Goal: Task Accomplishment & Management: Complete application form

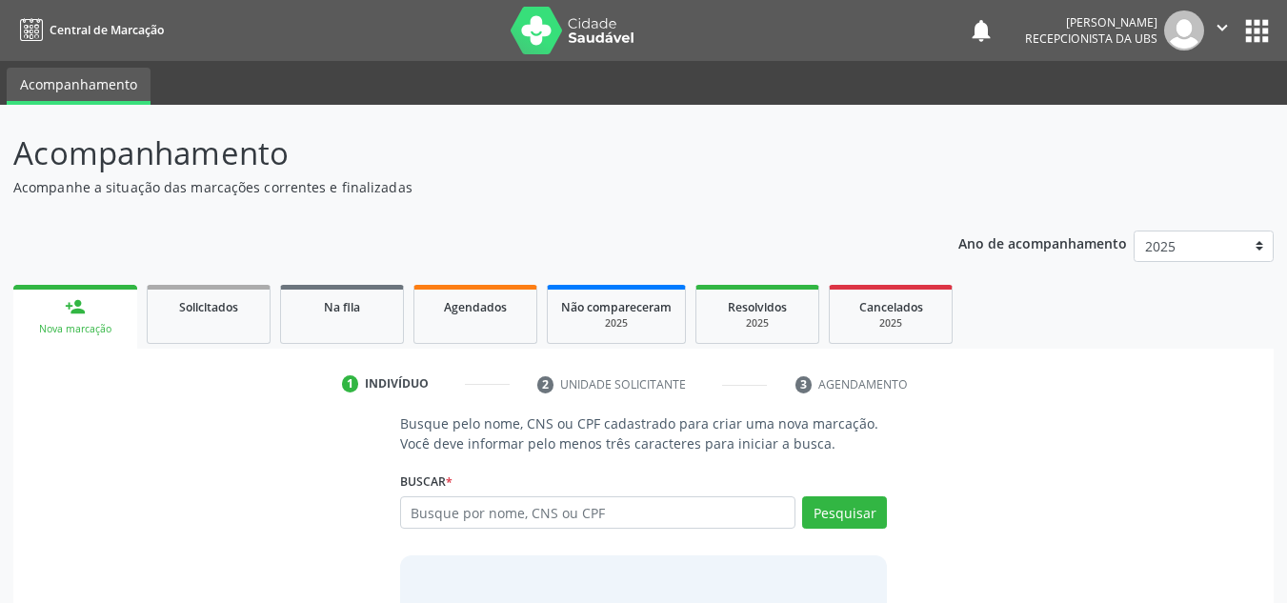
click at [65, 289] on link "person_add Nova marcação" at bounding box center [75, 317] width 124 height 64
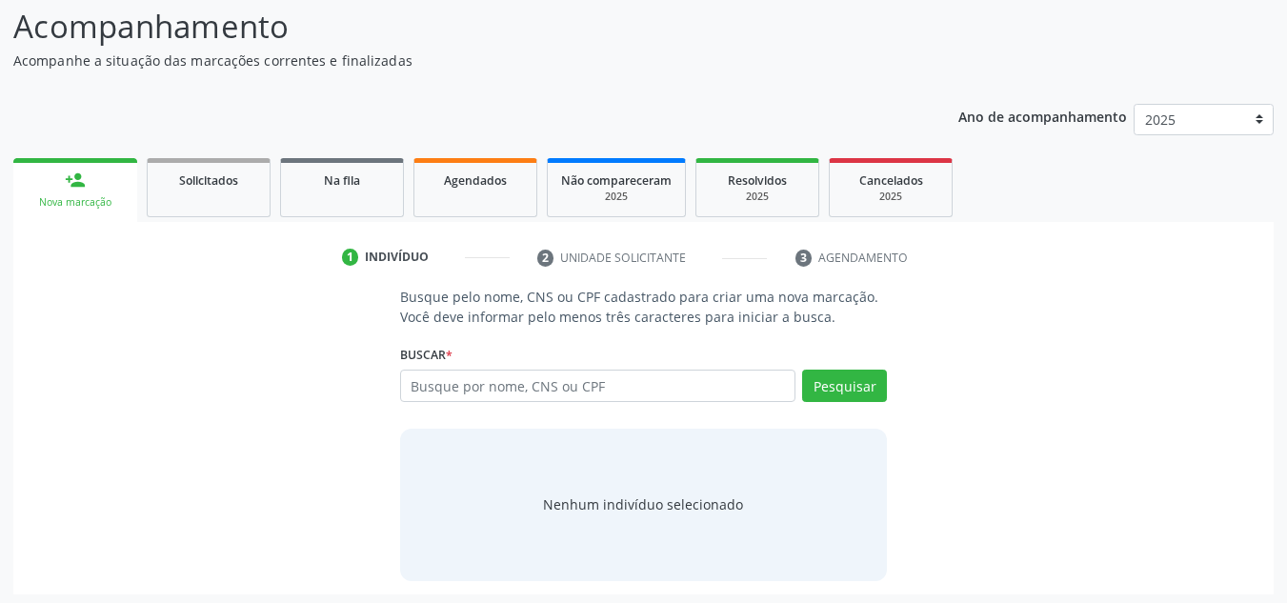
scroll to position [131, 0]
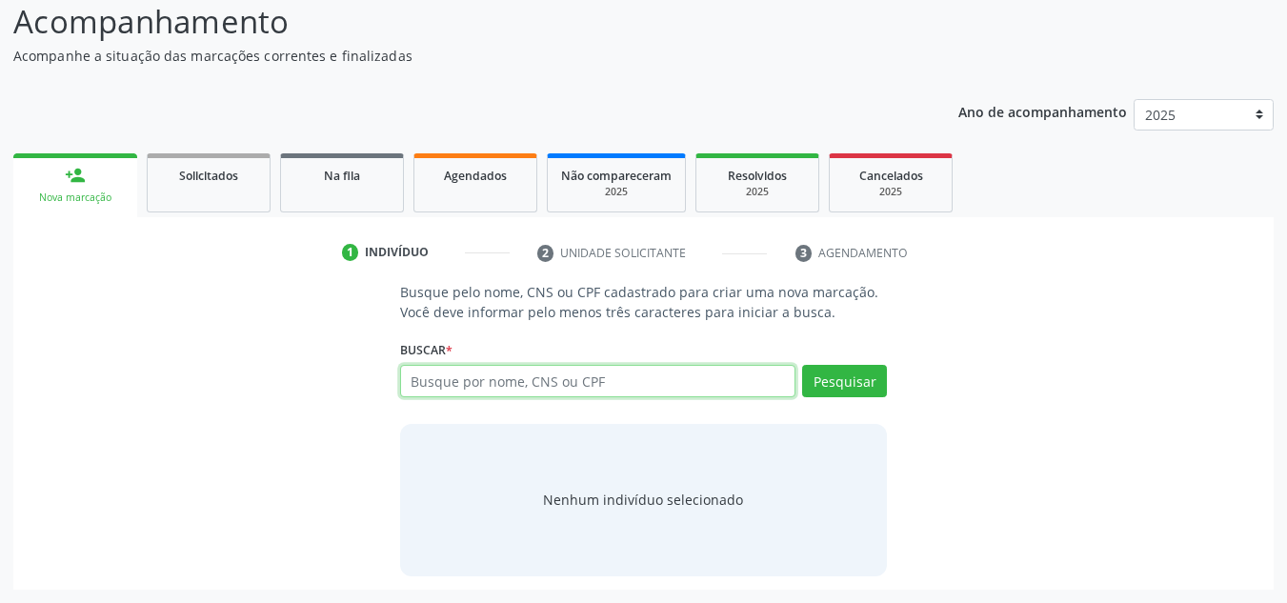
click at [466, 389] on input "text" at bounding box center [598, 381] width 396 height 32
type input "700006868655104"
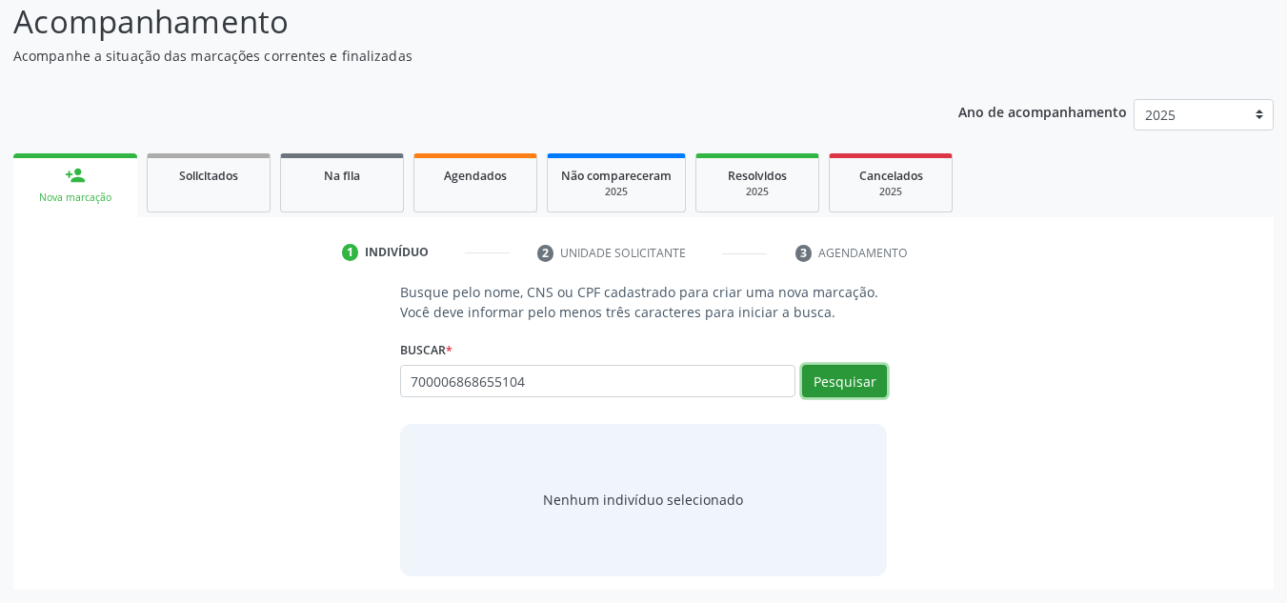
click at [812, 385] on button "Pesquisar" at bounding box center [844, 381] width 85 height 32
type input "700006868655104"
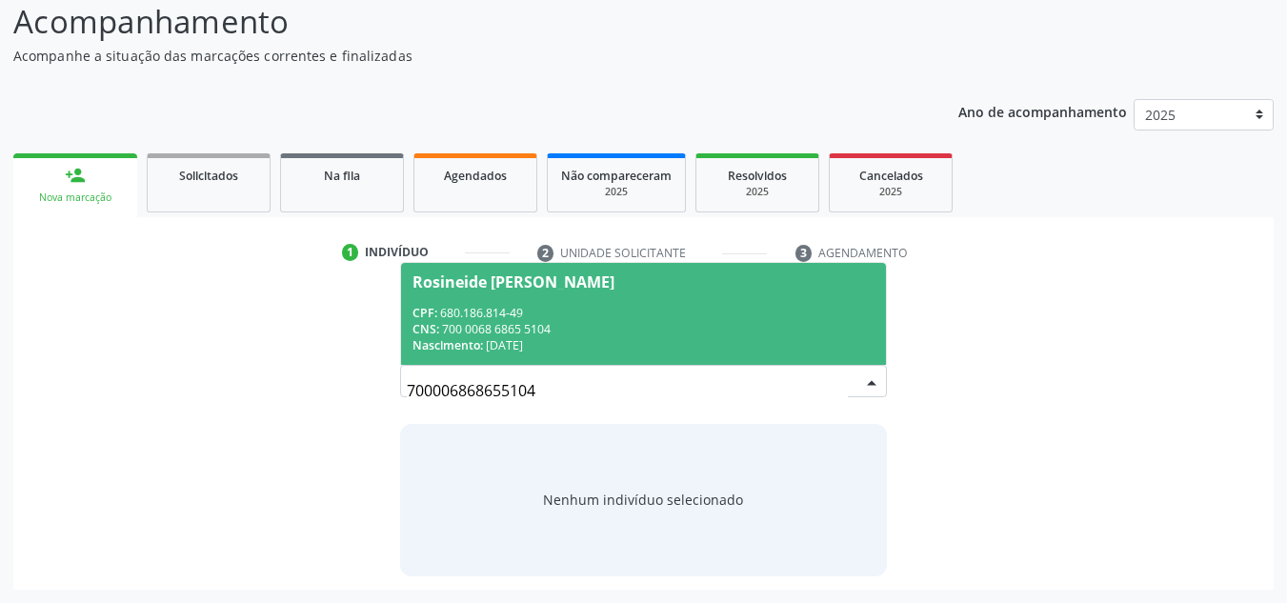
click at [450, 284] on div "Rosineide [PERSON_NAME]" at bounding box center [513, 281] width 202 height 15
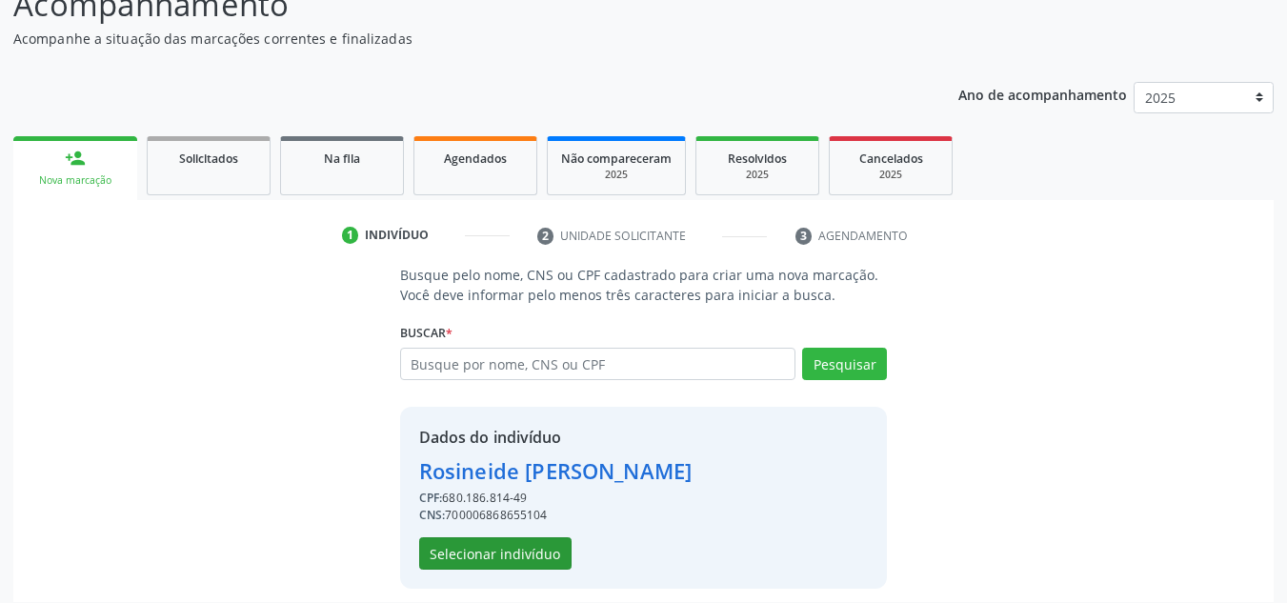
scroll to position [161, 0]
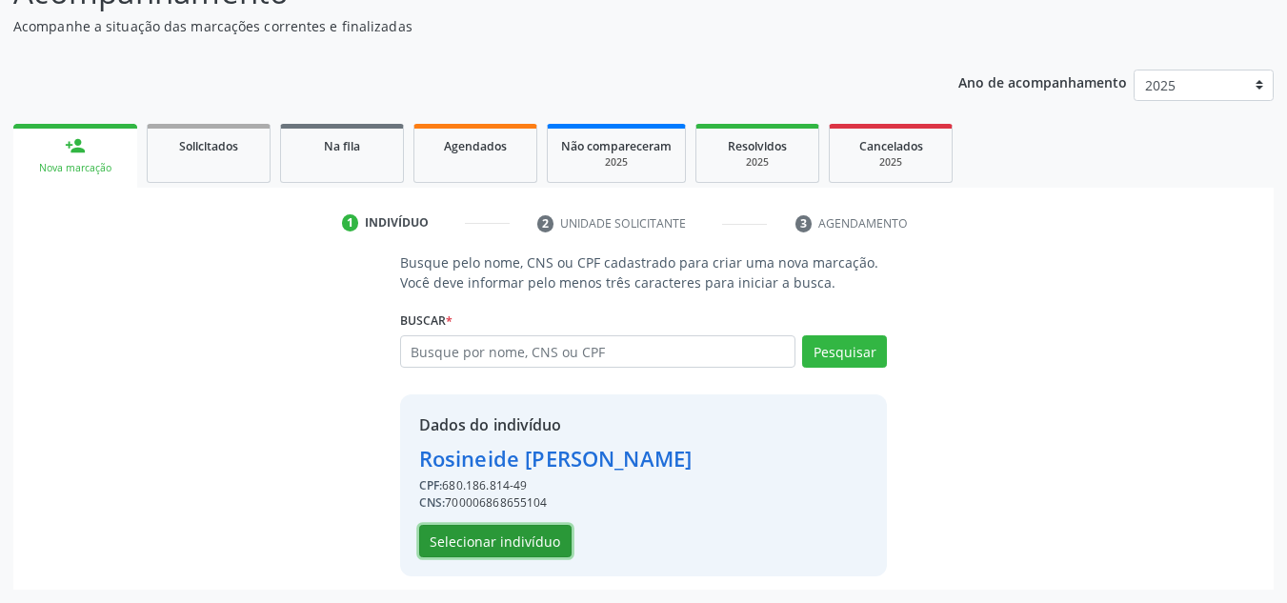
click at [501, 526] on button "Selecionar indivíduo" at bounding box center [495, 541] width 152 height 32
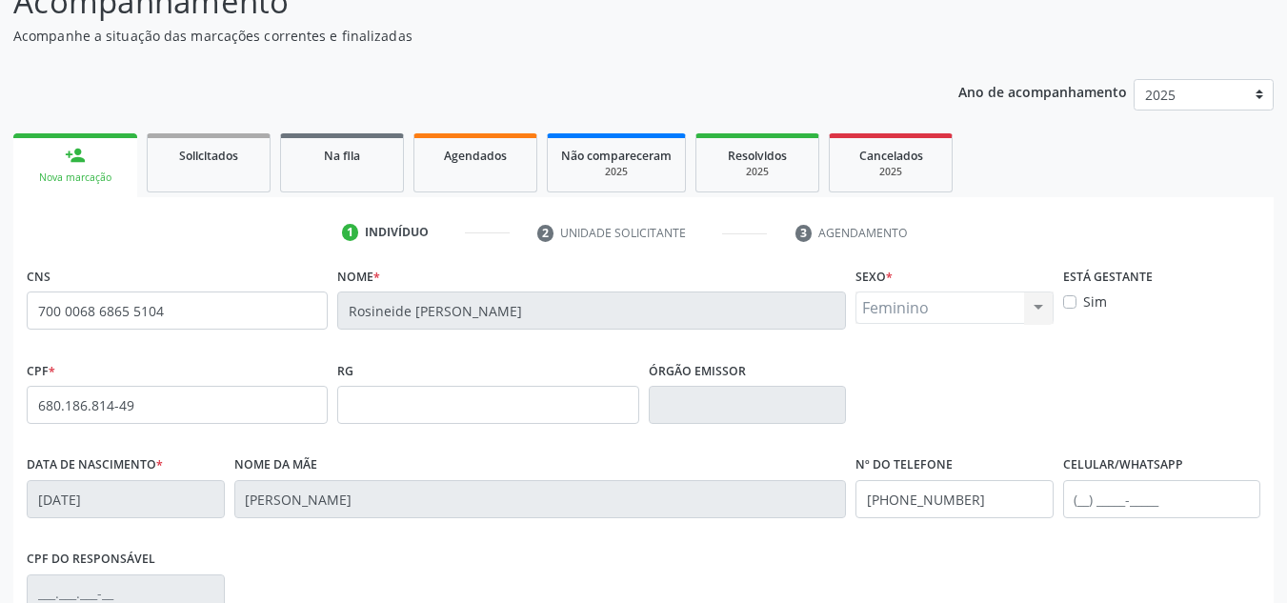
scroll to position [0, 0]
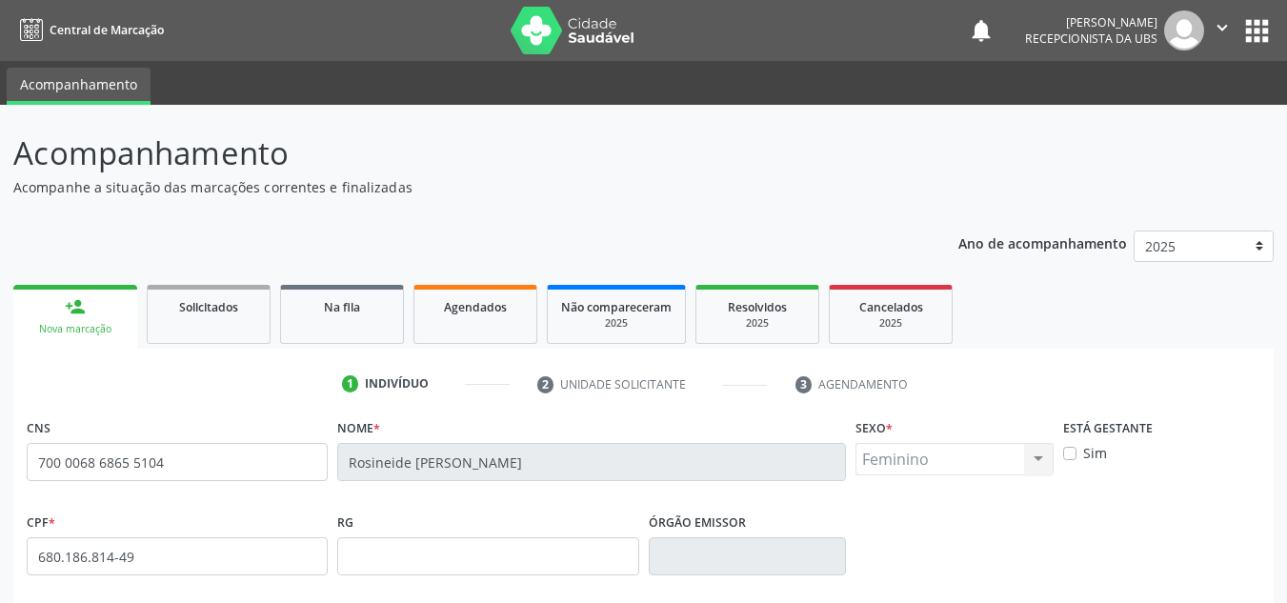
click at [197, 180] on p "Acompanhe a situação das marcações correntes e finalizadas" at bounding box center [454, 187] width 882 height 20
click at [56, 106] on div "Acompanhamento Acompanhe a situação das marcações correntes e finalizadas Relat…" at bounding box center [643, 569] width 1287 height 928
click at [69, 70] on link "Acompanhamento" at bounding box center [79, 86] width 144 height 37
click at [70, 74] on link "Acompanhamento" at bounding box center [79, 86] width 144 height 37
click at [588, 41] on img at bounding box center [572, 31] width 124 height 48
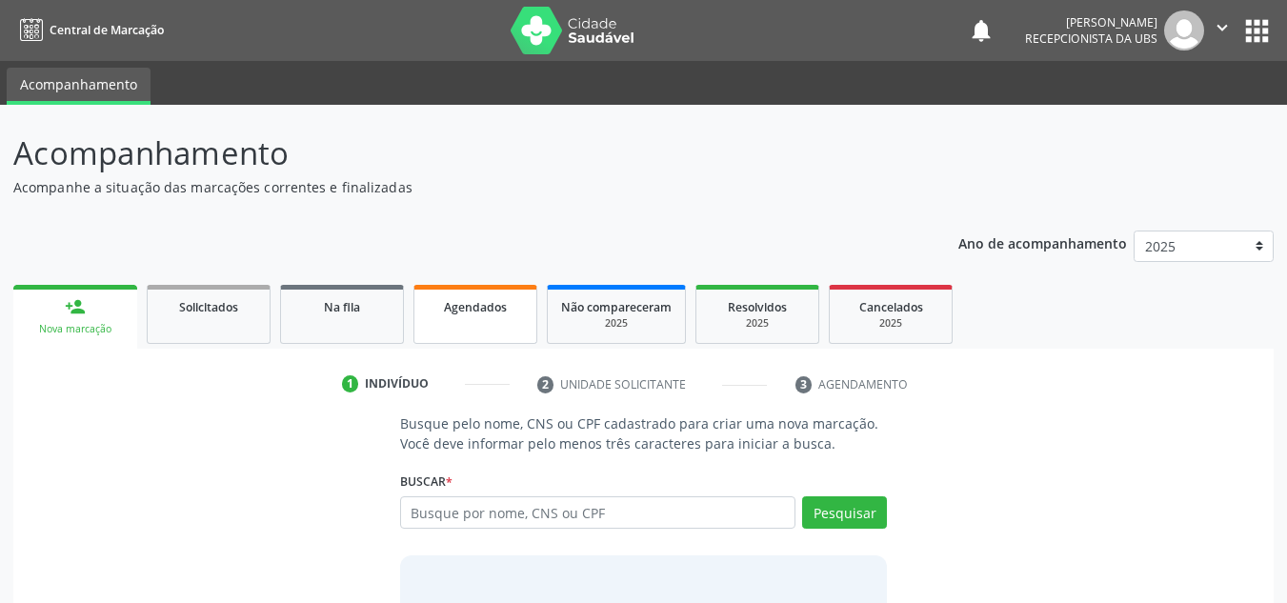
click at [497, 308] on span "Agendados" at bounding box center [475, 307] width 63 height 16
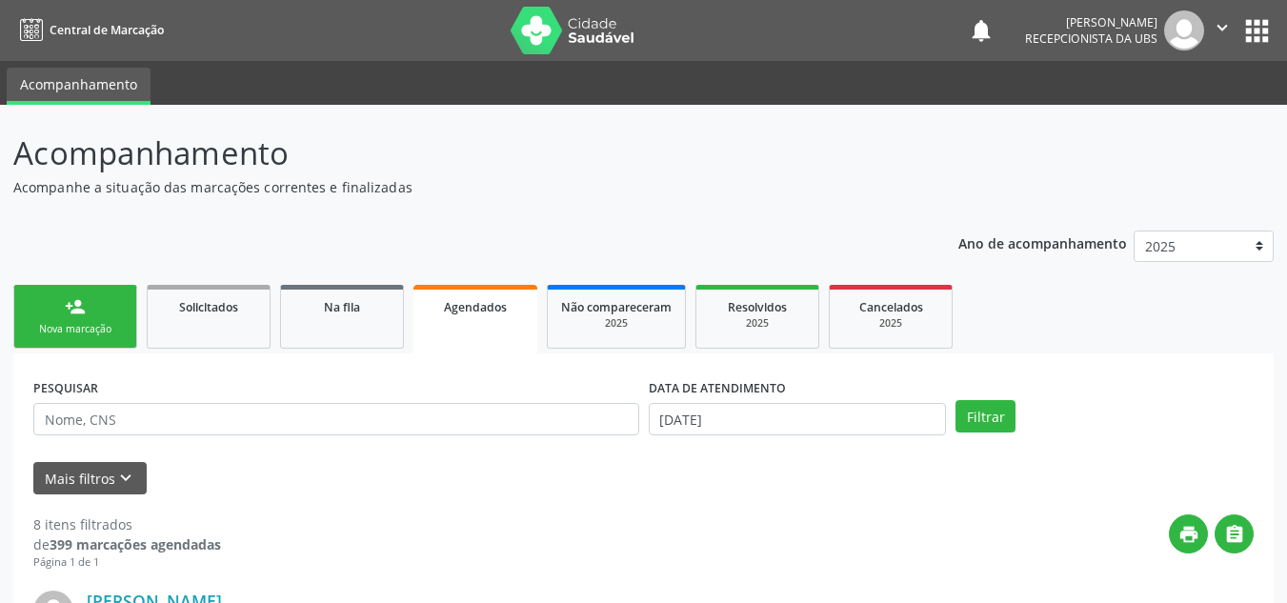
click at [52, 323] on div "Nova marcação" at bounding box center [75, 329] width 95 height 14
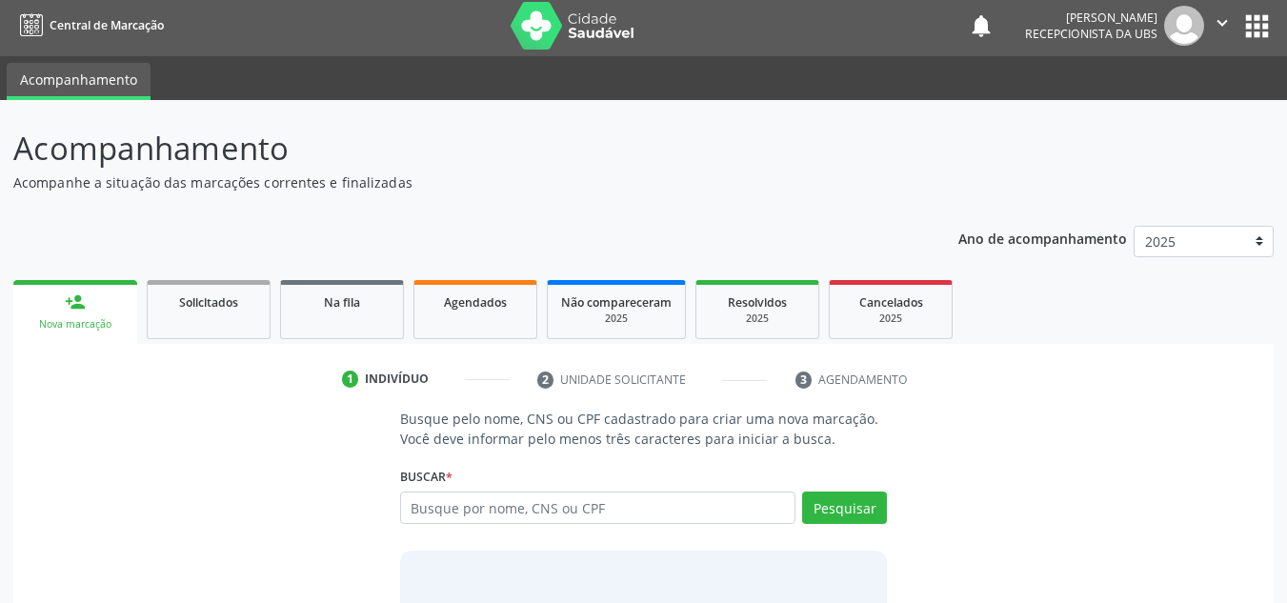
scroll to position [131, 0]
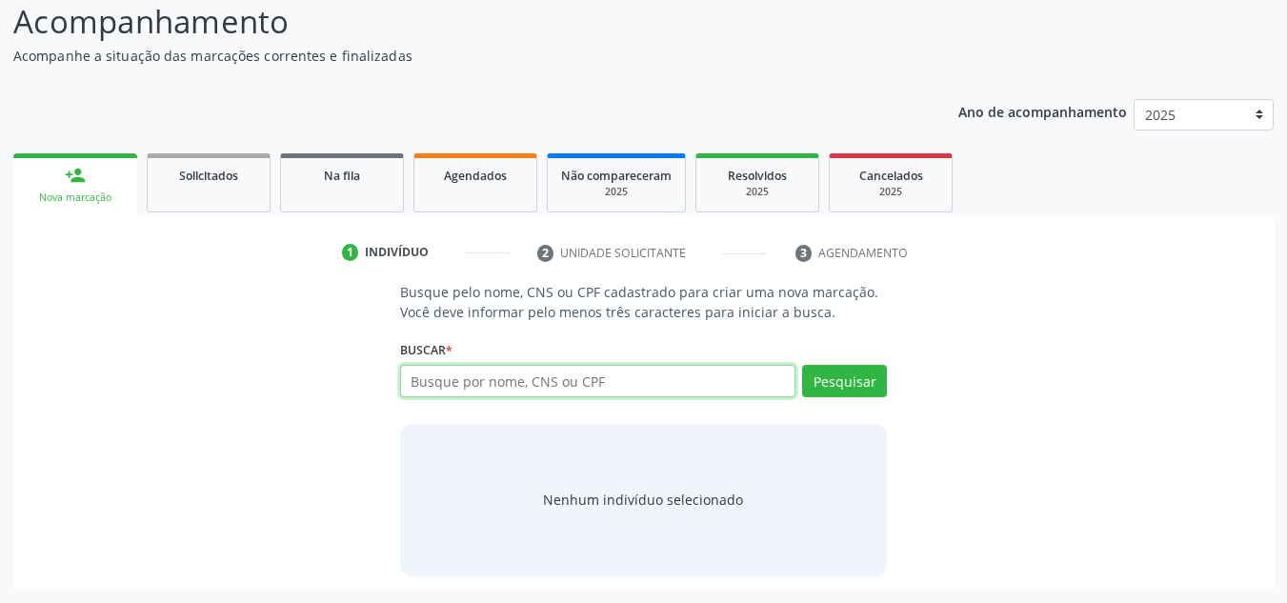
click at [409, 371] on input "text" at bounding box center [598, 381] width 396 height 32
click at [420, 379] on input "text" at bounding box center [598, 381] width 396 height 32
type input "700006868655104"
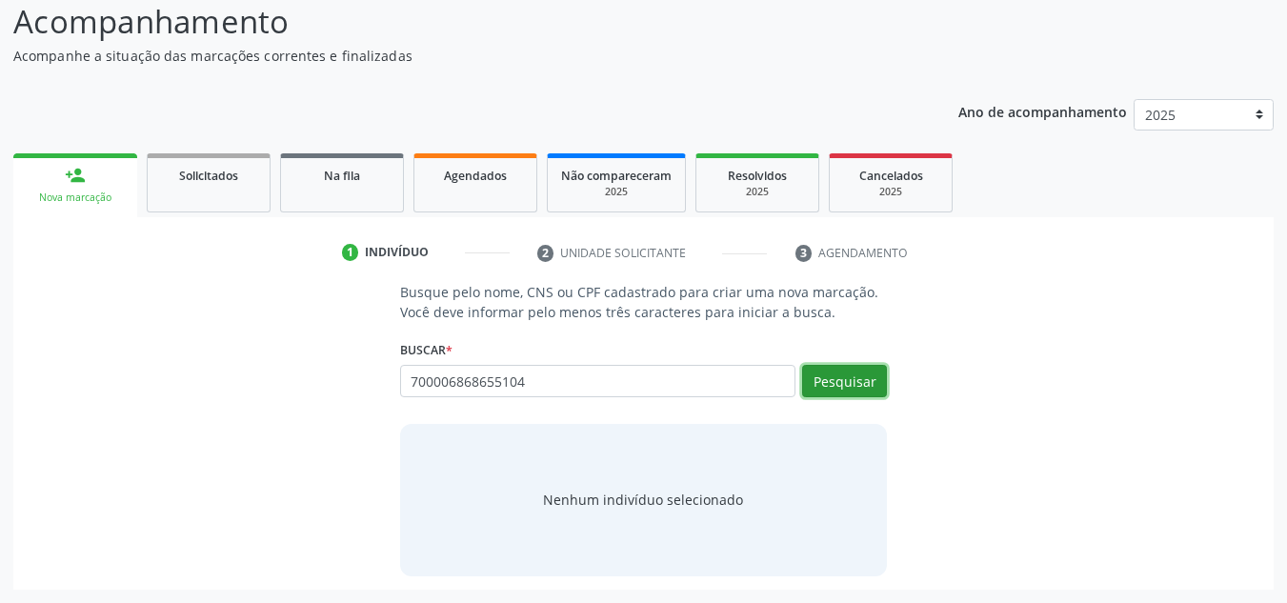
click at [843, 386] on button "Pesquisar" at bounding box center [844, 381] width 85 height 32
type input "700006868655104"
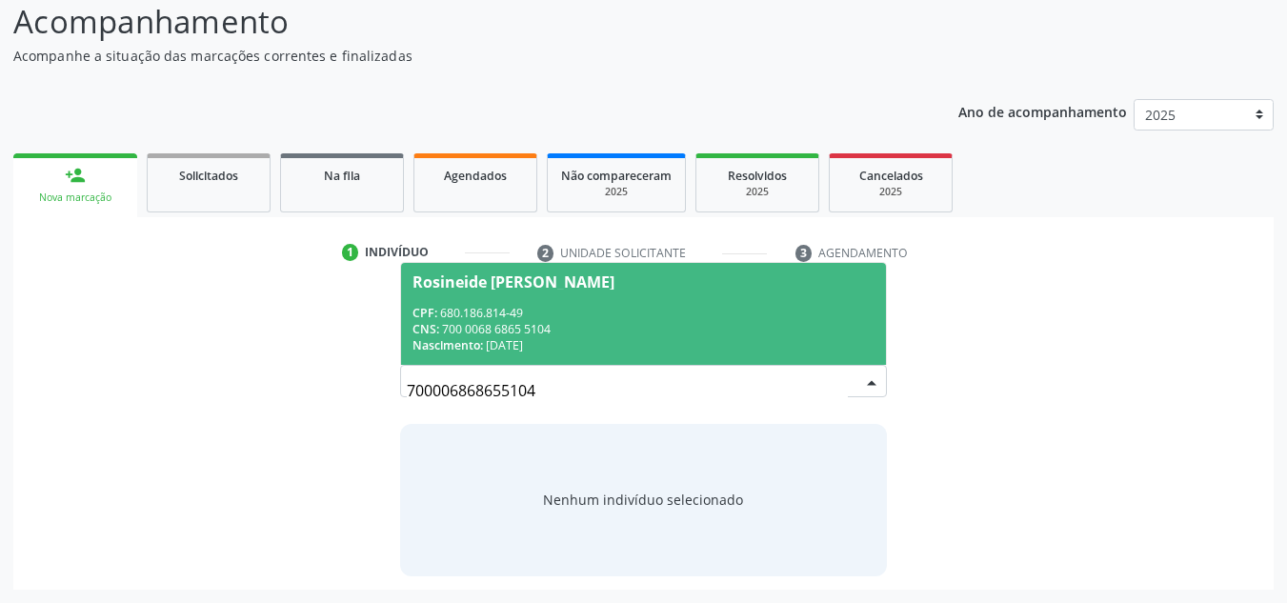
click at [503, 284] on div "Rosineide [PERSON_NAME]" at bounding box center [513, 281] width 202 height 15
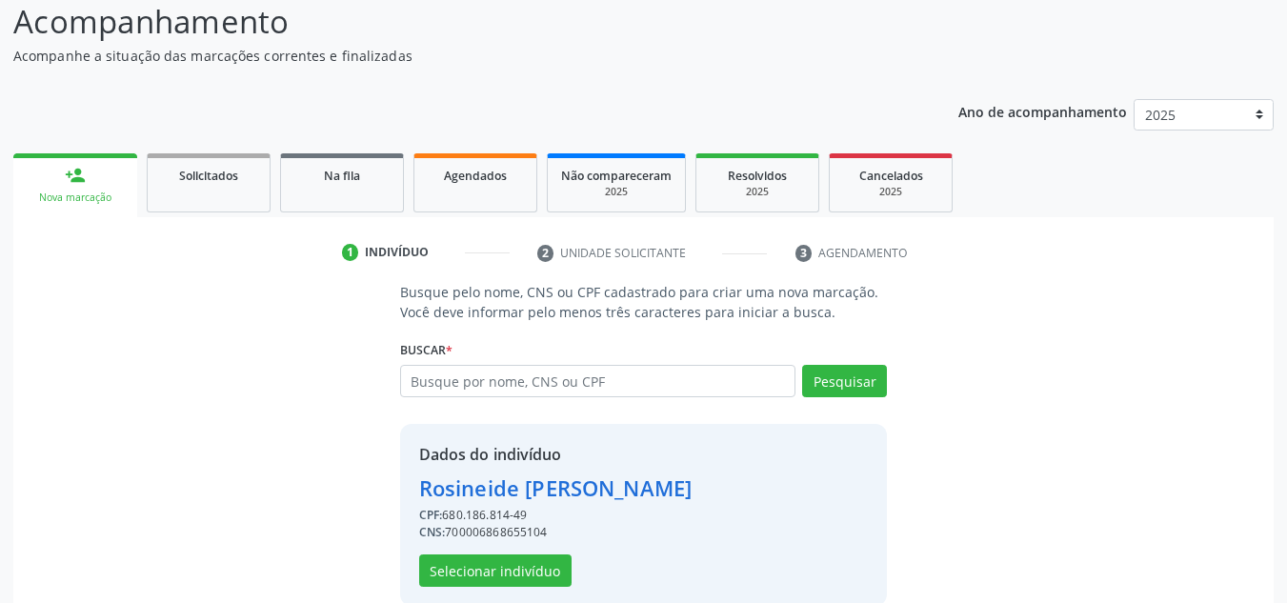
scroll to position [161, 0]
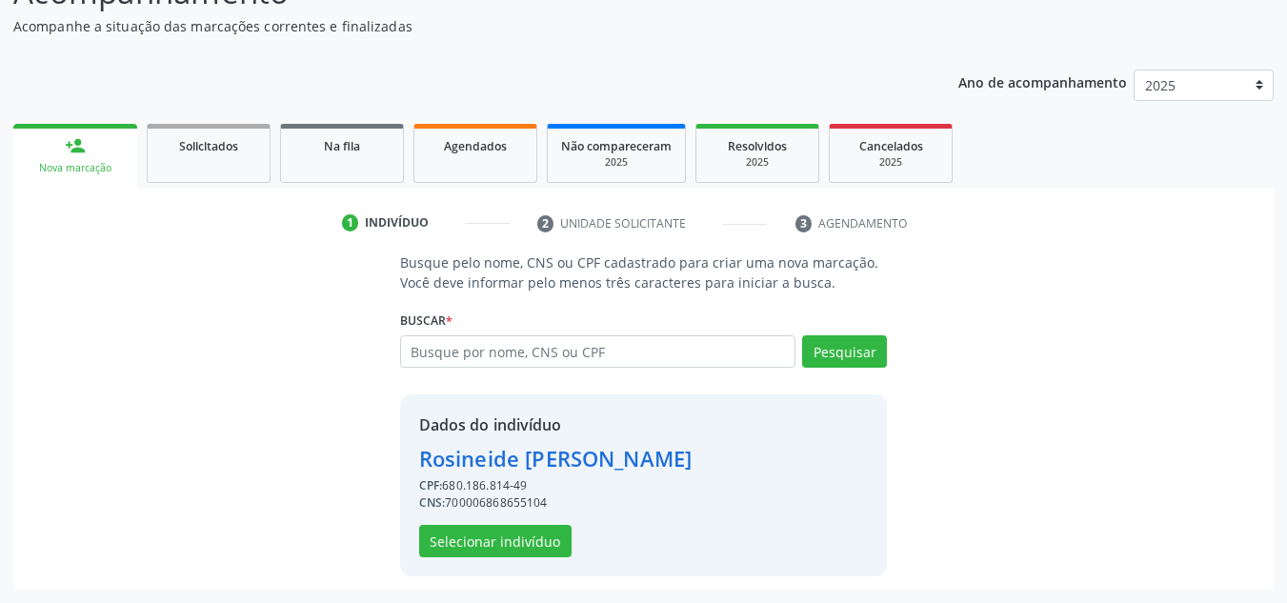
click at [60, 150] on link "person_add Nova marcação" at bounding box center [75, 156] width 124 height 64
click at [73, 170] on div "Nova marcação" at bounding box center [75, 168] width 97 height 14
click at [62, 168] on div "Nova marcação" at bounding box center [75, 168] width 97 height 14
click at [461, 463] on div "Rosineide [PERSON_NAME]" at bounding box center [555, 458] width 272 height 31
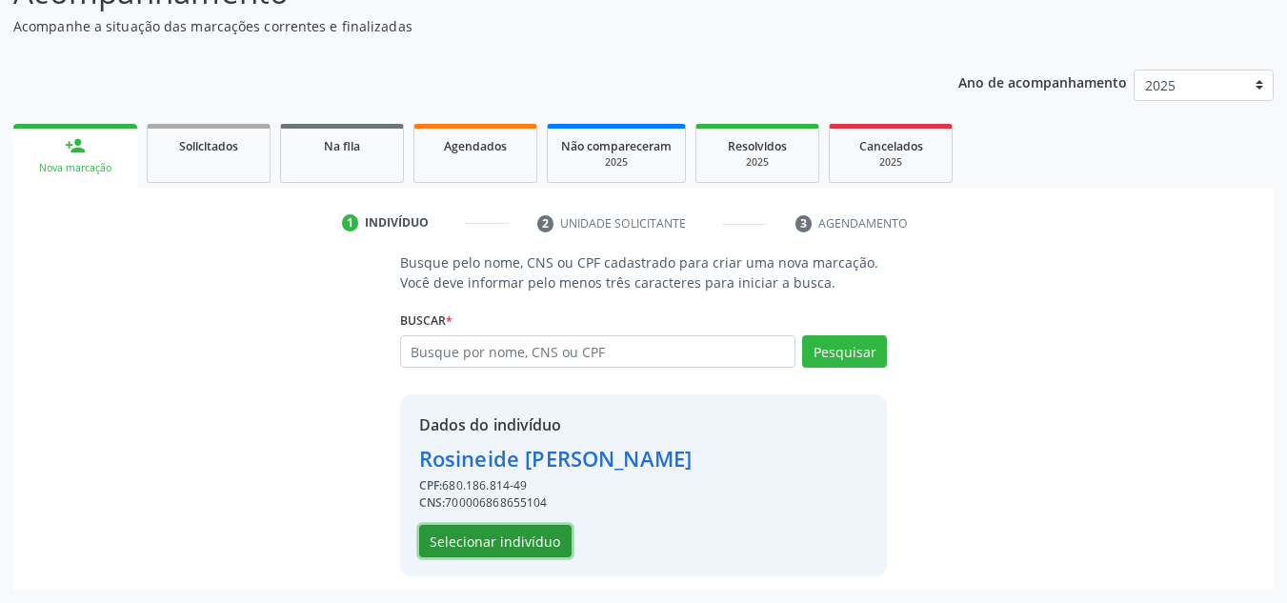
click at [445, 549] on button "Selecionar indivíduo" at bounding box center [495, 541] width 152 height 32
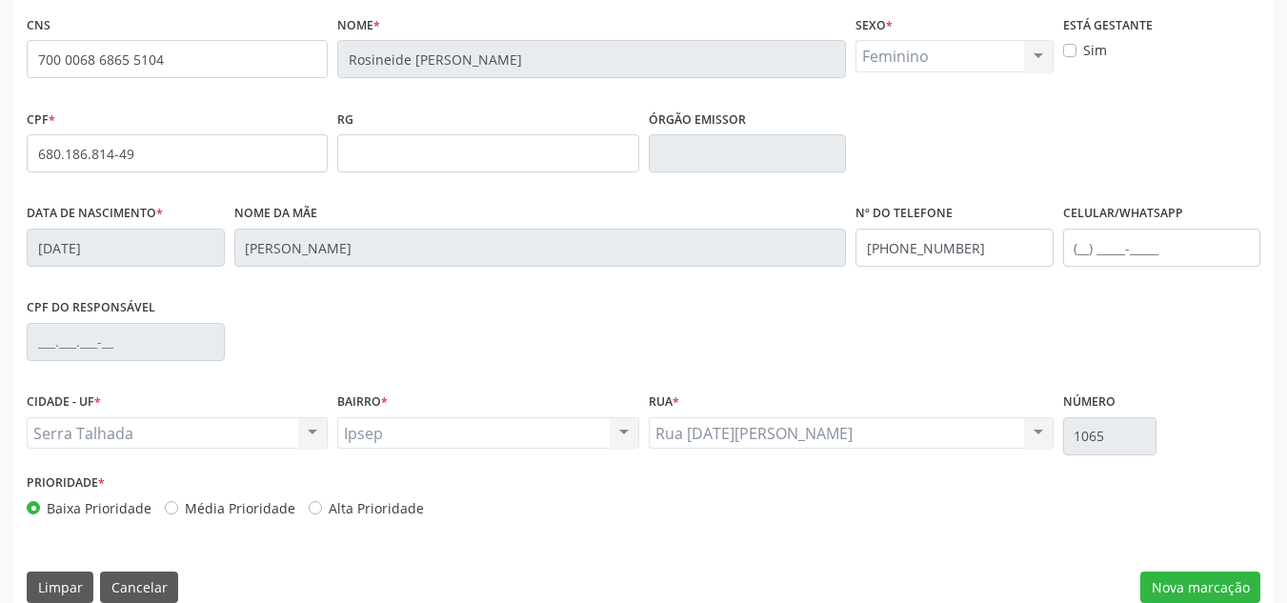
scroll to position [429, 0]
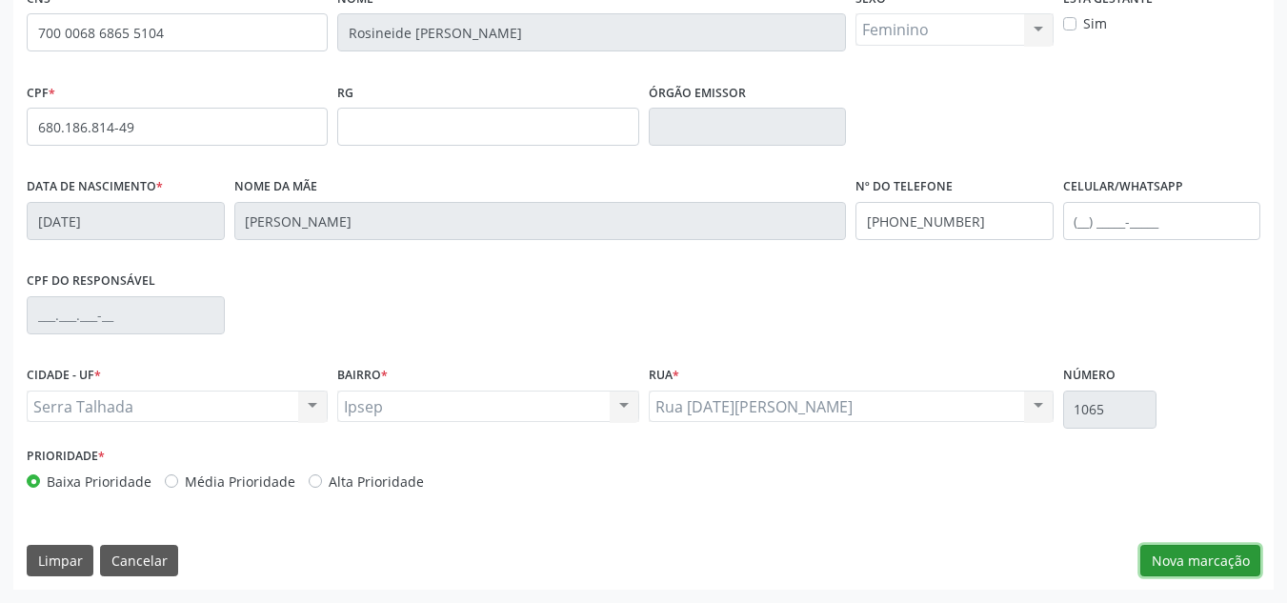
click at [1179, 559] on button "Nova marcação" at bounding box center [1200, 561] width 120 height 32
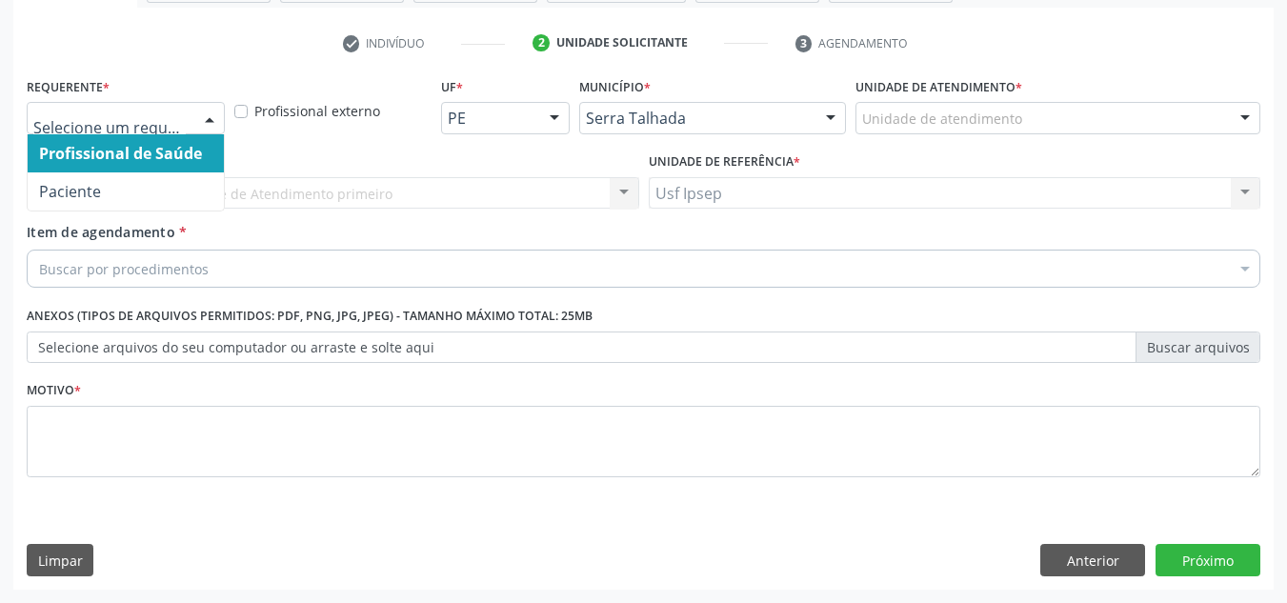
click at [217, 114] on div at bounding box center [209, 119] width 29 height 32
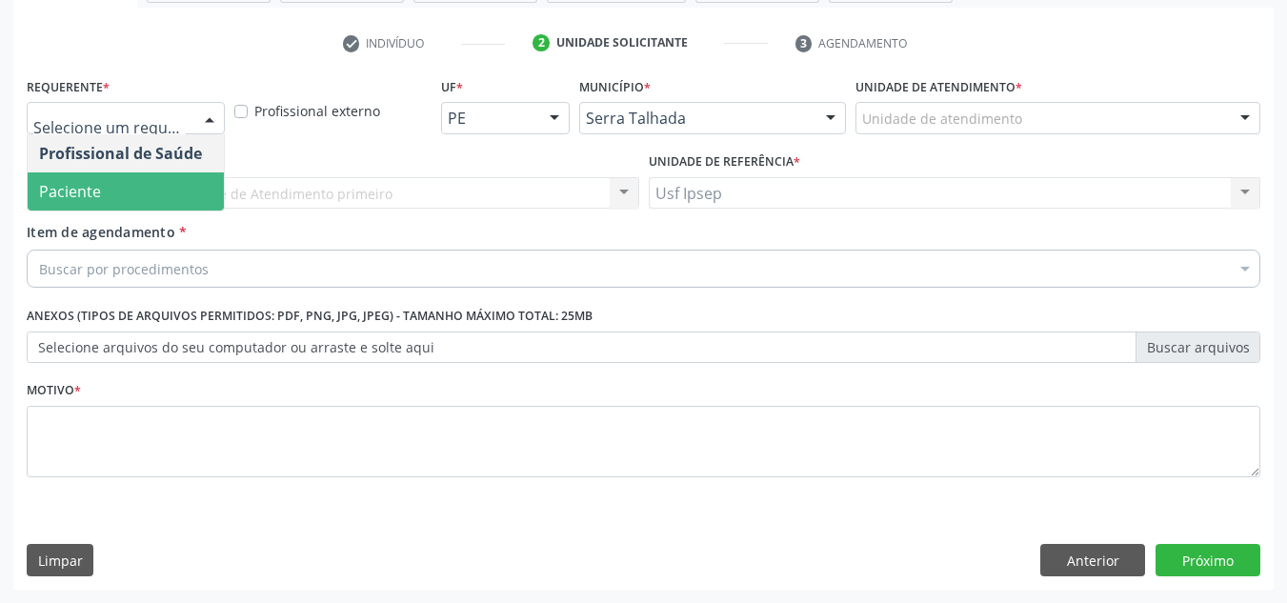
click at [115, 192] on span "Paciente" at bounding box center [126, 191] width 196 height 38
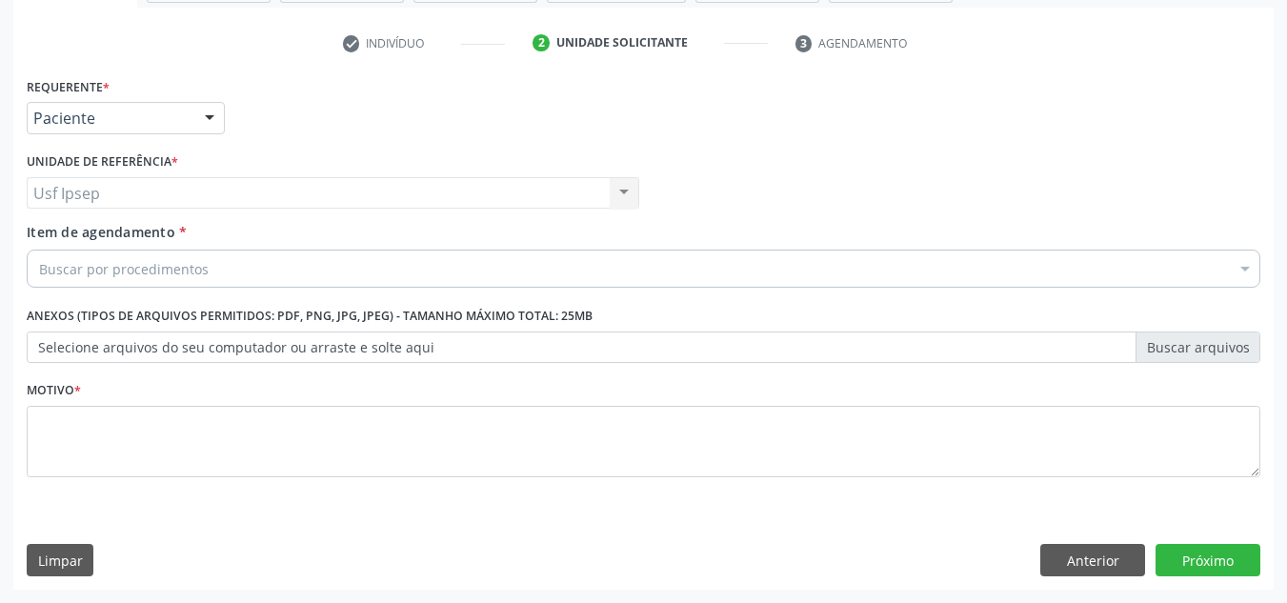
click at [50, 227] on span "Item de agendamento" at bounding box center [101, 232] width 149 height 18
click at [39, 249] on input "Item de agendamento *" at bounding box center [39, 268] width 0 height 38
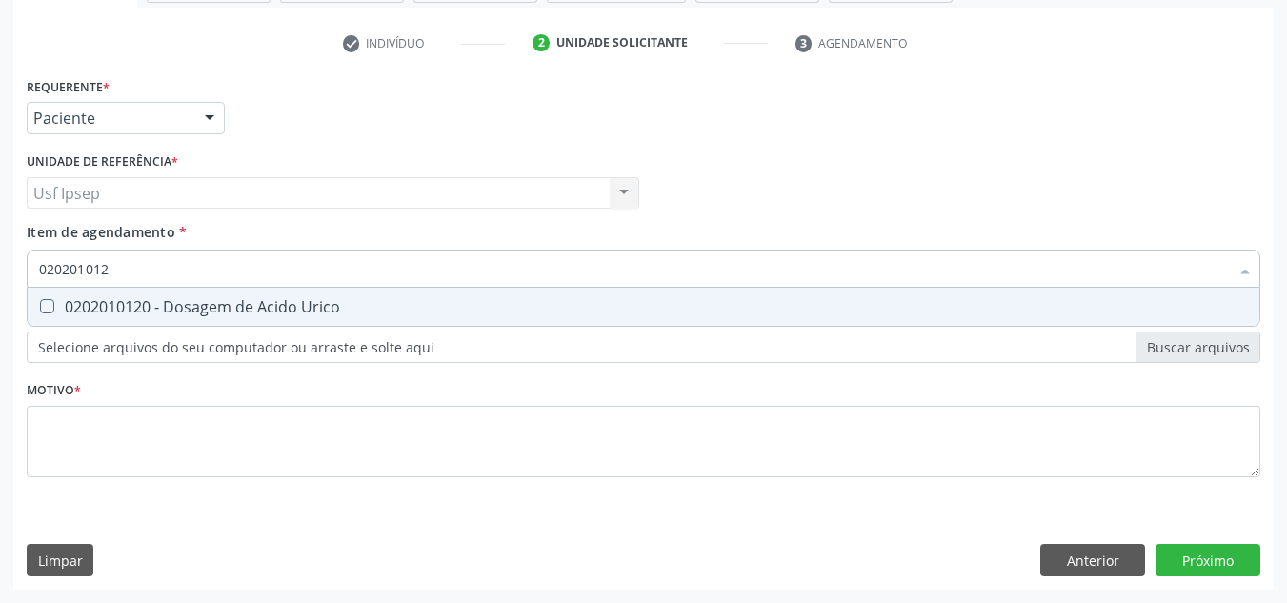
type input "0202010120"
click at [48, 308] on Urico at bounding box center [47, 306] width 14 height 14
click at [40, 308] on Urico "checkbox" at bounding box center [34, 306] width 12 height 12
checkbox Urico "true"
click at [116, 266] on input "0202010120" at bounding box center [633, 268] width 1189 height 38
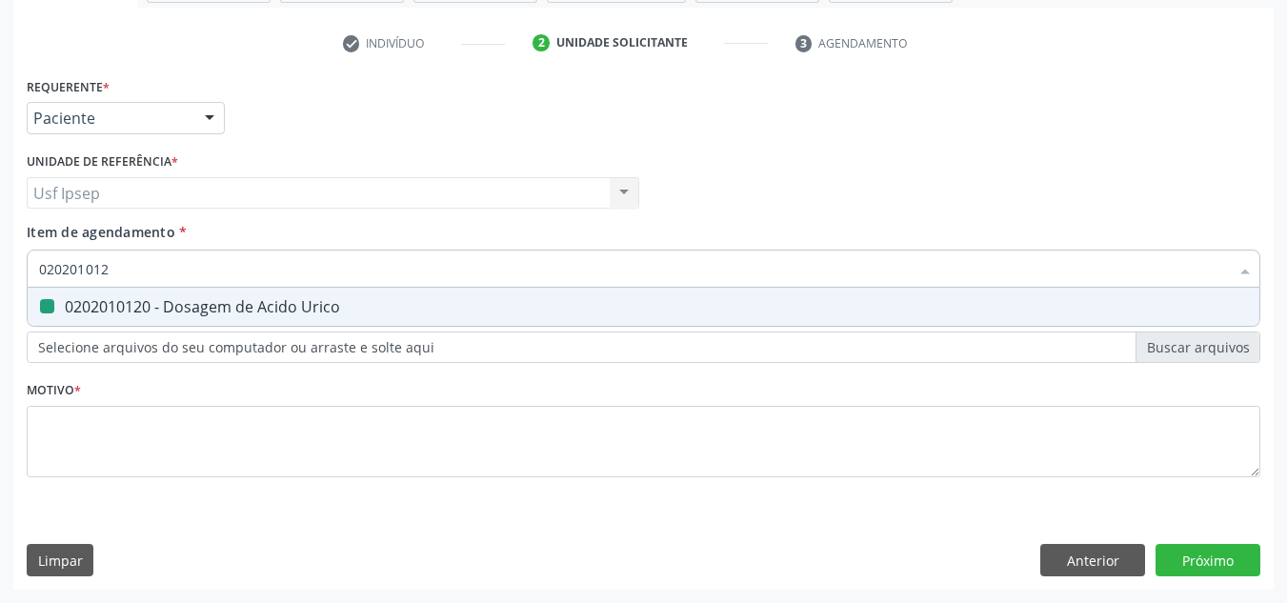
type input "02020101"
checkbox Urico "false"
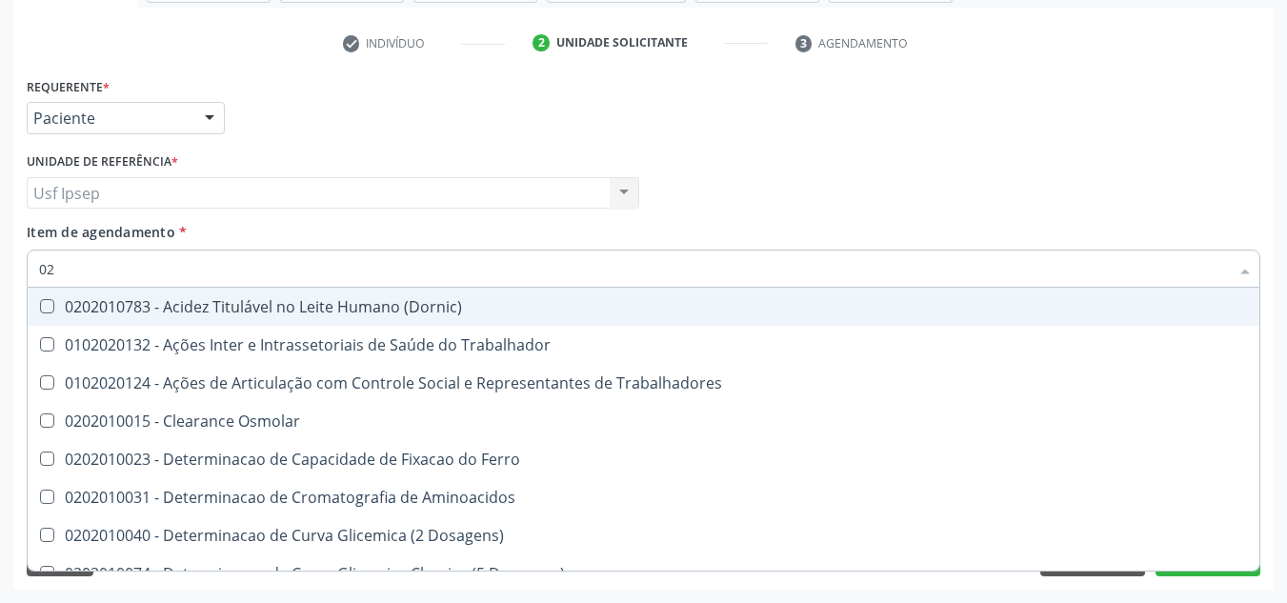
type input "0"
checkbox Urico "false"
checkbox Trabalho "false"
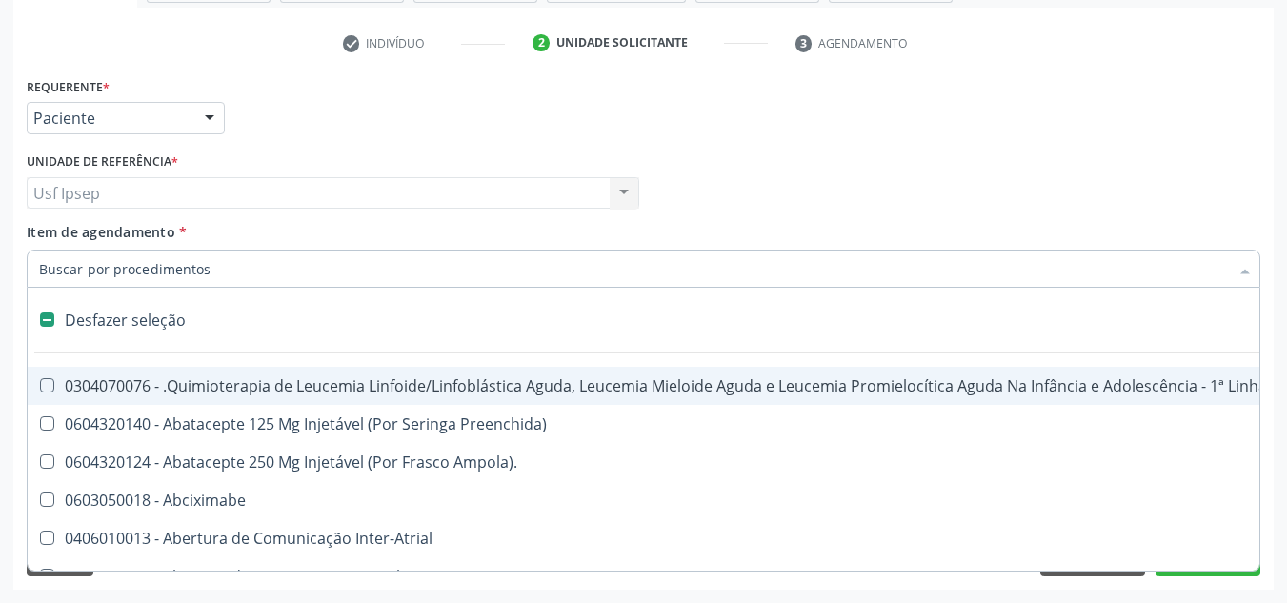
click at [44, 267] on input "Item de agendamento *" at bounding box center [633, 268] width 1189 height 38
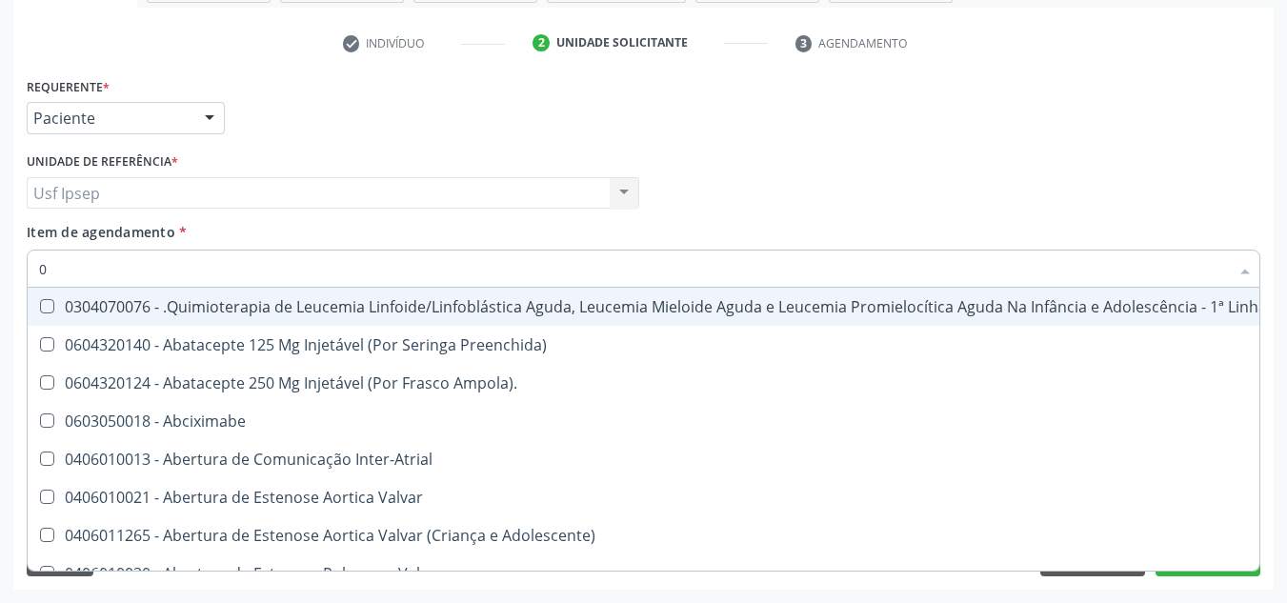
type input "02"
checkbox Hemodialise "true"
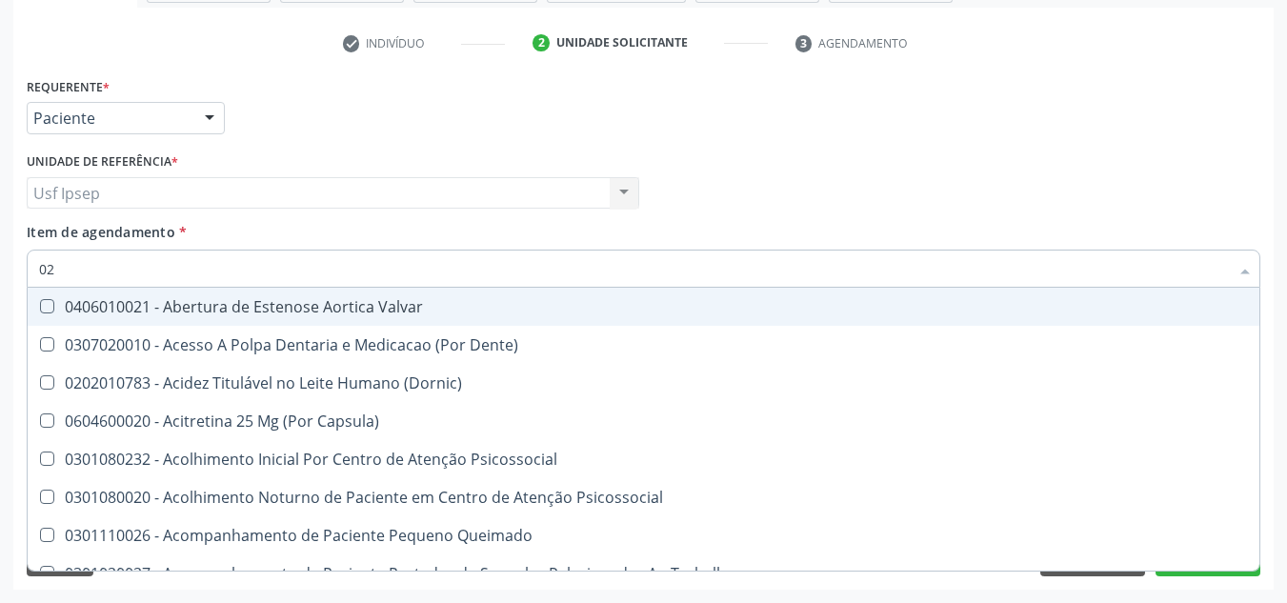
type input "020"
checkbox Intra-Aortico "true"
checkbox Urico "false"
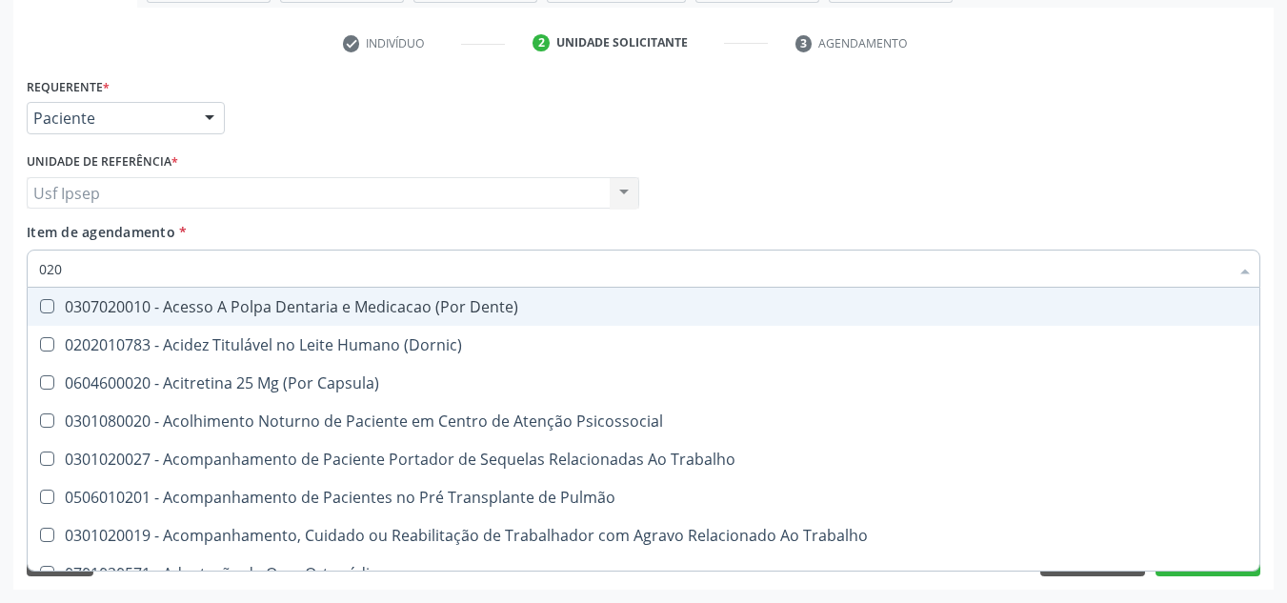
type input "0201"
checkbox Aberto\) "true"
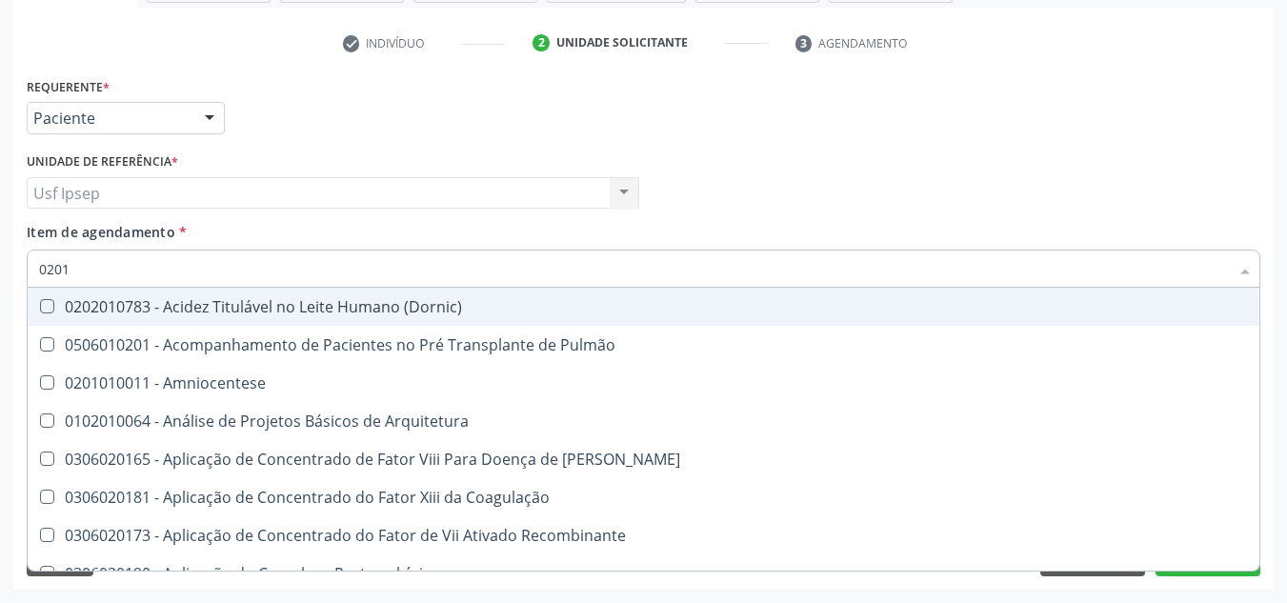
type input "020"
checkbox Urico "false"
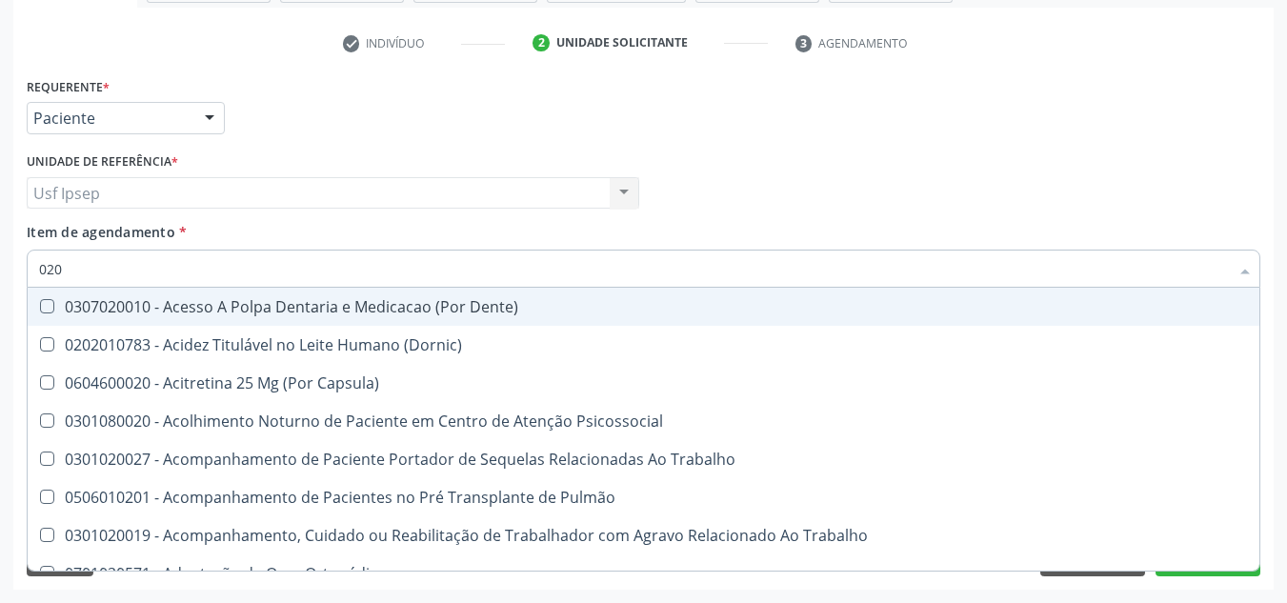
type input "0202"
checkbox População "true"
checkbox Urico "false"
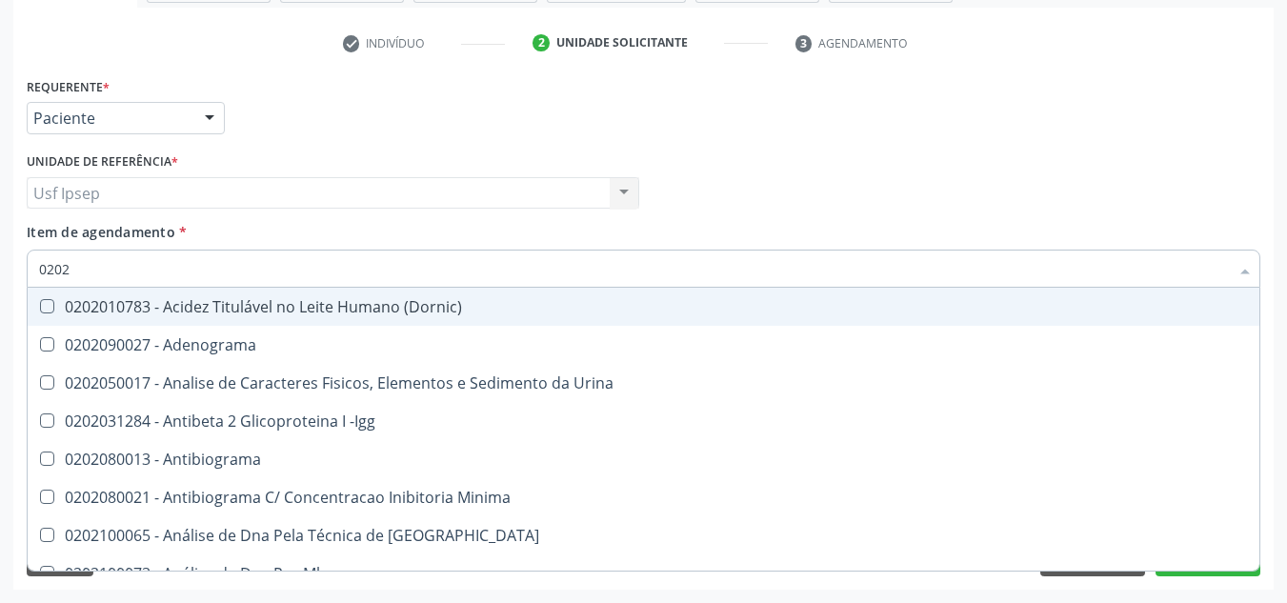
type input "02020"
checkbox Organicos "true"
checkbox Urico "false"
type input "020201"
checkbox Osmolar "true"
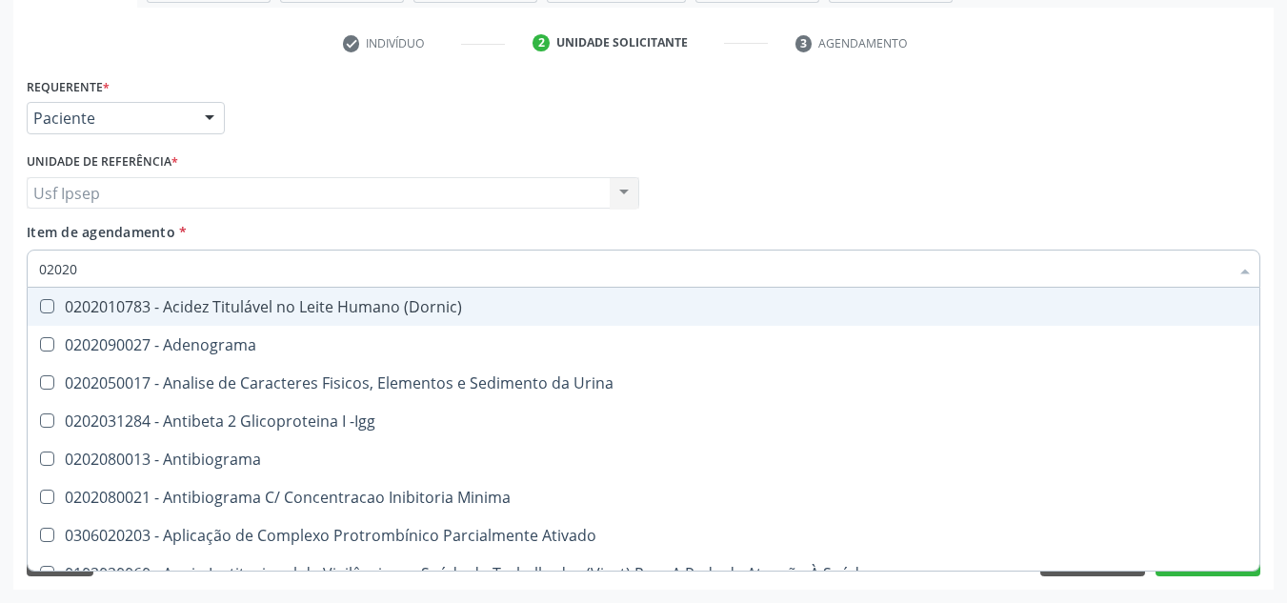
checkbox Urico "false"
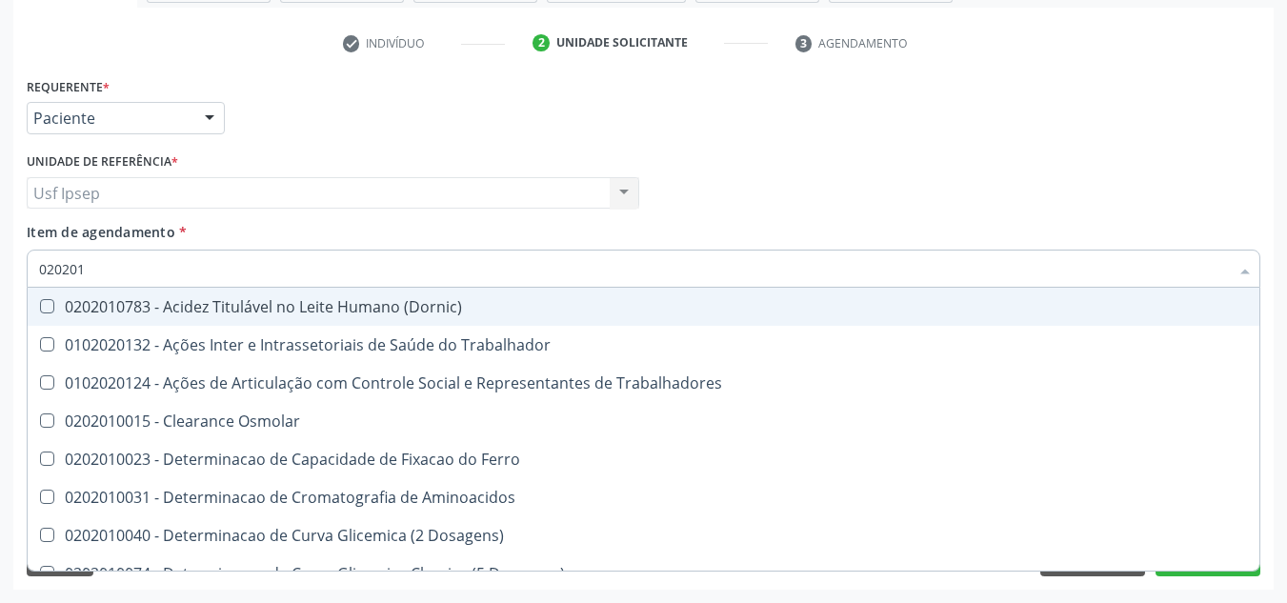
type input "0202010"
checkbox Ativada\) "true"
checkbox Urico "false"
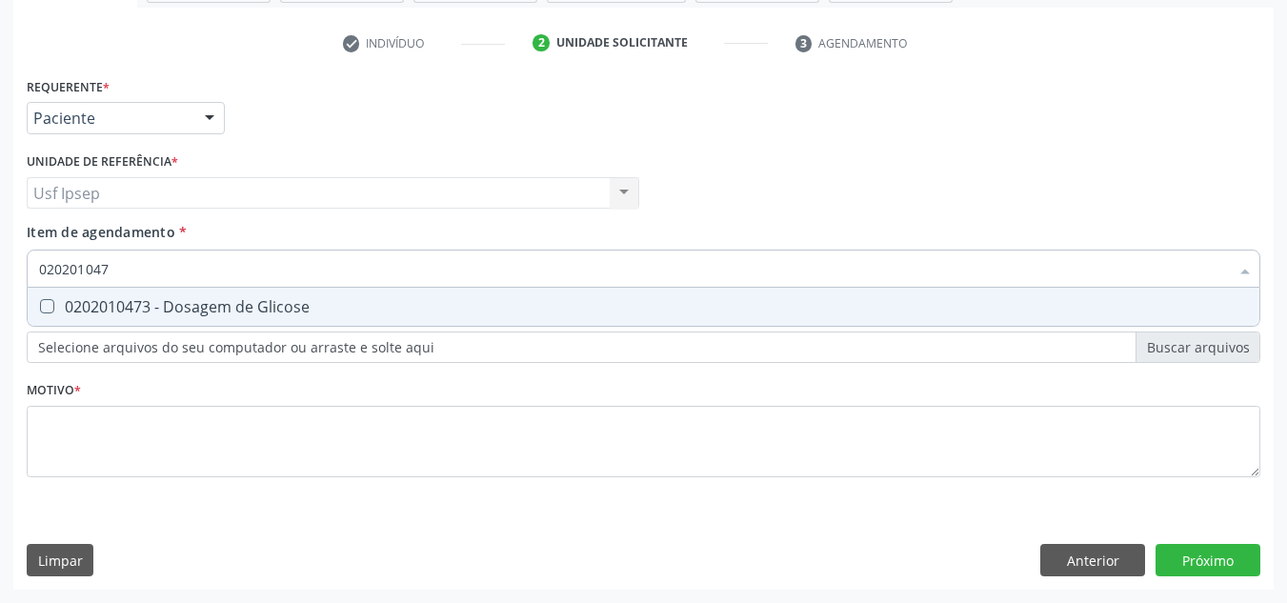
type input "0202010473"
click at [48, 311] on Glicose at bounding box center [47, 306] width 14 height 14
click at [40, 311] on Glicose "checkbox" at bounding box center [34, 306] width 12 height 12
checkbox Glicose "true"
click at [113, 262] on input "0202010473" at bounding box center [633, 268] width 1189 height 38
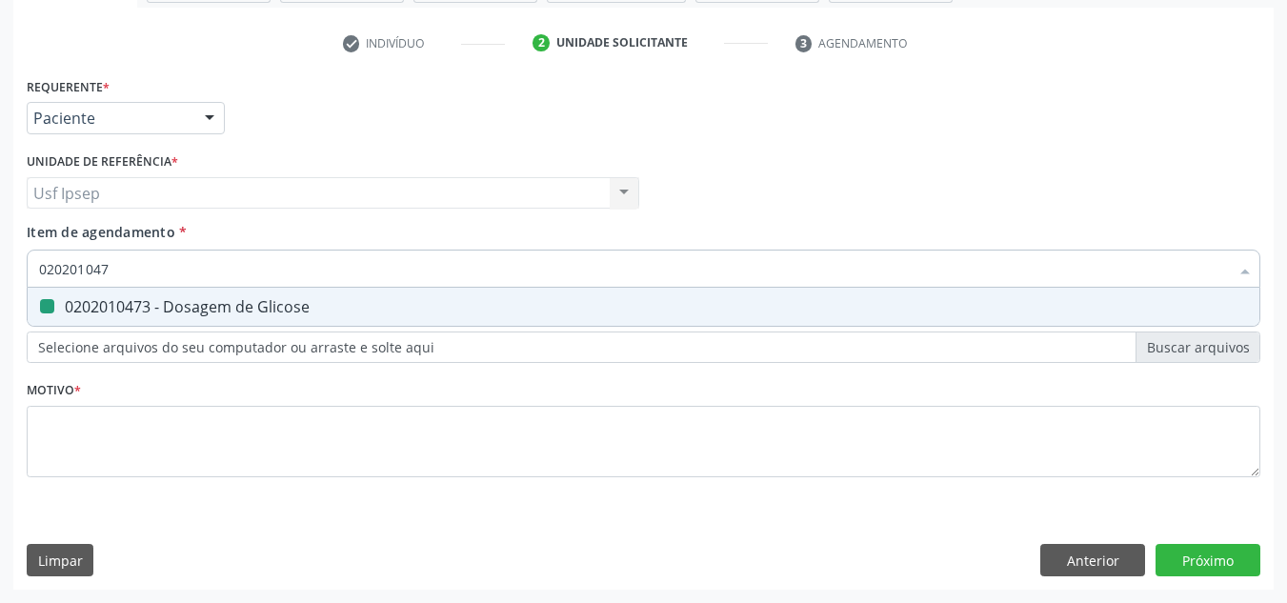
type input "02020104"
checkbox Glicose "false"
type input "0"
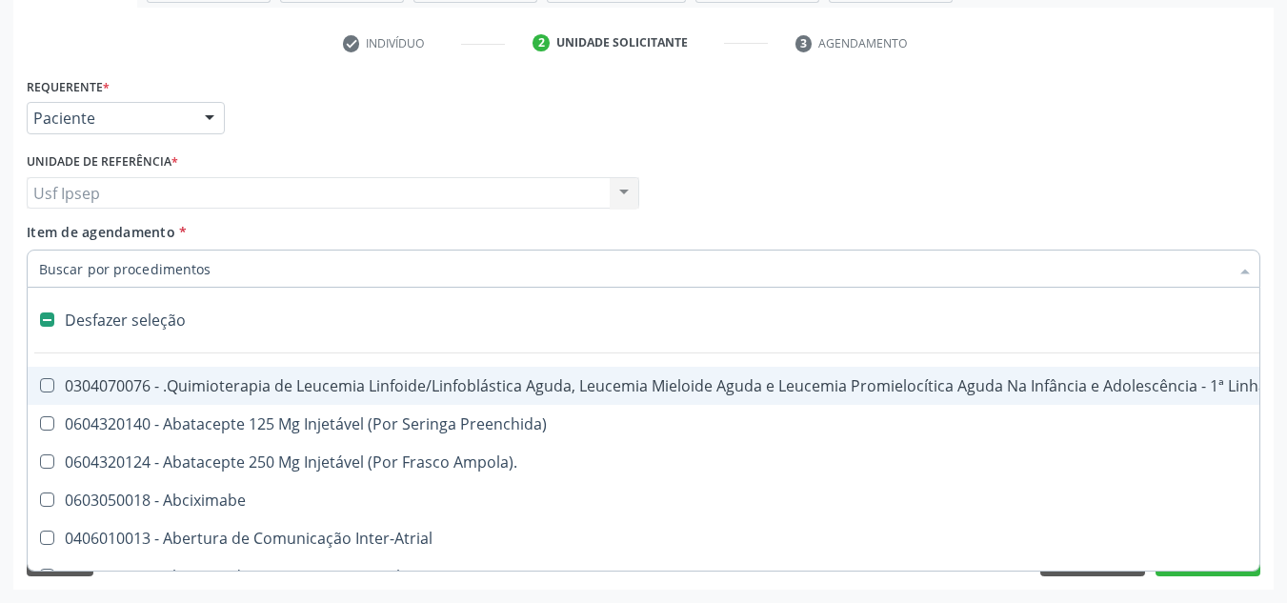
click at [44, 271] on input "Item de agendamento *" at bounding box center [633, 268] width 1189 height 38
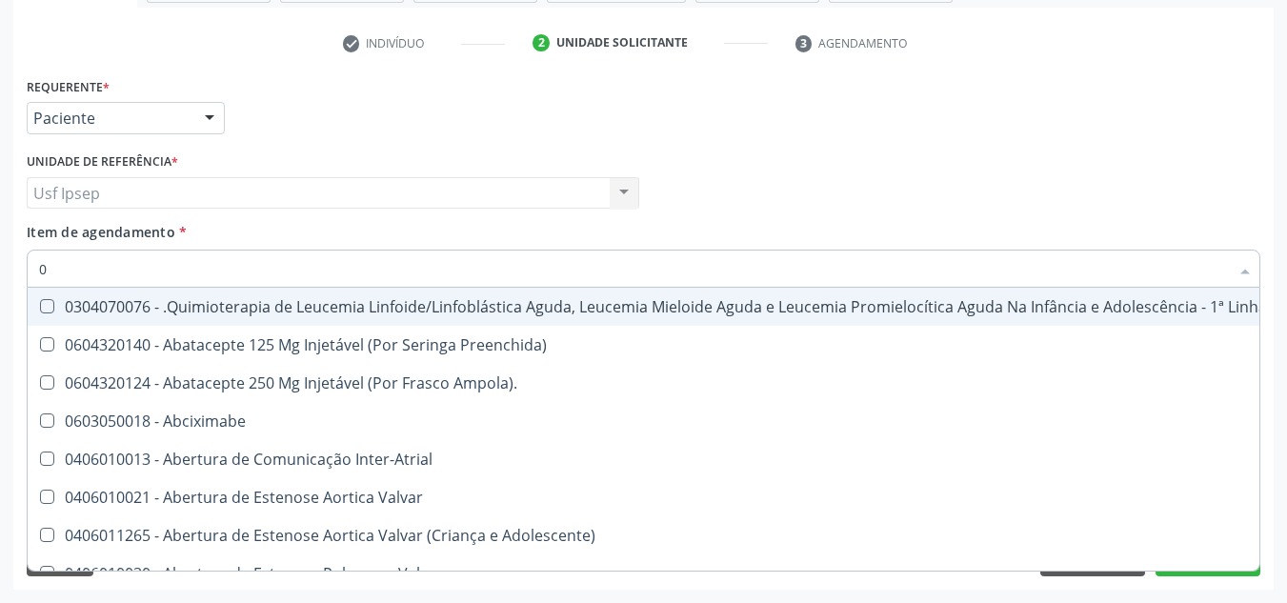
type input "02"
checkbox Hemodialise "true"
checkbox Bilateral "true"
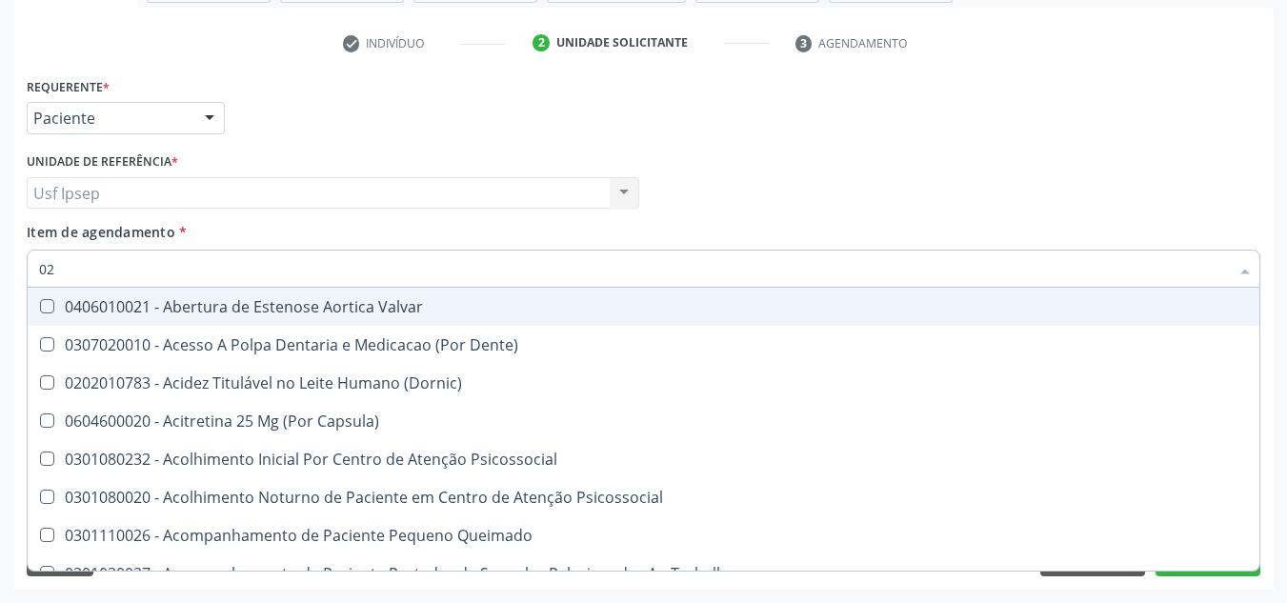
type input "020"
checkbox Intra-Aortico "true"
checkbox \(Qualitativo\) "true"
checkbox Urico "false"
checkbox Glicose "false"
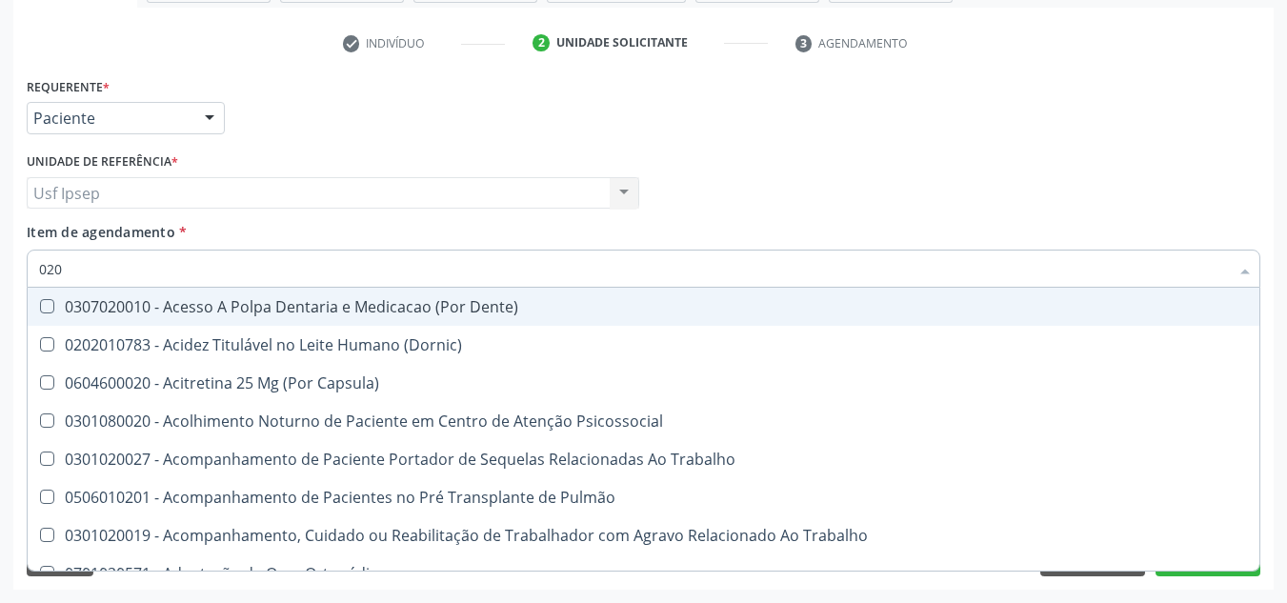
type input "0202"
checkbox População "true"
checkbox Laser "true"
checkbox Urico "false"
checkbox Glicose "false"
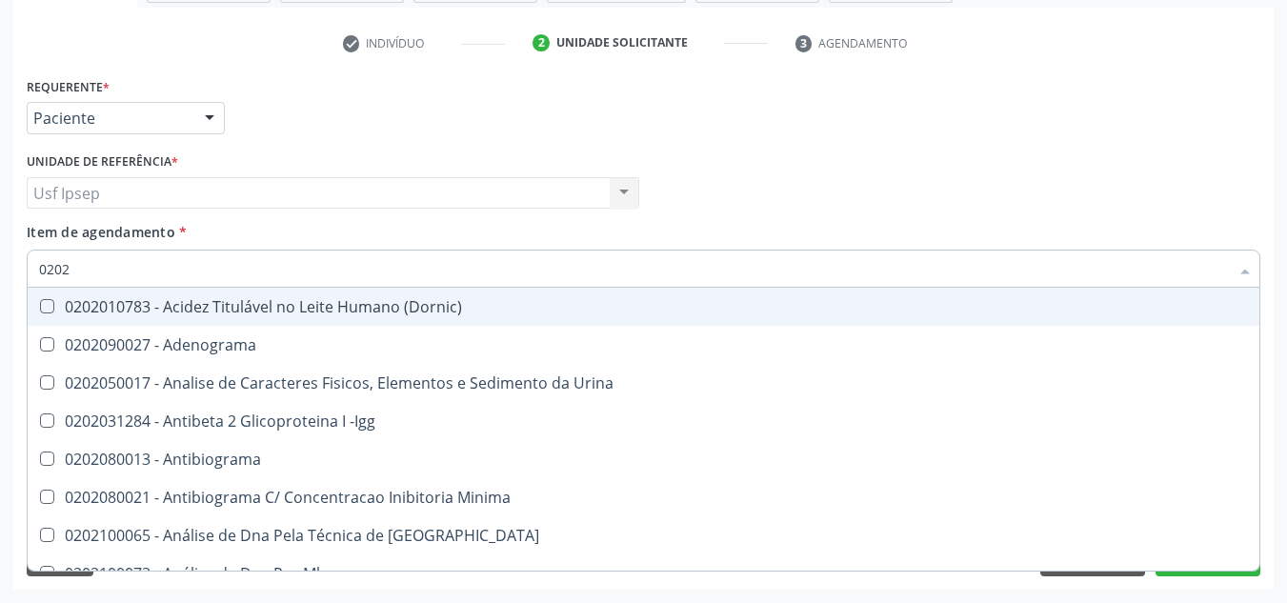
type input "02020"
checkbox Organicos "true"
checkbox Urico "false"
checkbox Xi "true"
checkbox Glicose "false"
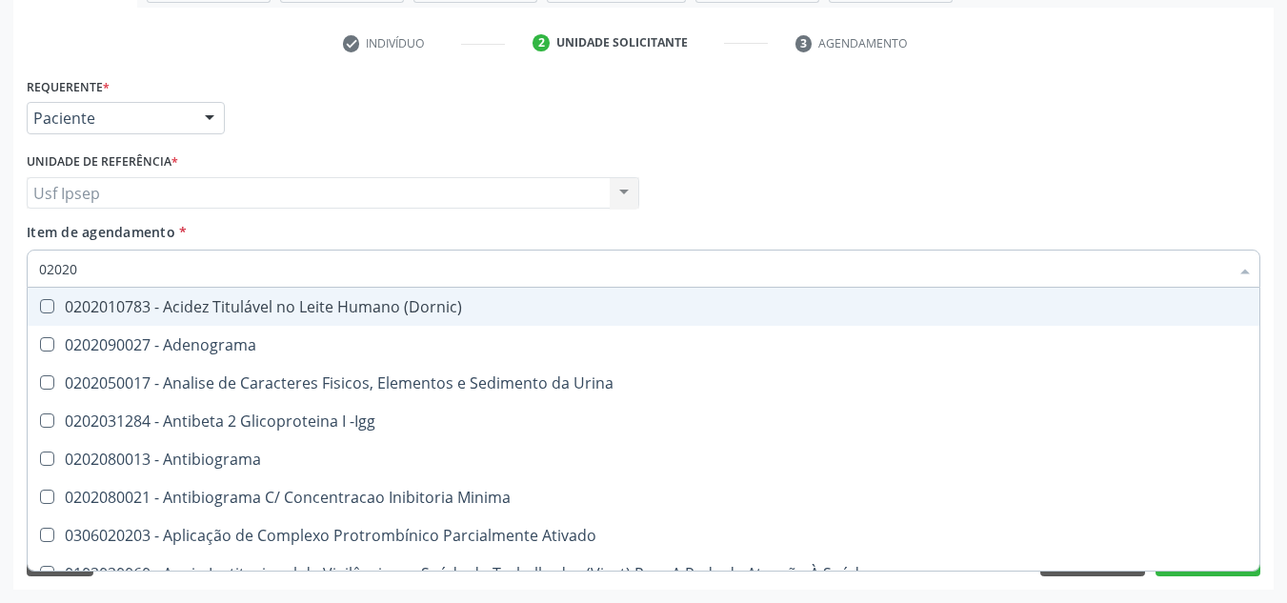
type input "020201"
checkbox Osmolar "true"
checkbox T3 "true"
checkbox Urico "false"
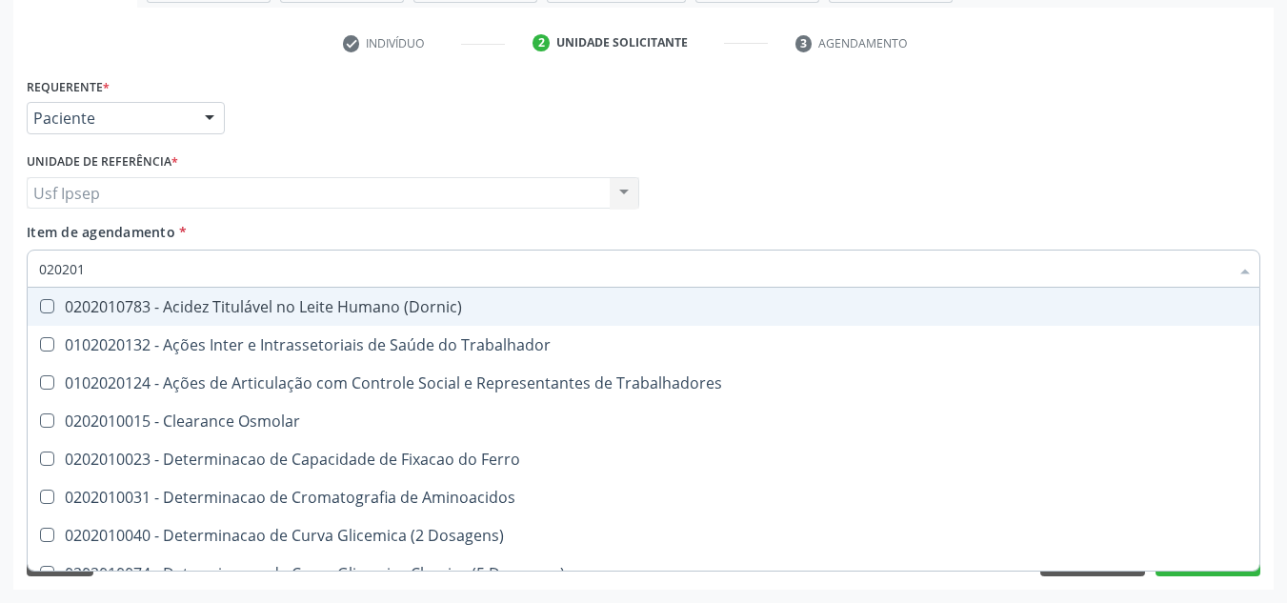
type input "0202010"
checkbox Ativada\) "true"
checkbox Urico "false"
checkbox II "true"
checkbox Glicose "false"
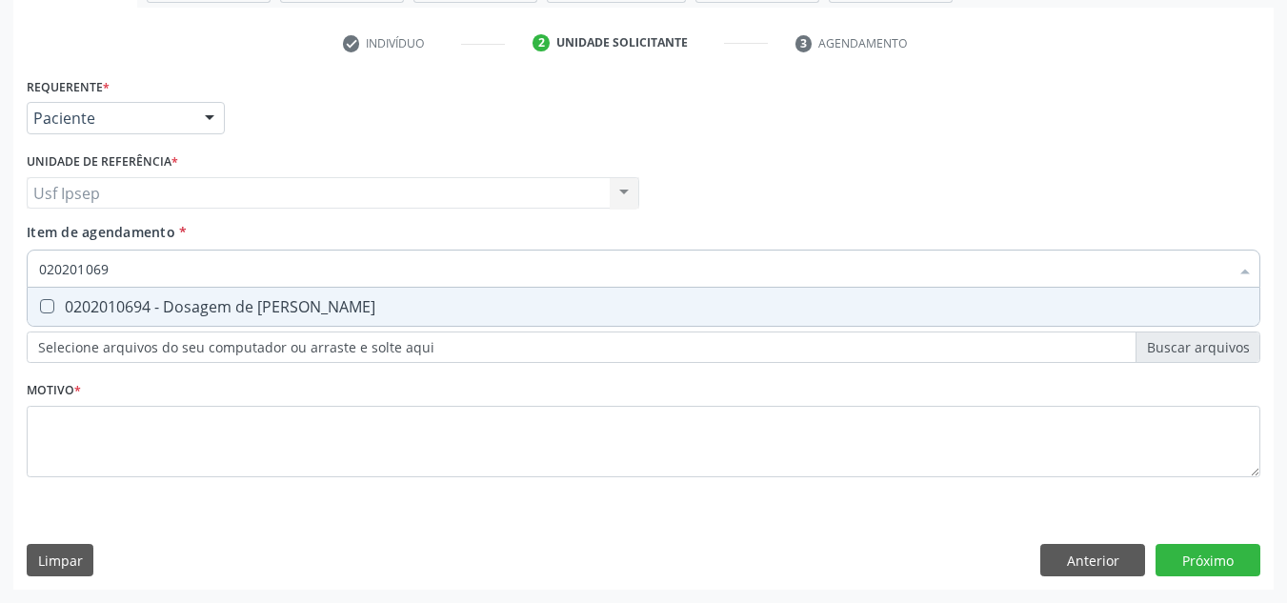
type input "0202010694"
click at [50, 301] on Ureia at bounding box center [47, 306] width 14 height 14
click at [40, 301] on Ureia "checkbox" at bounding box center [34, 306] width 12 height 12
checkbox Ureia "true"
click at [125, 270] on input "0202010694" at bounding box center [633, 268] width 1189 height 38
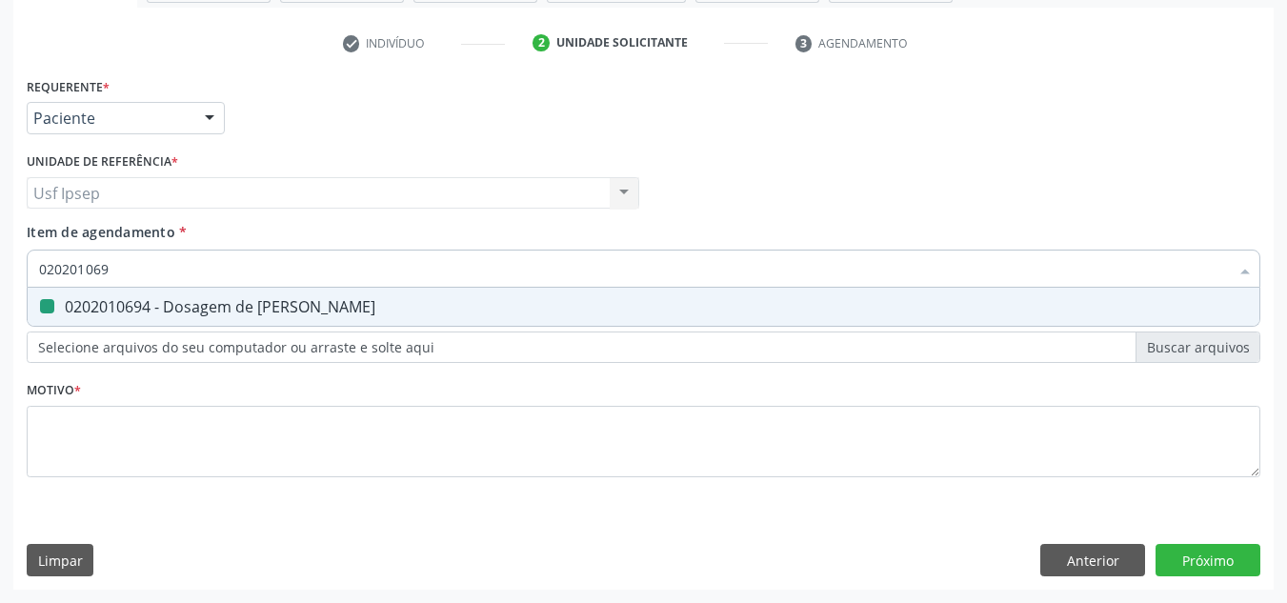
type input "02020106"
checkbox Ureia "false"
type input "0"
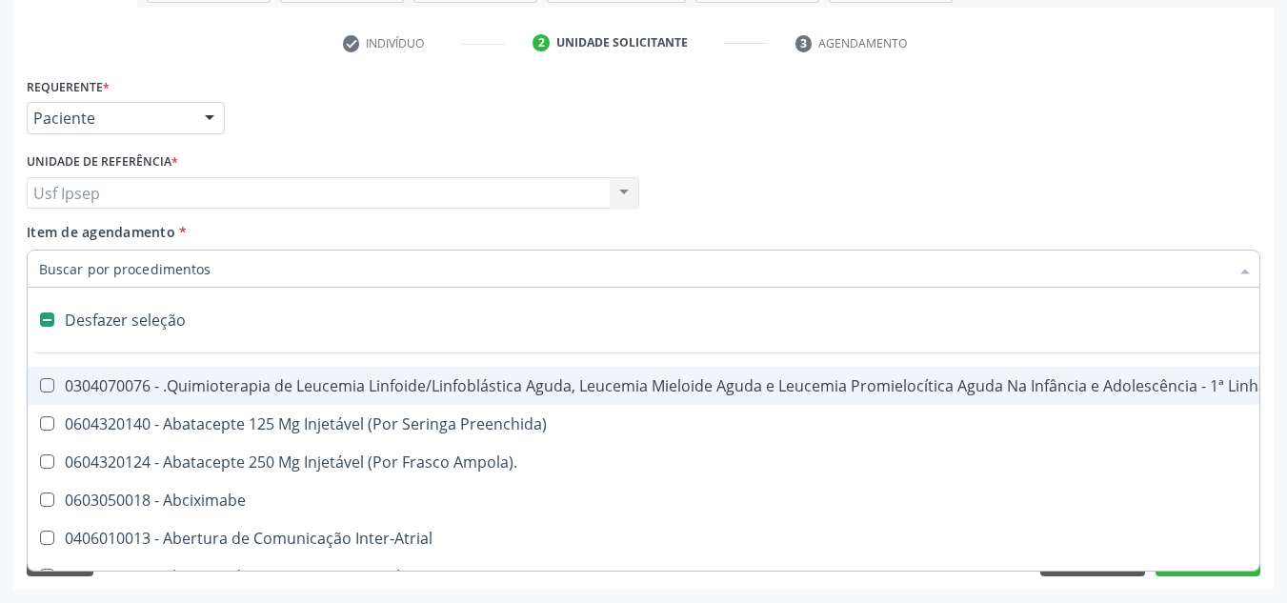
click at [37, 264] on div at bounding box center [643, 268] width 1233 height 38
checkbox Preenchida\) "true"
checkbox Ampola\)\ "true"
checkbox Abciximabe "true"
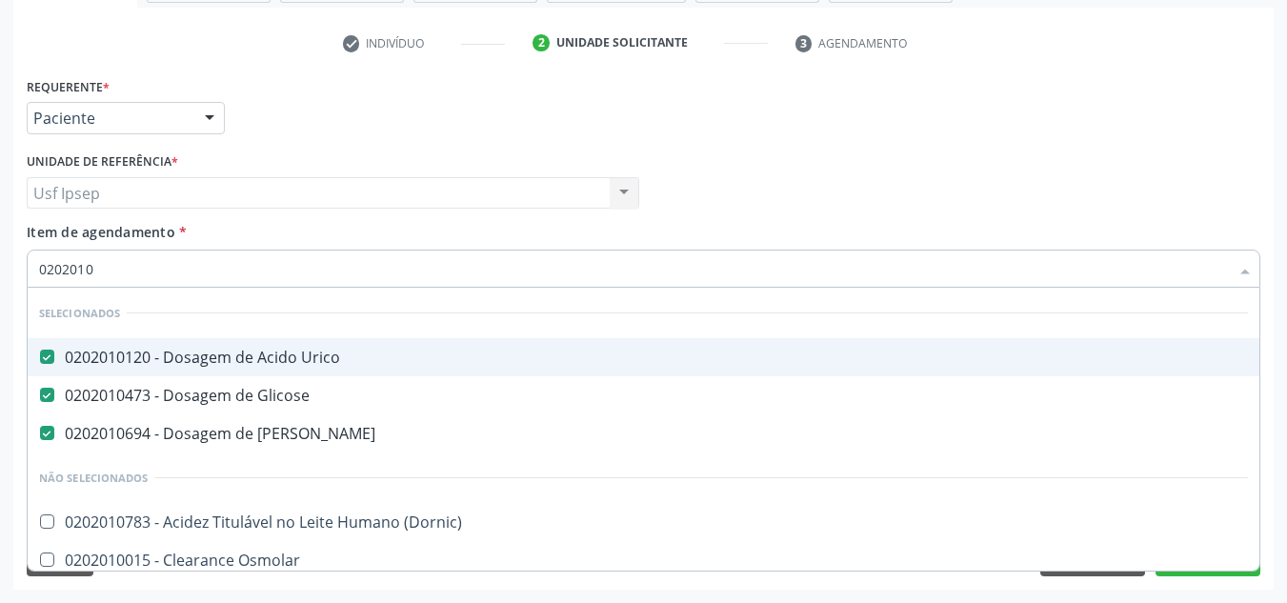
type input "02020103"
checkbox Urico "false"
checkbox Glicose "false"
checkbox Ureia "false"
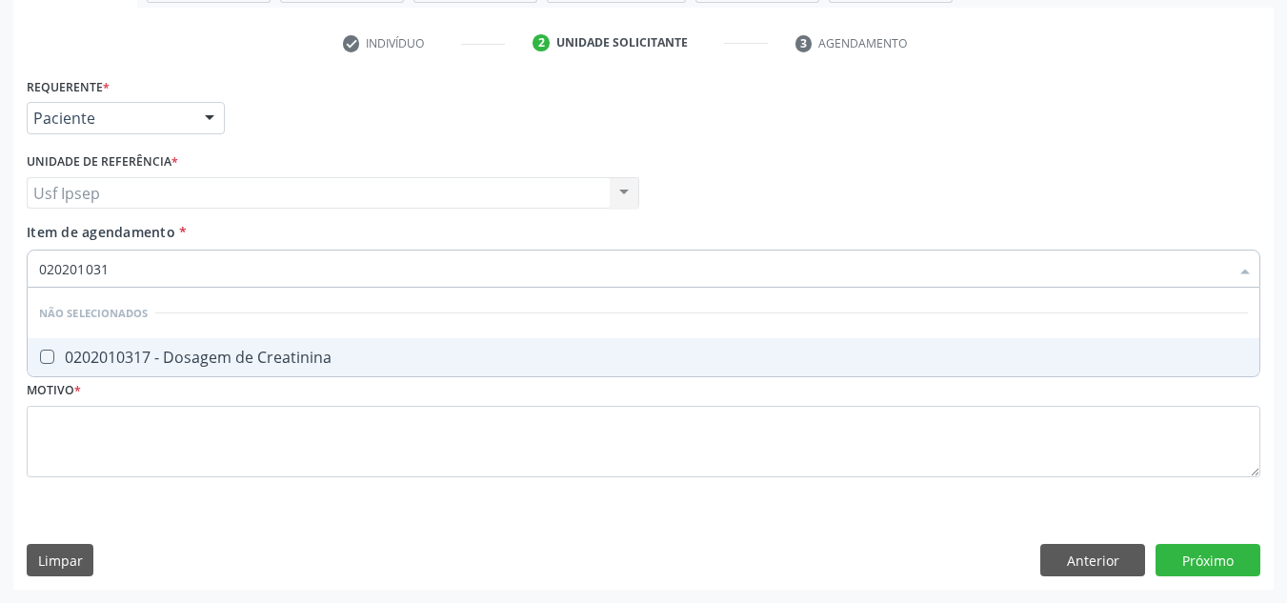
type input "0202010317"
click at [45, 359] on Creatinina at bounding box center [47, 356] width 14 height 14
click at [40, 359] on Creatinina "checkbox" at bounding box center [34, 356] width 12 height 12
checkbox Creatinina "true"
click at [120, 264] on input "0202010317" at bounding box center [633, 268] width 1189 height 38
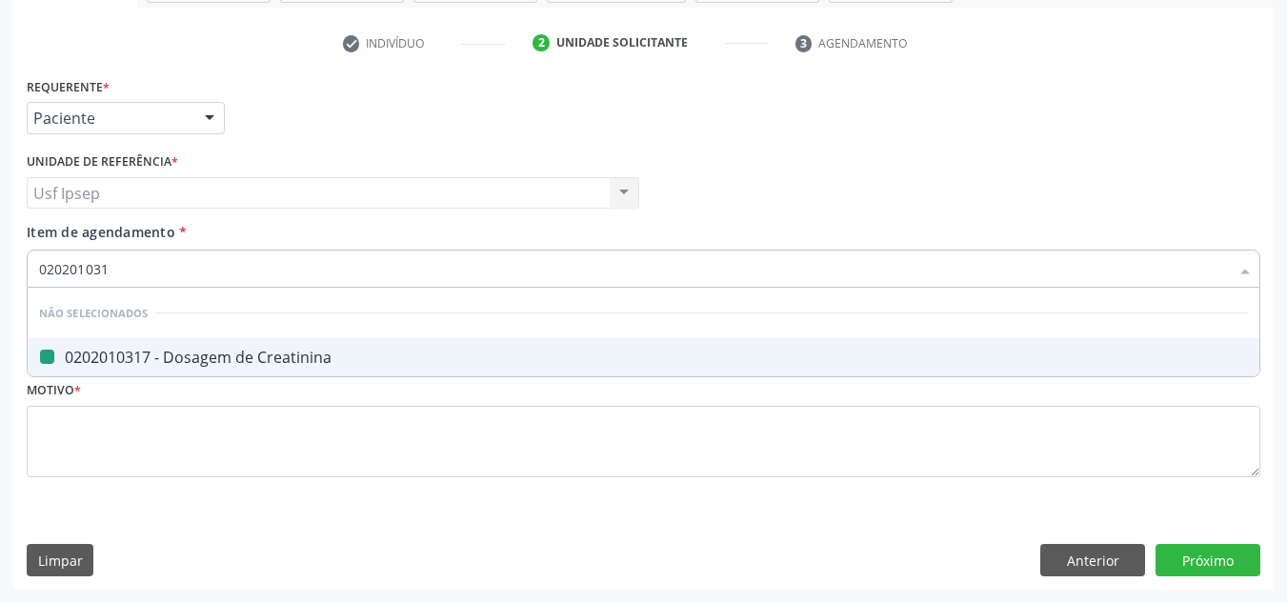
type input "02020103"
checkbox Creatinina "false"
type input "0202010"
checkbox Creatinina "true"
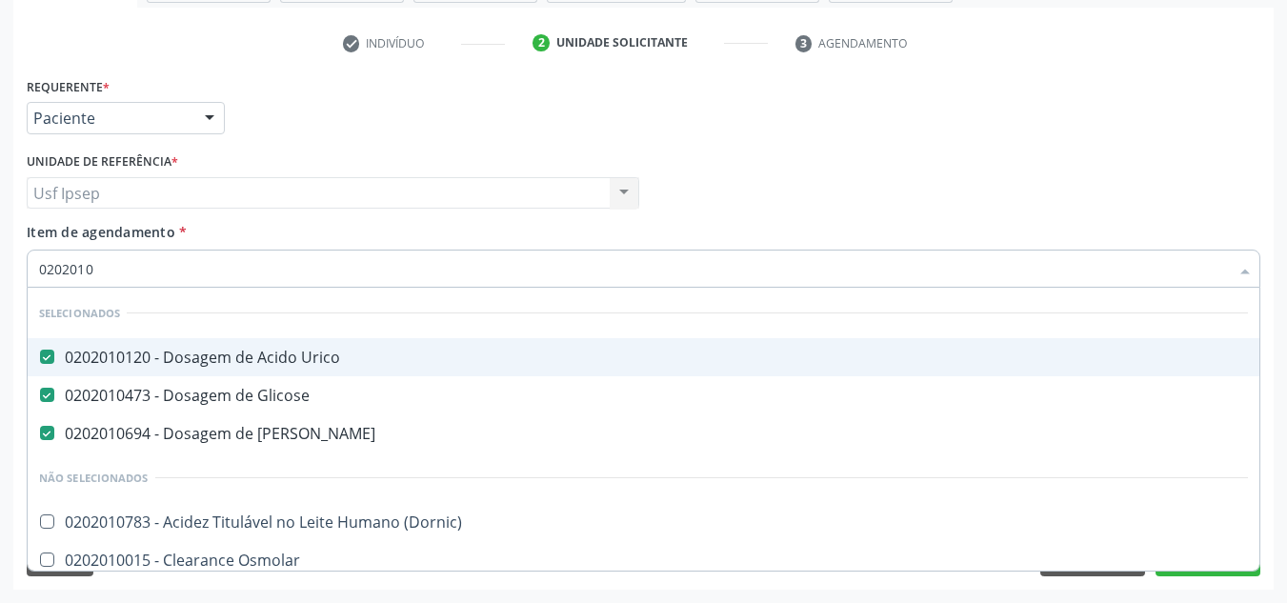
type input "020201"
checkbox Creatinina "false"
checkbox Folato "true"
type input "0"
checkbox Creatinina "false"
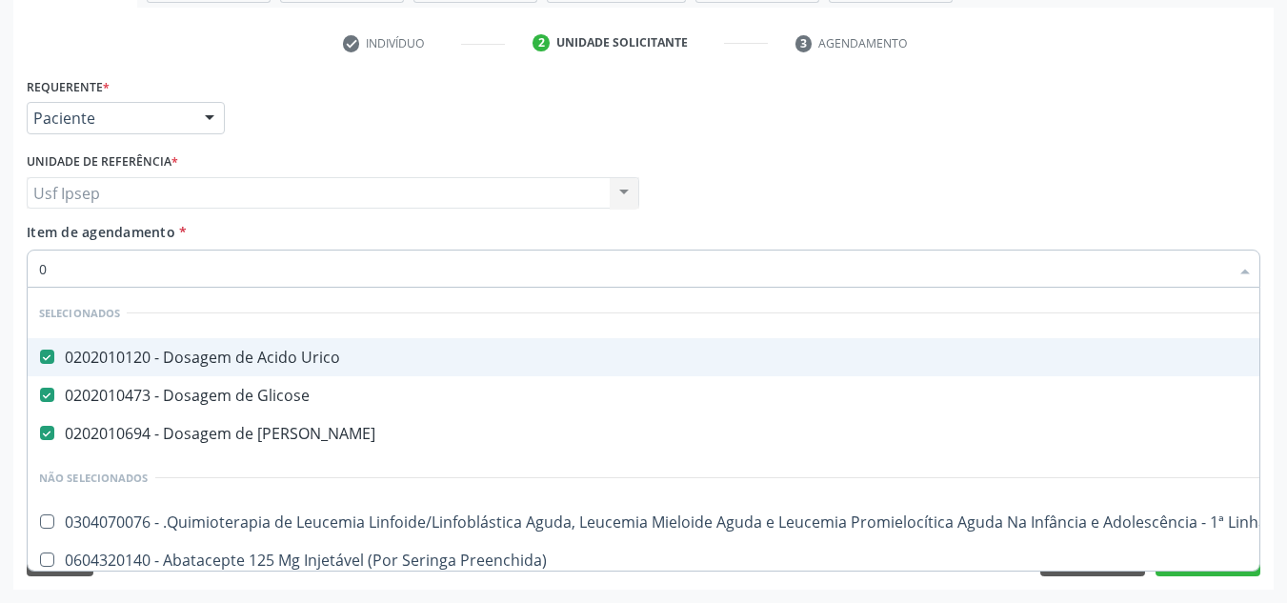
type input "02"
checkbox Gastrico "true"
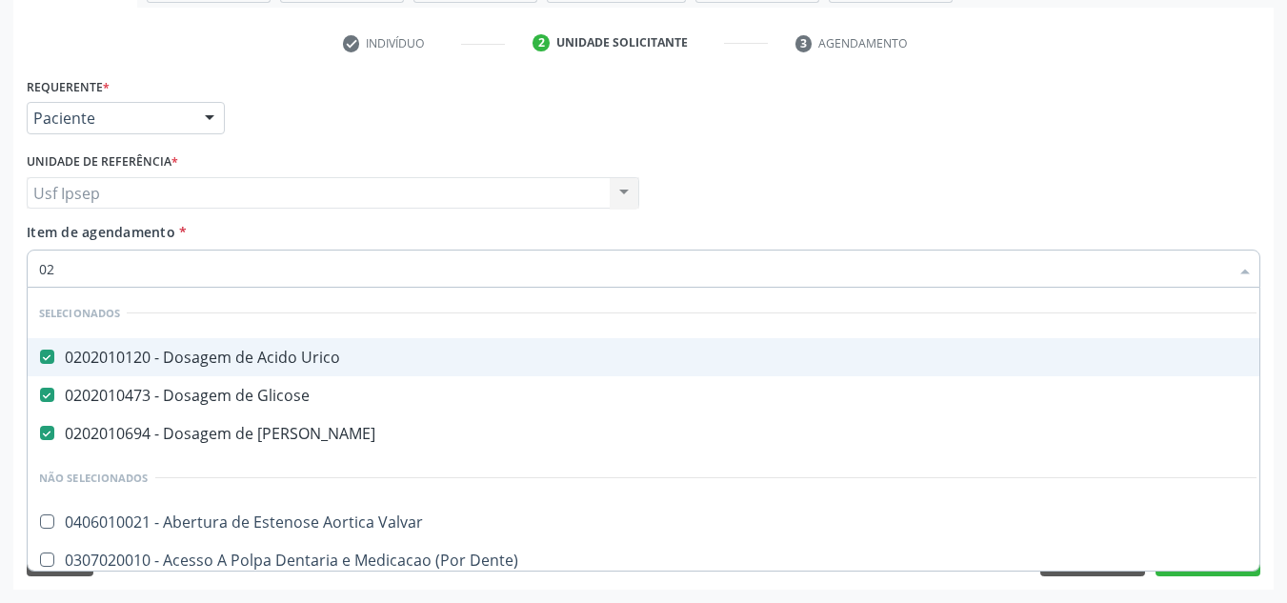
type input "020"
checkbox Descompressiva "true"
checkbox Creatinina "false"
type input "0202"
checkbox Aberto\) "true"
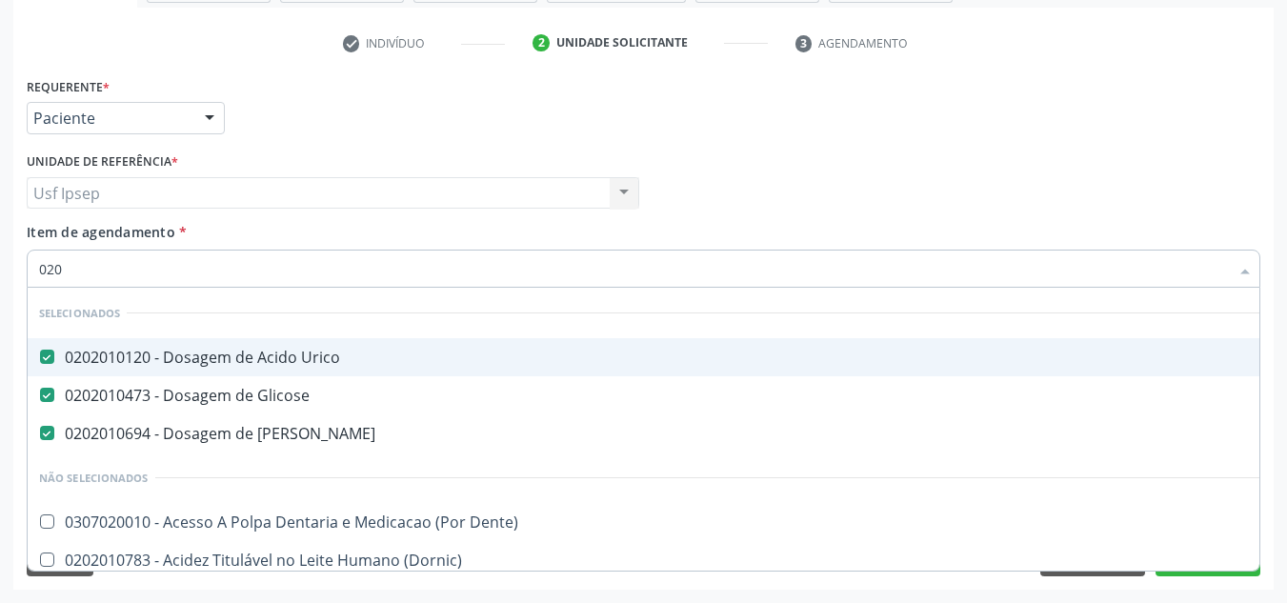
checkbox Creatinina "false"
type input "02020"
checkbox Calcio "true"
checkbox Creatinina "false"
type input "020202"
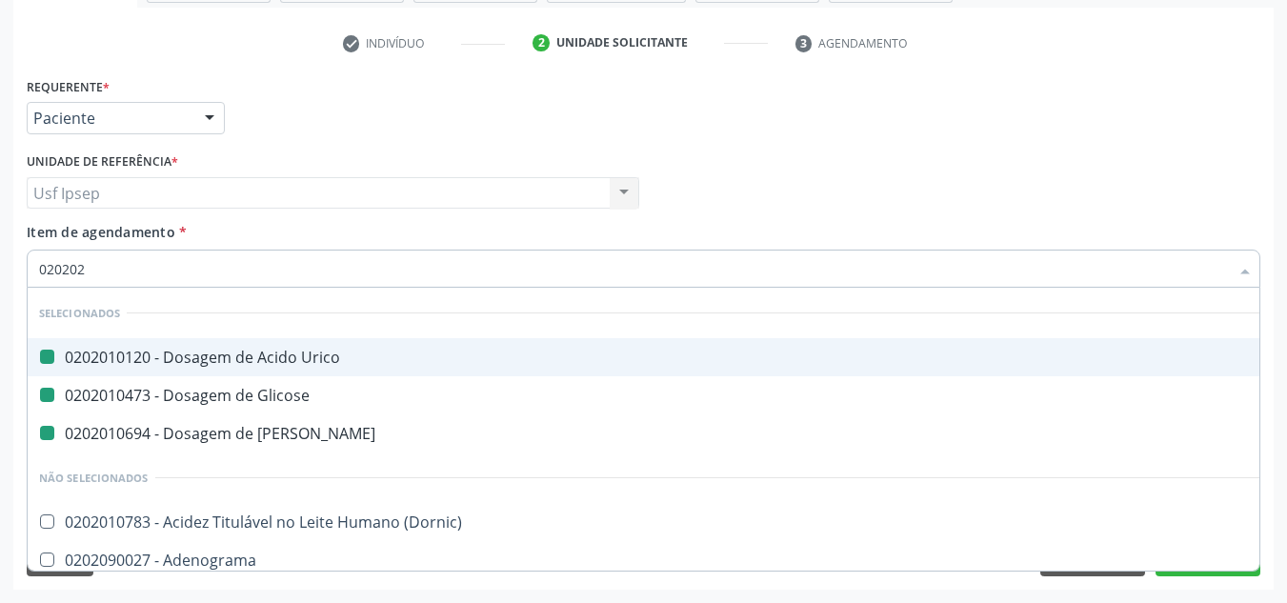
checkbox Urico "false"
checkbox Glicose "false"
checkbox Ureia "false"
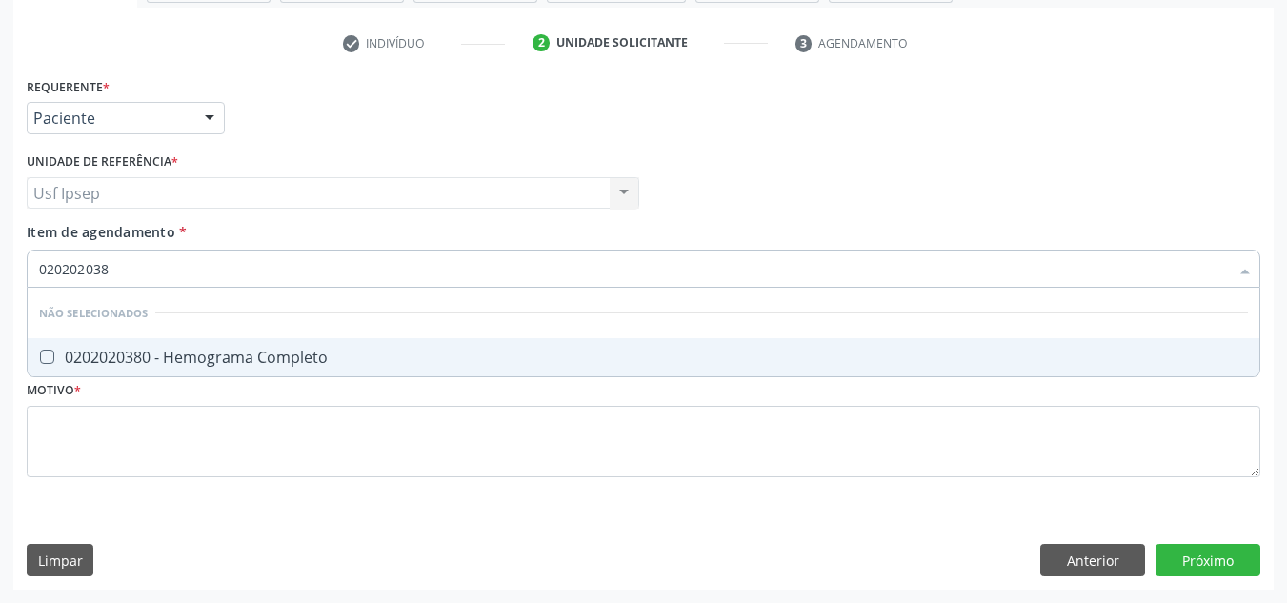
type input "0202020380"
click at [53, 355] on Completo at bounding box center [47, 356] width 14 height 14
click at [40, 355] on Completo "checkbox" at bounding box center [34, 356] width 12 height 12
checkbox Completo "true"
click at [118, 267] on input "0202020380" at bounding box center [633, 268] width 1189 height 38
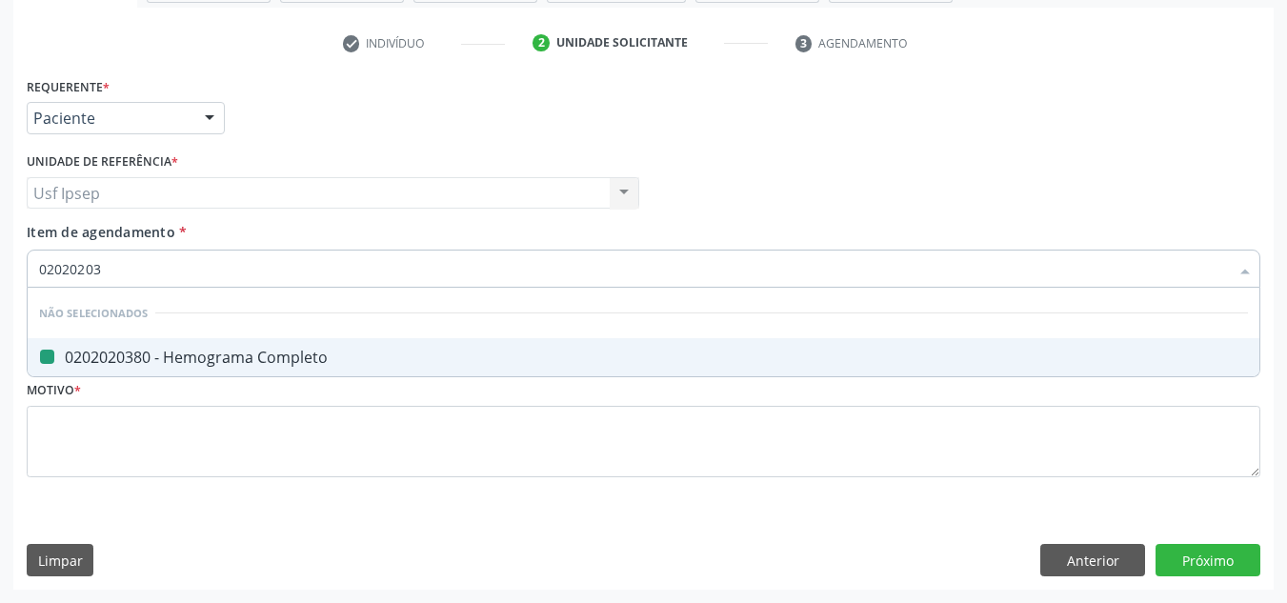
type input "0202020"
checkbox Completo "false"
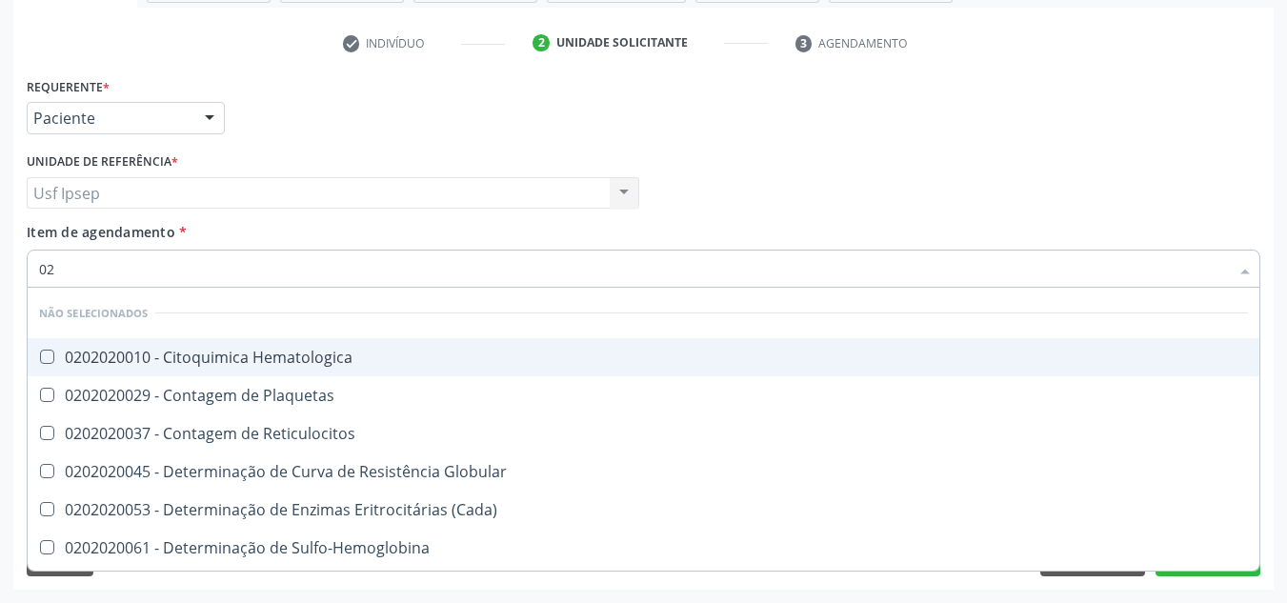
type input "0"
checkbox Hematologica "true"
checkbox Plaquetas "true"
checkbox Reticulocitos "true"
checkbox Completo "false"
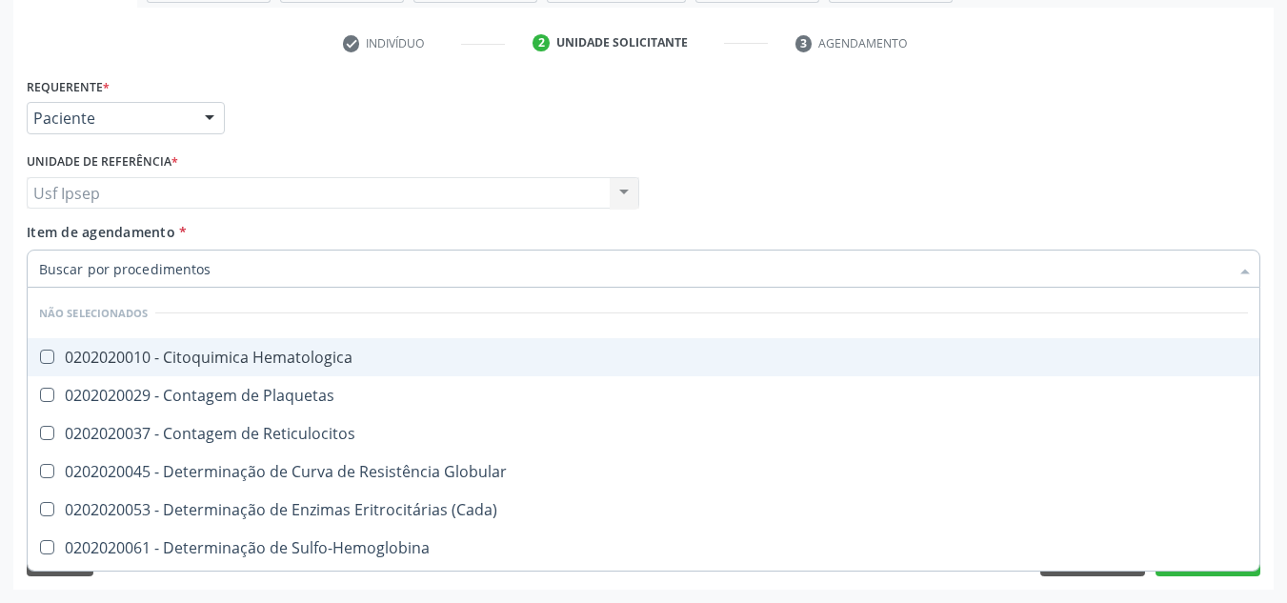
checkbox Leucograma "false"
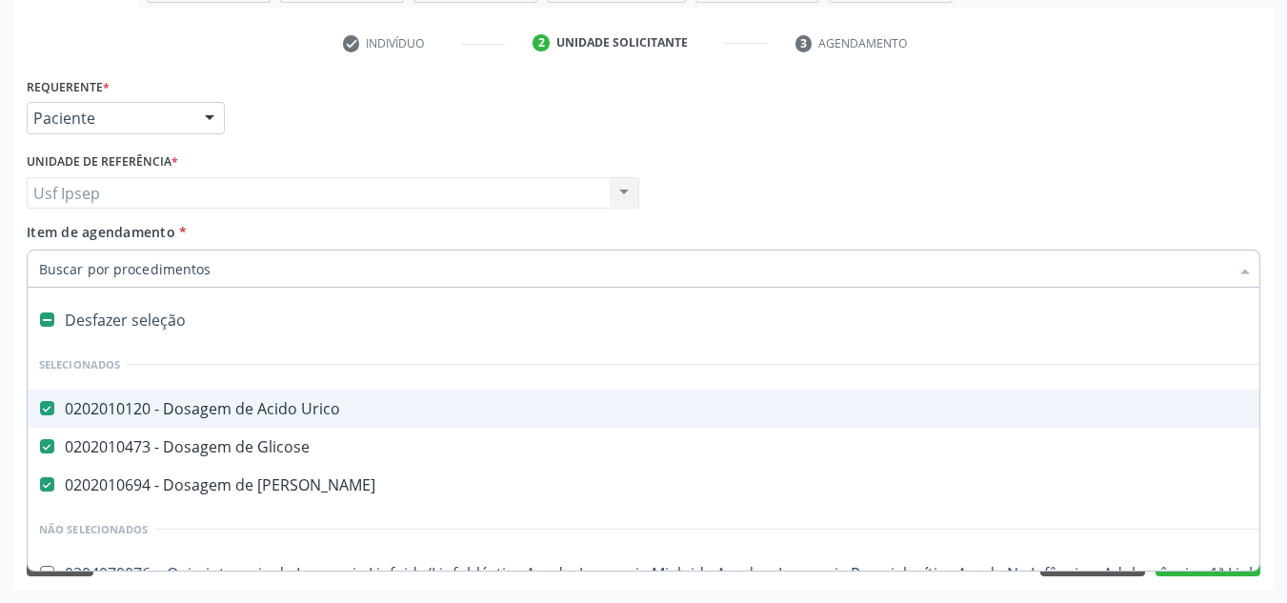
checkbox Manutenção "true"
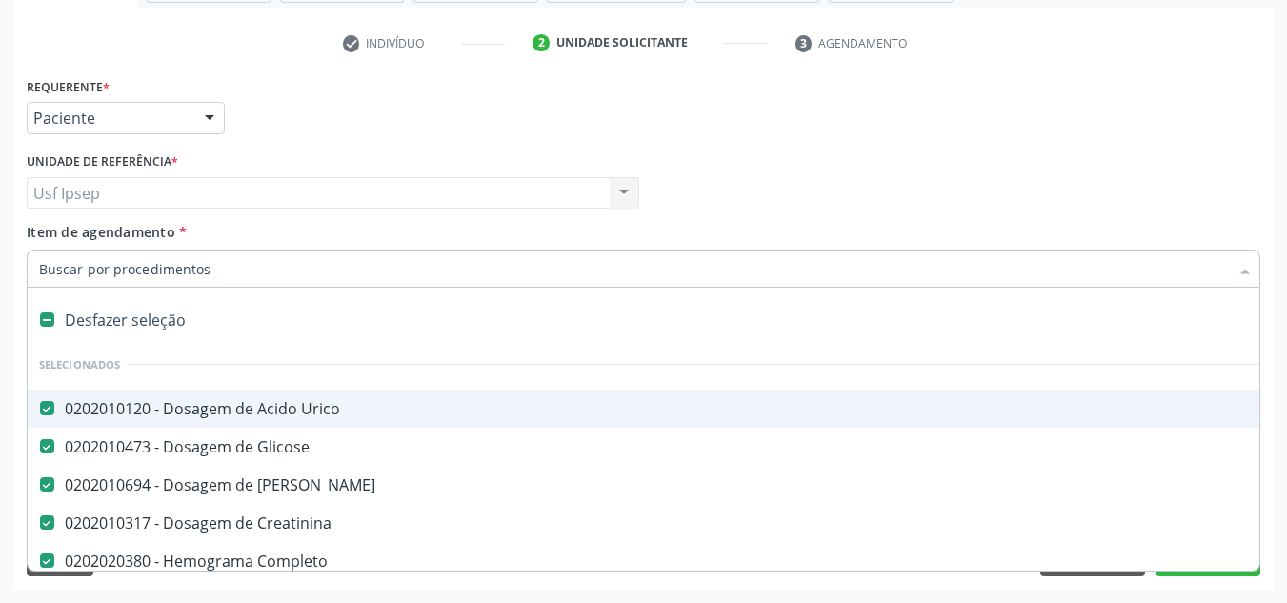
click at [37, 260] on div at bounding box center [643, 268] width 1233 height 38
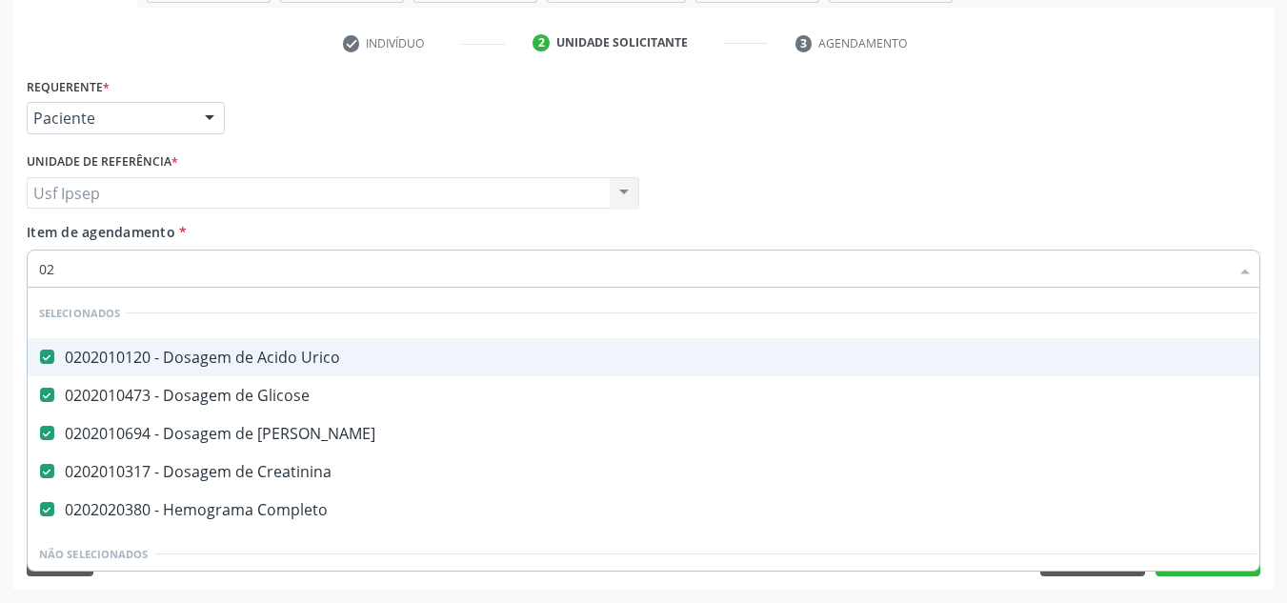
type input "020"
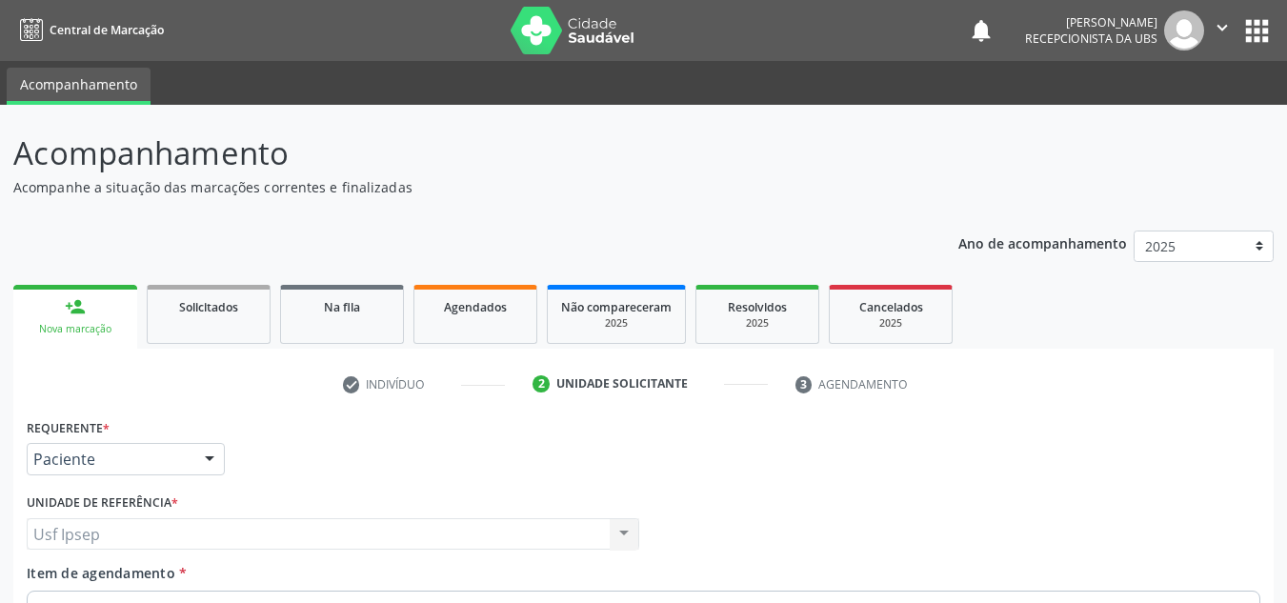
scroll to position [341, 0]
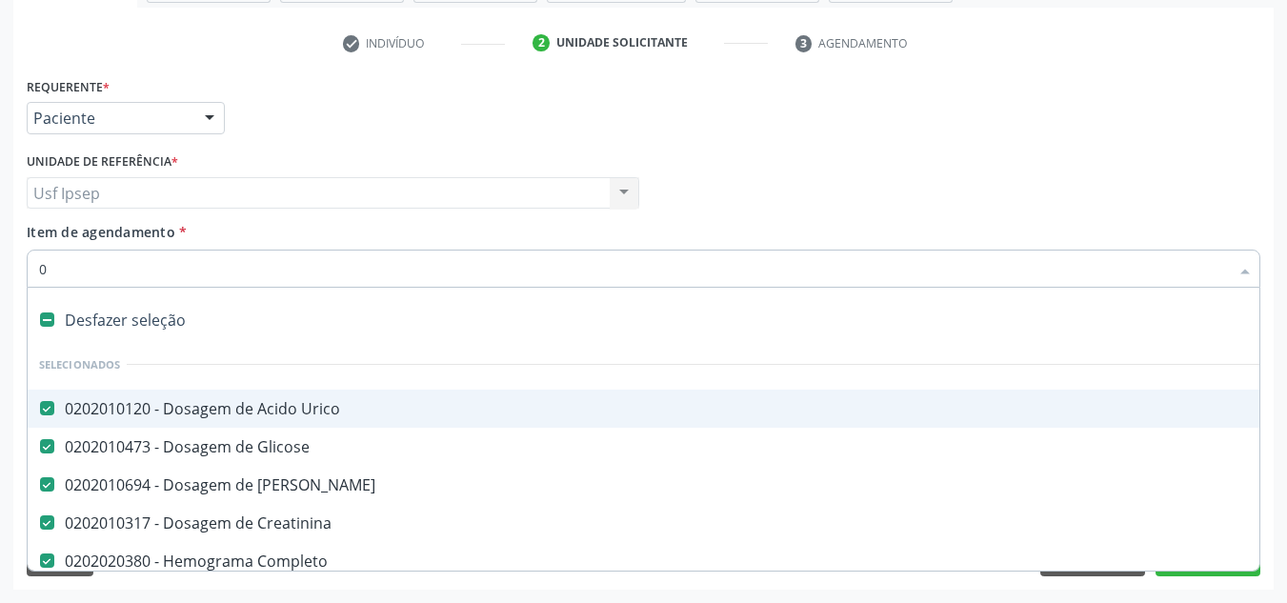
type input "02"
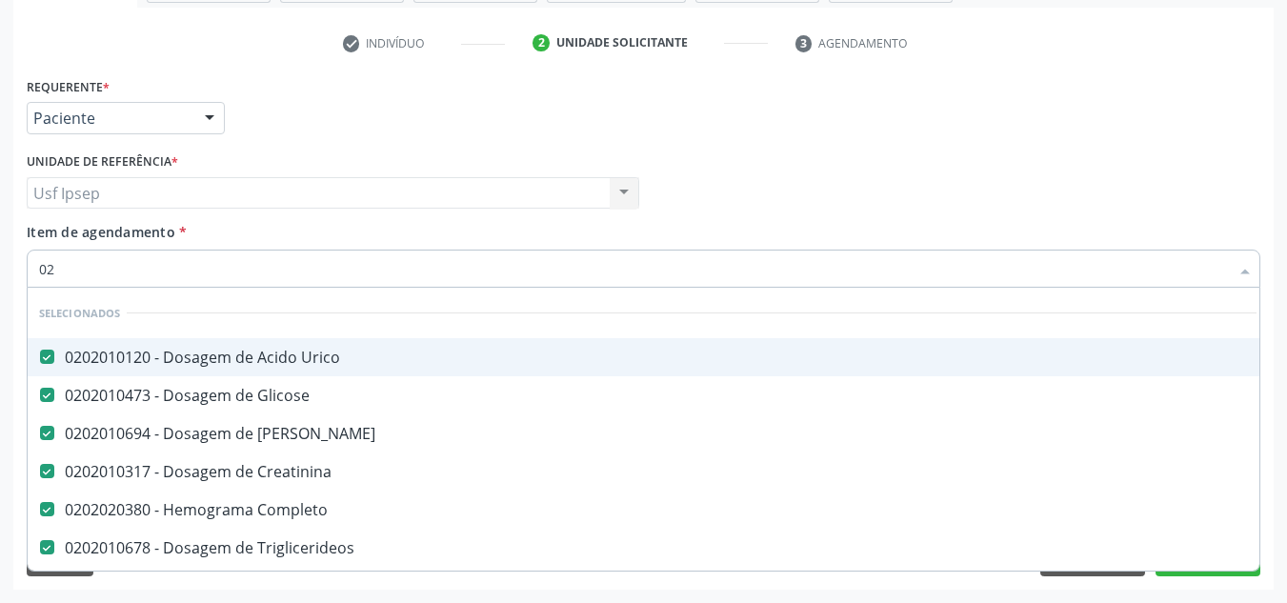
checkbox Urina "true"
checkbox Especializada "false"
checkbox Reumatoide "true"
checkbox \(Tap\) "true"
checkbox \(Tsh\) "true"
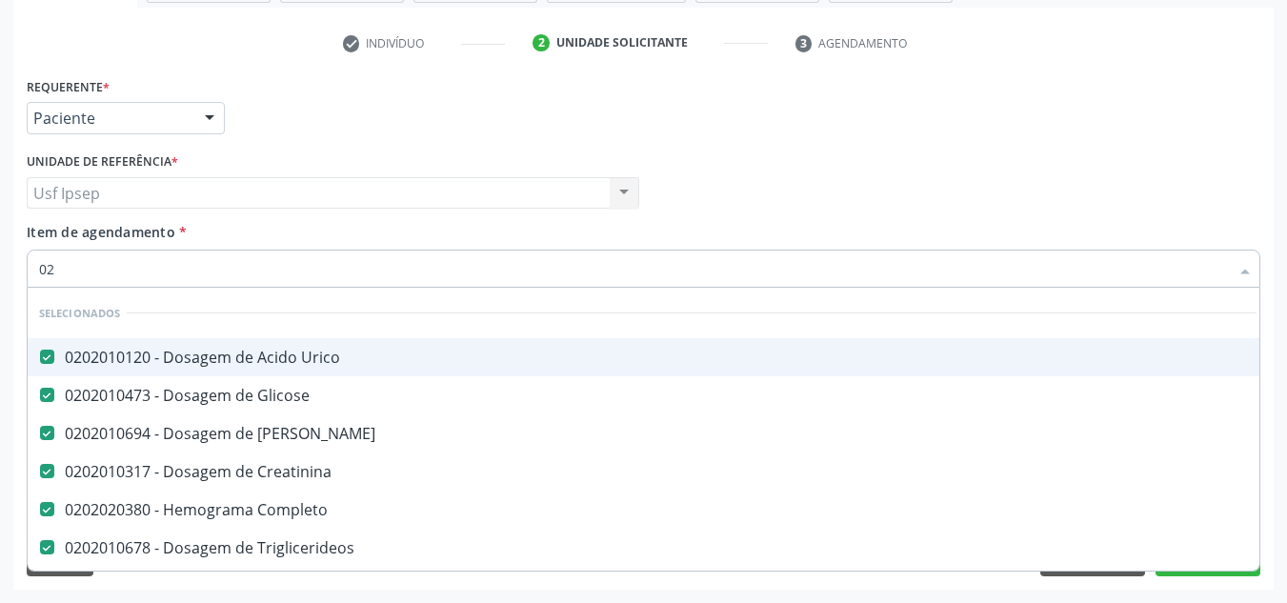
checkbox Reativa "true"
checkbox \(Tgp\) "true"
type input "020"
checkbox Terapeutica "true"
checkbox Urina "false"
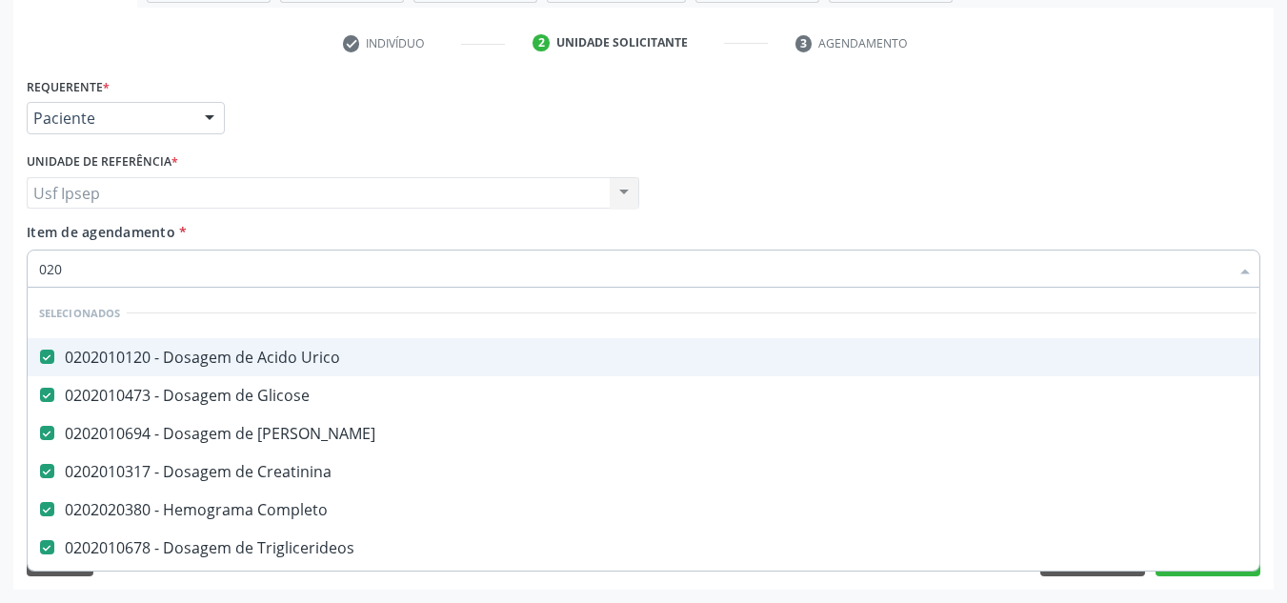
checkbox Creatinina "true"
checkbox Pos-Operatoria "true"
checkbox Regional "true"
checkbox Reumatoide "false"
checkbox \(Tap\) "false"
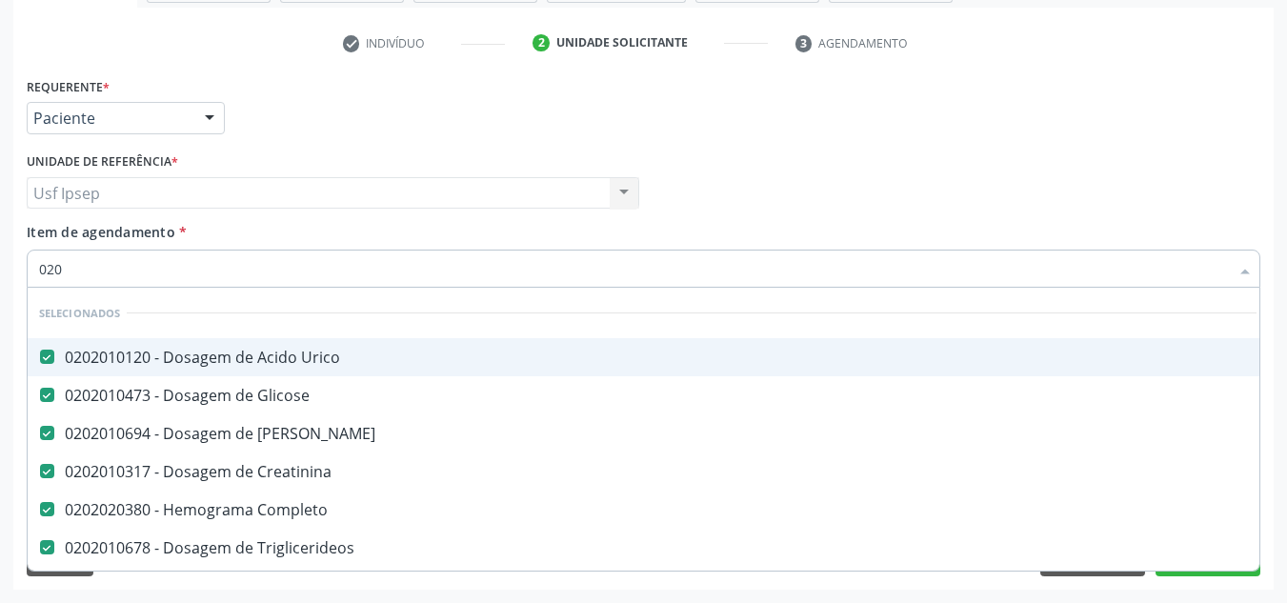
checkbox C\/Pernoite "true"
checkbox Bloqueio "true"
checkbox \(Tsh\) "false"
checkbox Reativa "false"
checkbox \(Tgp\) "false"
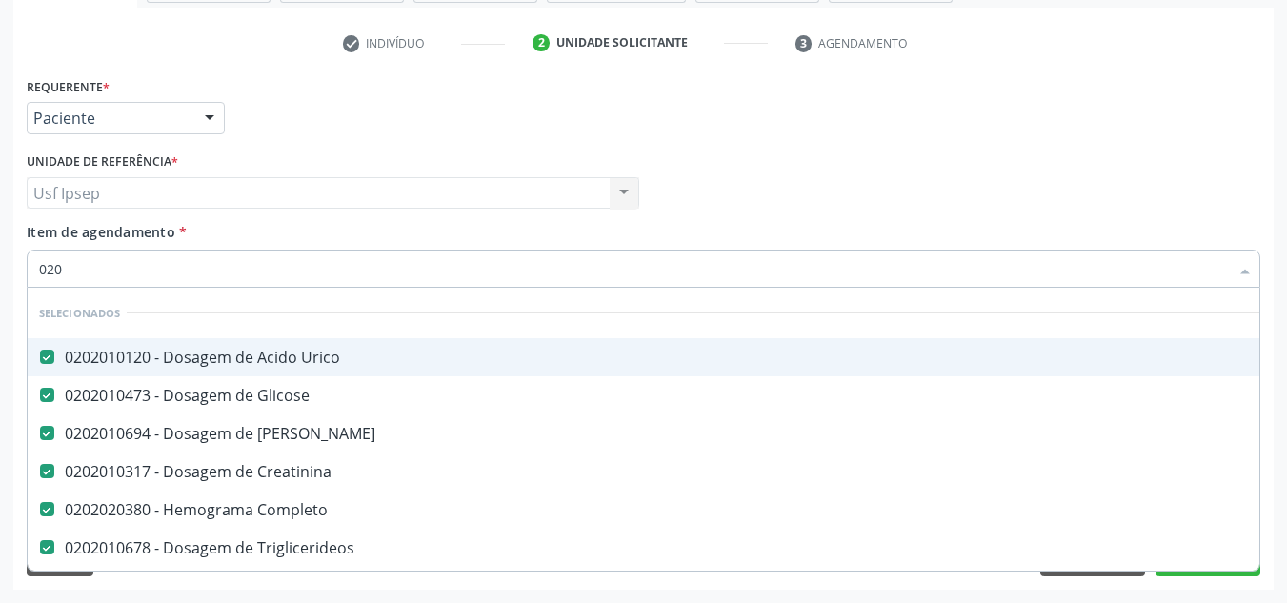
type input "0202"
checkbox Capsula\) "true"
checkbox Urina "false"
checkbox Não\) "true"
checkbox Cardiovascular "true"
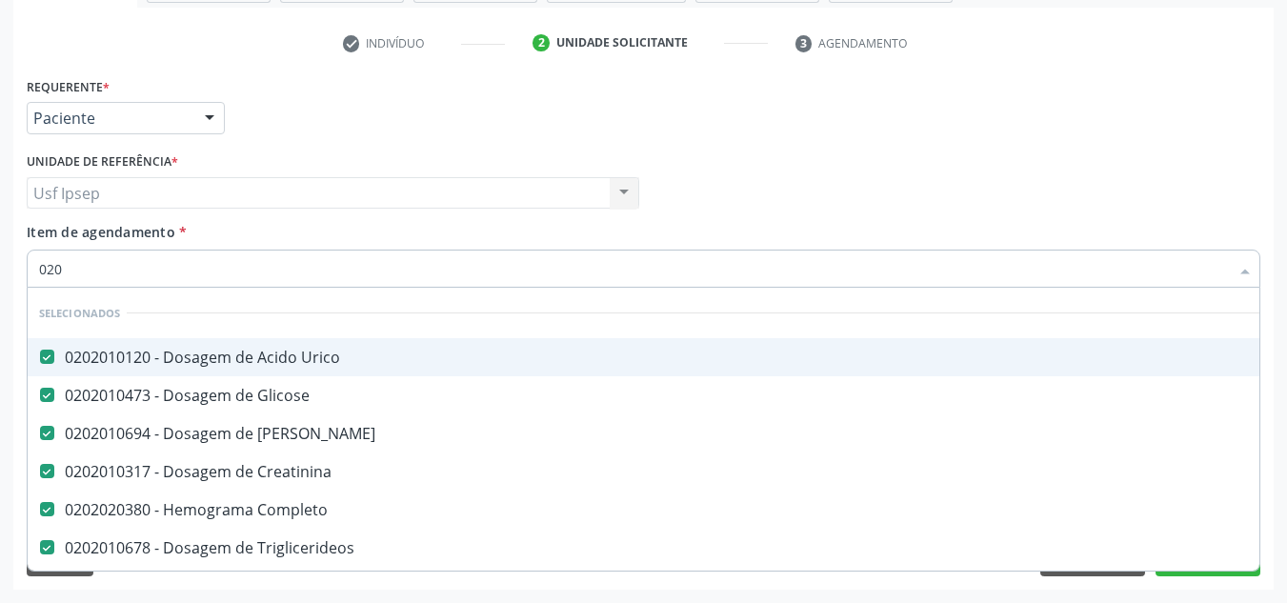
checkbox J "true"
checkbox Meckel "true"
checkbox Inteiro\) "true"
checkbox Reumatoide "false"
checkbox \(Tap\) "false"
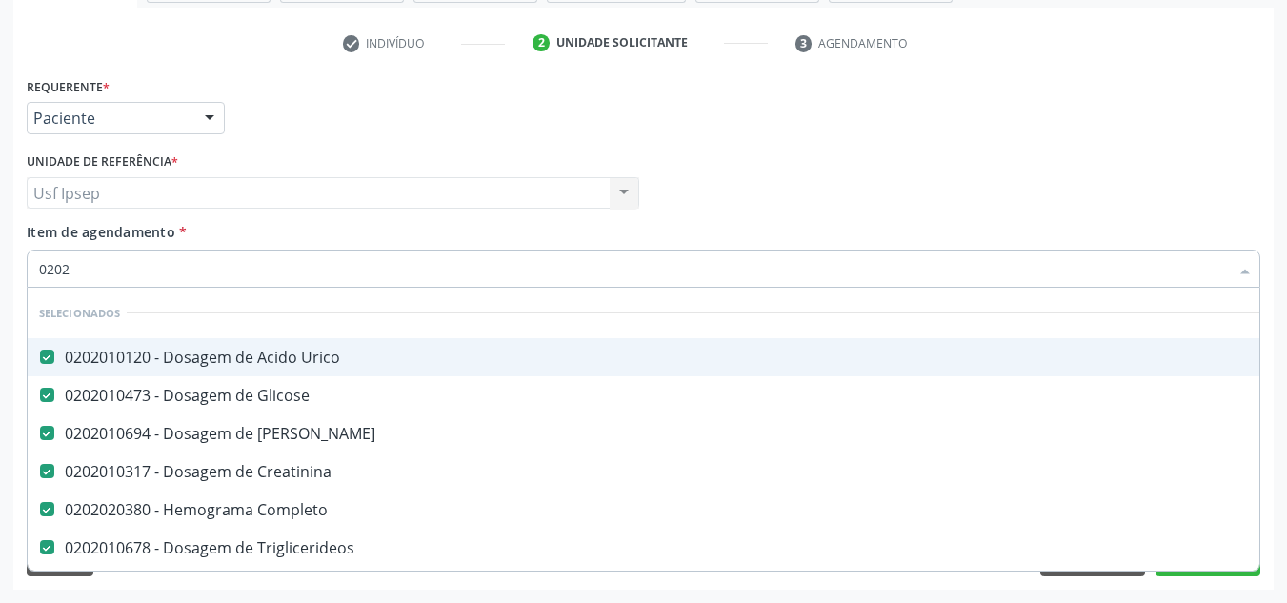
type input "02020"
checkbox Protrombínico "true"
checkbox Cardiovascular "false"
checkbox Hospitais "true"
checkbox J "false"
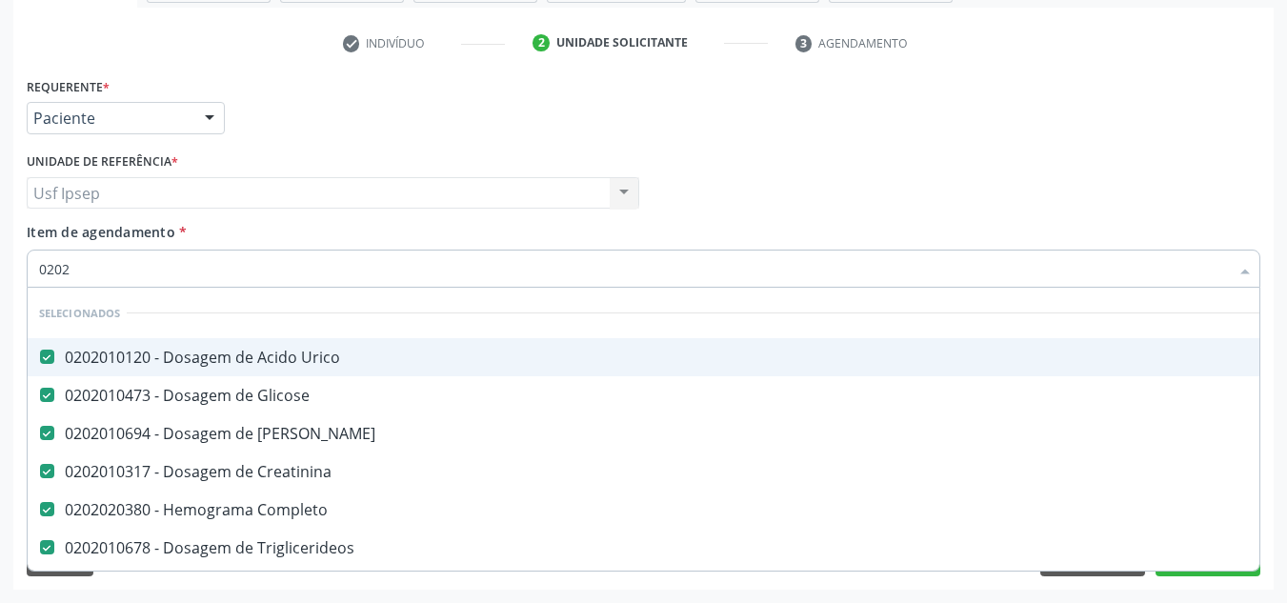
checkbox Lumen "true"
checkbox \(Semi-Solido\) "true"
checkbox Meckel "false"
checkbox Inteiro\) "false"
type input "020201"
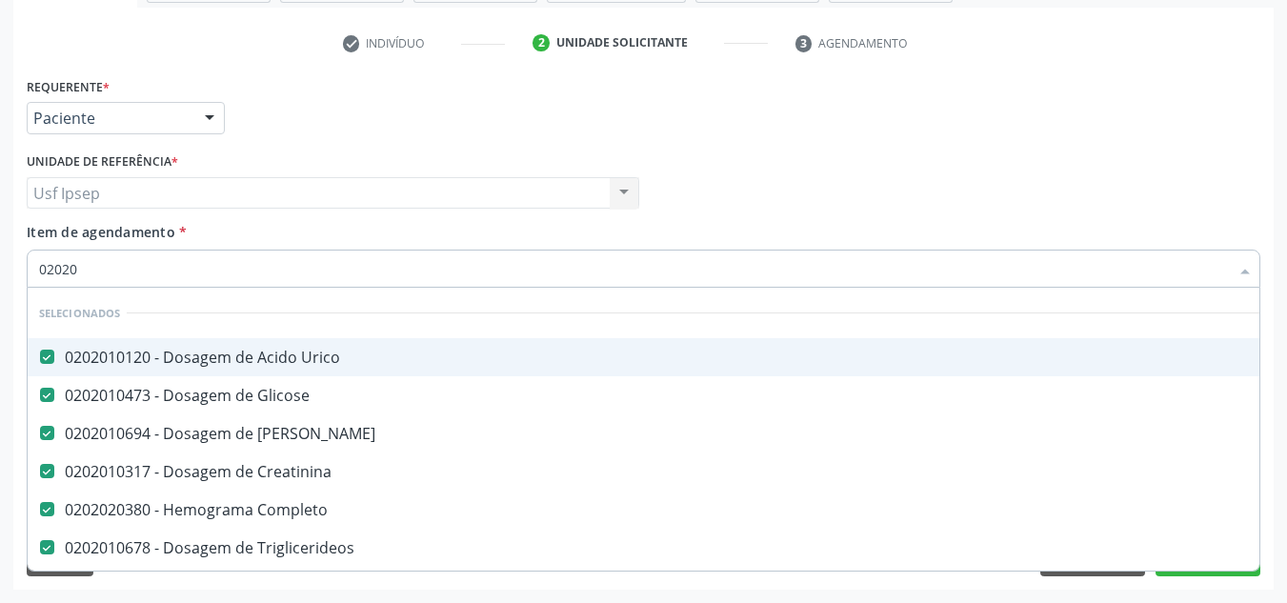
checkbox Urina "false"
checkbox \(Controle\) "true"
checkbox Reumatoide "false"
checkbox \(Tap\) "false"
checkbox Organicos "true"
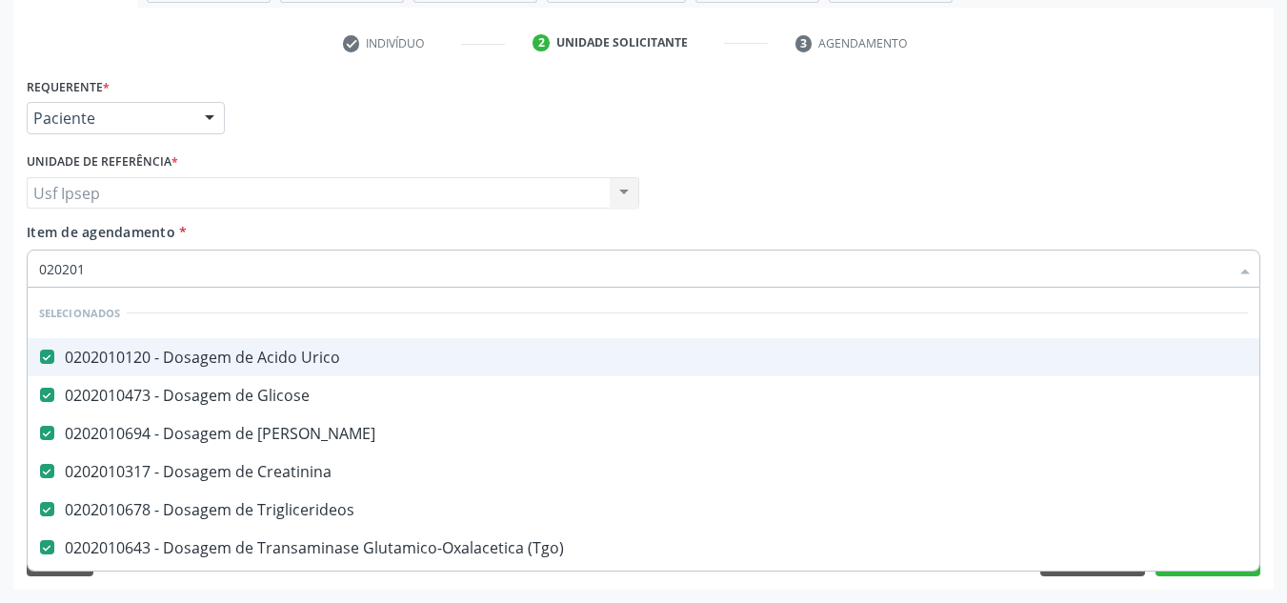
type input "0202010"
checkbox \(Tap\) "false"
checkbox Leucino-Aminopeptidase "true"
type input "02020105"
checkbox Urico "false"
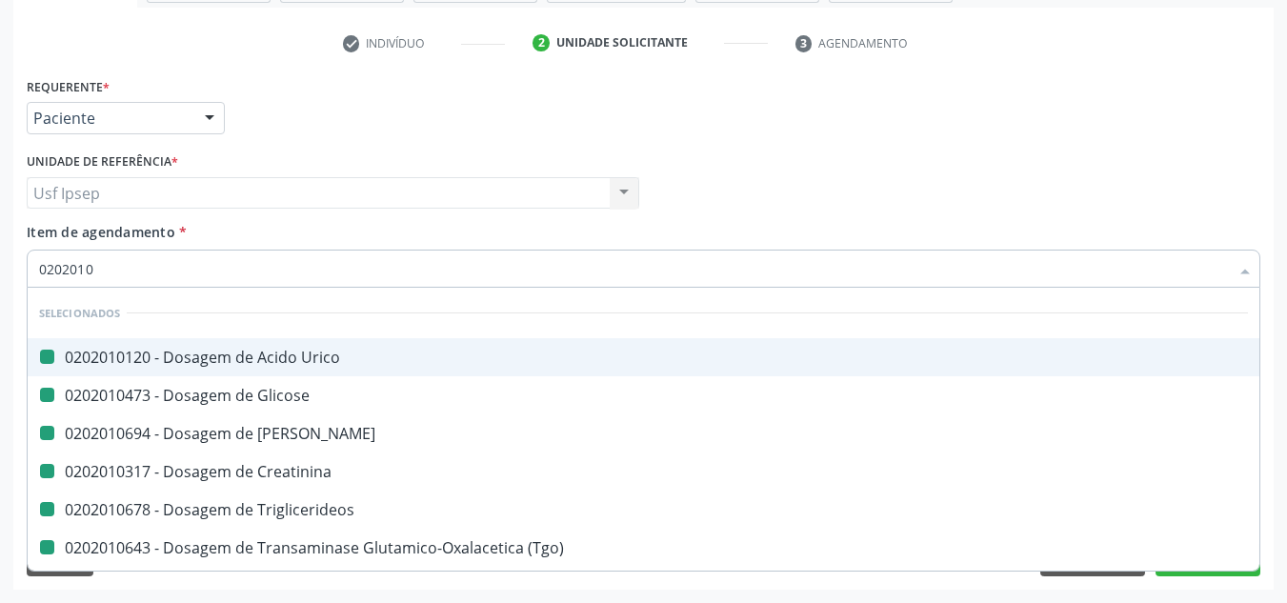
checkbox Glicose "false"
checkbox Ureia "false"
checkbox Creatinina "false"
checkbox Triglicerideos "false"
checkbox \(Tgo\) "false"
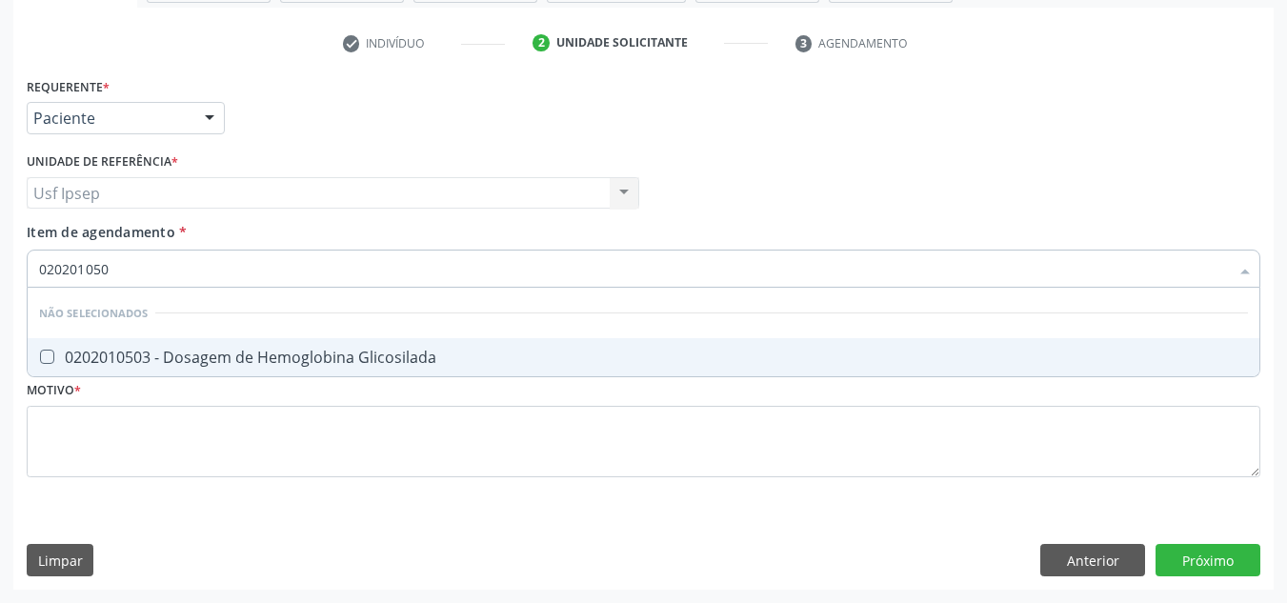
type input "0202010503"
click at [53, 355] on Glicosilada at bounding box center [47, 356] width 14 height 14
click at [40, 355] on Glicosilada "checkbox" at bounding box center [34, 356] width 12 height 12
checkbox Glicosilada "true"
click at [118, 266] on input "0202010503" at bounding box center [633, 268] width 1189 height 38
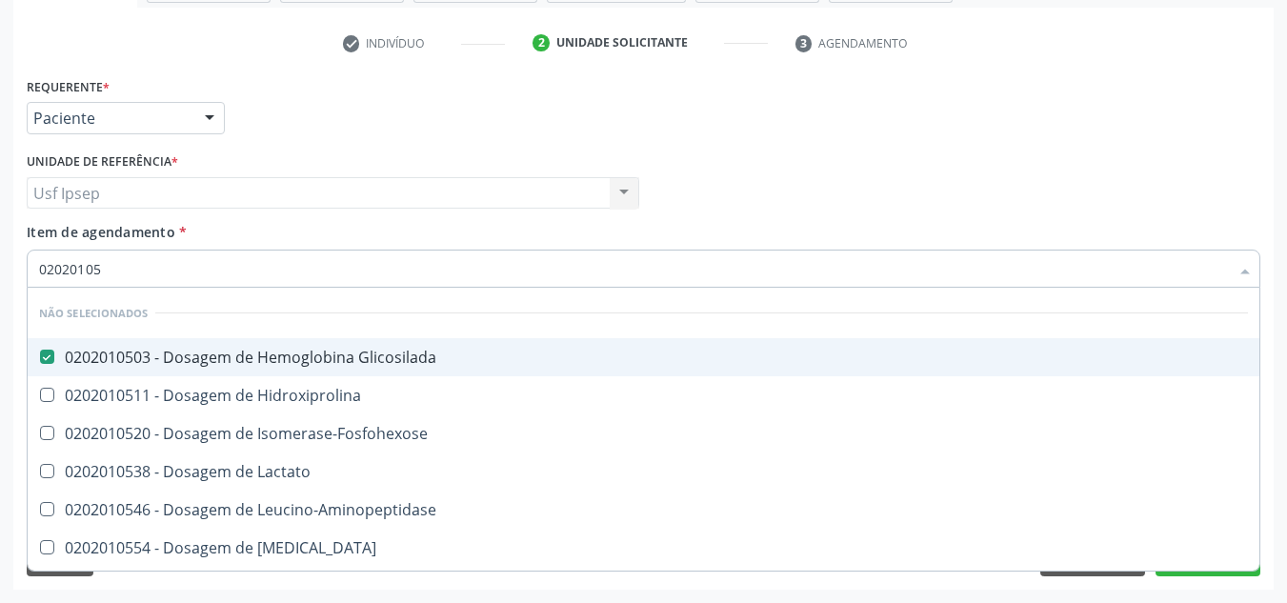
type input "0202010"
checkbox Hidroxiprolina "true"
checkbox Isomerase-Fosfohexose "true"
checkbox Lactato "true"
checkbox Leucino-Aminopeptidase "true"
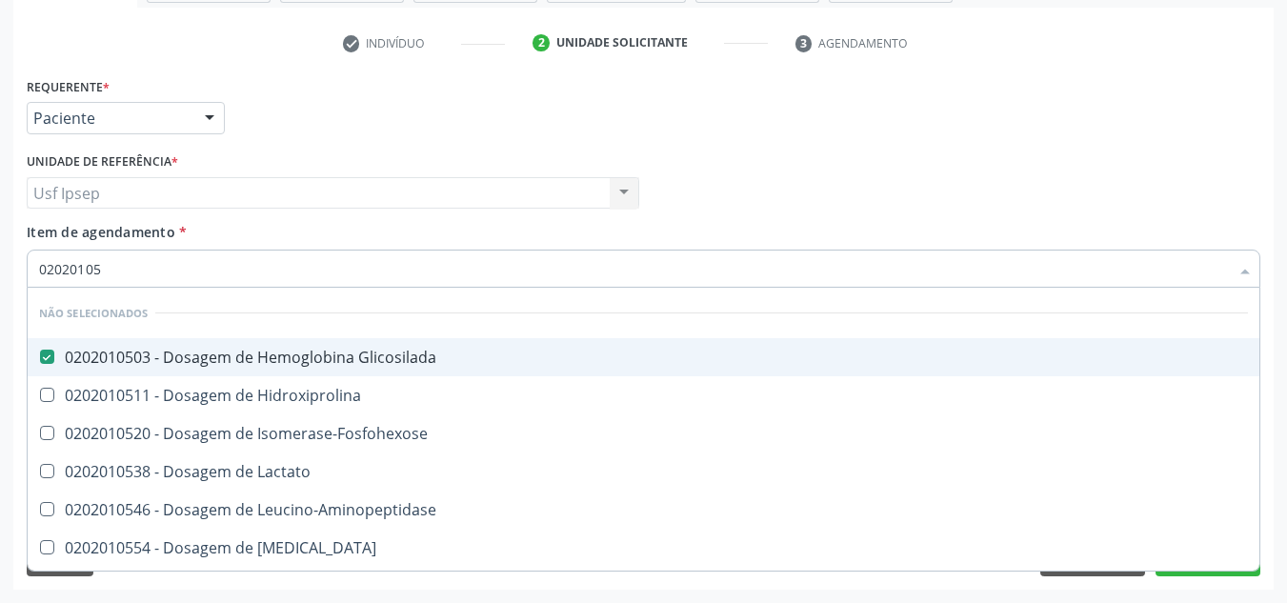
checkbox Lipase "true"
type input "0"
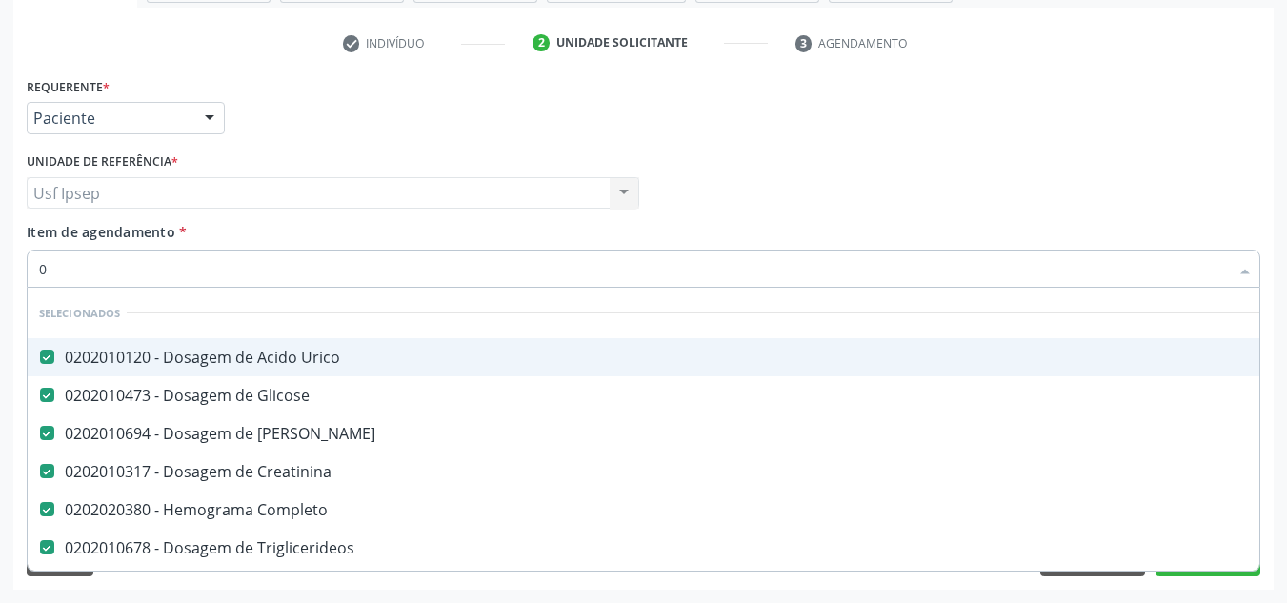
type input "02"
checkbox Coração "true"
checkbox Urina "false"
checkbox Unilateral "true"
checkbox Trabalho "true"
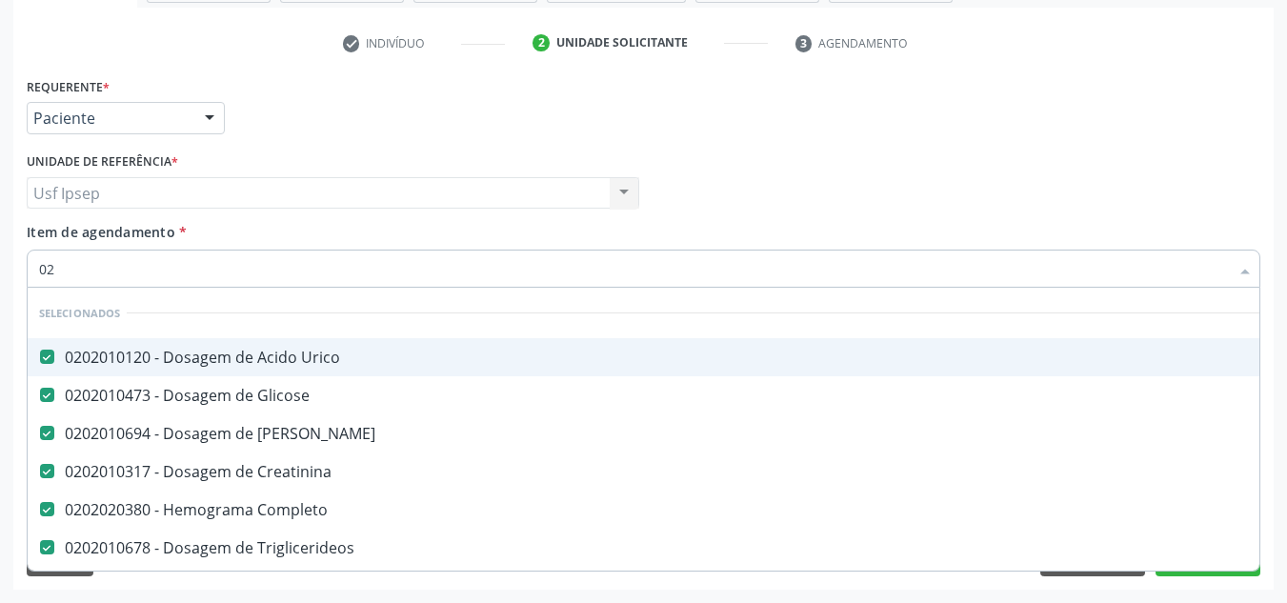
checkbox Oncologia "true"
checkbox Ml\) "true"
checkbox Doadora\) "true"
type input "020"
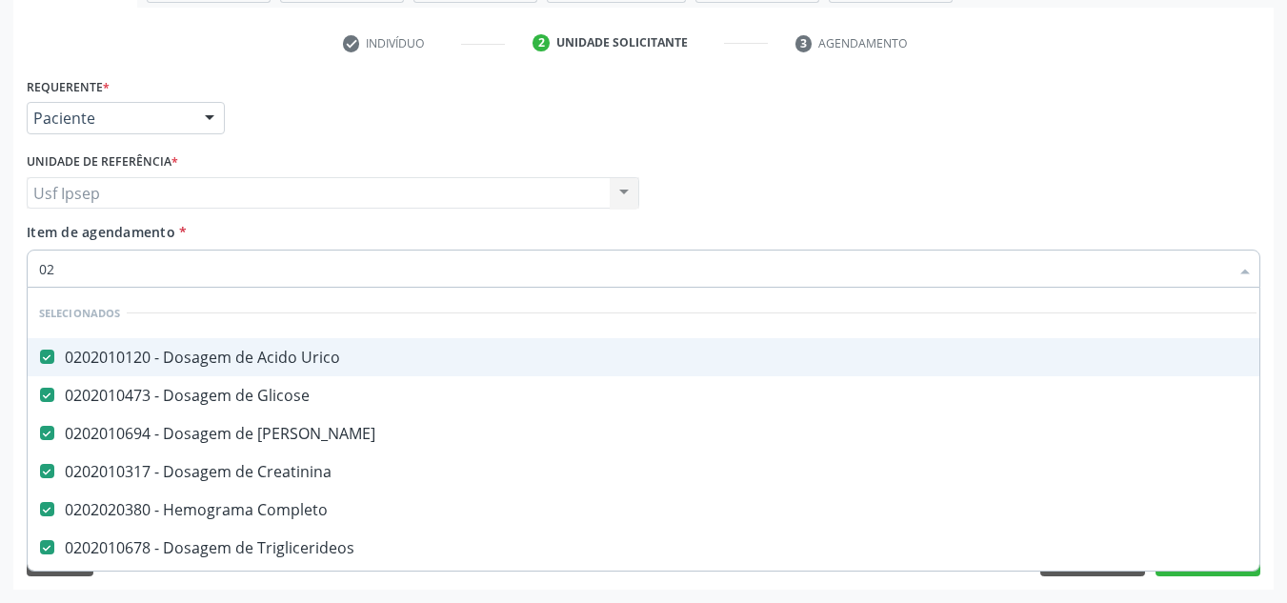
checkbox Terapeutica "true"
checkbox Urina "false"
checkbox Creatinina "true"
checkbox Pos-Operatoria "true"
checkbox Aminoacidos "true"
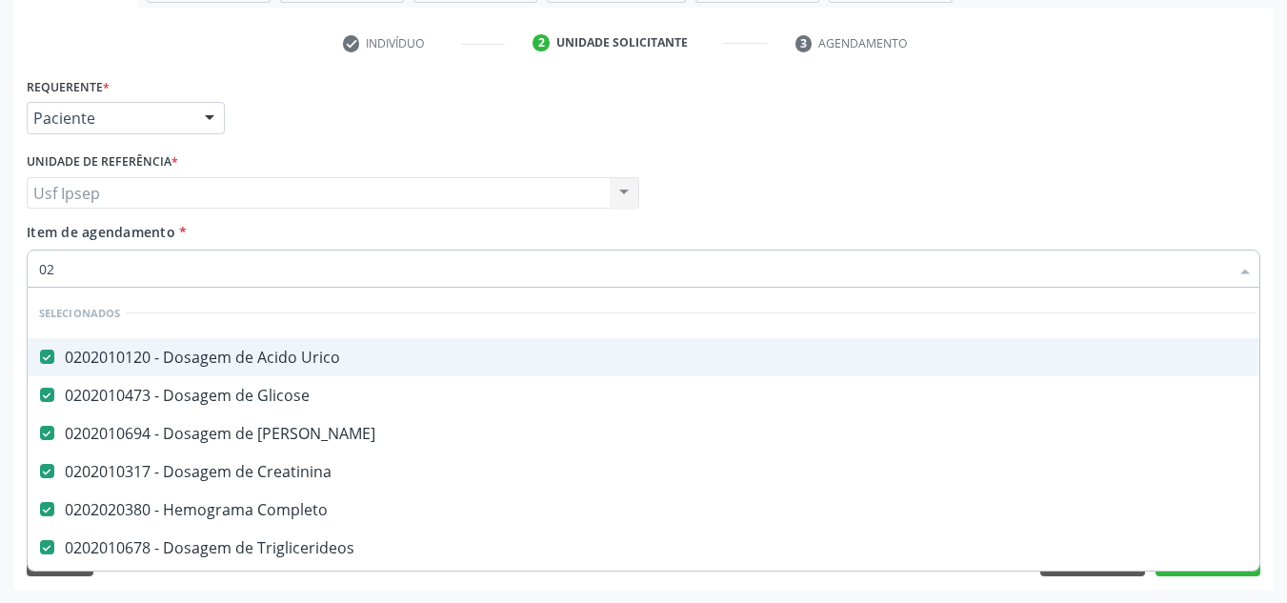
checkbox Regional "true"
checkbox Reumatoide "false"
checkbox \(Tap\) "false"
checkbox C\/Pernoite "true"
checkbox Bloqueio "true"
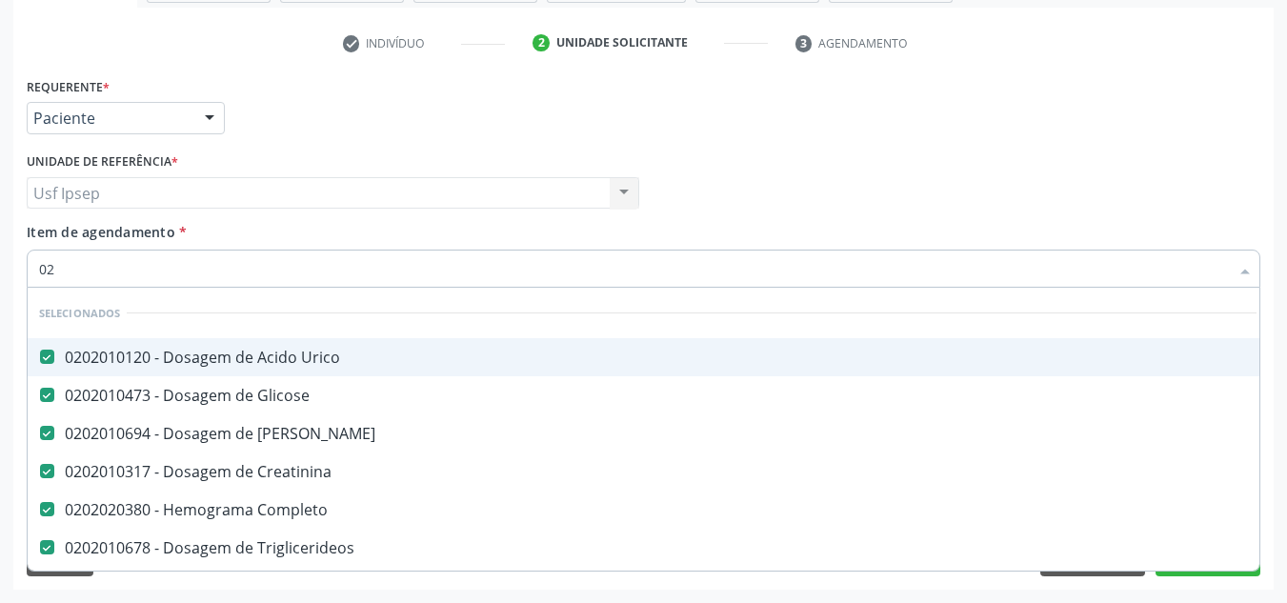
checkbox Glicosilada "false"
checkbox \(Tsh\) "false"
checkbox Reativa "false"
checkbox \(Tgp\) "false"
type input "0202"
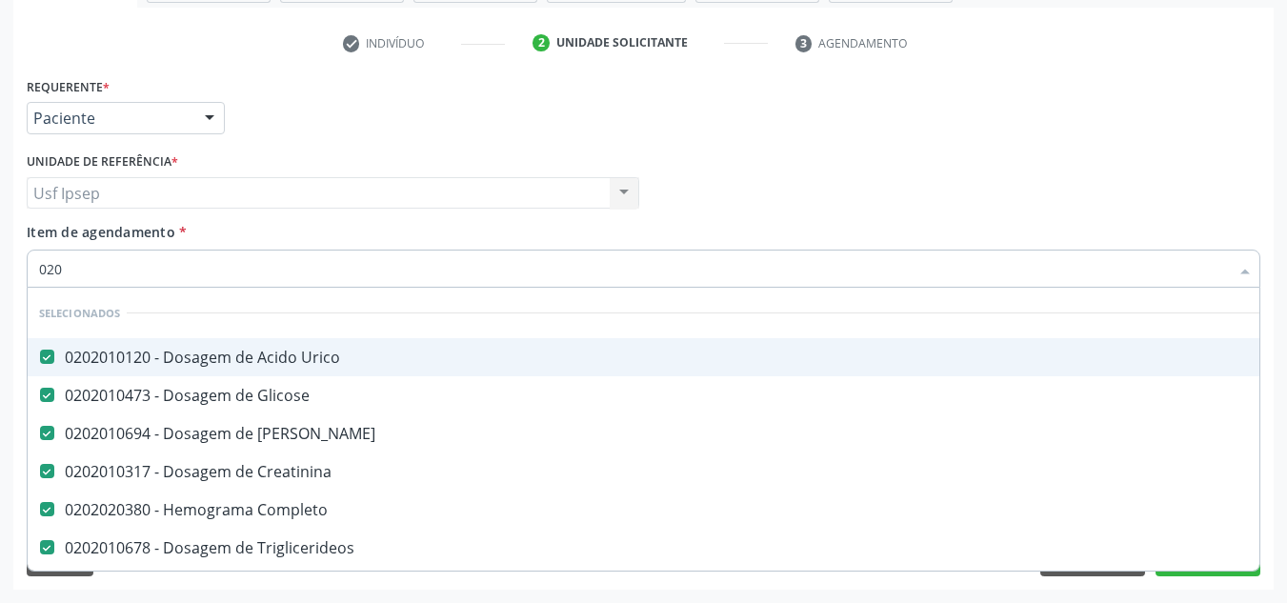
checkbox Capsula\) "true"
checkbox Urina "false"
checkbox Não\) "true"
checkbox Cardiovascular "true"
checkbox Periferica "true"
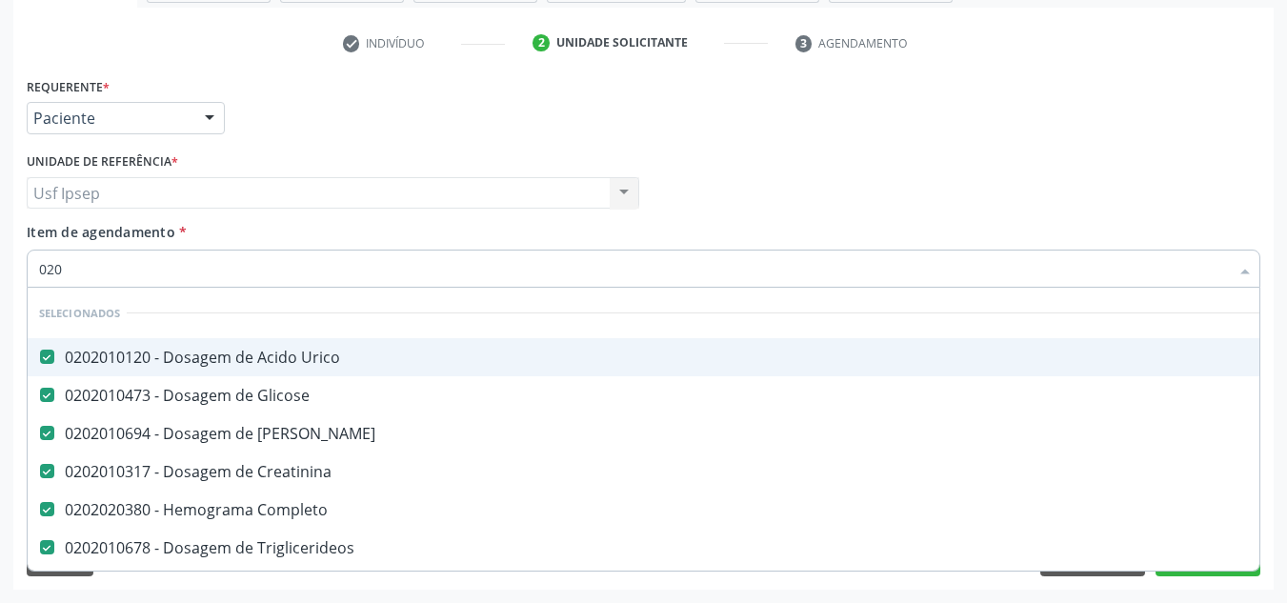
checkbox J "true"
checkbox Meckel "true"
checkbox Inteiro\) "true"
checkbox Reumatoide "false"
checkbox \(Tap\) "false"
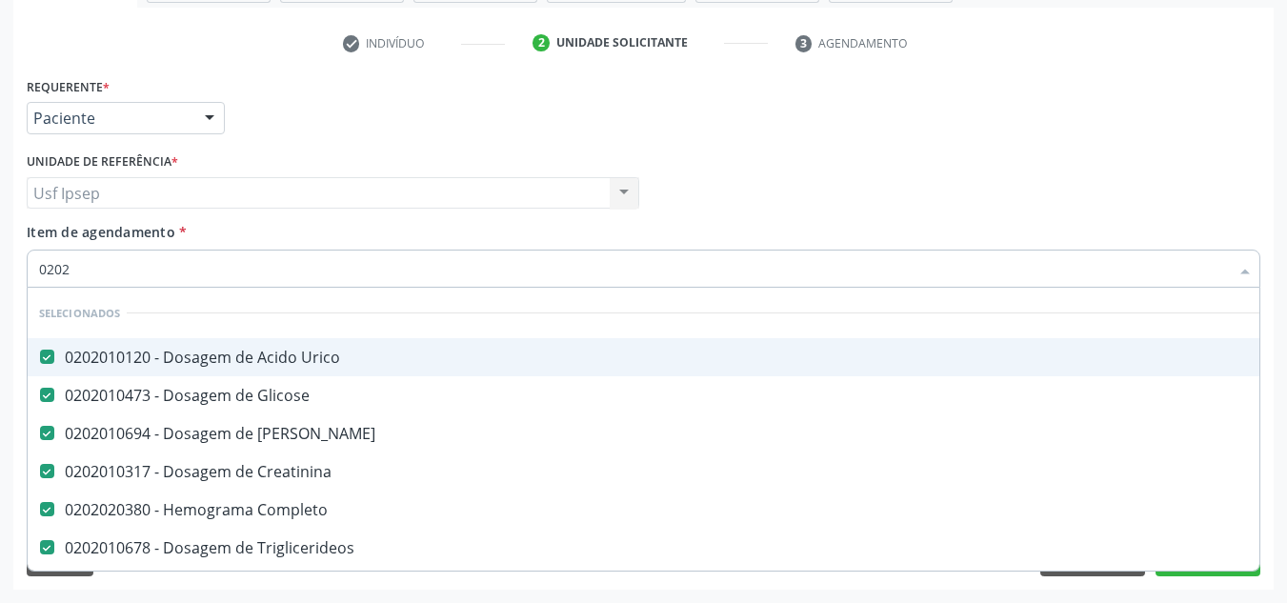
type input "02020"
checkbox Bandas\) "true"
checkbox \(Tap\) "false"
checkbox Serico "true"
checkbox Alcalina "true"
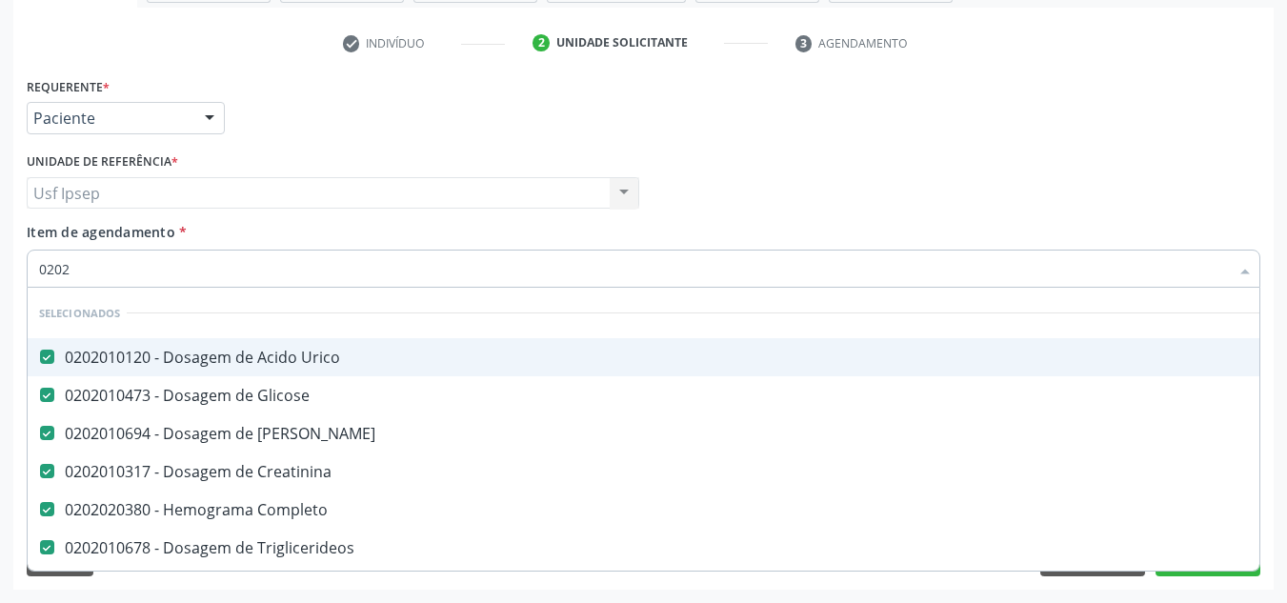
checkbox Glicosilada "false"
checkbox \(Tsh\) "false"
checkbox Insulina "true"
checkbox Prolactina "true"
checkbox Reativa "false"
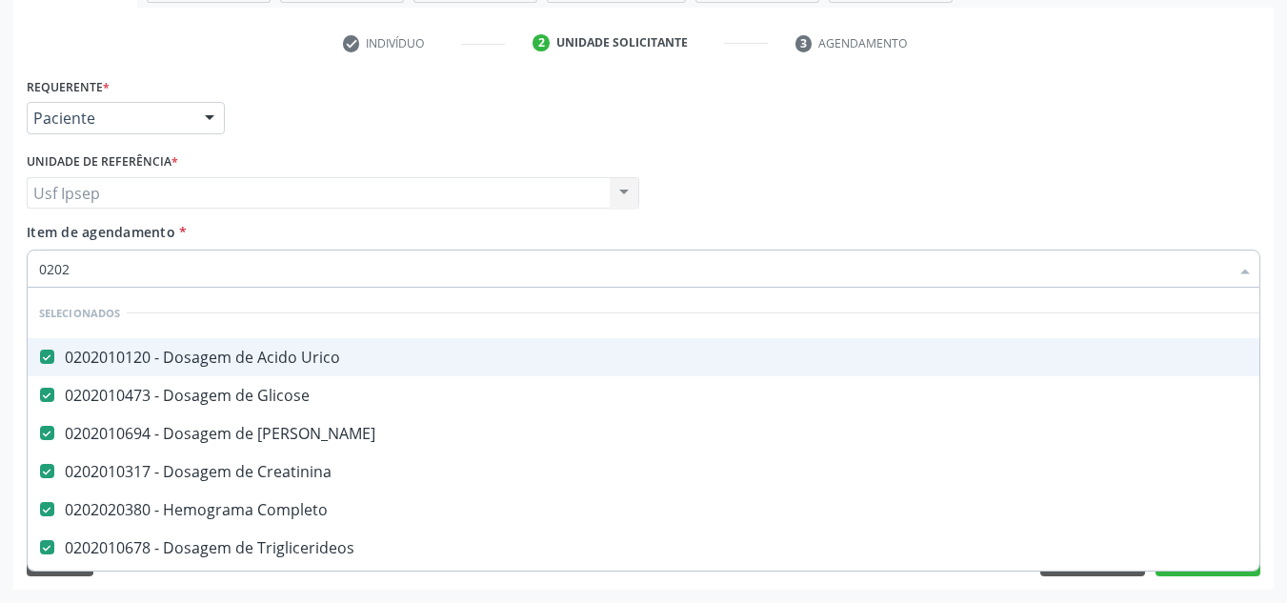
checkbox \(Tgp\) "false"
type input "020206"
checkbox Urico "false"
checkbox Glicose "false"
checkbox Ureia "false"
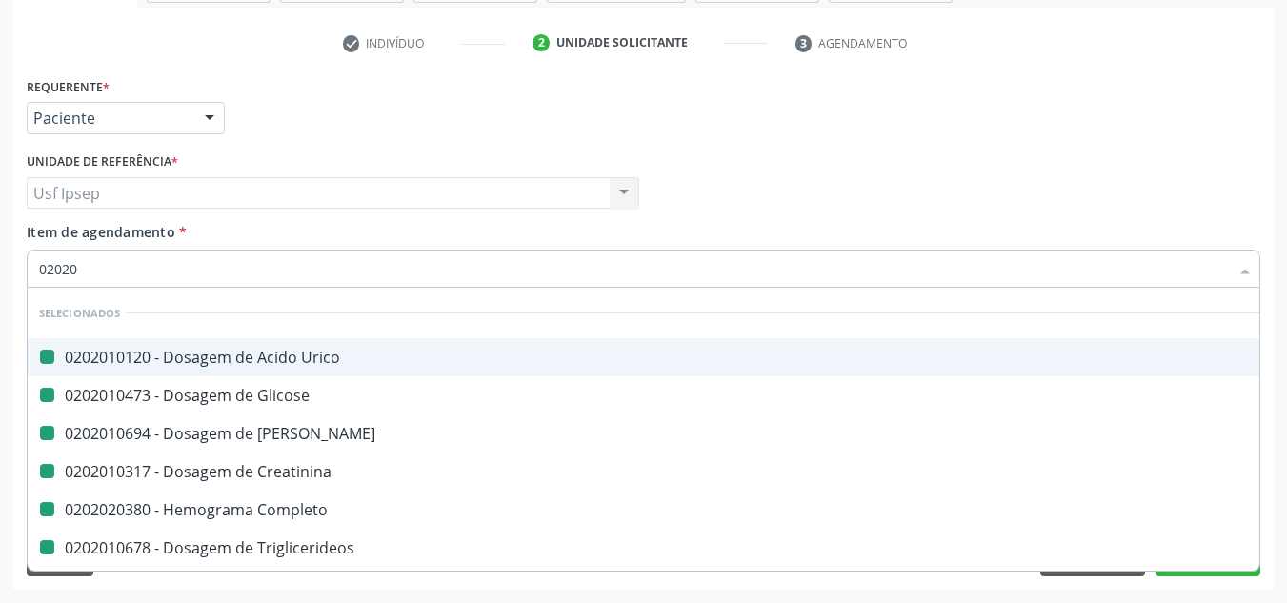
checkbox Creatinina "false"
checkbox Completo "false"
checkbox Triglicerideos "false"
checkbox Urina "false"
checkbox \(Controle\) "true"
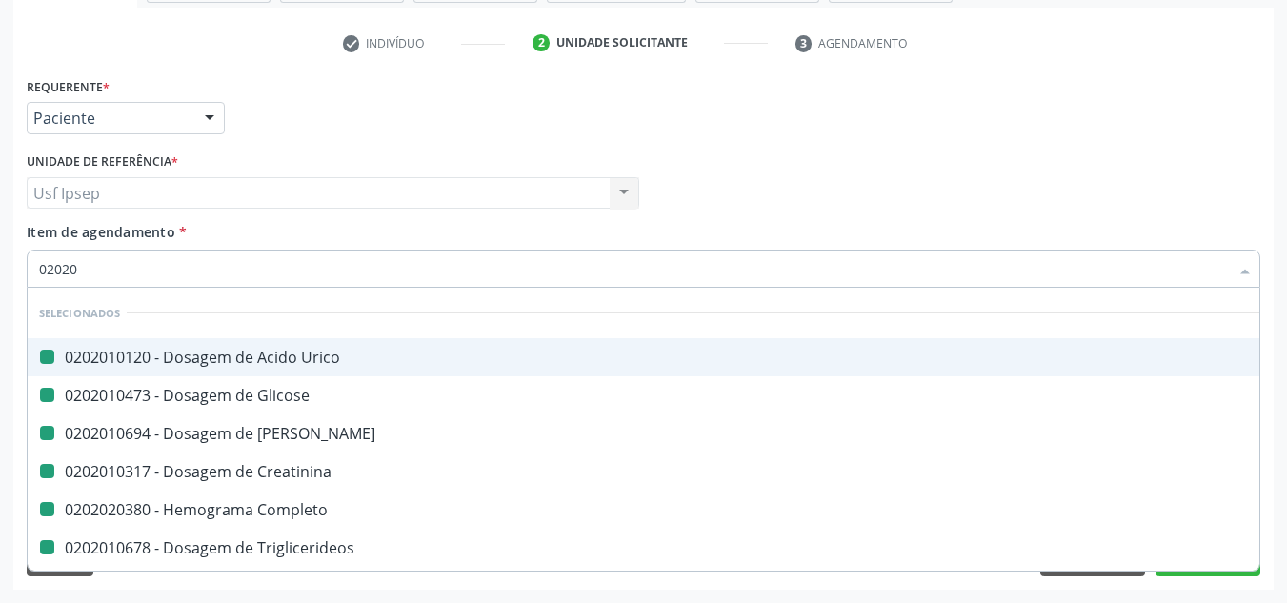
checkbox \(Tgo\) "false"
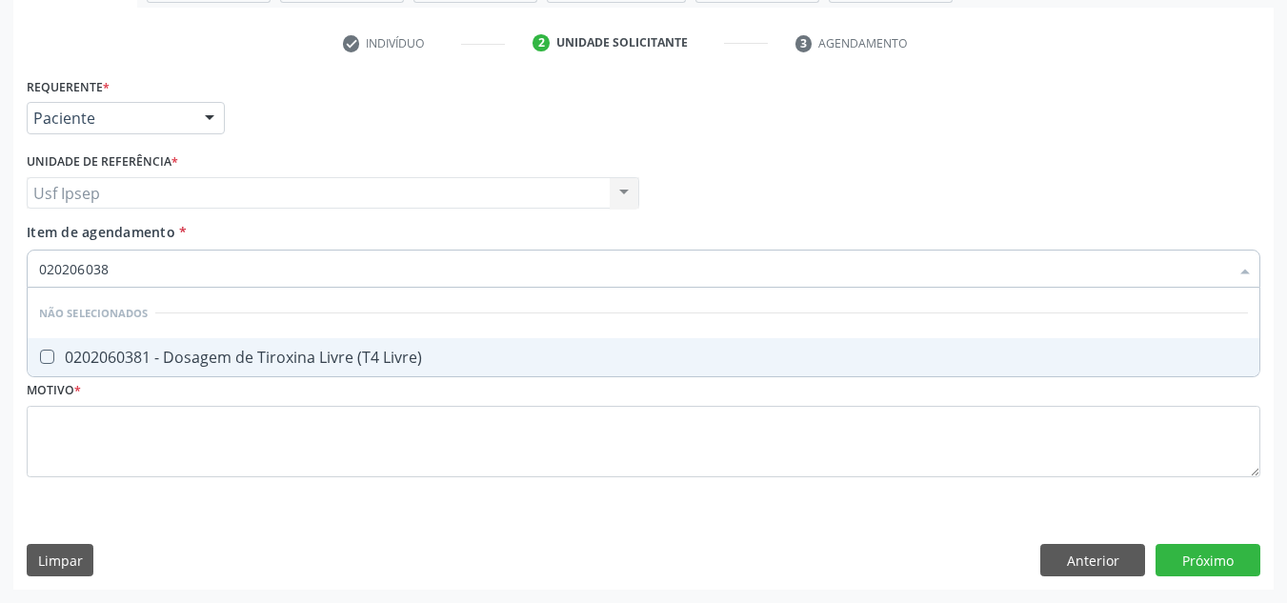
type input "0202060381"
click at [52, 356] on Livre\) at bounding box center [47, 356] width 14 height 14
click at [40, 356] on Livre\) "checkbox" at bounding box center [34, 356] width 12 height 12
checkbox Livre\) "true"
click at [118, 264] on input "0202060381" at bounding box center [633, 268] width 1189 height 38
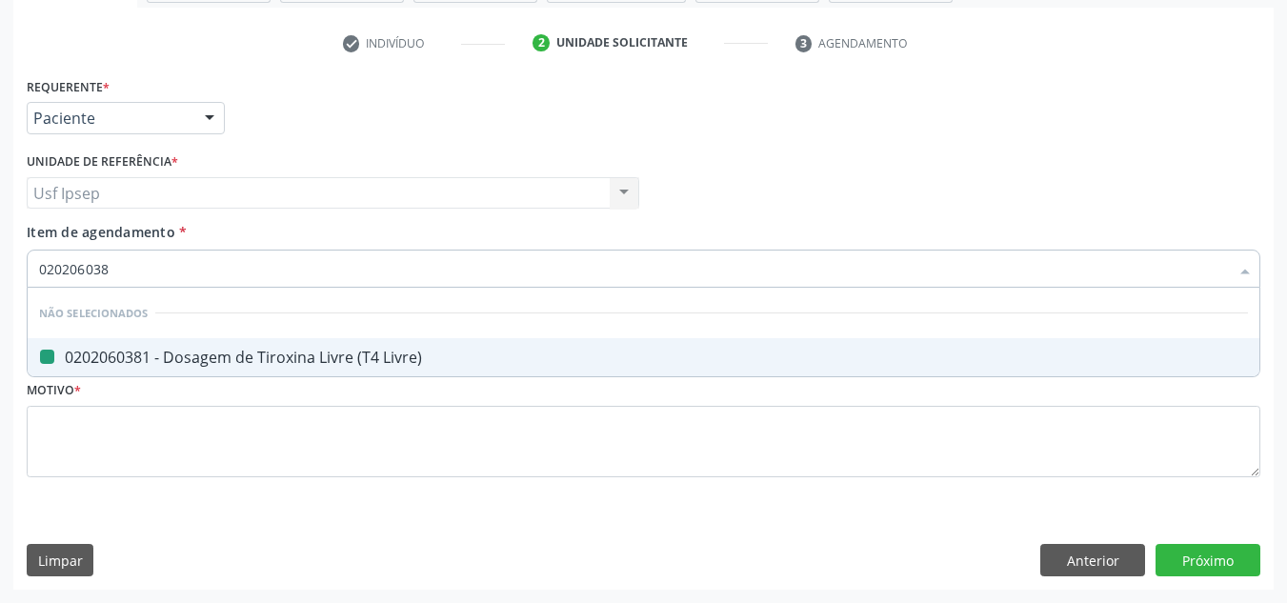
type input "02020603"
checkbox Livre\) "false"
type input "0"
checkbox Livre\) "true"
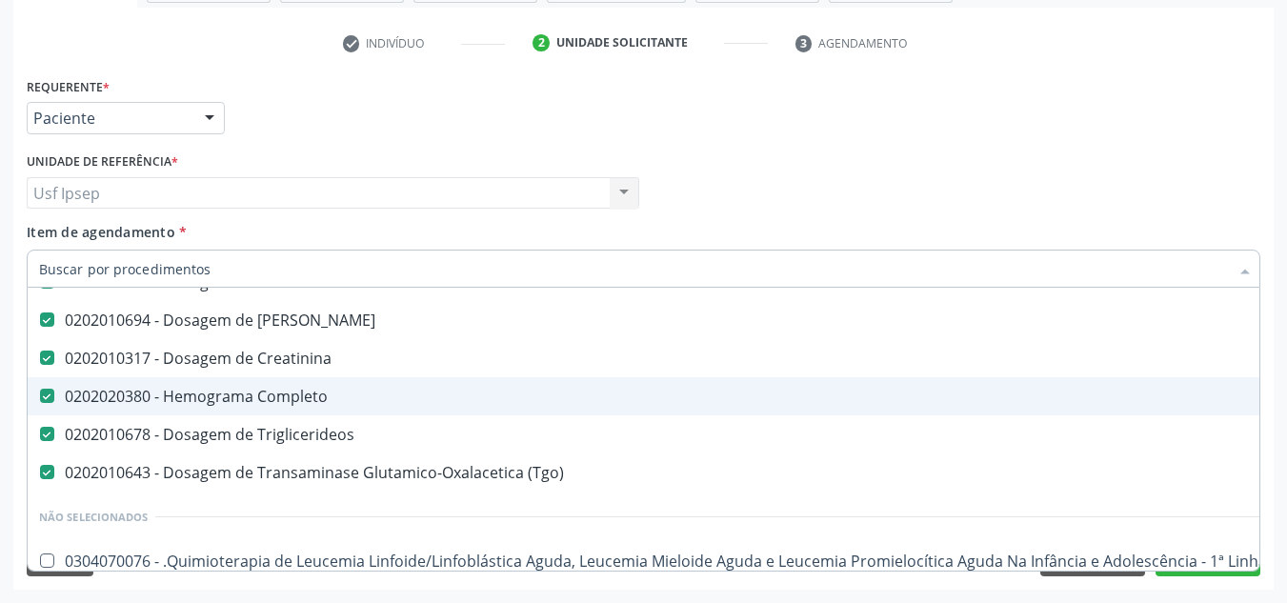
scroll to position [190, 0]
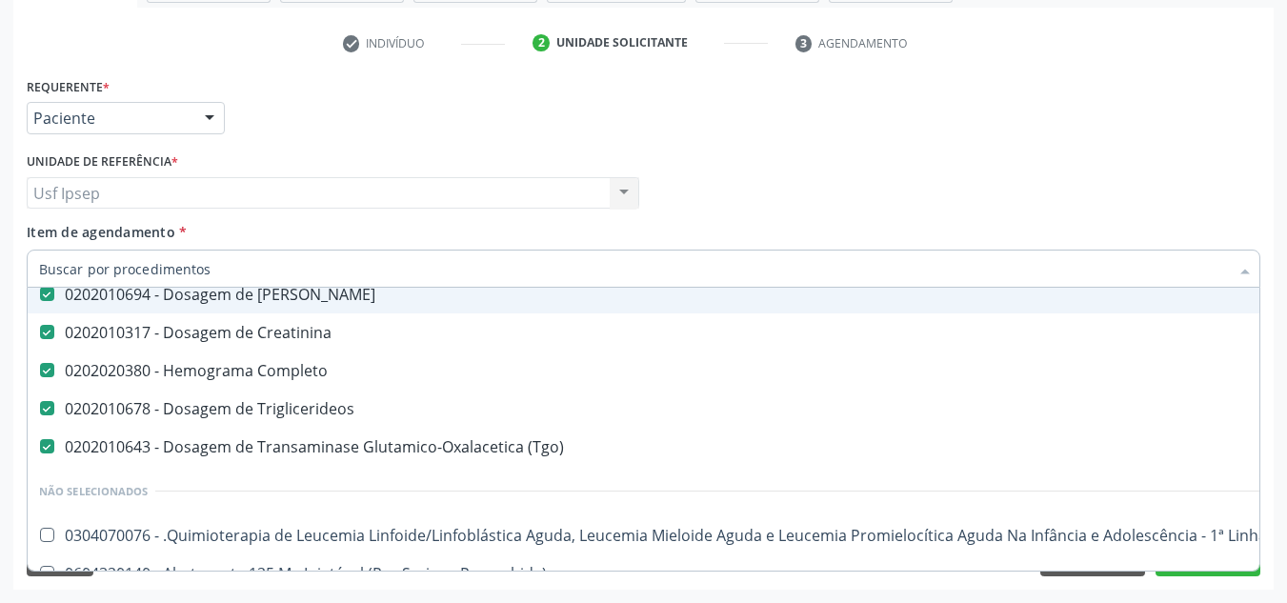
checkbox Manutenção "true"
checkbox Preenchida\) "true"
checkbox Ampola\)\ "true"
checkbox Abciximabe "true"
checkbox Inter-Atrial "true"
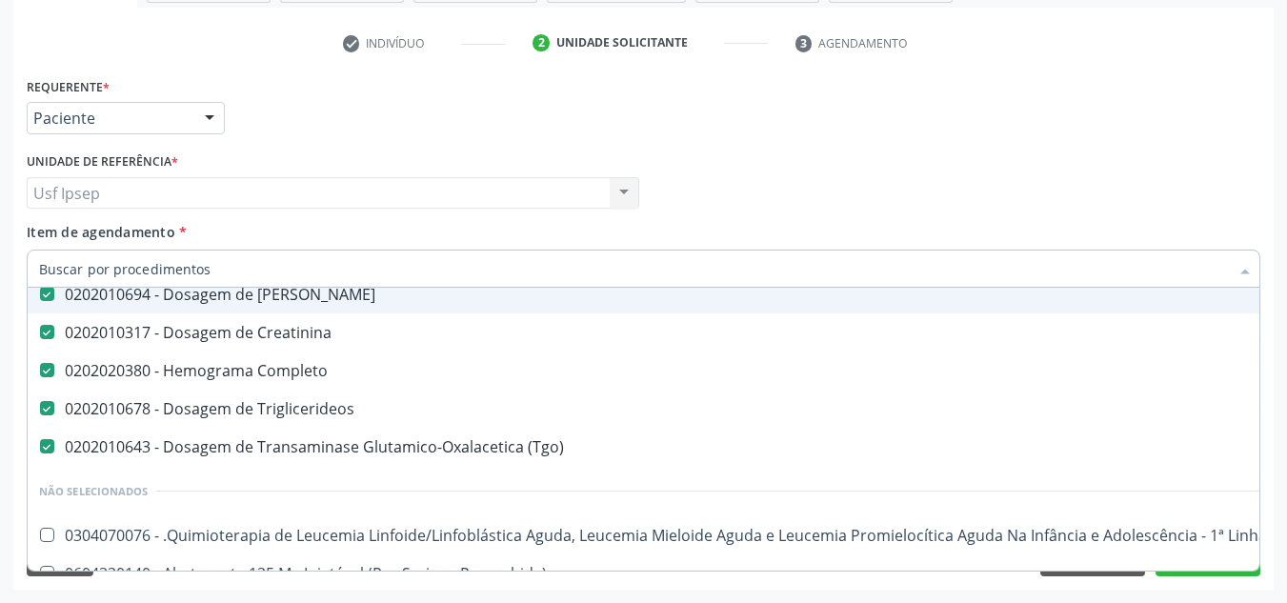
checkbox Valvar "true"
checkbox Adolescente\) "true"
checkbox Urina "false"
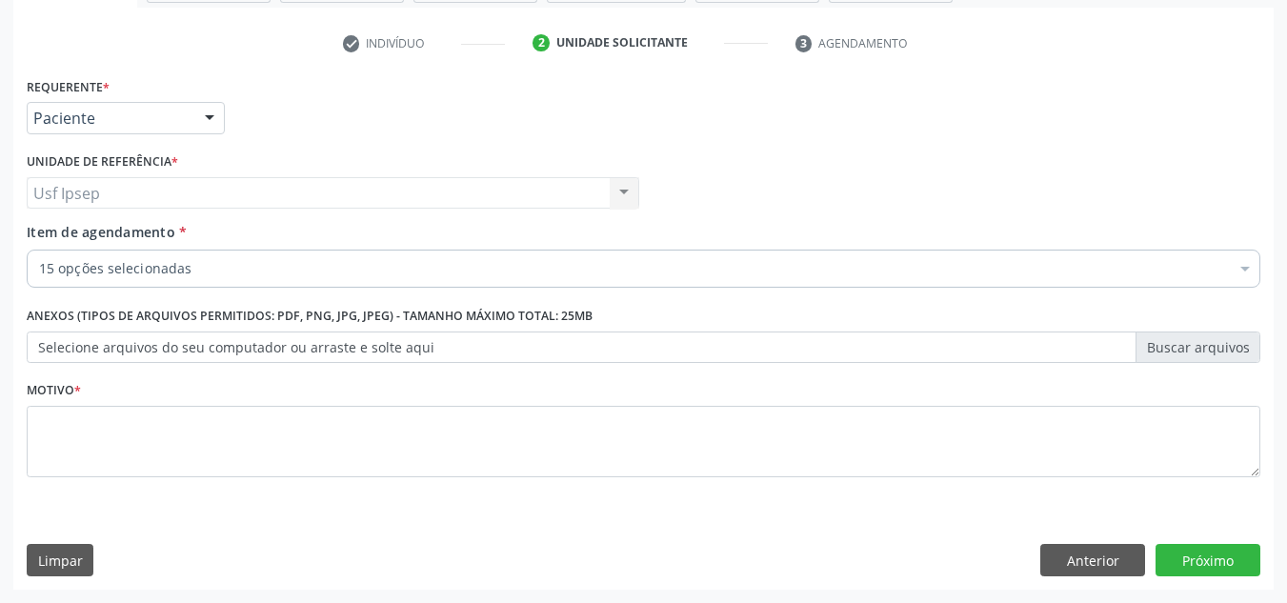
scroll to position [0, 0]
click at [78, 237] on span "Item de agendamento" at bounding box center [101, 232] width 149 height 18
click at [39, 249] on input "Item de agendamento *" at bounding box center [39, 268] width 0 height 38
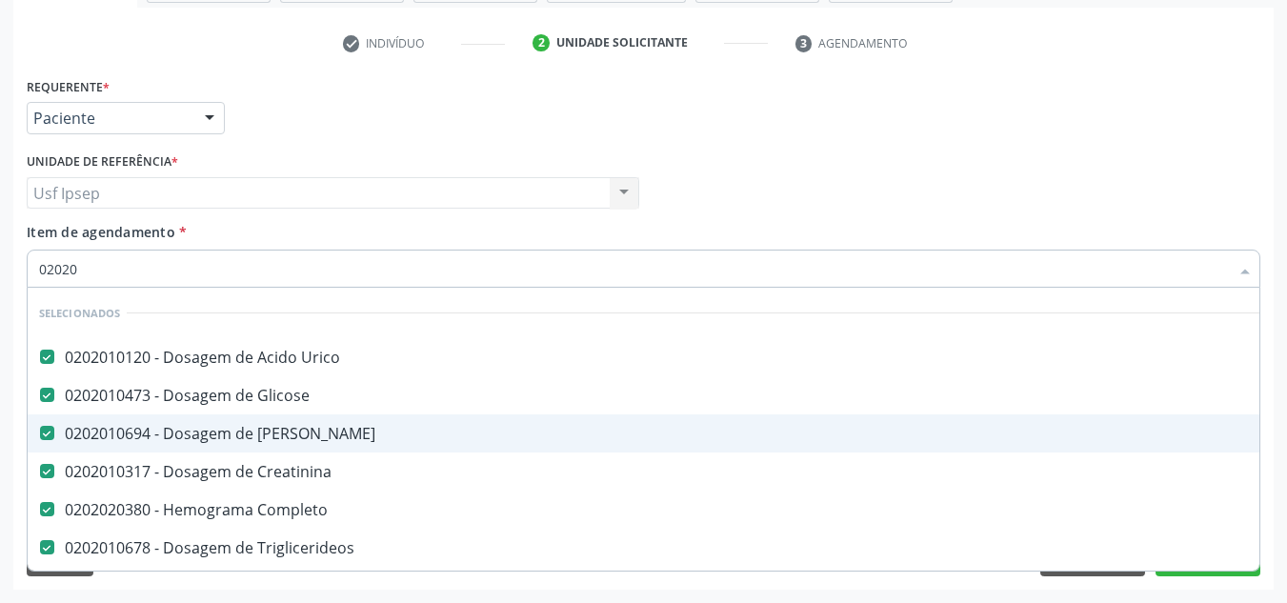
type input "020201"
checkbox \(Tsh\) "false"
checkbox Urina "false"
checkbox \(Tap\) "false"
checkbox Glicosilada "false"
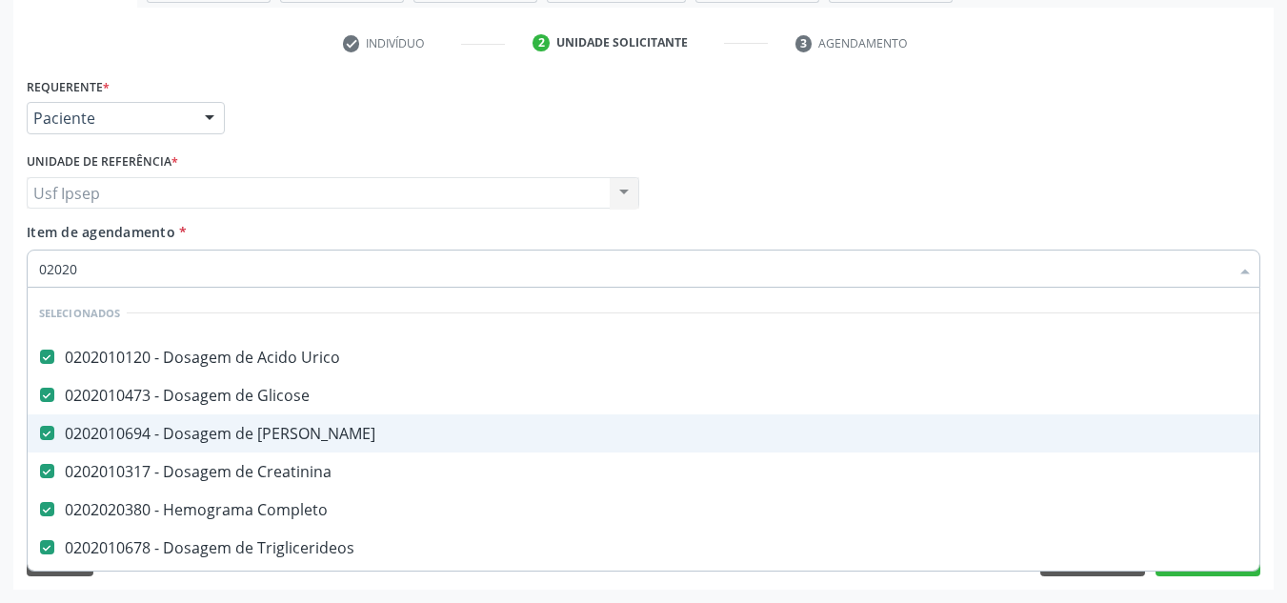
checkbox Livre\) "false"
type input "02020106"
checkbox \(Tgo\) "false"
checkbox \(Tgp\) "false"
checkbox Glicosilada "false"
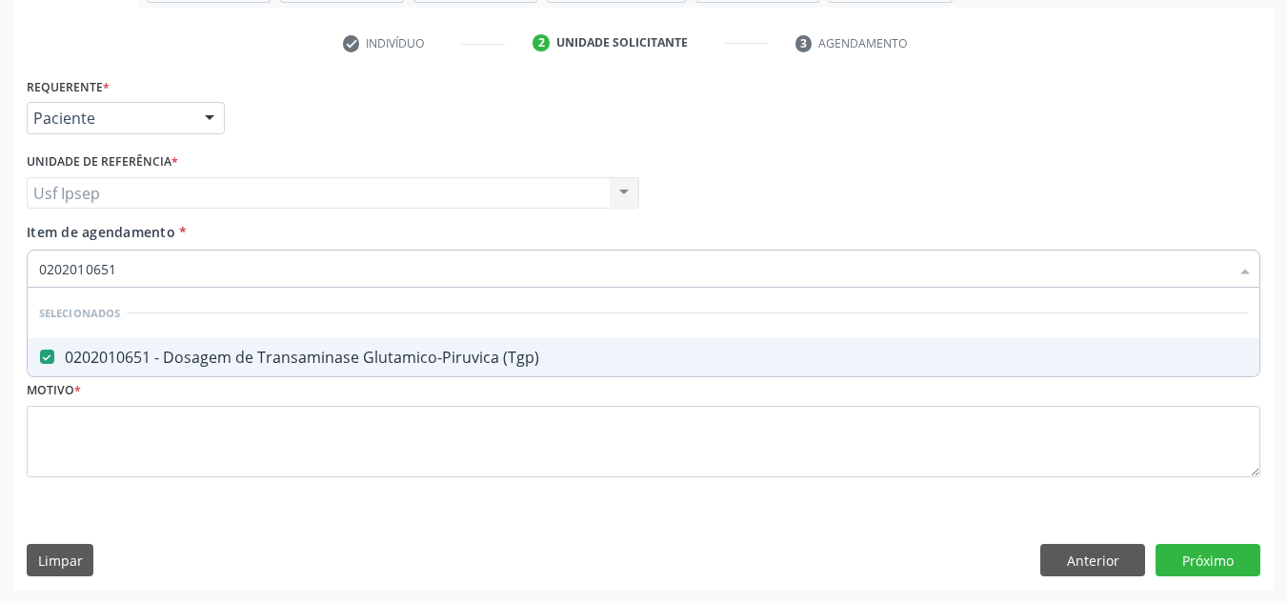
click at [126, 270] on input "0202010651" at bounding box center [633, 268] width 1189 height 38
type input "0"
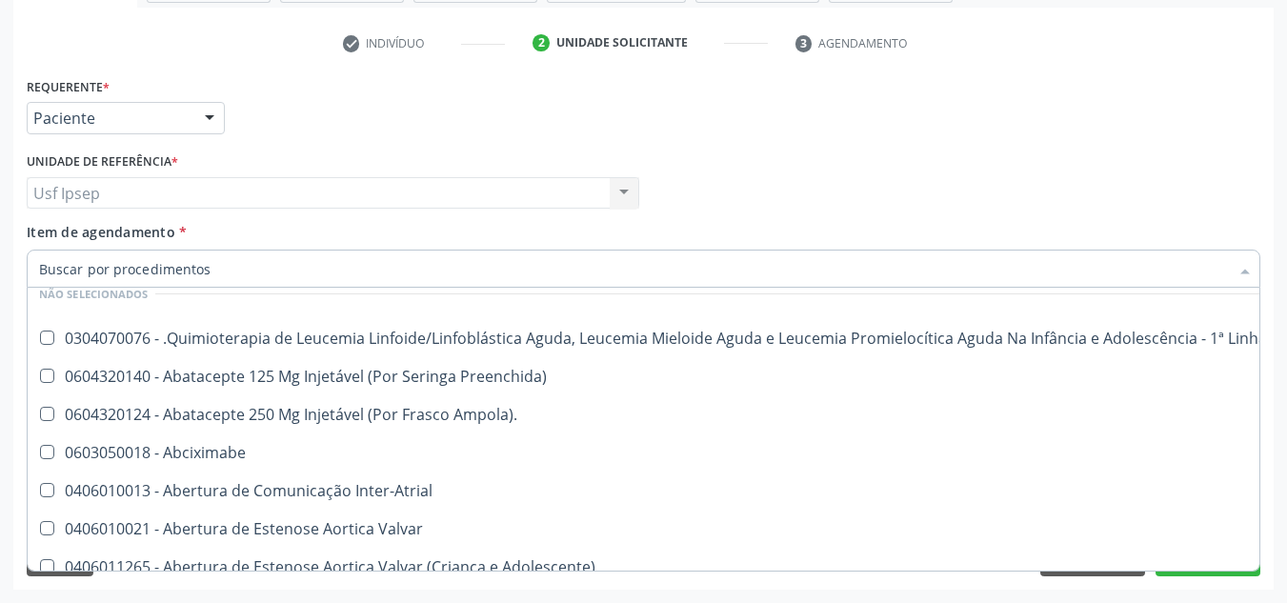
scroll to position [762, 0]
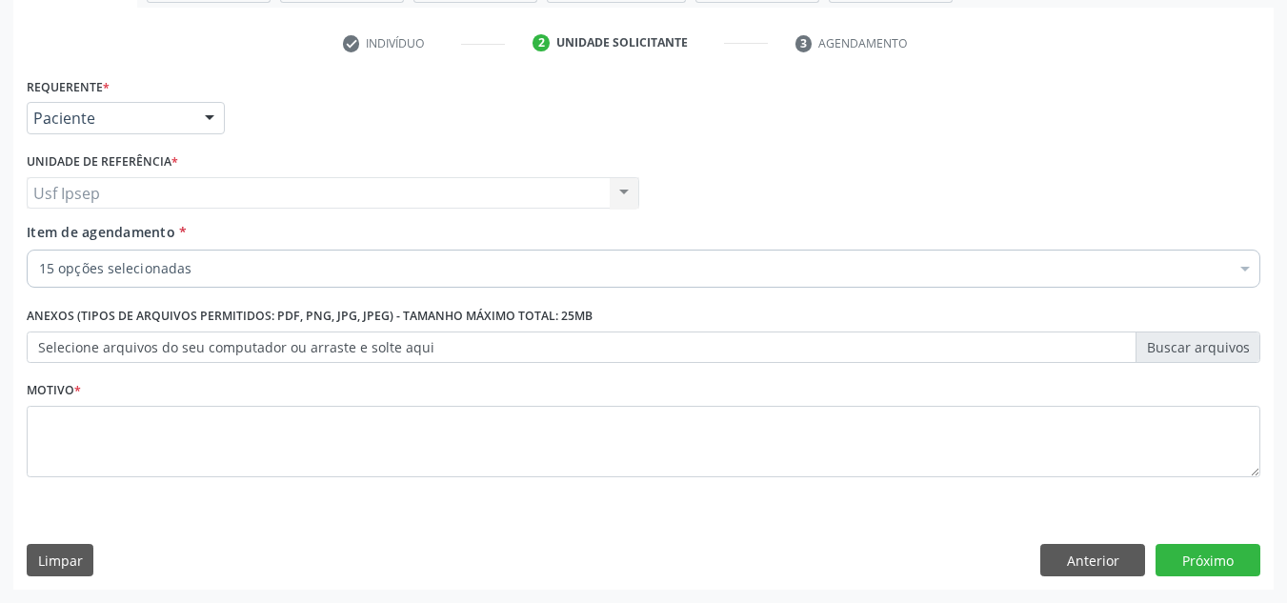
click at [947, 130] on div "Requerente * Paciente Profissional de Saúde Paciente Nenhum resultado encontrad…" at bounding box center [643, 109] width 1243 height 74
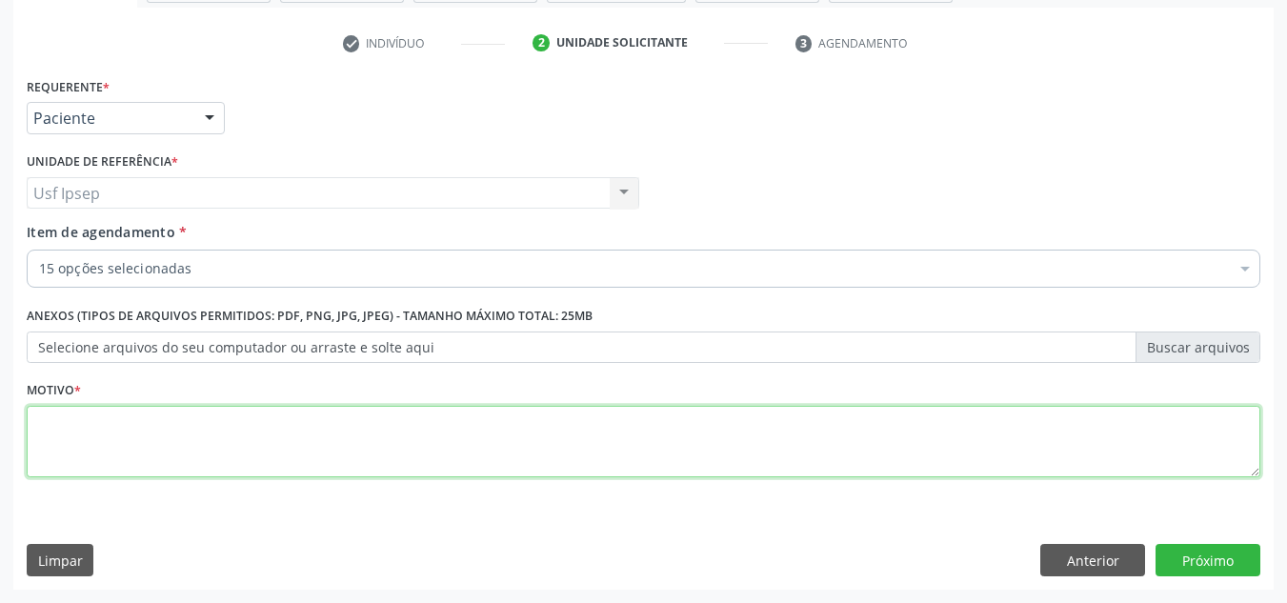
click at [78, 433] on textarea at bounding box center [643, 442] width 1233 height 72
type textarea "1"
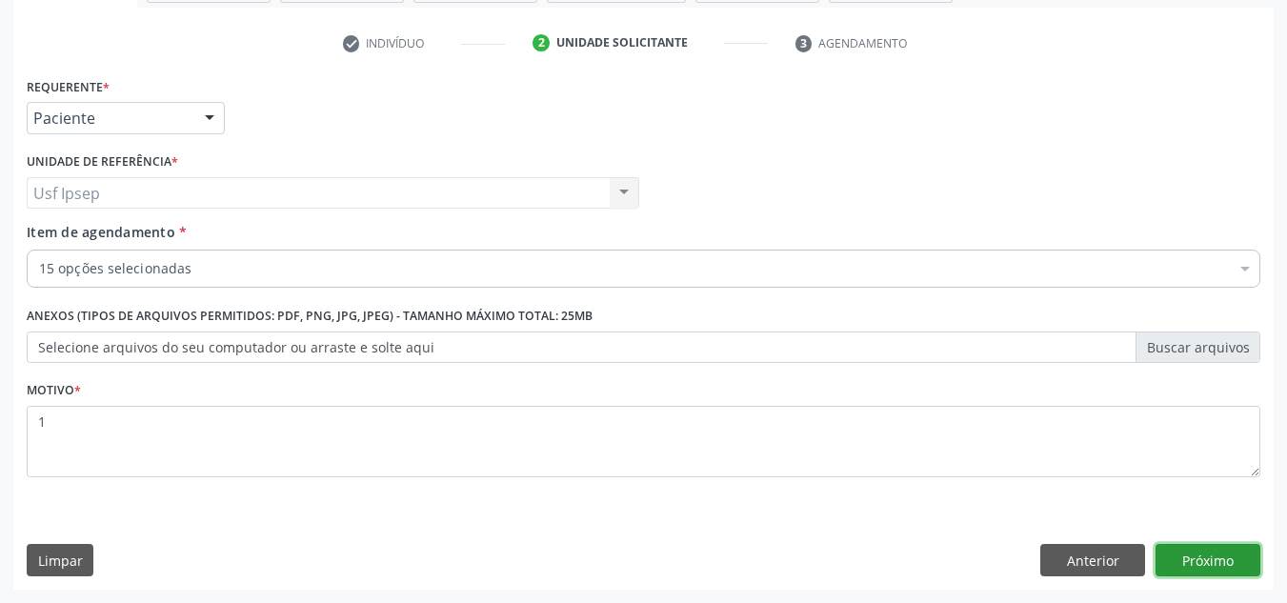
click at [1219, 569] on button "Próximo" at bounding box center [1207, 560] width 105 height 32
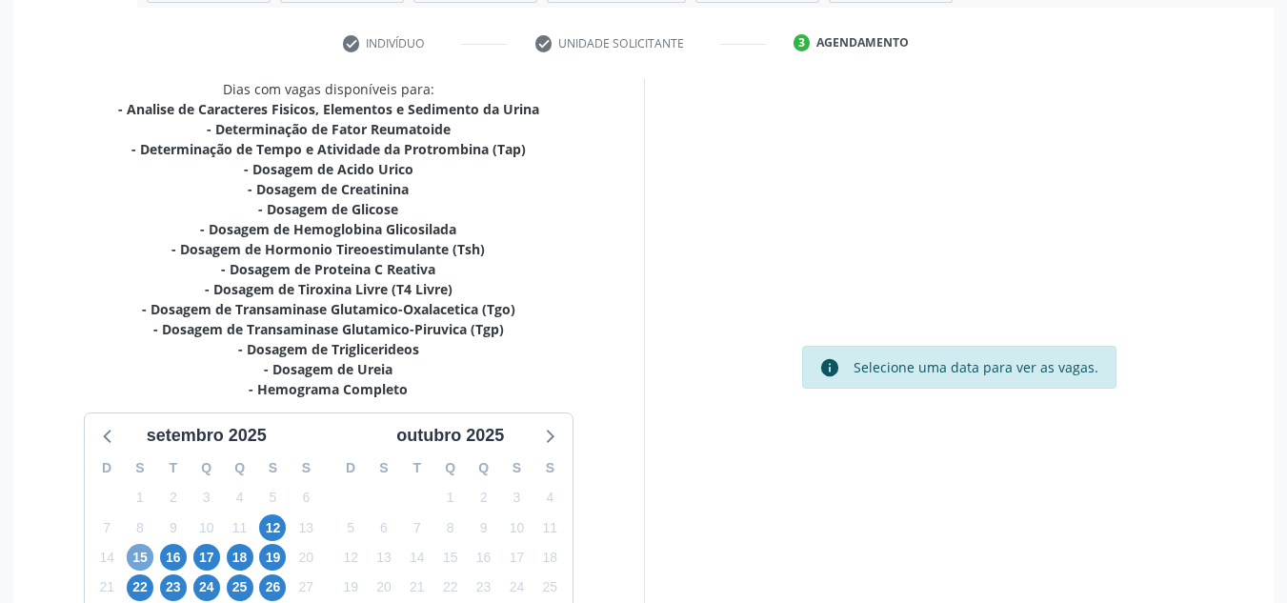
click at [138, 558] on span "15" at bounding box center [140, 557] width 27 height 27
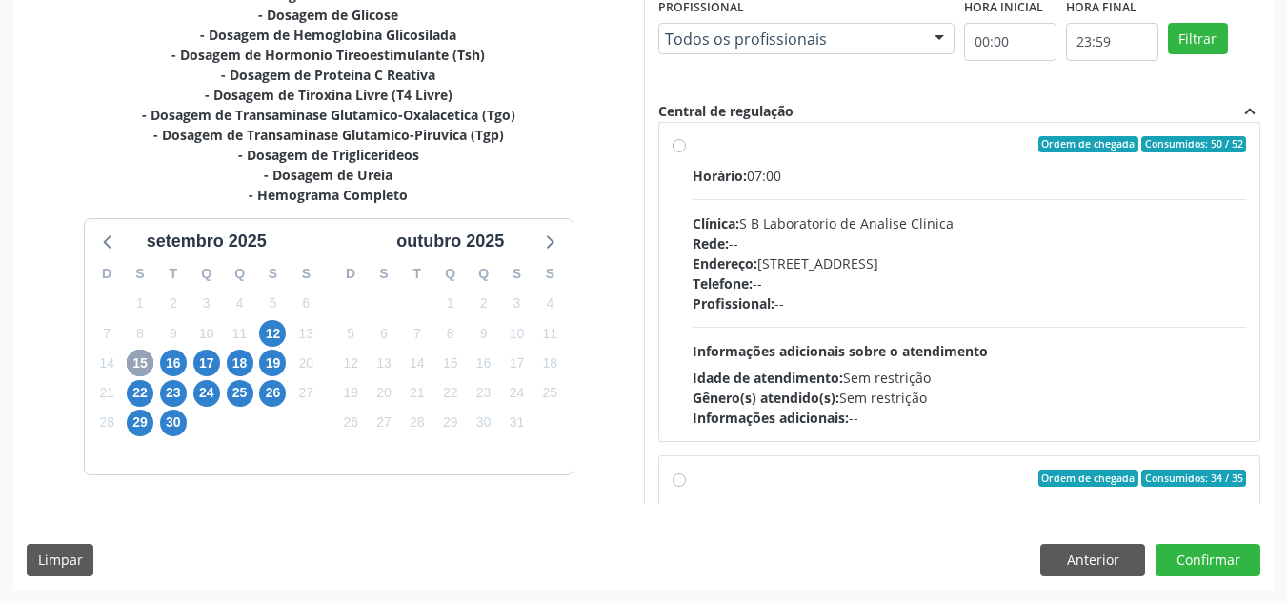
scroll to position [253, 0]
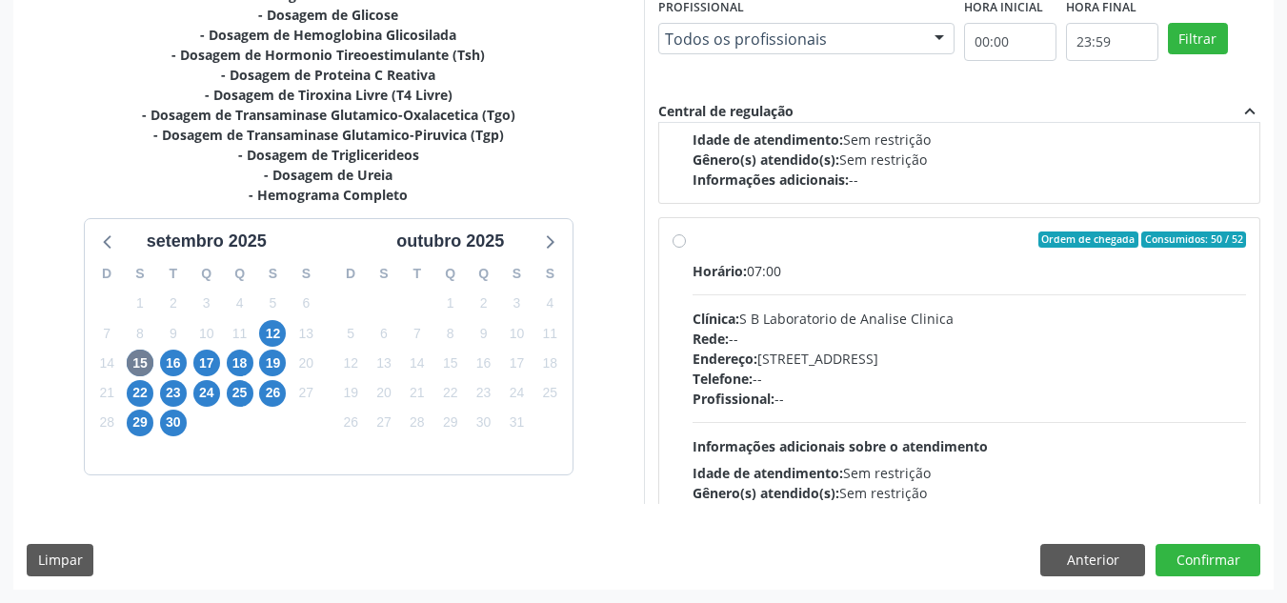
click at [692, 239] on label "Ordem de chegada Consumidos: 50 / 52 Horário: 07:00 Clínica: S B Laboratorio de…" at bounding box center [969, 377] width 554 height 292
click at [680, 239] on input "Ordem de chegada Consumidos: 50 / 52 Horário: 07:00 Clínica: S B Laboratorio de…" at bounding box center [678, 239] width 13 height 17
radio input "true"
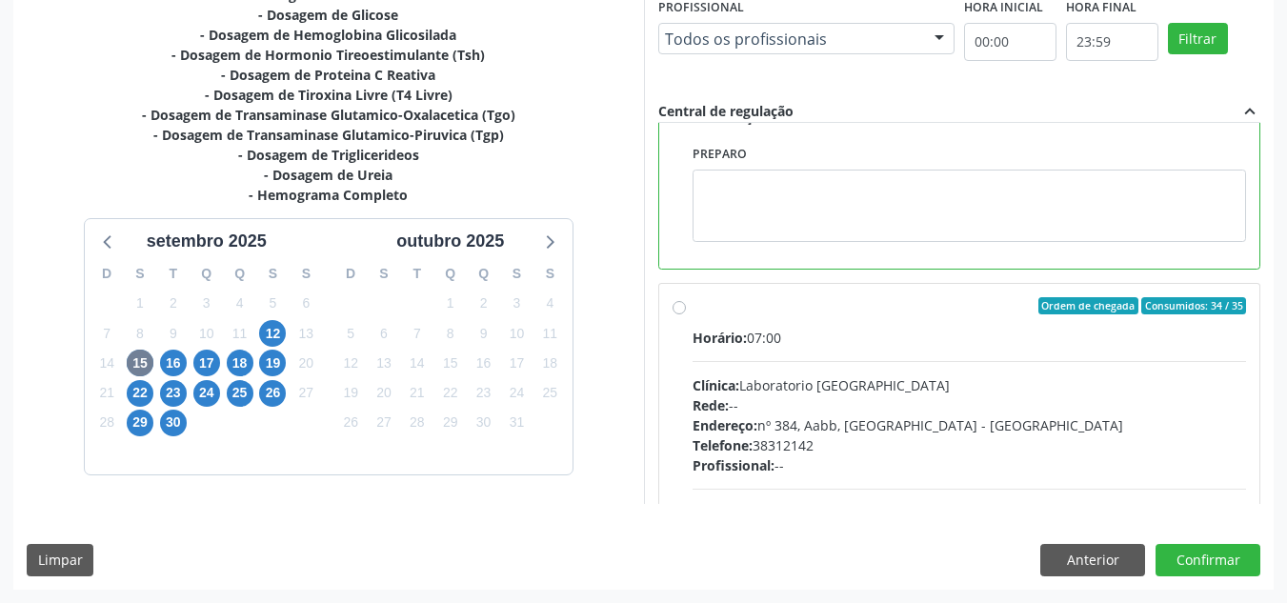
scroll to position [762, 0]
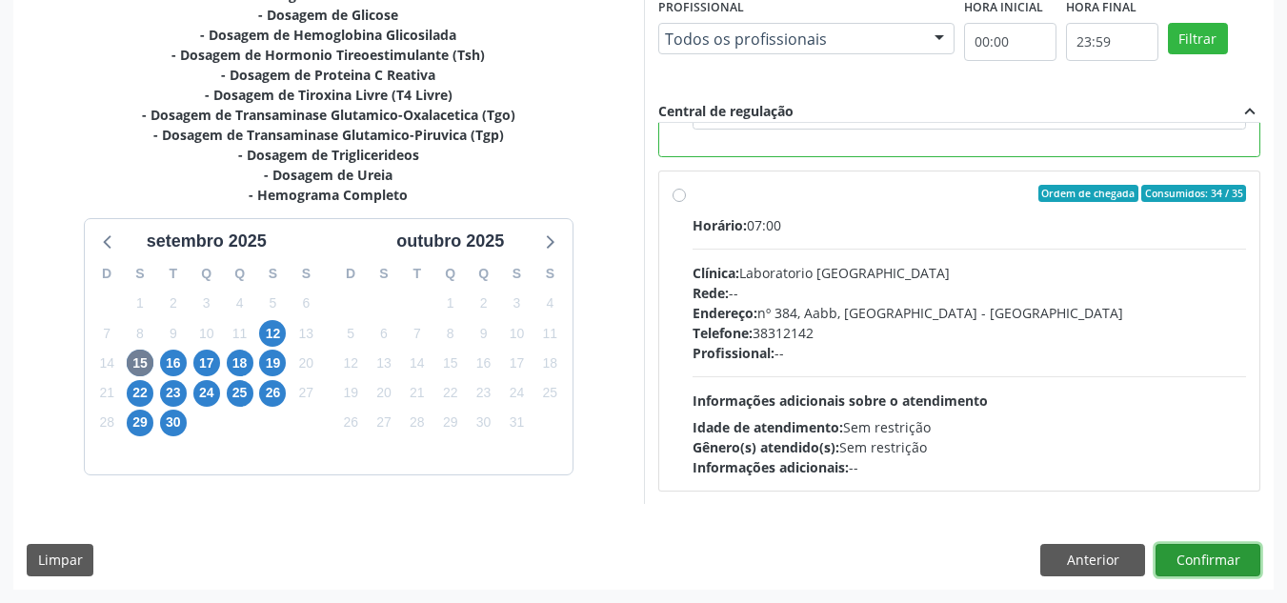
click at [1193, 561] on button "Confirmar" at bounding box center [1207, 560] width 105 height 32
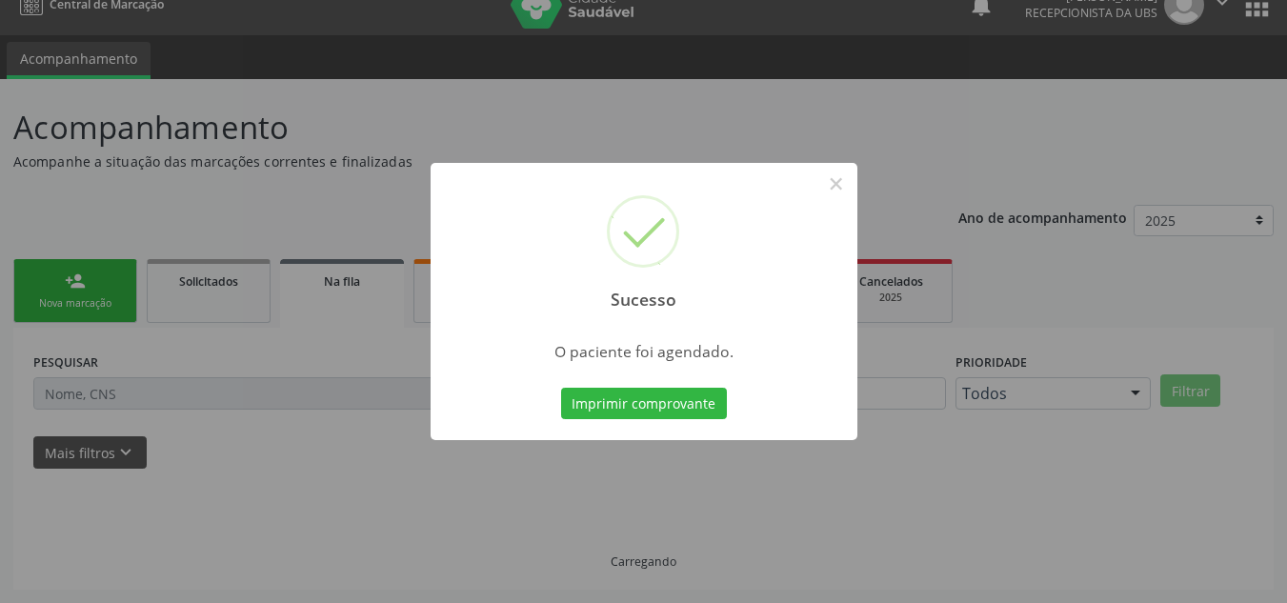
scroll to position [26, 0]
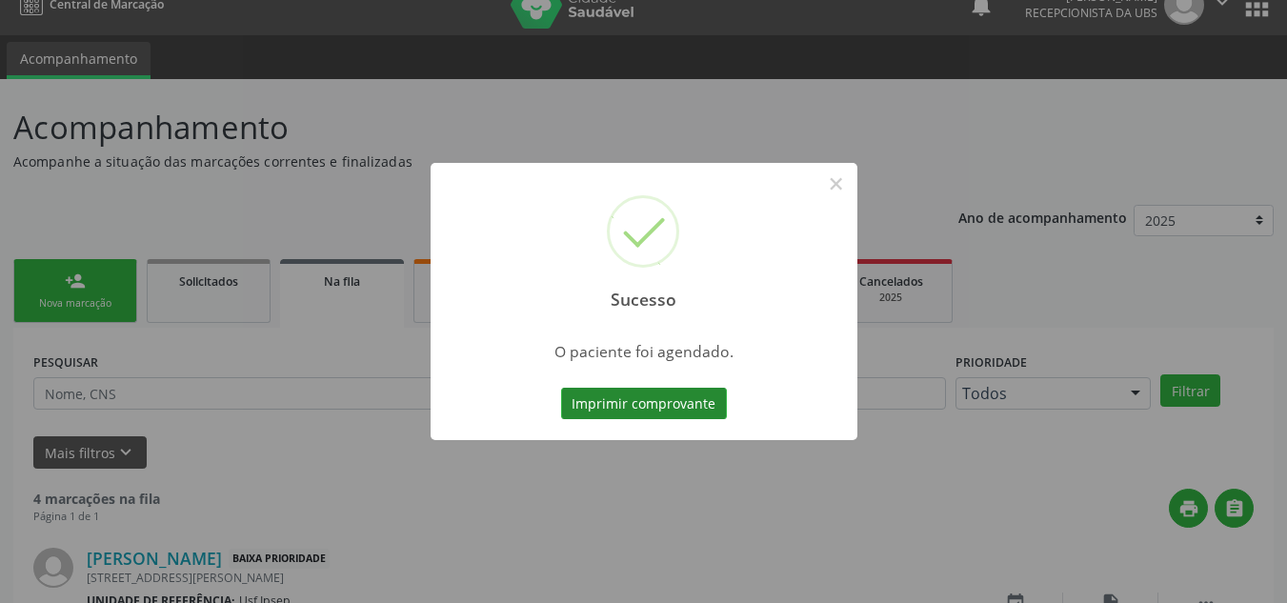
click at [589, 400] on button "Imprimir comprovante" at bounding box center [644, 404] width 166 height 32
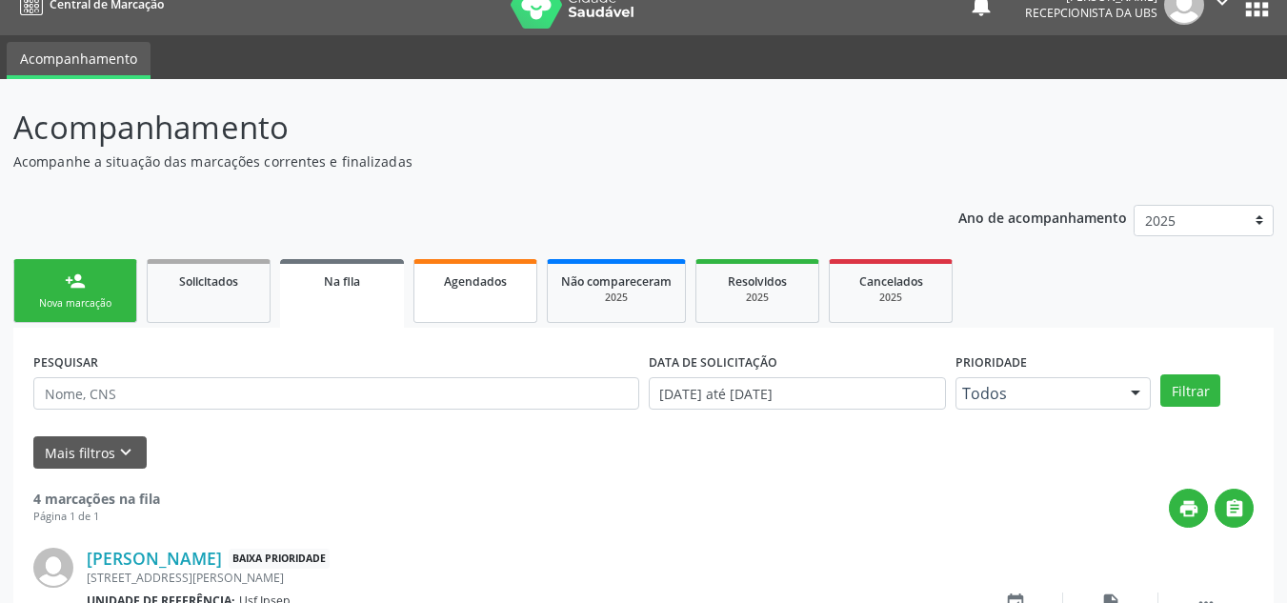
click at [478, 282] on span "Agendados" at bounding box center [475, 281] width 63 height 16
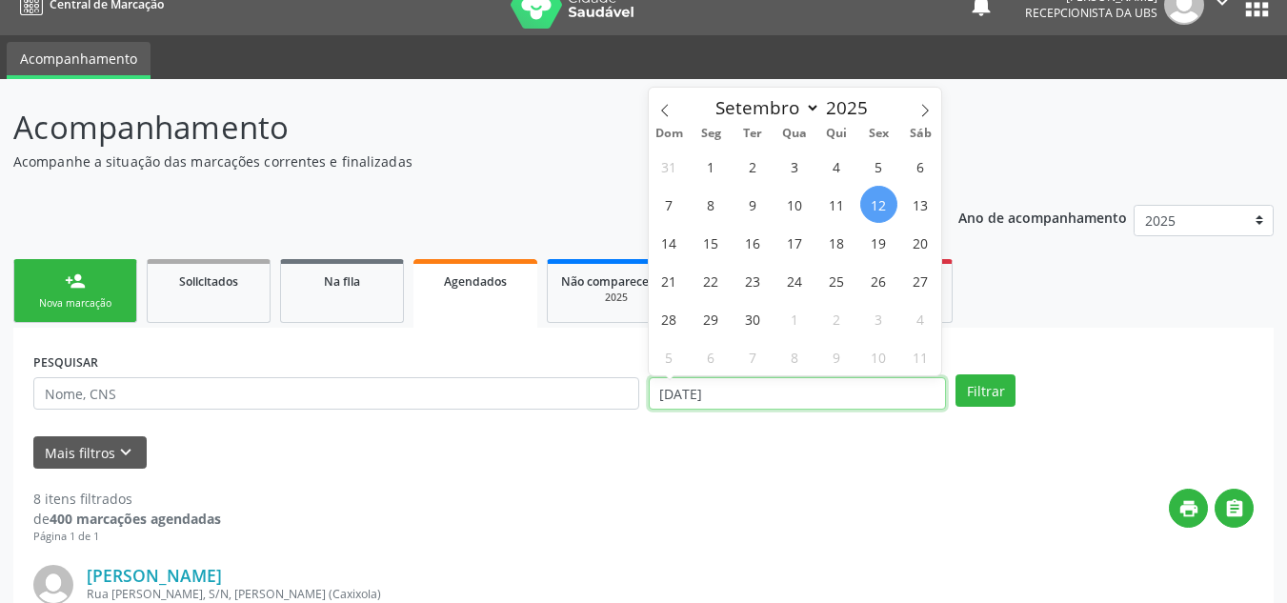
click at [734, 394] on input "12/09/2025" at bounding box center [798, 393] width 298 height 32
click at [751, 254] on span "16" at bounding box center [752, 242] width 37 height 37
type input "16/09/2025"
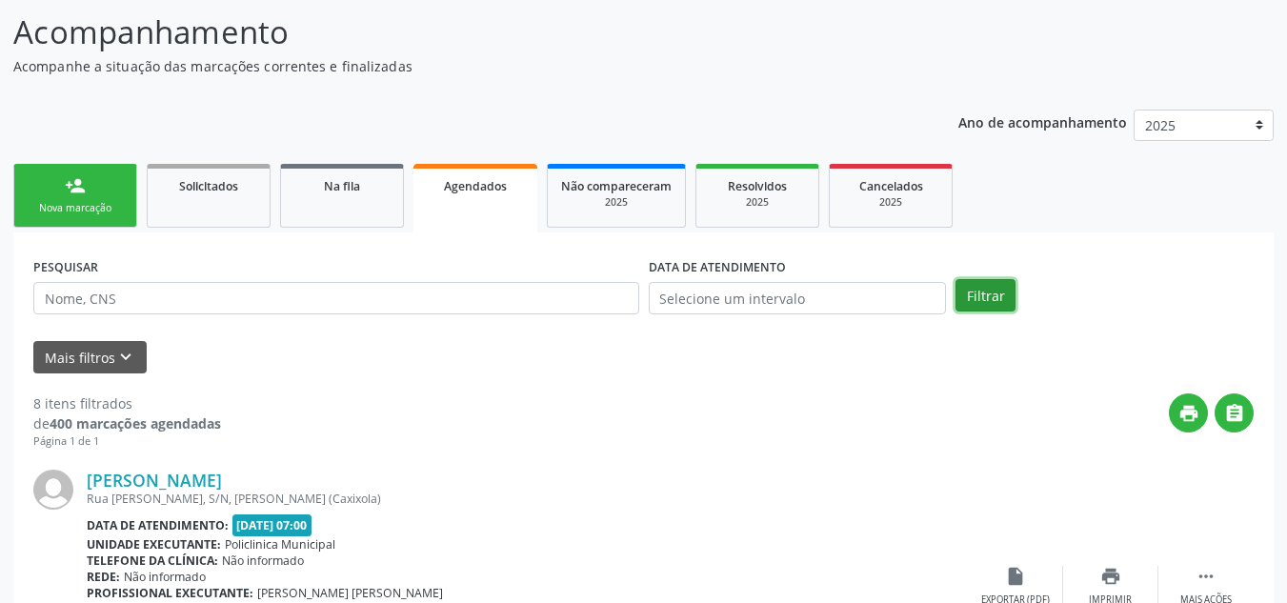
click at [983, 295] on button "Filtrar" at bounding box center [985, 295] width 60 height 32
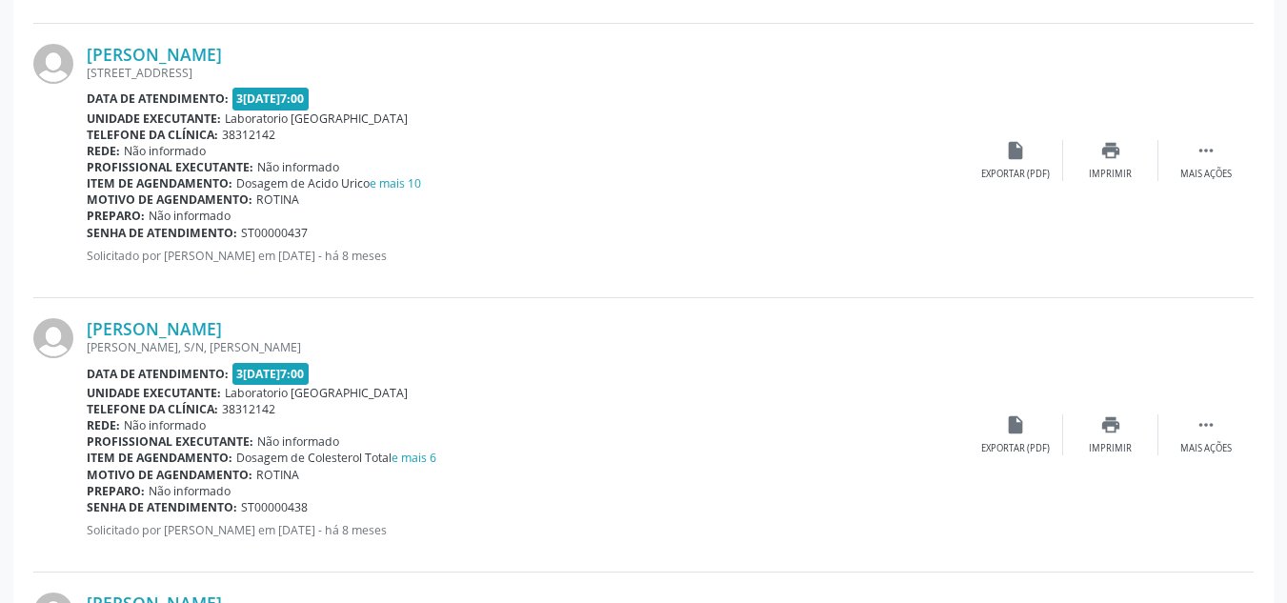
scroll to position [4302, 0]
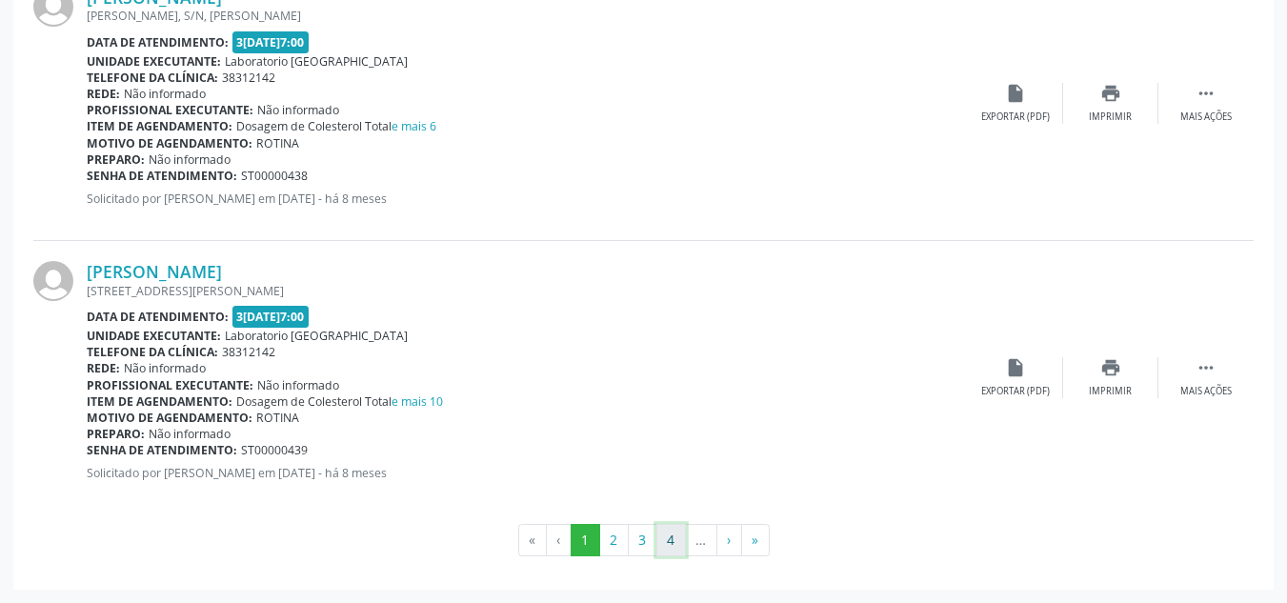
click at [673, 545] on button "4" at bounding box center [671, 540] width 30 height 32
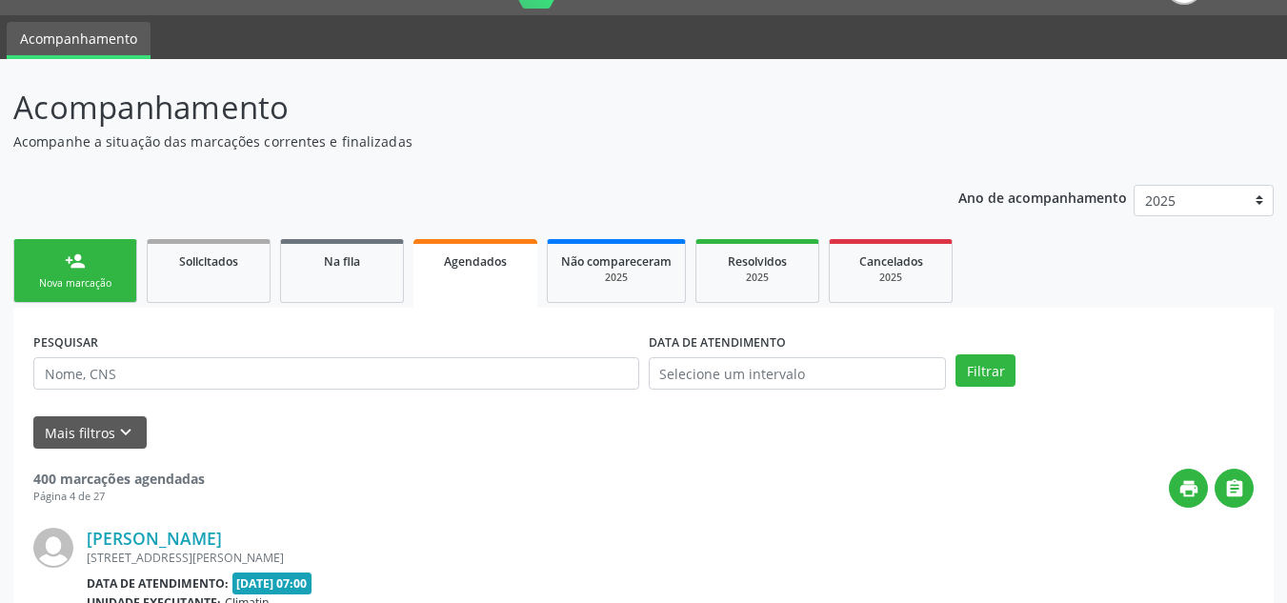
scroll to position [4156, 0]
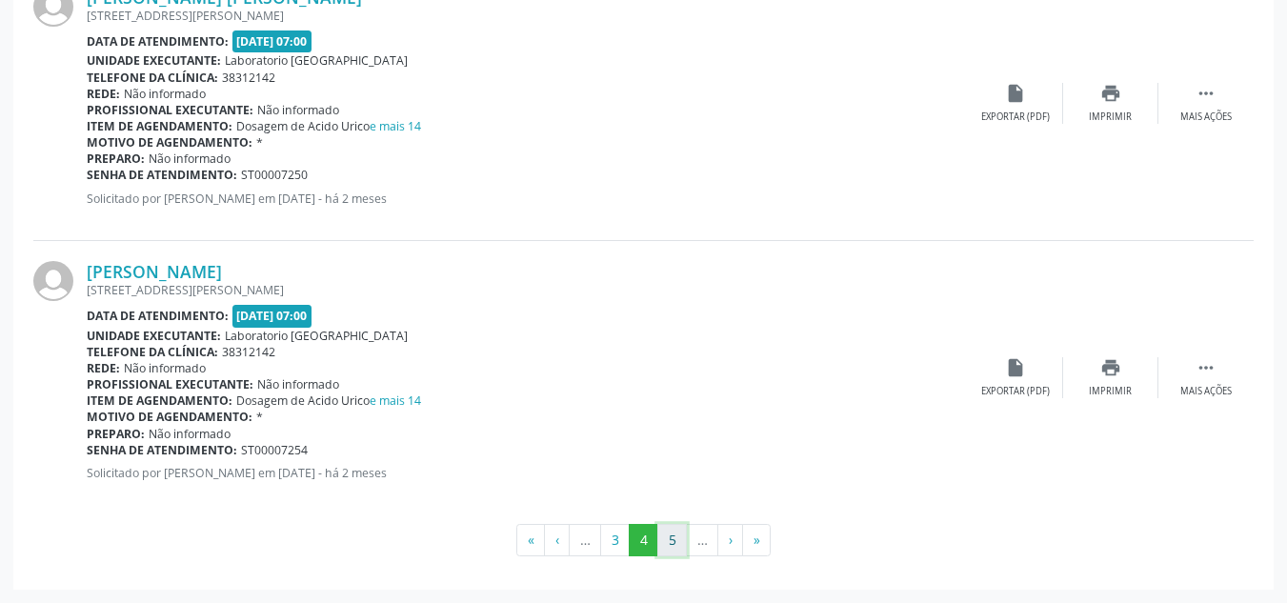
click at [669, 540] on button "5" at bounding box center [672, 540] width 30 height 32
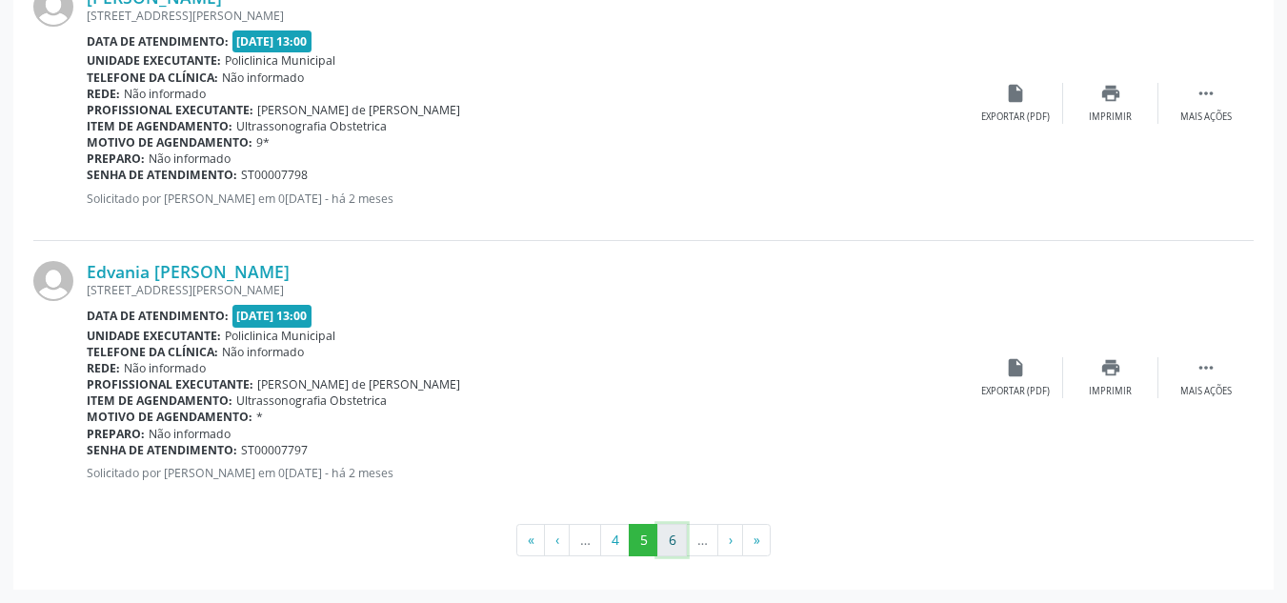
click at [669, 546] on button "6" at bounding box center [672, 540] width 30 height 32
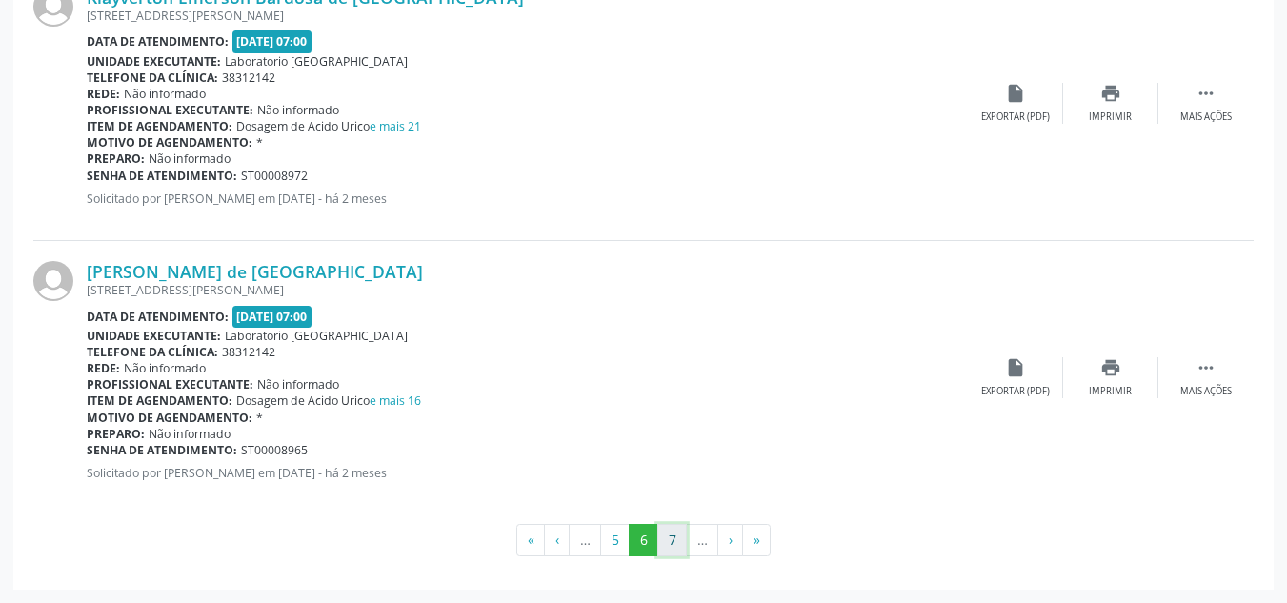
click at [675, 540] on button "7" at bounding box center [672, 540] width 30 height 32
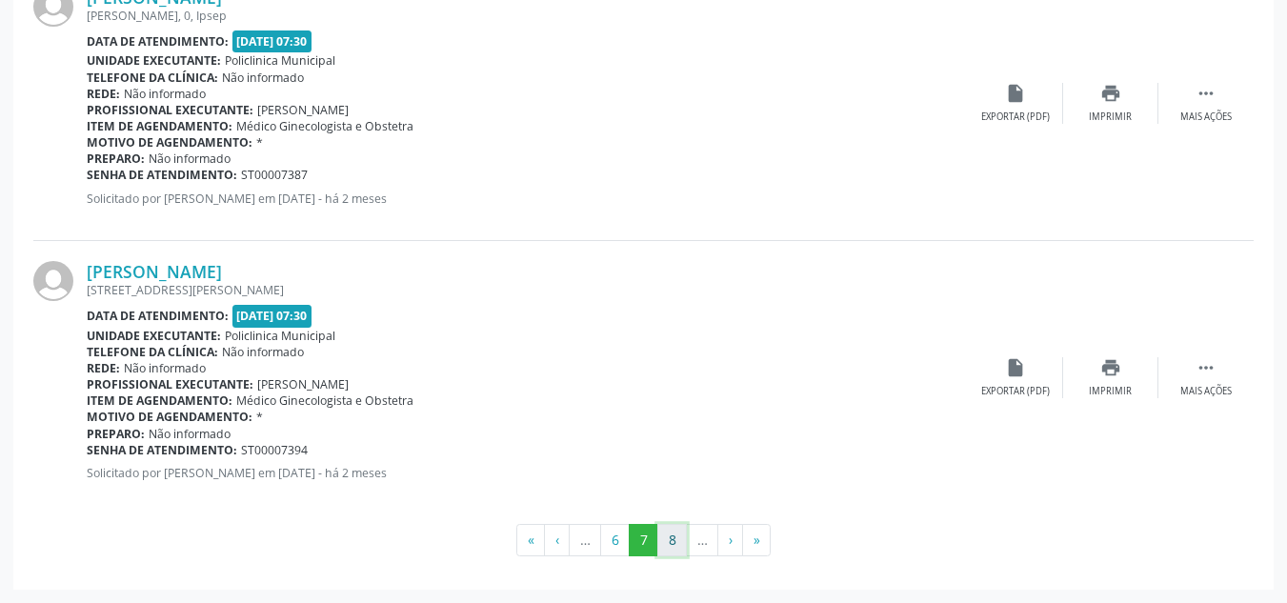
click at [671, 547] on button "8" at bounding box center [672, 540] width 30 height 32
click at [676, 548] on button "9" at bounding box center [672, 540] width 30 height 32
click at [676, 548] on button "10" at bounding box center [671, 540] width 37 height 32
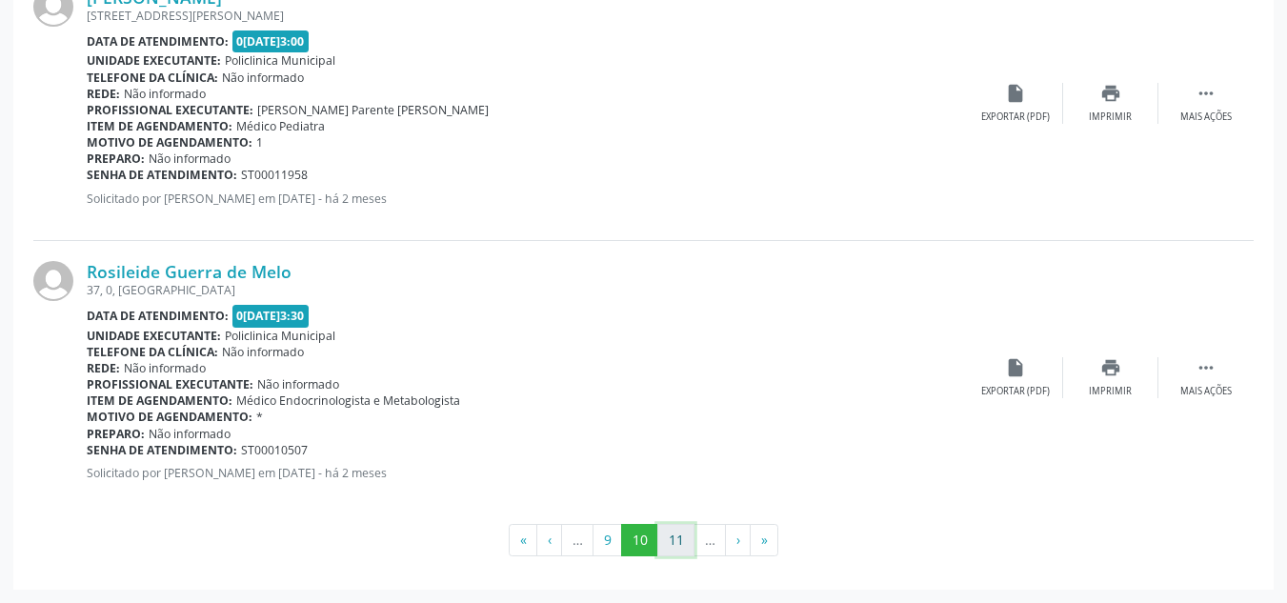
click at [673, 543] on button "11" at bounding box center [675, 540] width 37 height 32
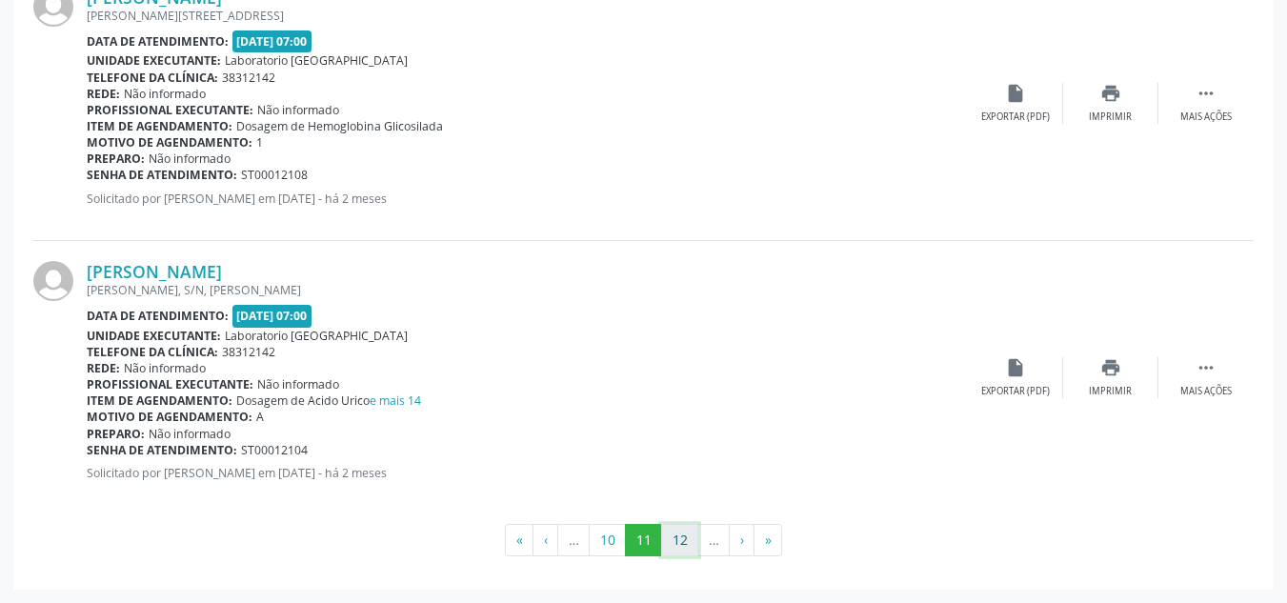
click at [679, 548] on button "12" at bounding box center [679, 540] width 37 height 32
click at [677, 547] on button "13" at bounding box center [679, 540] width 37 height 32
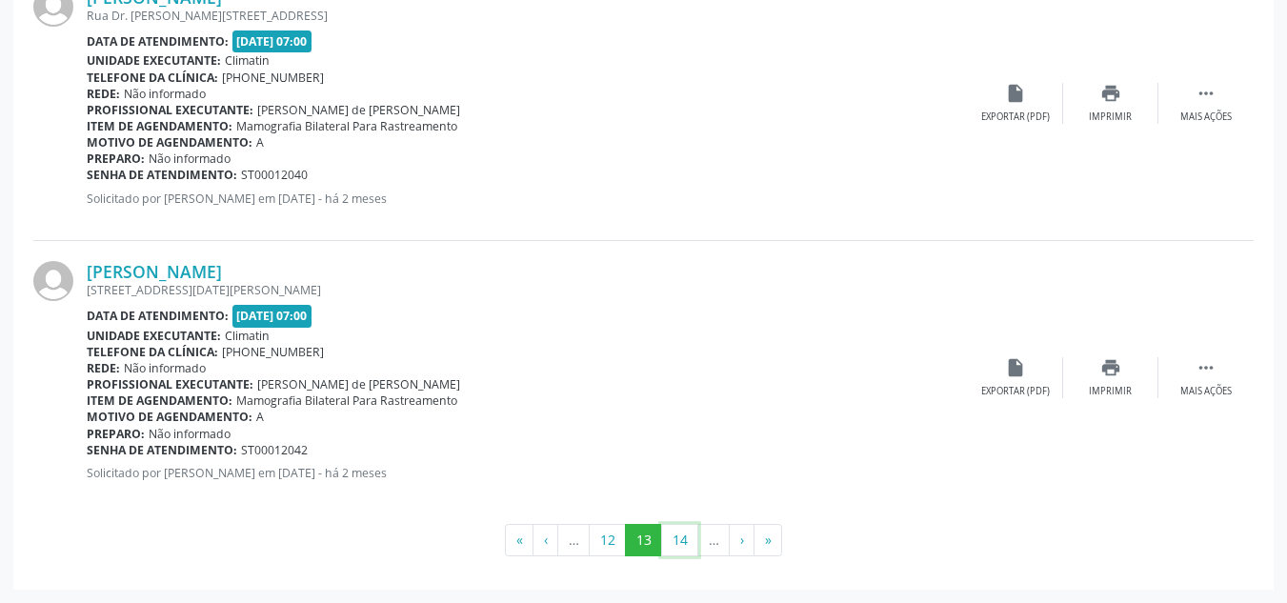
click at [677, 547] on button "14" at bounding box center [679, 540] width 37 height 32
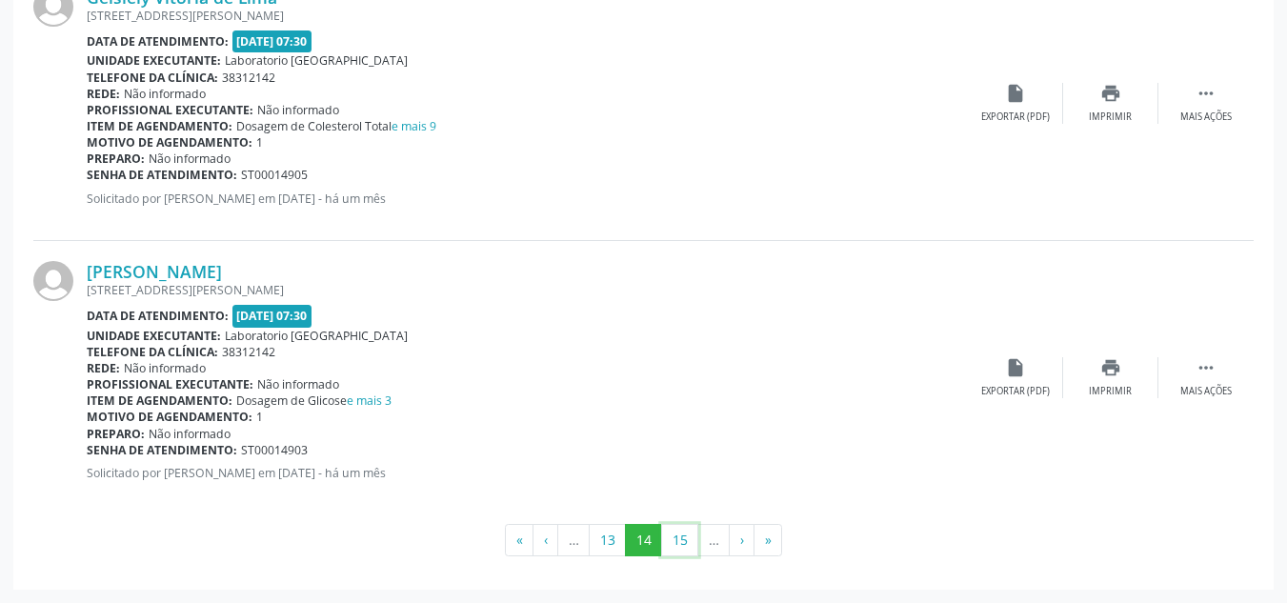
click at [677, 547] on button "15" at bounding box center [679, 540] width 37 height 32
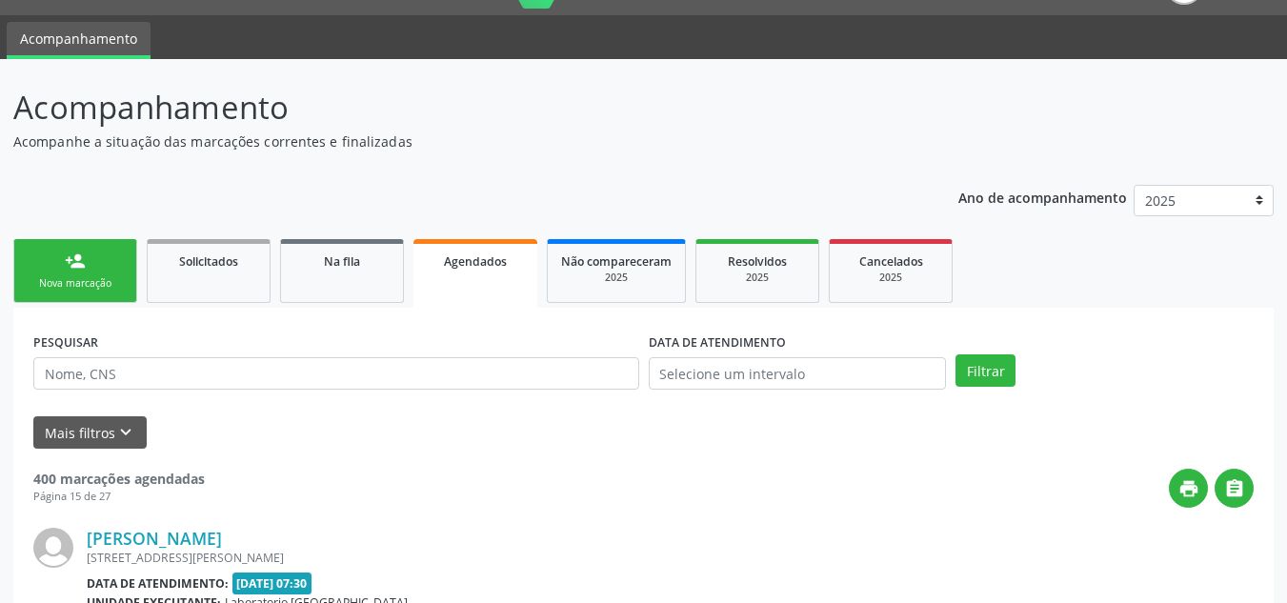
scroll to position [4172, 0]
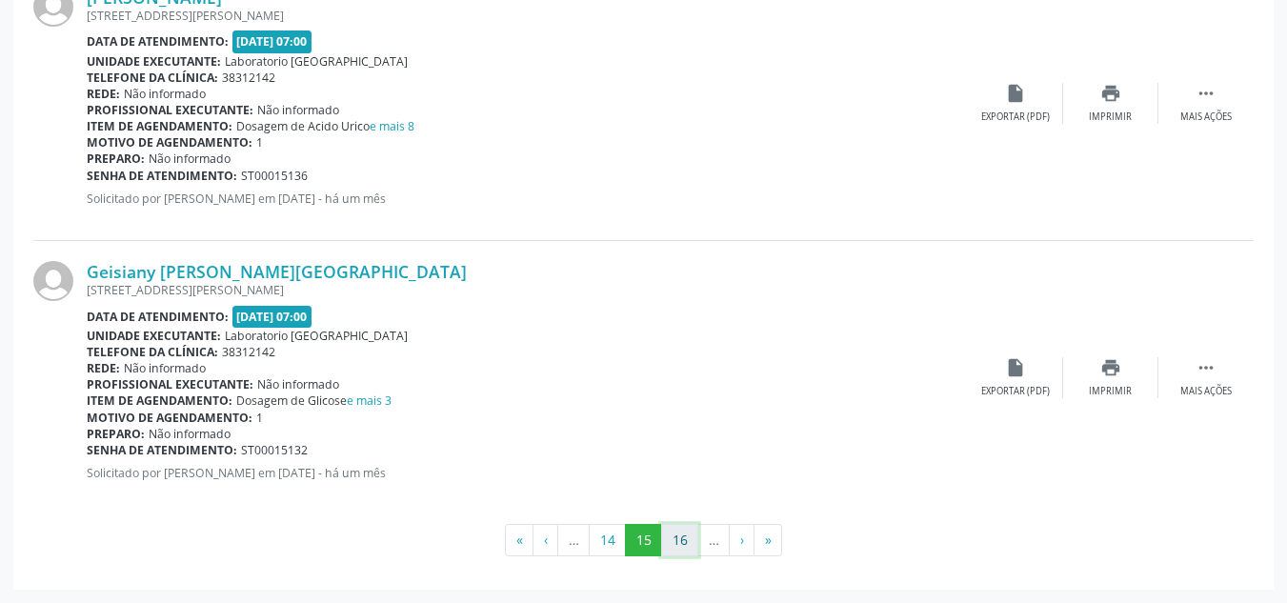
click at [686, 546] on button "16" at bounding box center [679, 540] width 37 height 32
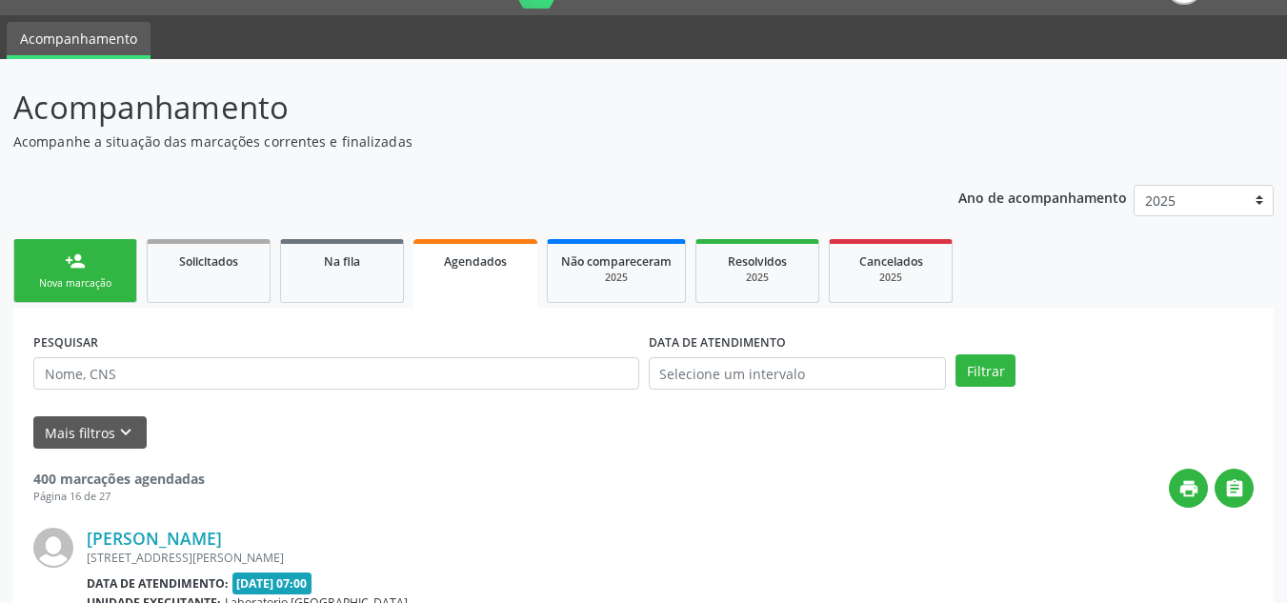
scroll to position [4156, 0]
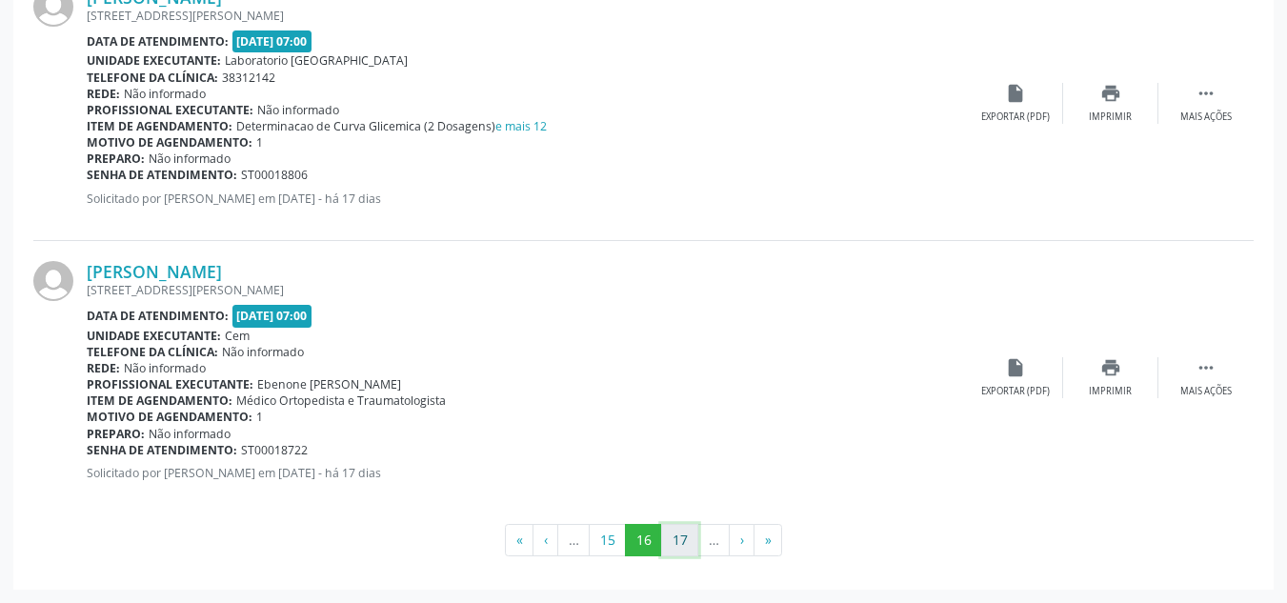
click at [682, 549] on button "17" at bounding box center [679, 540] width 37 height 32
click at [675, 552] on button "18" at bounding box center [679, 540] width 37 height 32
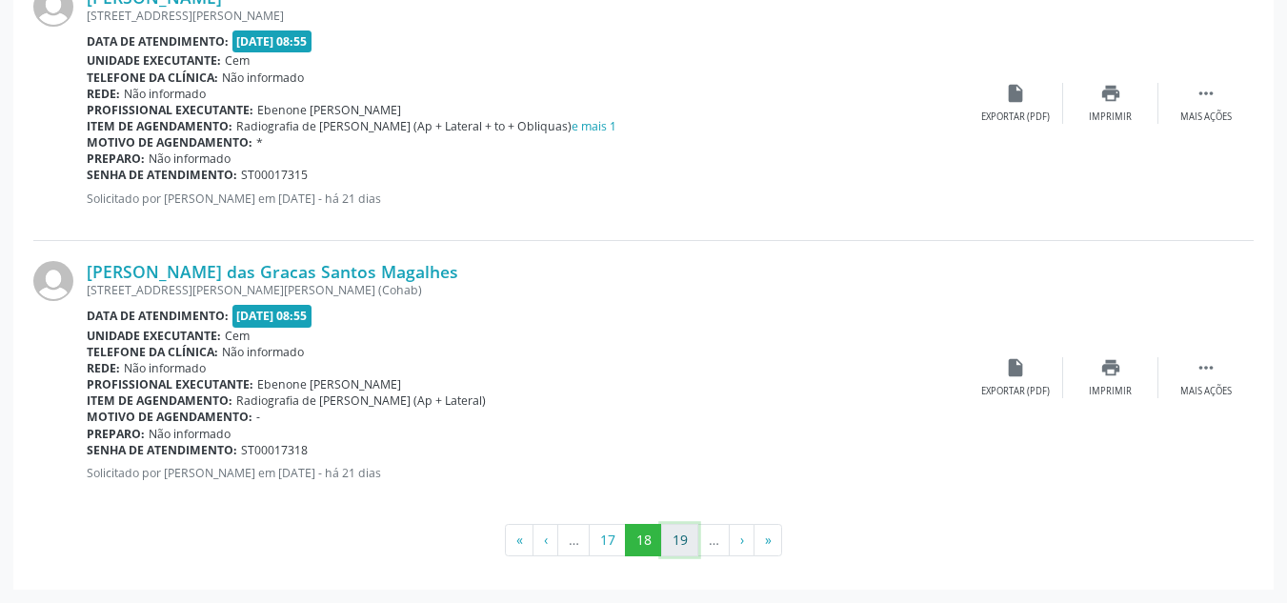
click at [675, 549] on button "19" at bounding box center [679, 540] width 37 height 32
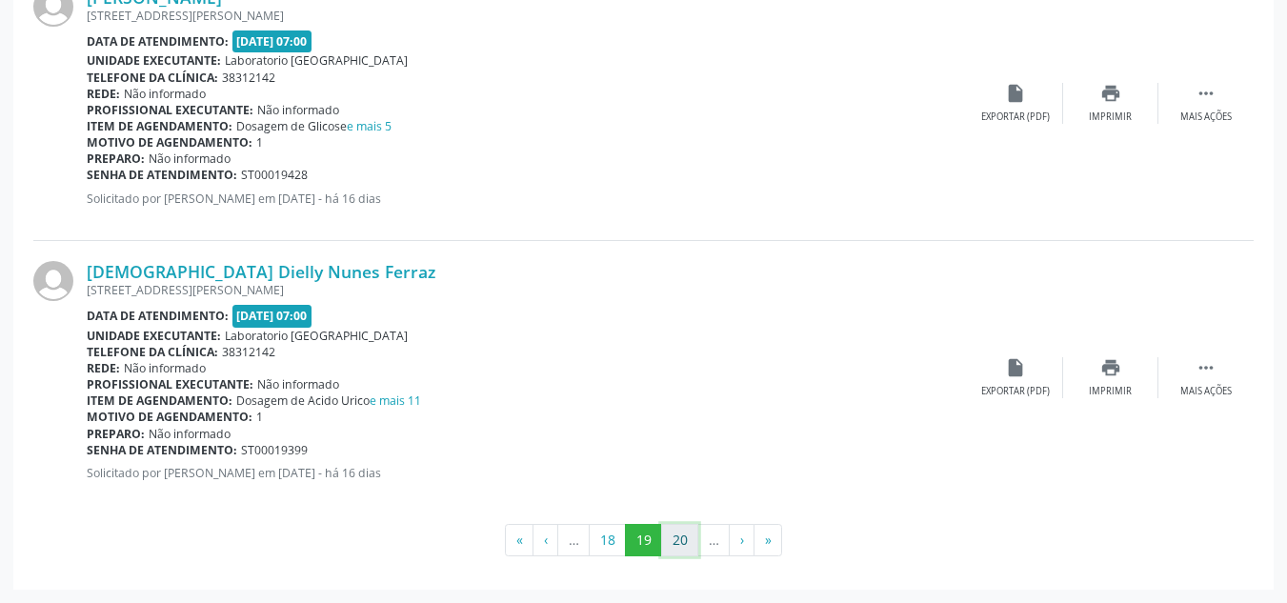
click at [676, 549] on button "20" at bounding box center [679, 540] width 37 height 32
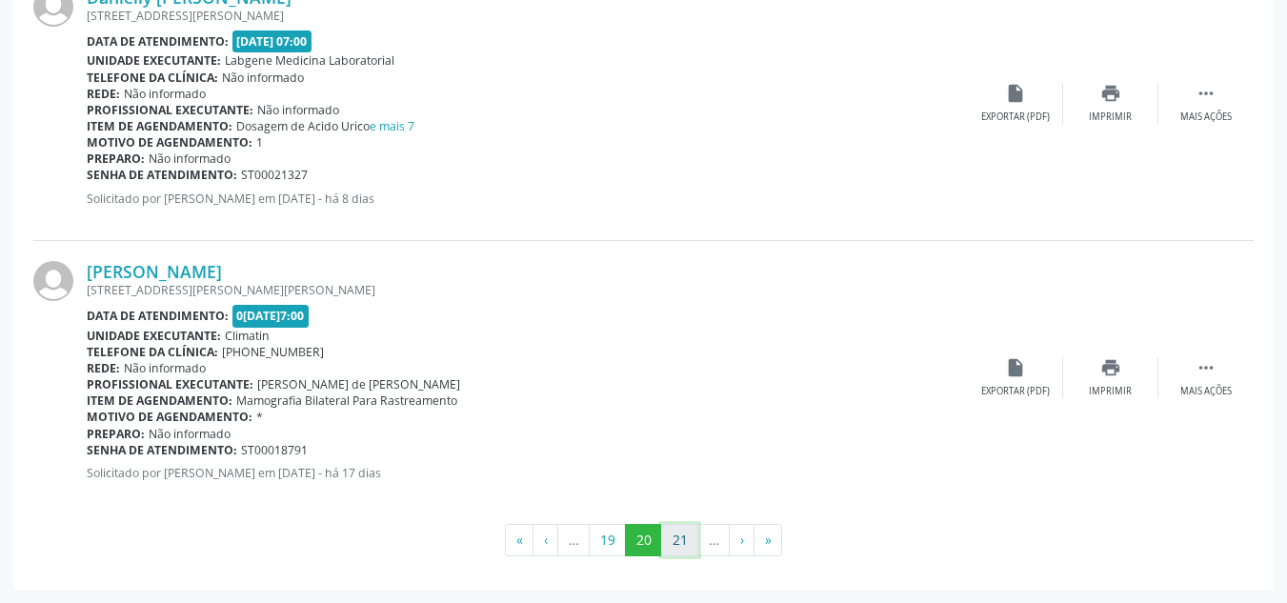
click at [682, 548] on button "21" at bounding box center [679, 540] width 37 height 32
click at [676, 555] on button "22" at bounding box center [679, 540] width 37 height 32
click at [683, 551] on button "23" at bounding box center [679, 540] width 37 height 32
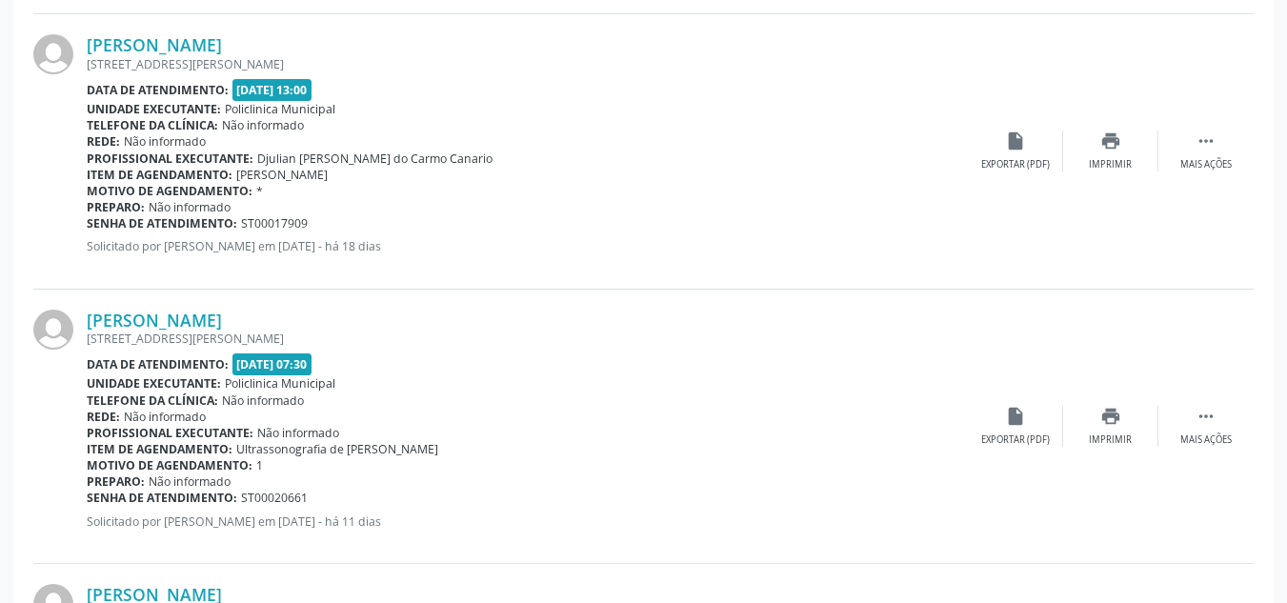
scroll to position [3870, 0]
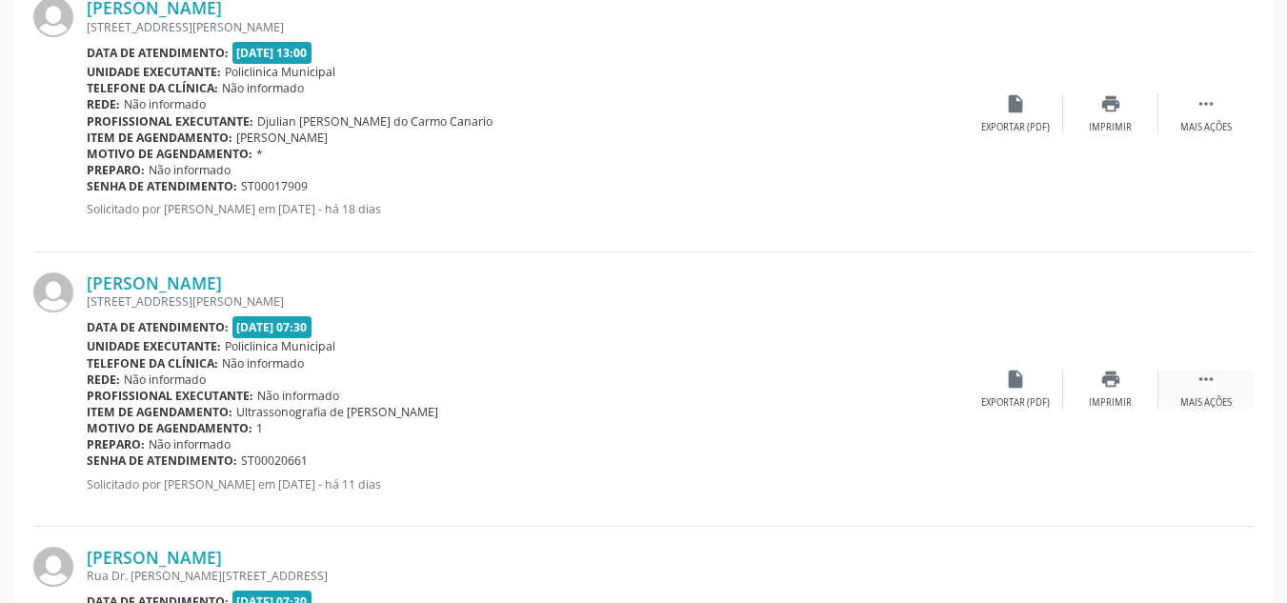
click at [1212, 377] on icon "" at bounding box center [1205, 379] width 21 height 21
click at [1104, 398] on div "Editar" at bounding box center [1110, 402] width 30 height 13
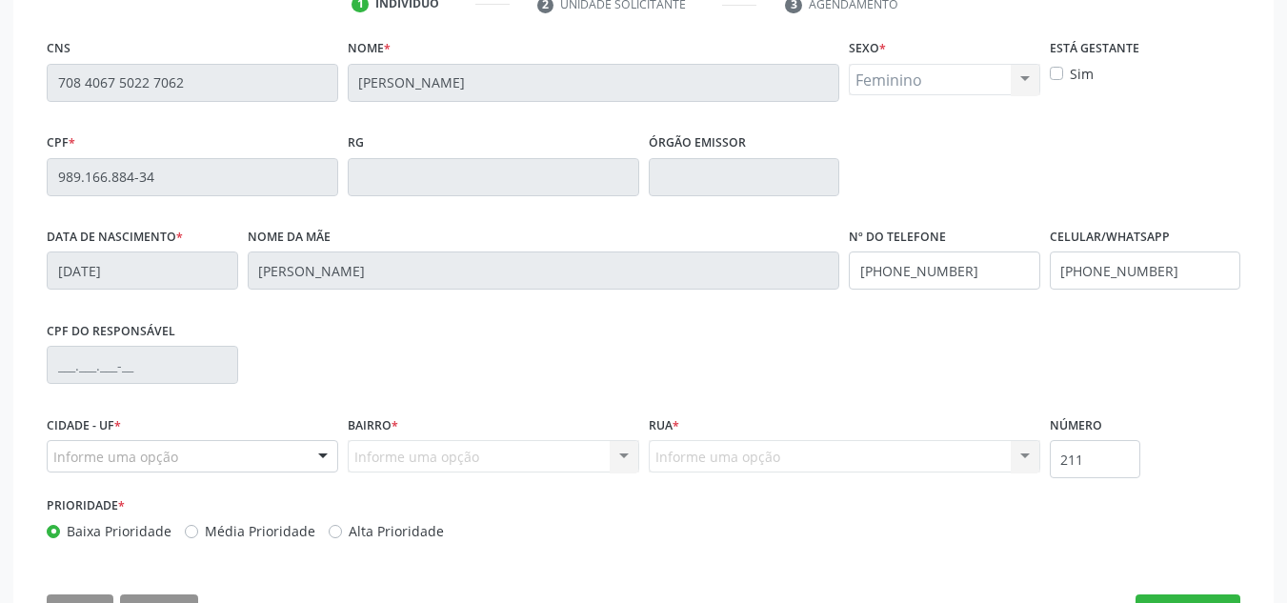
scroll to position [455, 0]
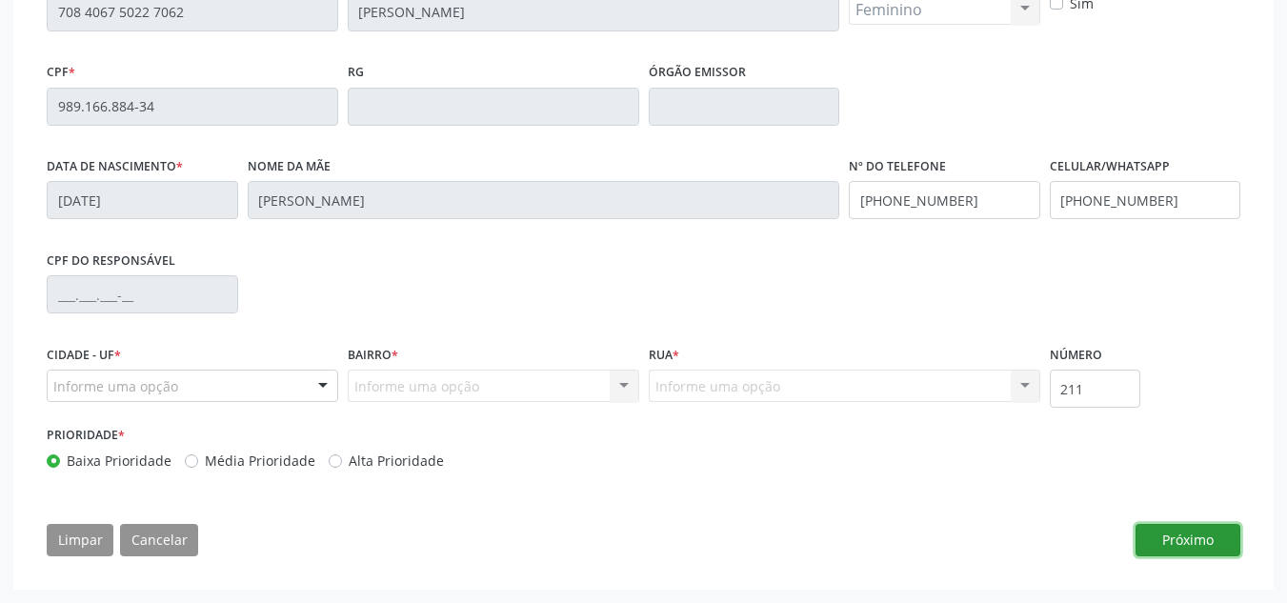
click at [1182, 541] on button "Próximo" at bounding box center [1187, 540] width 105 height 32
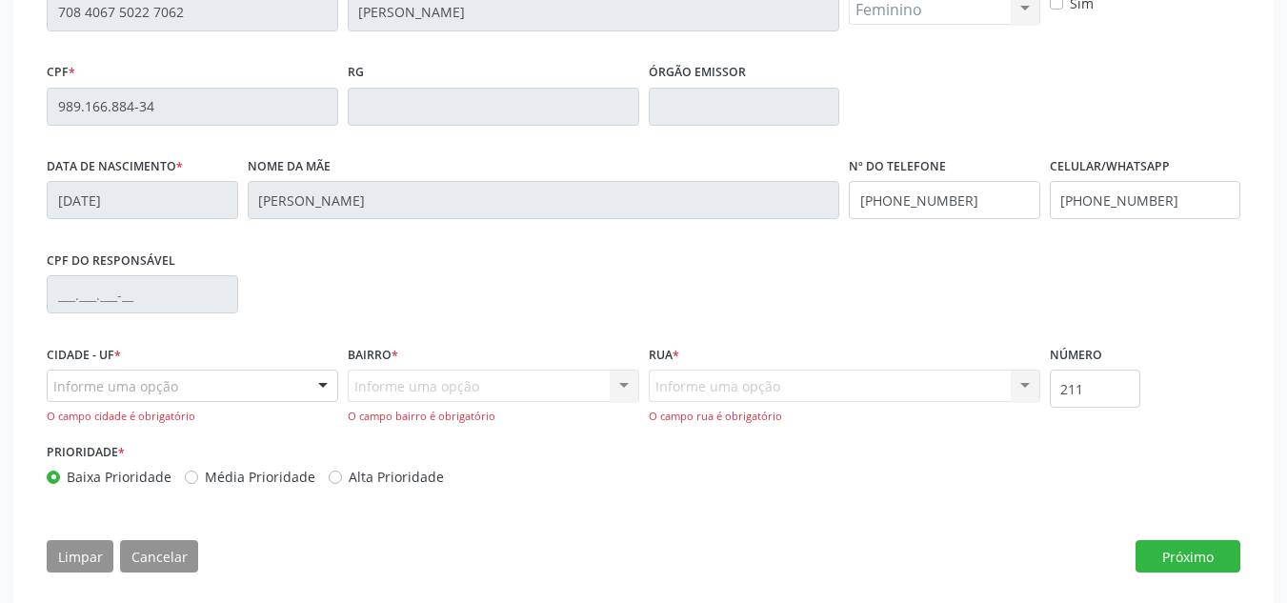
click at [1146, 248] on div "CPF do responsável" at bounding box center [643, 293] width 1203 height 94
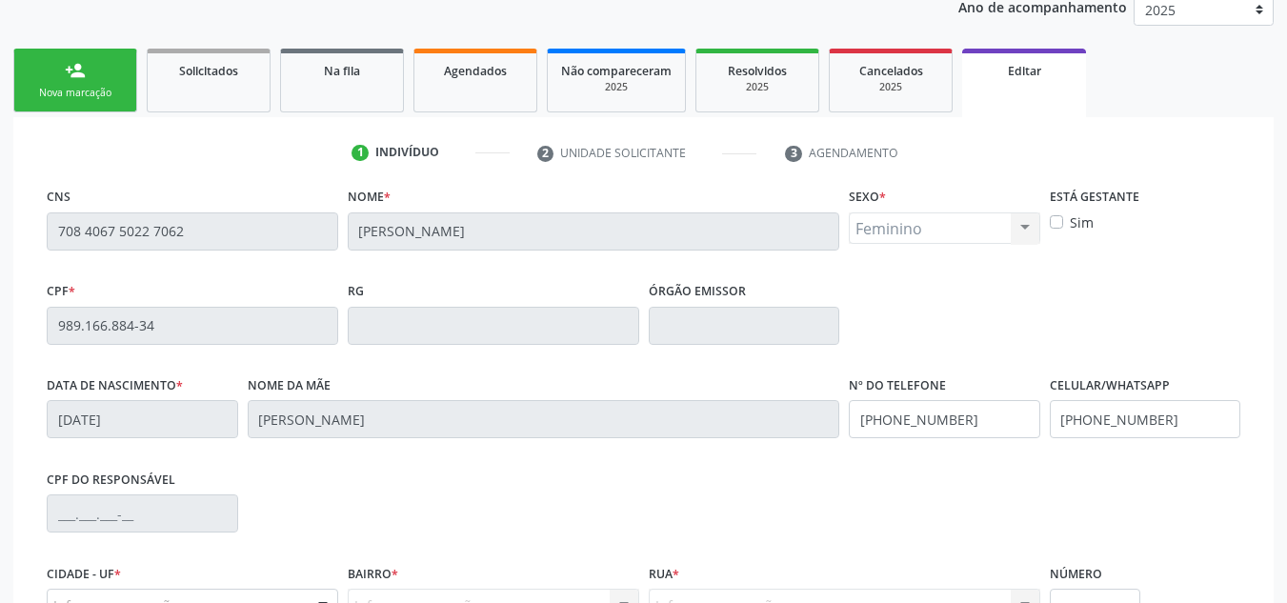
scroll to position [74, 0]
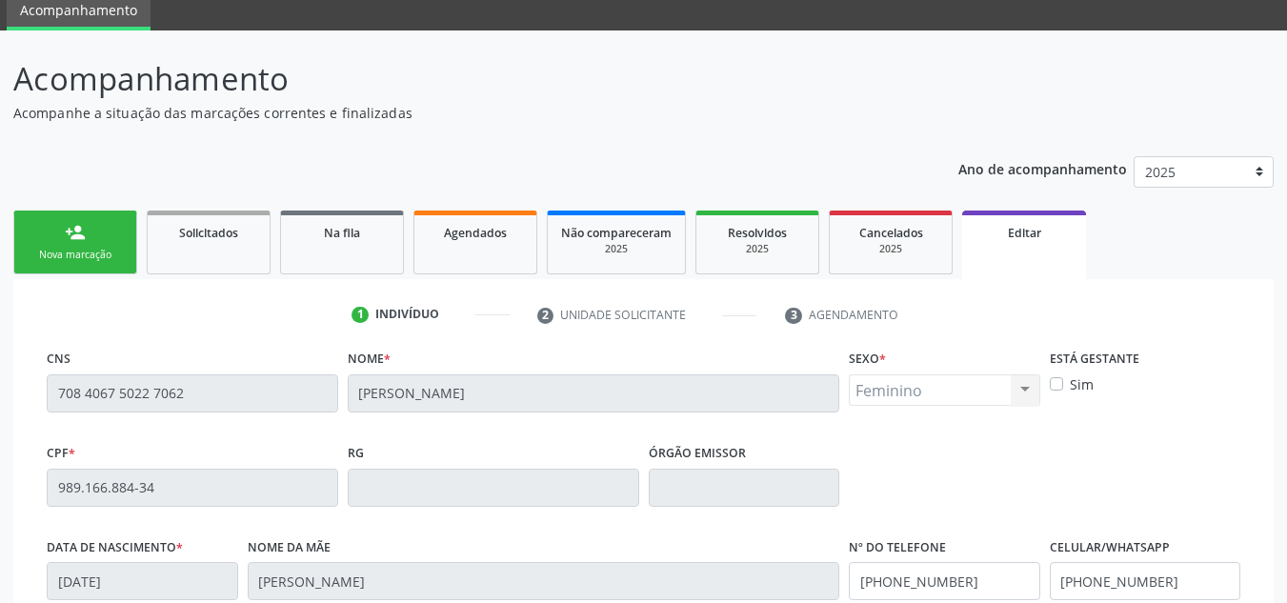
click at [1024, 238] on span "Editar" at bounding box center [1024, 233] width 33 height 16
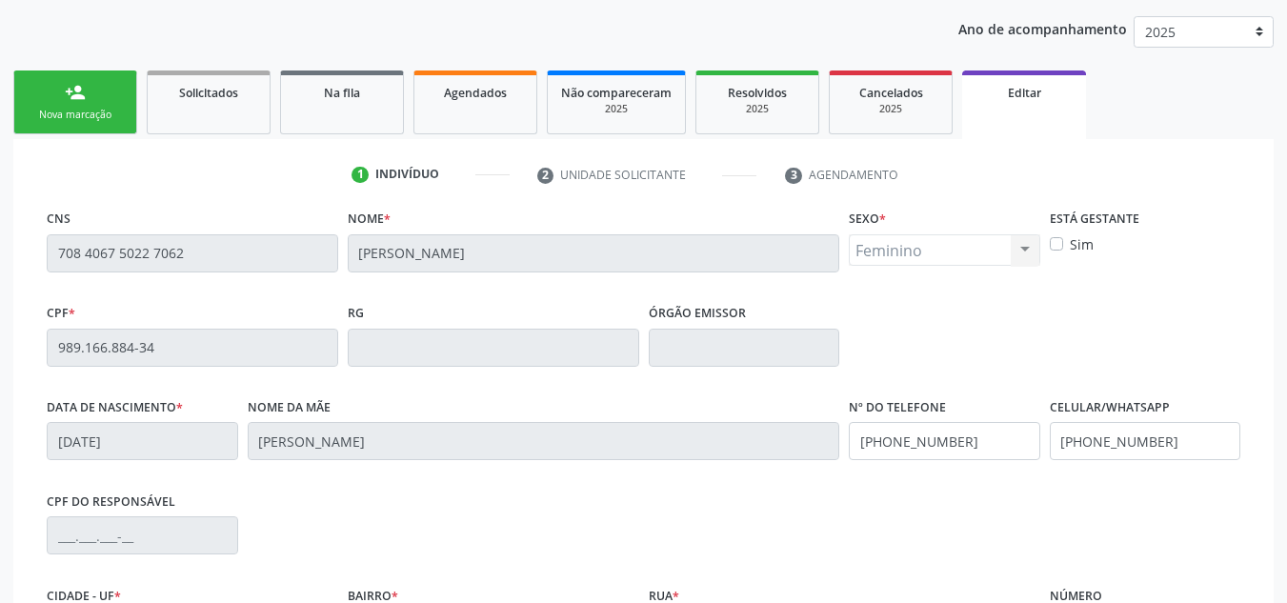
scroll to position [265, 0]
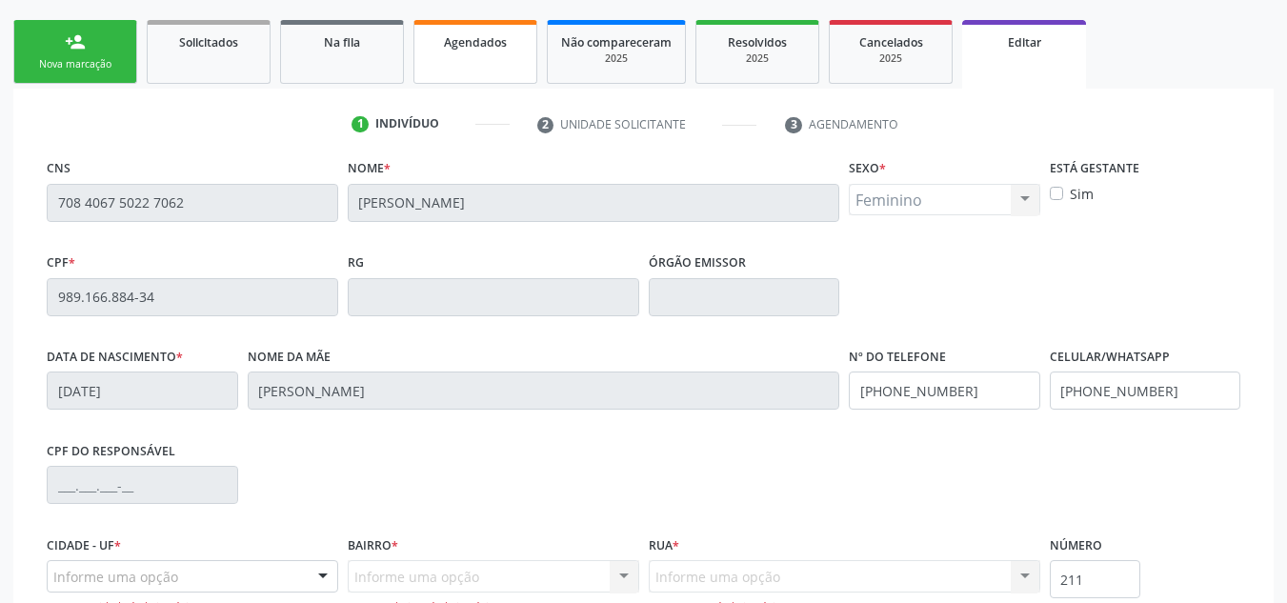
click at [462, 46] on span "Agendados" at bounding box center [475, 42] width 63 height 16
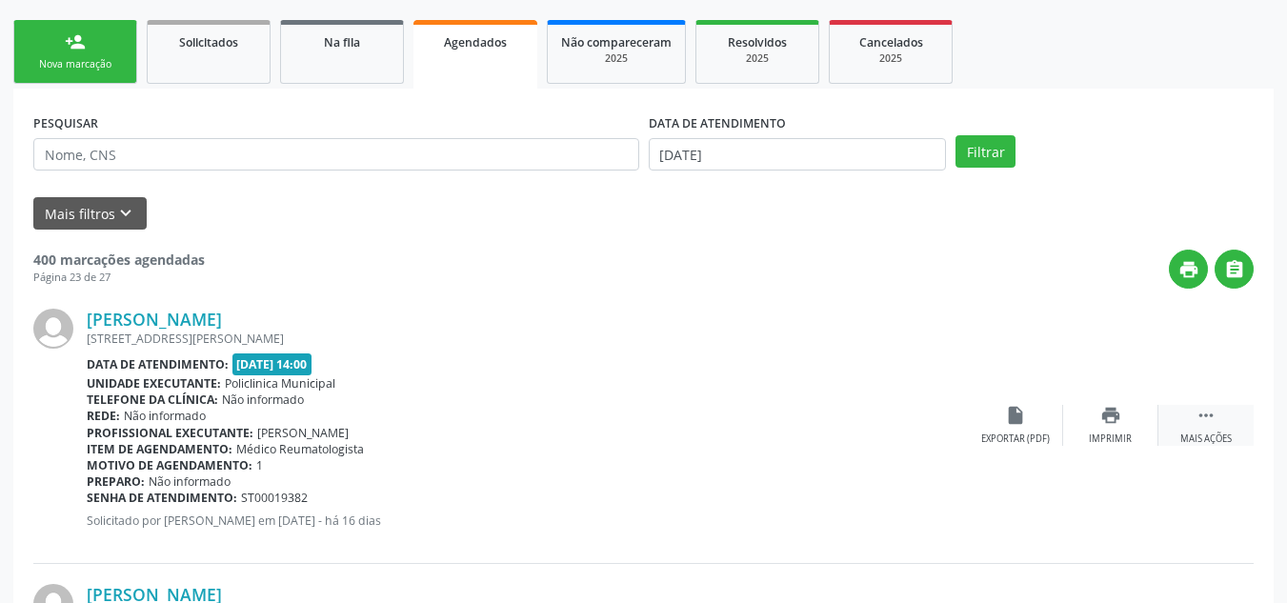
click at [1202, 413] on icon "" at bounding box center [1205, 415] width 21 height 21
click at [1015, 429] on div "cancel Cancelar" at bounding box center [1015, 425] width 95 height 41
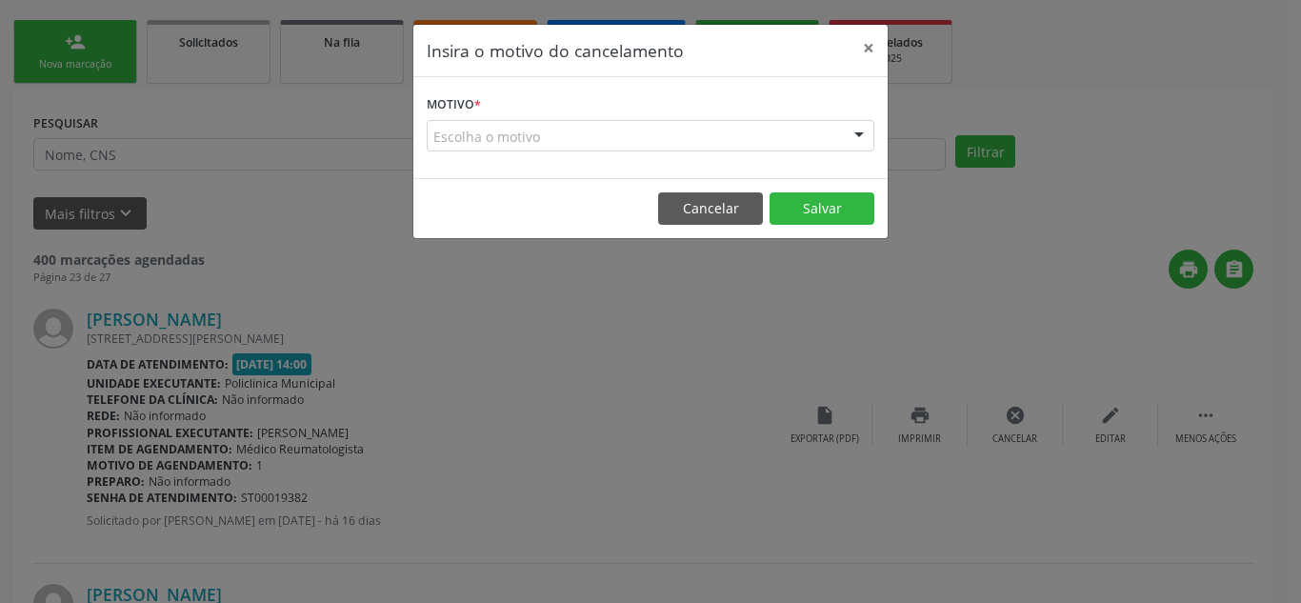
click at [435, 134] on div "Escolha o motivo" at bounding box center [651, 136] width 448 height 32
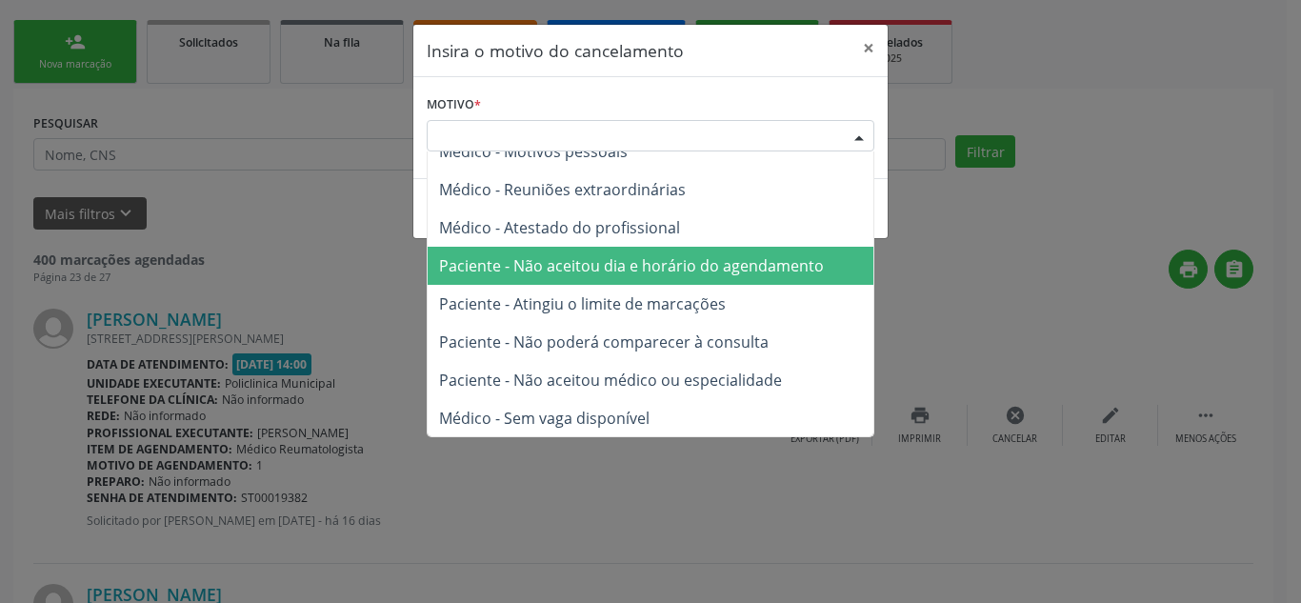
scroll to position [96, 0]
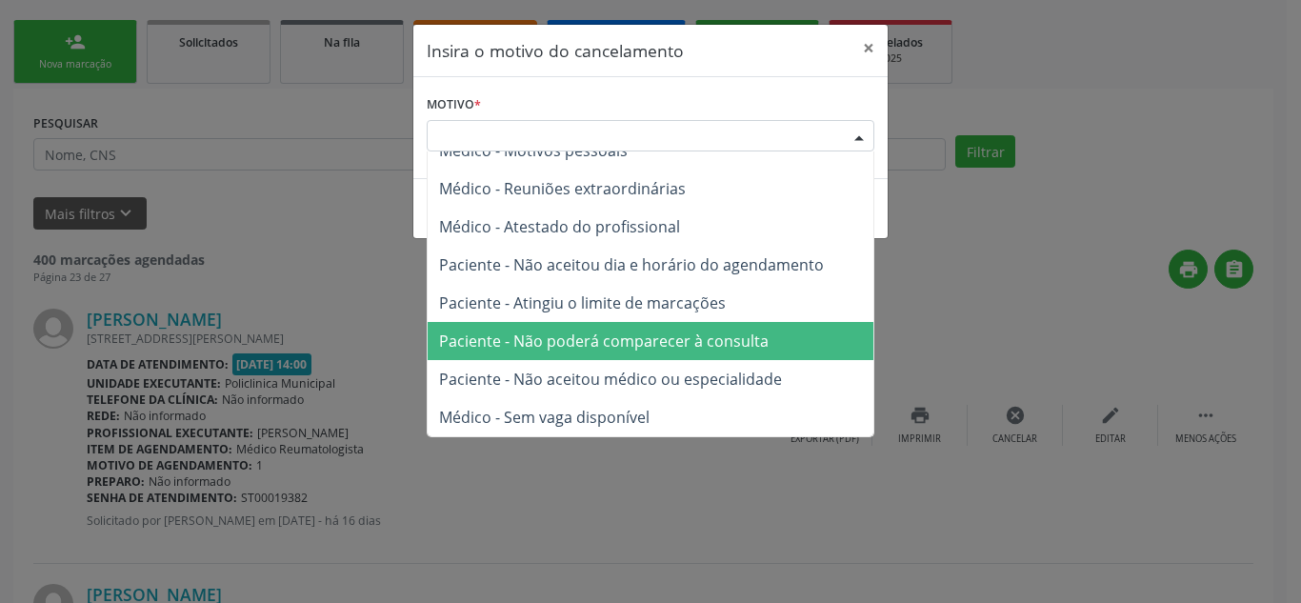
click at [460, 339] on span "Paciente - Não poderá comparecer à consulta" at bounding box center [603, 340] width 329 height 21
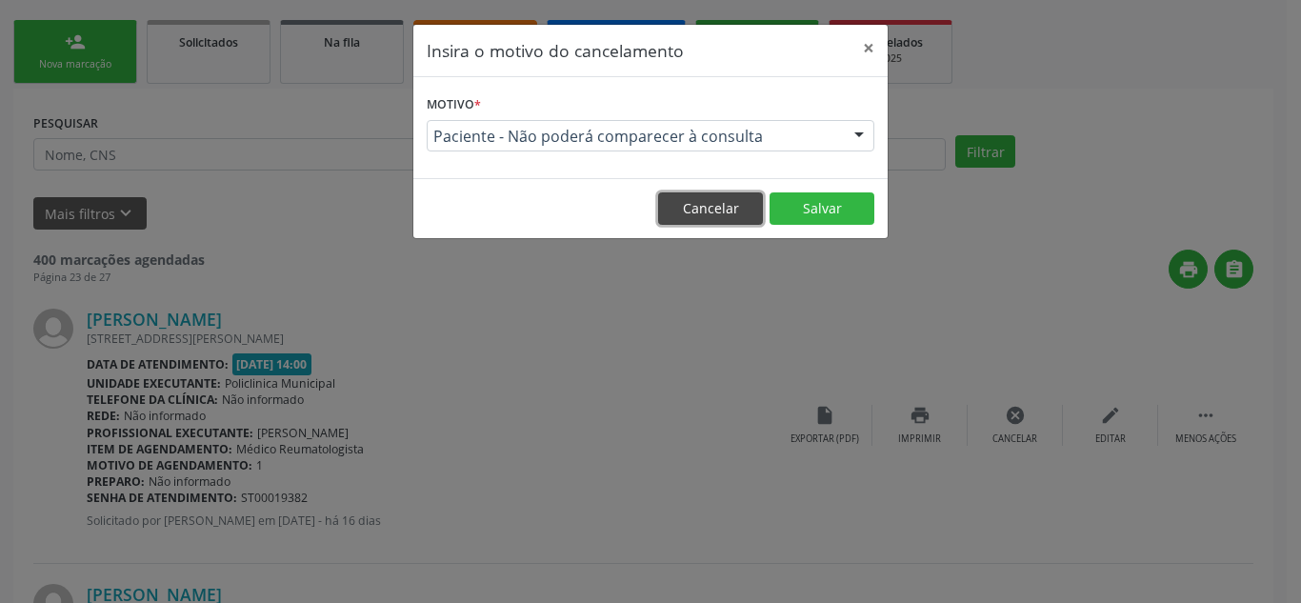
click at [714, 207] on button "Cancelar" at bounding box center [710, 208] width 105 height 32
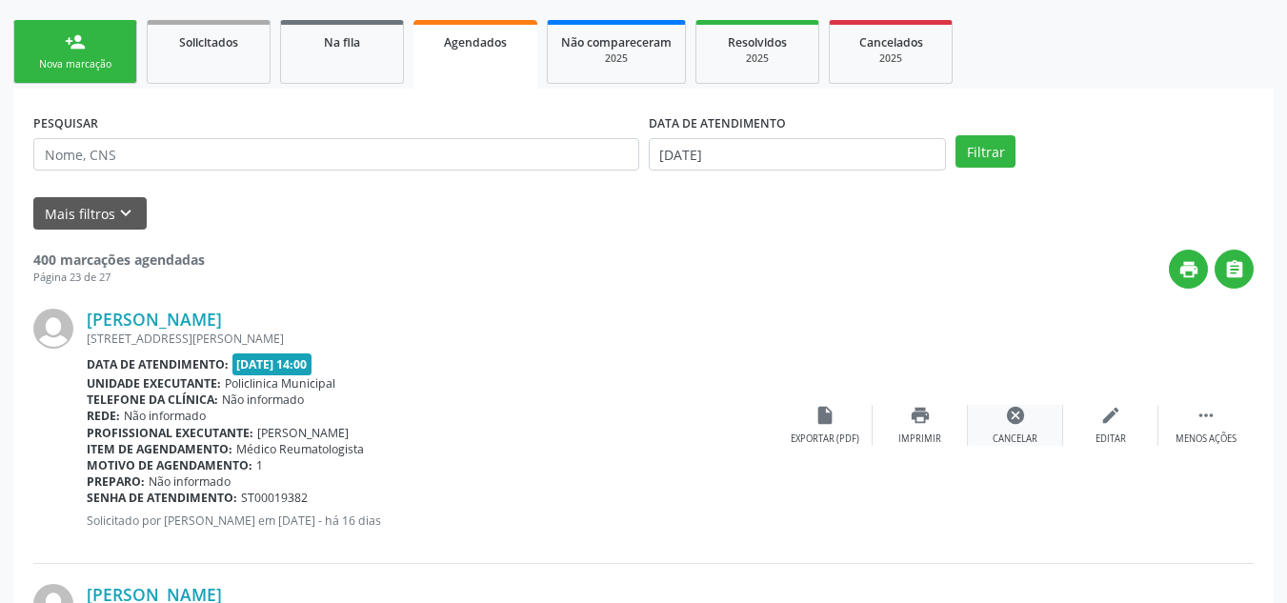
click at [1010, 419] on icon "cancel" at bounding box center [1015, 415] width 21 height 21
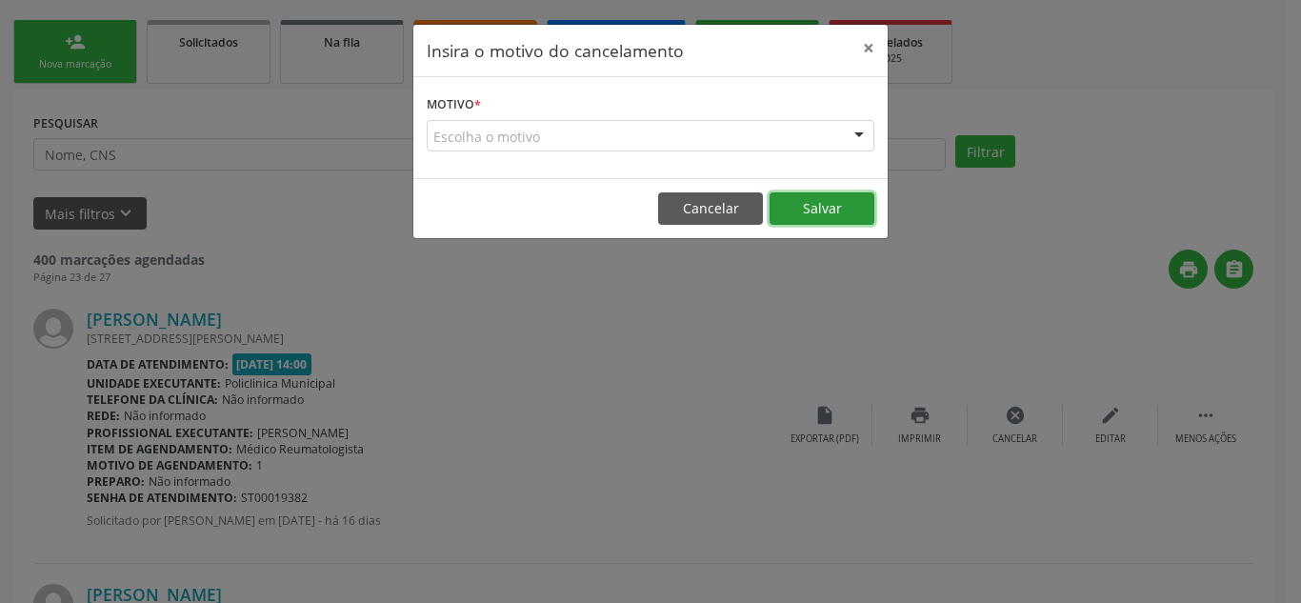
click at [818, 210] on button "Salvar" at bounding box center [821, 208] width 105 height 32
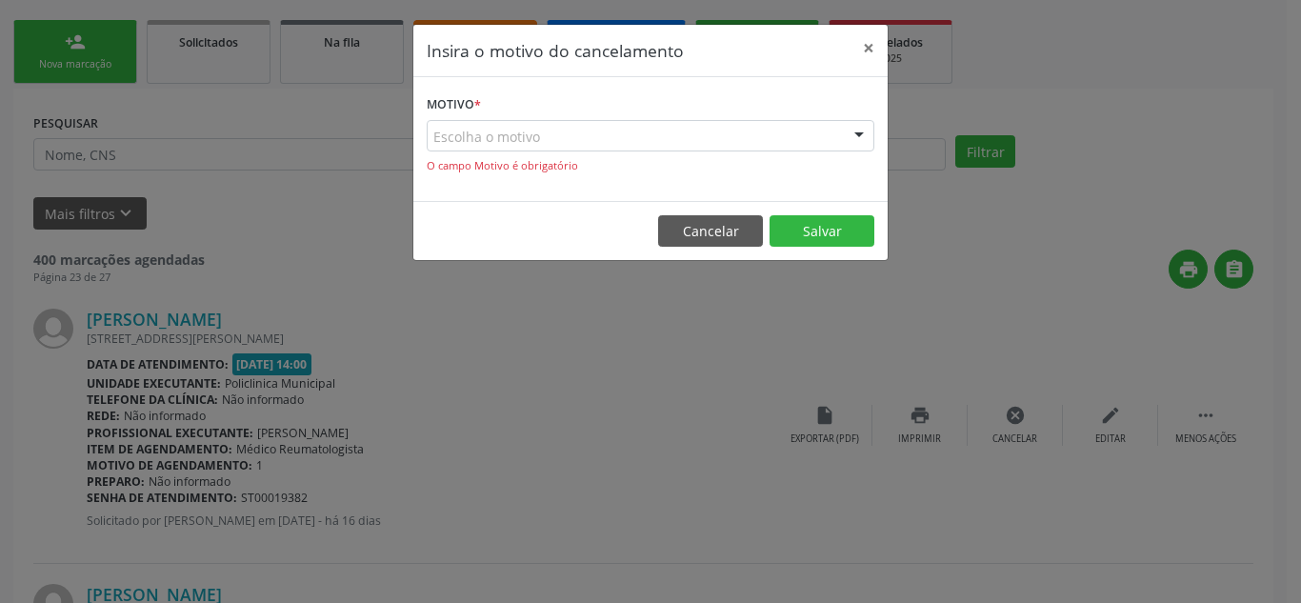
click at [489, 139] on div "Escolha o motivo" at bounding box center [651, 136] width 448 height 32
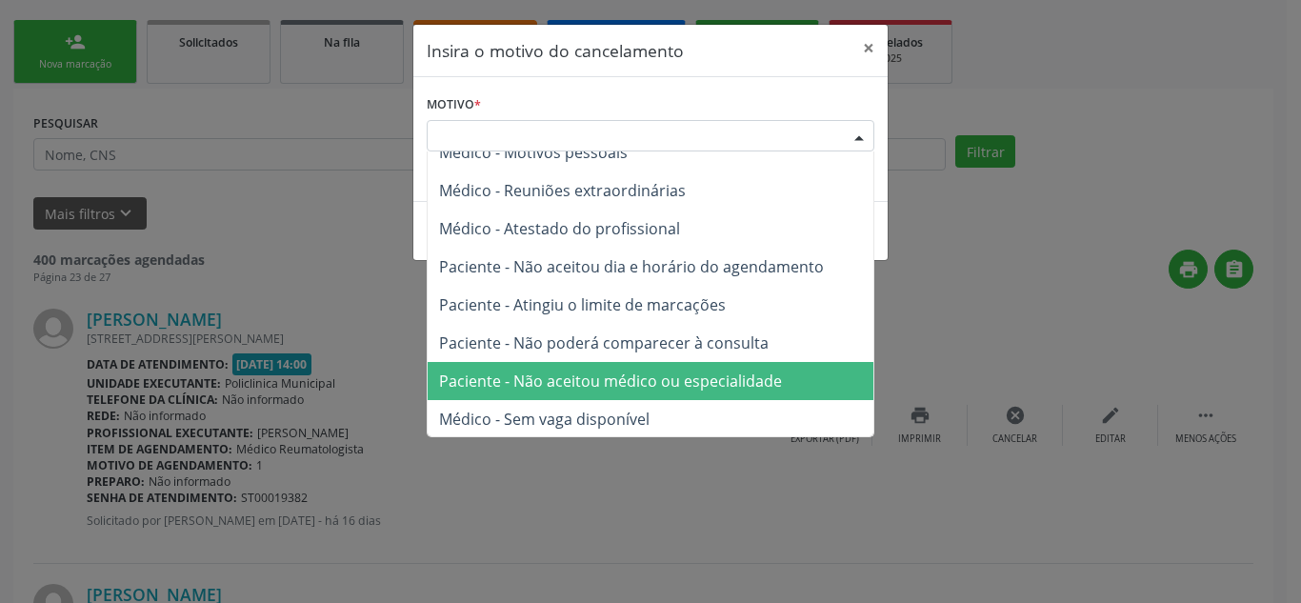
scroll to position [95, 0]
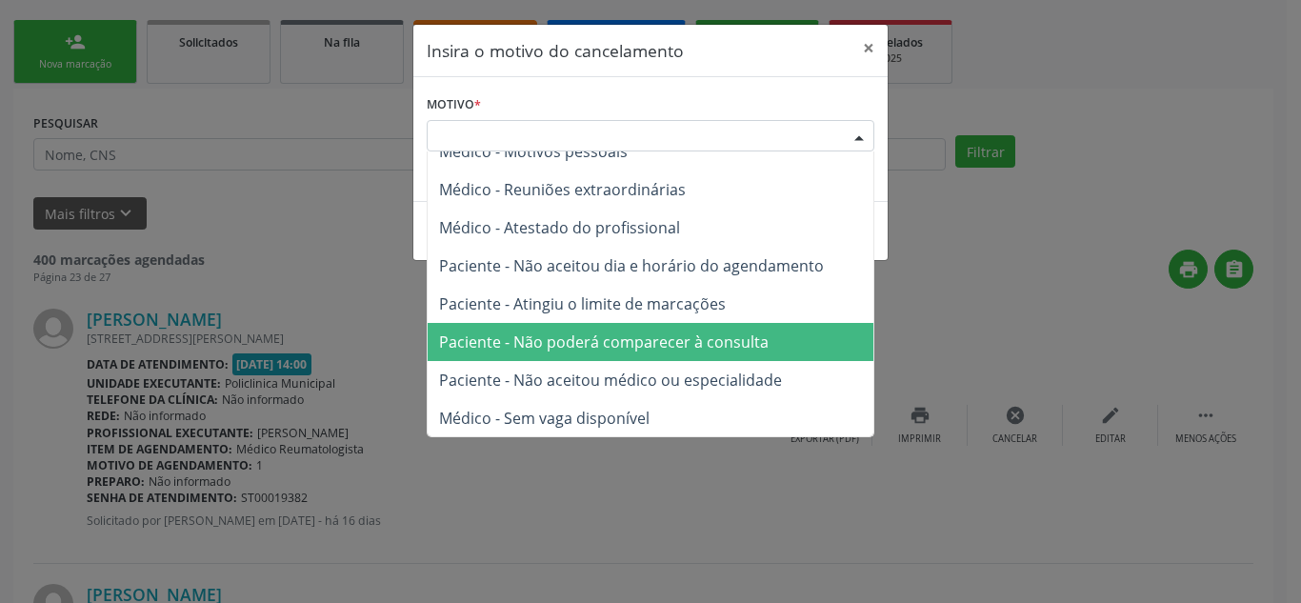
click at [469, 354] on span "Paciente - Não poderá comparecer à consulta" at bounding box center [651, 342] width 446 height 38
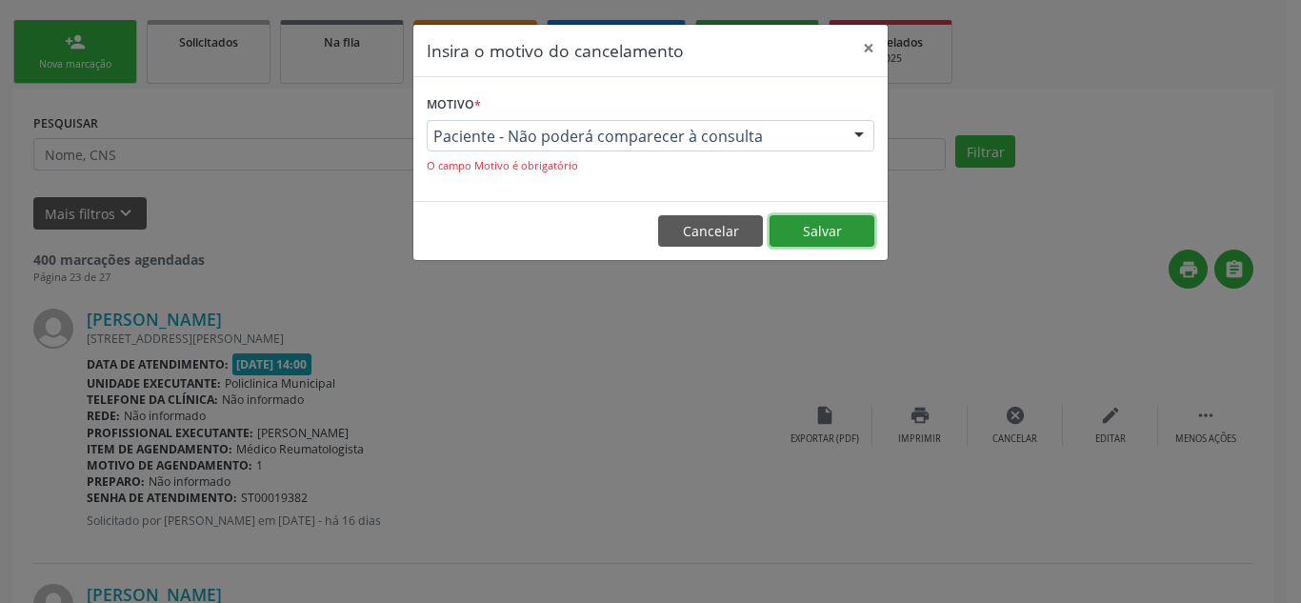
click at [820, 226] on button "Salvar" at bounding box center [821, 231] width 105 height 32
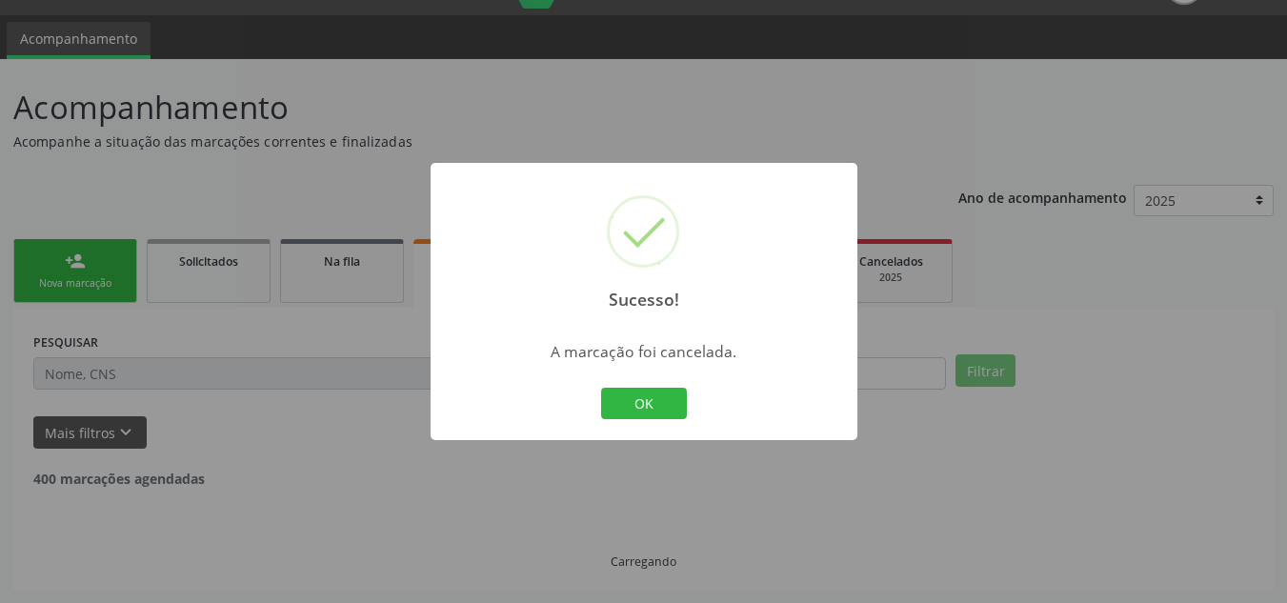
scroll to position [1, 0]
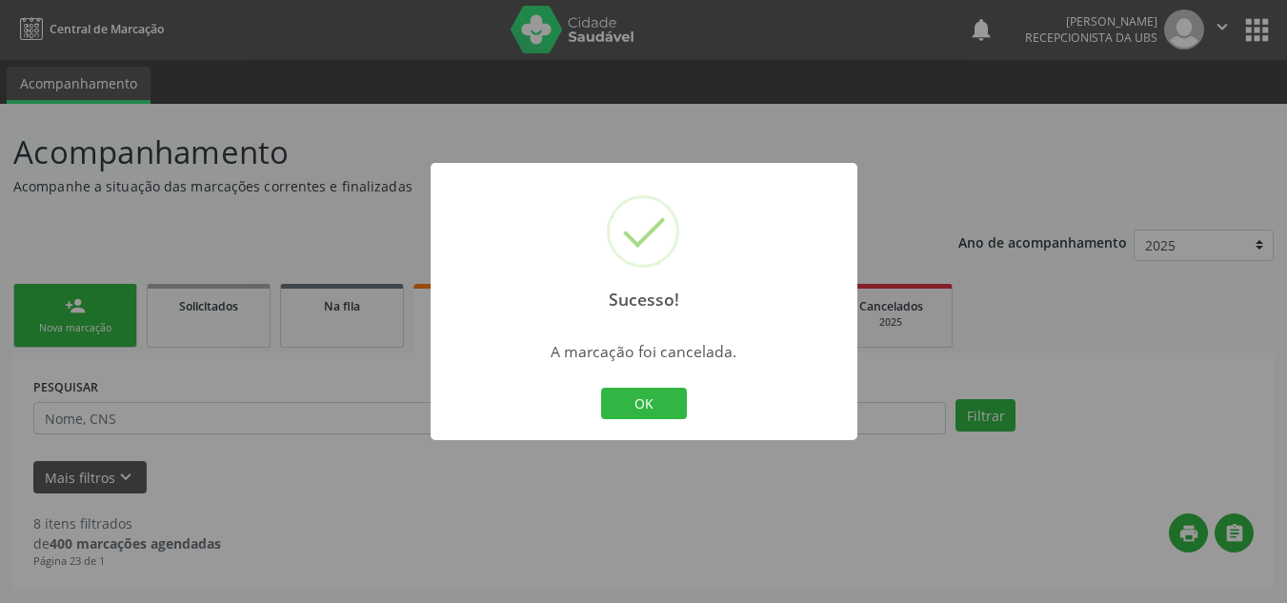
click at [992, 161] on div "Sucesso! × A marcação foi cancelada. OK Cancel" at bounding box center [643, 301] width 1287 height 603
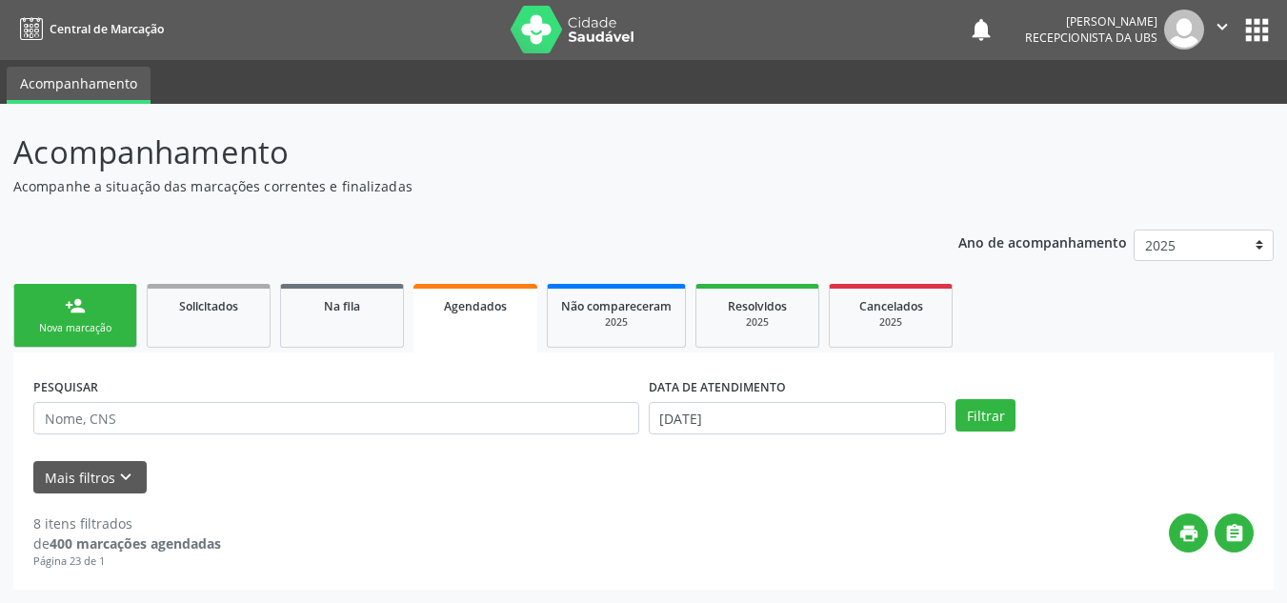
click at [72, 331] on div "Nova marcação" at bounding box center [75, 328] width 95 height 14
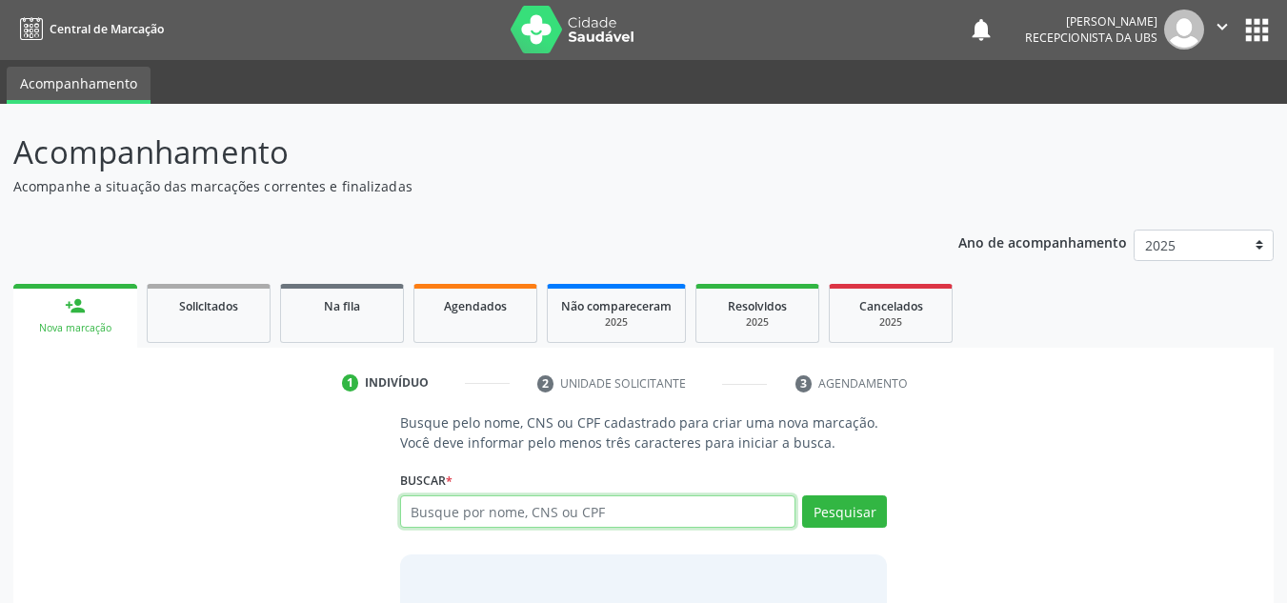
click at [416, 510] on input "text" at bounding box center [598, 511] width 396 height 32
drag, startPoint x: 417, startPoint y: 511, endPoint x: 429, endPoint y: 506, distance: 12.8
click at [419, 509] on input "text" at bounding box center [598, 511] width 396 height 32
type input "700006868655104"
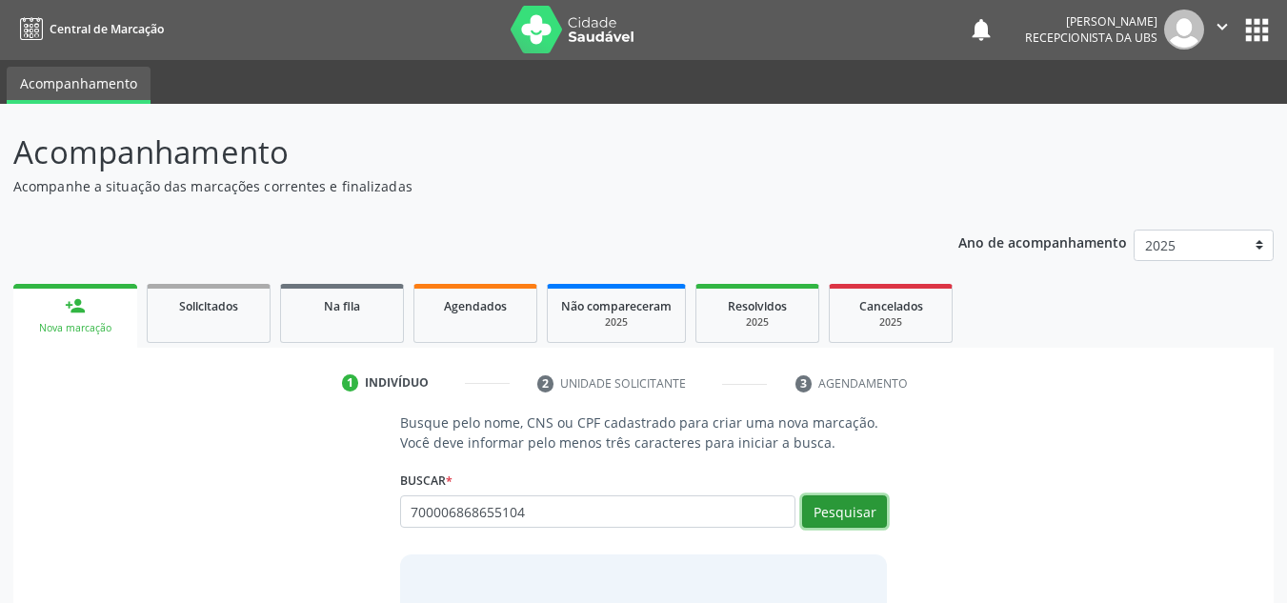
click at [829, 516] on button "Pesquisar" at bounding box center [844, 511] width 85 height 32
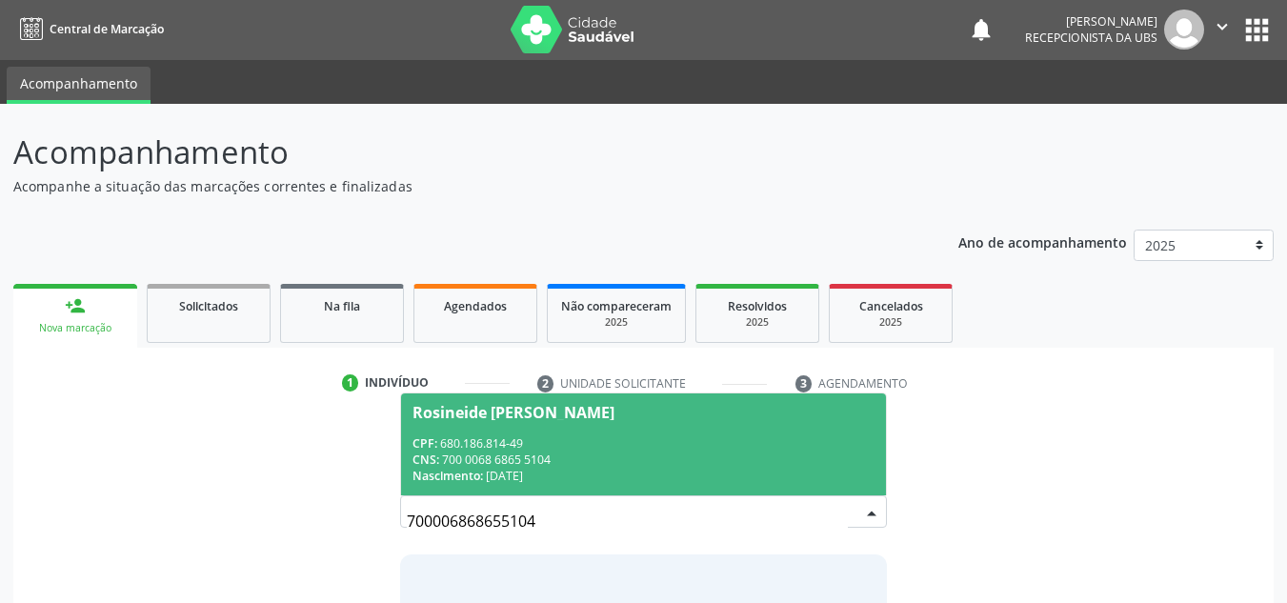
click at [544, 416] on div "Rosineide [PERSON_NAME]" at bounding box center [513, 412] width 202 height 15
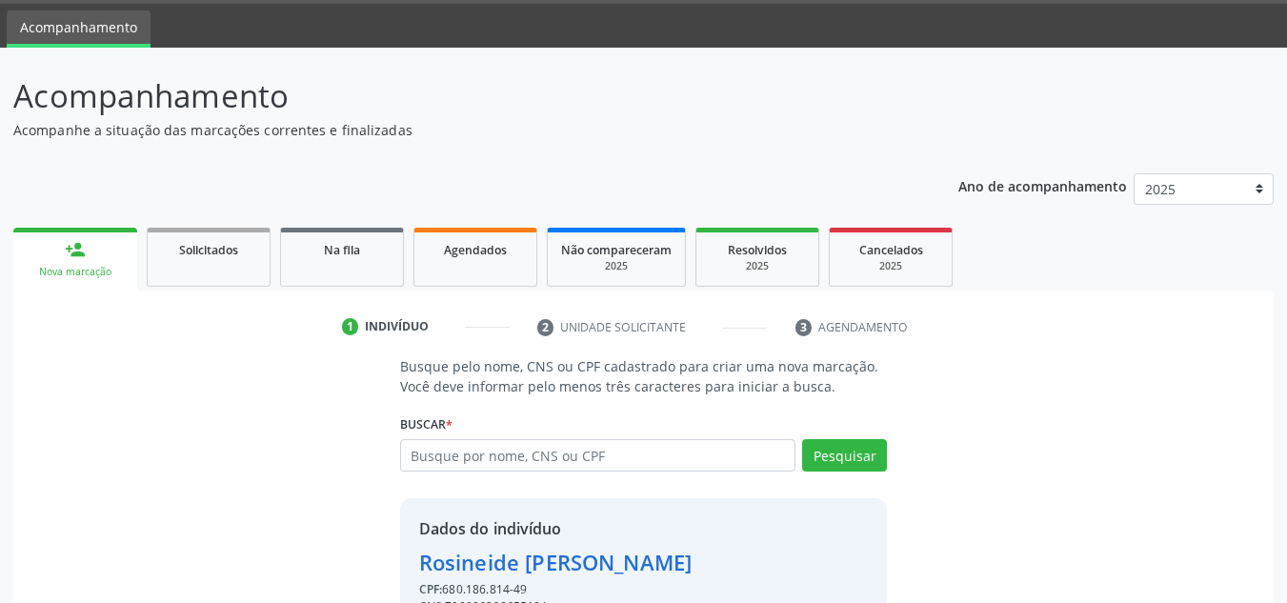
scroll to position [96, 0]
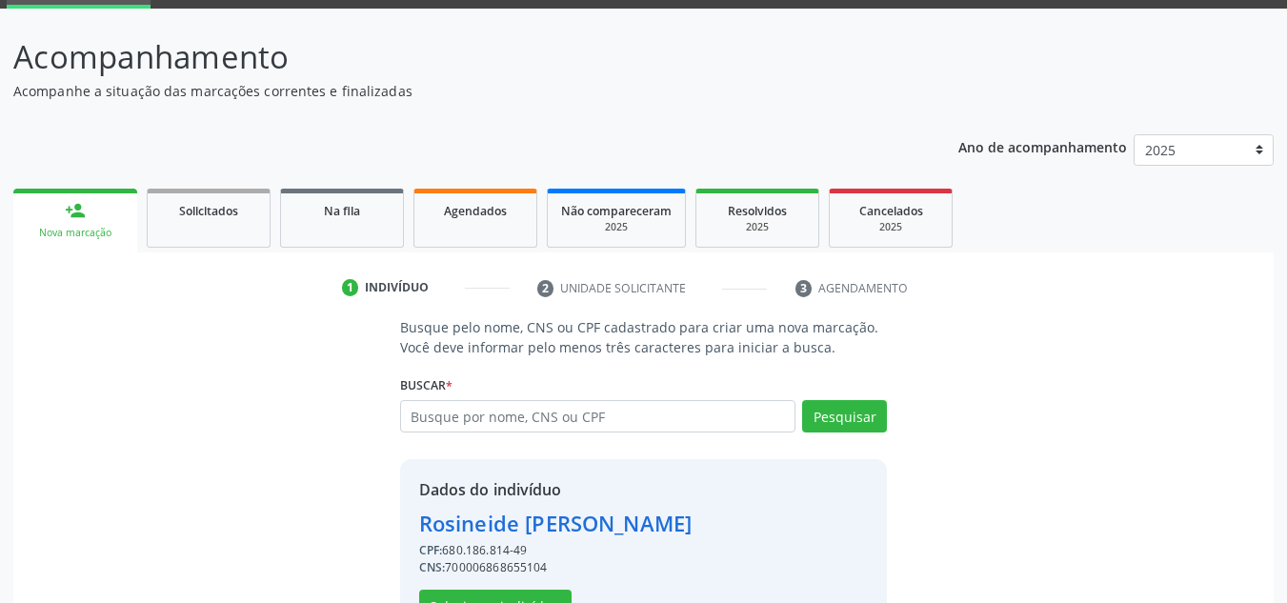
click at [83, 229] on div "Nova marcação" at bounding box center [75, 233] width 97 height 14
click at [92, 235] on div "Nova marcação" at bounding box center [75, 233] width 97 height 14
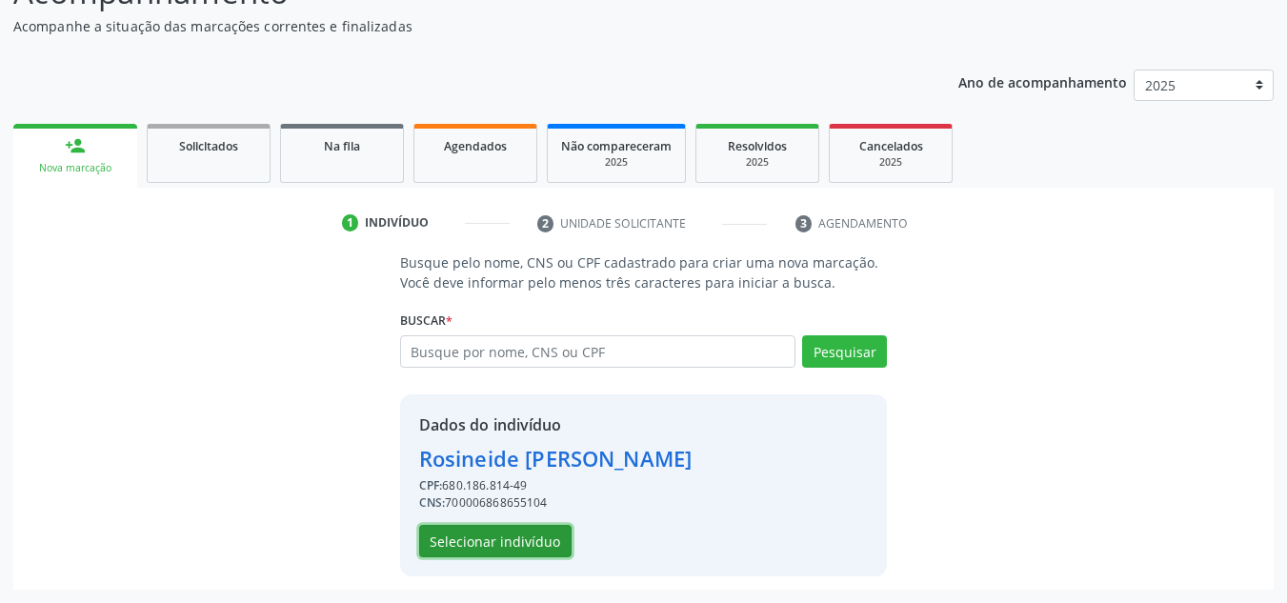
click at [457, 543] on button "Selecionar indivíduo" at bounding box center [495, 541] width 152 height 32
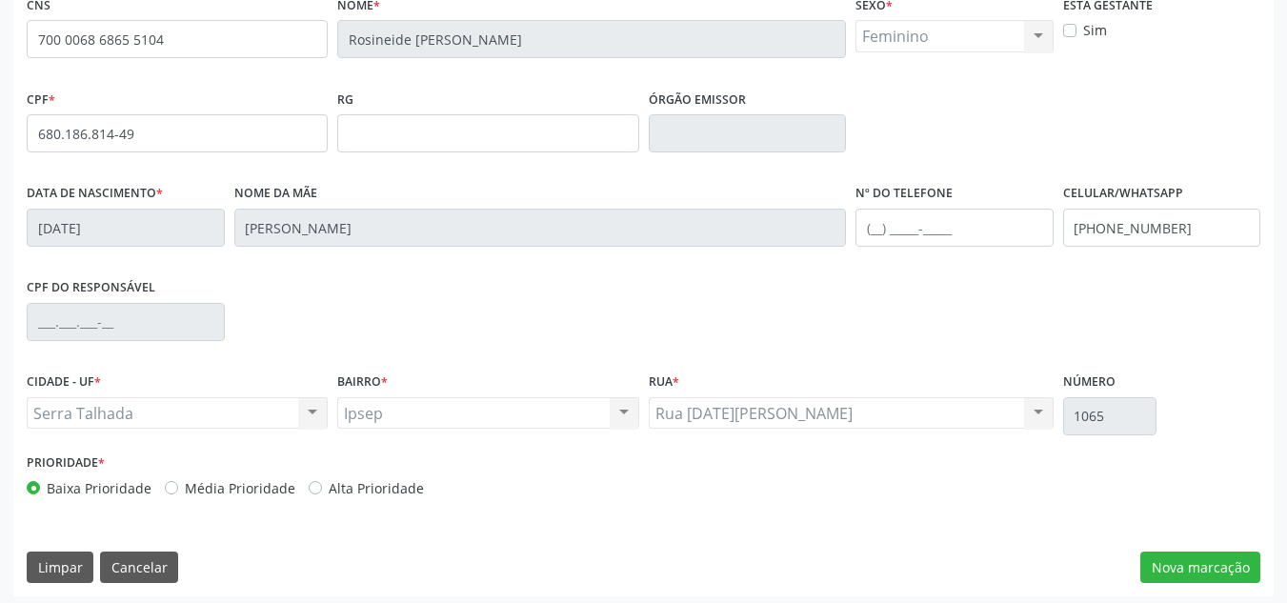
scroll to position [429, 0]
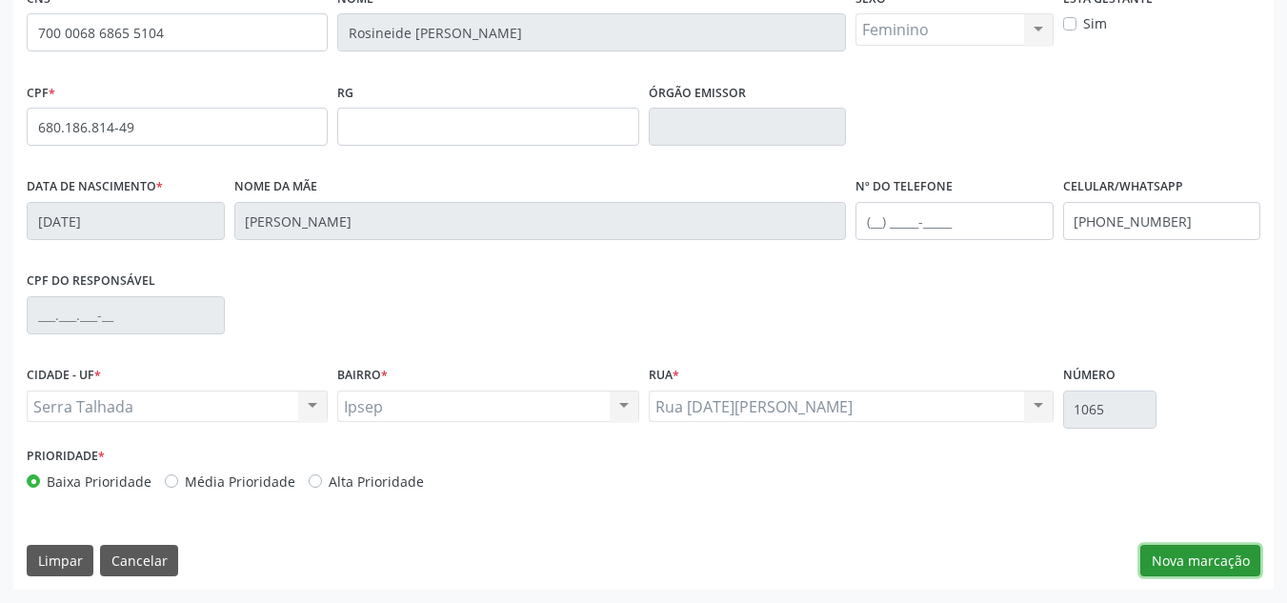
click at [1168, 560] on button "Nova marcação" at bounding box center [1200, 561] width 120 height 32
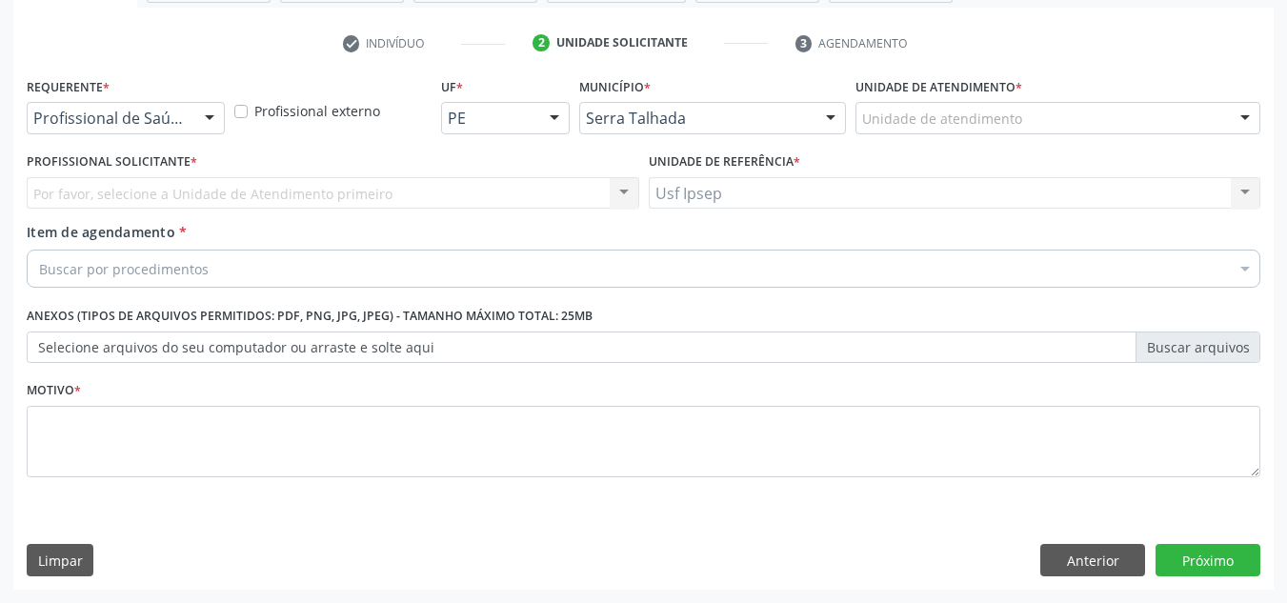
scroll to position [341, 0]
click at [213, 115] on div at bounding box center [209, 119] width 29 height 32
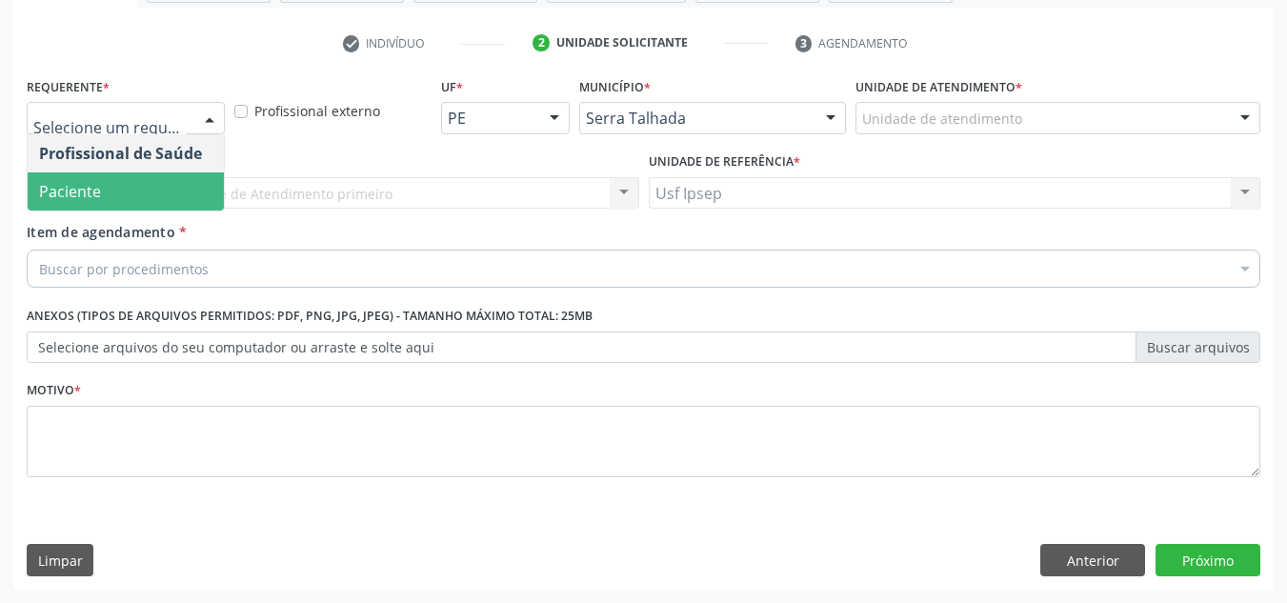
click at [126, 204] on span "Paciente" at bounding box center [126, 191] width 196 height 38
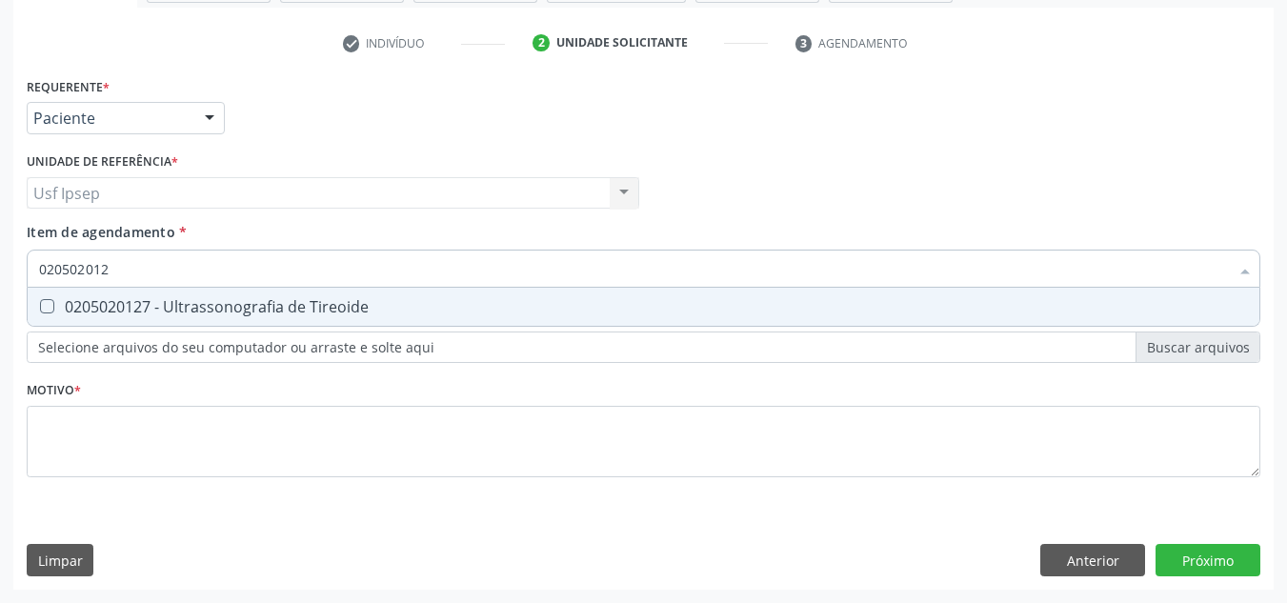
type input "0205020127"
click at [41, 305] on Tireoide at bounding box center [47, 306] width 14 height 14
click at [40, 305] on Tireoide "checkbox" at bounding box center [34, 306] width 12 height 12
checkbox Tireoide "true"
click at [121, 269] on input "0205020127" at bounding box center [633, 268] width 1189 height 38
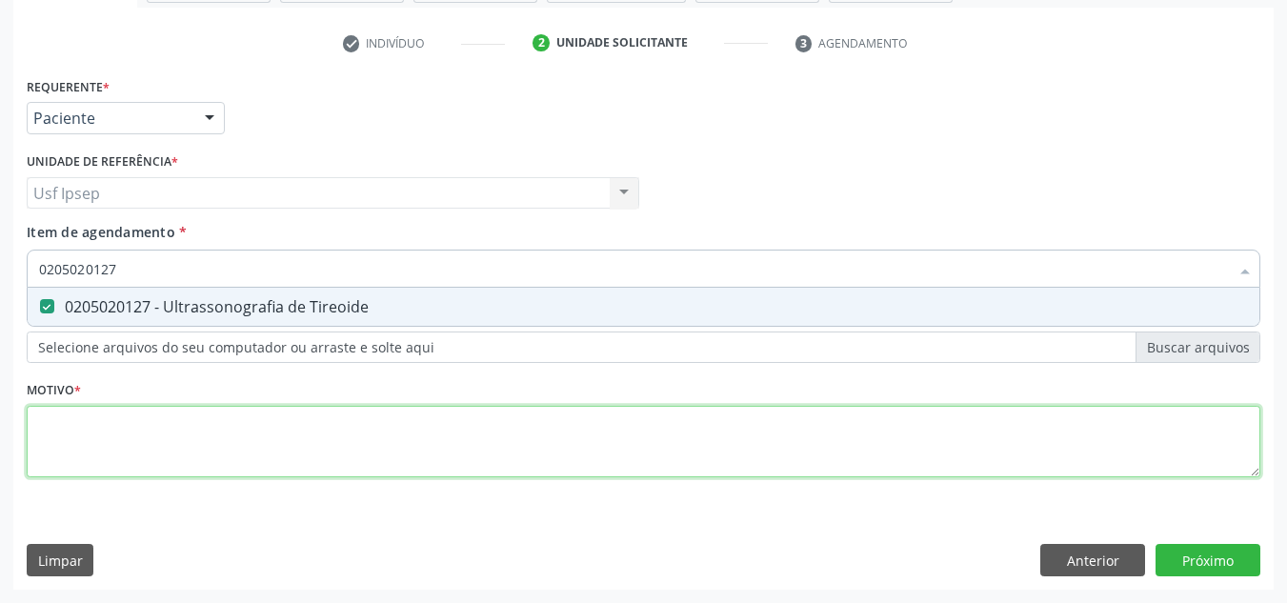
click at [70, 446] on div "Requerente * Paciente Profissional de Saúde Paciente Nenhum resultado encontrad…" at bounding box center [643, 287] width 1233 height 431
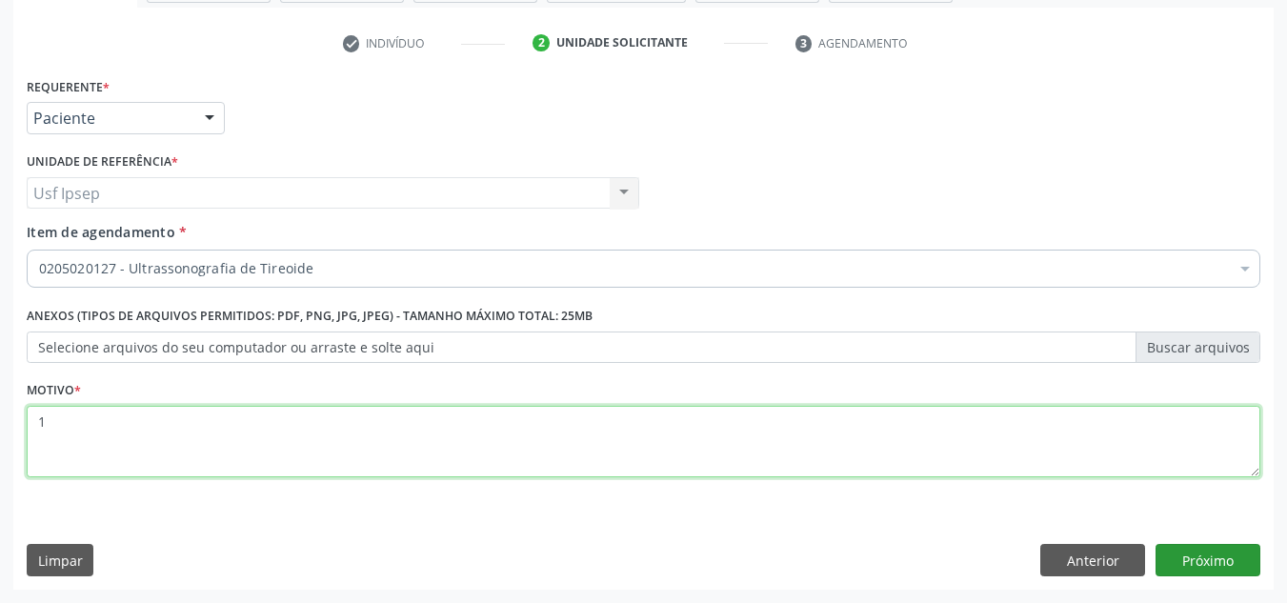
type textarea "1"
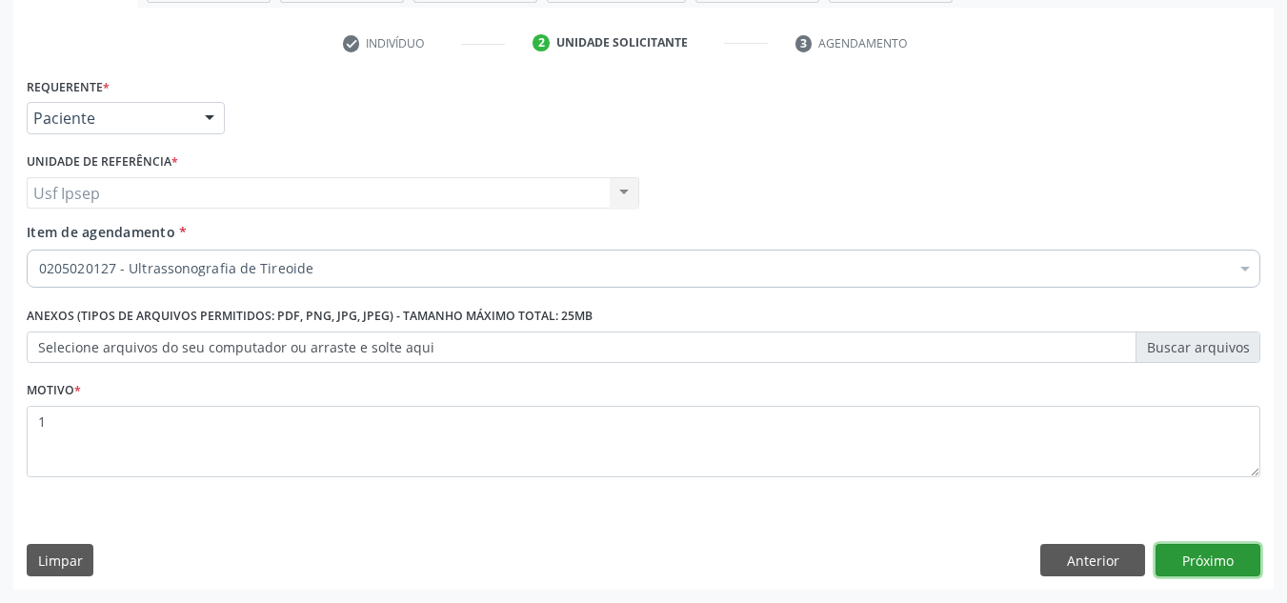
click at [1204, 561] on button "Próximo" at bounding box center [1207, 560] width 105 height 32
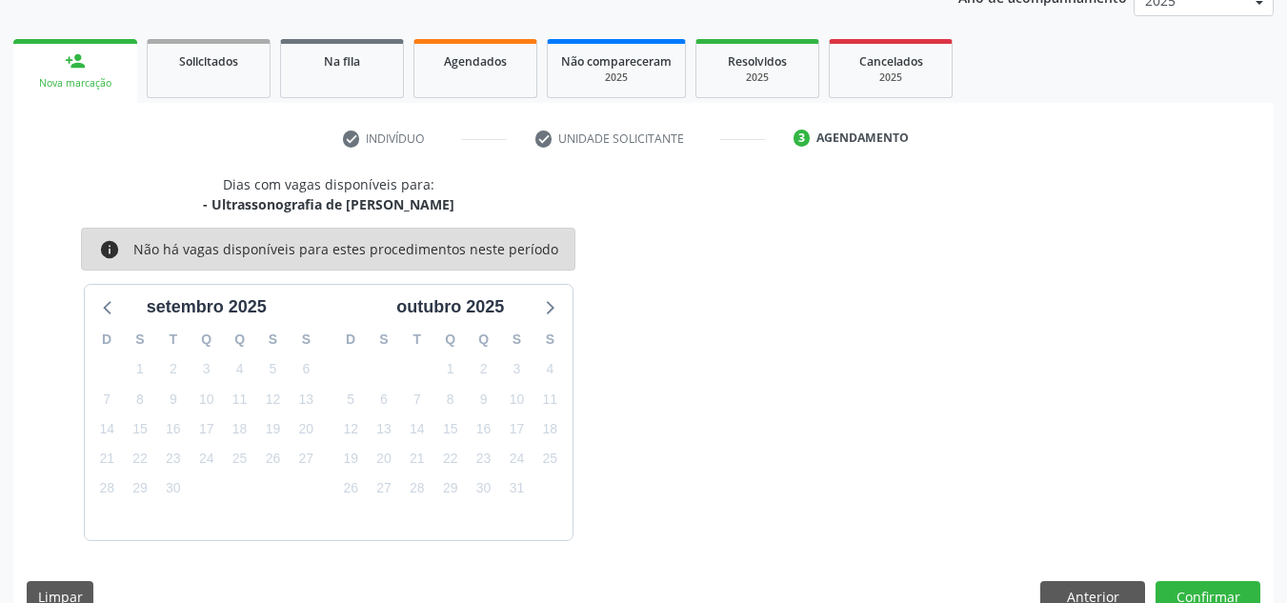
scroll to position [282, 0]
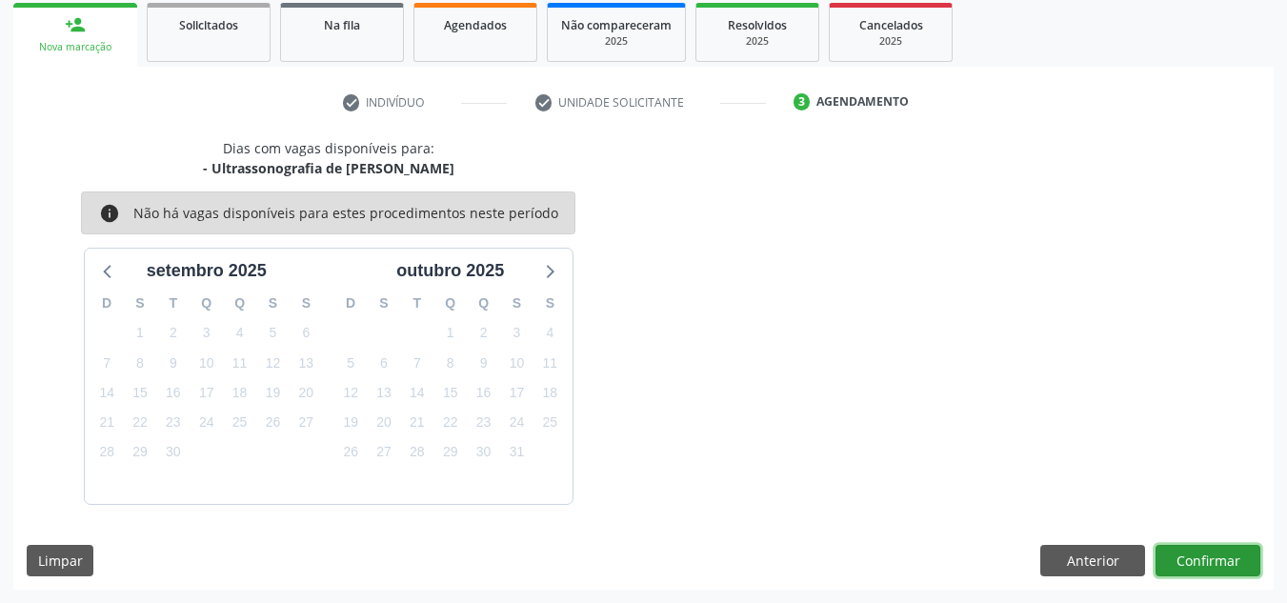
click at [1204, 569] on button "Confirmar" at bounding box center [1207, 561] width 105 height 32
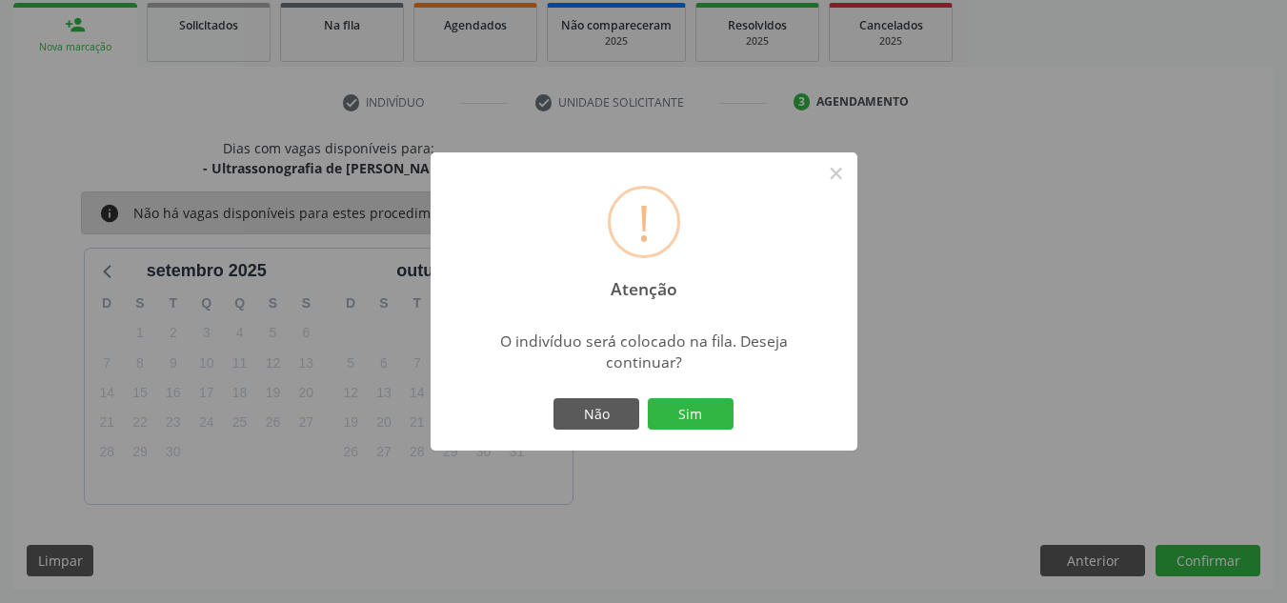
click at [540, 425] on div "! Atenção × O indivíduo será colocado na fila. Deseja continuar? Não Sim" at bounding box center [643, 301] width 427 height 299
click at [599, 425] on button "Não" at bounding box center [596, 414] width 86 height 32
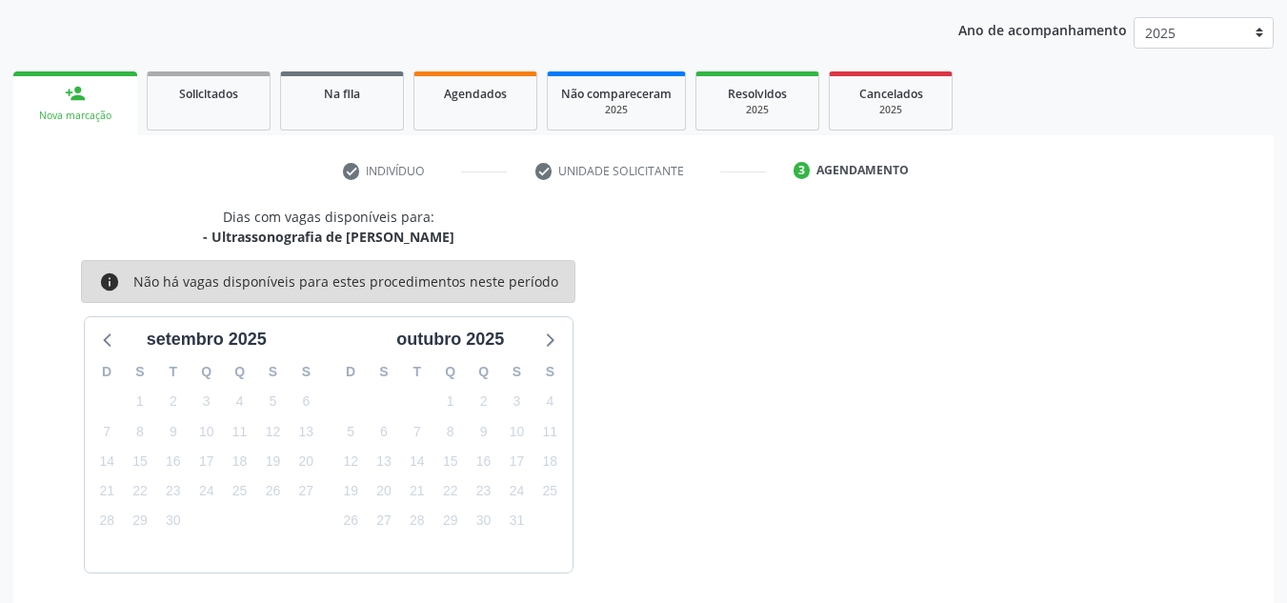
scroll to position [187, 0]
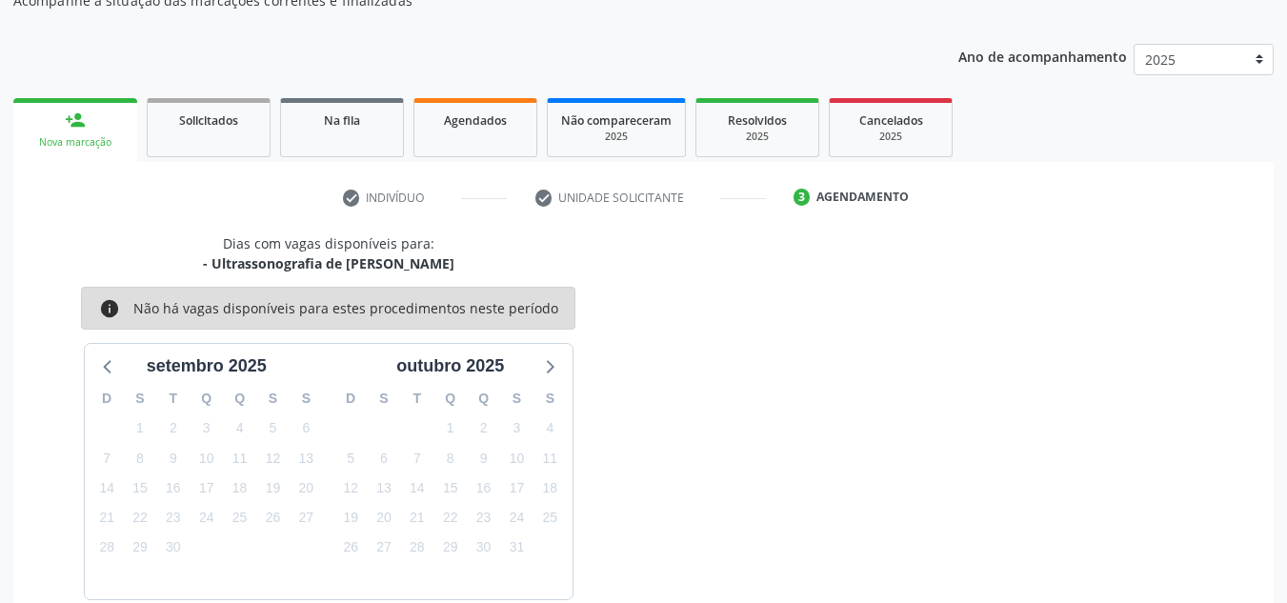
drag, startPoint x: 470, startPoint y: 120, endPoint x: 506, endPoint y: 126, distance: 35.7
click at [470, 120] on span "Agendados" at bounding box center [475, 120] width 63 height 16
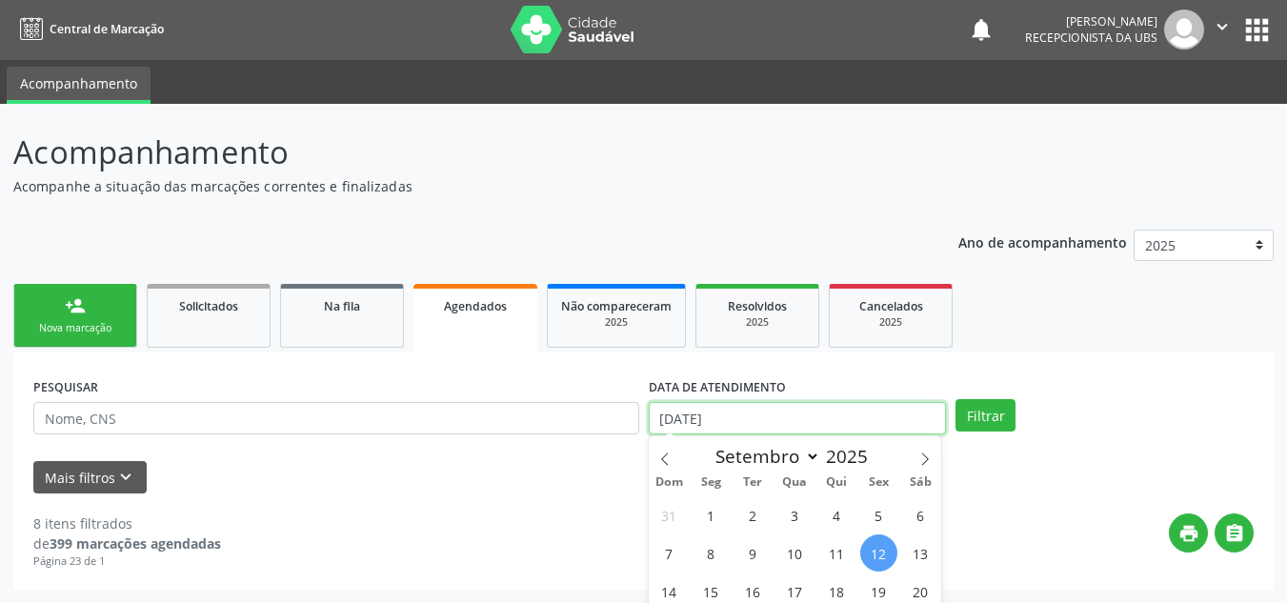
scroll to position [103, 0]
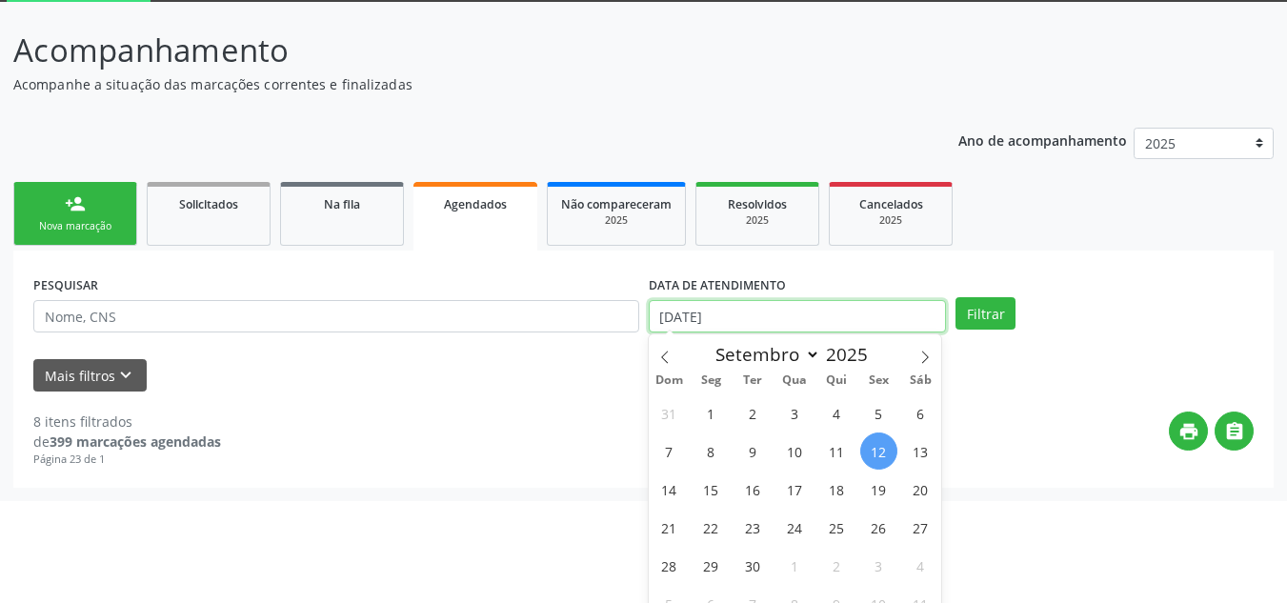
click at [709, 409] on body "Central de Marcação notifications Claudia Maria de Souza Recepcionista da UBS …" at bounding box center [643, 198] width 1287 height 603
click at [881, 453] on span "12" at bounding box center [878, 450] width 37 height 37
type input "12/09/2025"
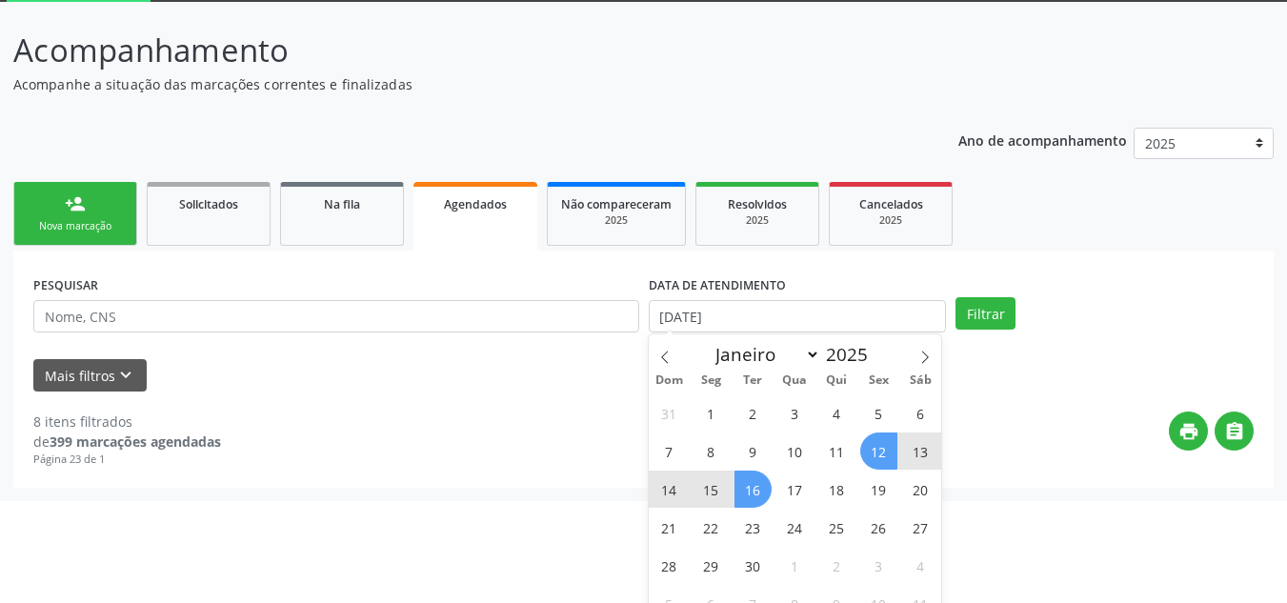
click at [752, 498] on span "16" at bounding box center [752, 488] width 37 height 37
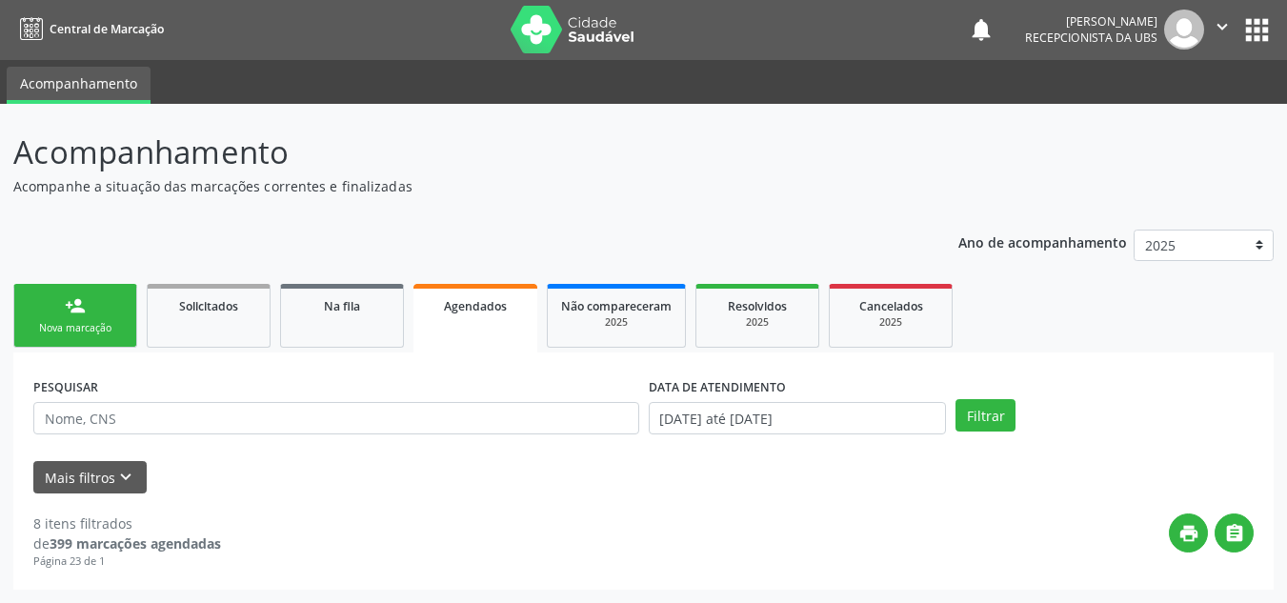
scroll to position [1, 0]
click at [996, 426] on button "Filtrar" at bounding box center [985, 415] width 60 height 32
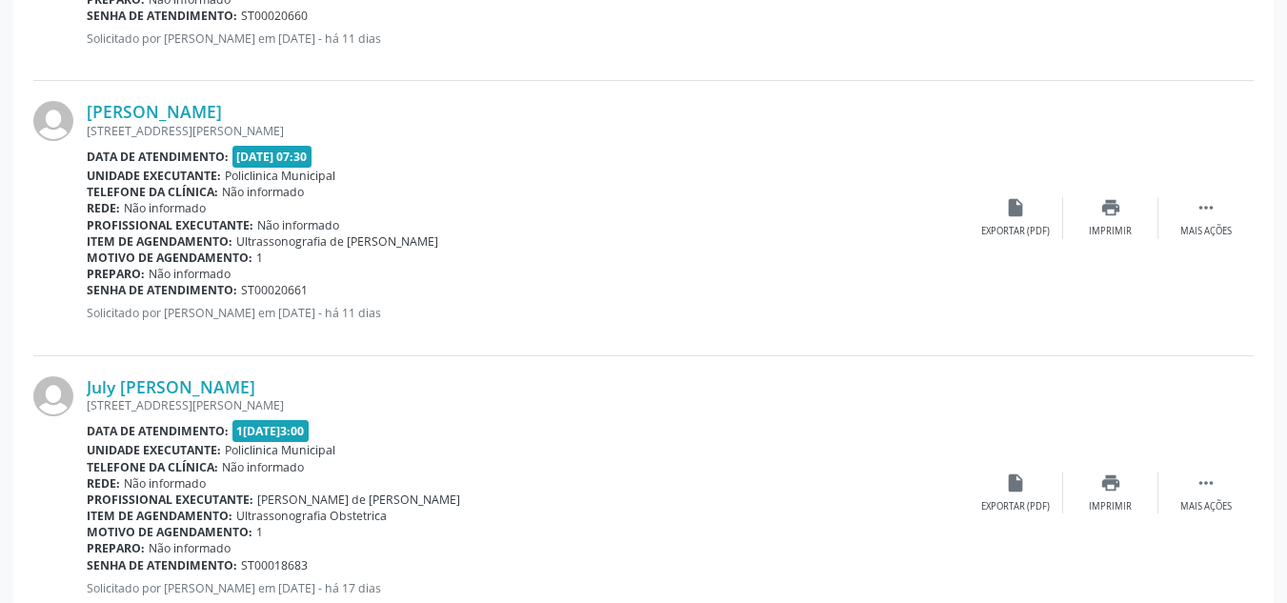
scroll to position [4172, 0]
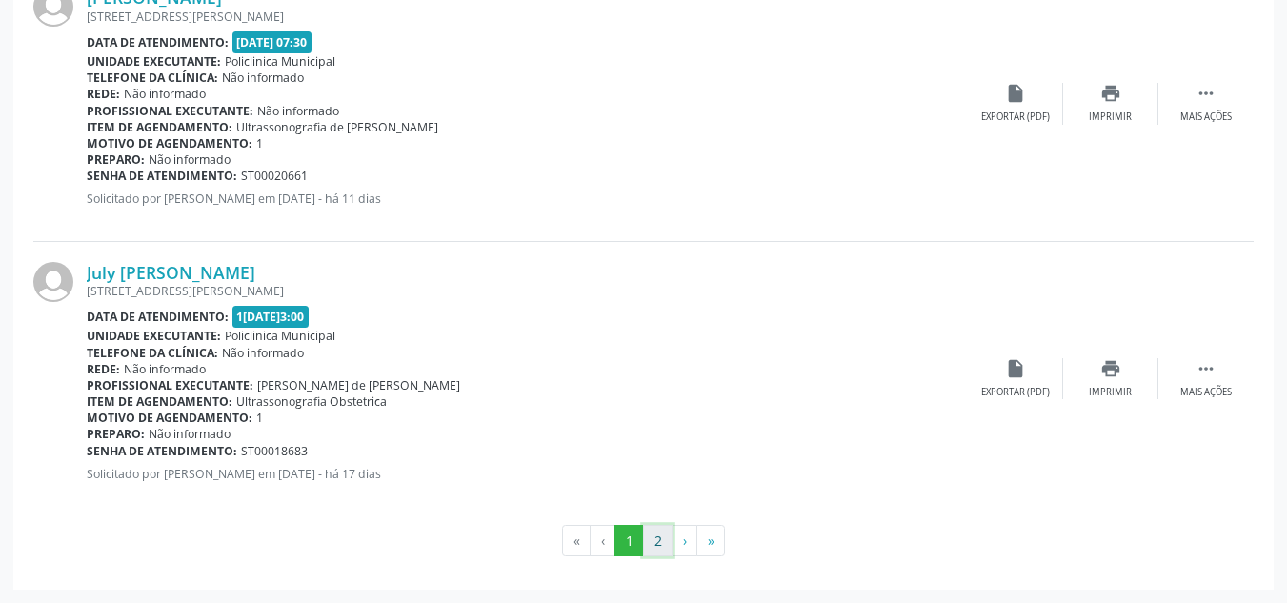
click at [656, 544] on button "2" at bounding box center [658, 541] width 30 height 32
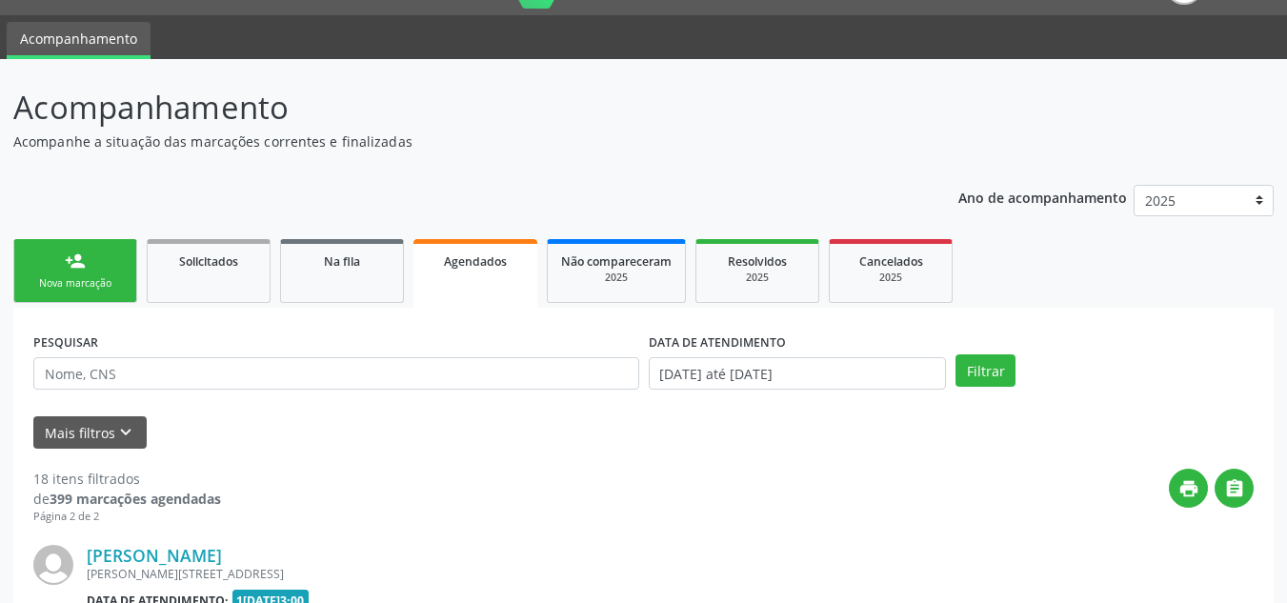
scroll to position [878, 0]
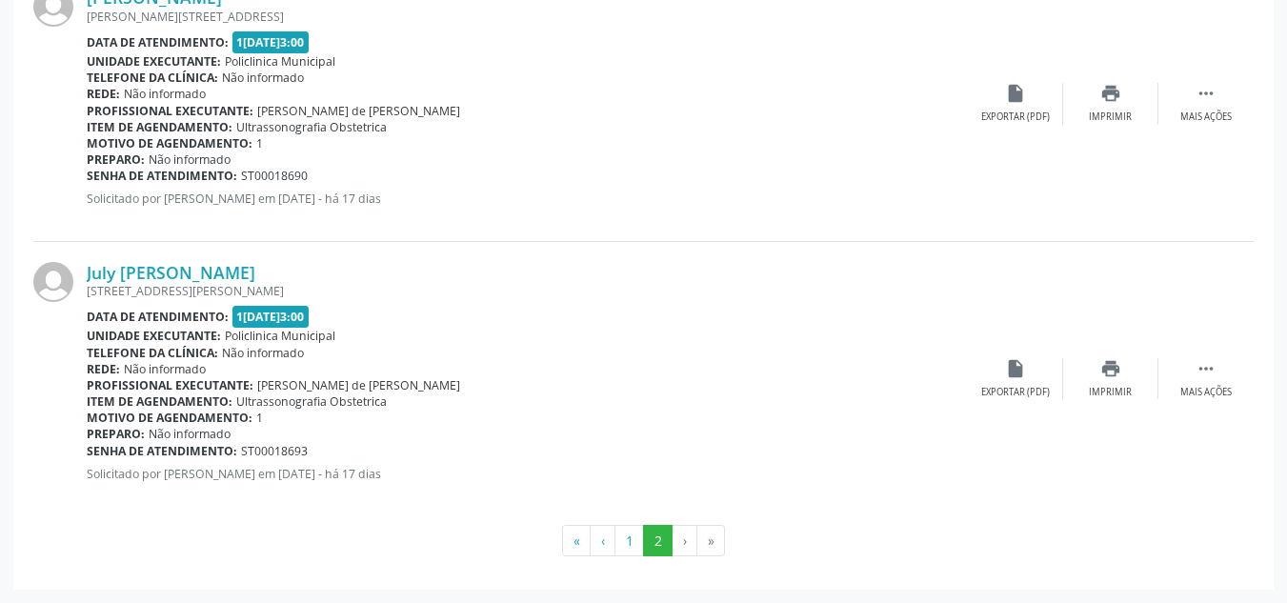
click at [685, 543] on li "›" at bounding box center [684, 541] width 25 height 32
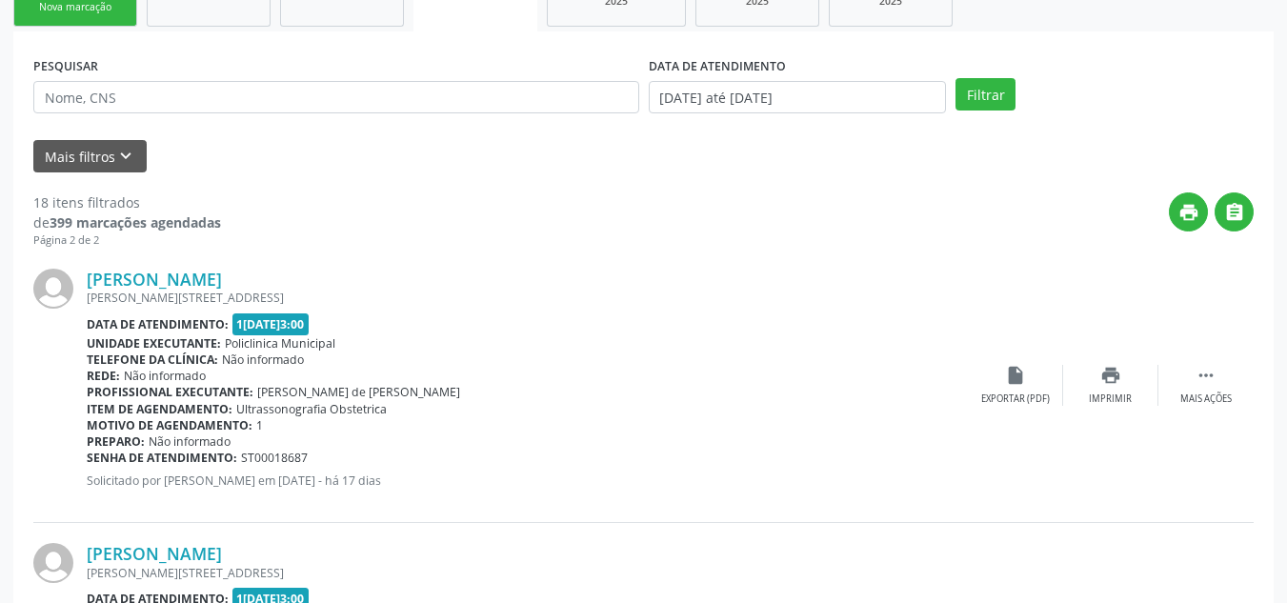
scroll to position [0, 0]
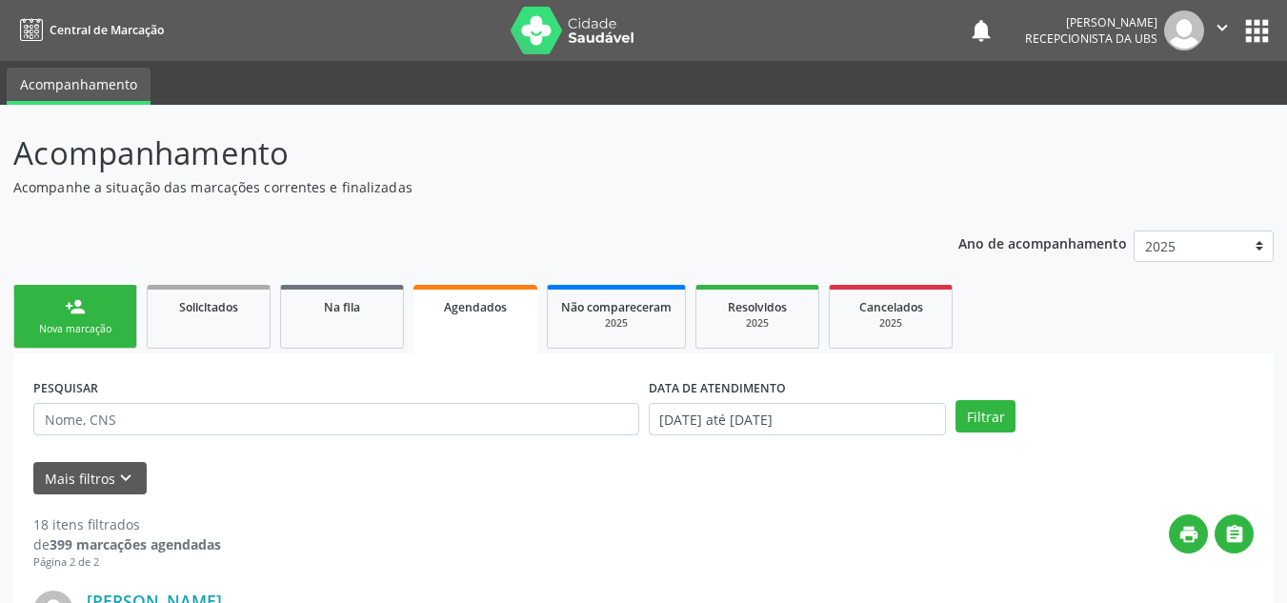
click at [69, 335] on div "Nova marcação" at bounding box center [75, 329] width 95 height 14
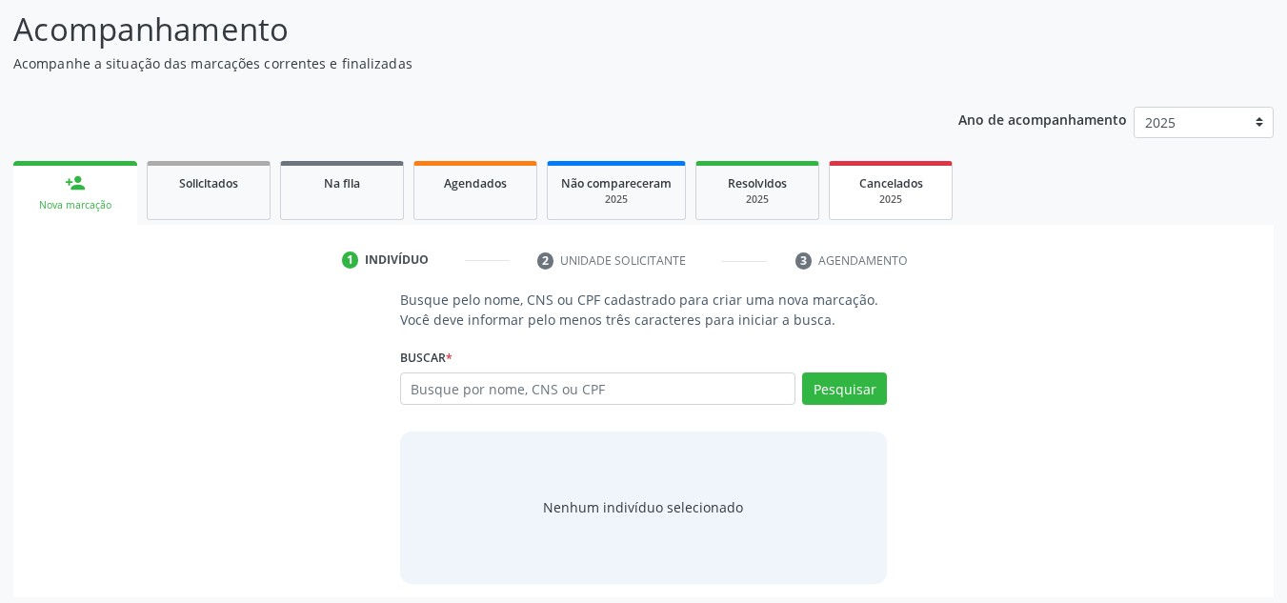
scroll to position [131, 0]
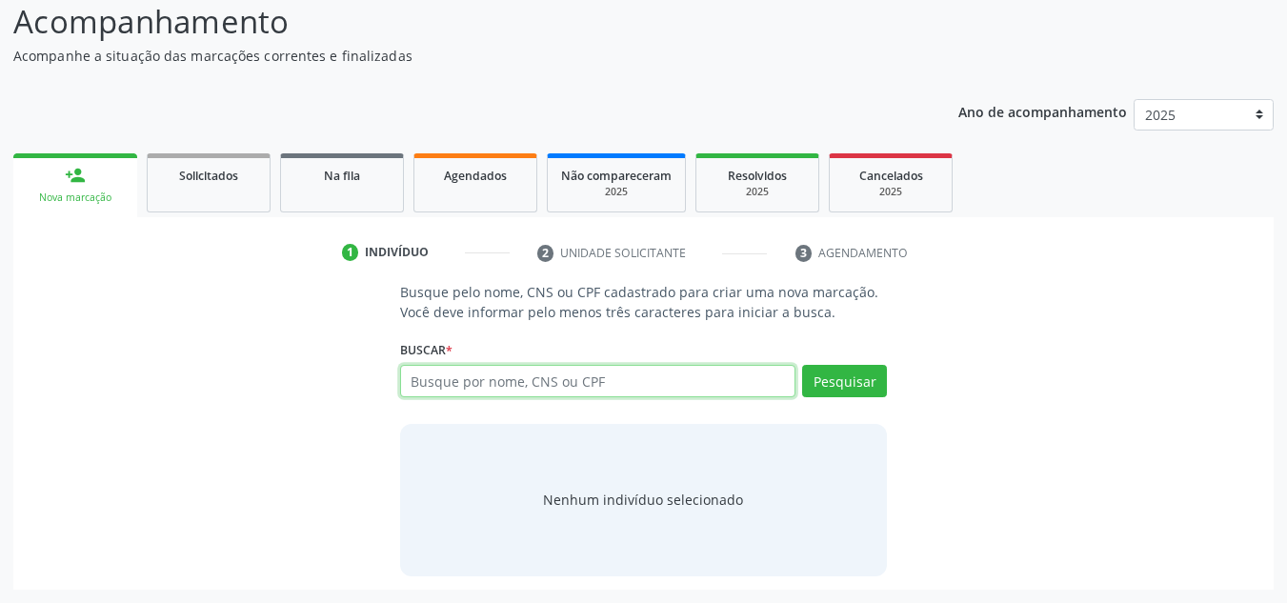
click at [415, 376] on input "text" at bounding box center [598, 381] width 396 height 32
click at [412, 379] on input "text" at bounding box center [598, 381] width 396 height 32
click at [409, 380] on input "text" at bounding box center [598, 381] width 396 height 32
type input "700006868655104"
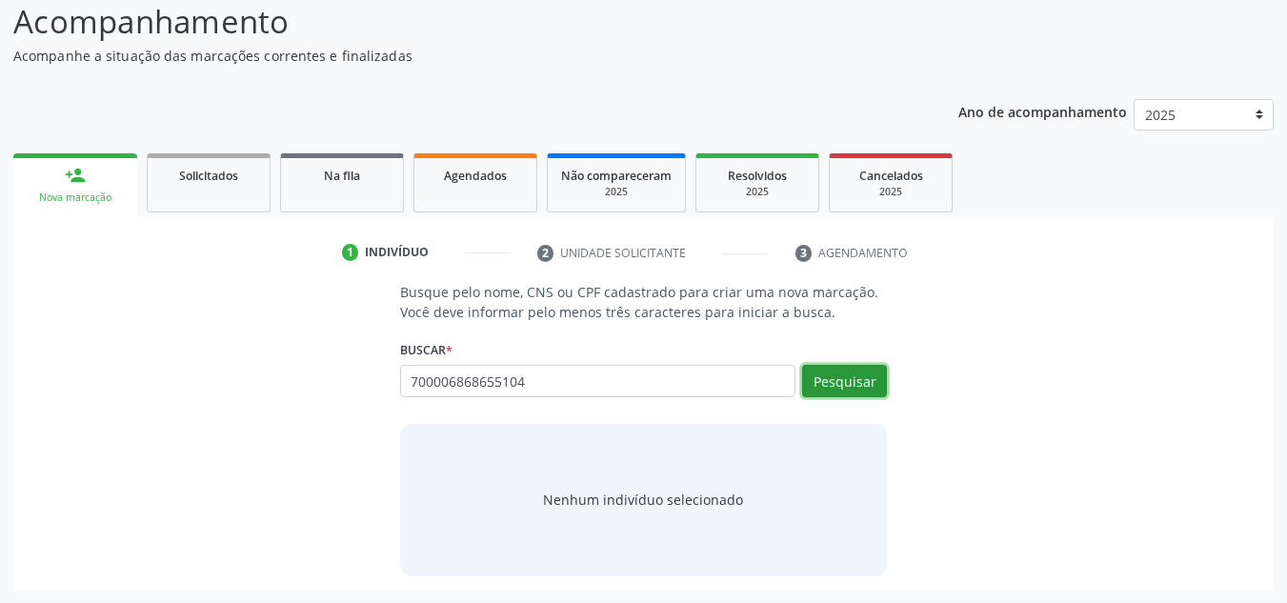
click at [839, 378] on button "Pesquisar" at bounding box center [844, 381] width 85 height 32
type input "700006868655104"
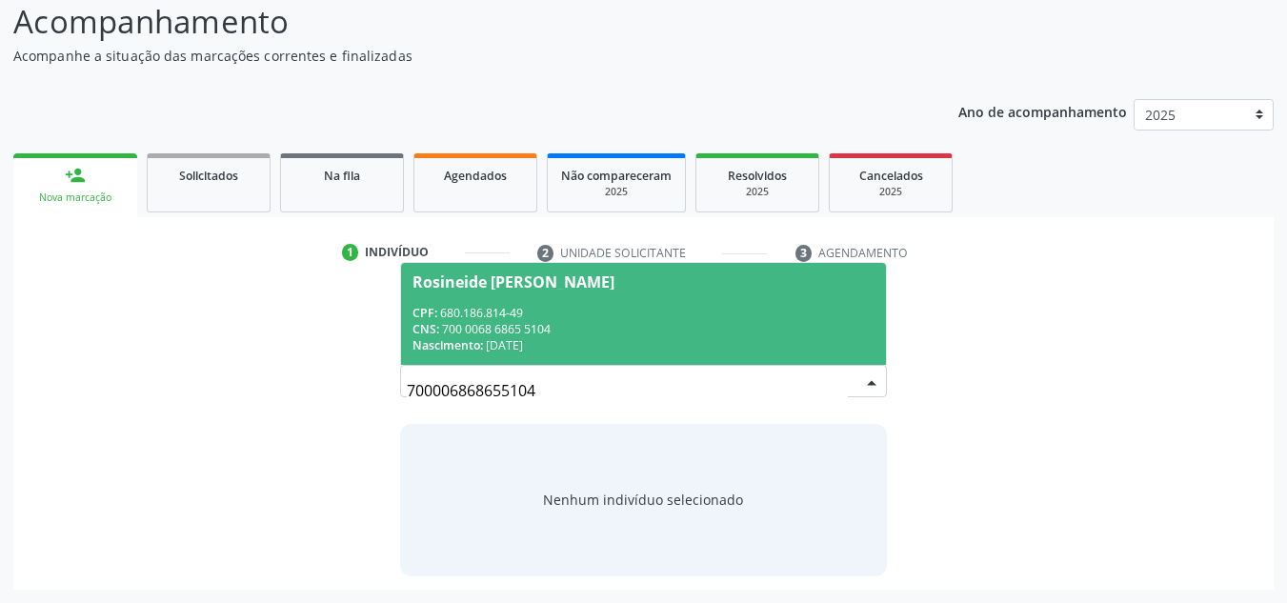
click at [424, 280] on div "Rosineide [PERSON_NAME]" at bounding box center [513, 281] width 202 height 15
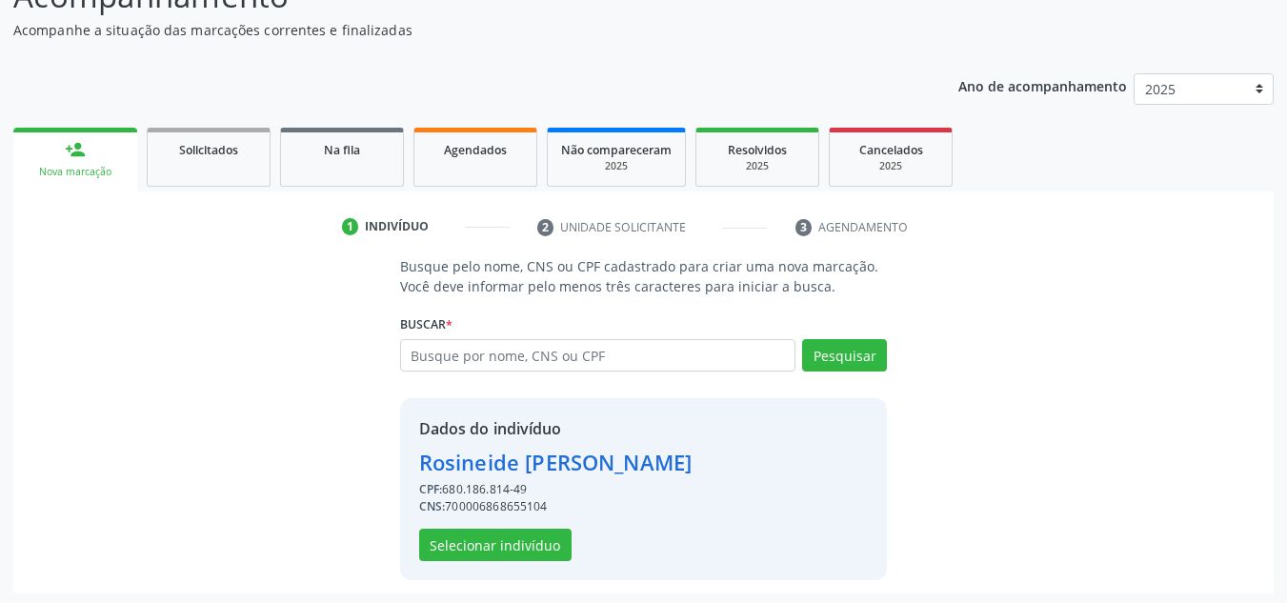
scroll to position [161, 0]
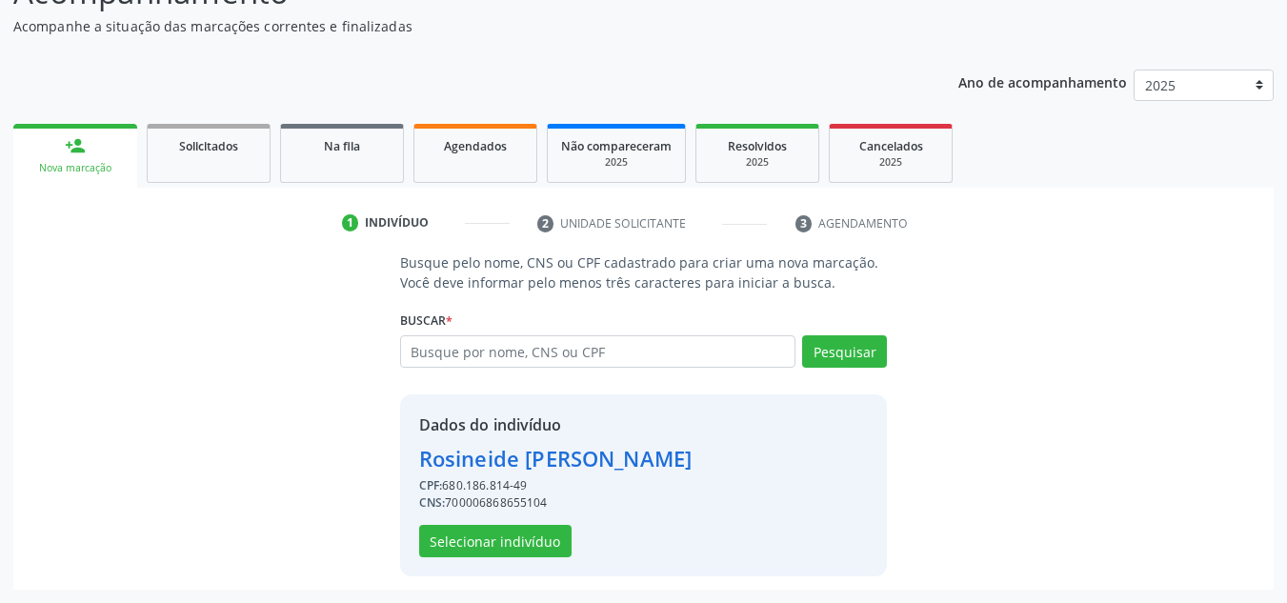
click at [76, 162] on div "Nova marcação" at bounding box center [75, 168] width 97 height 14
click at [478, 549] on button "Selecionar indivíduo" at bounding box center [495, 541] width 152 height 32
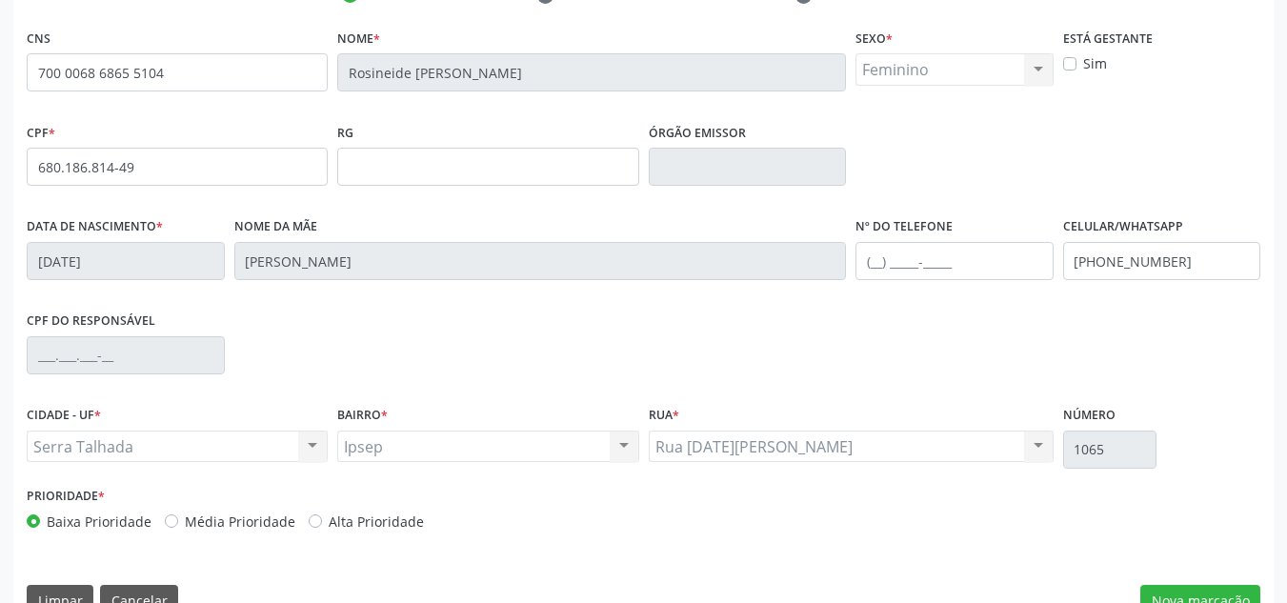
scroll to position [429, 0]
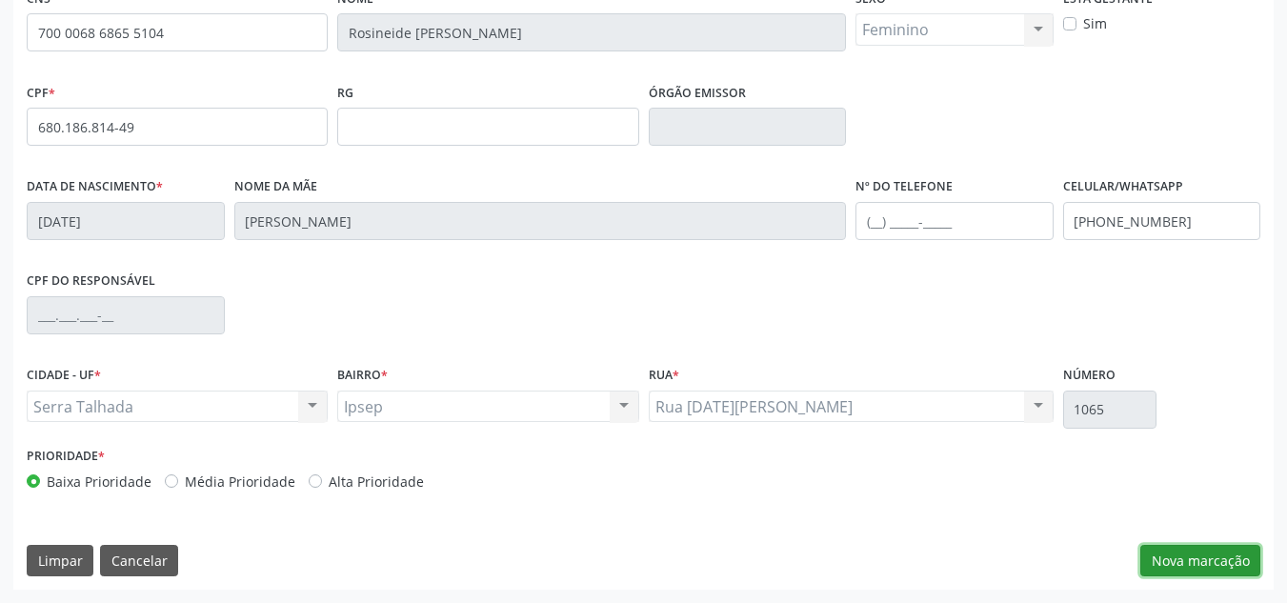
click at [1208, 551] on button "Nova marcação" at bounding box center [1200, 561] width 120 height 32
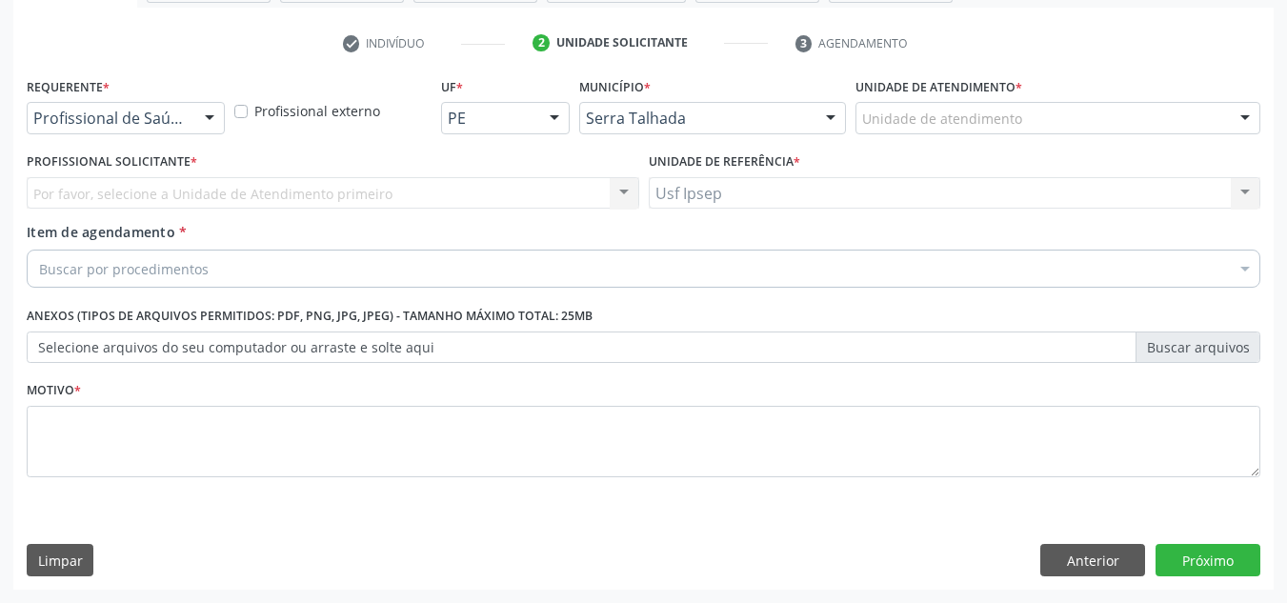
scroll to position [341, 0]
click at [214, 118] on div at bounding box center [209, 119] width 29 height 32
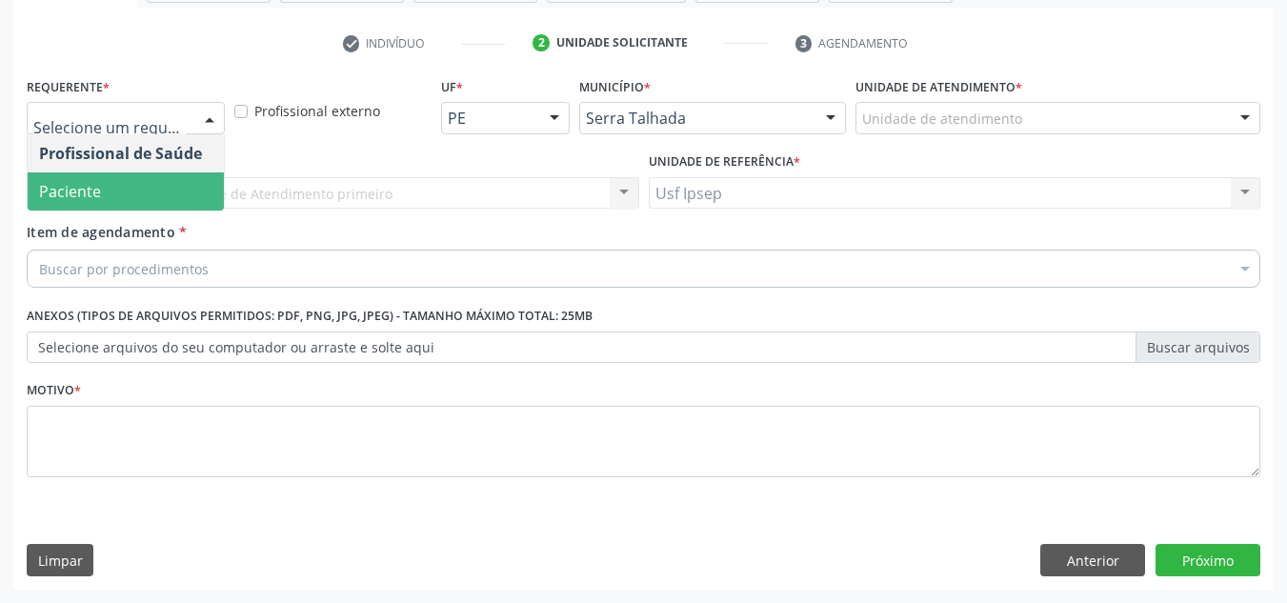
click at [130, 196] on span "Paciente" at bounding box center [126, 191] width 196 height 38
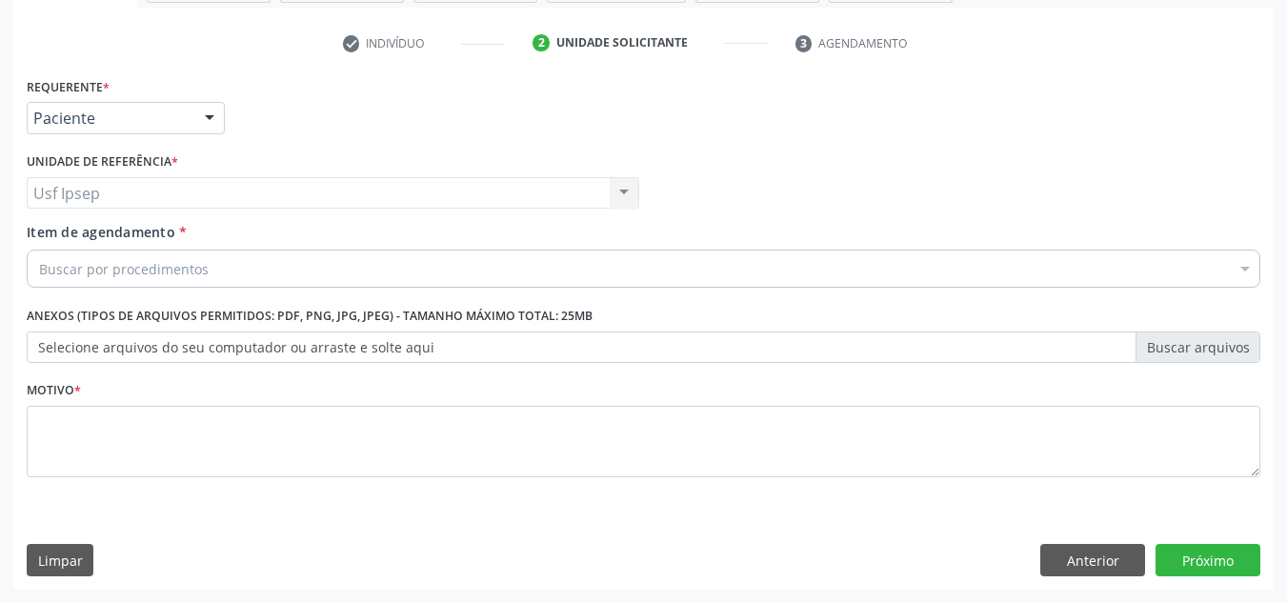
click at [154, 236] on span "Item de agendamento" at bounding box center [101, 232] width 149 height 18
click at [39, 249] on input "Item de agendamento *" at bounding box center [39, 268] width 0 height 38
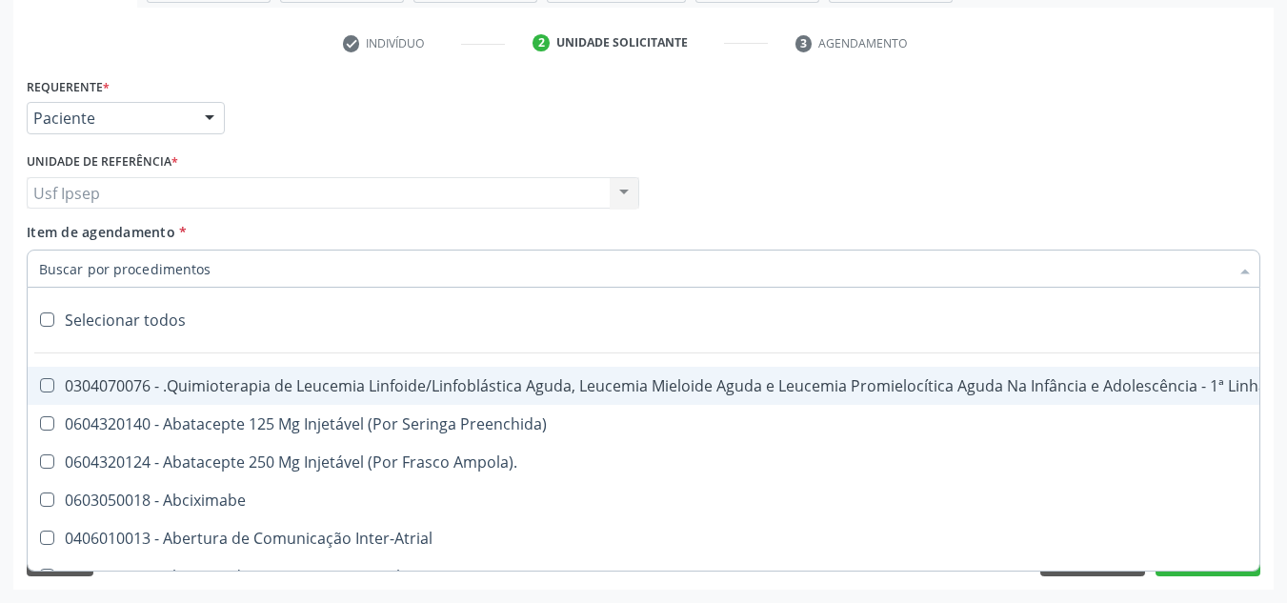
click at [46, 269] on input "Item de agendamento *" at bounding box center [633, 268] width 1189 height 38
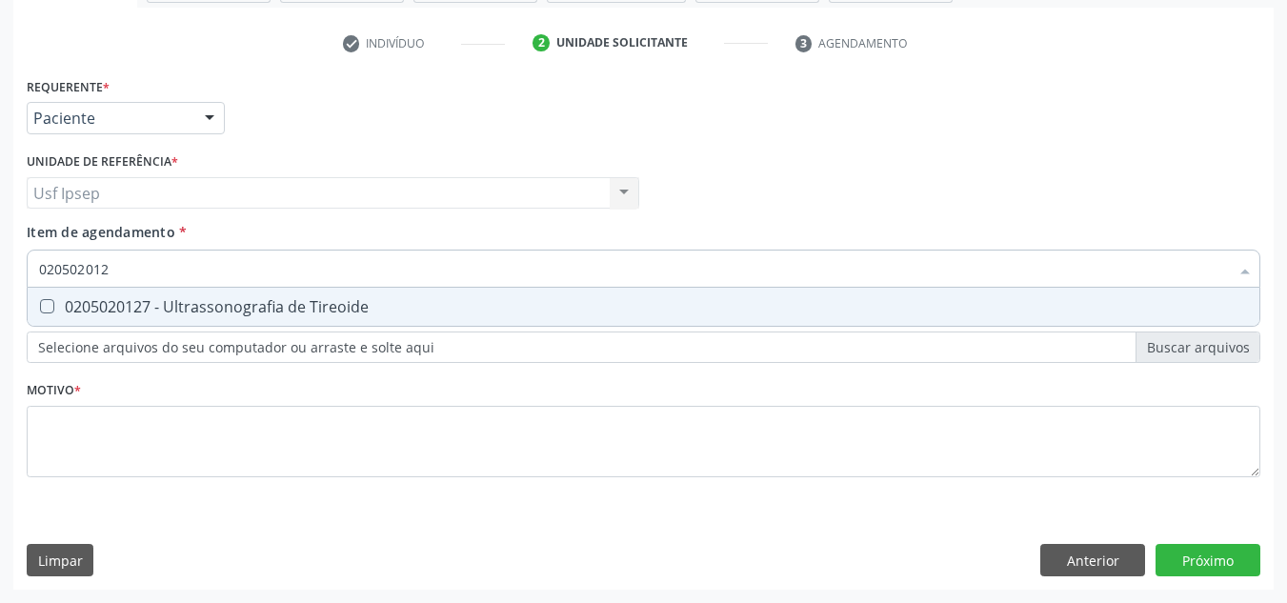
type input "0205020127"
click at [47, 309] on Tireoide at bounding box center [47, 306] width 14 height 14
click at [40, 309] on Tireoide "checkbox" at bounding box center [34, 306] width 12 height 12
checkbox Tireoide "true"
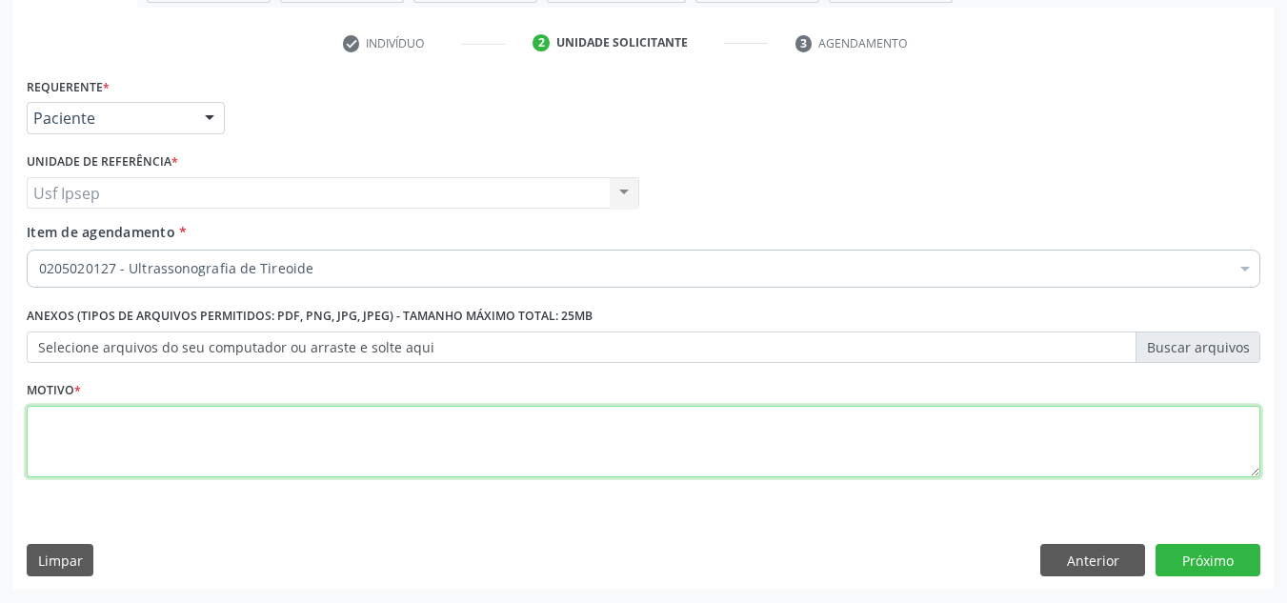
click at [41, 437] on div "Requerente * Paciente Profissional de Saúde Paciente Nenhum resultado encontrad…" at bounding box center [643, 287] width 1233 height 431
type textarea "1"
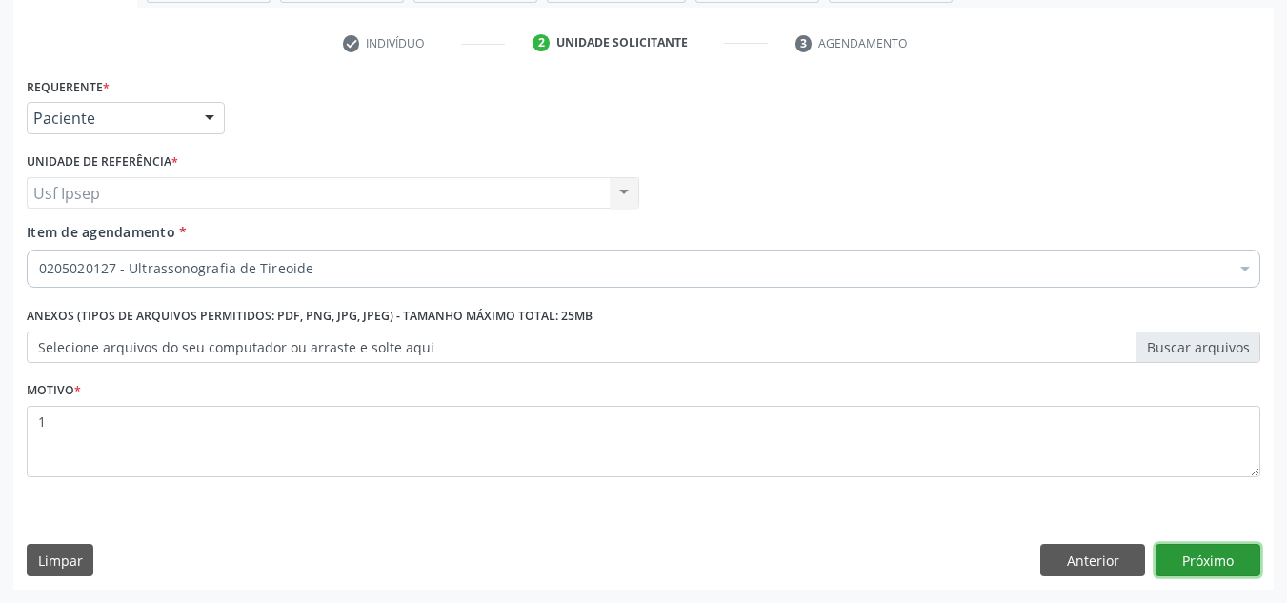
click at [1189, 561] on button "Próximo" at bounding box center [1207, 560] width 105 height 32
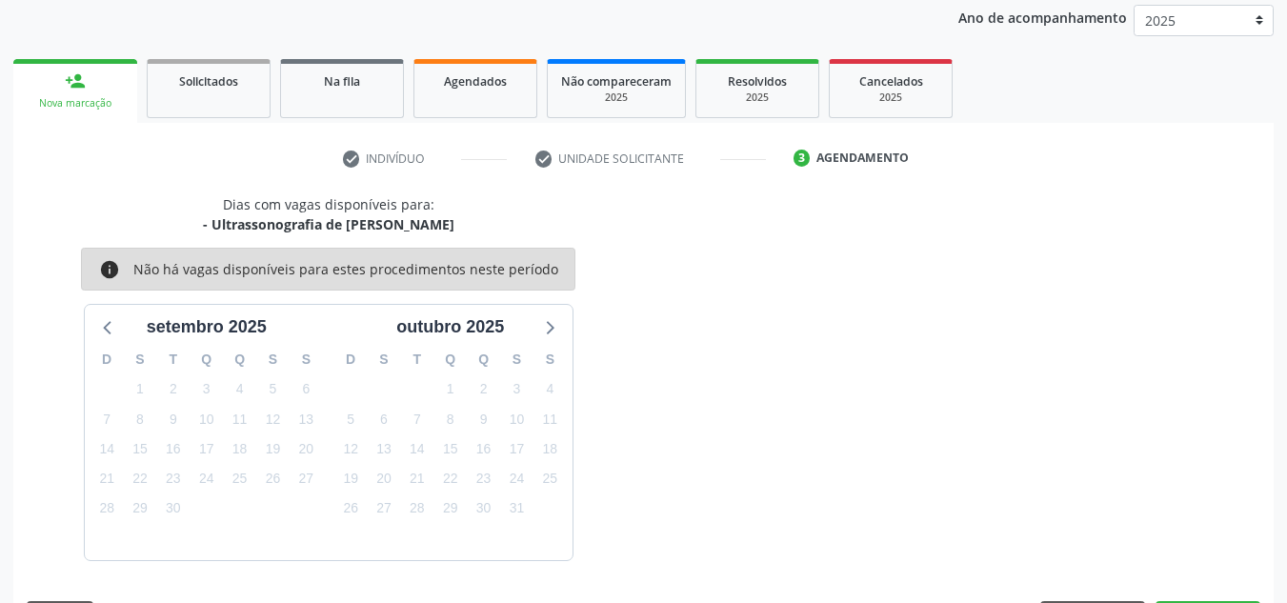
scroll to position [282, 0]
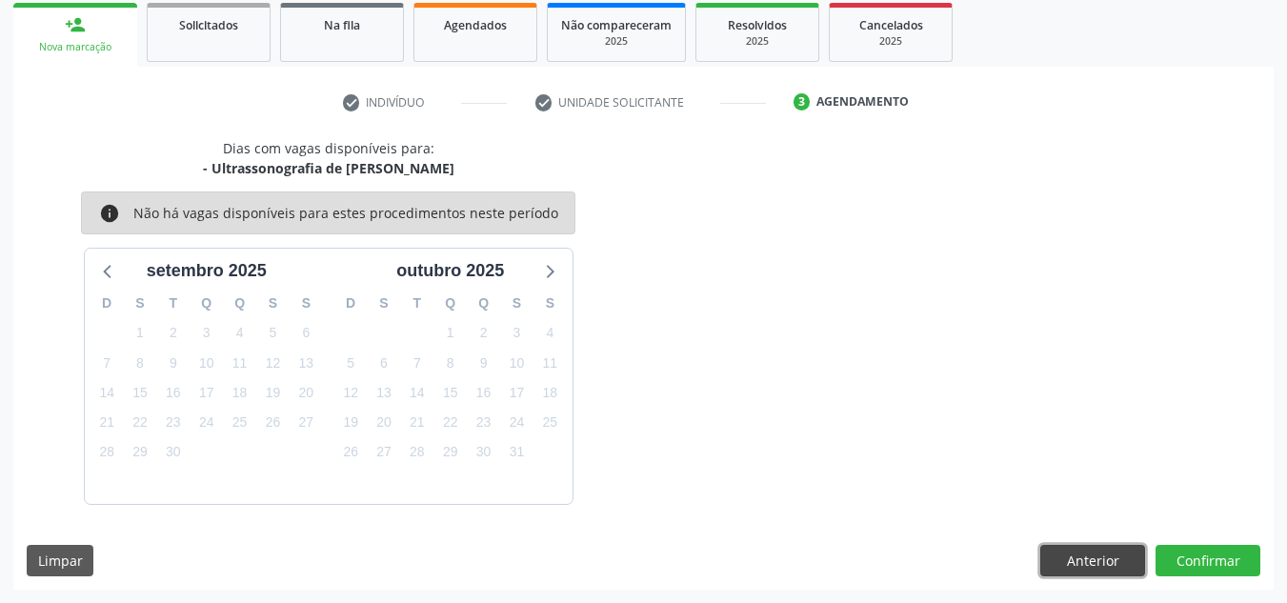
click at [1094, 554] on button "Anterior" at bounding box center [1092, 561] width 105 height 32
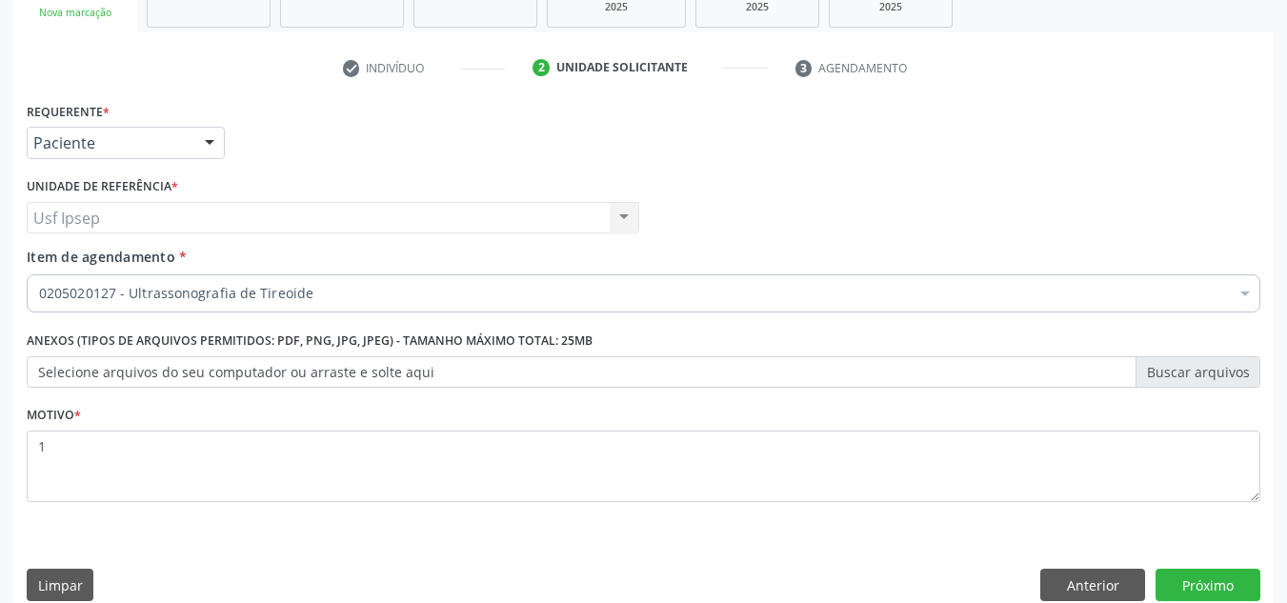
scroll to position [341, 0]
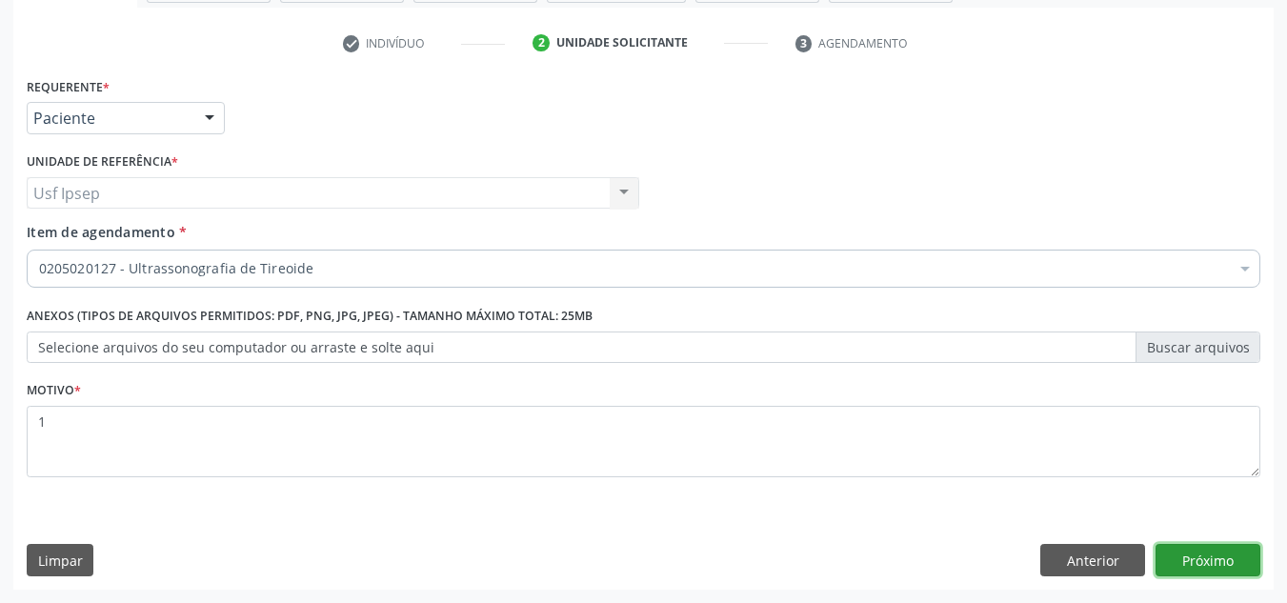
click at [1219, 566] on button "Próximo" at bounding box center [1207, 560] width 105 height 32
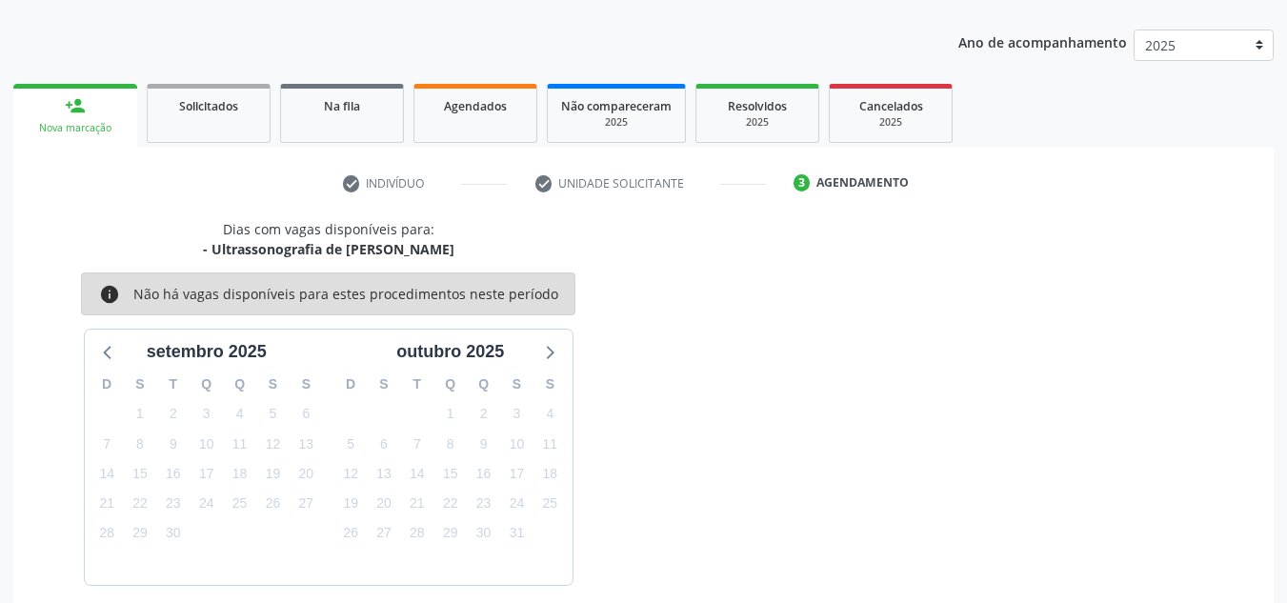
scroll to position [282, 0]
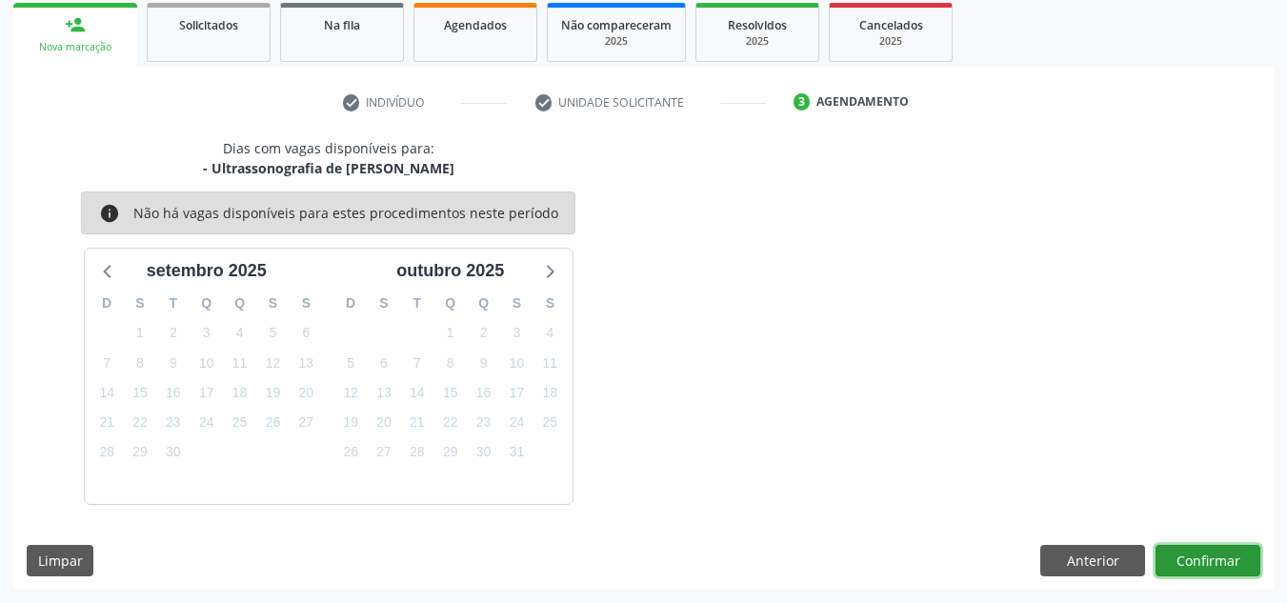
click at [1216, 560] on button "Confirmar" at bounding box center [1207, 561] width 105 height 32
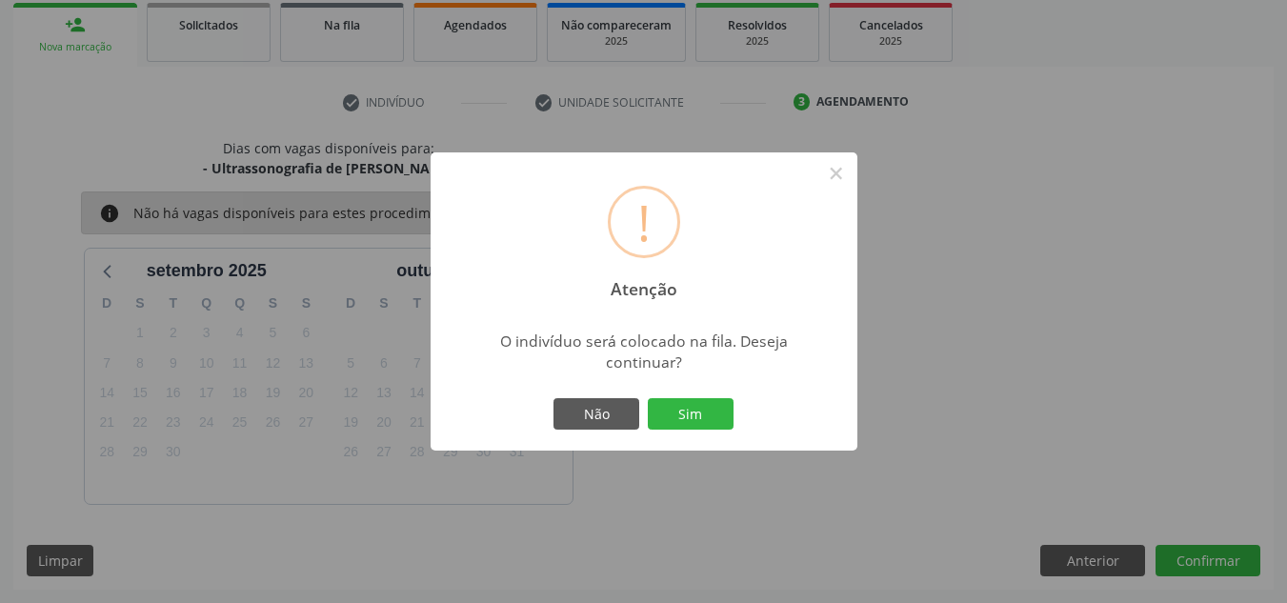
click at [884, 176] on div "! Atenção × O indivíduo será colocado na fila. Deseja continuar? Não Sim" at bounding box center [643, 301] width 1287 height 603
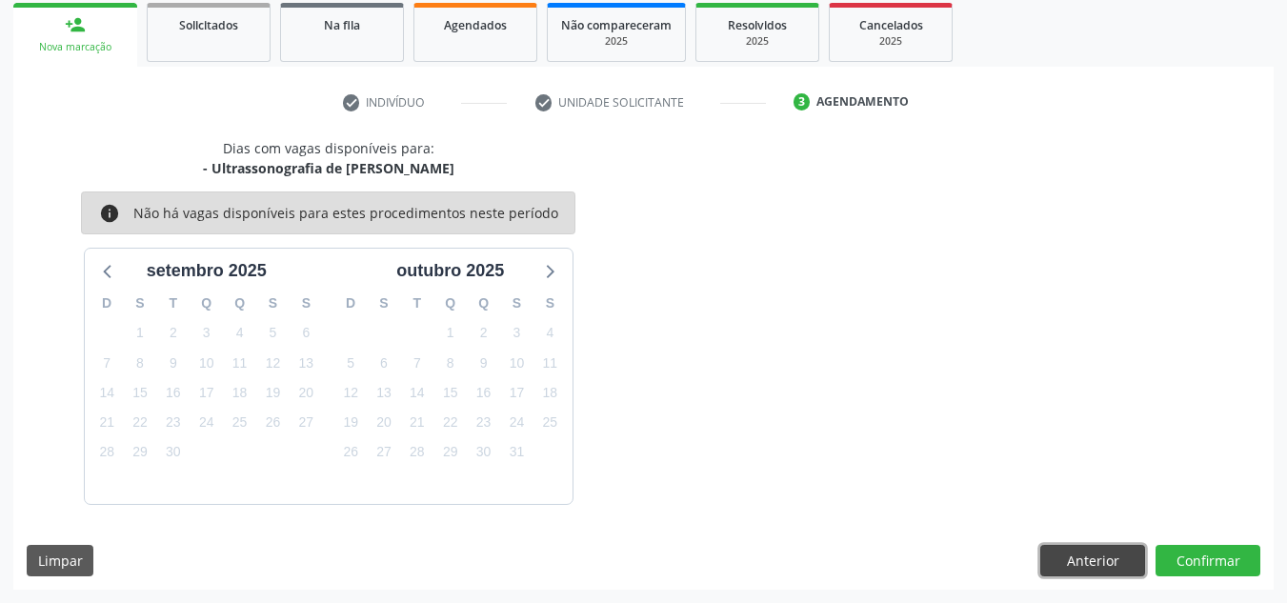
click at [1115, 552] on button "Anterior" at bounding box center [1092, 561] width 105 height 32
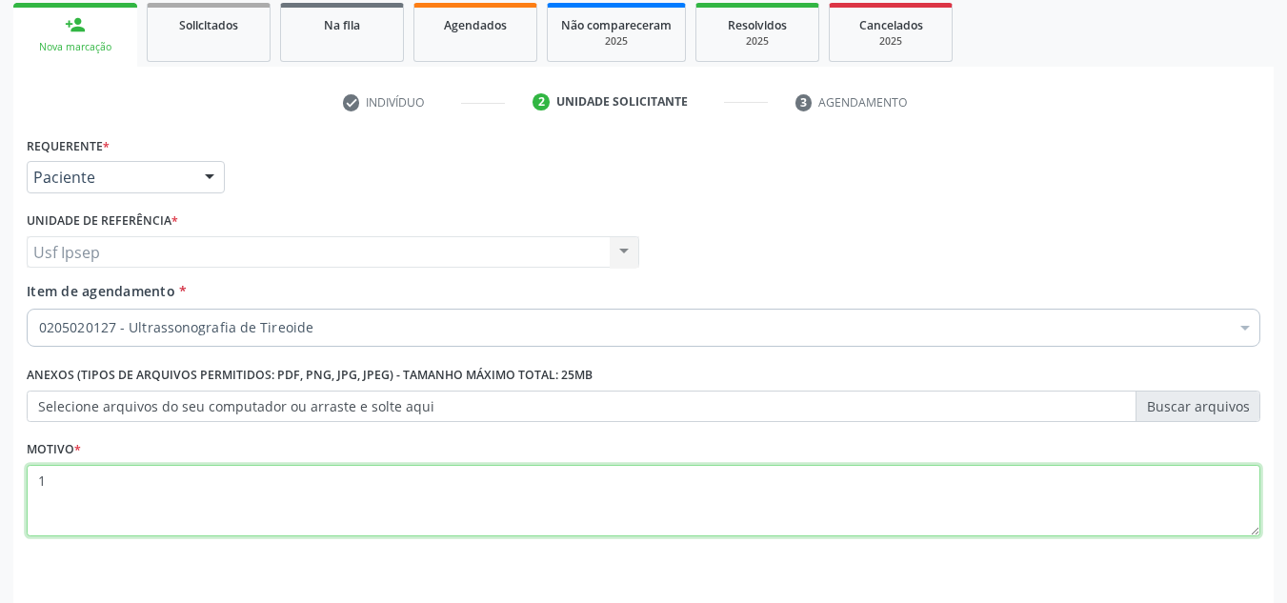
click at [47, 477] on textarea "1" at bounding box center [643, 501] width 1233 height 72
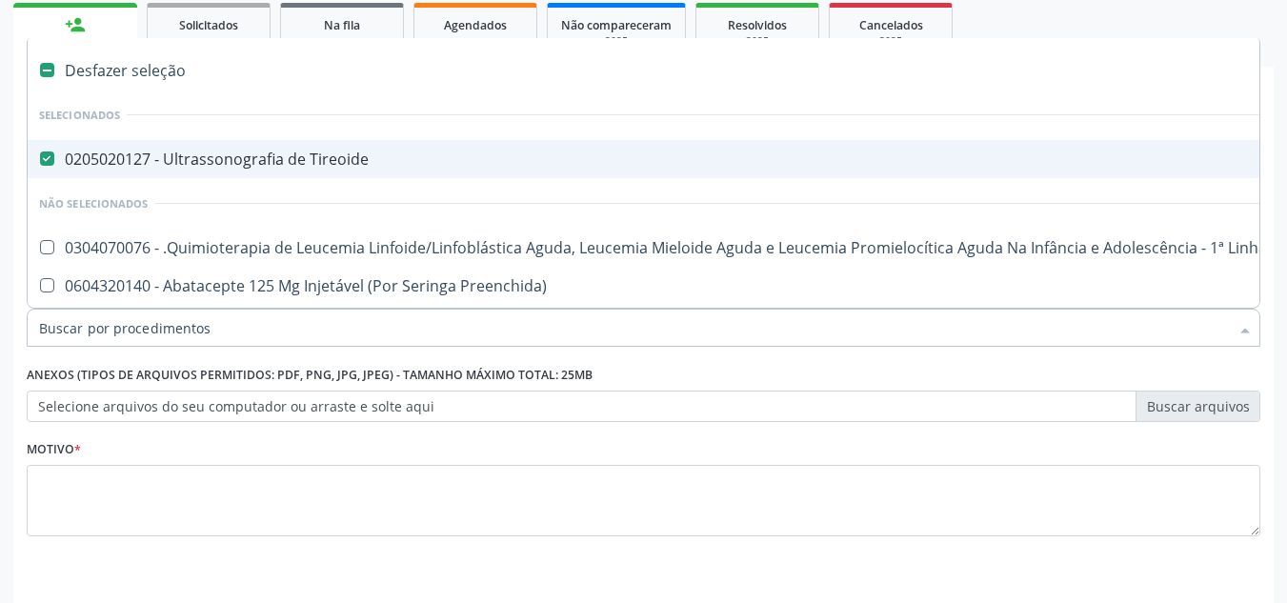
drag, startPoint x: 50, startPoint y: 160, endPoint x: 39, endPoint y: 147, distance: 17.0
click at [61, 155] on div "0205020127 - Ultrassonografia de Tireoide" at bounding box center [780, 158] width 1483 height 15
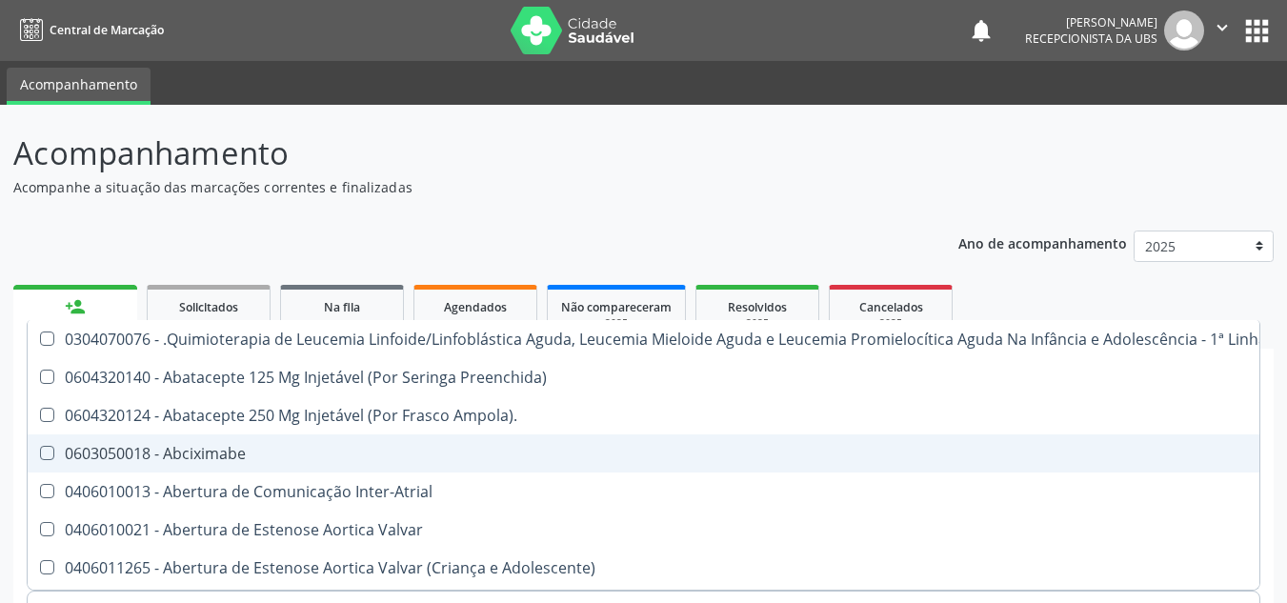
scroll to position [0, 0]
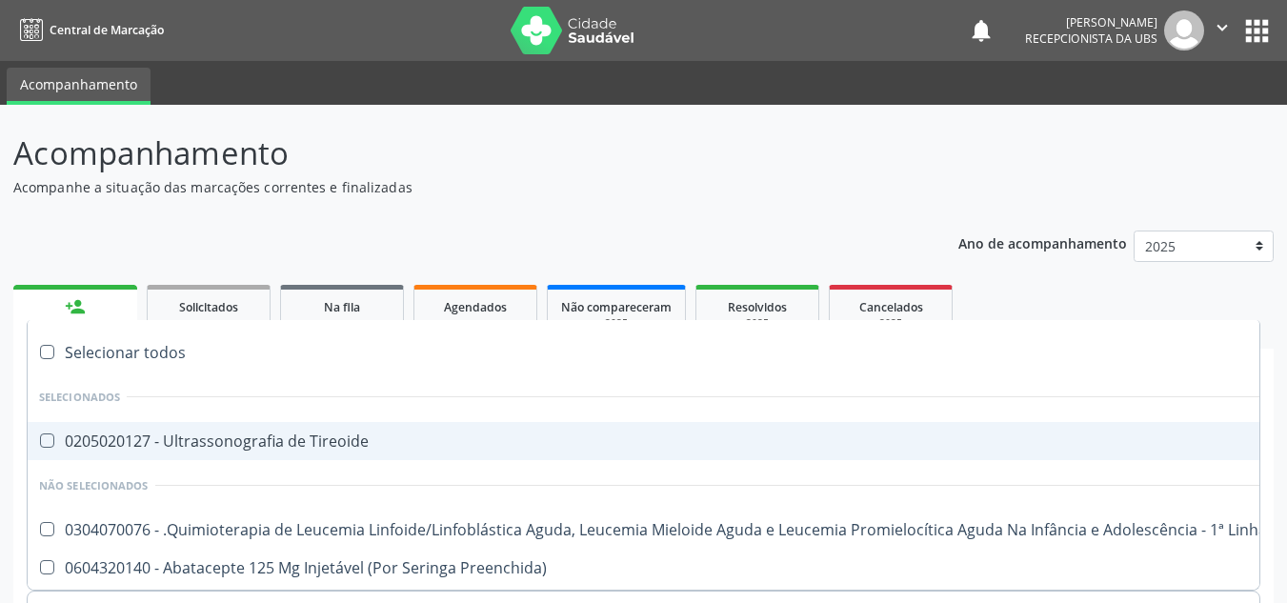
click at [1172, 459] on span "0205020127 - Ultrassonografia de Tireoide" at bounding box center [781, 441] width 1506 height 38
click at [50, 442] on Tireoide at bounding box center [47, 440] width 14 height 14
click at [40, 442] on Tireoide "checkbox" at bounding box center [34, 440] width 12 height 12
checkbox Tireoide "false"
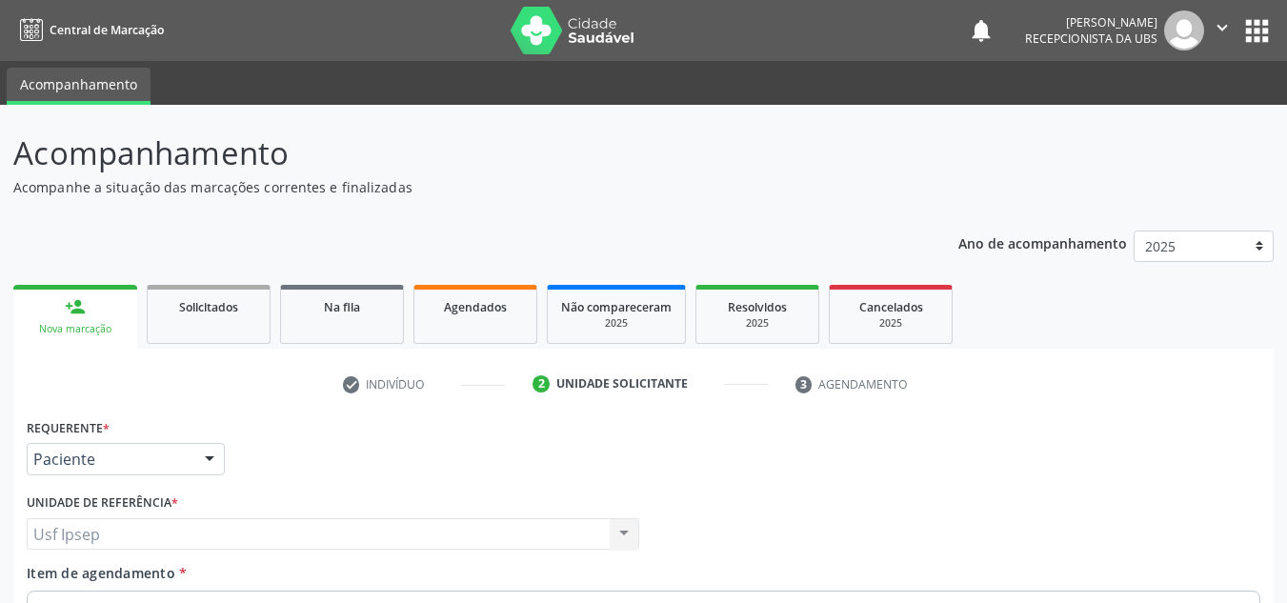
click at [851, 168] on p "Acompanhamento" at bounding box center [454, 154] width 882 height 48
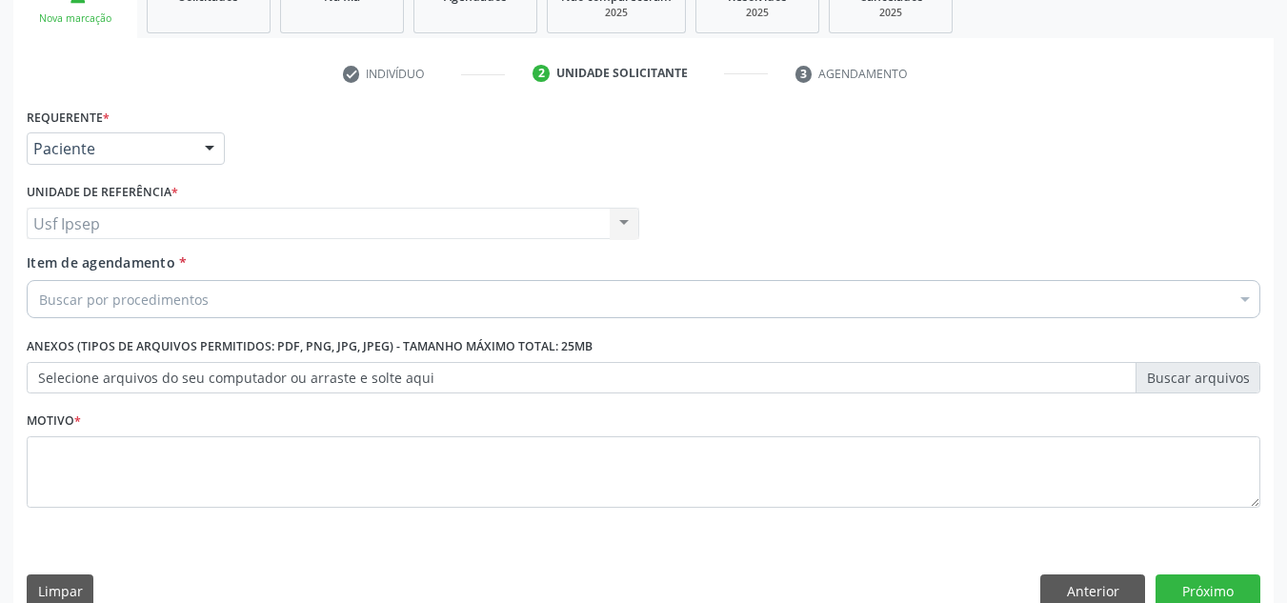
scroll to position [341, 0]
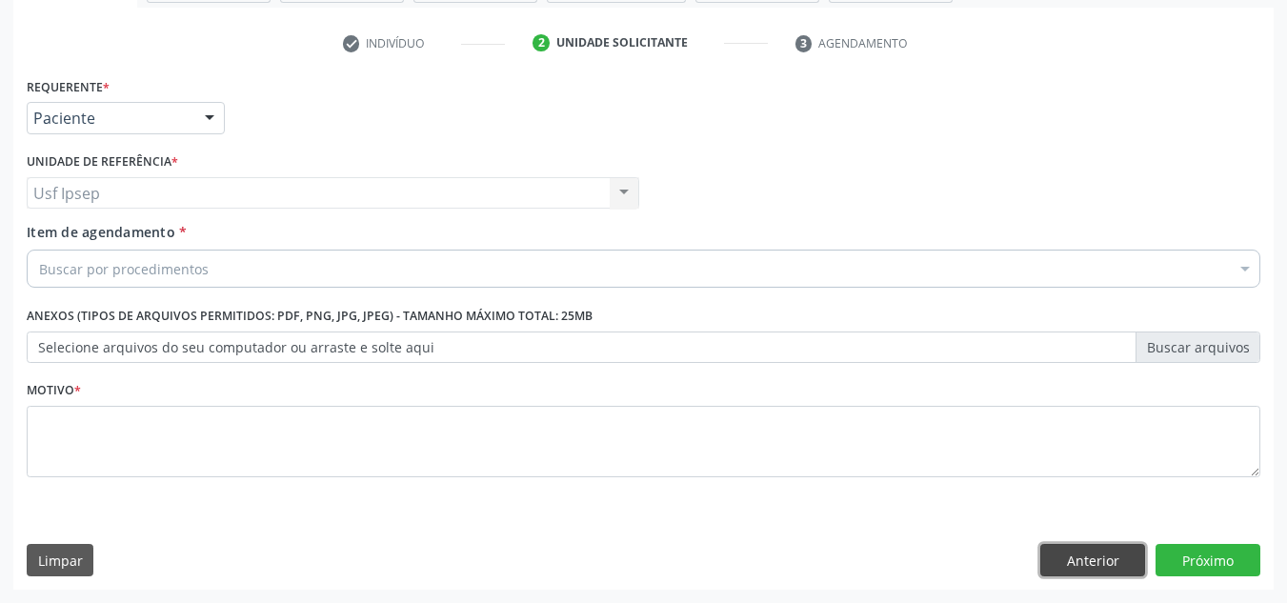
click at [1080, 556] on button "Anterior" at bounding box center [1092, 560] width 105 height 32
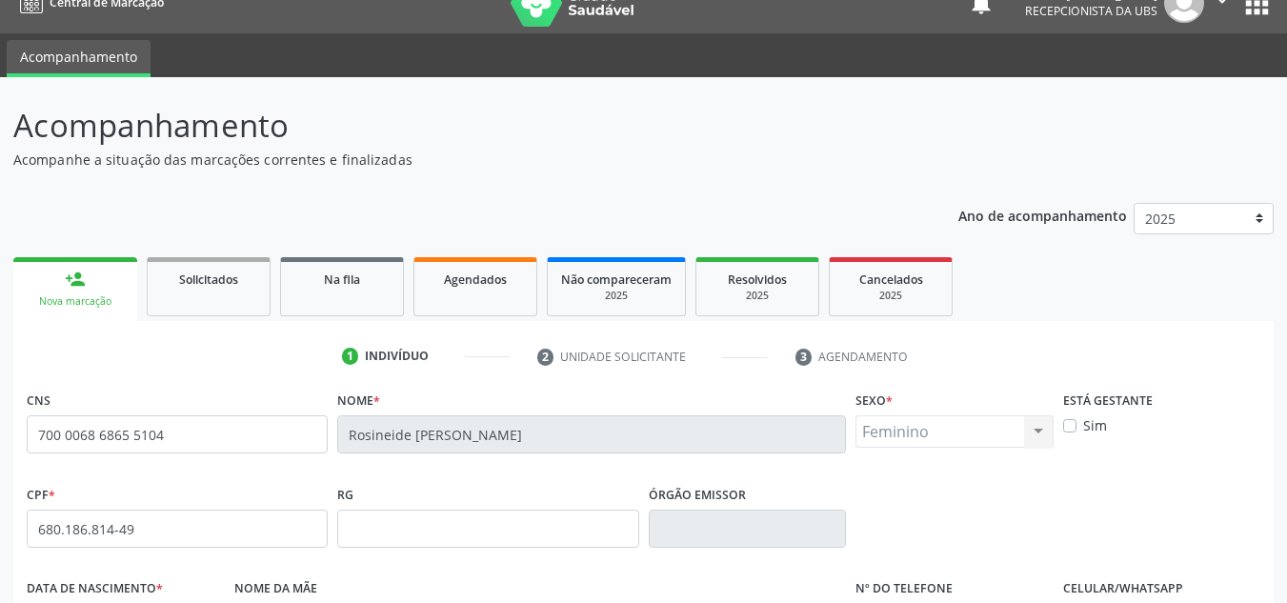
scroll to position [0, 0]
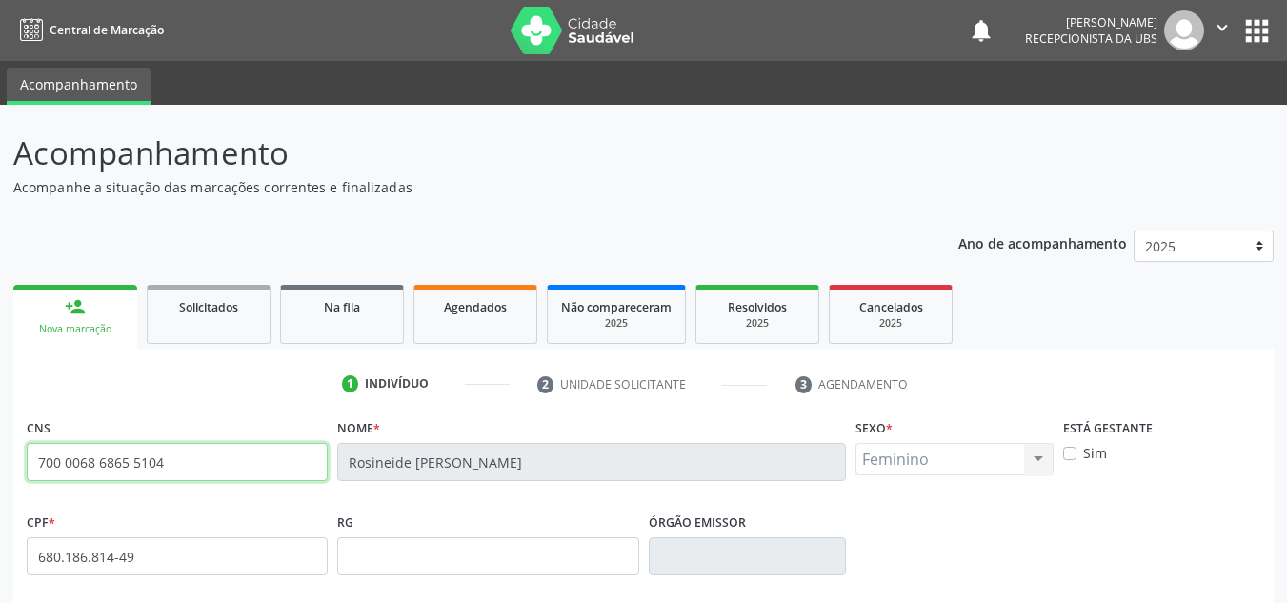
click at [171, 459] on input "700 0068 6865 5104" at bounding box center [177, 462] width 301 height 38
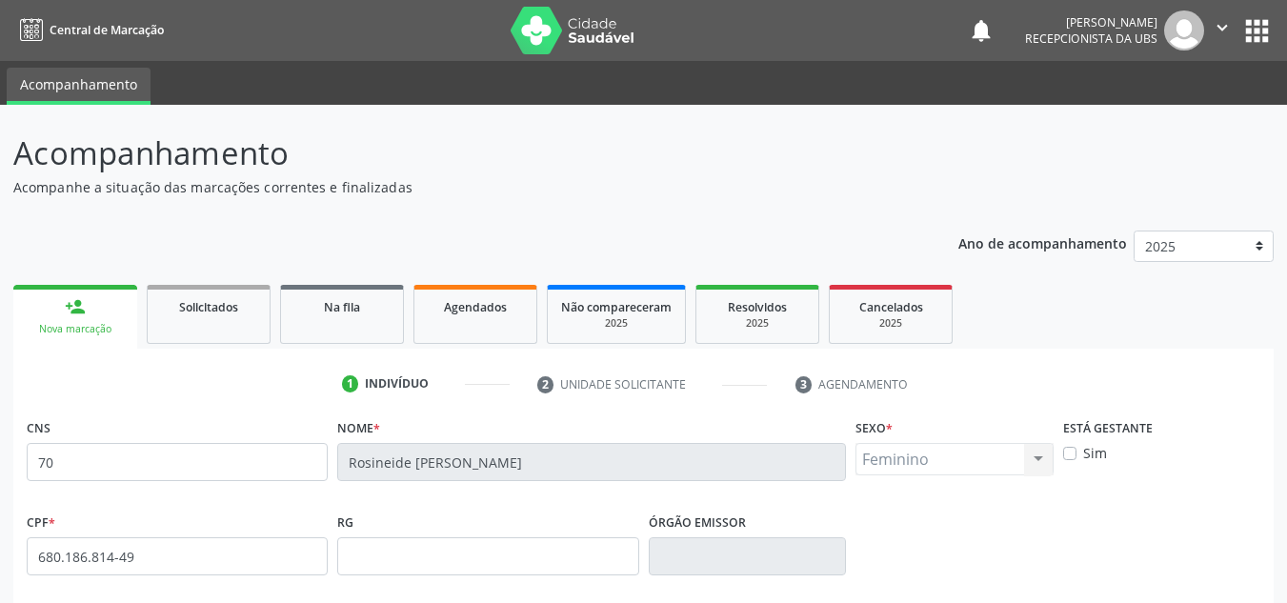
type input "7"
drag, startPoint x: 32, startPoint y: 460, endPoint x: 55, endPoint y: 459, distance: 22.9
click at [36, 459] on input "text" at bounding box center [177, 462] width 301 height 38
click at [65, 329] on div "Nova marcação" at bounding box center [75, 329] width 97 height 14
click at [173, 459] on input "706 0038 1800 0941" at bounding box center [177, 462] width 301 height 38
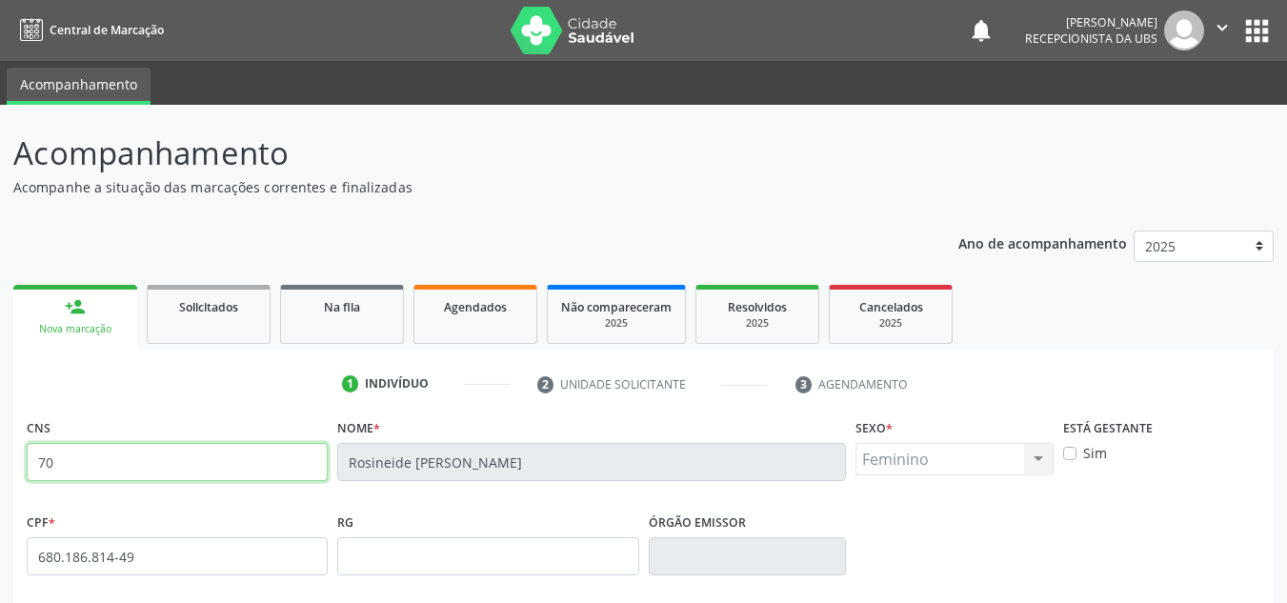
type input "7"
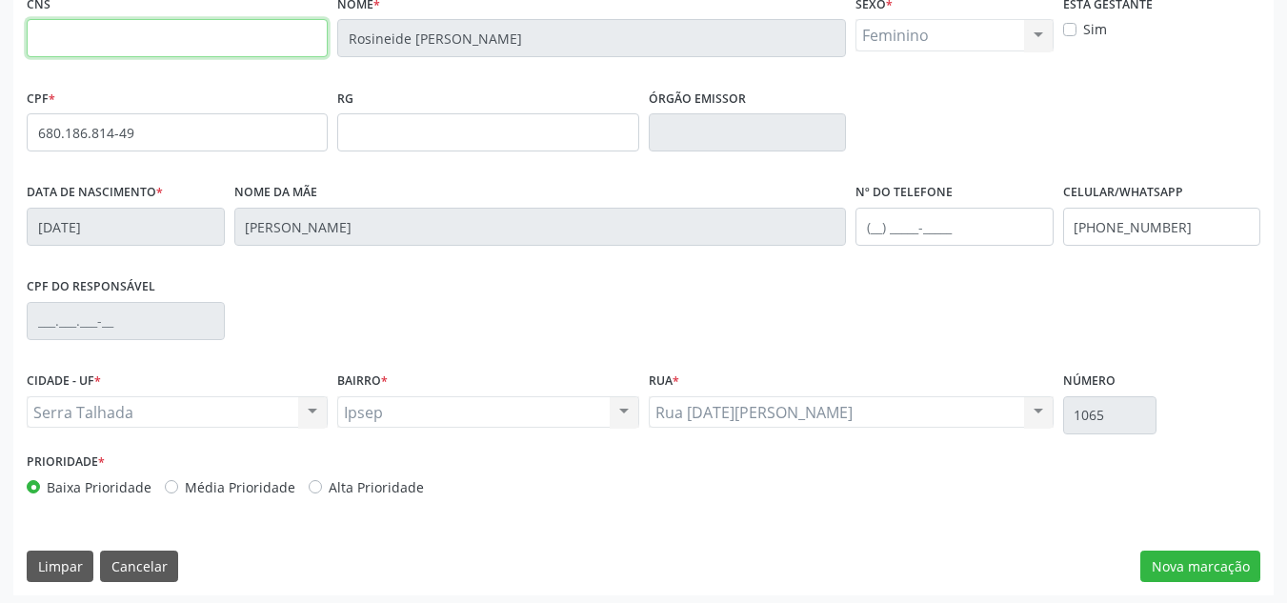
scroll to position [429, 0]
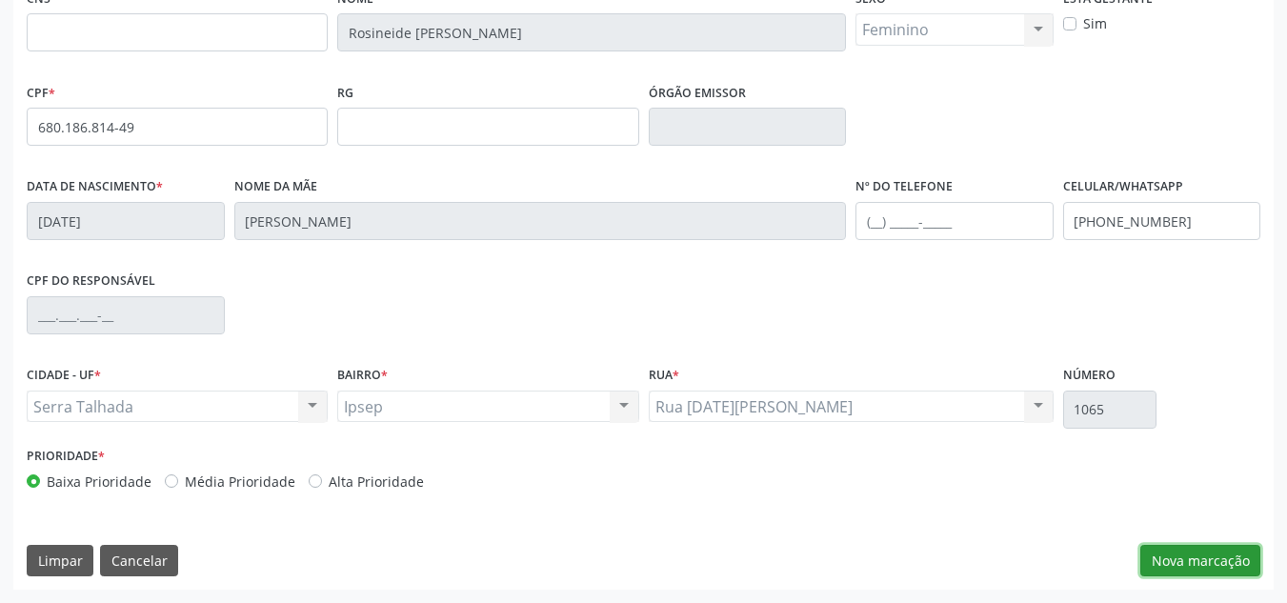
click at [1181, 556] on button "Nova marcação" at bounding box center [1200, 561] width 120 height 32
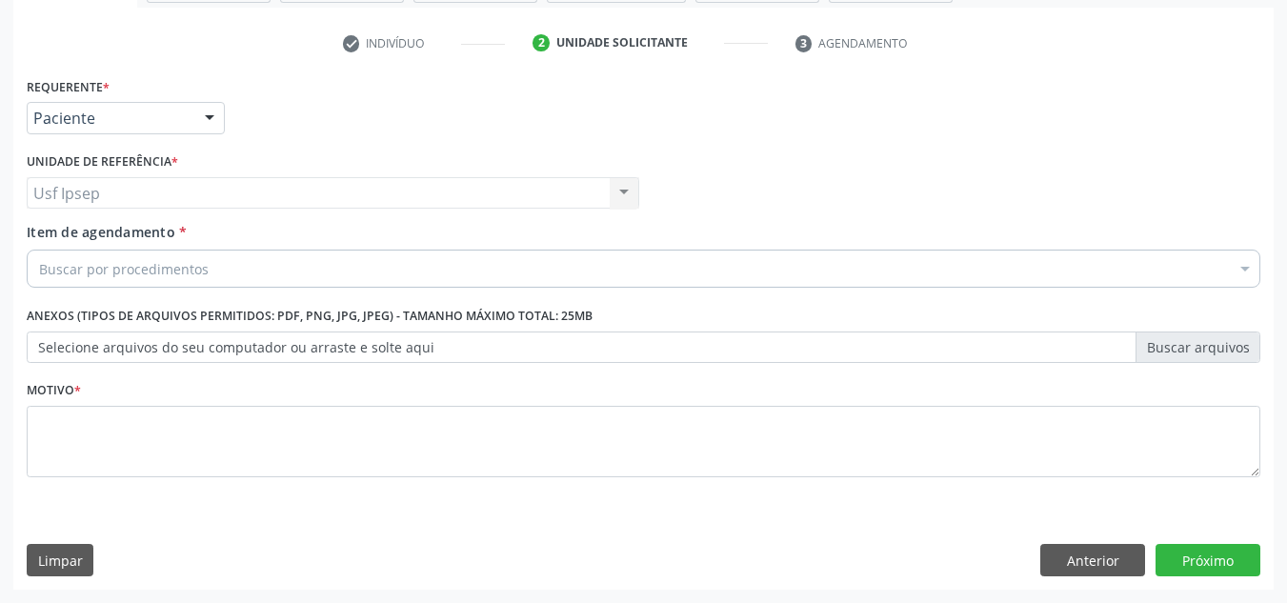
scroll to position [341, 0]
click at [1086, 569] on button "Anterior" at bounding box center [1092, 560] width 105 height 32
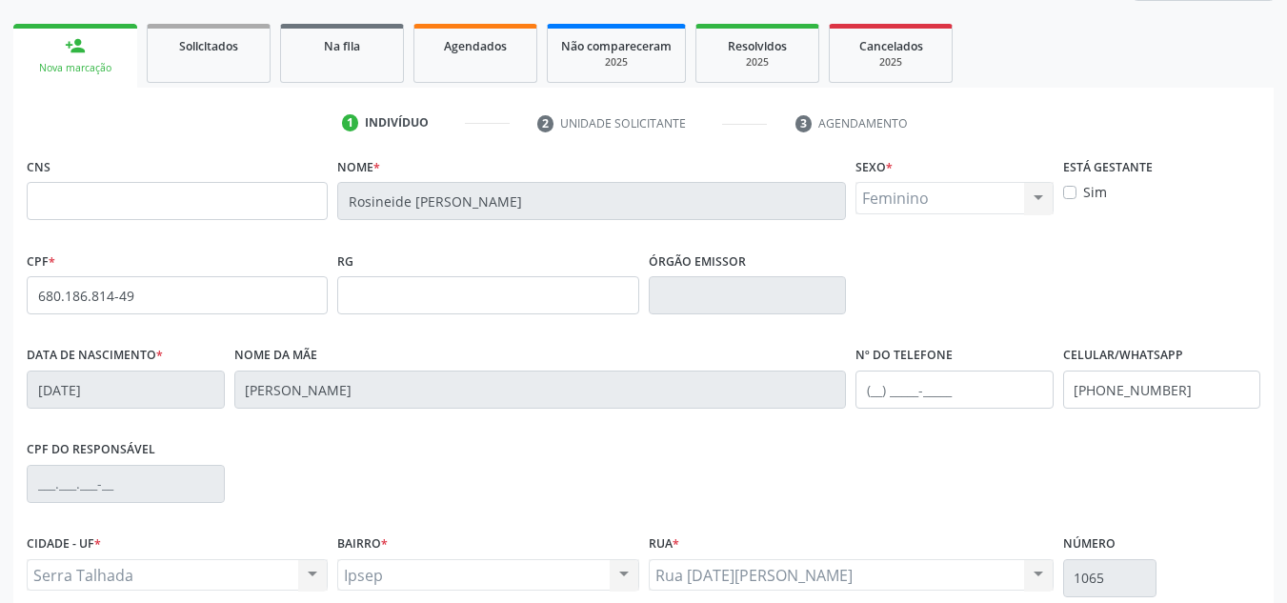
scroll to position [0, 0]
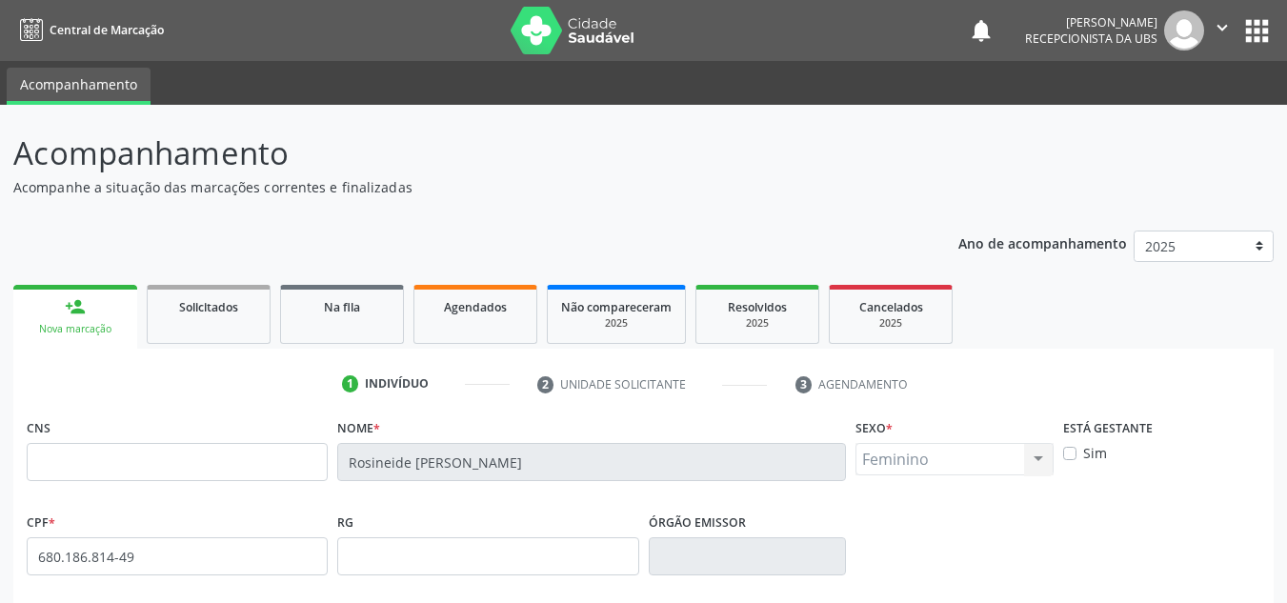
click at [73, 320] on link "person_add Nova marcação" at bounding box center [75, 317] width 124 height 64
click at [73, 321] on link "person_add Nova marcação" at bounding box center [75, 317] width 124 height 64
click at [79, 332] on div "Nova marcação" at bounding box center [75, 329] width 97 height 14
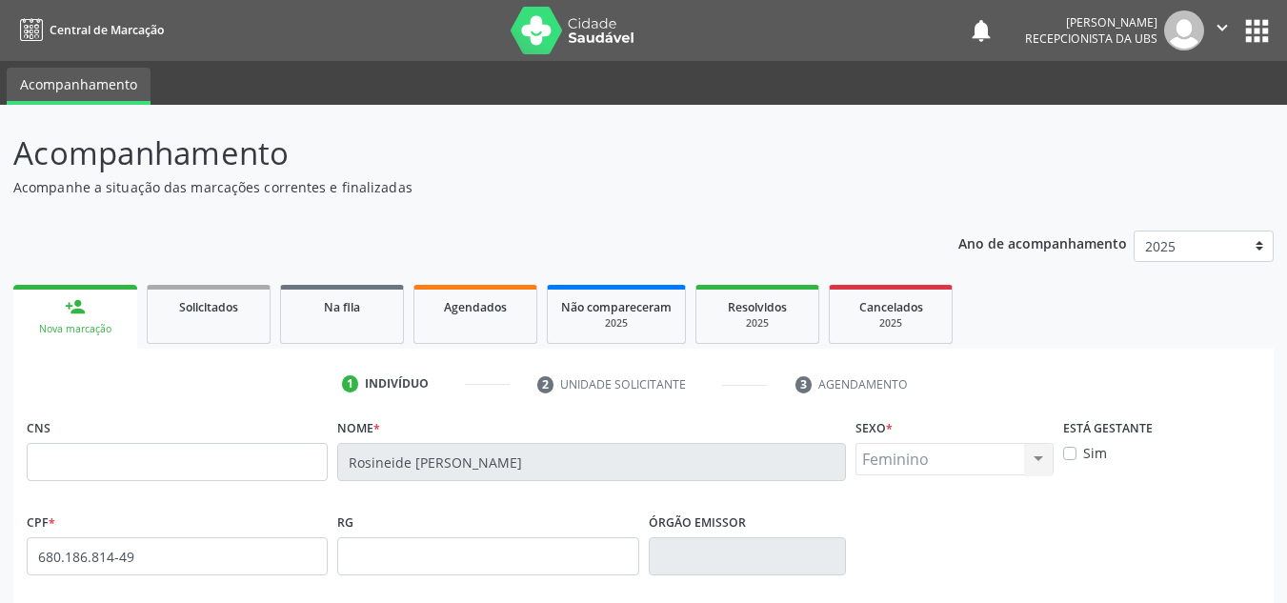
click at [79, 332] on div "Nova marcação" at bounding box center [75, 329] width 97 height 14
click at [41, 458] on input "text" at bounding box center [177, 462] width 301 height 38
click at [91, 454] on input "706 0036" at bounding box center [177, 462] width 301 height 38
type input "7"
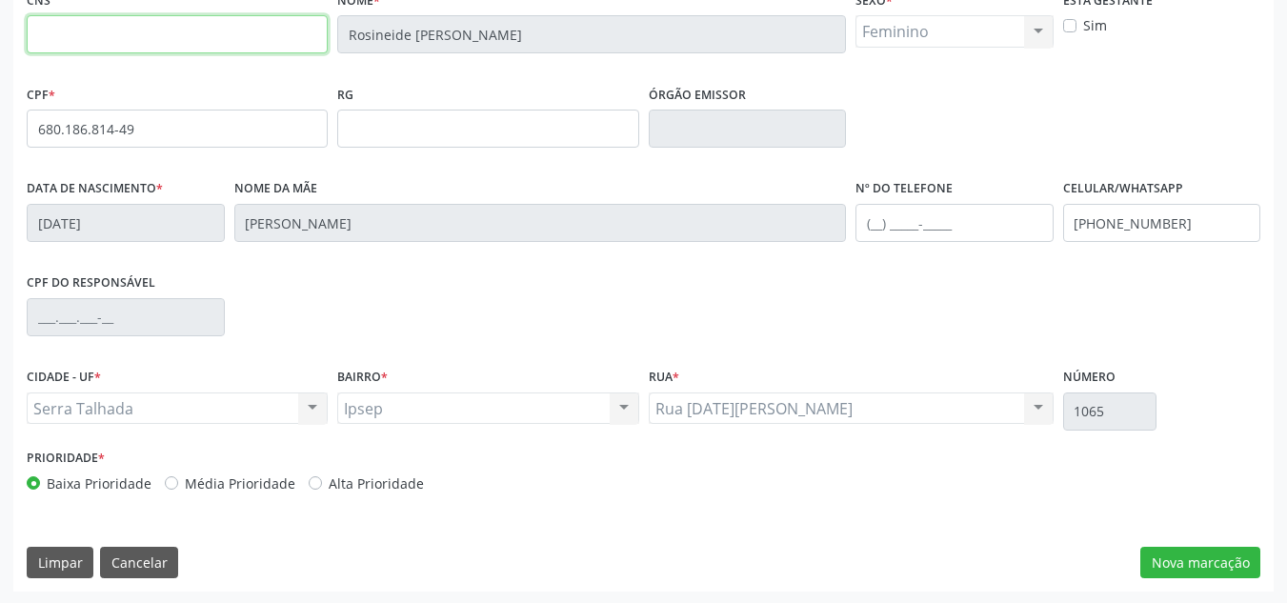
scroll to position [429, 0]
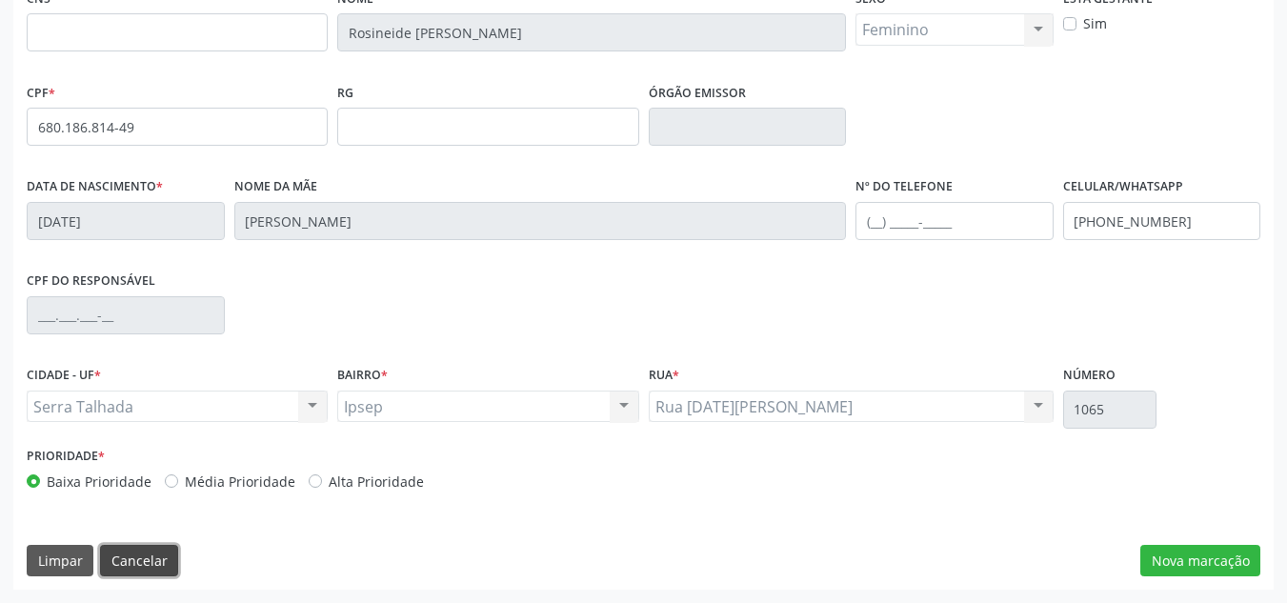
click at [144, 566] on button "Cancelar" at bounding box center [139, 561] width 78 height 32
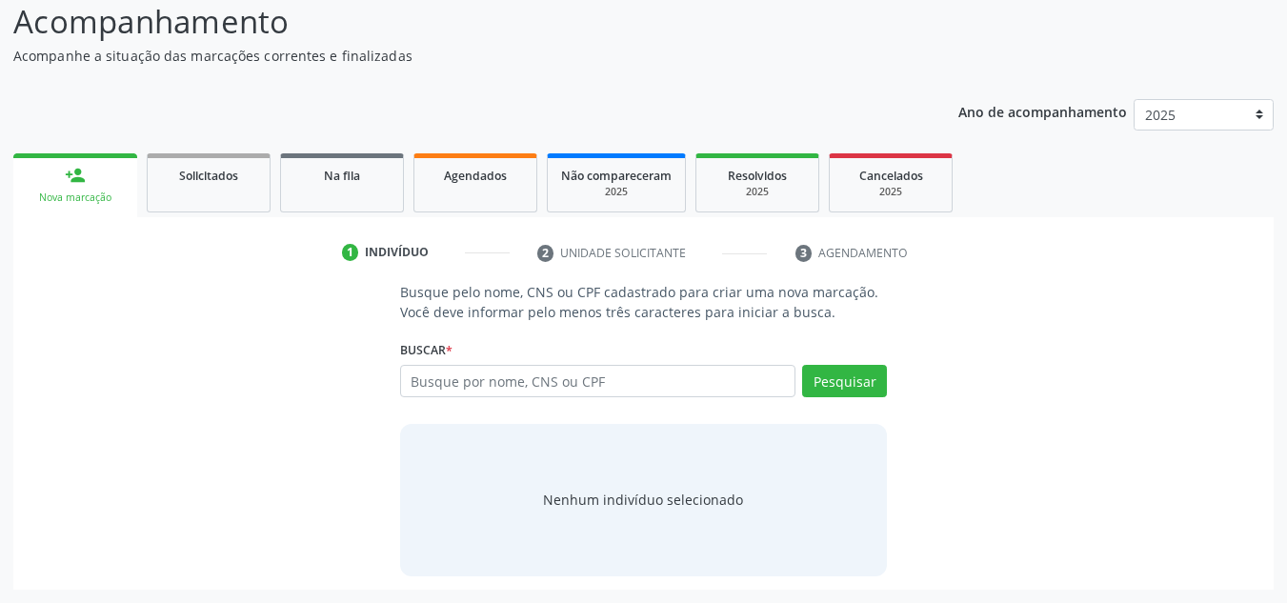
scroll to position [131, 0]
click at [414, 378] on input "text" at bounding box center [598, 381] width 396 height 32
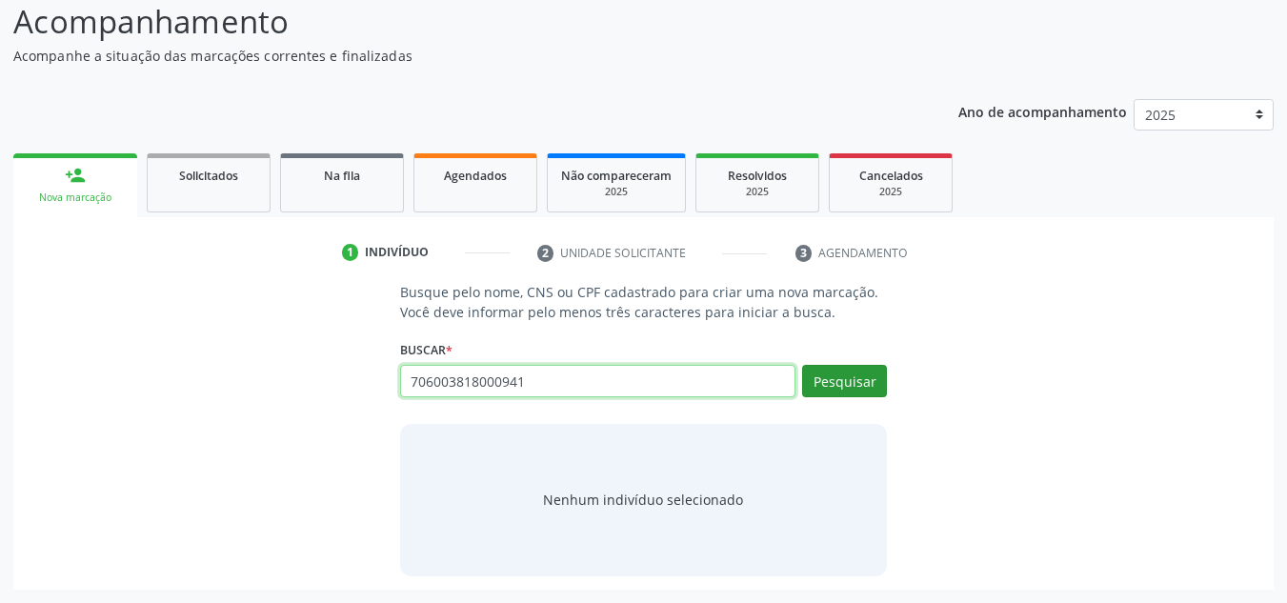
type input "706003818000941"
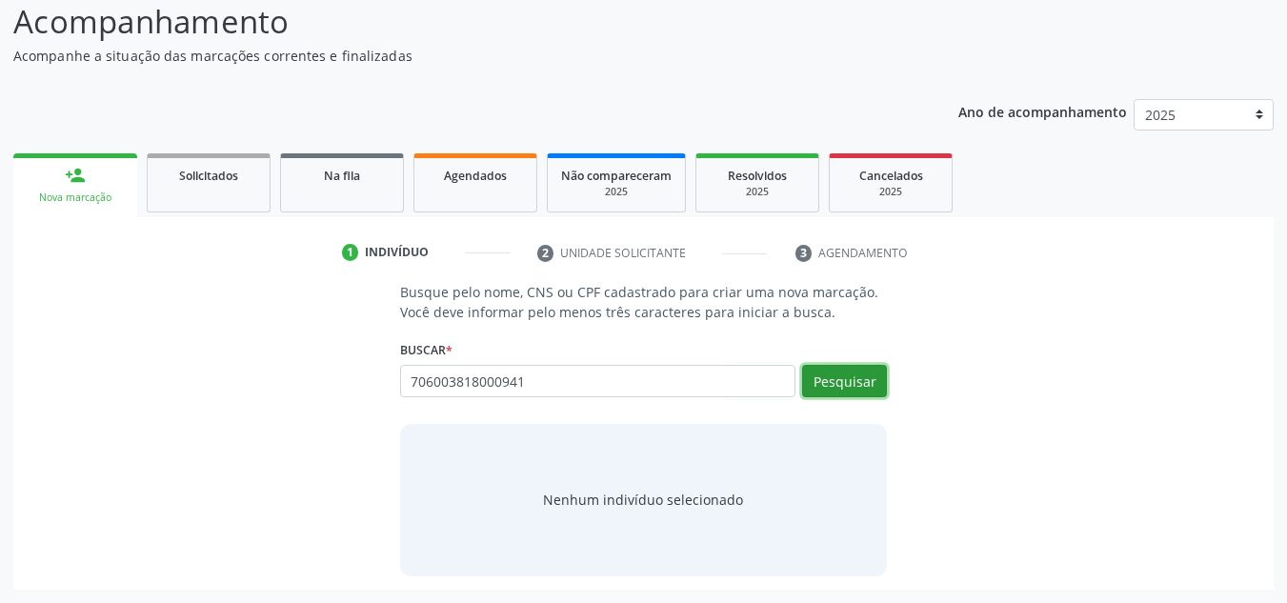
click at [853, 379] on button "Pesquisar" at bounding box center [844, 381] width 85 height 32
click at [631, 503] on div "Nenhum indivíduo selecionado" at bounding box center [643, 499] width 200 height 20
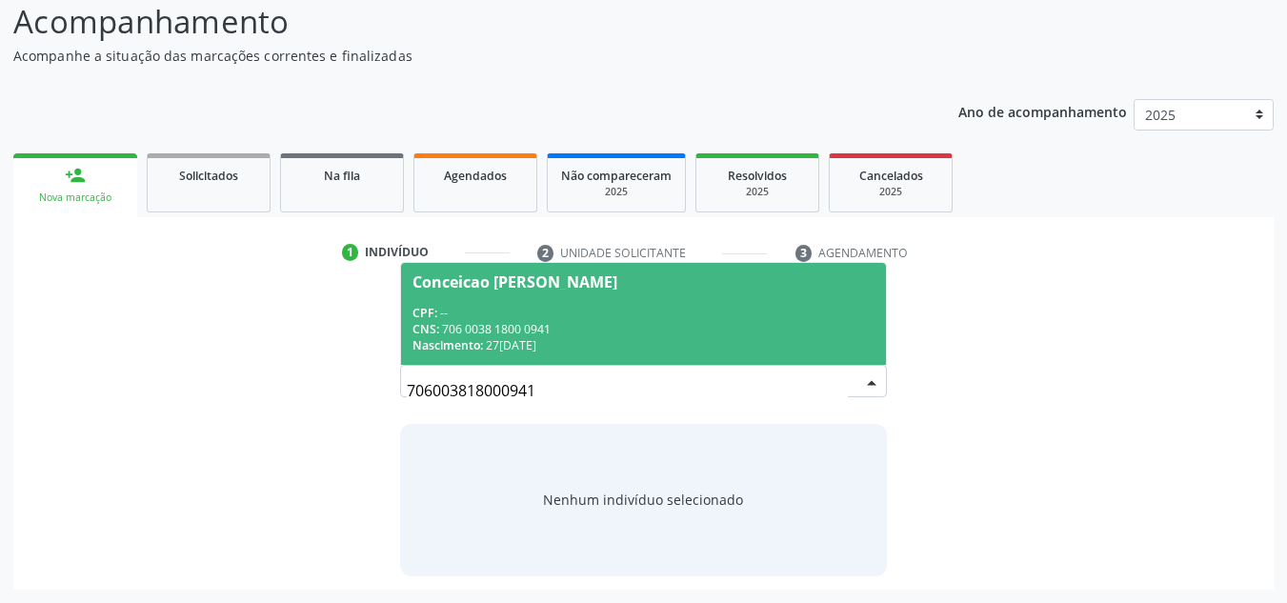
click at [519, 282] on div "Conceicao Izidio de Oliveira Gomes" at bounding box center [514, 281] width 205 height 15
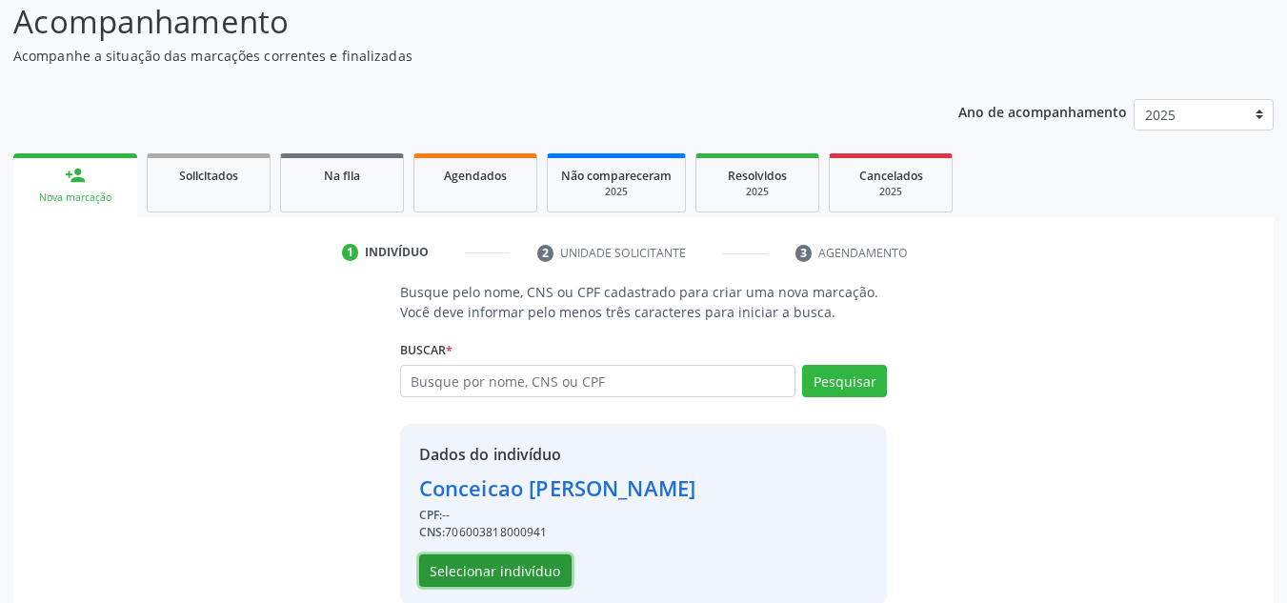
click at [488, 574] on button "Selecionar indivíduo" at bounding box center [495, 570] width 152 height 32
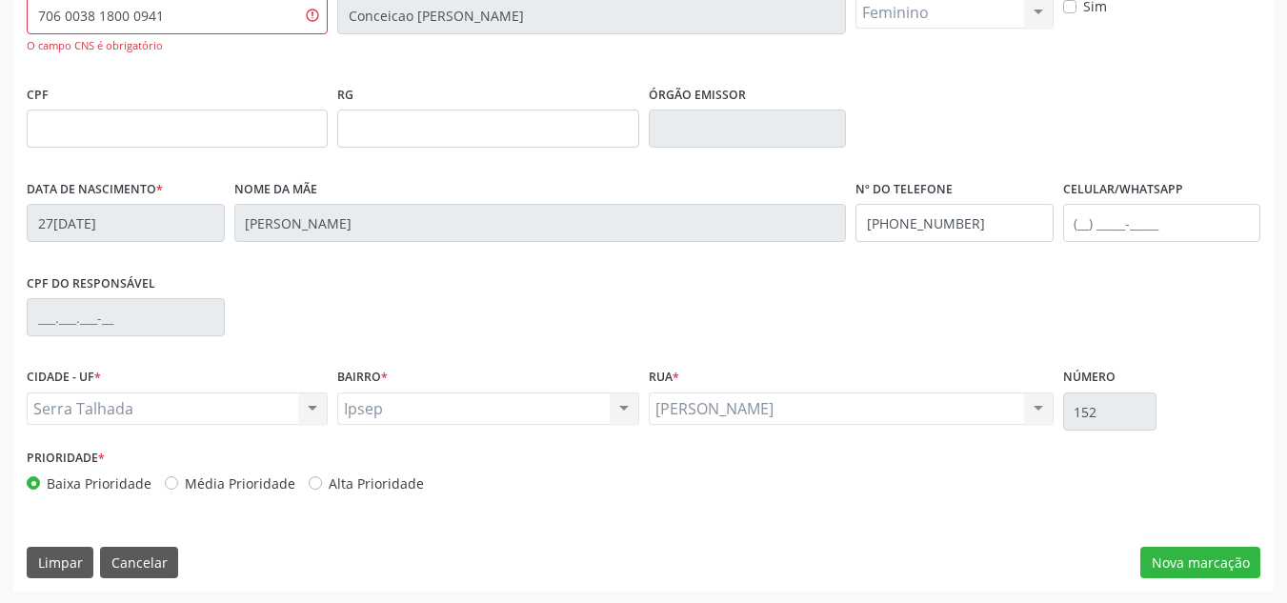
scroll to position [449, 0]
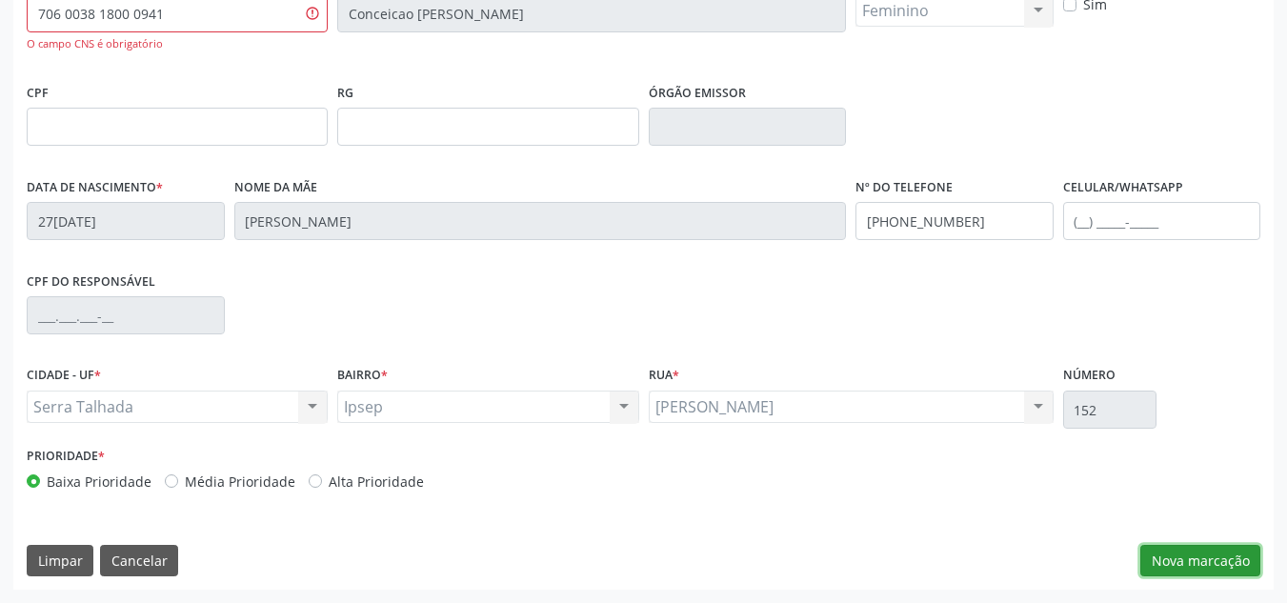
click at [1192, 556] on button "Nova marcação" at bounding box center [1200, 561] width 120 height 32
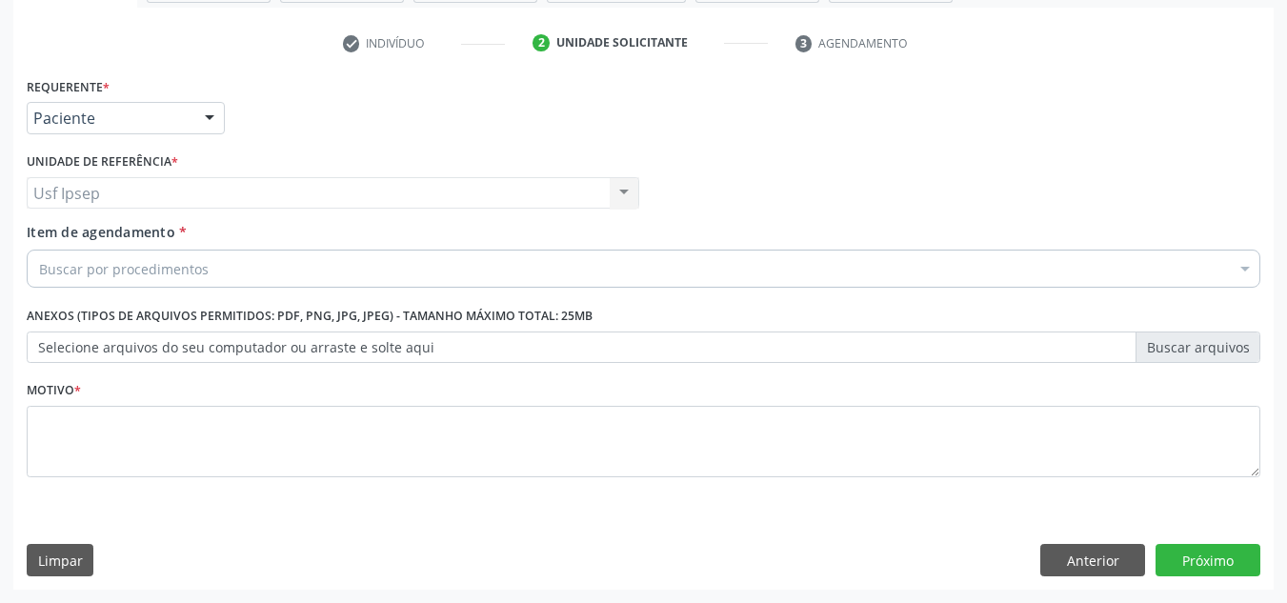
scroll to position [341, 0]
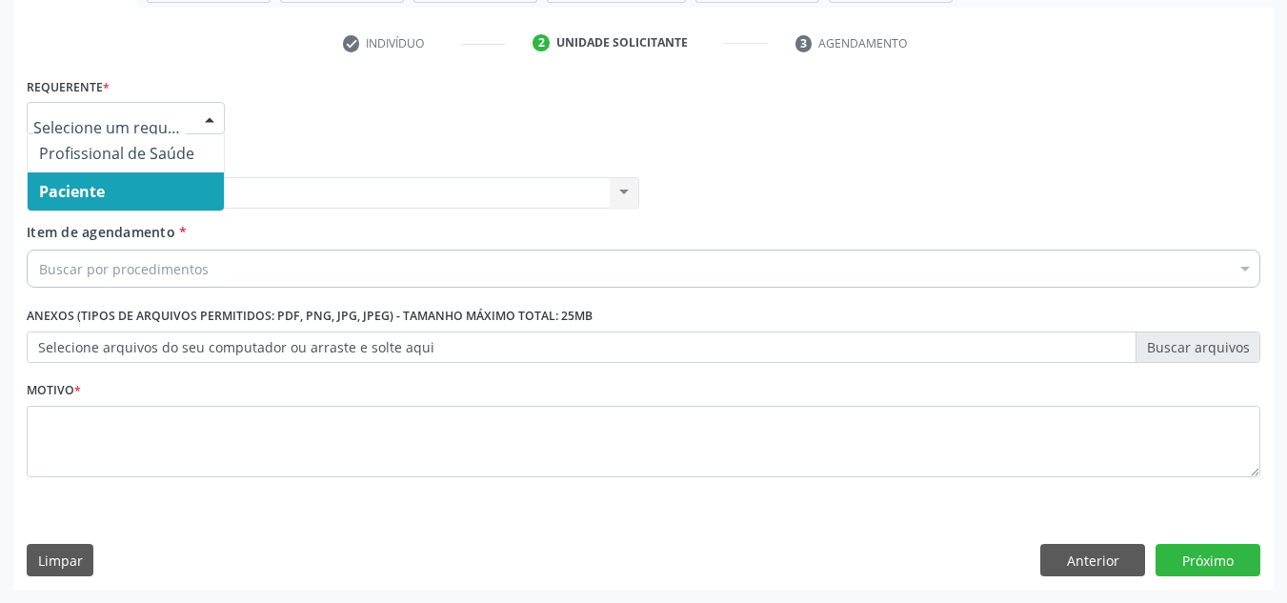
click at [208, 120] on div at bounding box center [209, 119] width 29 height 32
click at [87, 198] on span "Paciente" at bounding box center [72, 191] width 66 height 21
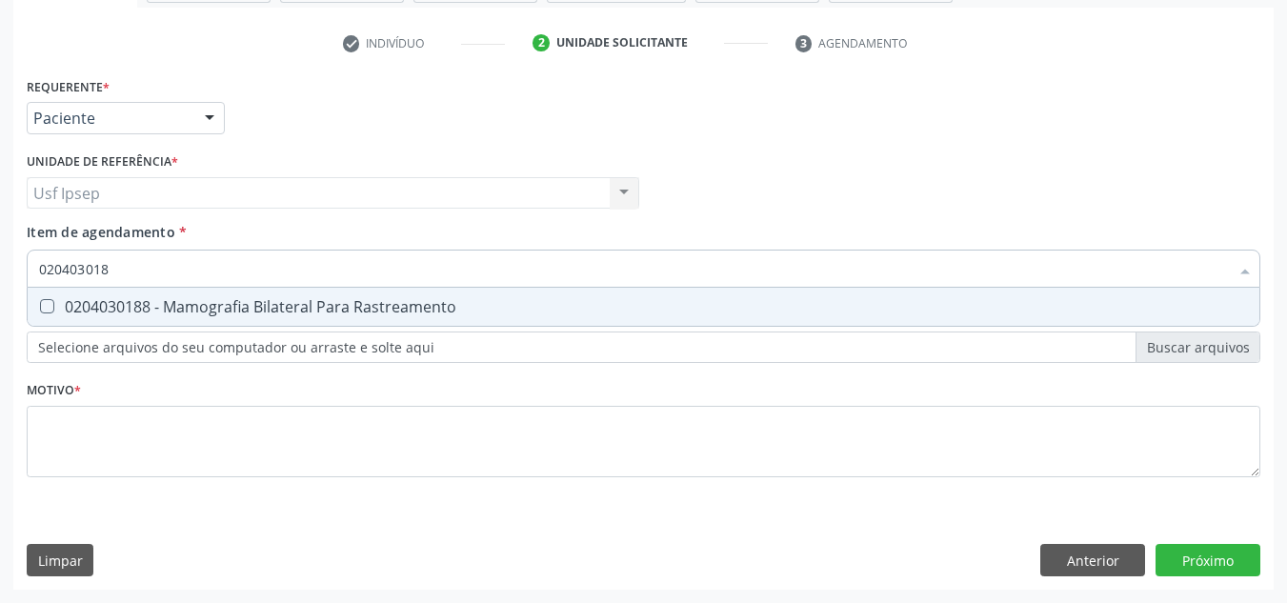
type input "0204030188"
click at [48, 300] on Rastreamento at bounding box center [47, 306] width 14 height 14
click at [40, 300] on Rastreamento "checkbox" at bounding box center [34, 306] width 12 height 12
checkbox Rastreamento "true"
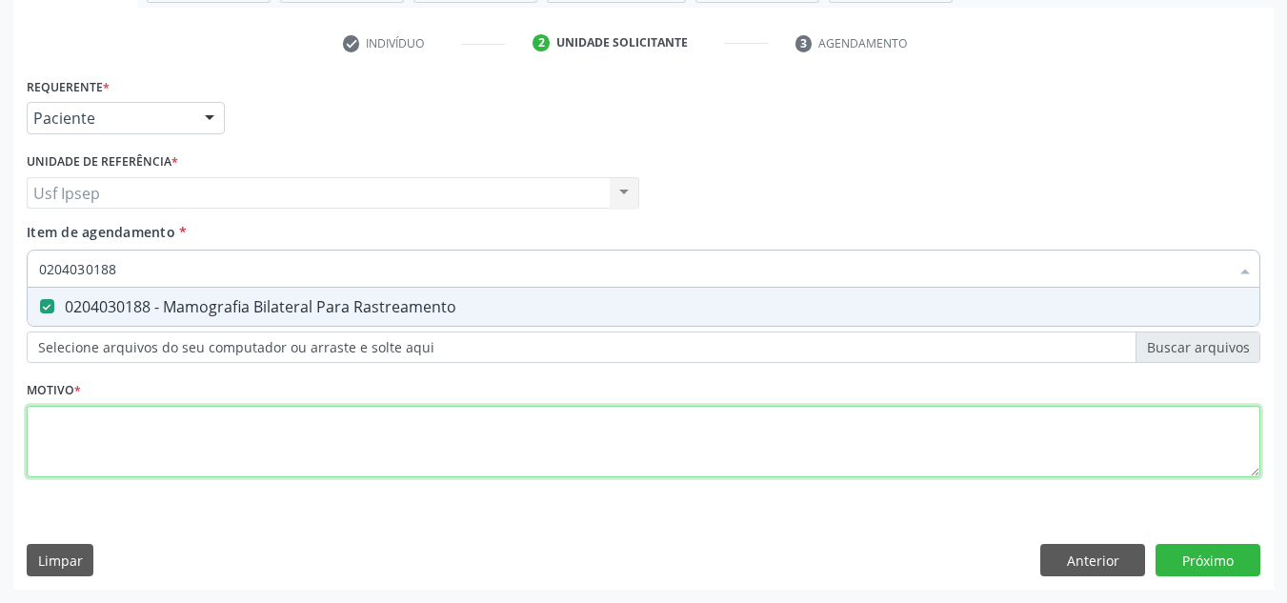
click at [61, 448] on div "Requerente * Paciente Profissional de Saúde Paciente Nenhum resultado encontrad…" at bounding box center [643, 287] width 1233 height 431
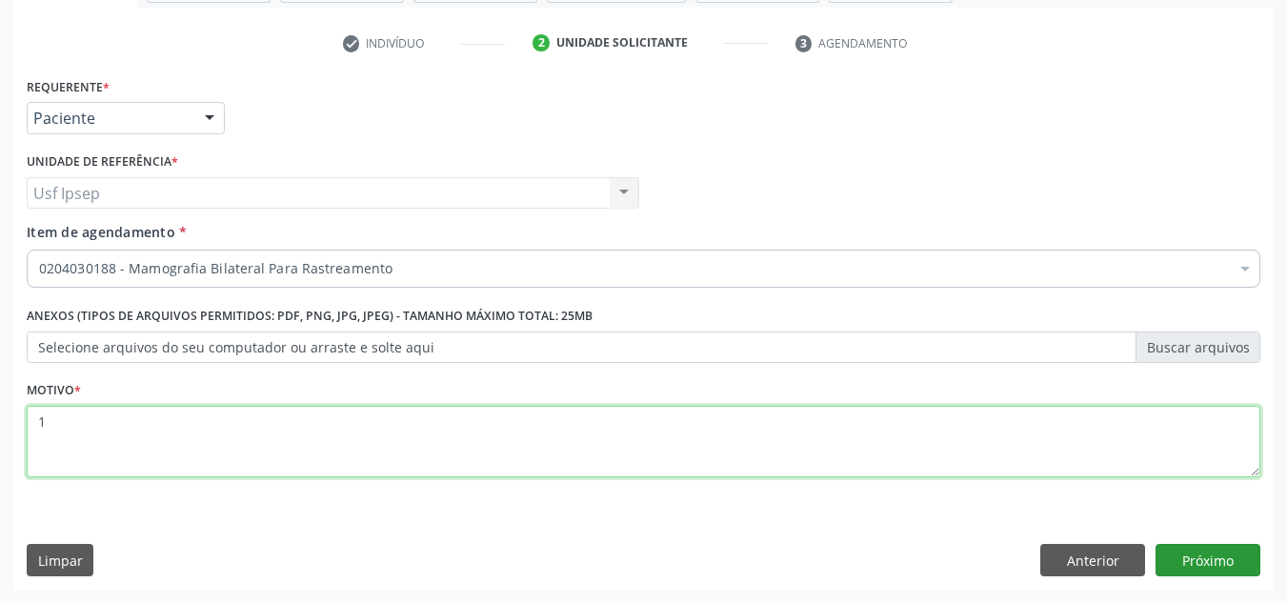
type textarea "1"
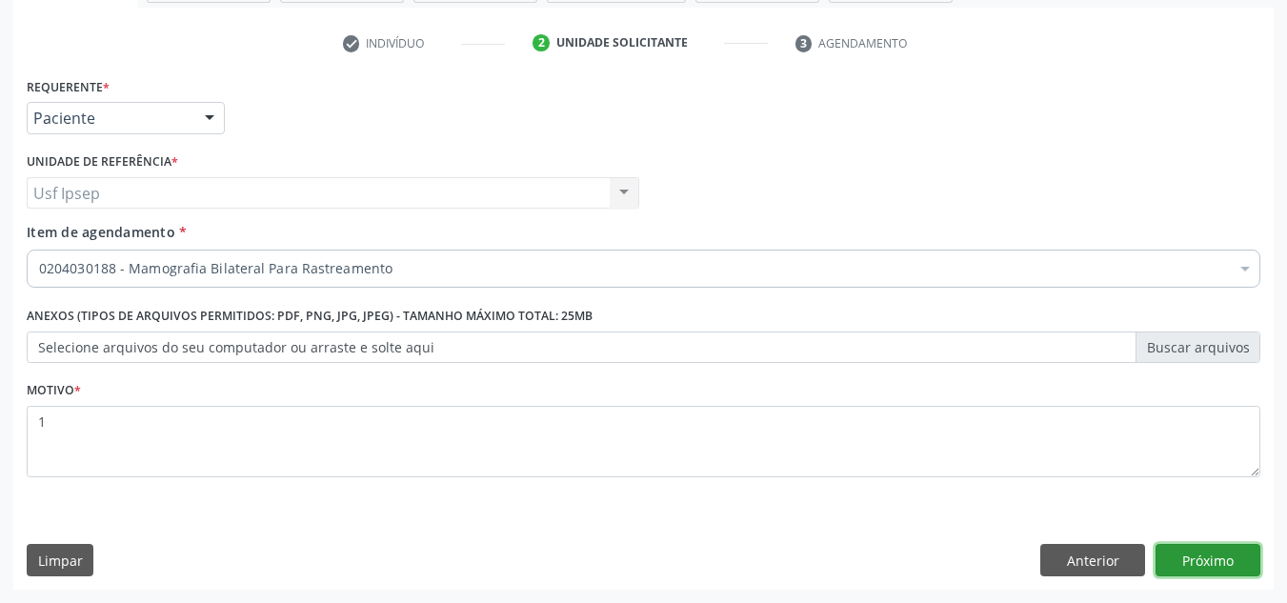
click at [1204, 566] on button "Próximo" at bounding box center [1207, 560] width 105 height 32
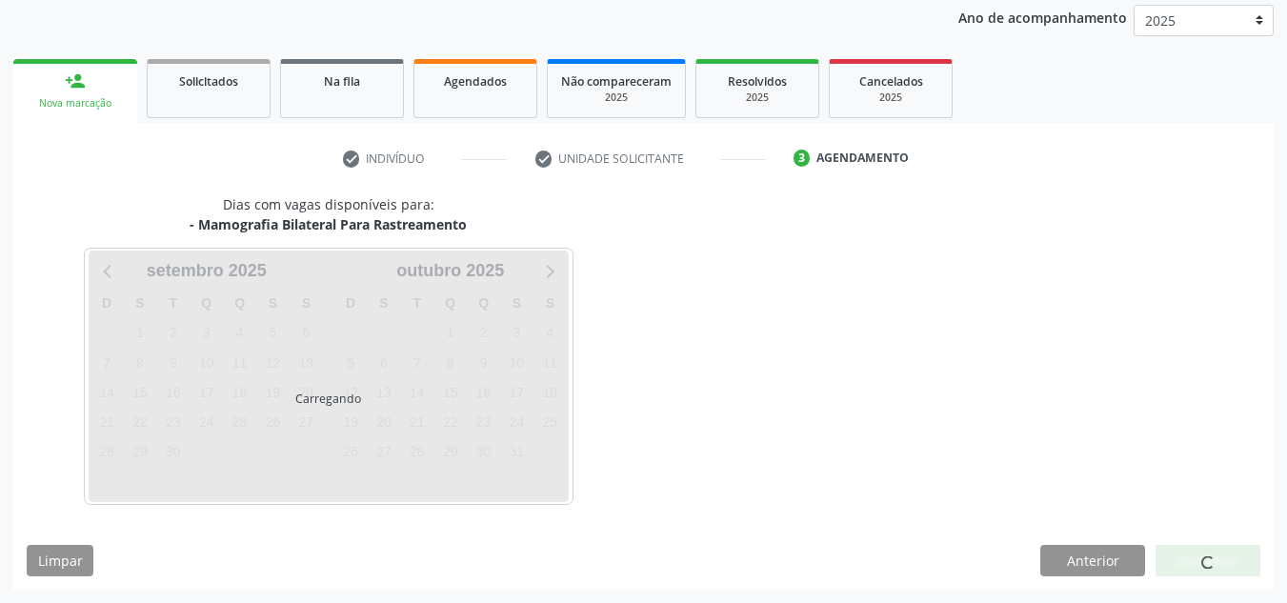
scroll to position [226, 0]
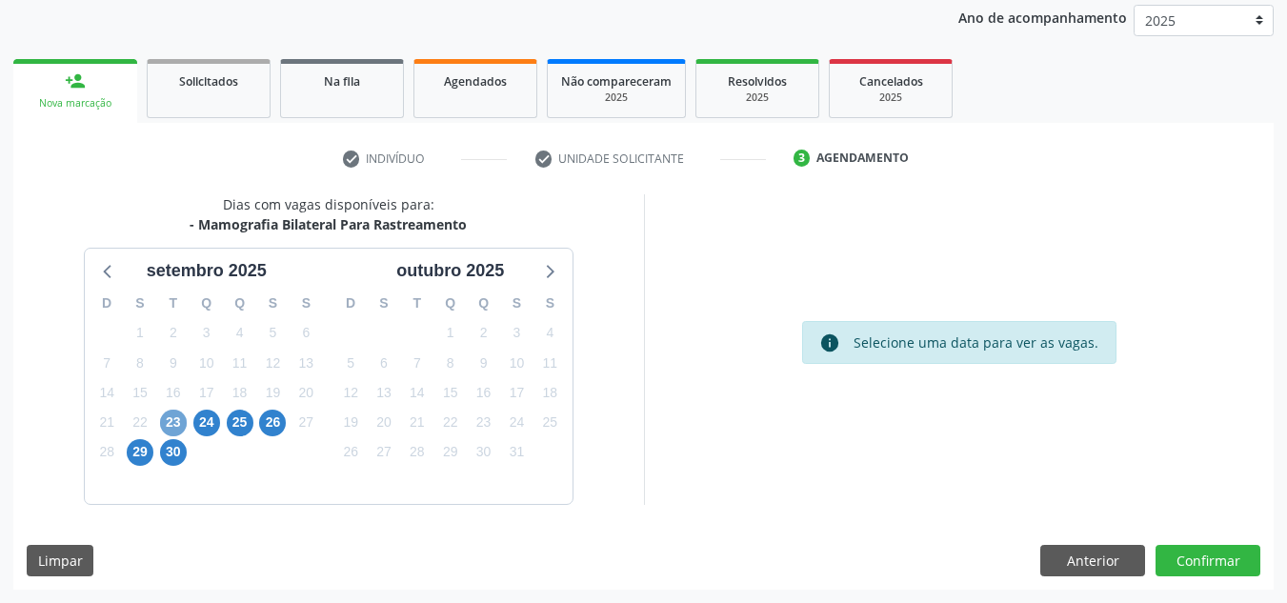
click at [174, 420] on span "23" at bounding box center [173, 422] width 27 height 27
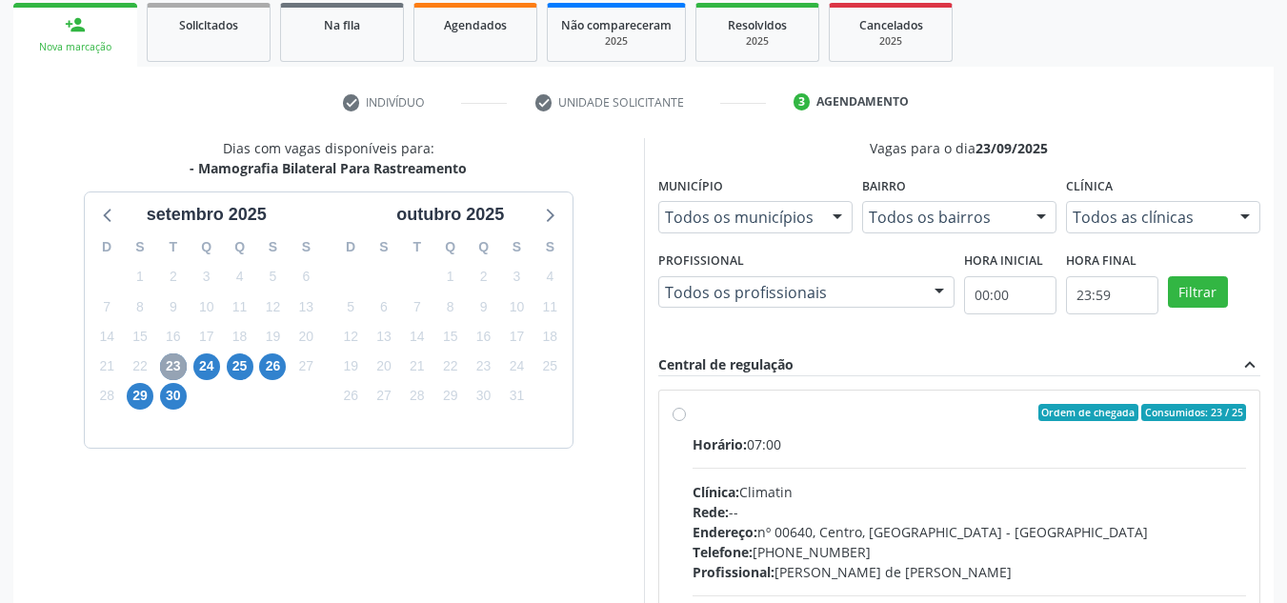
scroll to position [321, 0]
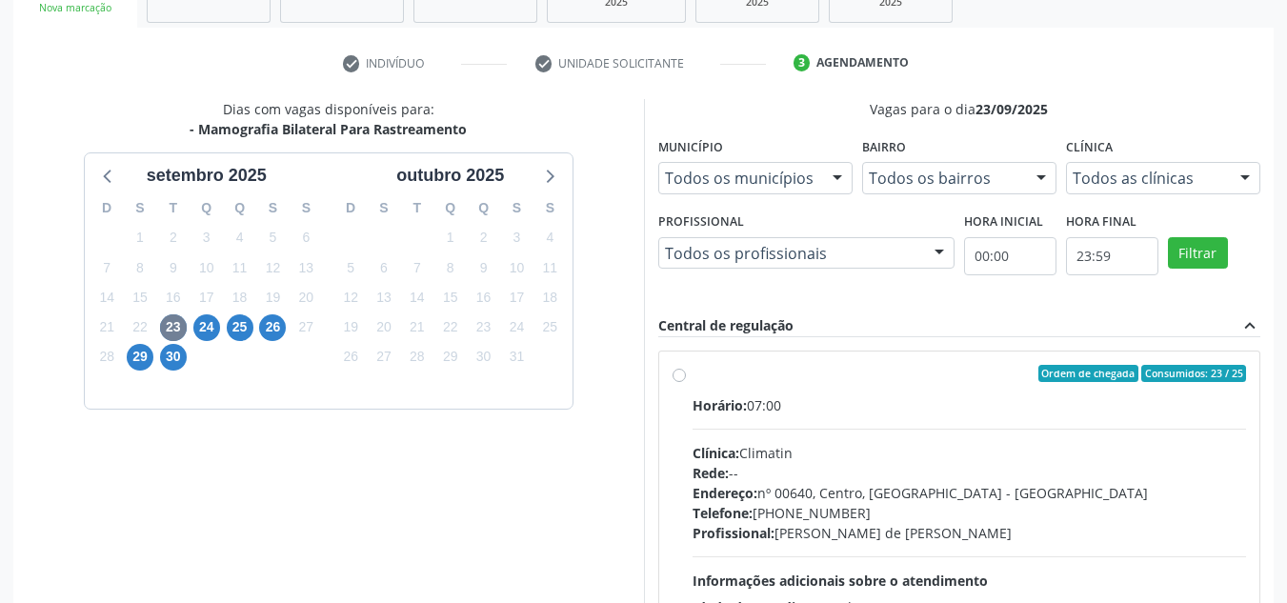
click at [692, 375] on label "Ordem de chegada Consumidos: 23 / 25 Horário: 07:00 Clínica: Climatin Rede: -- …" at bounding box center [969, 511] width 554 height 292
click at [677, 375] on input "Ordem de chegada Consumidos: 23 / 25 Horário: 07:00 Clínica: Climatin Rede: -- …" at bounding box center [678, 373] width 13 height 17
radio input "true"
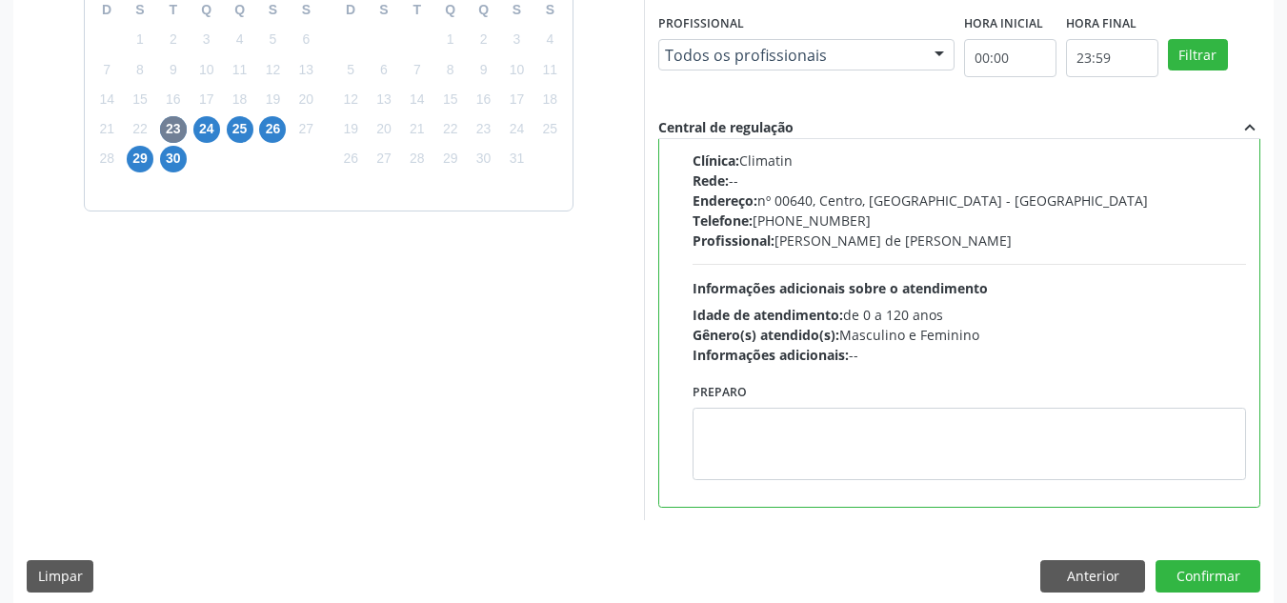
scroll to position [535, 0]
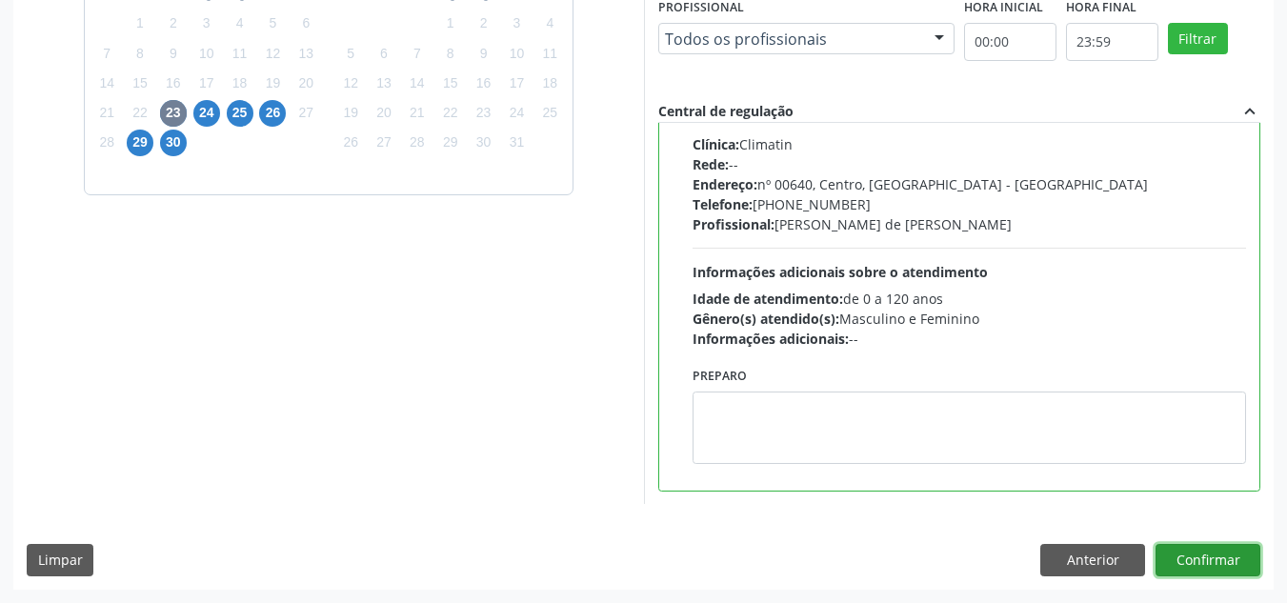
click at [1196, 560] on button "Confirmar" at bounding box center [1207, 560] width 105 height 32
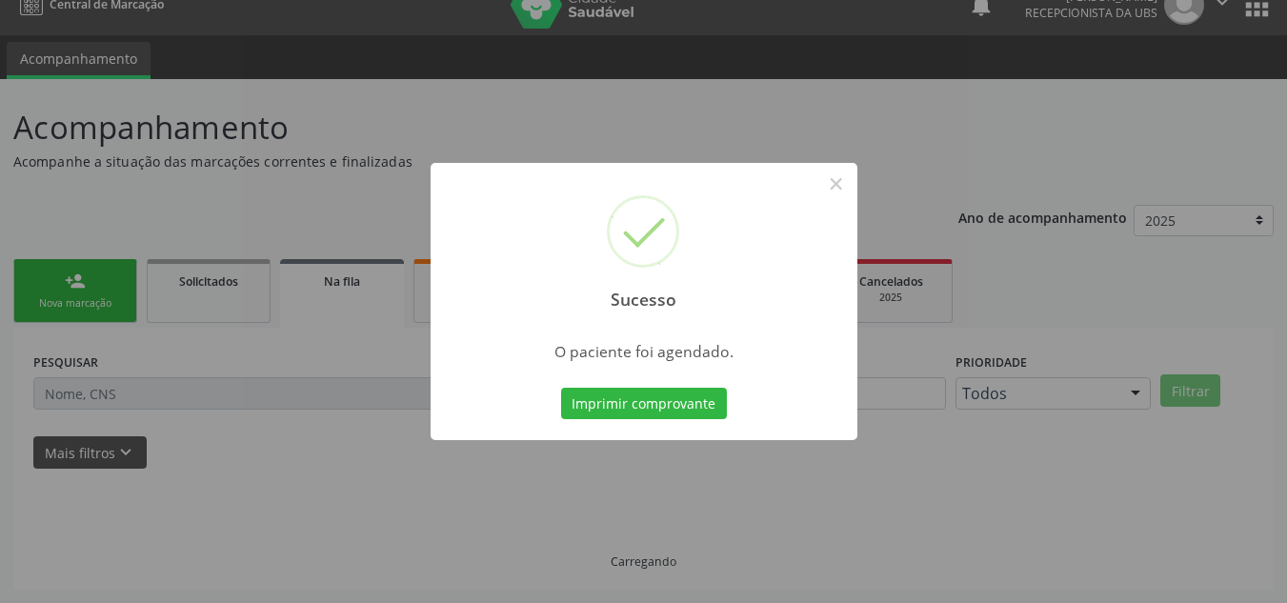
scroll to position [26, 0]
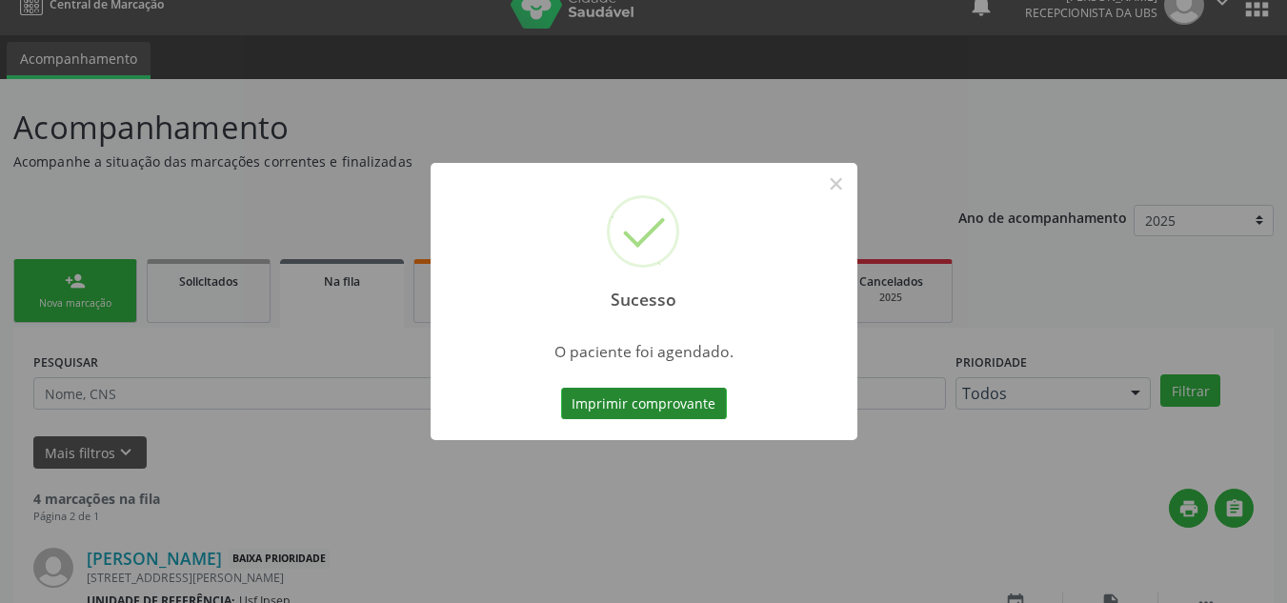
click at [584, 410] on button "Imprimir comprovante" at bounding box center [644, 404] width 166 height 32
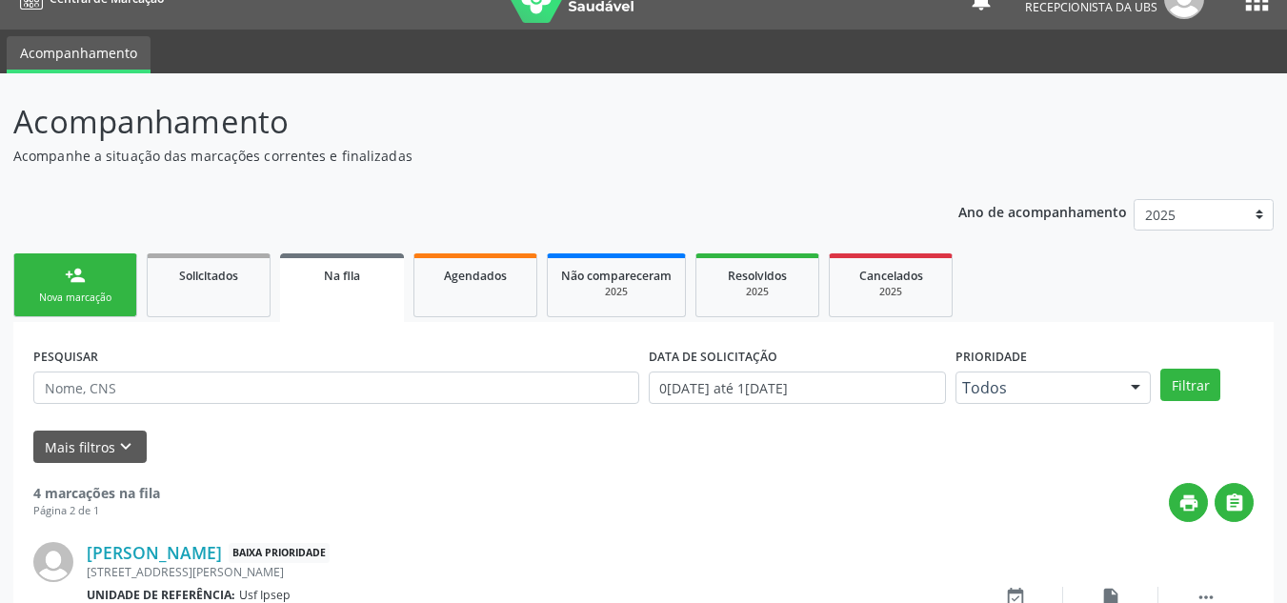
scroll to position [0, 0]
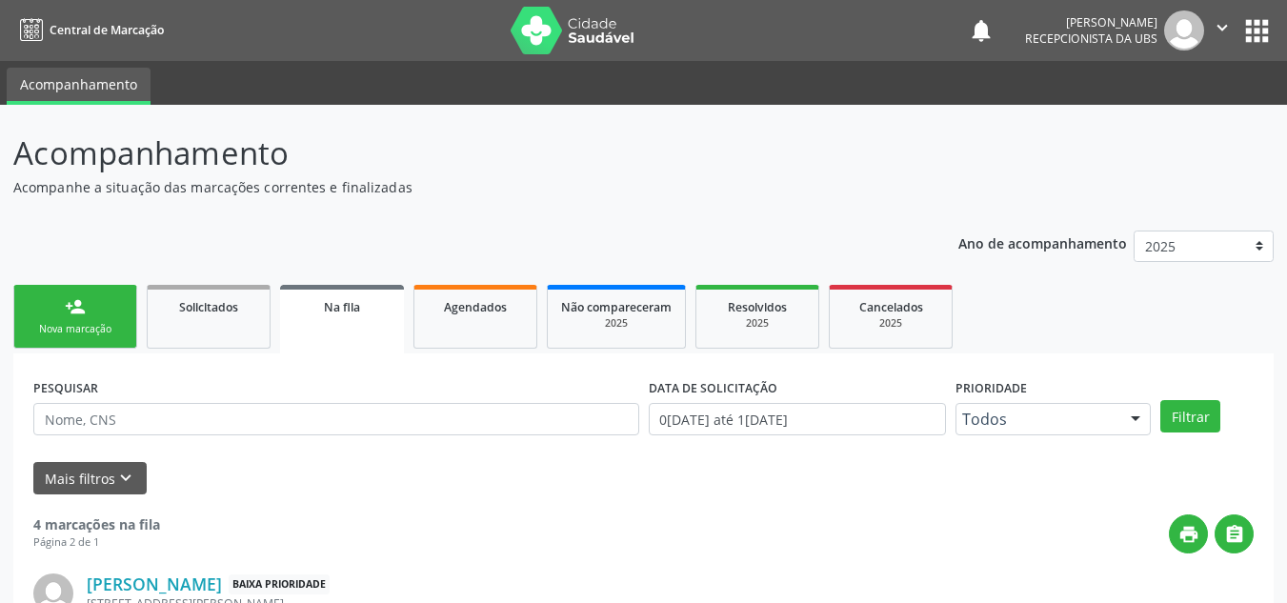
click at [78, 325] on div "Nova marcação" at bounding box center [75, 329] width 95 height 14
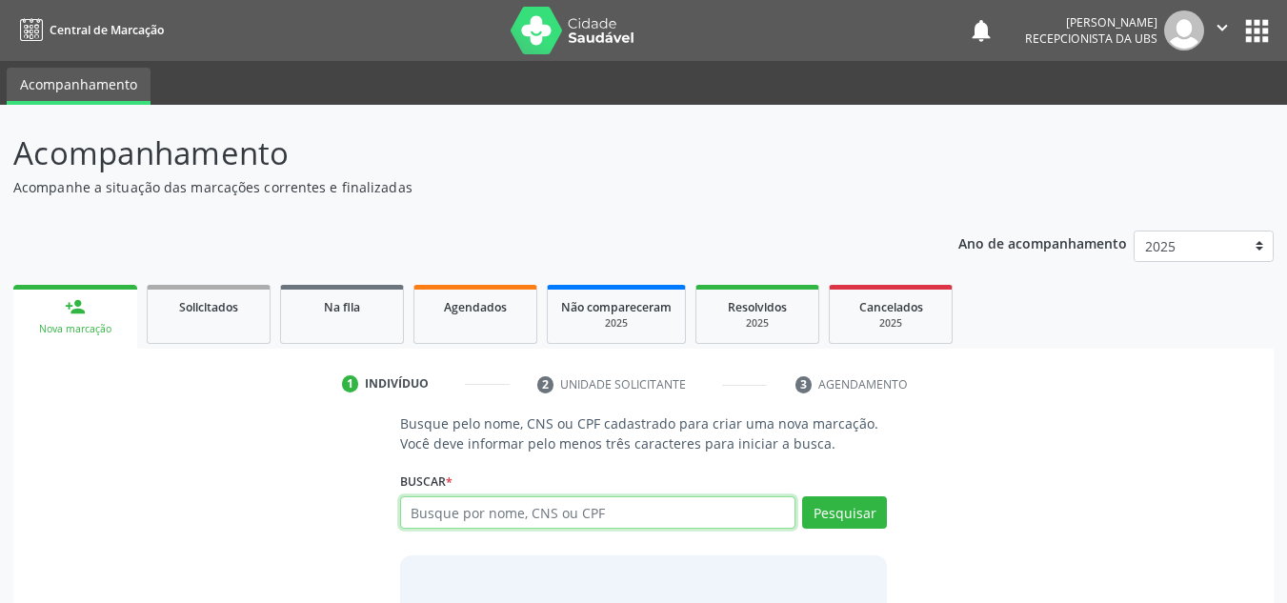
click at [414, 513] on input "text" at bounding box center [598, 512] width 396 height 32
click at [400, 513] on input "text" at bounding box center [598, 512] width 396 height 32
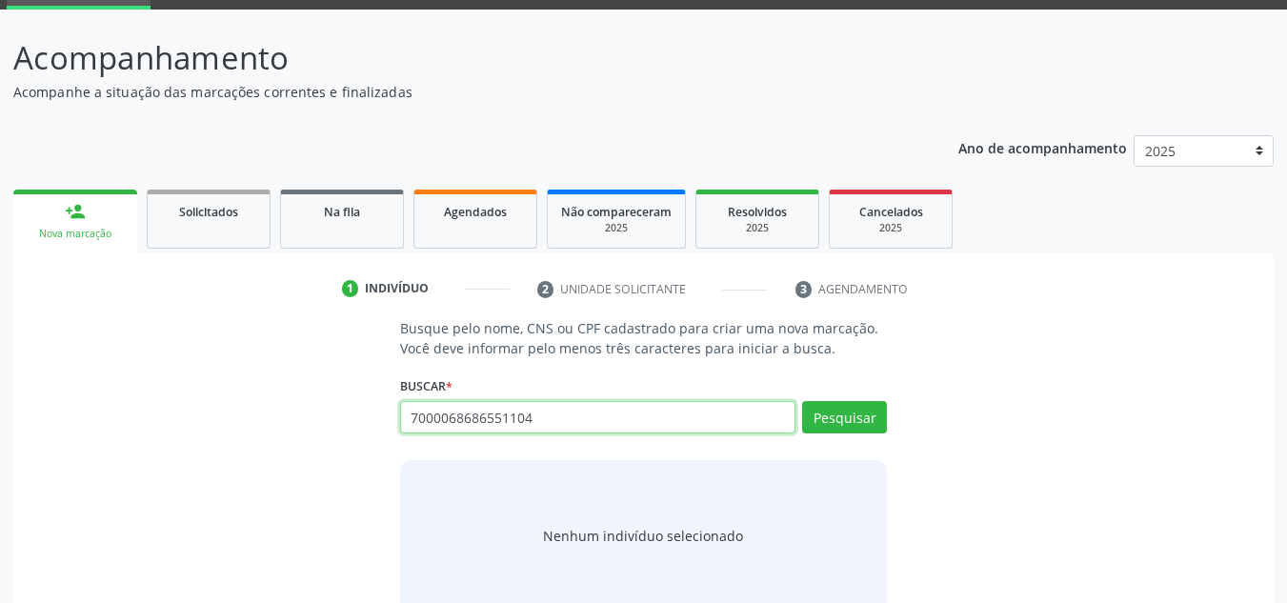
type input "7000068686551104"
click at [670, 542] on div "Nenhum indivíduo selecionado" at bounding box center [643, 536] width 200 height 20
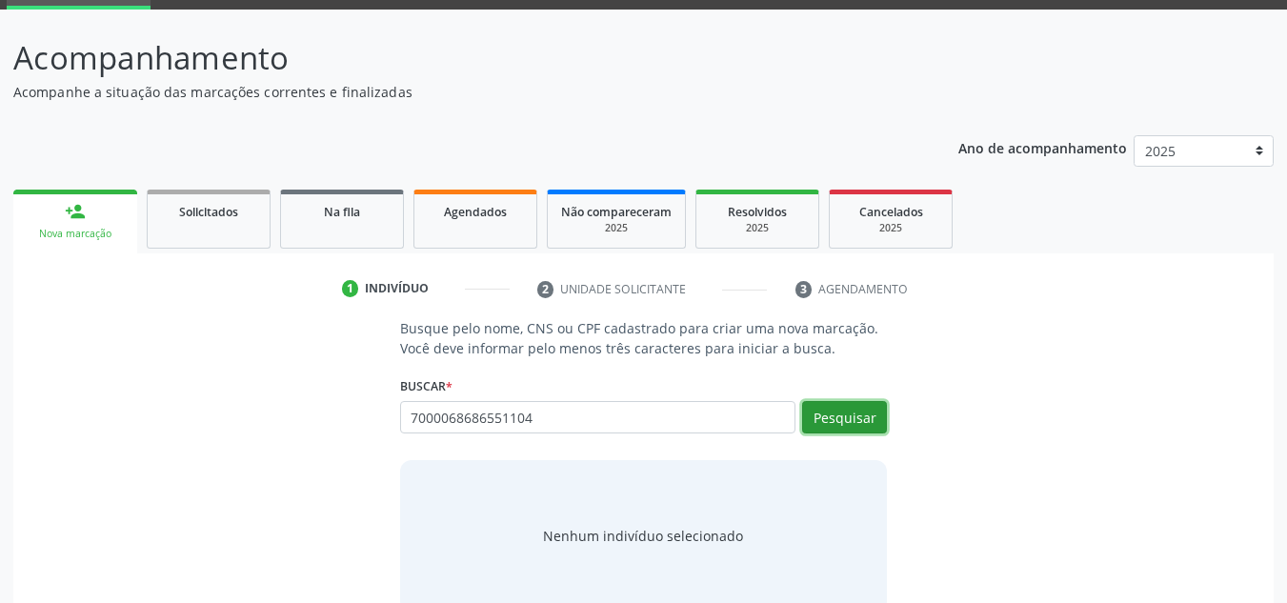
click at [854, 423] on button "Pesquisar" at bounding box center [844, 417] width 85 height 32
click at [660, 525] on div "Nenhum indivíduo selecionado" at bounding box center [644, 536] width 488 height 152
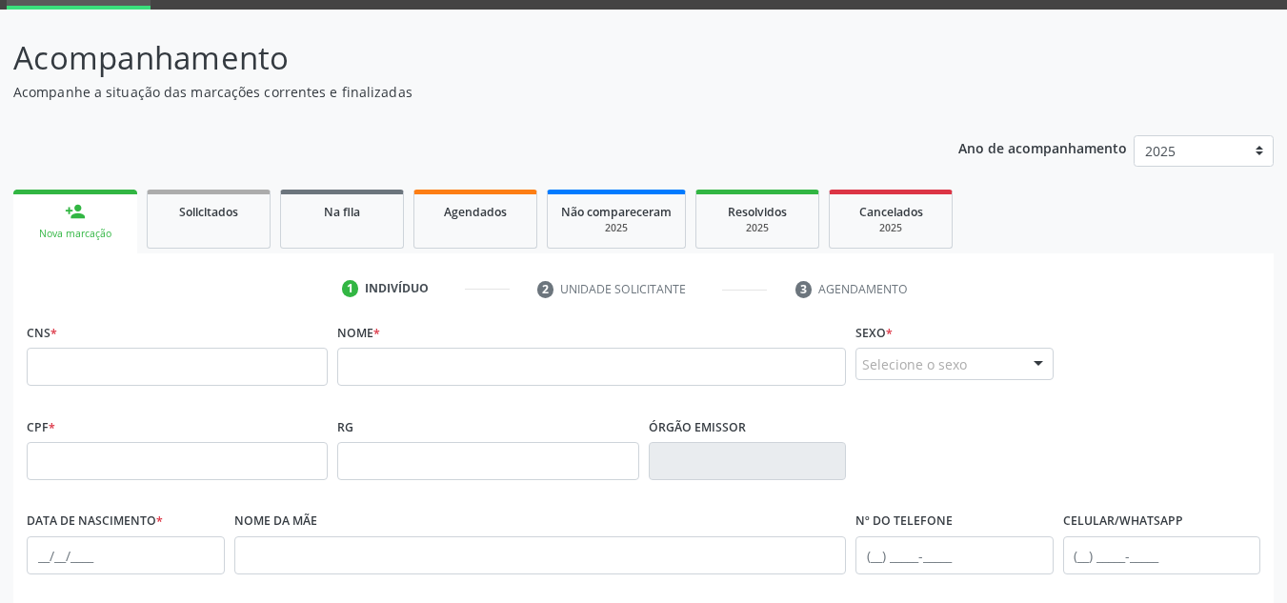
click at [63, 240] on div "Nova marcação" at bounding box center [75, 234] width 97 height 14
click at [33, 365] on input "text" at bounding box center [177, 367] width 301 height 38
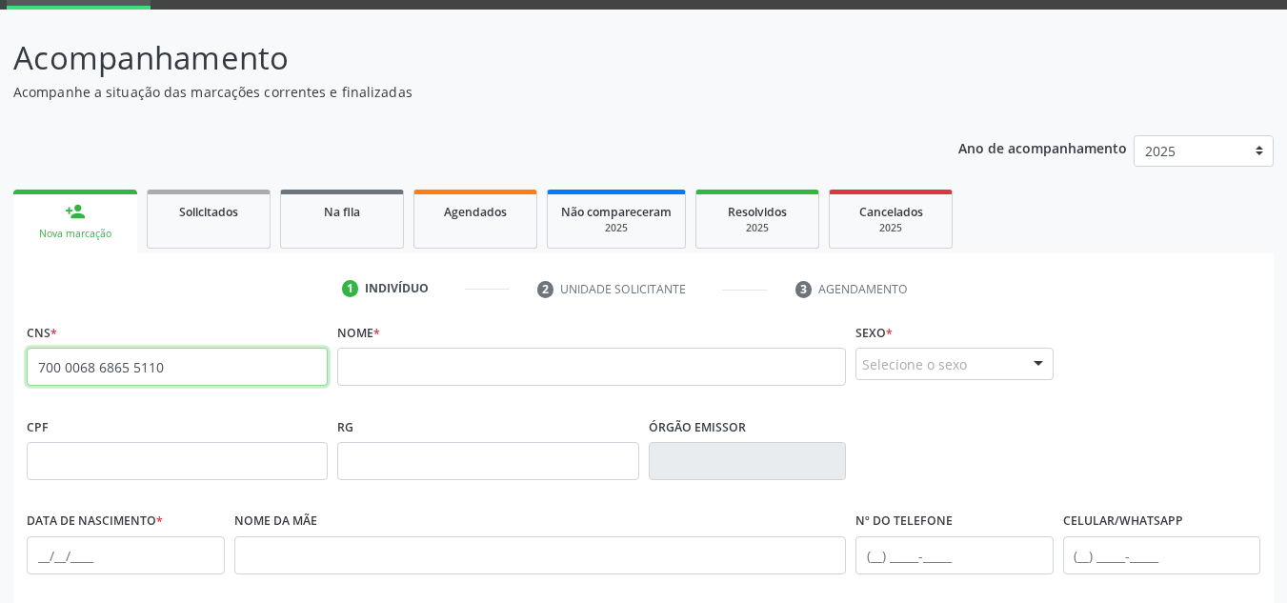
click at [163, 367] on input "700 0068 6865 5110" at bounding box center [177, 367] width 301 height 38
click at [135, 362] on input "700 0068 6865" at bounding box center [177, 367] width 301 height 38
type input "7"
click at [37, 363] on input "text" at bounding box center [177, 367] width 301 height 38
click at [31, 365] on input "text" at bounding box center [177, 367] width 301 height 38
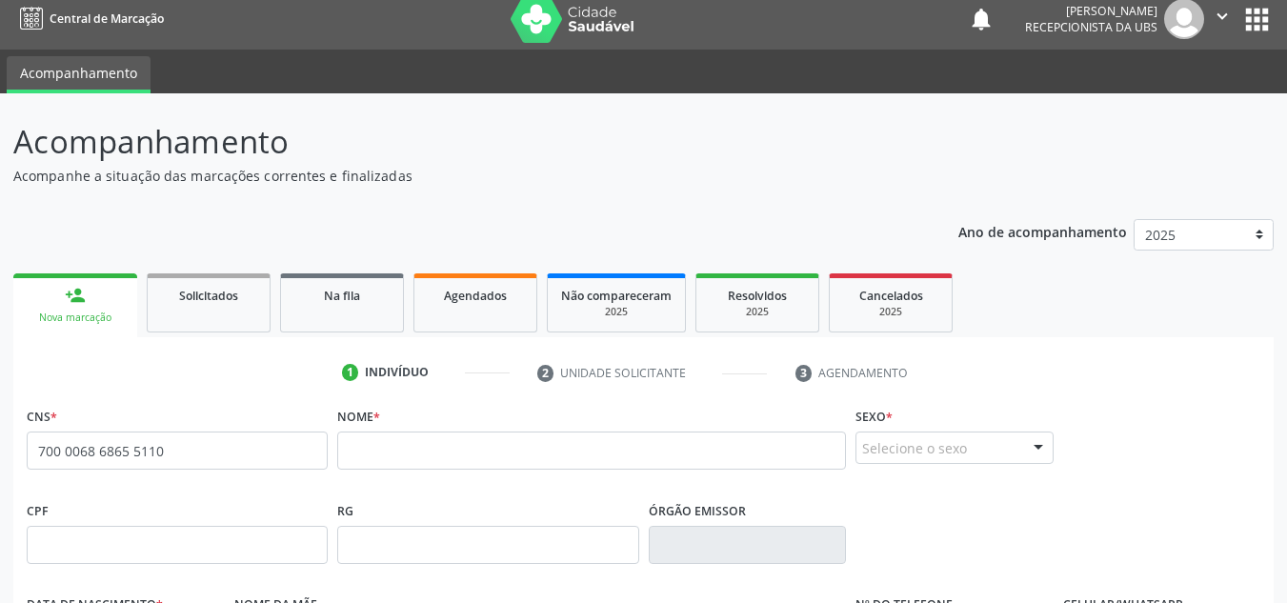
scroll to position [0, 0]
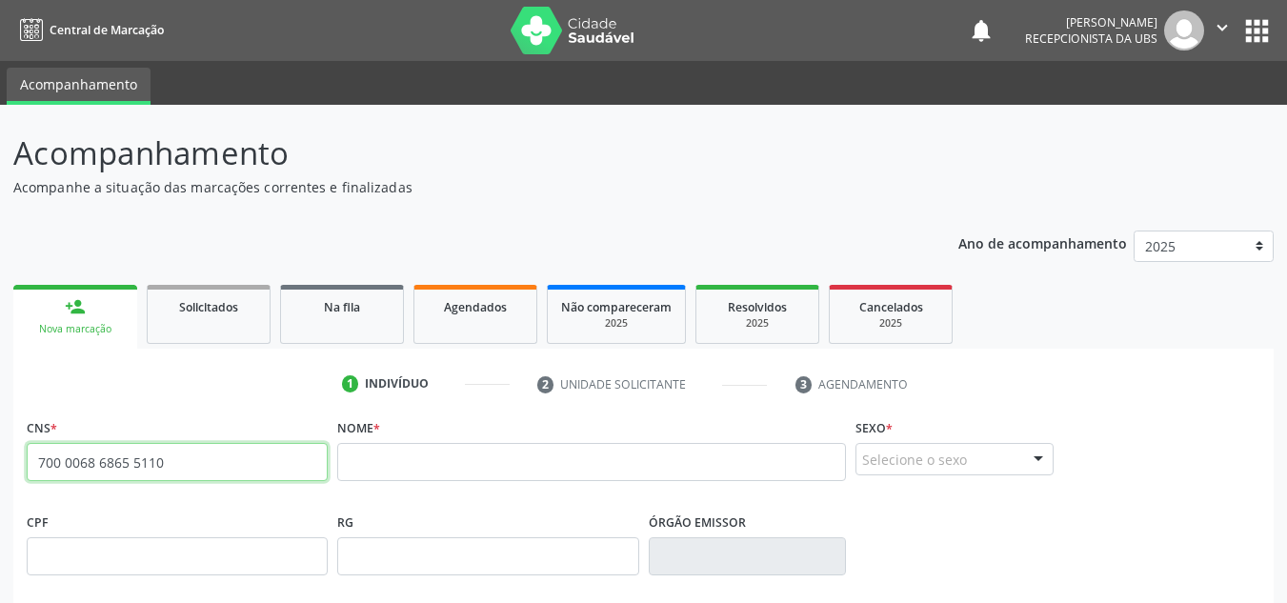
click at [170, 460] on input "700 0068 6865 5110" at bounding box center [177, 462] width 301 height 38
type input "7"
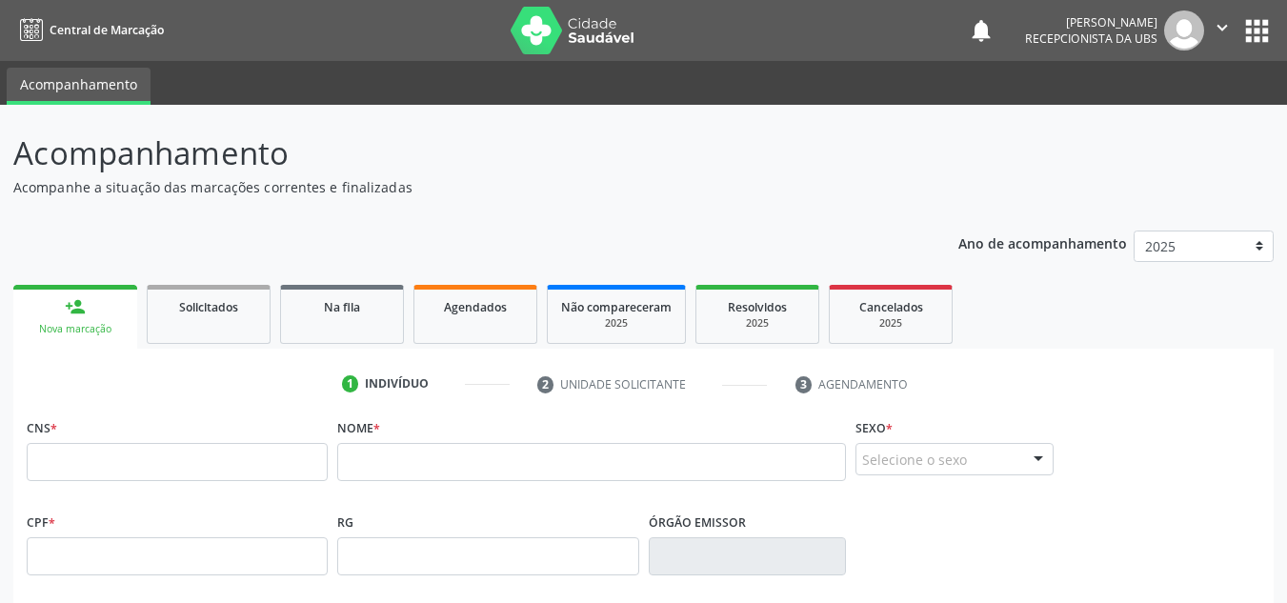
click at [86, 327] on div "Nova marcação" at bounding box center [75, 329] width 97 height 14
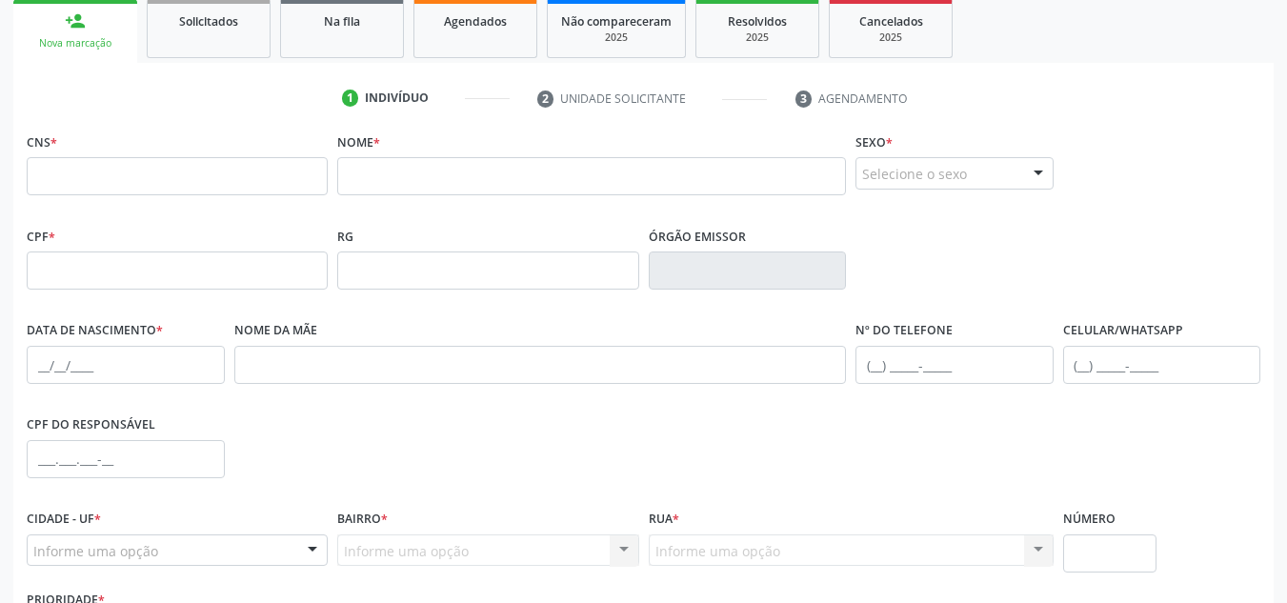
scroll to position [429, 0]
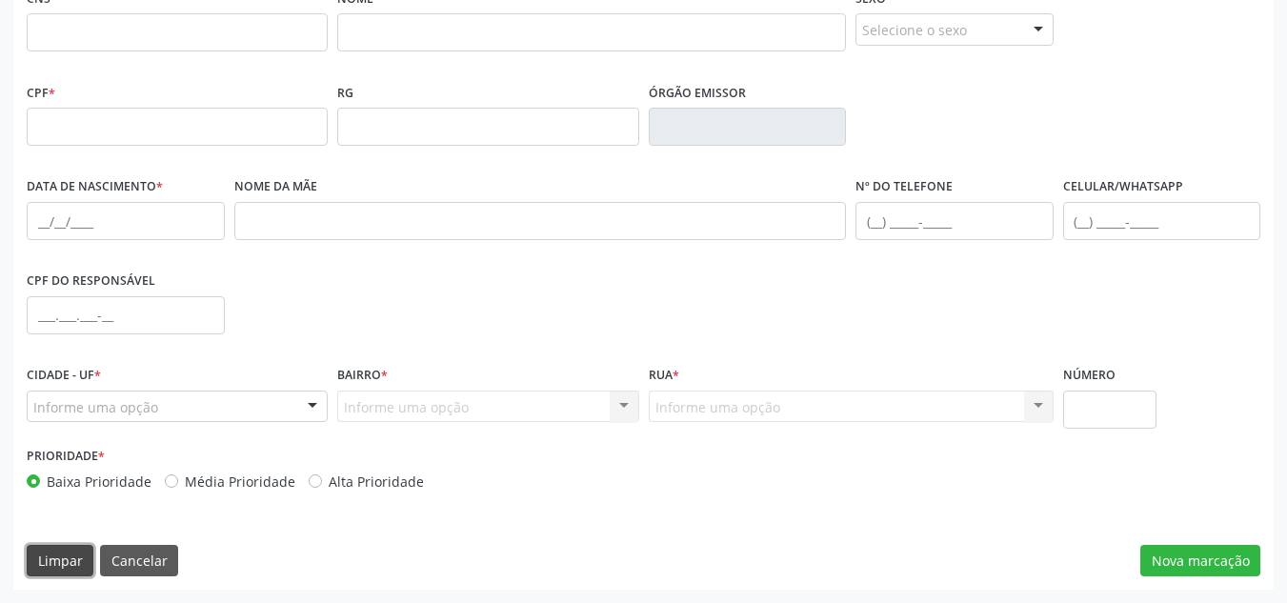
click at [85, 558] on button "Limpar" at bounding box center [60, 561] width 67 height 32
click at [156, 567] on button "Cancelar" at bounding box center [139, 561] width 78 height 32
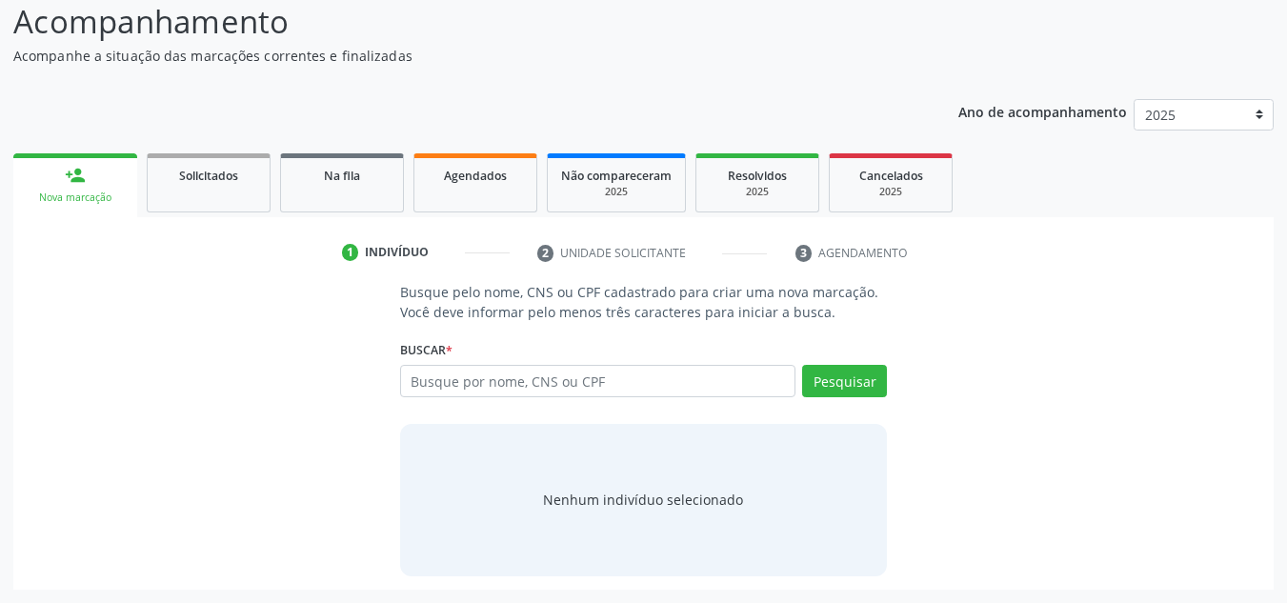
scroll to position [131, 0]
click at [477, 181] on span "Agendados" at bounding box center [475, 176] width 63 height 16
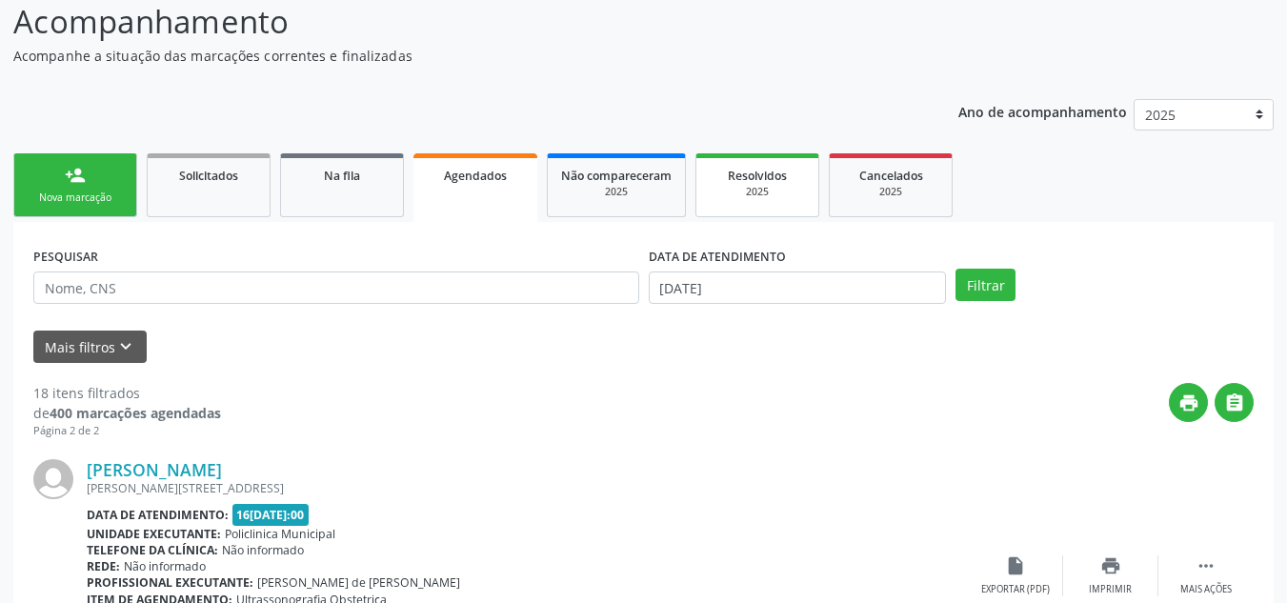
click at [775, 198] on div "2025" at bounding box center [756, 192] width 95 height 14
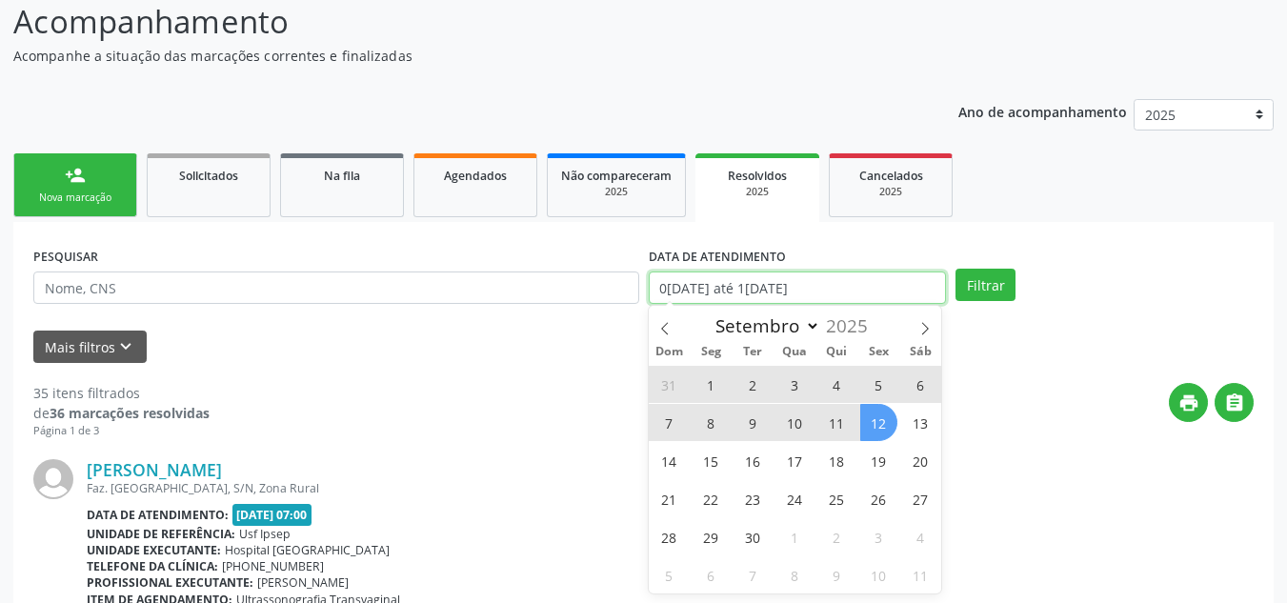
click at [777, 284] on input "01/01/2025 até 12/09/2025" at bounding box center [798, 287] width 298 height 32
click at [766, 466] on span "16" at bounding box center [752, 460] width 37 height 37
type input "16/09/2025"
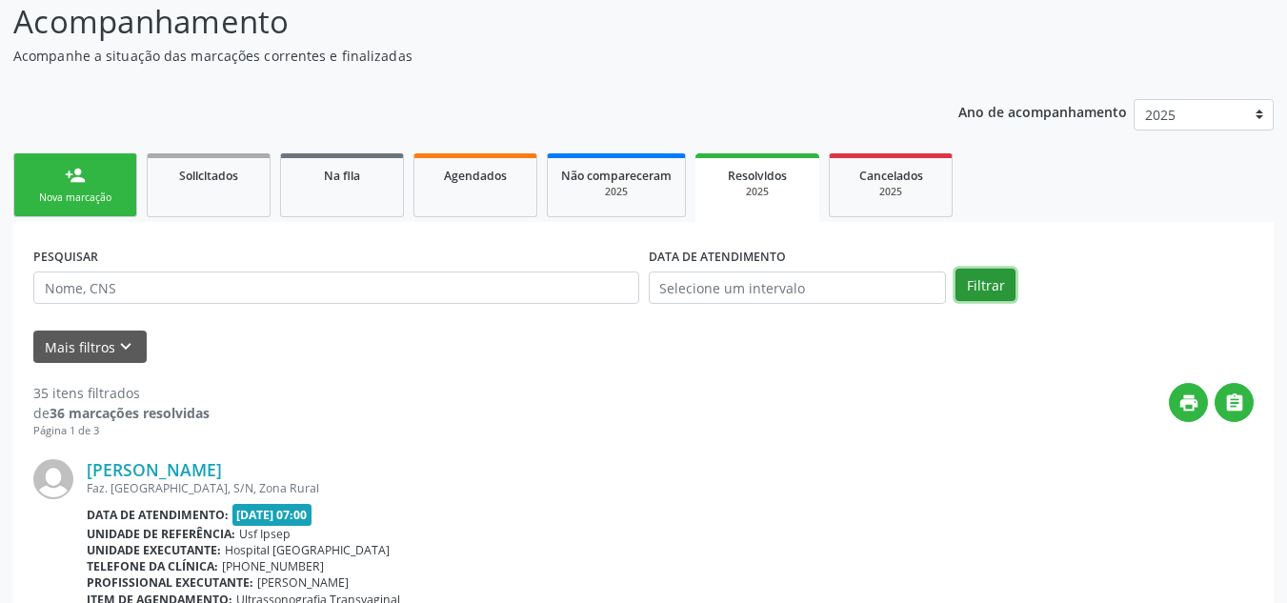
click at [977, 295] on button "Filtrar" at bounding box center [985, 285] width 60 height 32
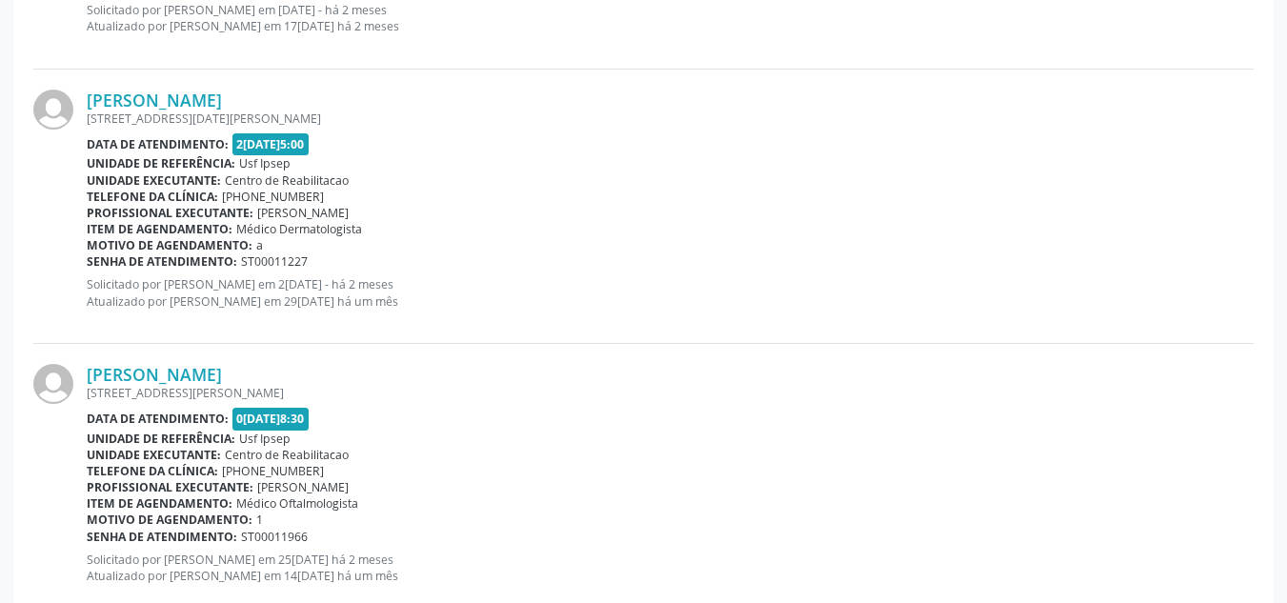
scroll to position [4156, 0]
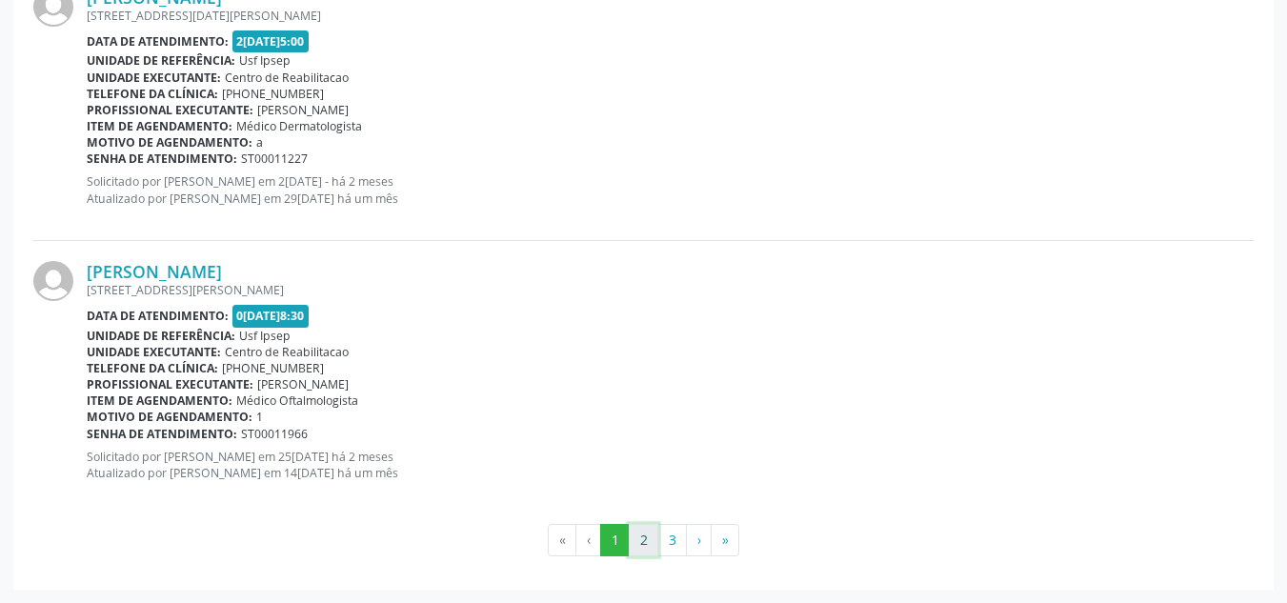
click at [653, 540] on button "2" at bounding box center [644, 540] width 30 height 32
click at [673, 547] on button "3" at bounding box center [672, 540] width 30 height 32
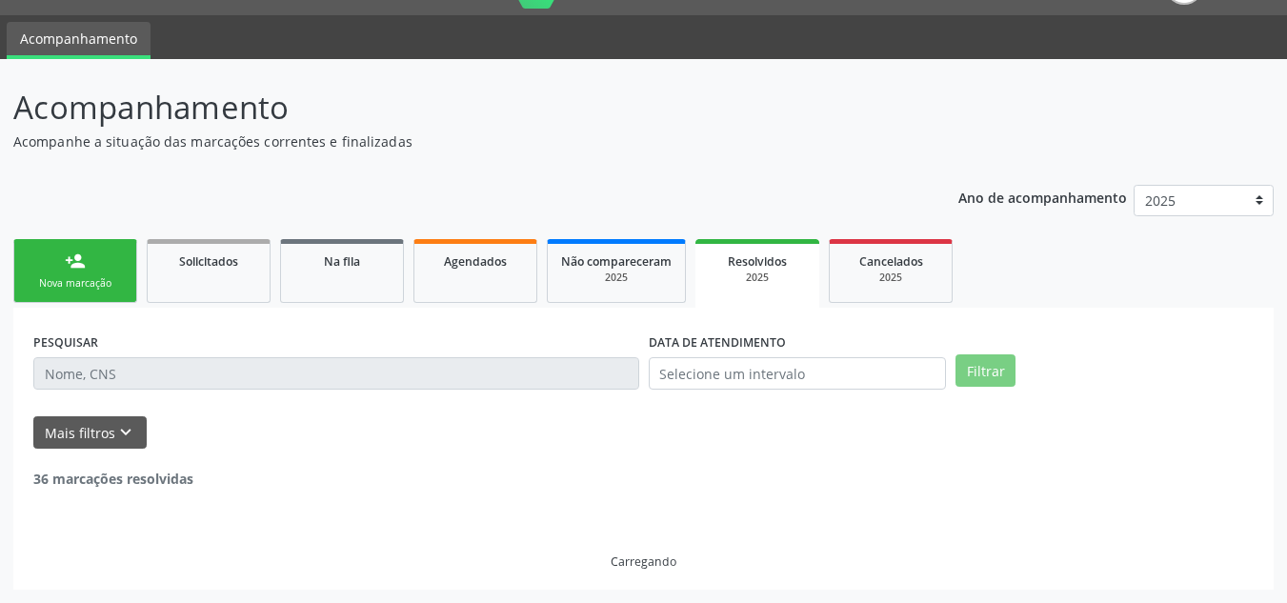
scroll to position [1685, 0]
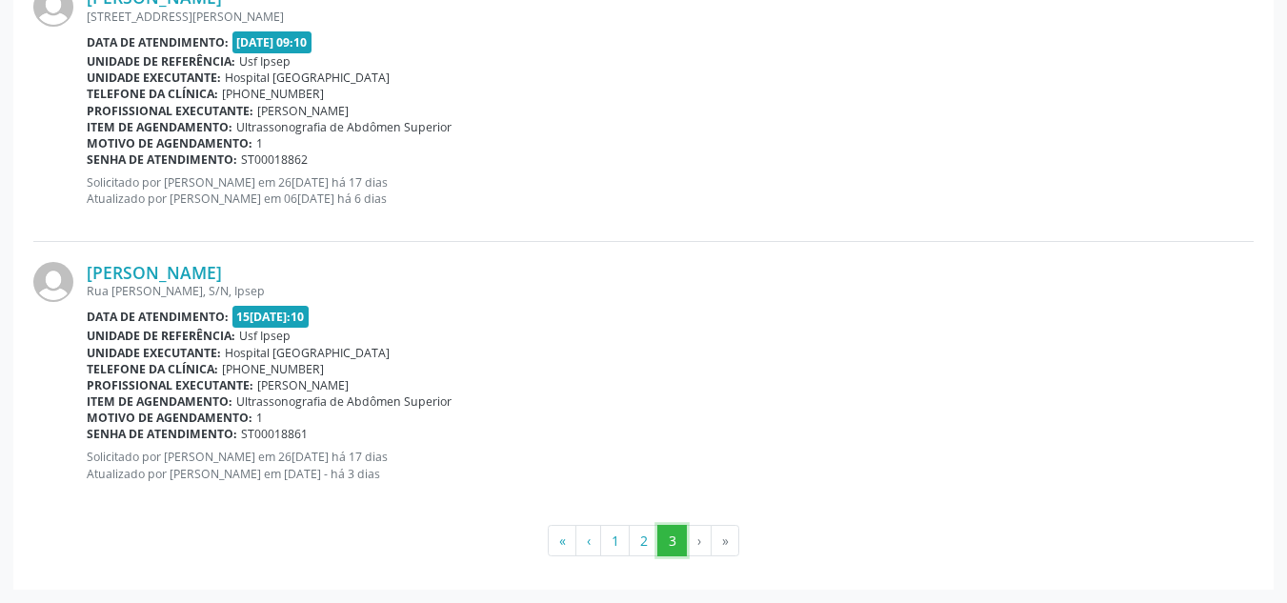
click at [676, 539] on button "3" at bounding box center [672, 541] width 30 height 32
drag, startPoint x: 695, startPoint y: 544, endPoint x: 708, endPoint y: 541, distance: 12.7
click at [708, 541] on li "›" at bounding box center [699, 541] width 25 height 32
click at [668, 538] on button "3" at bounding box center [672, 541] width 30 height 32
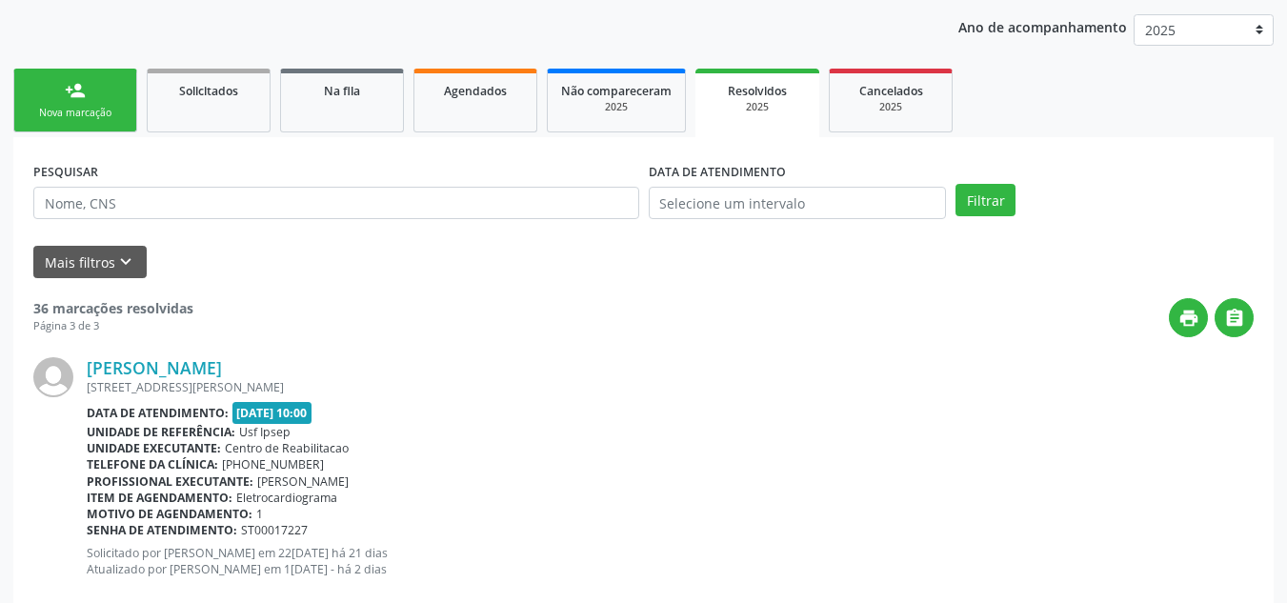
scroll to position [256, 0]
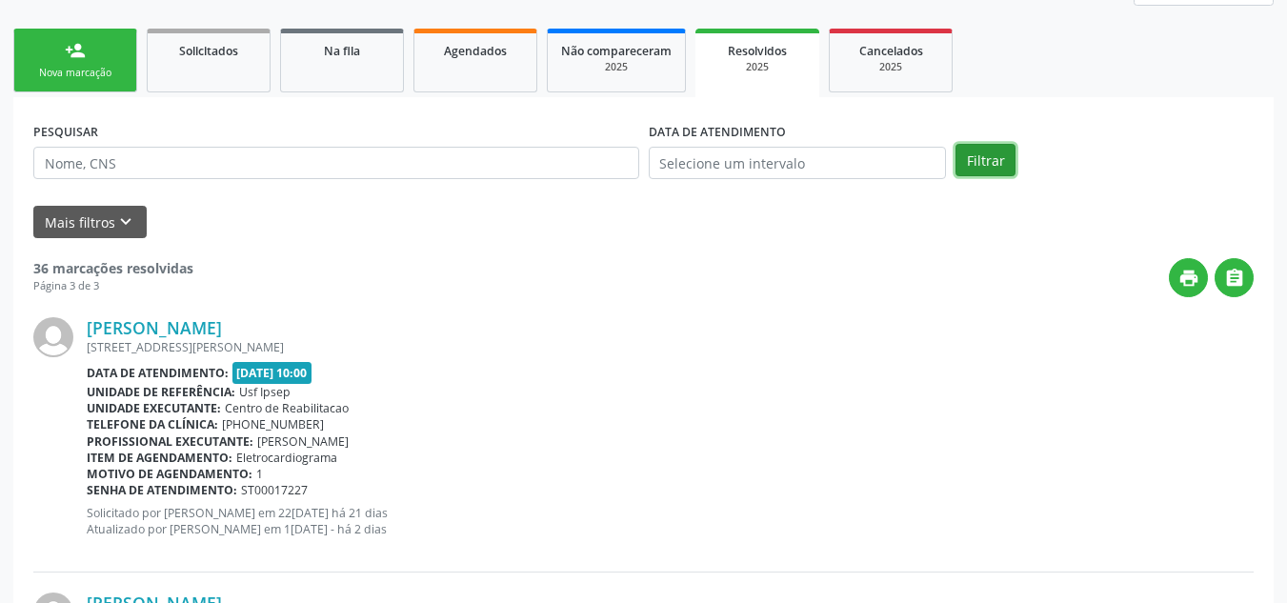
click at [968, 169] on button "Filtrar" at bounding box center [985, 160] width 60 height 32
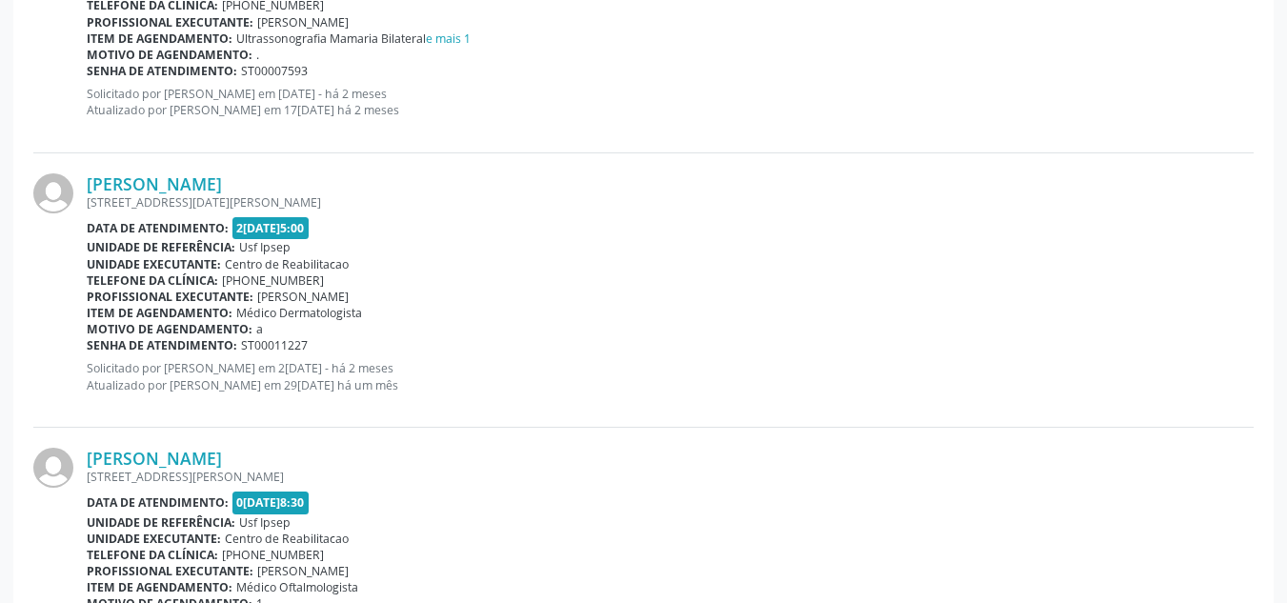
scroll to position [4156, 0]
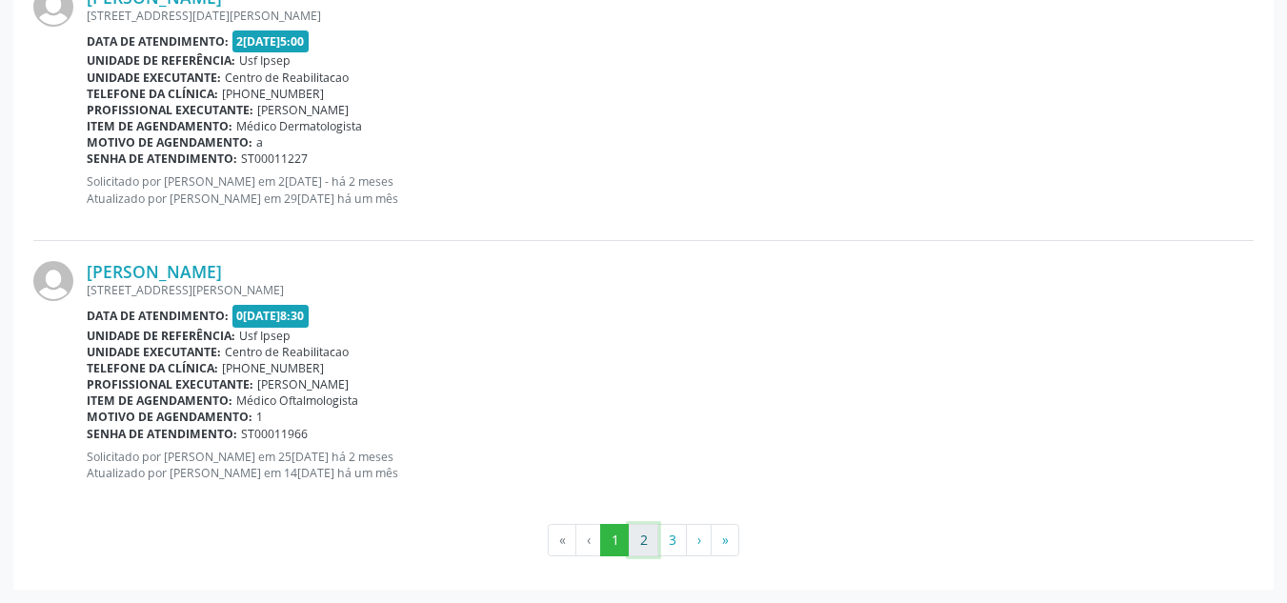
click at [643, 551] on button "2" at bounding box center [644, 540] width 30 height 32
click at [678, 552] on button "3" at bounding box center [672, 540] width 30 height 32
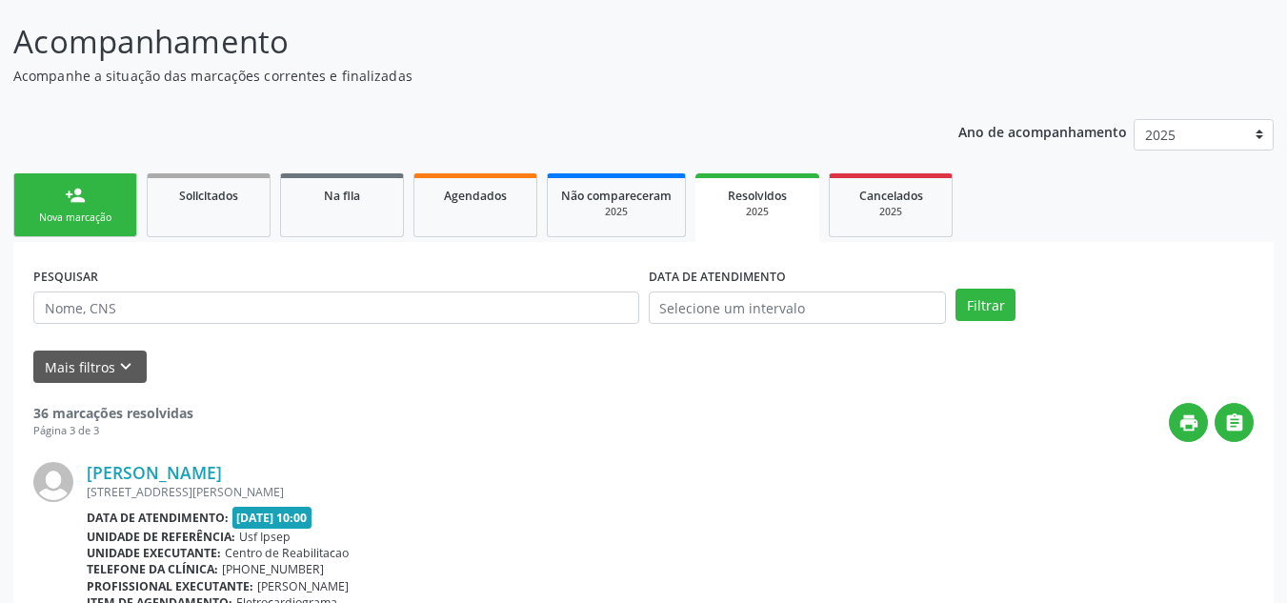
scroll to position [190, 0]
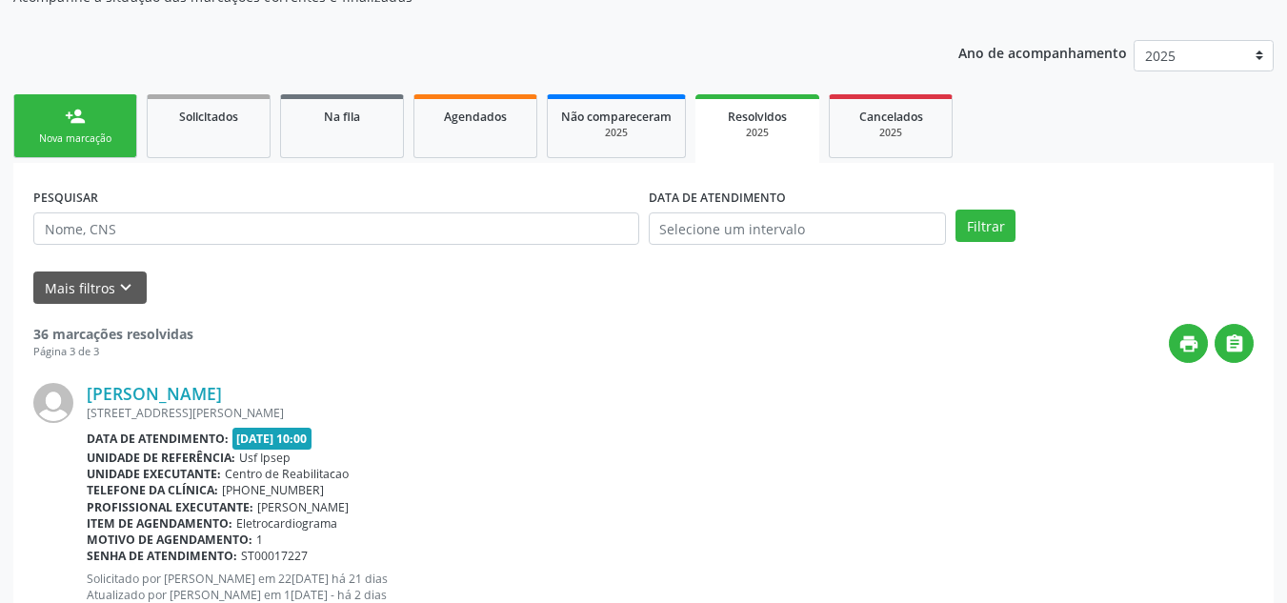
click at [998, 209] on div "PESQUISAR DATA DE ATENDIMENTO Filtrar" at bounding box center [643, 220] width 1229 height 74
click at [991, 228] on button "Filtrar" at bounding box center [985, 226] width 60 height 32
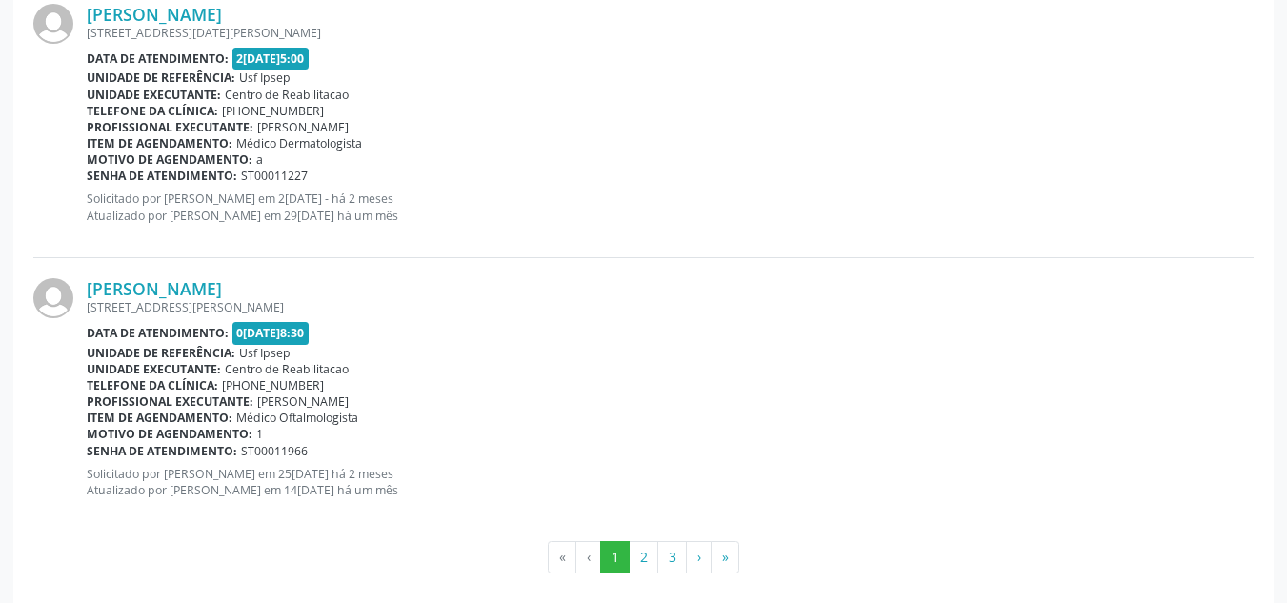
scroll to position [4156, 0]
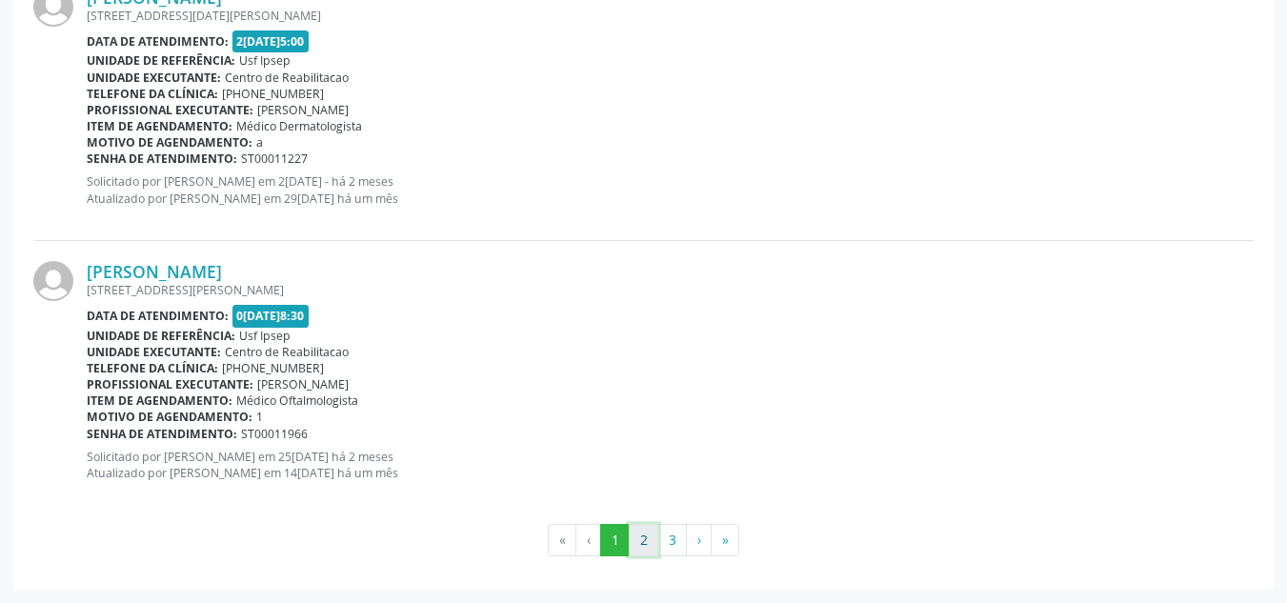
click at [651, 549] on button "2" at bounding box center [644, 540] width 30 height 32
click at [669, 544] on button "3" at bounding box center [672, 540] width 30 height 32
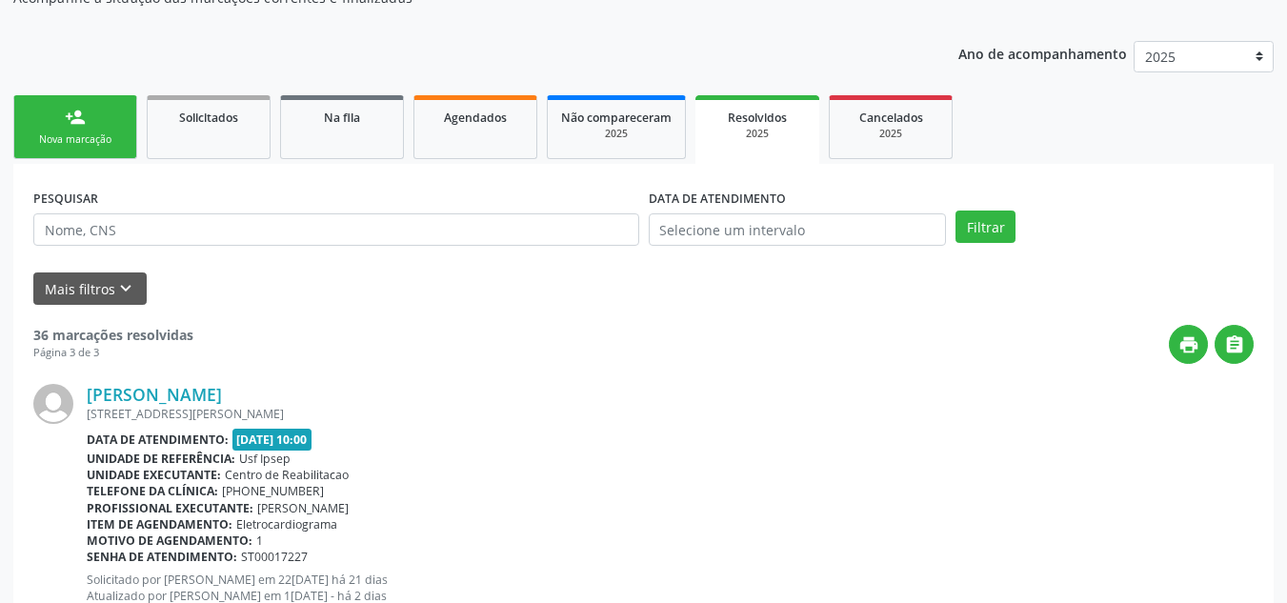
scroll to position [190, 0]
click at [479, 126] on link "Agendados" at bounding box center [475, 126] width 124 height 64
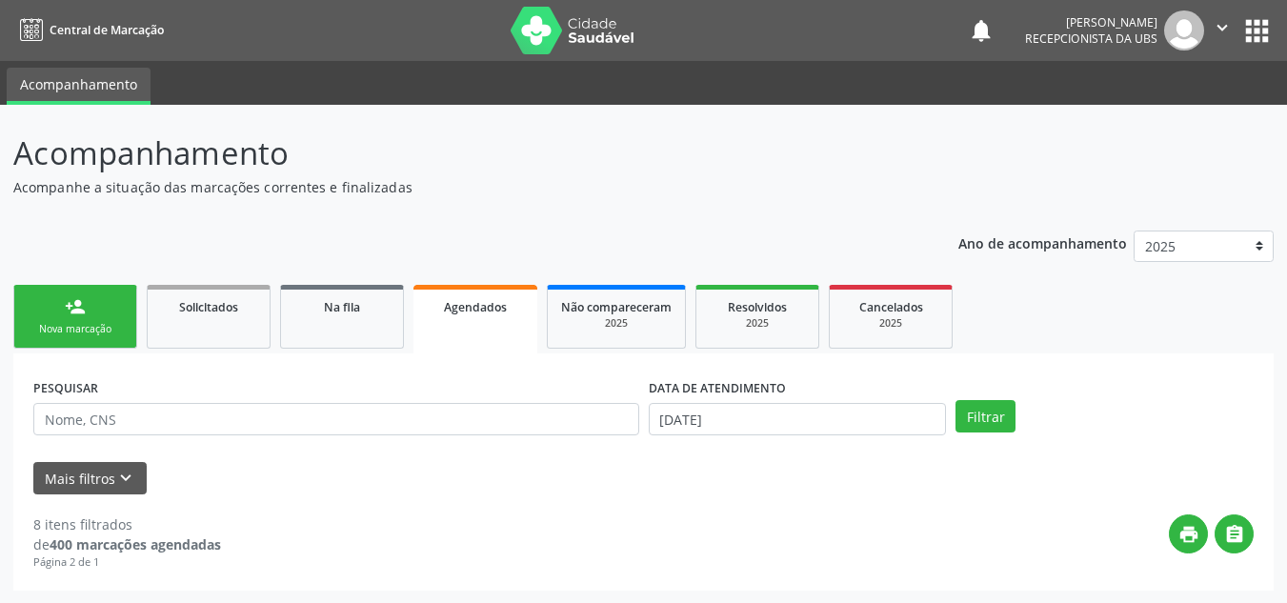
scroll to position [1, 0]
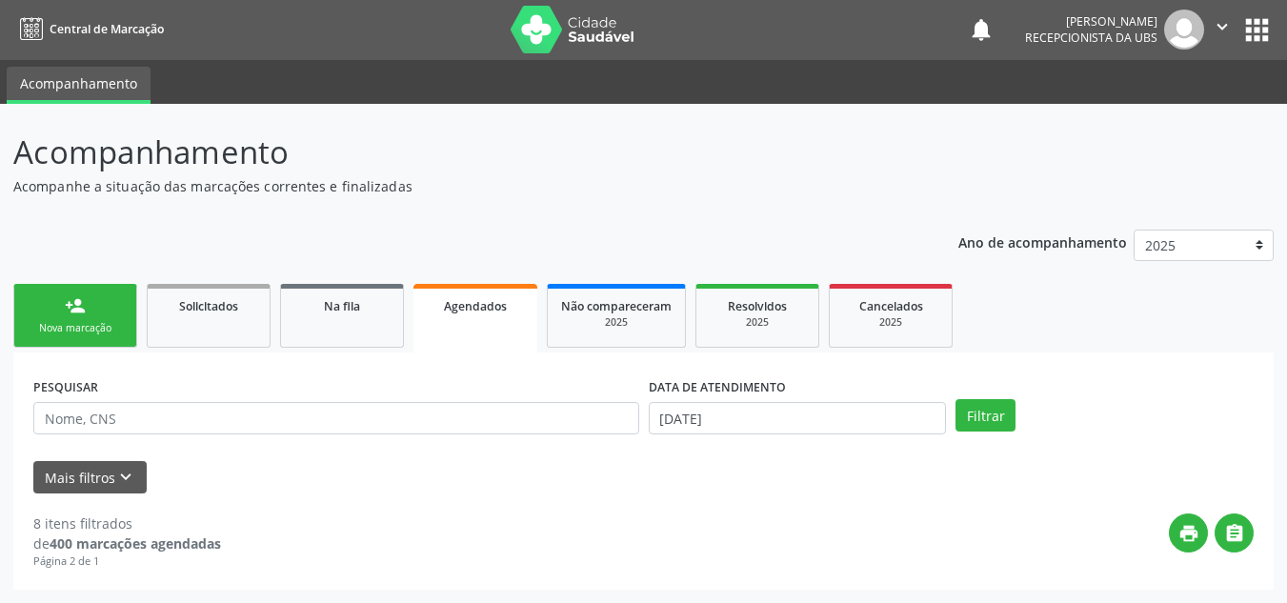
click at [542, 246] on div "Ano de acompanhamento 2025 2024 person_add Nova marcação Solicitados Na fila Ag…" at bounding box center [643, 403] width 1260 height 374
click at [623, 161] on p "Acompanhamento" at bounding box center [454, 153] width 882 height 48
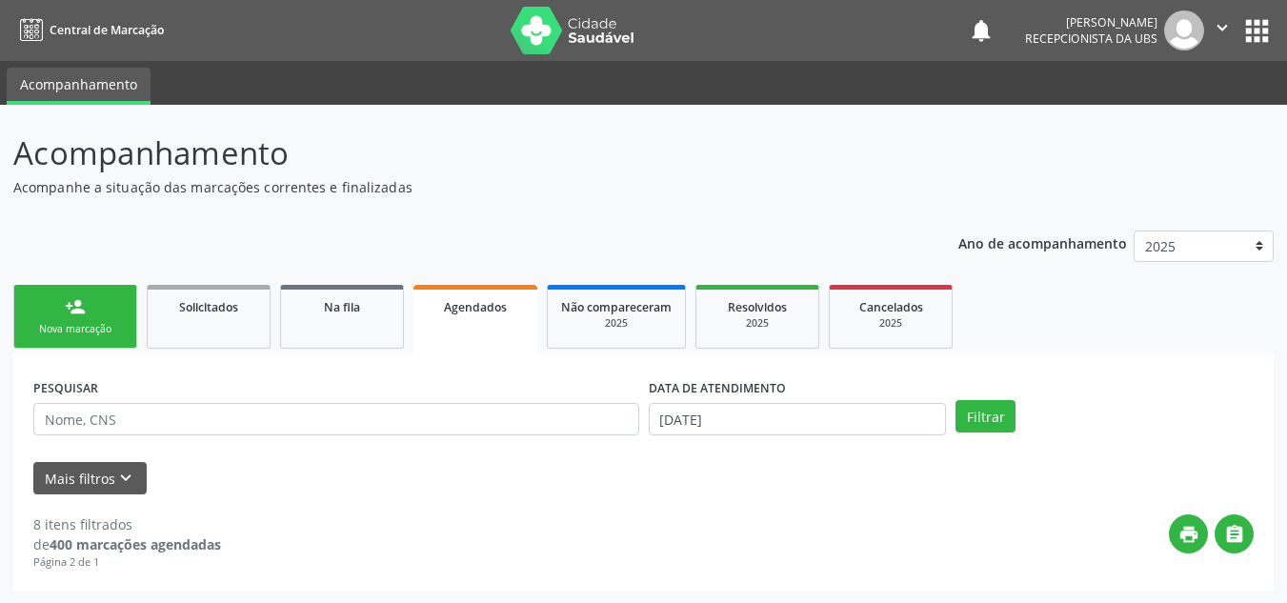
click at [1152, 165] on header "Acompanhamento Acompanhe a situação das marcações correntes e finalizadas Relat…" at bounding box center [643, 164] width 1260 height 68
click at [760, 221] on div "Ano de acompanhamento 2025 2024 person_add Nova marcação Solicitados Na fila Ag…" at bounding box center [643, 404] width 1260 height 374
click at [65, 327] on div "Nova marcação" at bounding box center [75, 329] width 95 height 14
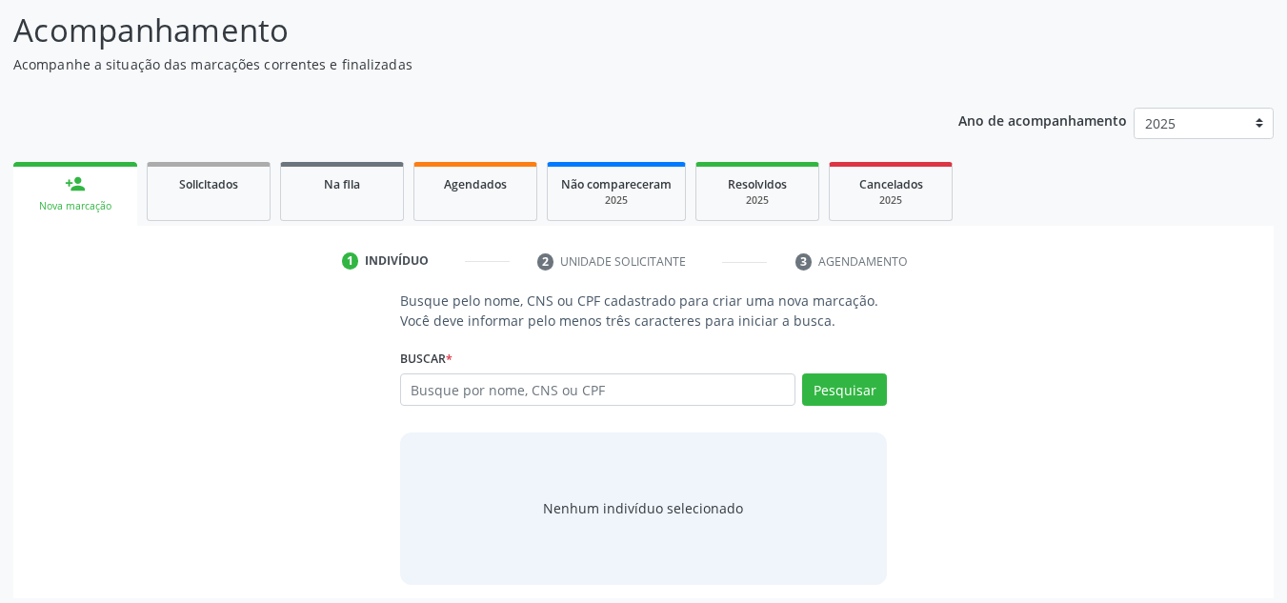
scroll to position [131, 0]
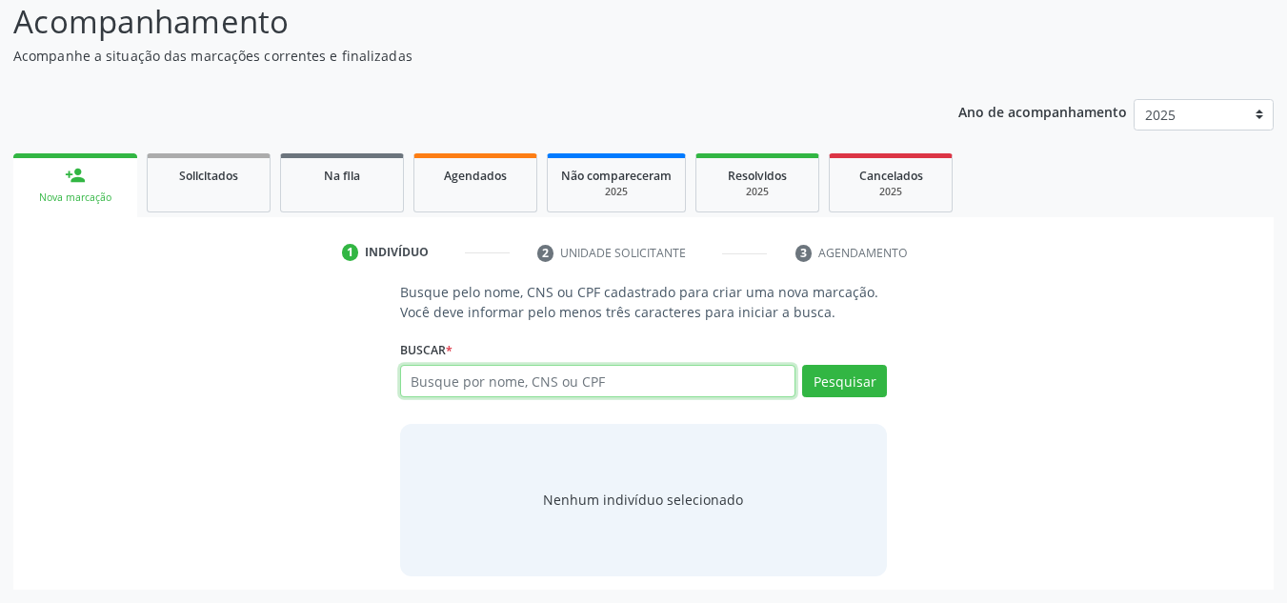
click at [413, 373] on input "text" at bounding box center [598, 381] width 396 height 32
type input "7000068686551104"
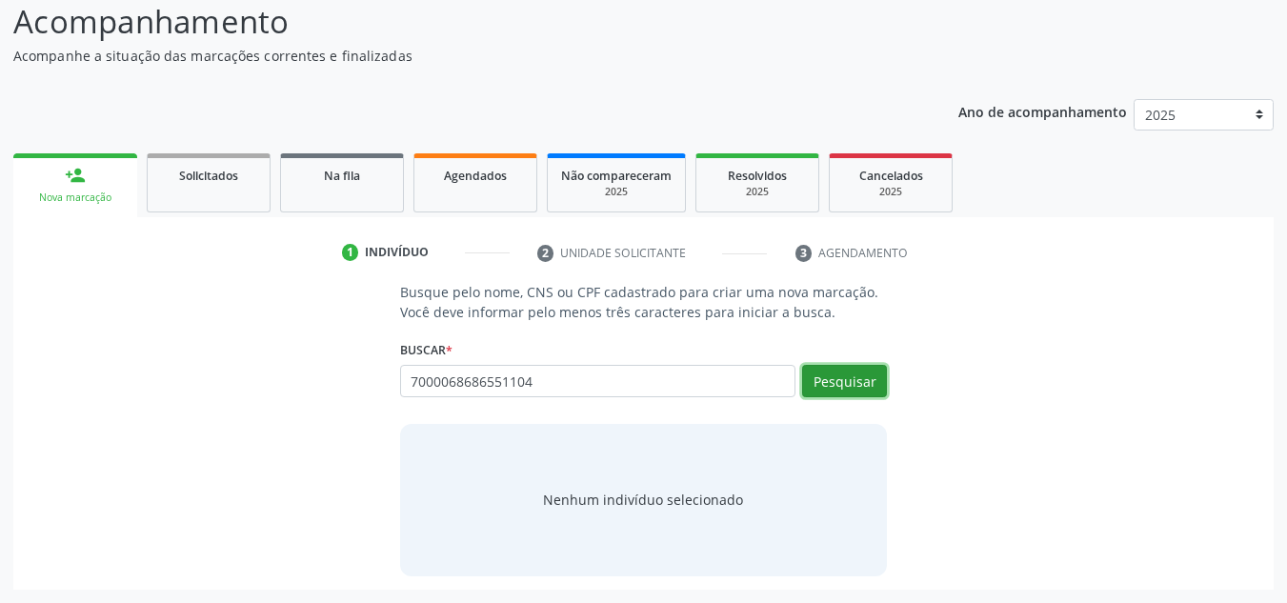
click at [838, 384] on button "Pesquisar" at bounding box center [844, 381] width 85 height 32
click at [655, 501] on div "Nenhum indivíduo selecionado" at bounding box center [643, 499] width 200 height 20
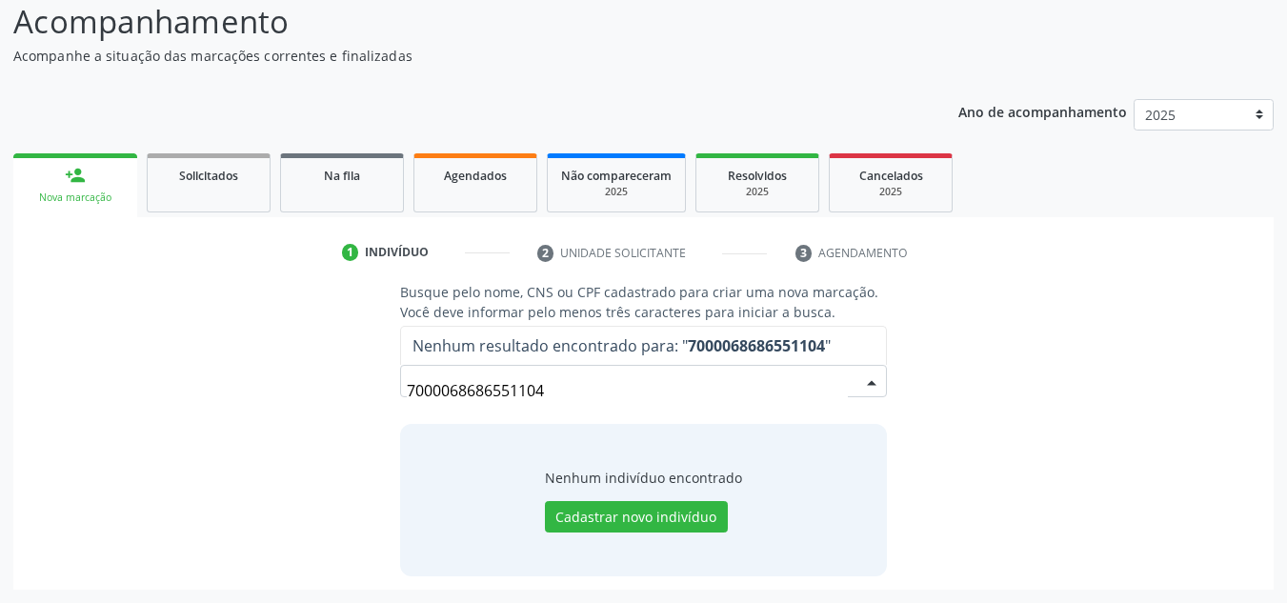
click at [558, 392] on input "7000068686551104" at bounding box center [628, 390] width 442 height 38
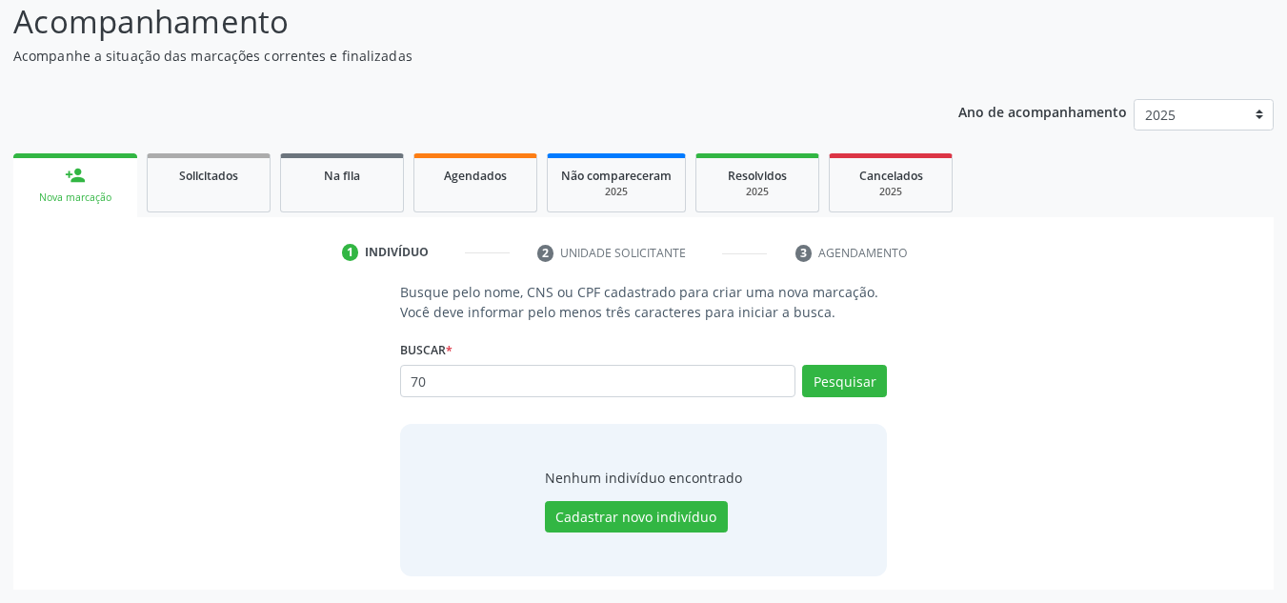
type input "7"
type input "70006868655104"
click at [857, 390] on button "Pesquisar" at bounding box center [844, 381] width 85 height 32
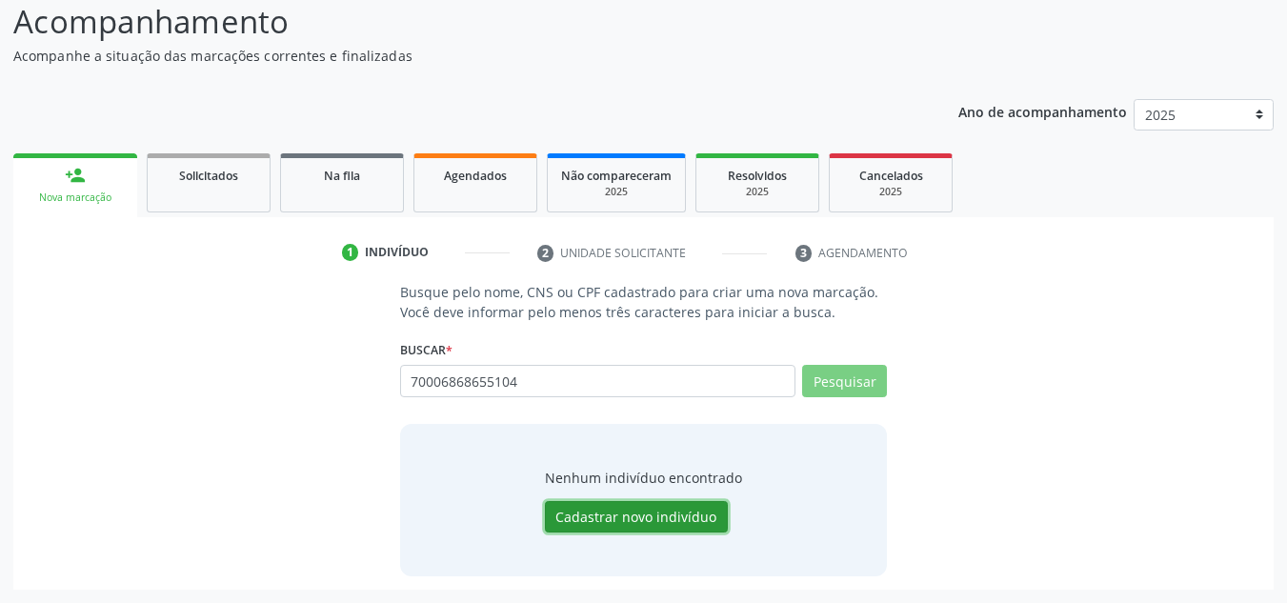
click at [597, 525] on button "Cadastrar novo indivíduo" at bounding box center [636, 517] width 183 height 32
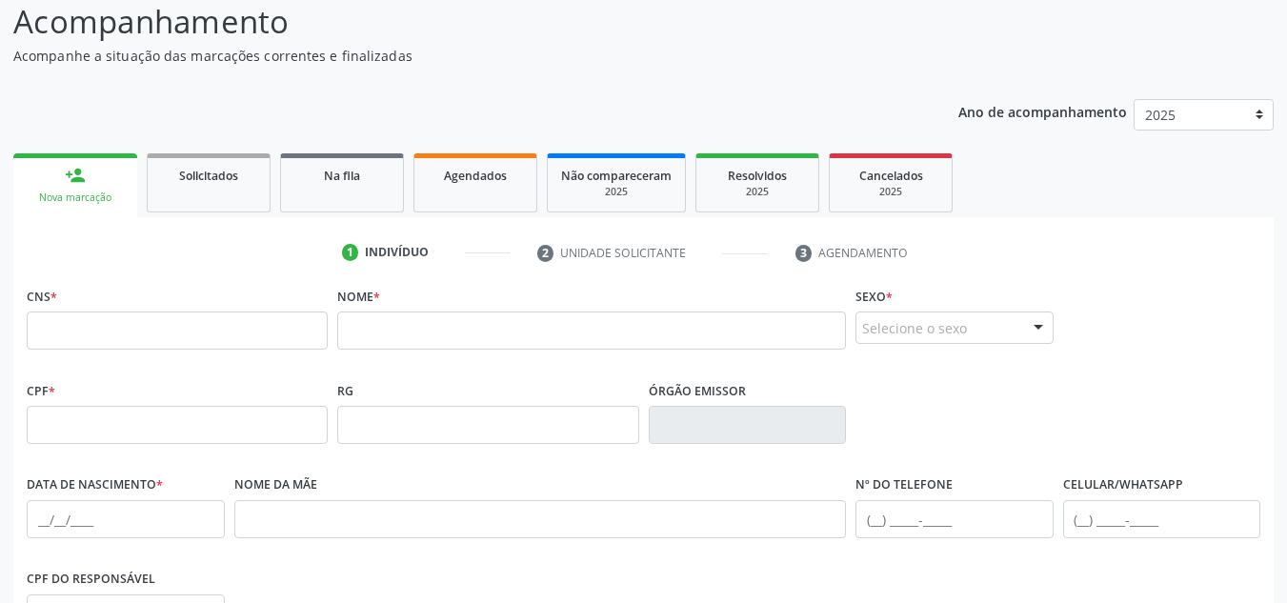
click at [78, 190] on div "Nova marcação" at bounding box center [75, 197] width 97 height 14
click at [67, 319] on input "text" at bounding box center [177, 330] width 301 height 38
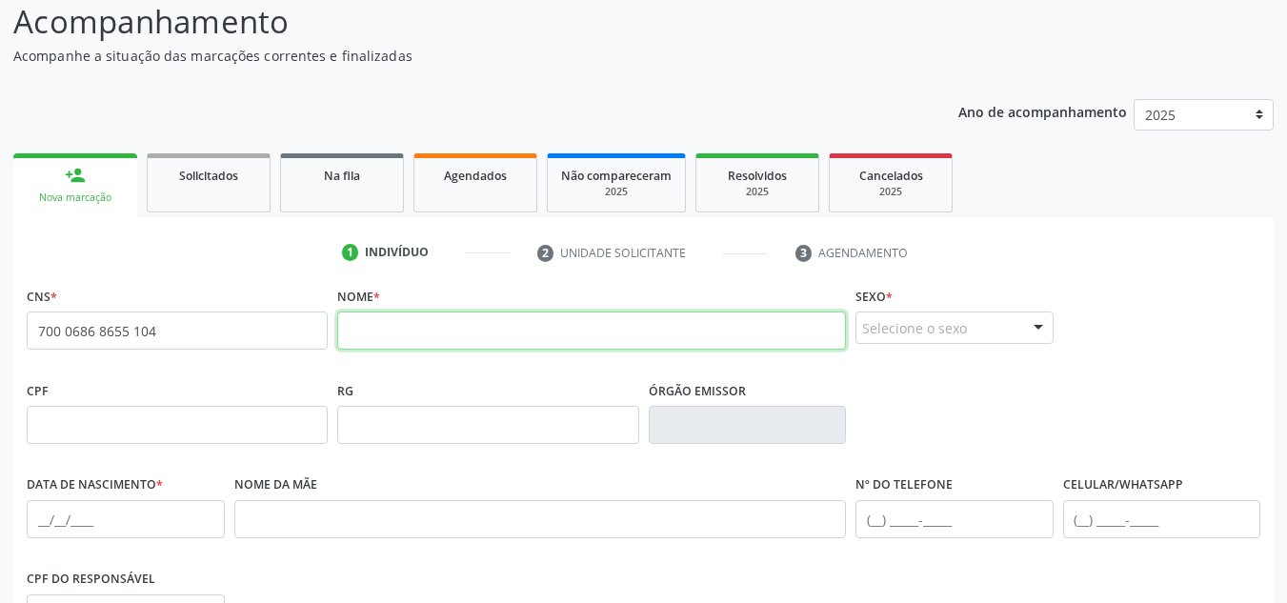
click at [348, 333] on input "text" at bounding box center [591, 330] width 509 height 38
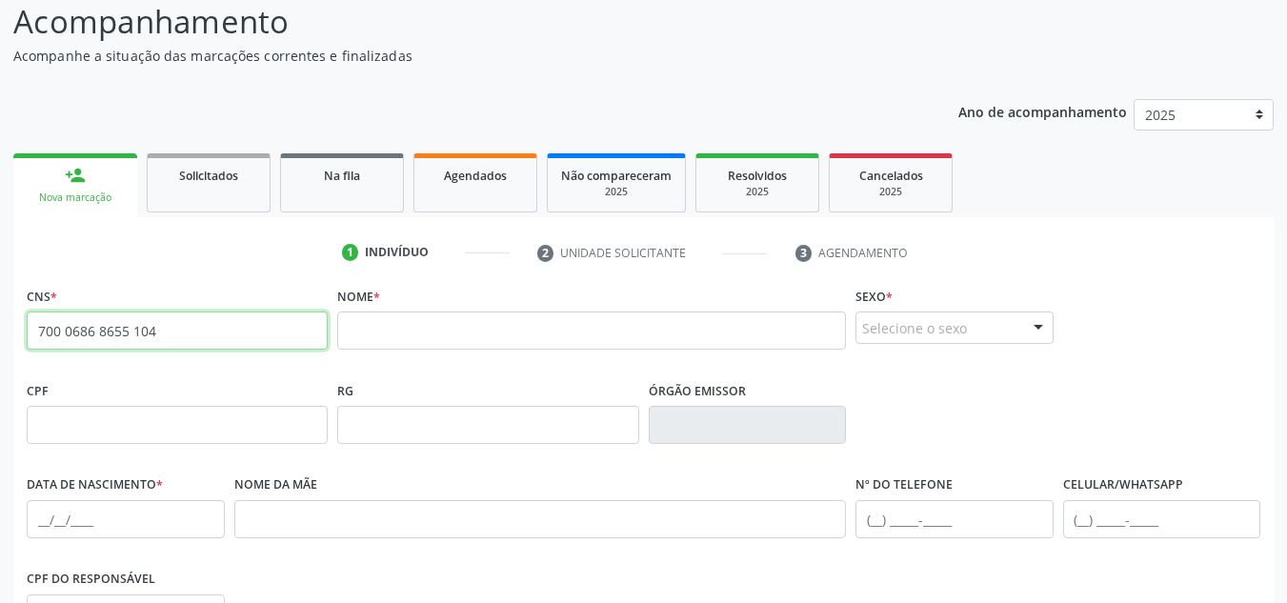
click at [60, 327] on input "700 0686 8655 104" at bounding box center [177, 330] width 301 height 38
type input "700 0068 6865 5104"
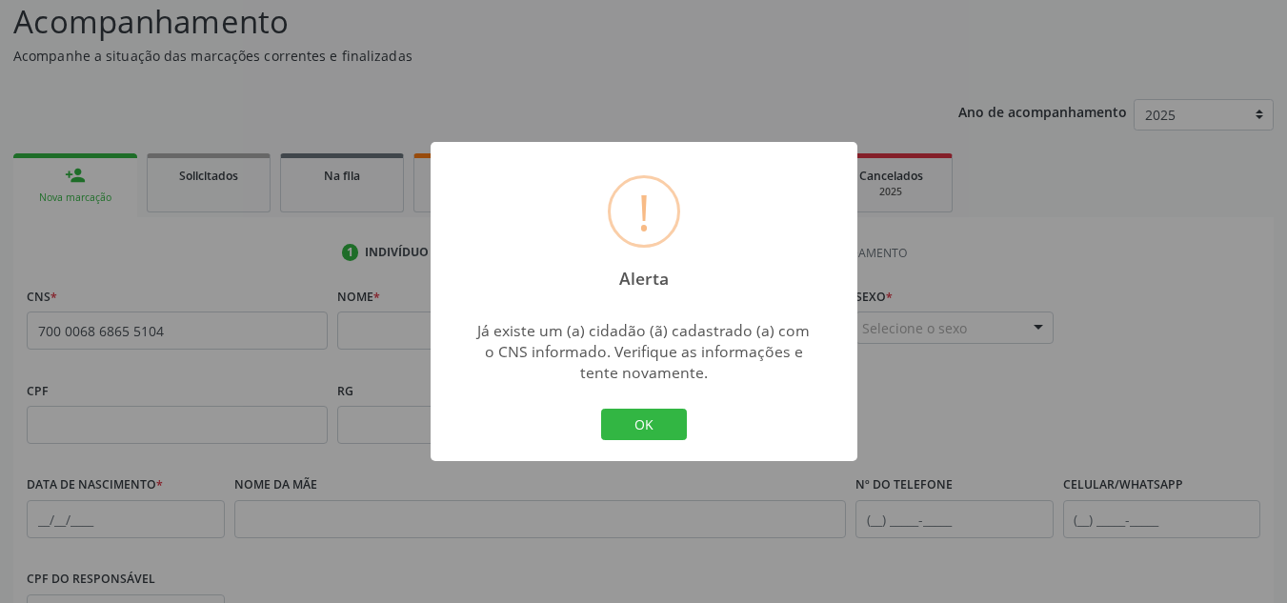
click at [807, 80] on div "! Alerta × Já existe um (a) cidadão (ã) cadastrado (a) com o CNS informado. Ver…" at bounding box center [643, 301] width 1287 height 603
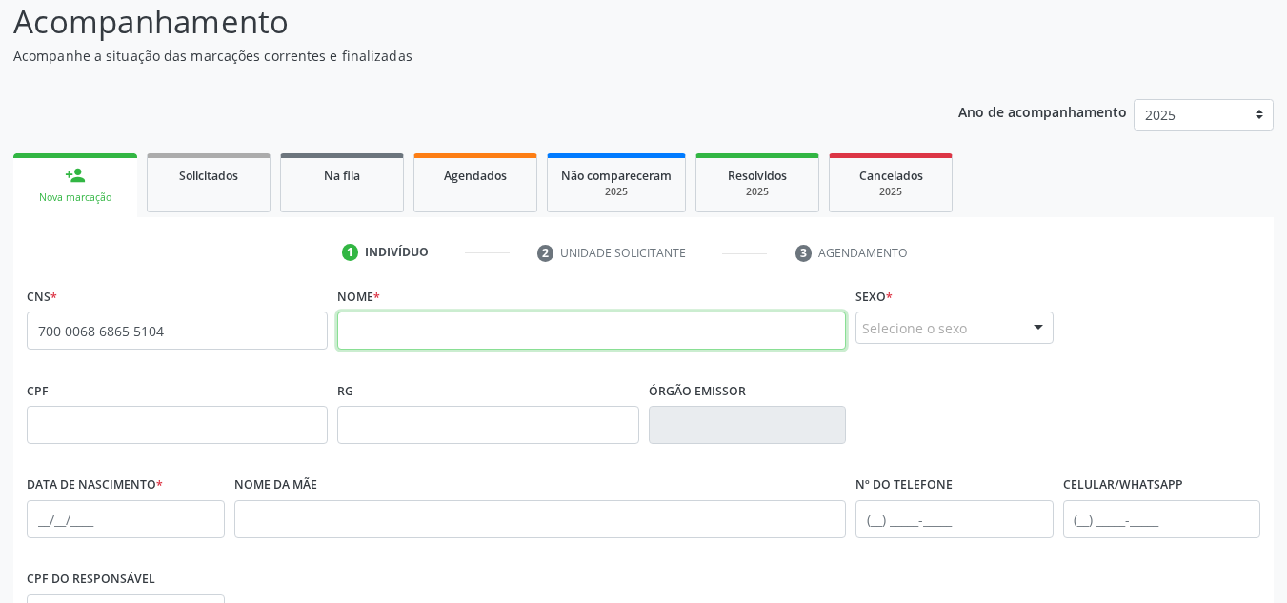
click at [356, 329] on input "text" at bounding box center [591, 330] width 509 height 38
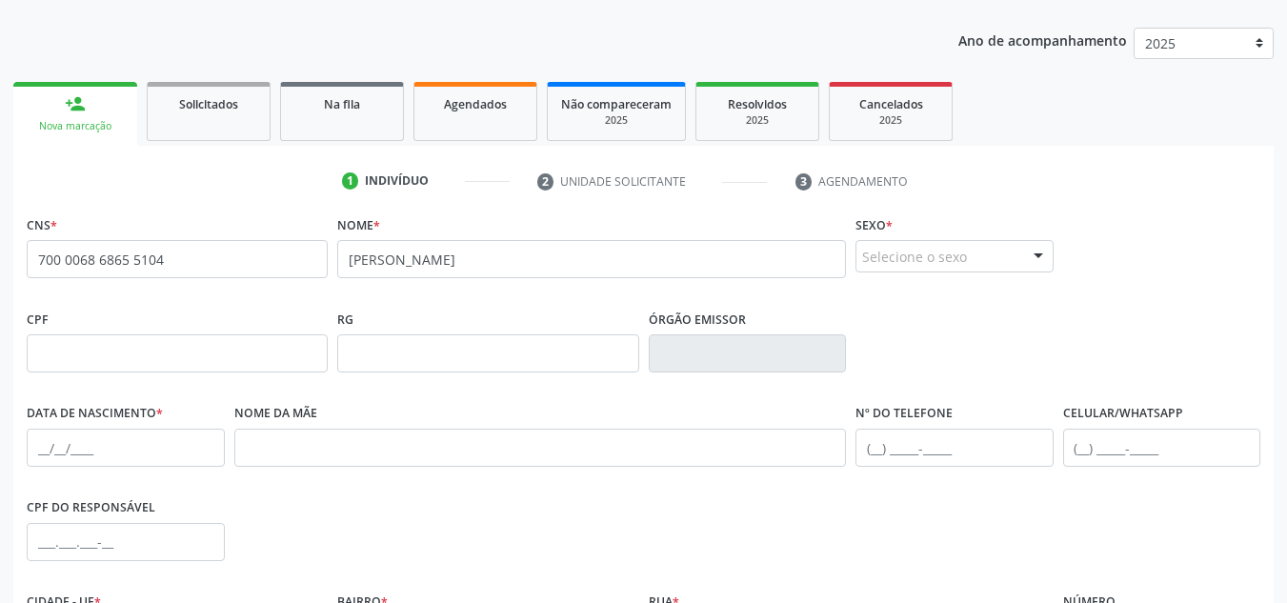
scroll to position [144, 0]
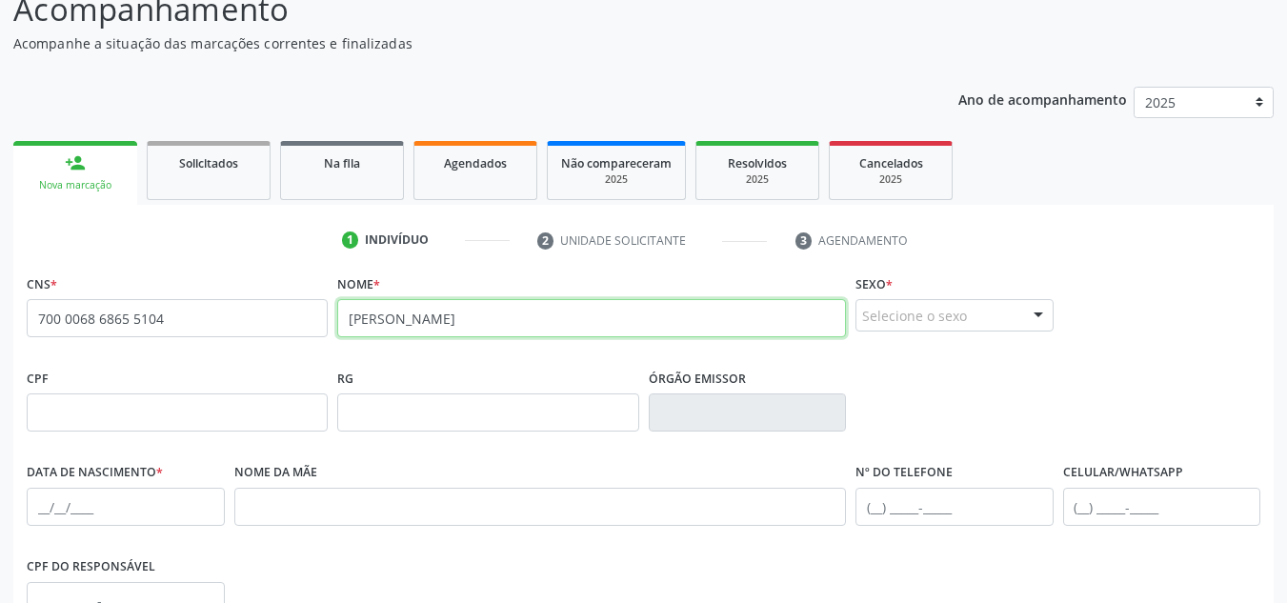
click at [516, 317] on input "rosineide nunes de barros" at bounding box center [591, 318] width 509 height 38
type input "r"
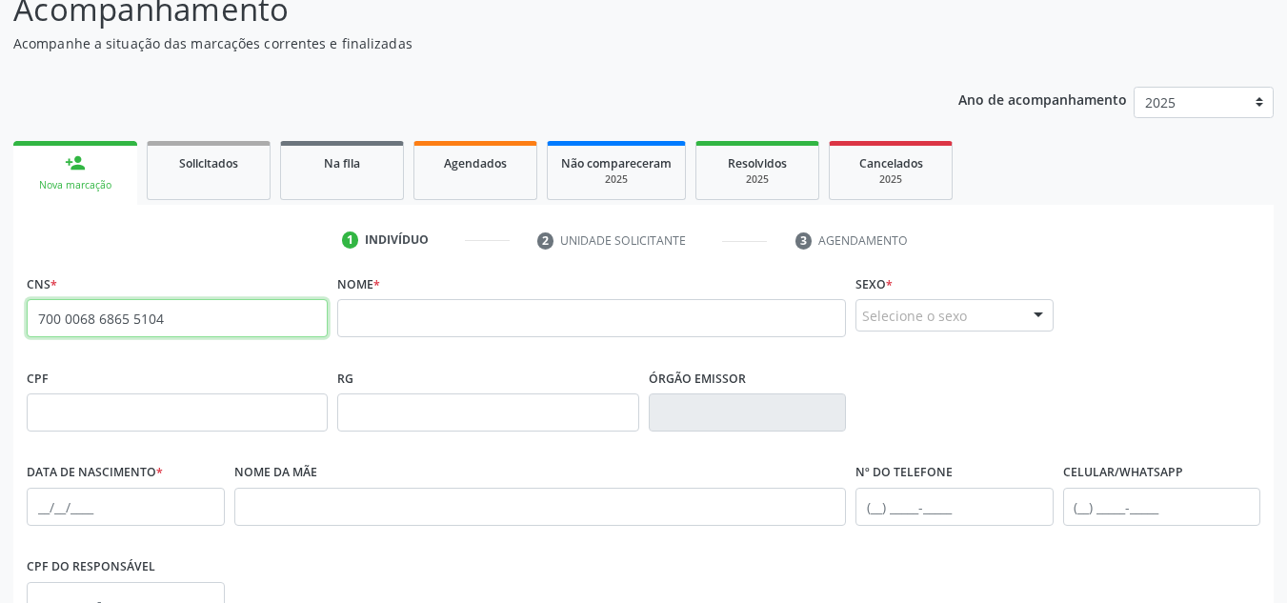
click at [162, 320] on input "700 0068 6865 5104" at bounding box center [177, 318] width 301 height 38
type input "7"
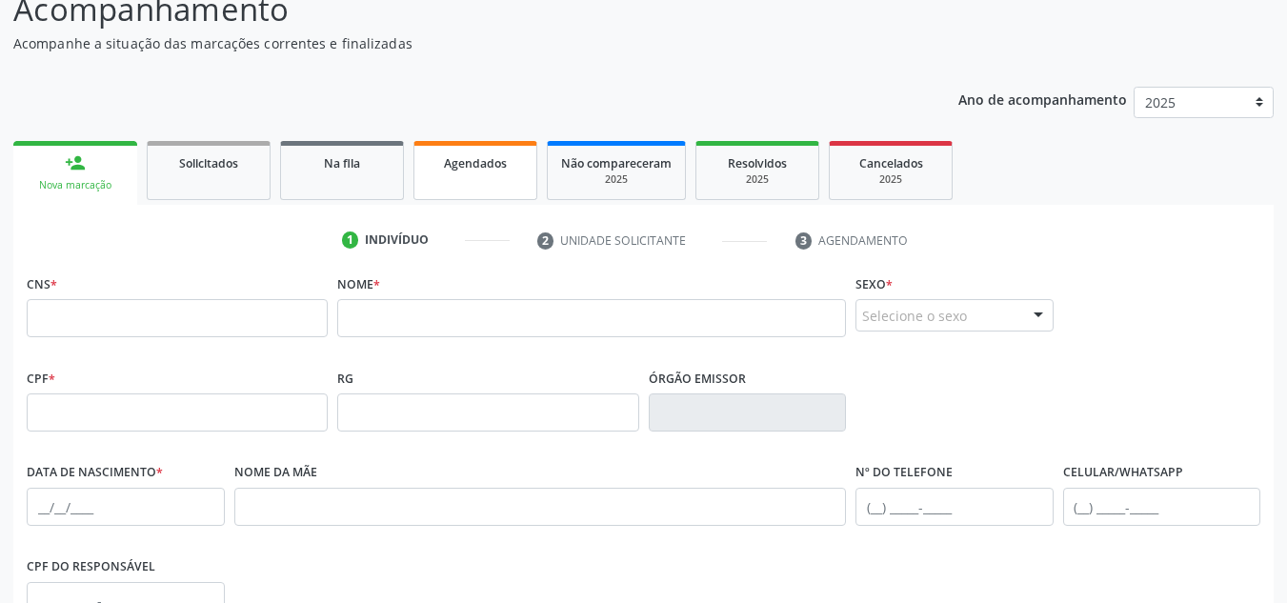
click at [473, 164] on span "Agendados" at bounding box center [475, 163] width 63 height 16
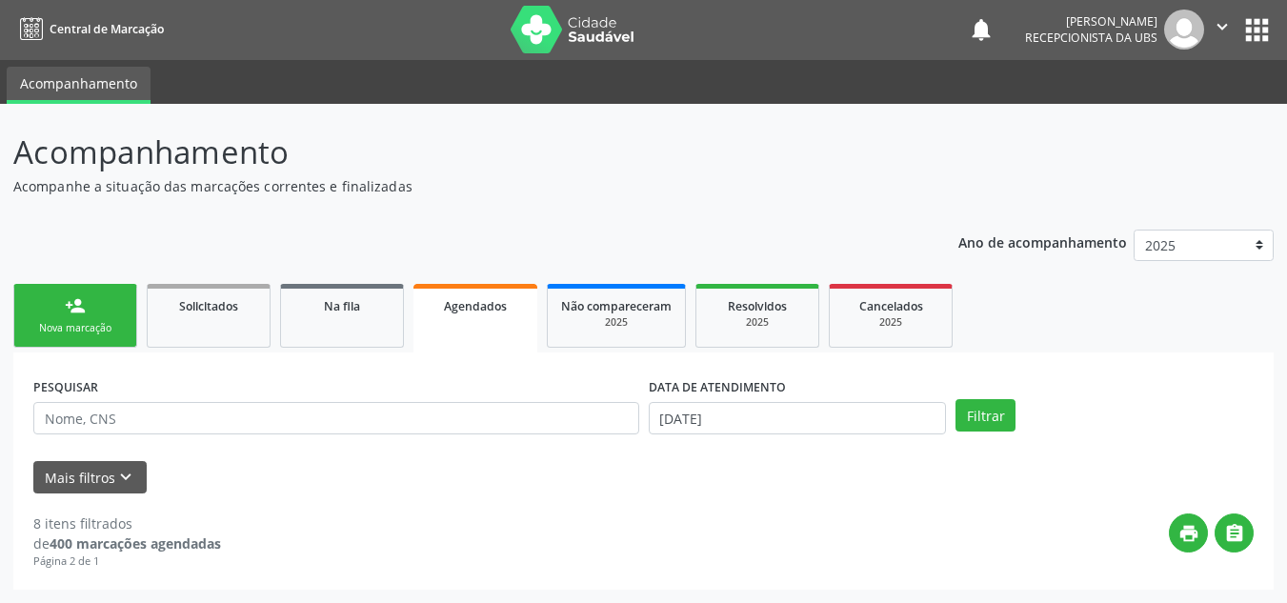
scroll to position [1, 0]
click at [100, 331] on div "Nova marcação" at bounding box center [75, 328] width 95 height 14
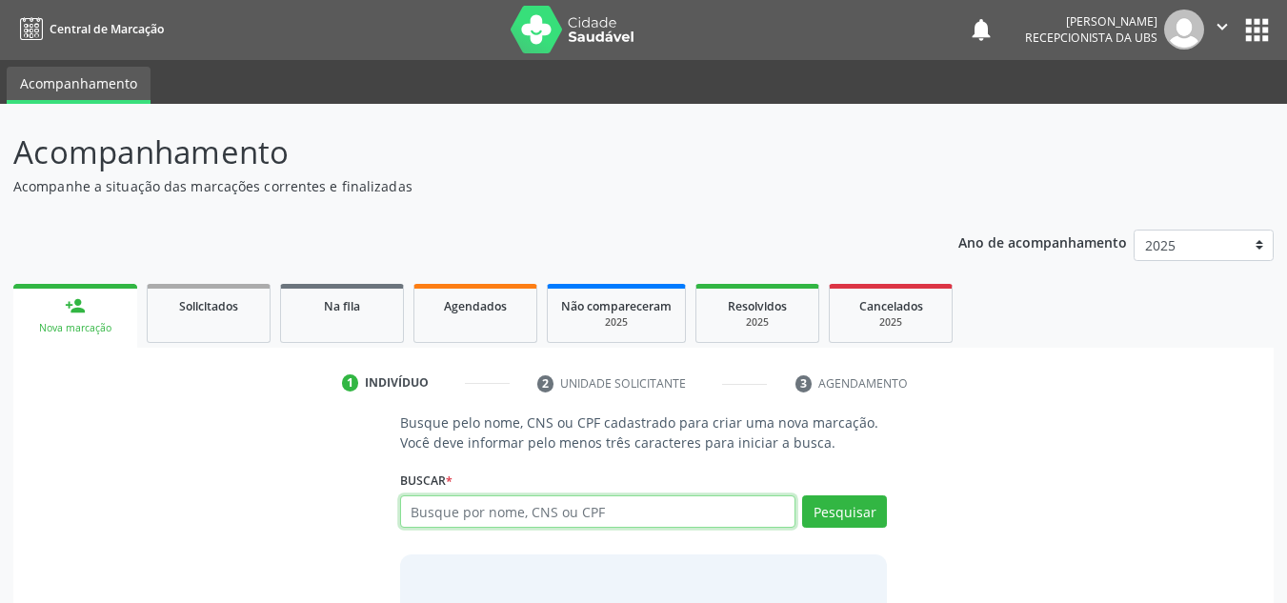
click at [416, 509] on input "text" at bounding box center [598, 511] width 396 height 32
type input "rosineide nunes de barros"
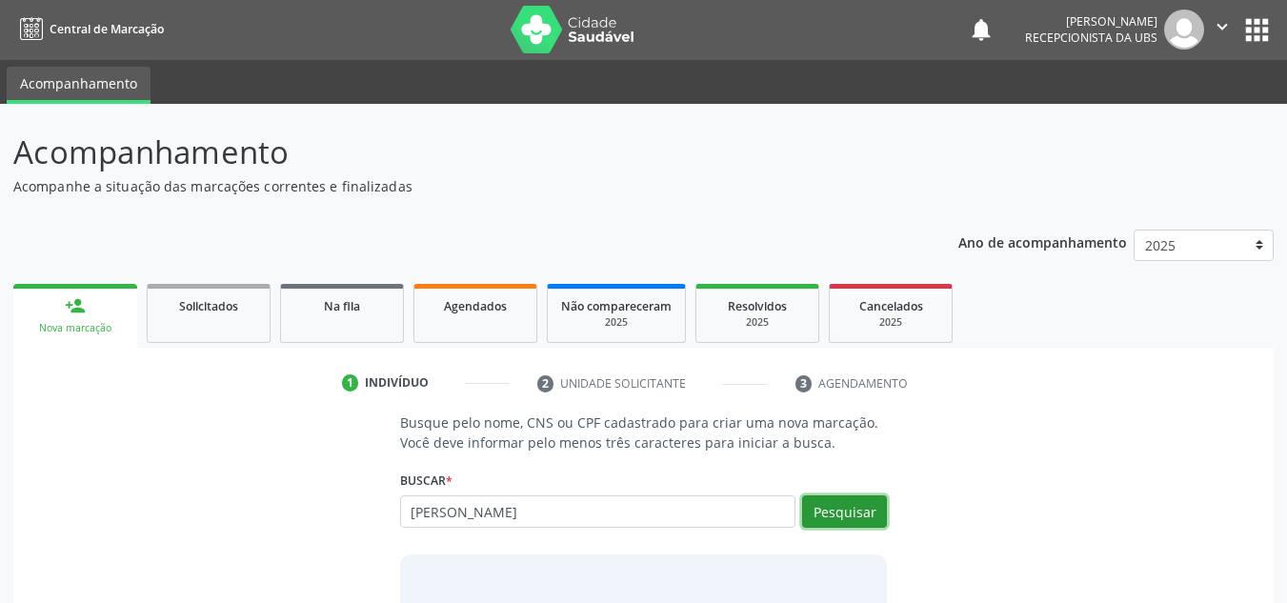
click at [833, 519] on button "Pesquisar" at bounding box center [844, 511] width 85 height 32
type input "rosineide nunes de barros"
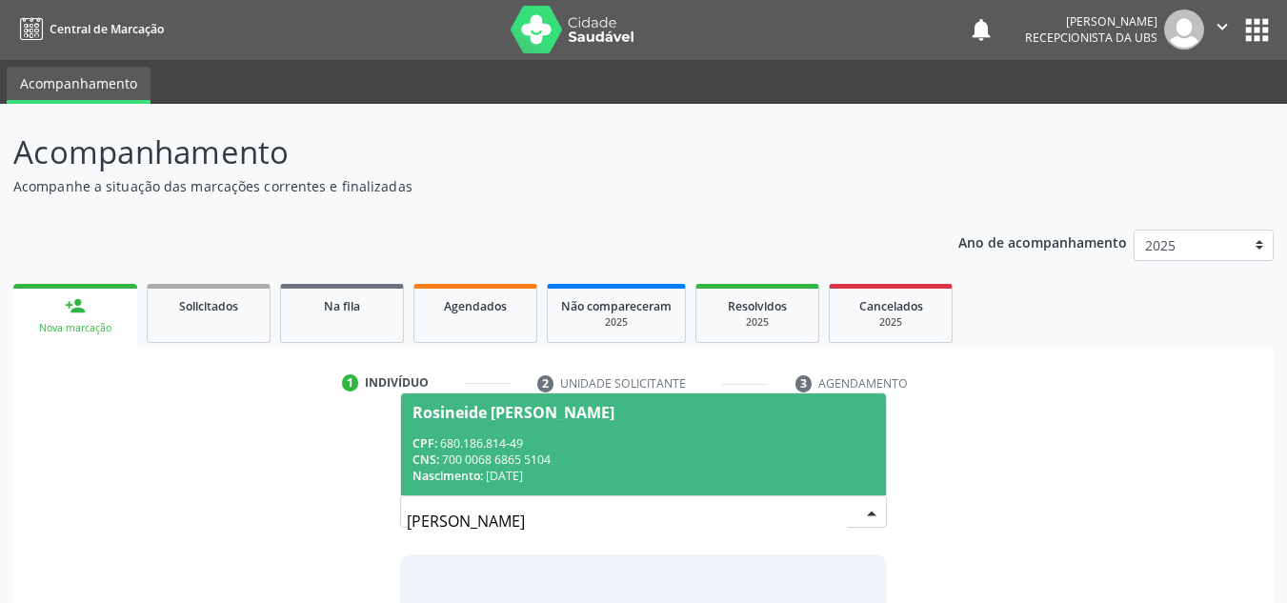
click at [539, 417] on div "Rosineide [PERSON_NAME]" at bounding box center [513, 412] width 202 height 15
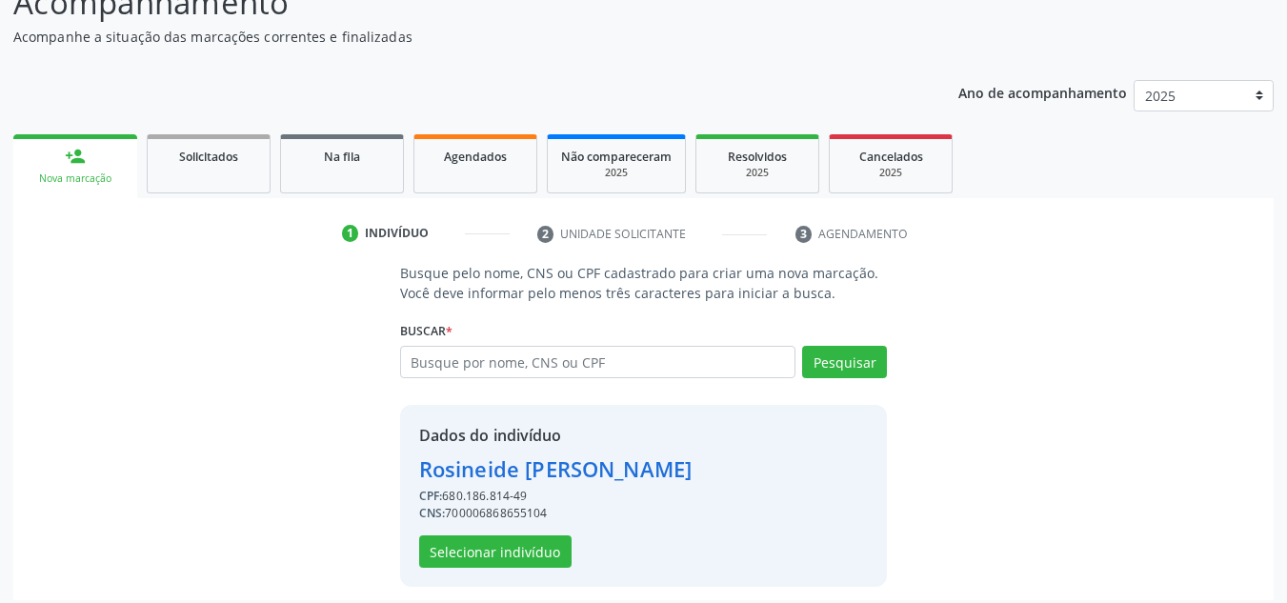
scroll to position [161, 0]
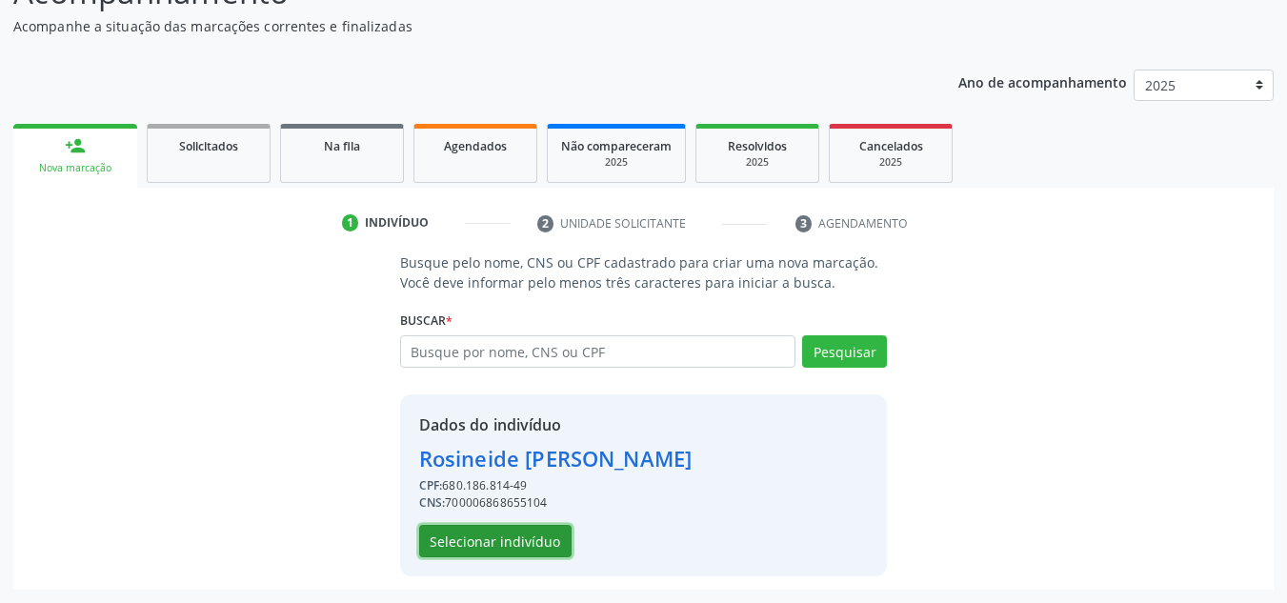
click at [479, 544] on button "Selecionar indivíduo" at bounding box center [495, 541] width 152 height 32
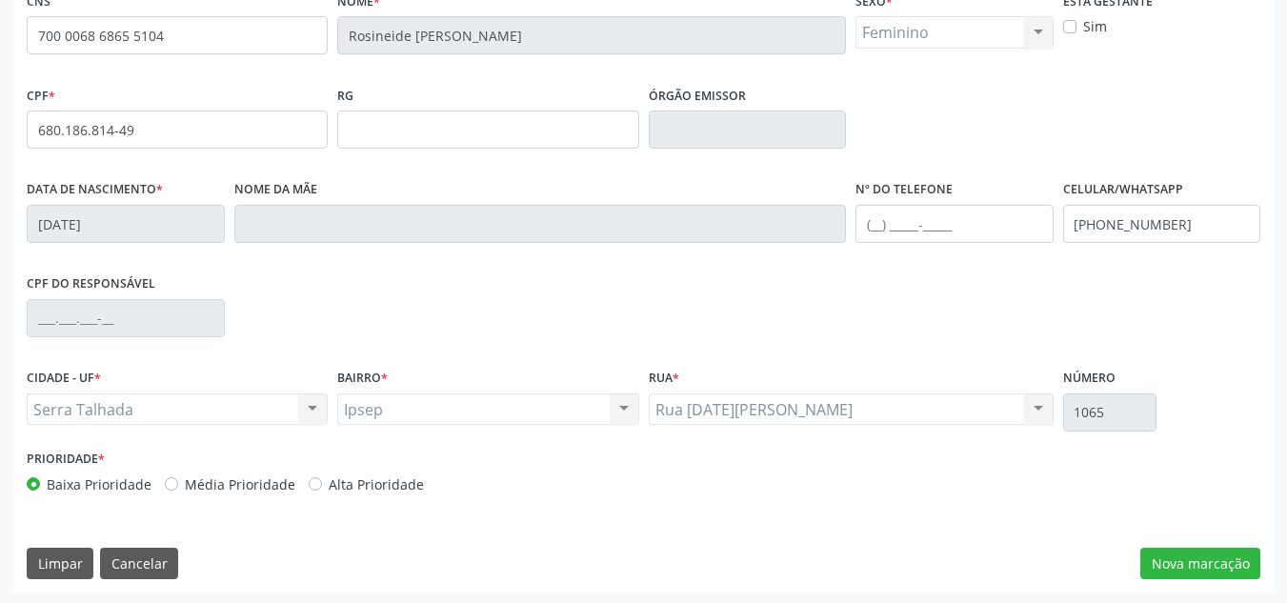
scroll to position [429, 0]
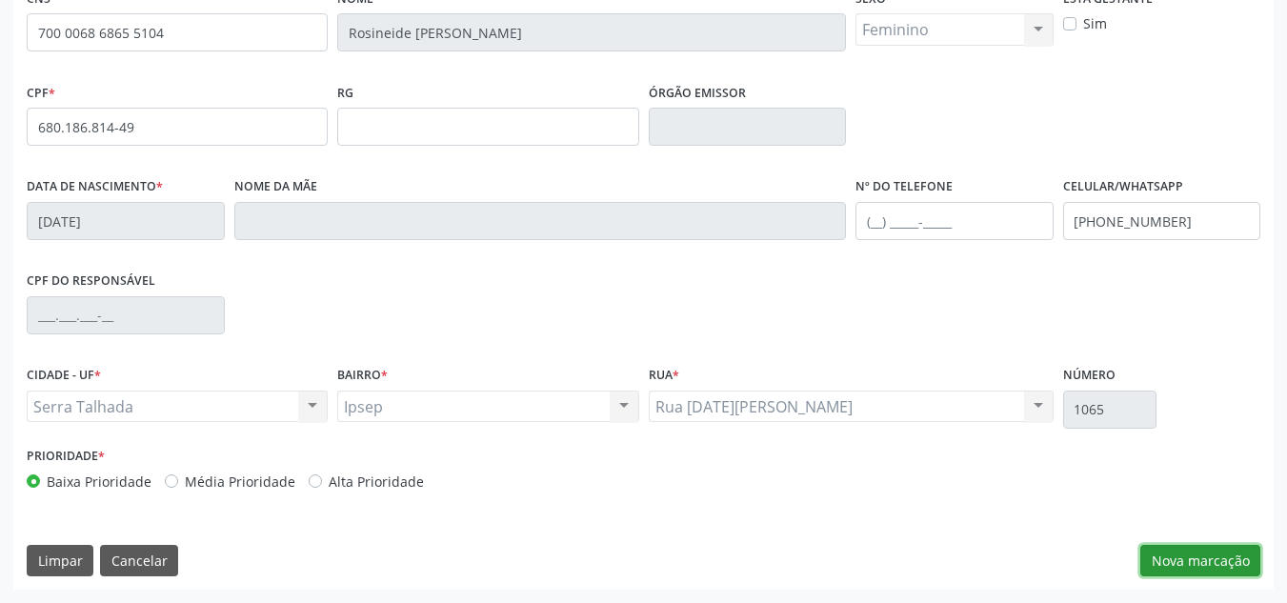
click at [1172, 565] on button "Nova marcação" at bounding box center [1200, 561] width 120 height 32
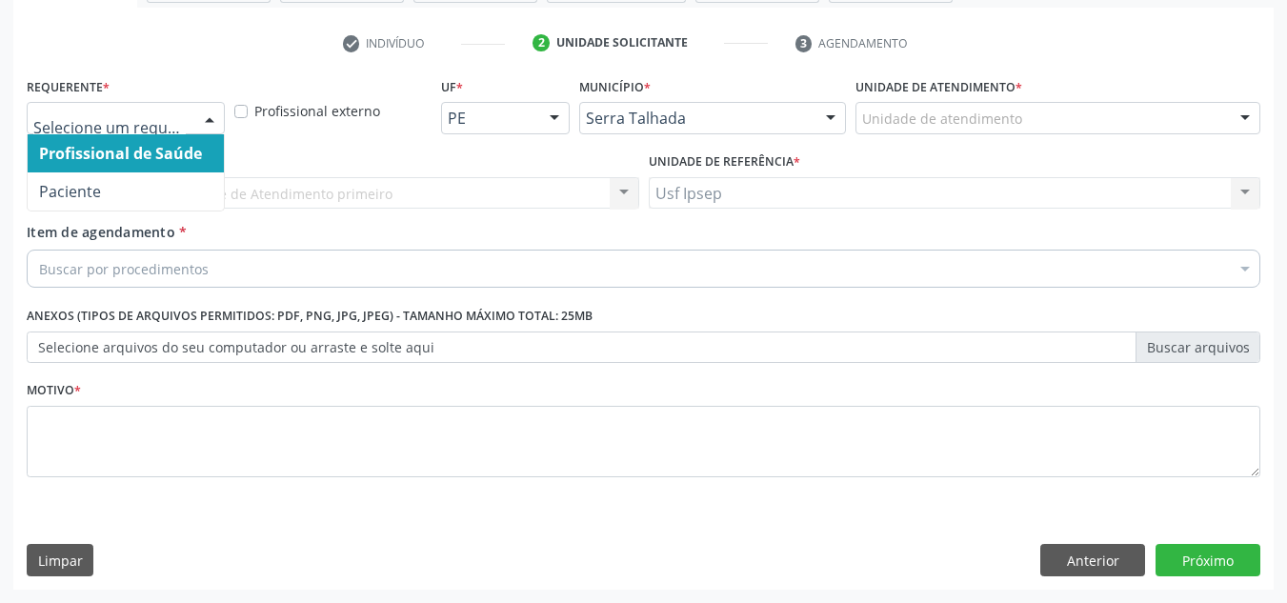
click at [207, 123] on div at bounding box center [209, 119] width 29 height 32
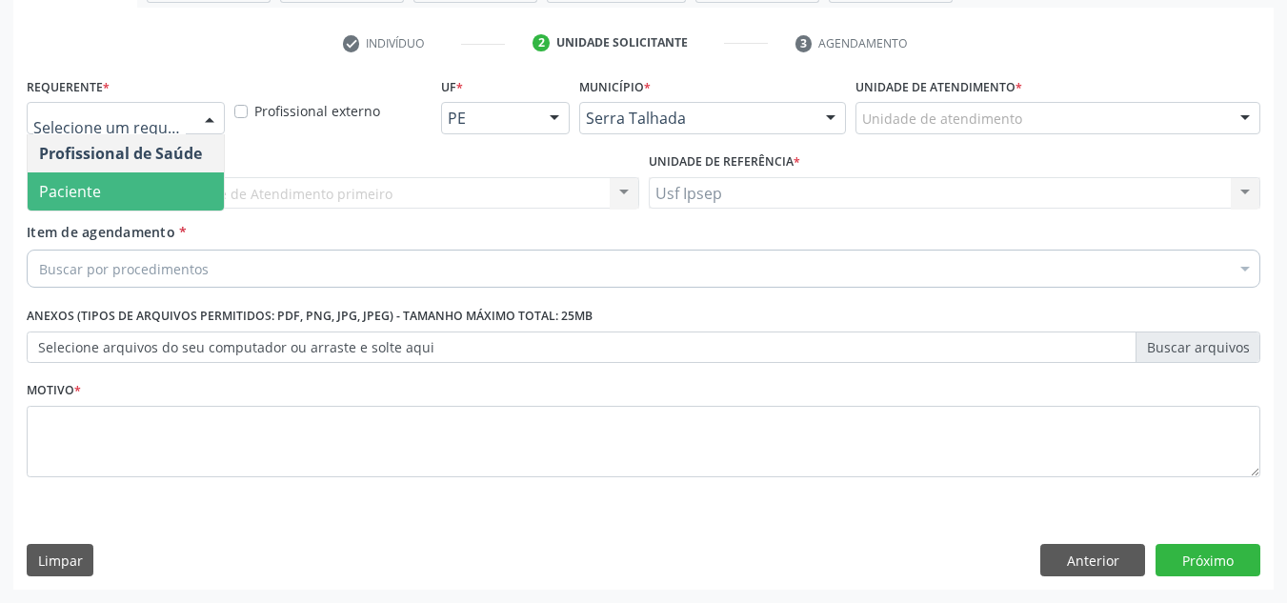
click at [132, 199] on span "Paciente" at bounding box center [126, 191] width 196 height 38
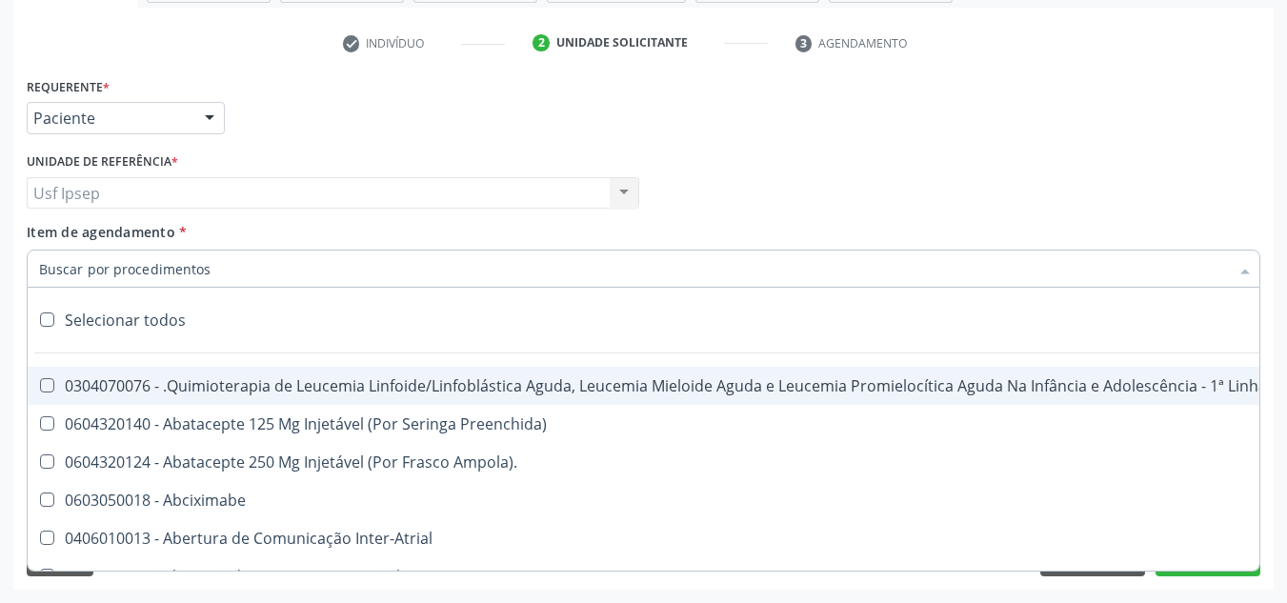
click at [34, 265] on div at bounding box center [643, 268] width 1233 height 38
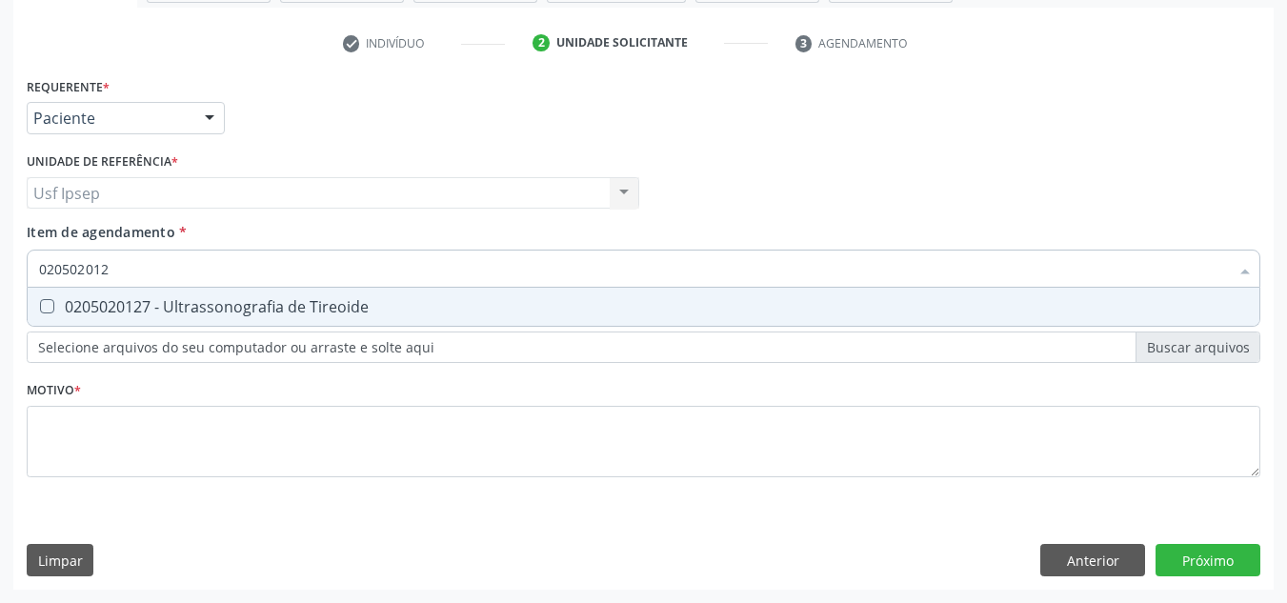
type input "0205020127"
click at [48, 309] on Tireoide at bounding box center [47, 306] width 14 height 14
click at [40, 309] on Tireoide "checkbox" at bounding box center [34, 306] width 12 height 12
checkbox Tireoide "true"
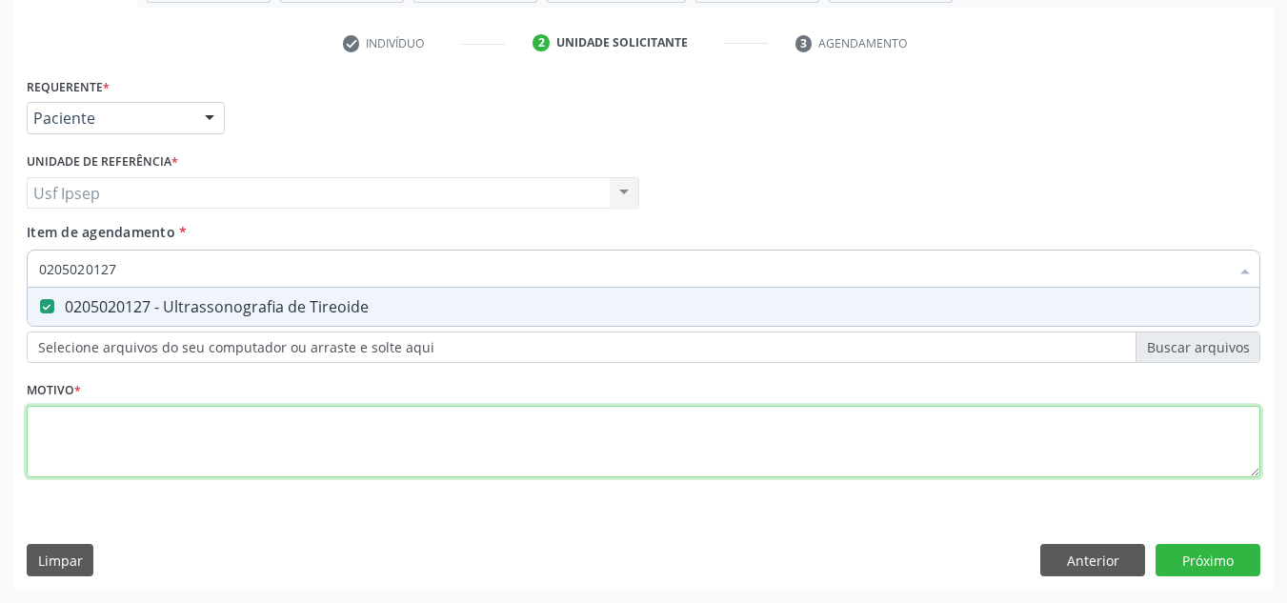
click at [50, 433] on div "Requerente * Paciente Profissional de Saúde Paciente Nenhum resultado encontrad…" at bounding box center [643, 287] width 1233 height 431
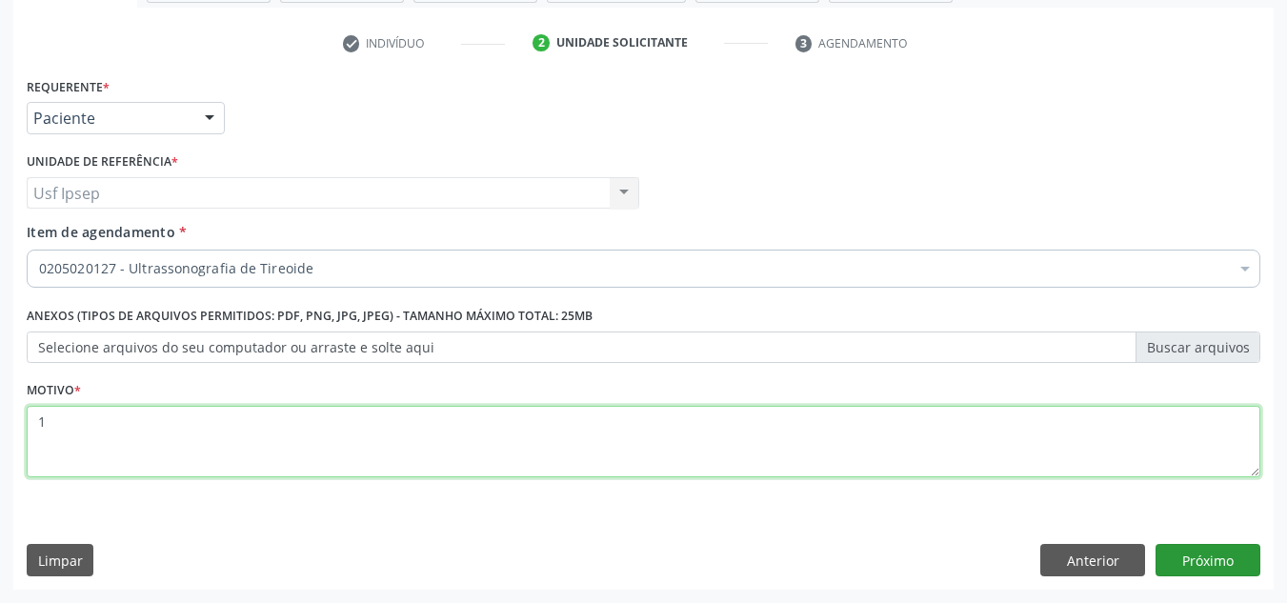
type textarea "1"
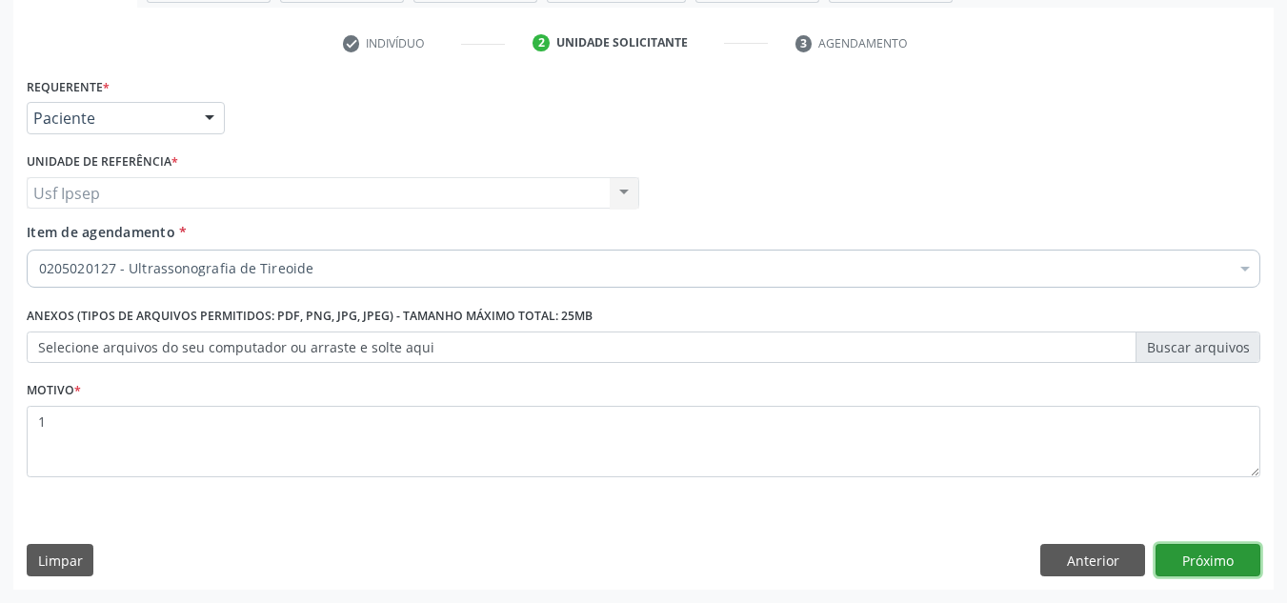
click at [1201, 564] on button "Próximo" at bounding box center [1207, 560] width 105 height 32
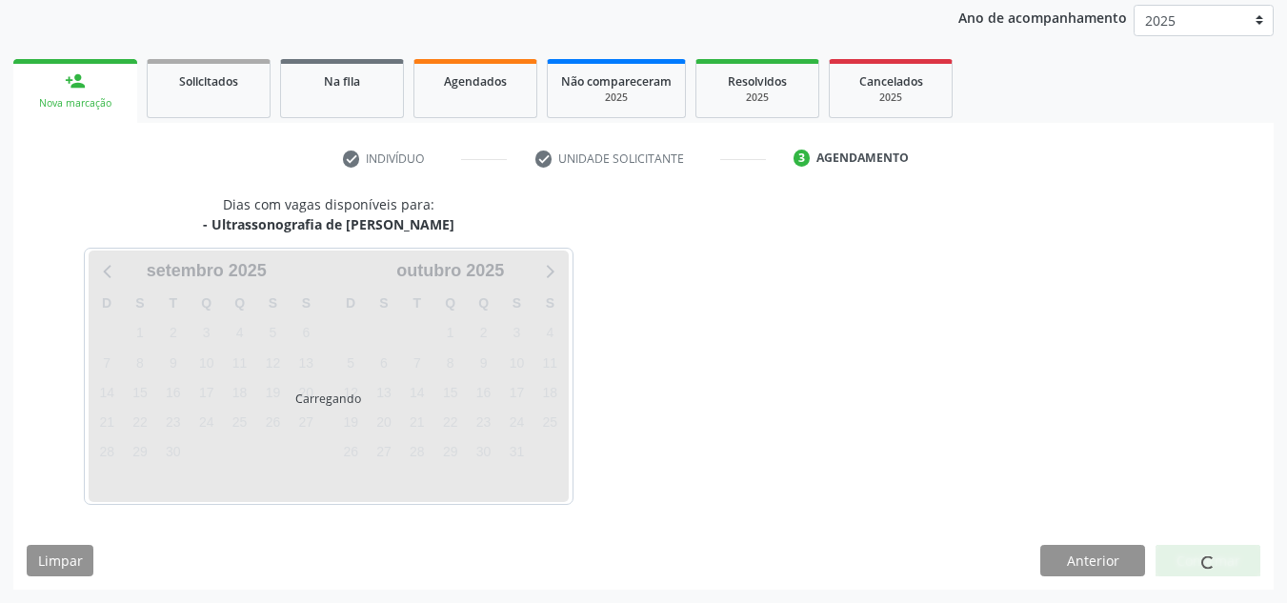
scroll to position [282, 0]
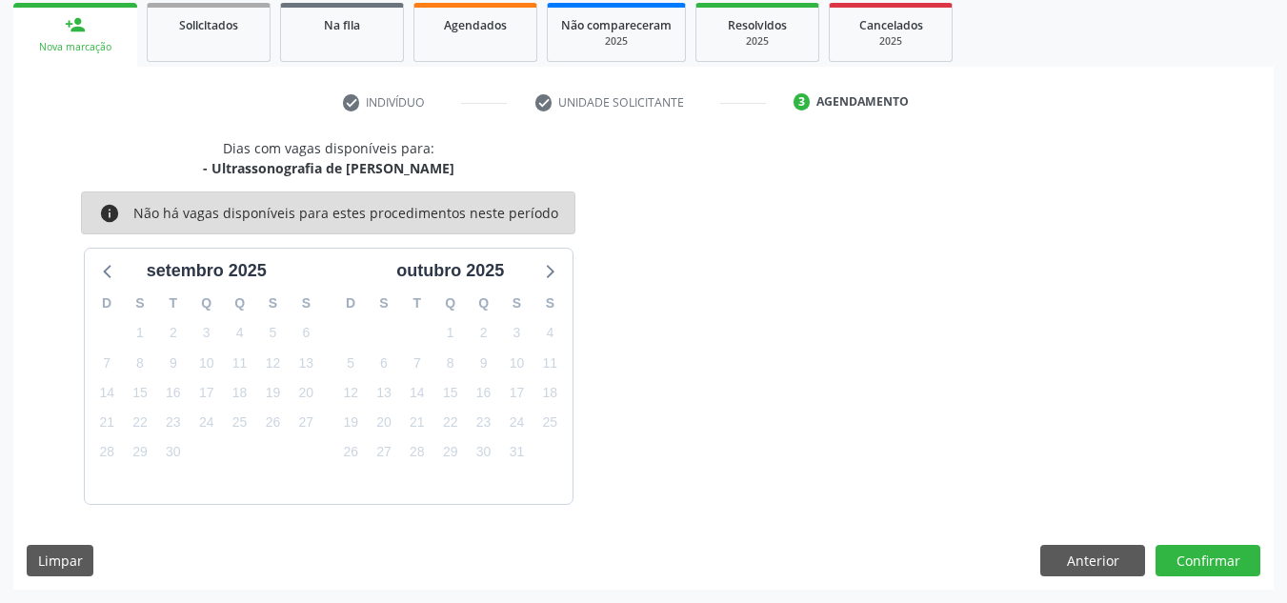
click at [623, 194] on div "Dias com vagas disponíveis para: - Ultrassonografia de Tireoide info Não há vag…" at bounding box center [328, 321] width 630 height 366
click at [1081, 560] on button "Anterior" at bounding box center [1092, 561] width 105 height 32
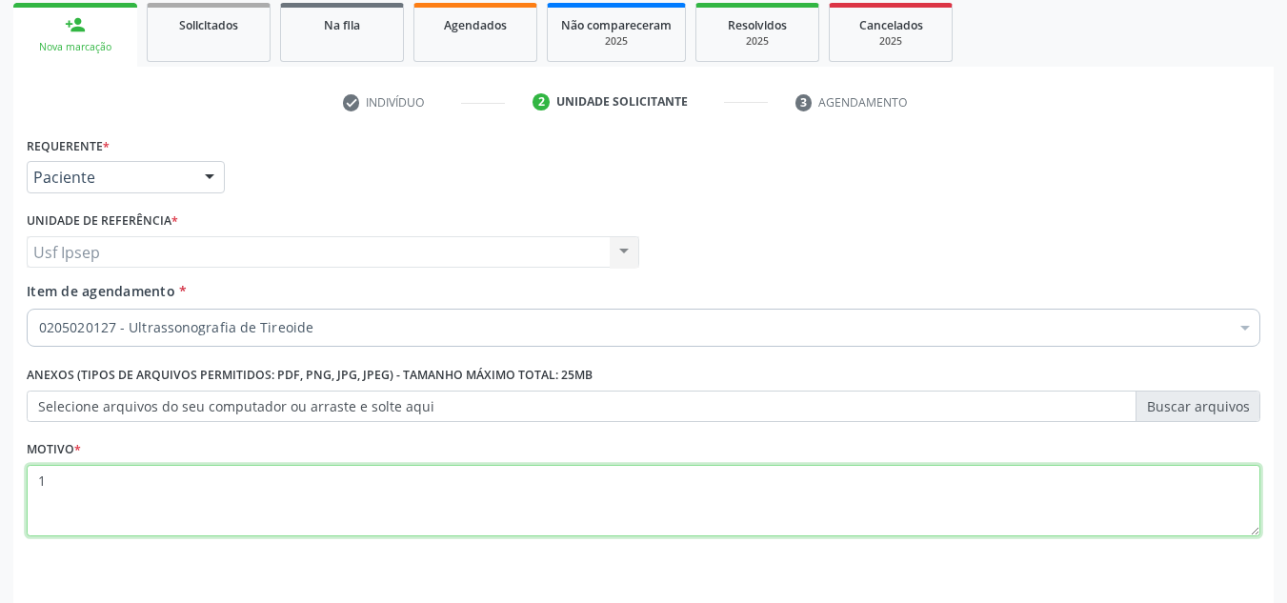
click at [44, 479] on textarea "1" at bounding box center [643, 501] width 1233 height 72
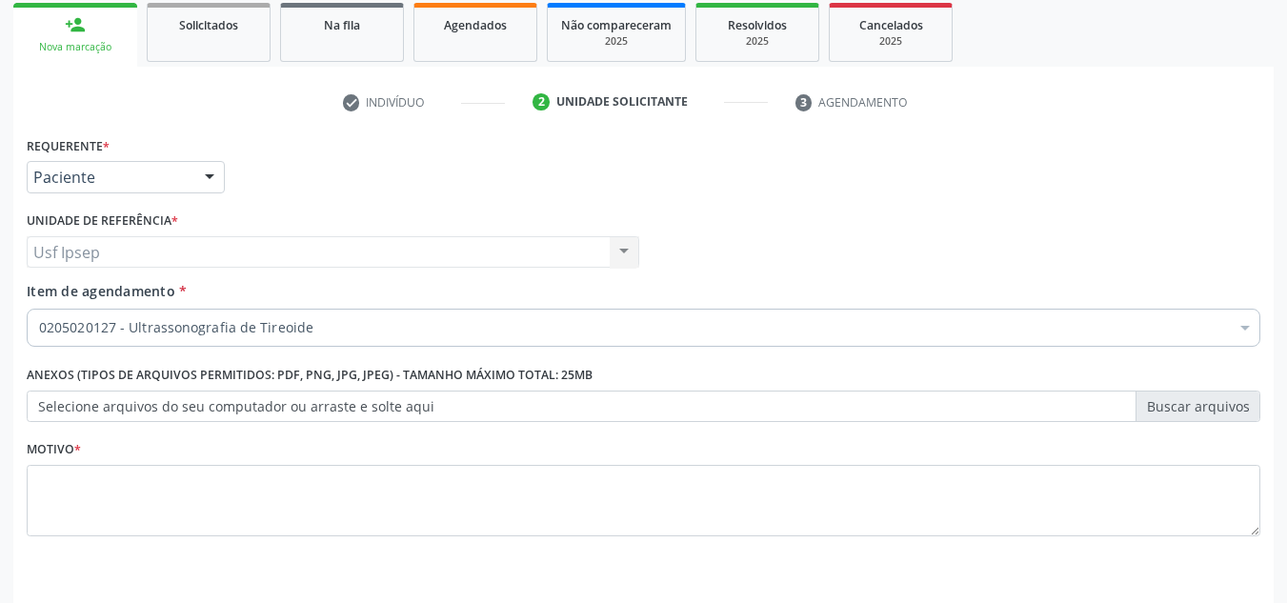
click at [43, 45] on div "Nova marcação" at bounding box center [75, 47] width 97 height 14
click at [494, 19] on span "Agendados" at bounding box center [475, 25] width 63 height 16
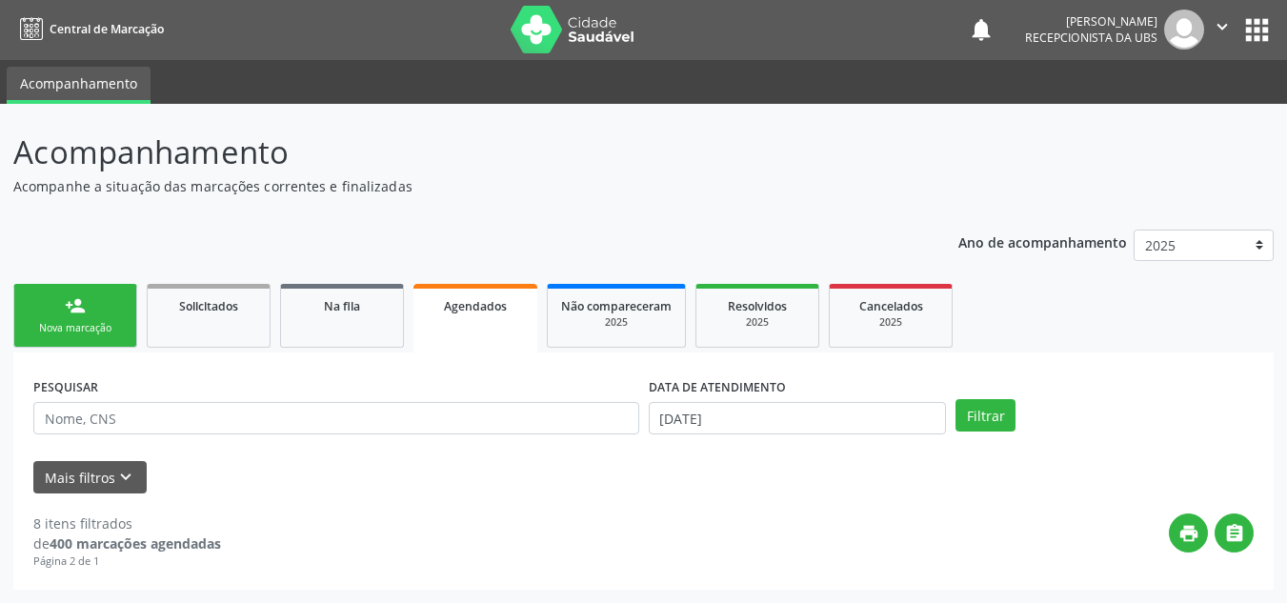
scroll to position [1, 0]
click at [455, 303] on span "Agendados" at bounding box center [475, 306] width 63 height 16
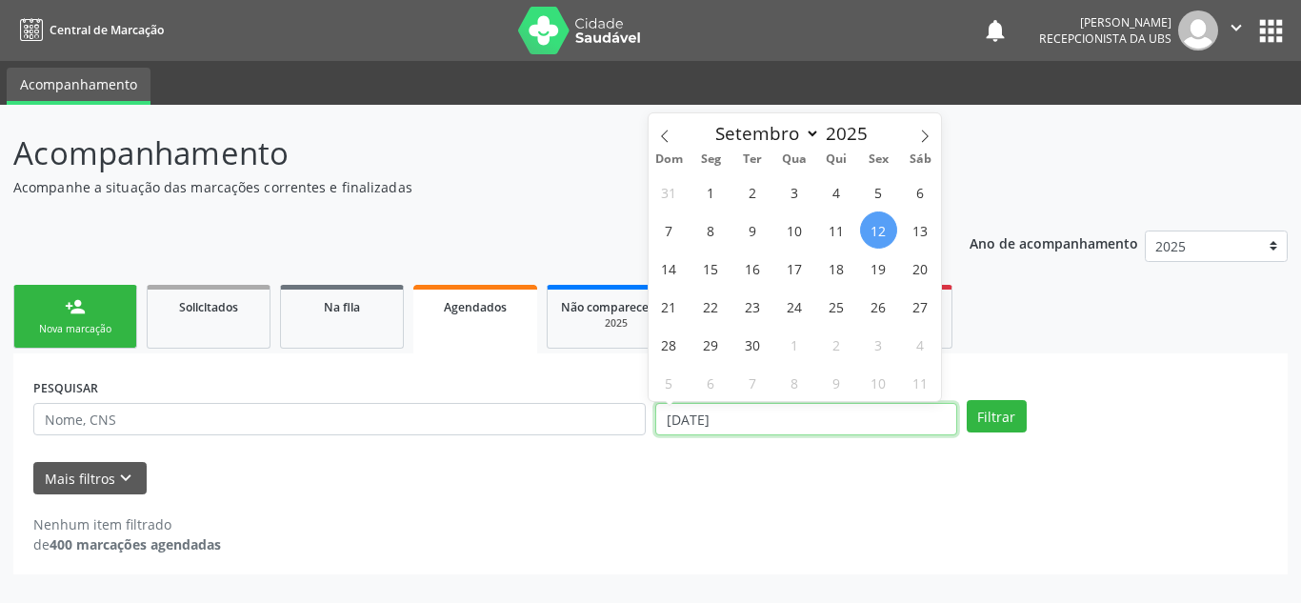
click at [703, 421] on input "12/09/2025" at bounding box center [806, 419] width 302 height 32
click at [750, 270] on span "16" at bounding box center [752, 267] width 37 height 37
type input "16/09/2025"
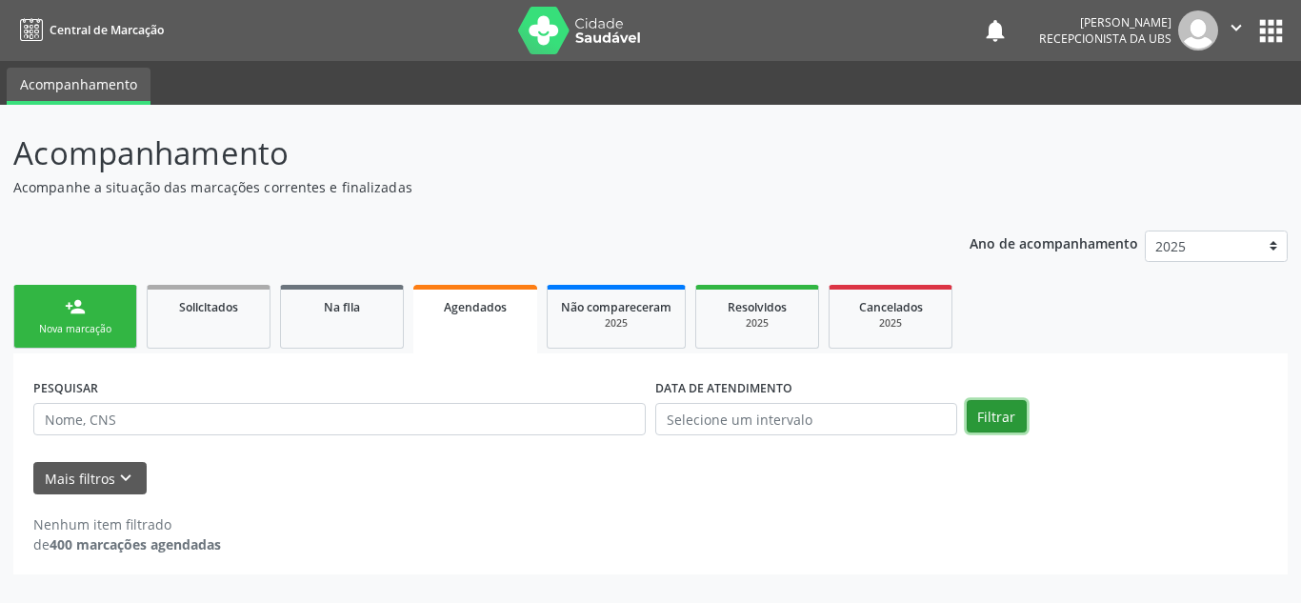
click at [997, 412] on button "Filtrar" at bounding box center [997, 416] width 60 height 32
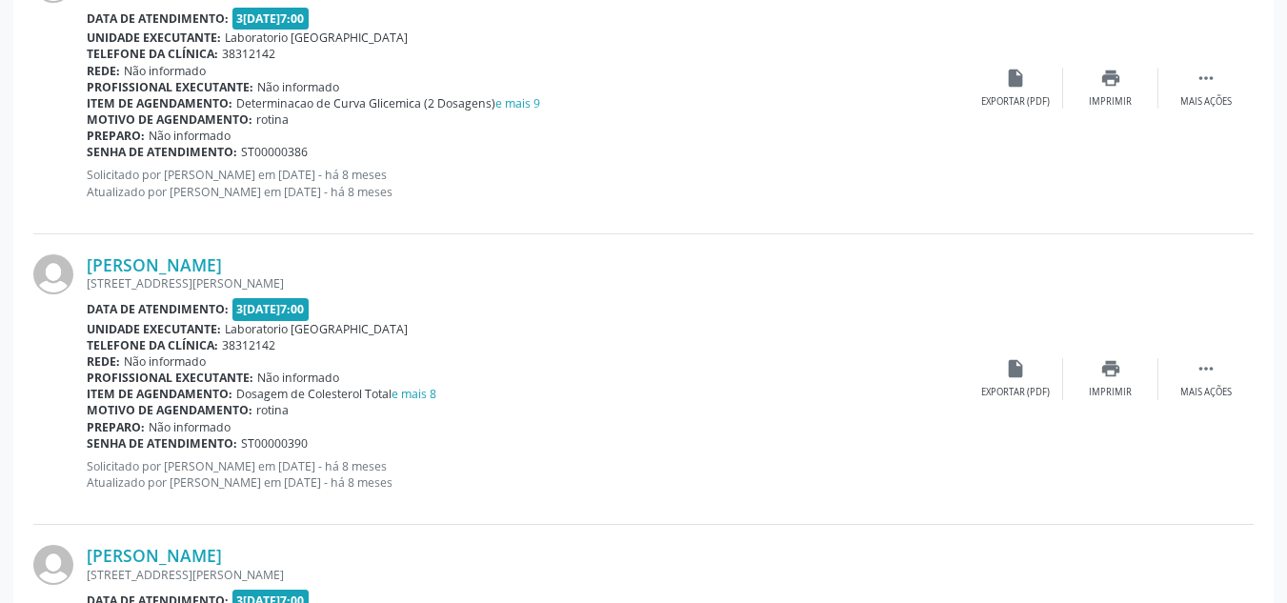
scroll to position [4302, 0]
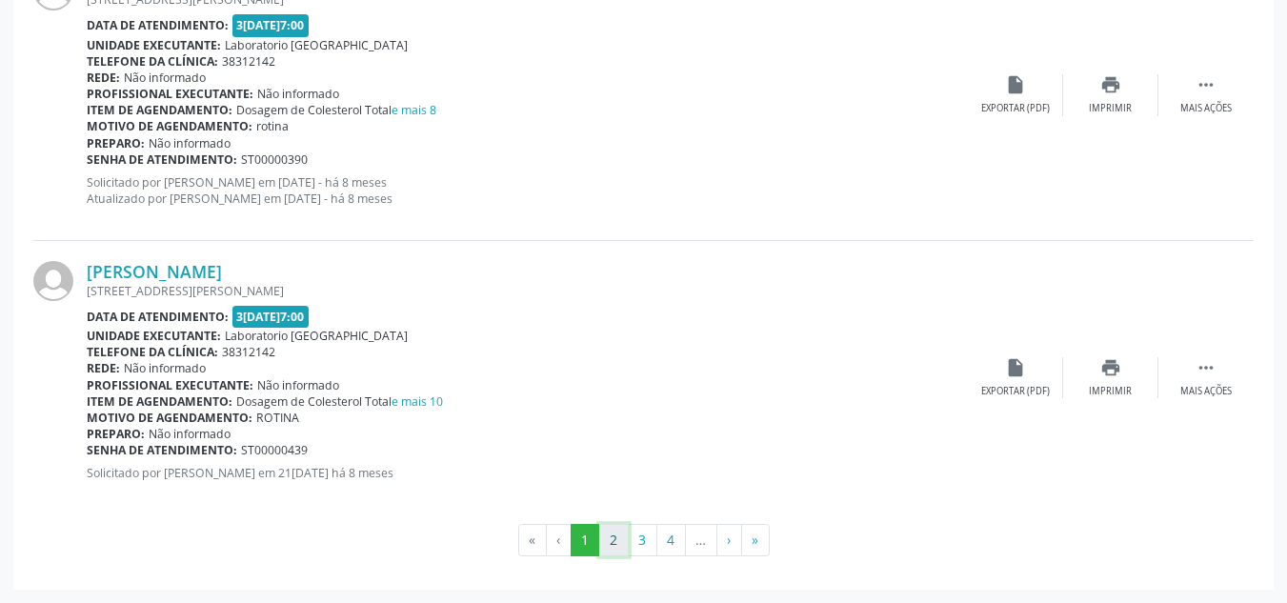
click at [605, 545] on button "2" at bounding box center [614, 540] width 30 height 32
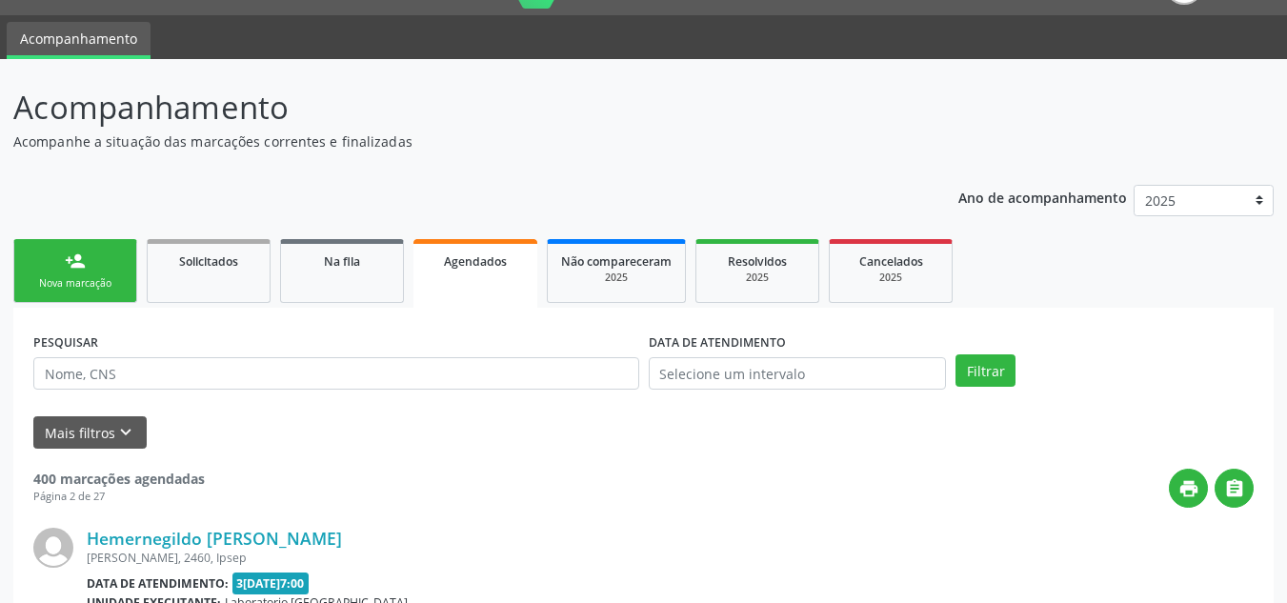
scroll to position [4188, 0]
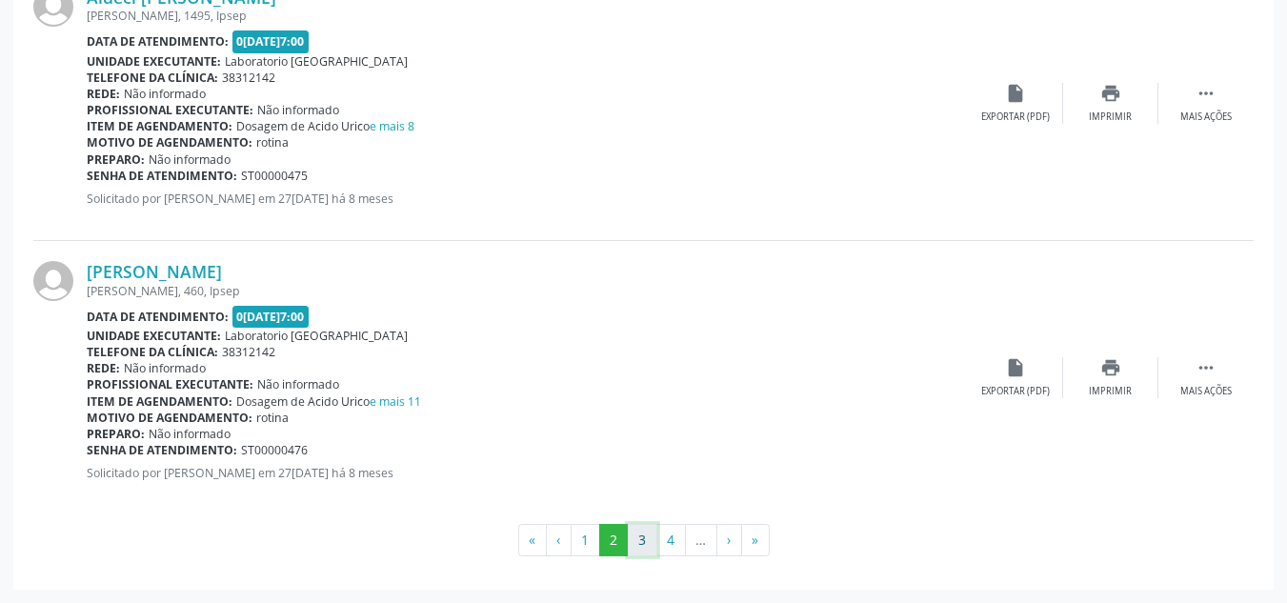
click at [644, 526] on button "3" at bounding box center [643, 540] width 30 height 32
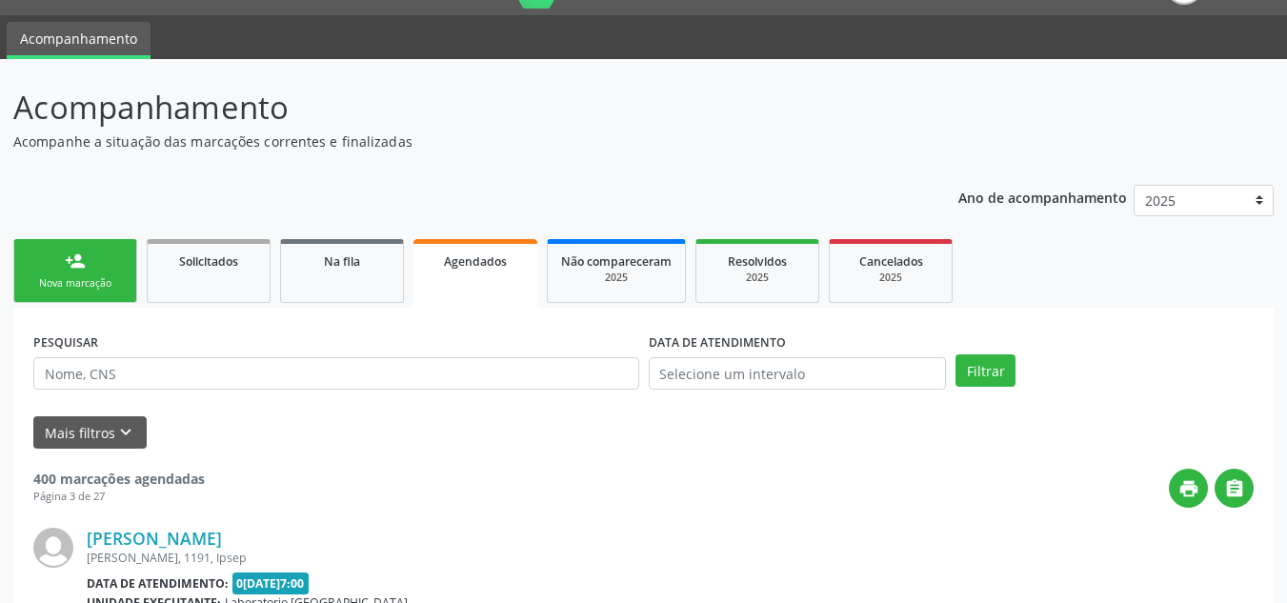
scroll to position [4156, 0]
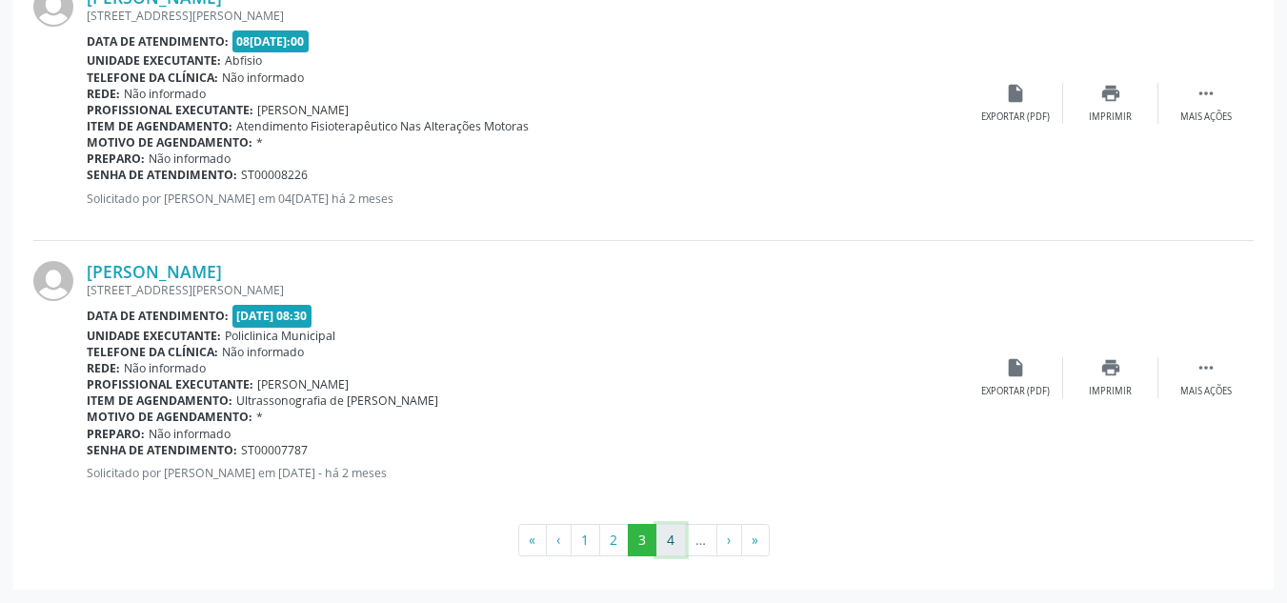
click at [663, 544] on button "4" at bounding box center [671, 540] width 30 height 32
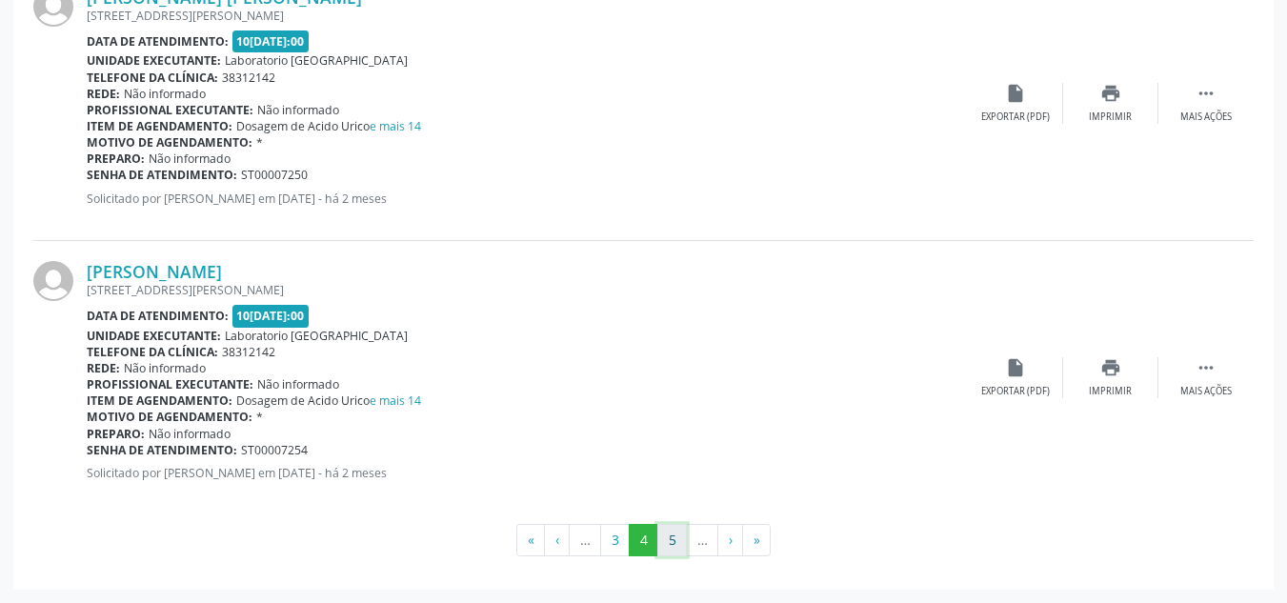
click at [676, 549] on button "5" at bounding box center [672, 540] width 30 height 32
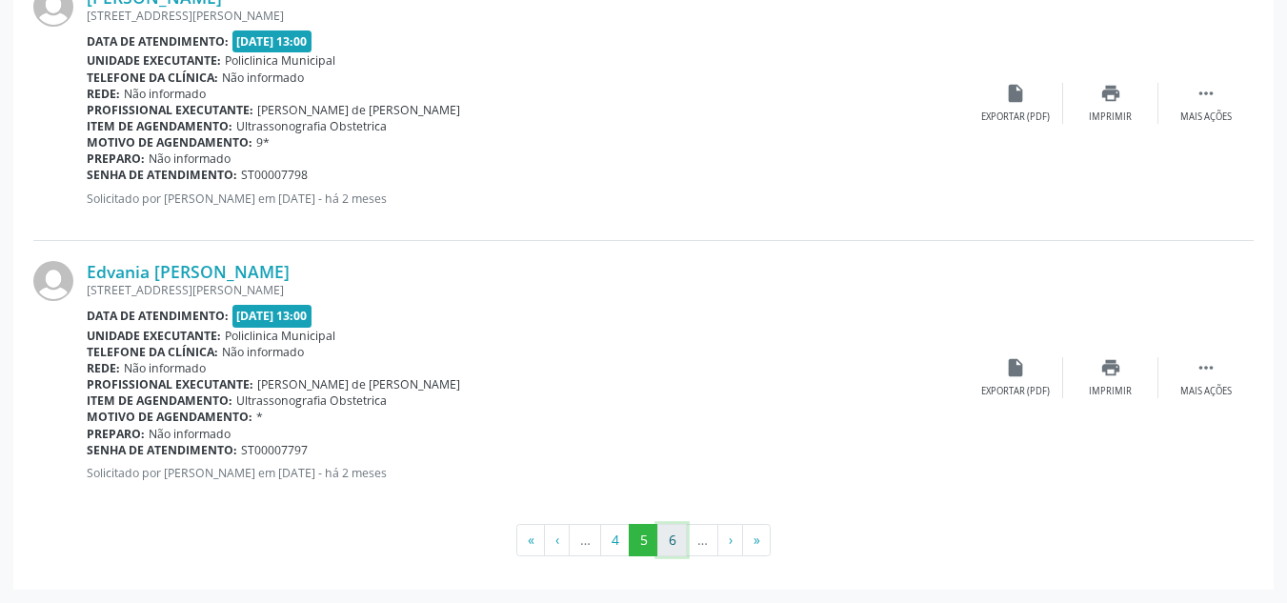
click at [669, 550] on button "6" at bounding box center [672, 540] width 30 height 32
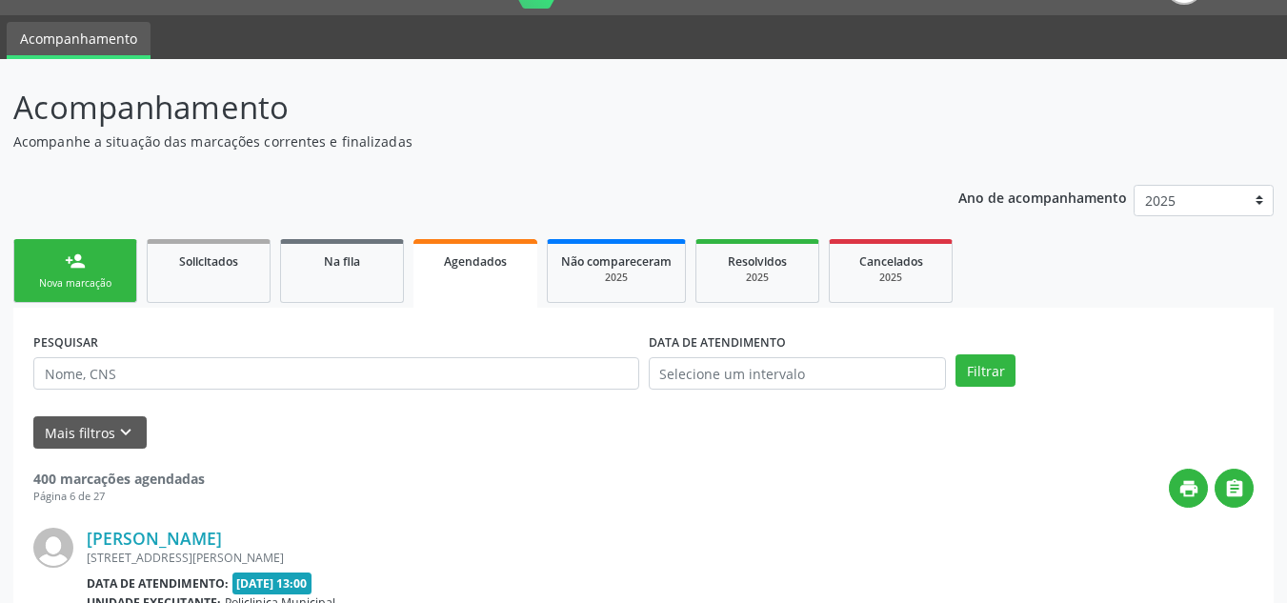
scroll to position [4172, 0]
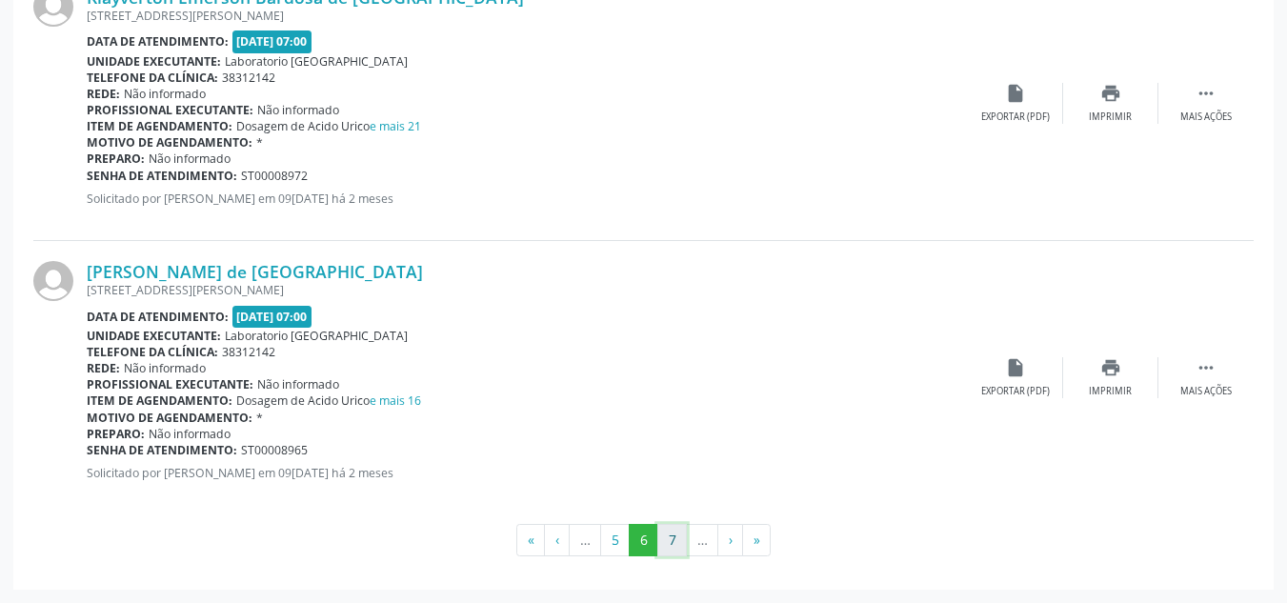
click at [670, 549] on button "7" at bounding box center [672, 540] width 30 height 32
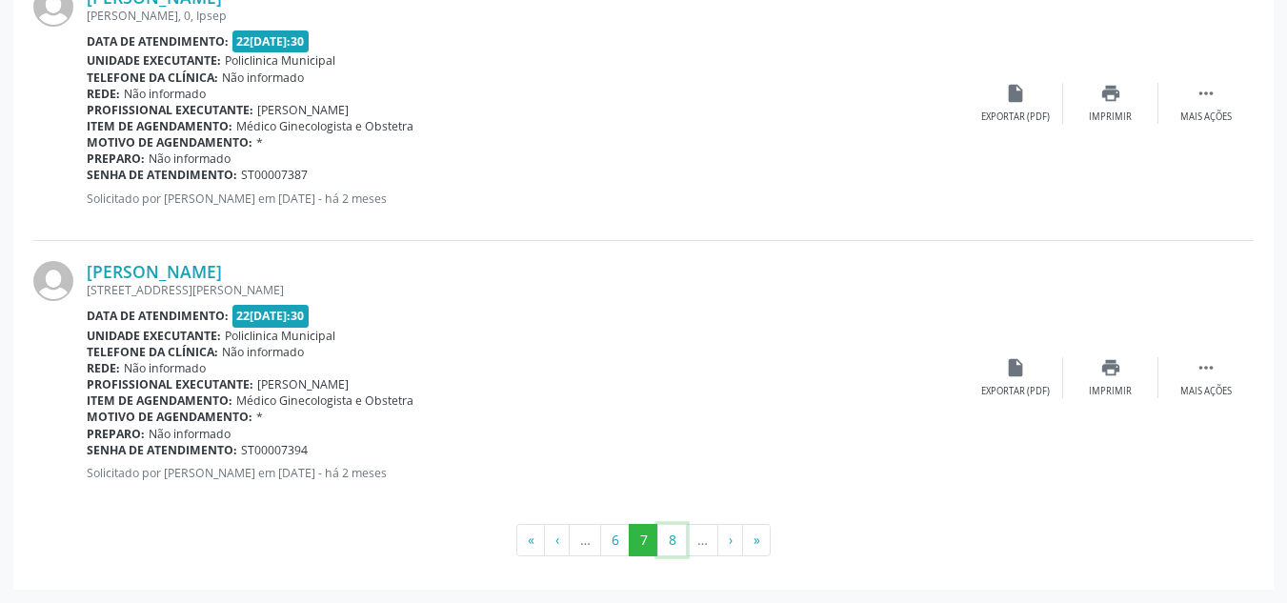
click at [670, 549] on button "8" at bounding box center [672, 540] width 30 height 32
click at [670, 549] on button "9" at bounding box center [672, 540] width 30 height 32
click at [670, 552] on button "10" at bounding box center [671, 540] width 37 height 32
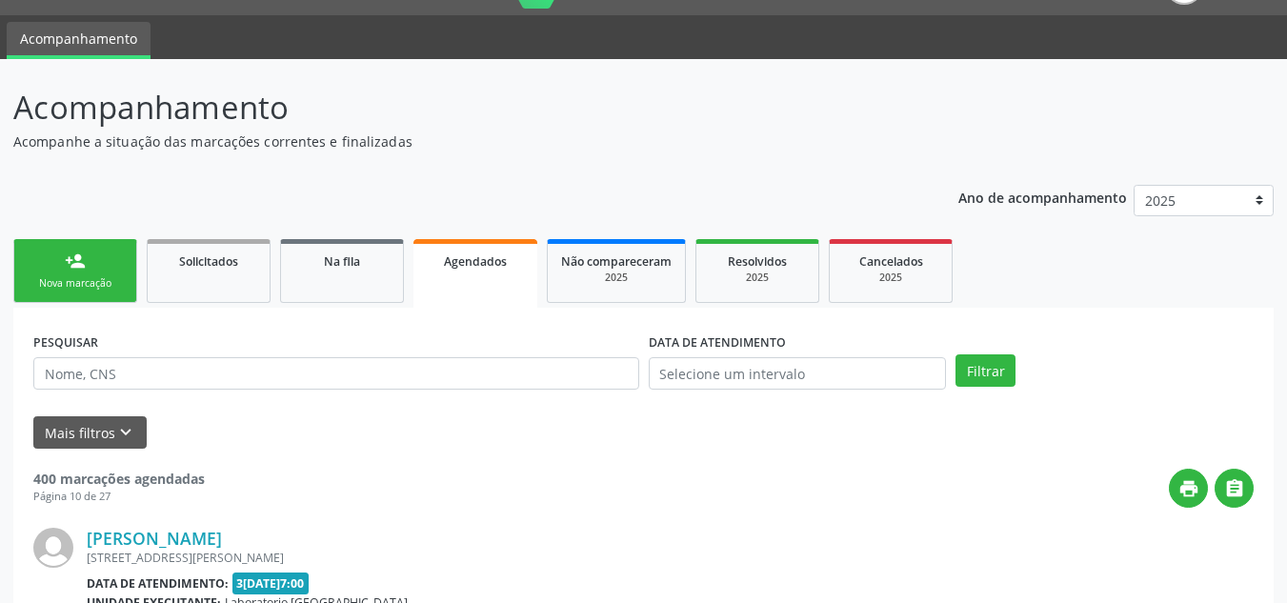
scroll to position [4156, 0]
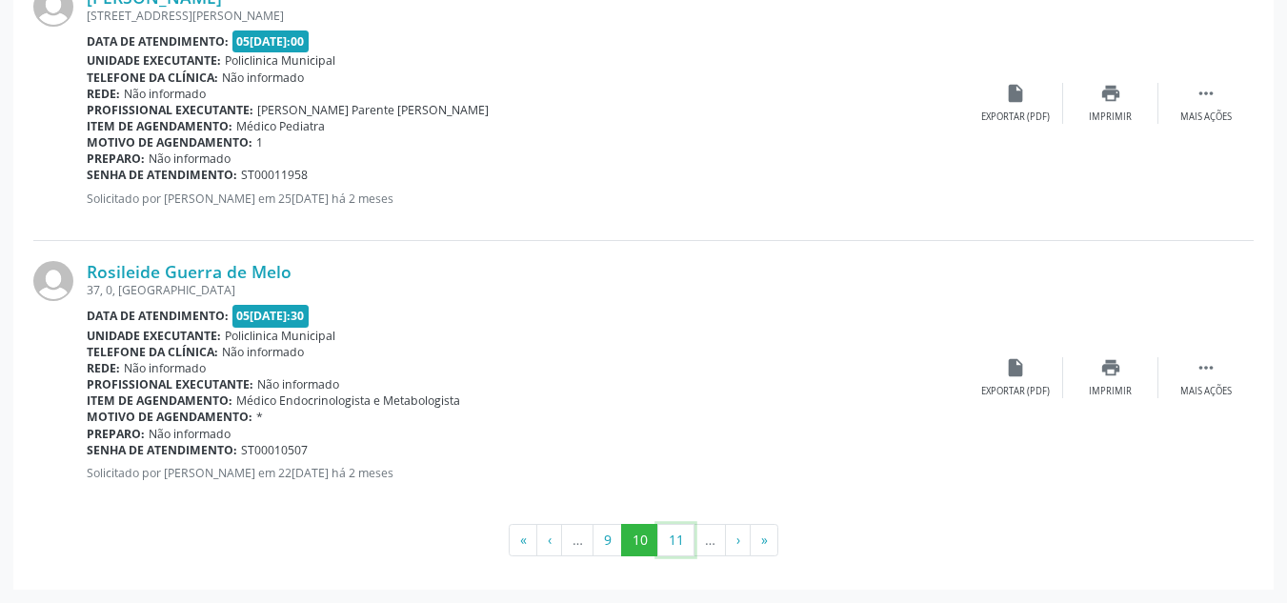
click at [670, 552] on button "11" at bounding box center [675, 540] width 37 height 32
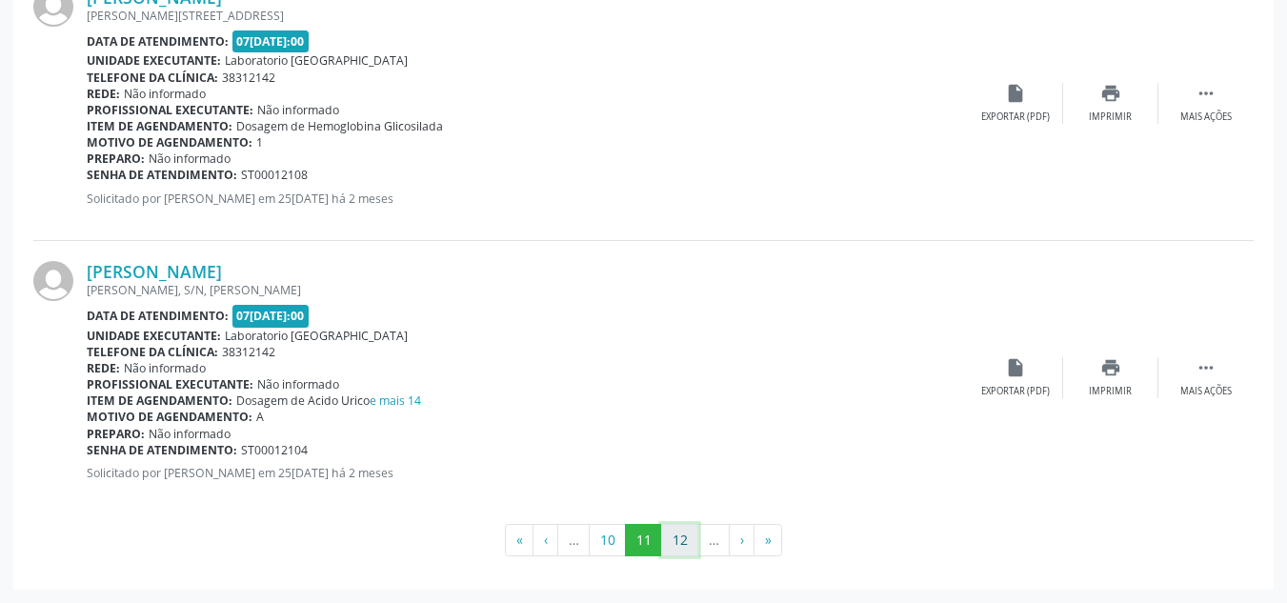
click at [677, 547] on button "12" at bounding box center [679, 540] width 37 height 32
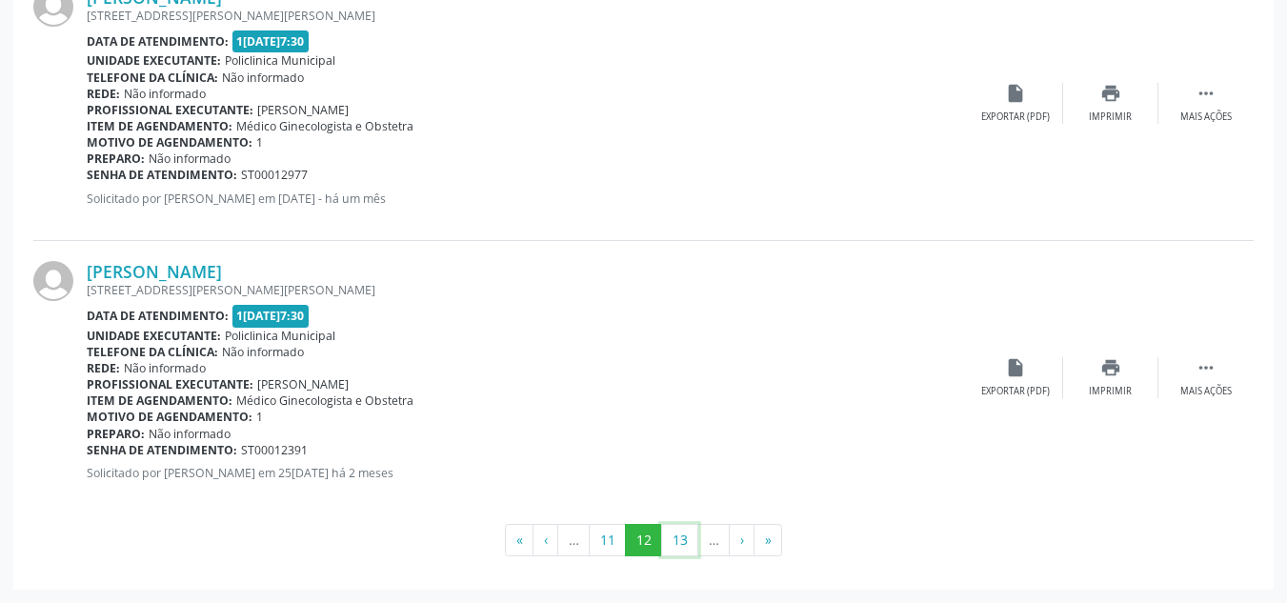
click at [677, 547] on button "13" at bounding box center [679, 540] width 37 height 32
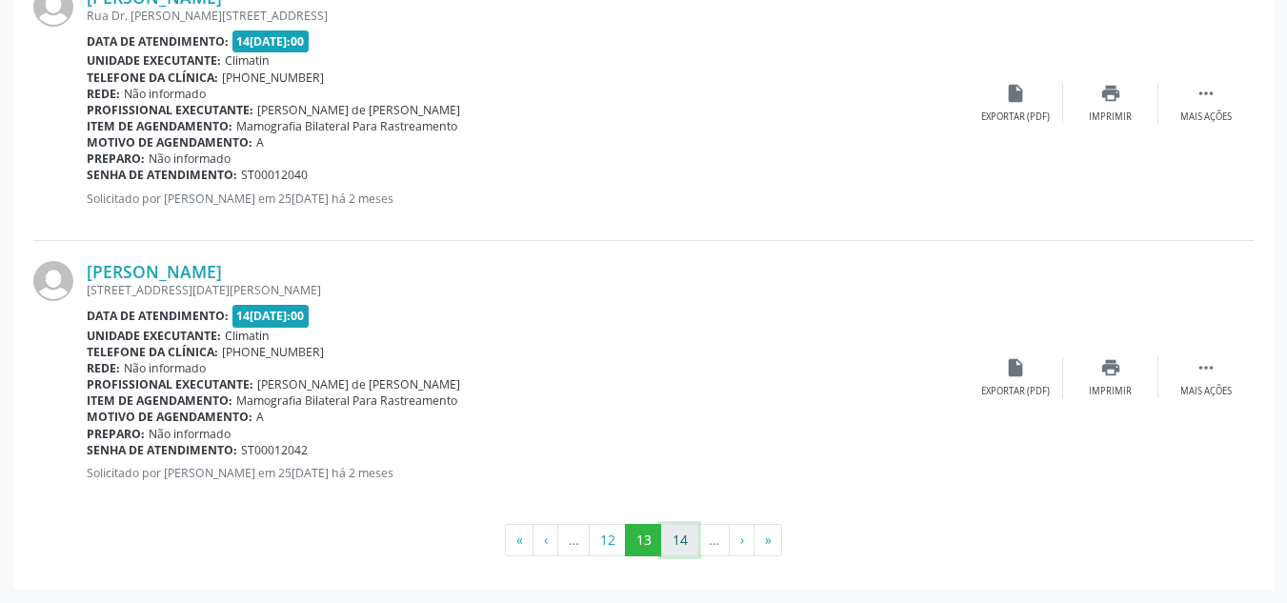
click at [677, 554] on button "14" at bounding box center [679, 540] width 37 height 32
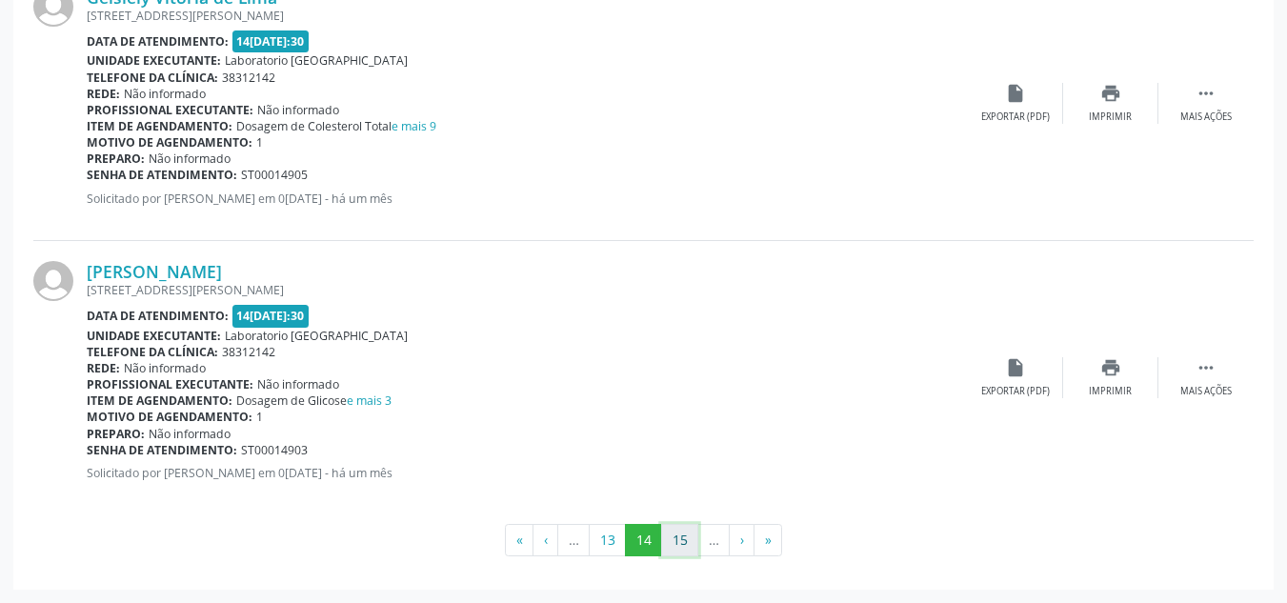
click at [684, 546] on button "15" at bounding box center [679, 540] width 37 height 32
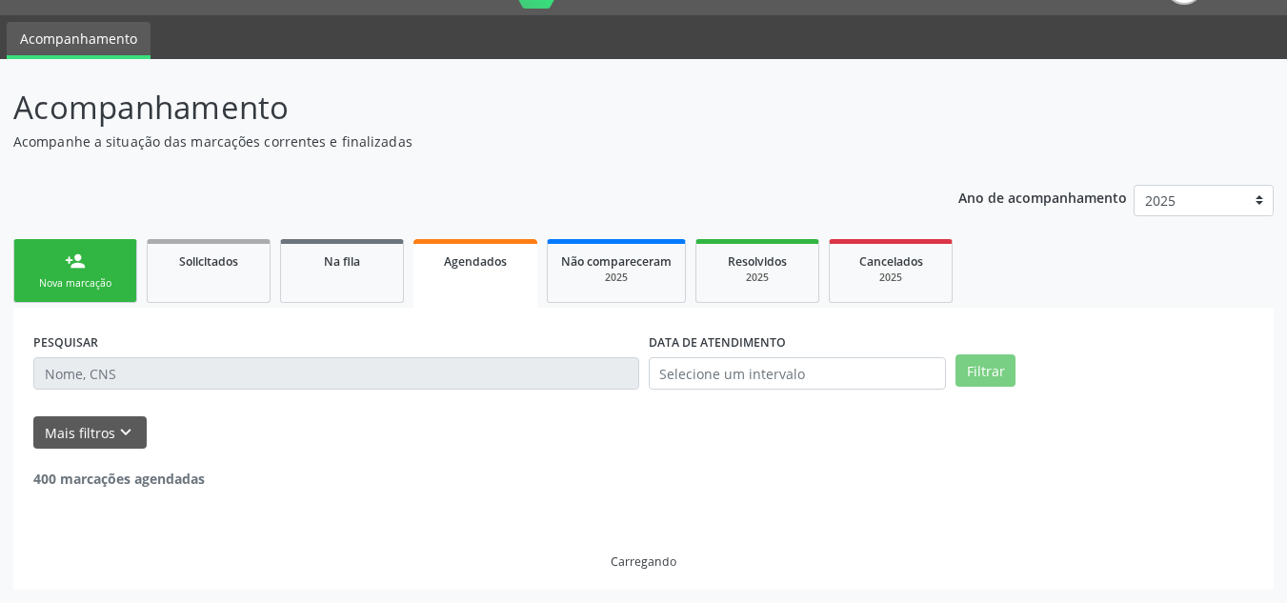
scroll to position [4172, 0]
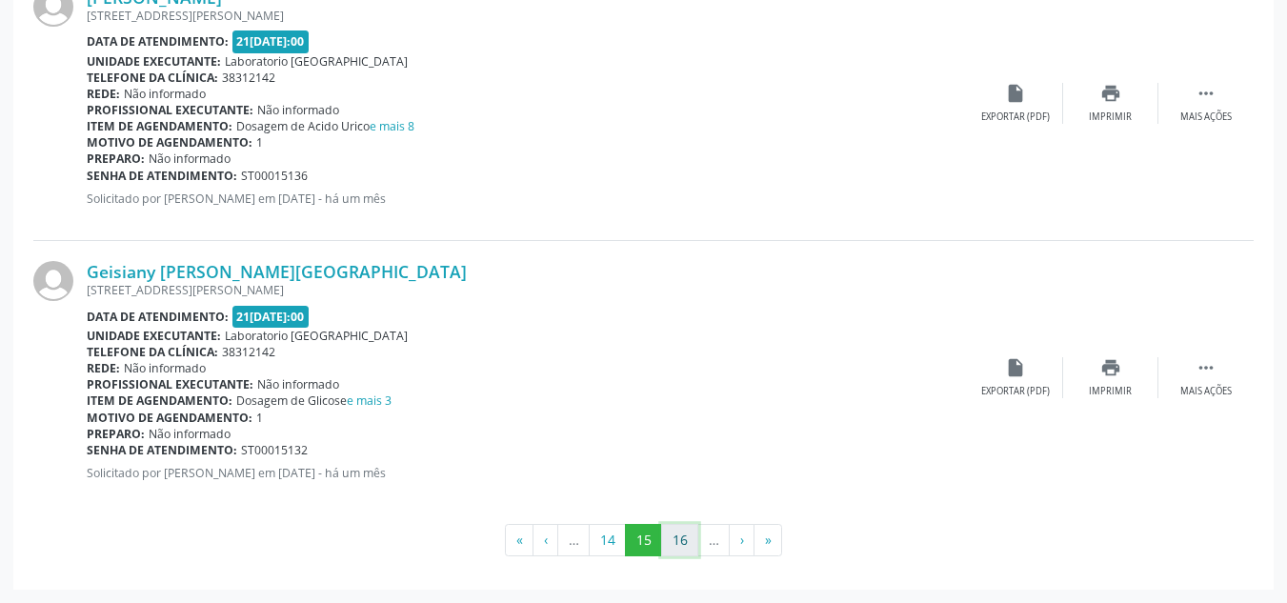
click at [680, 555] on button "16" at bounding box center [679, 540] width 37 height 32
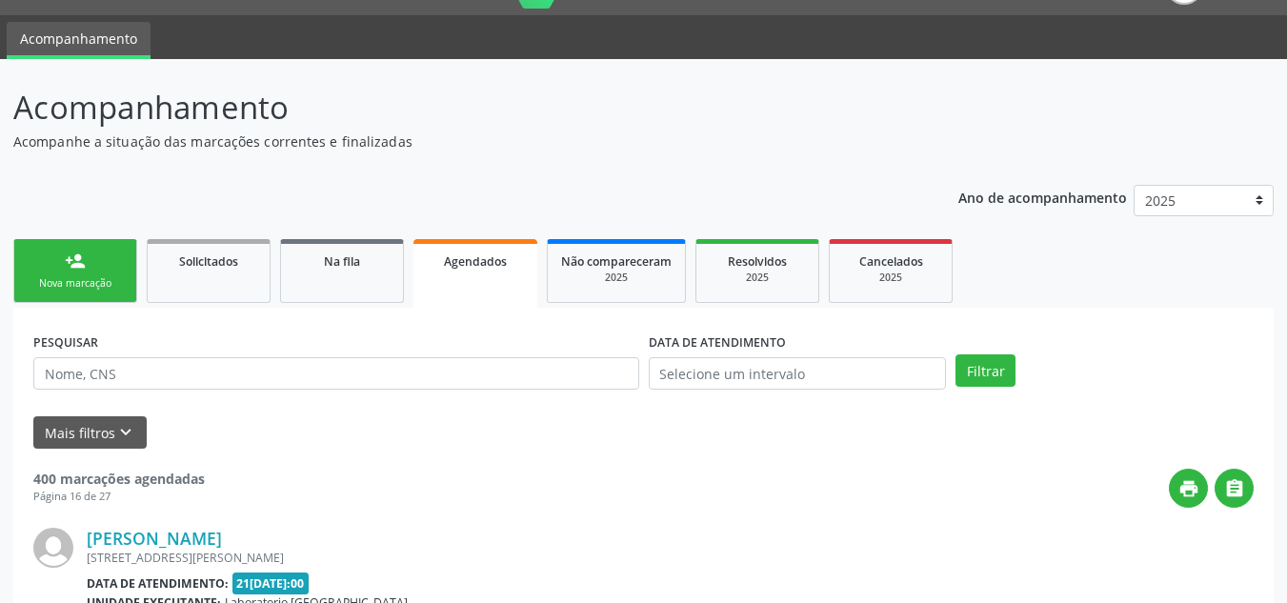
scroll to position [4156, 0]
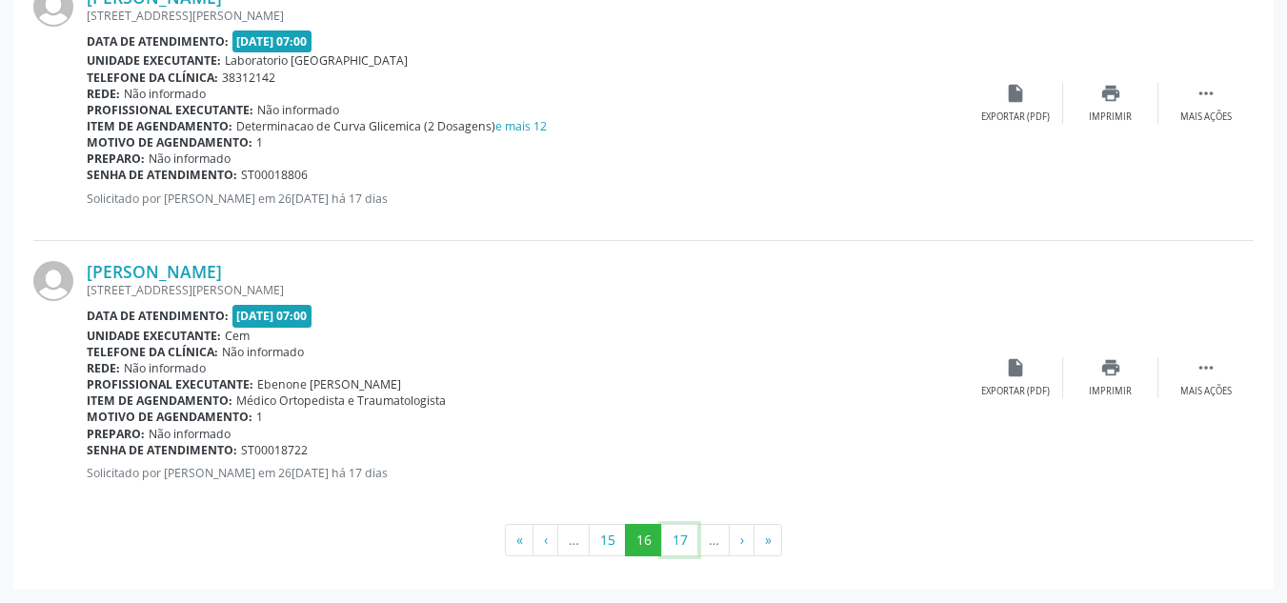
click at [680, 555] on button "17" at bounding box center [679, 540] width 37 height 32
click at [684, 550] on button "18" at bounding box center [679, 540] width 37 height 32
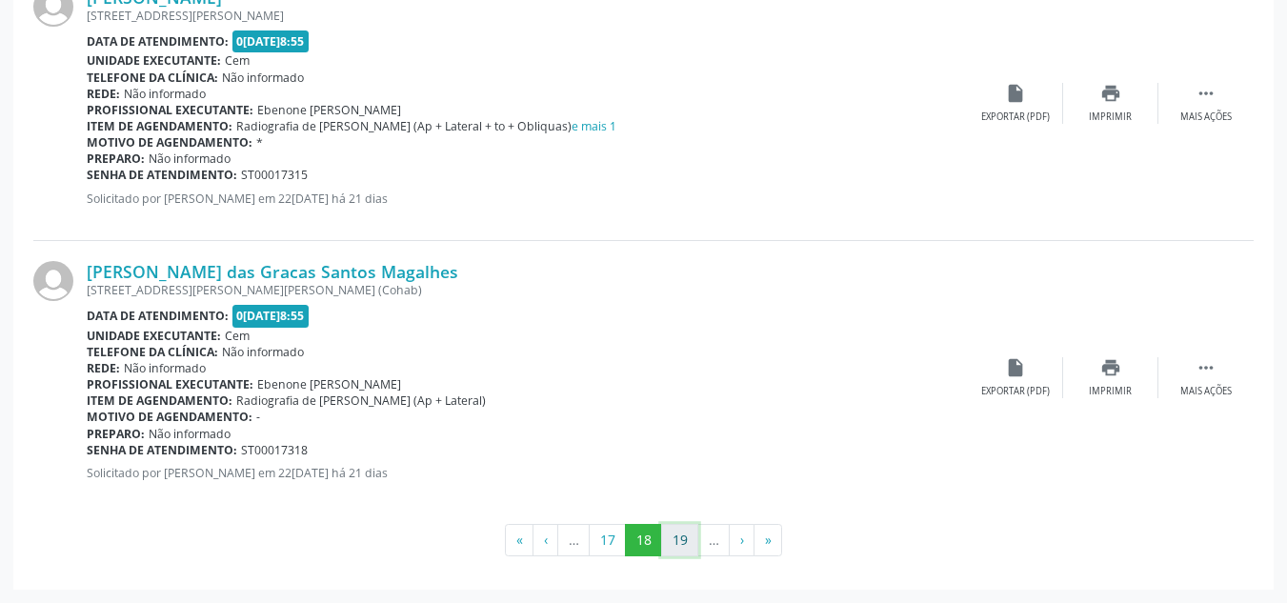
click at [680, 554] on button "19" at bounding box center [679, 540] width 37 height 32
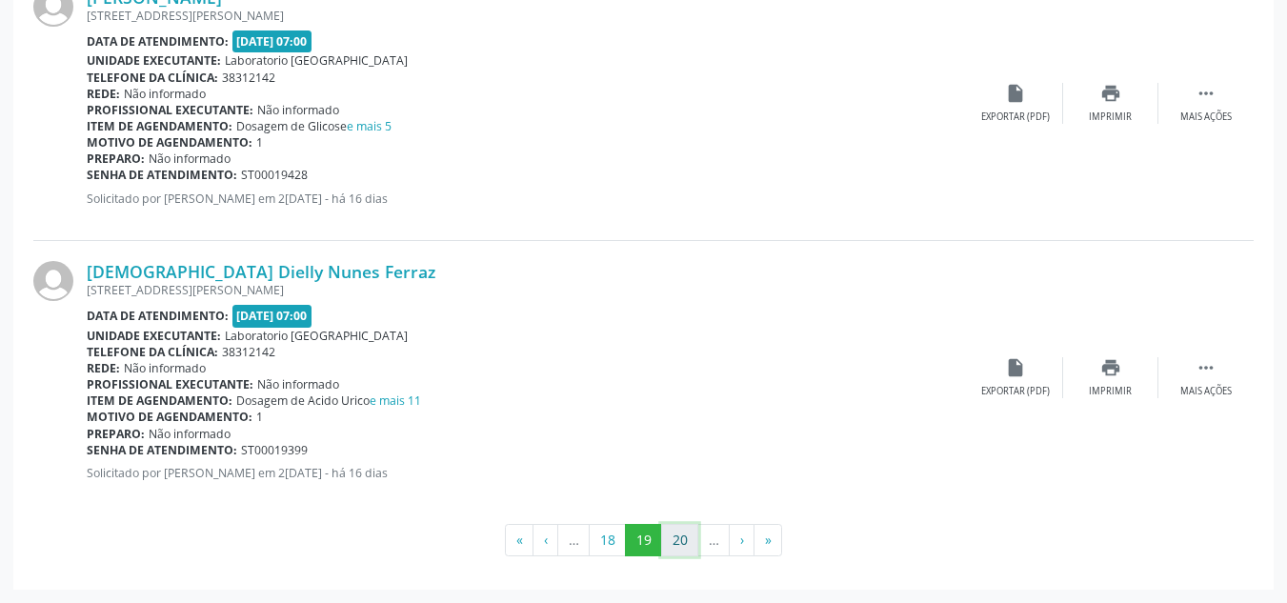
click at [680, 550] on button "20" at bounding box center [679, 540] width 37 height 32
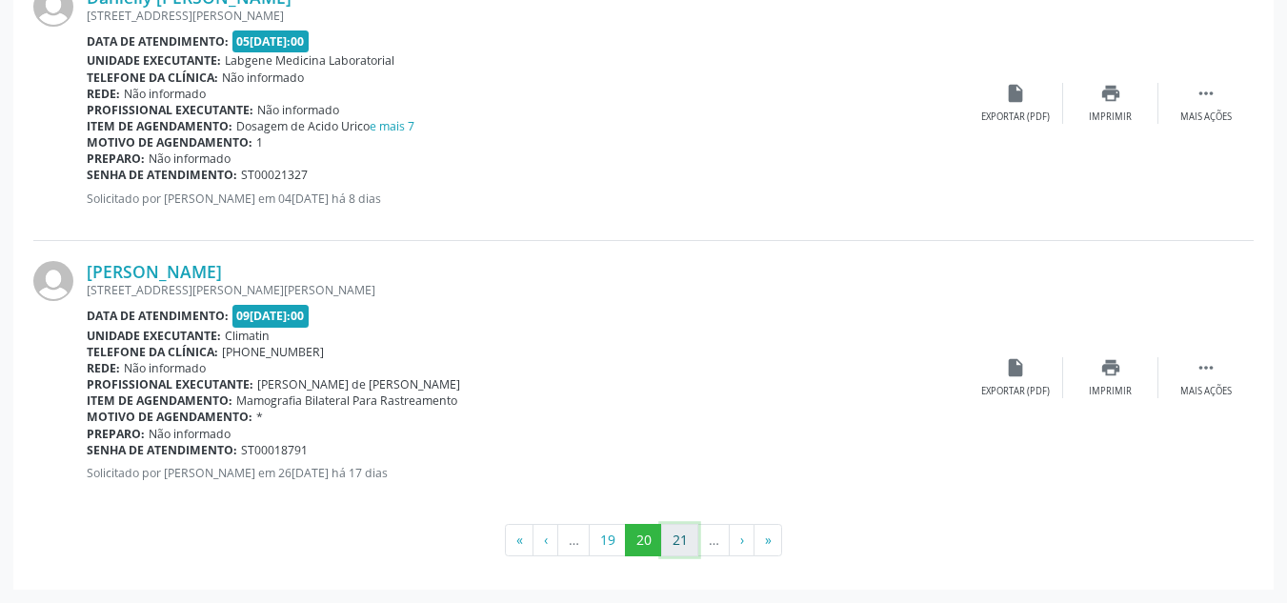
click at [680, 536] on button "21" at bounding box center [679, 540] width 37 height 32
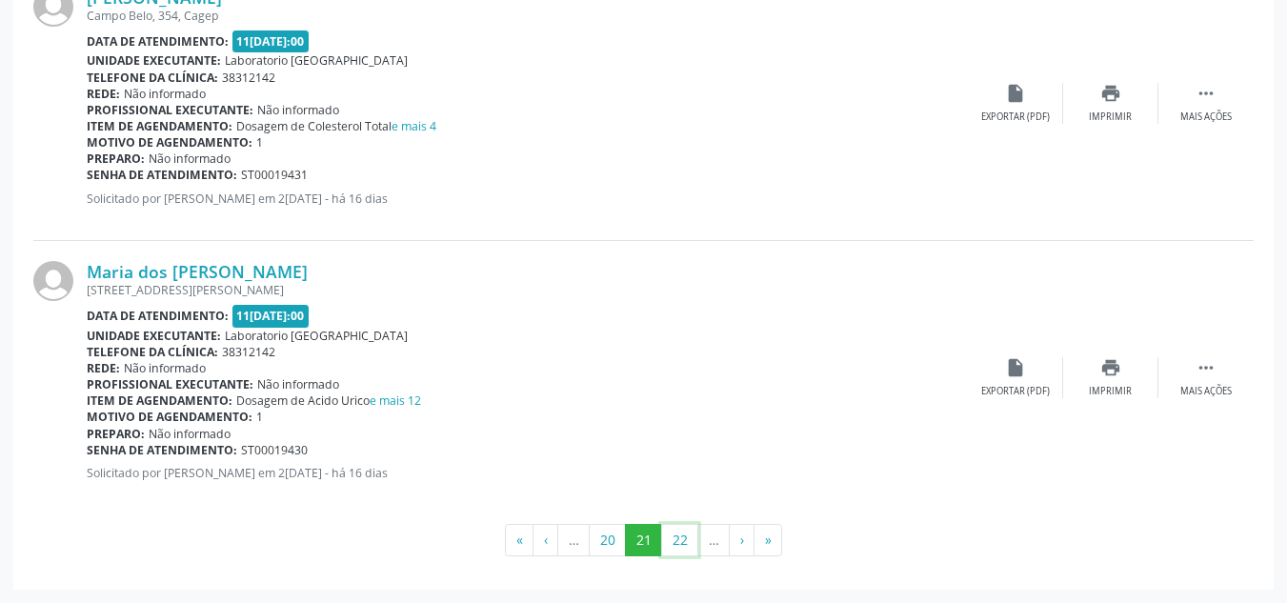
click at [680, 536] on button "22" at bounding box center [679, 540] width 37 height 32
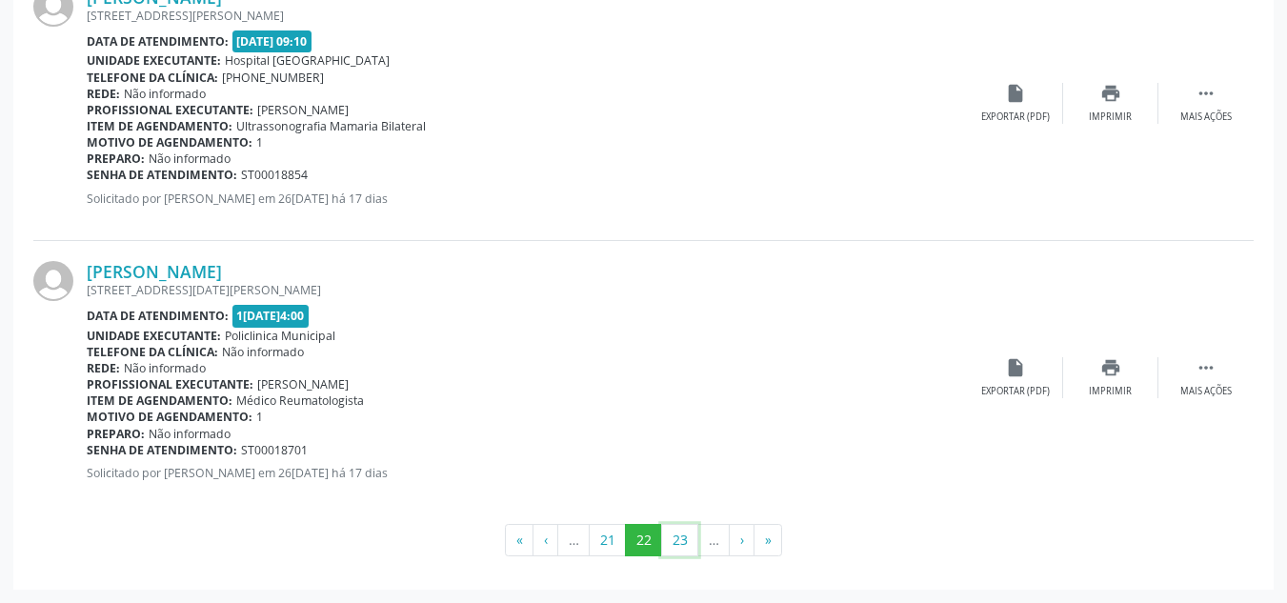
click at [680, 536] on button "23" at bounding box center [679, 540] width 37 height 32
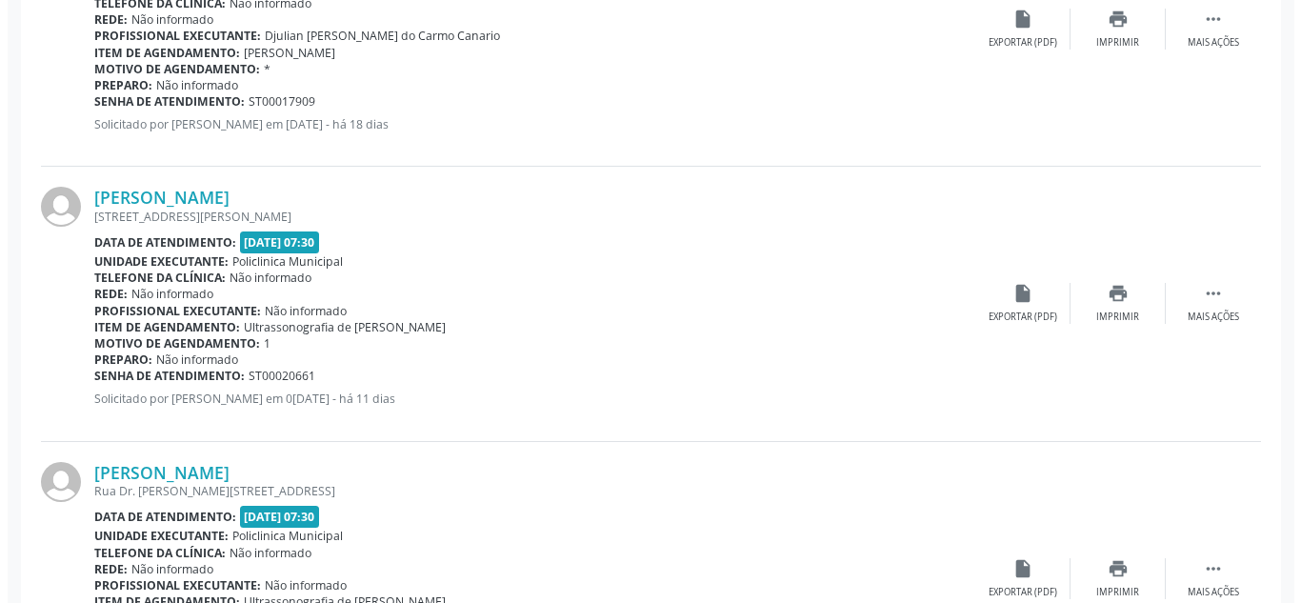
scroll to position [3680, 0]
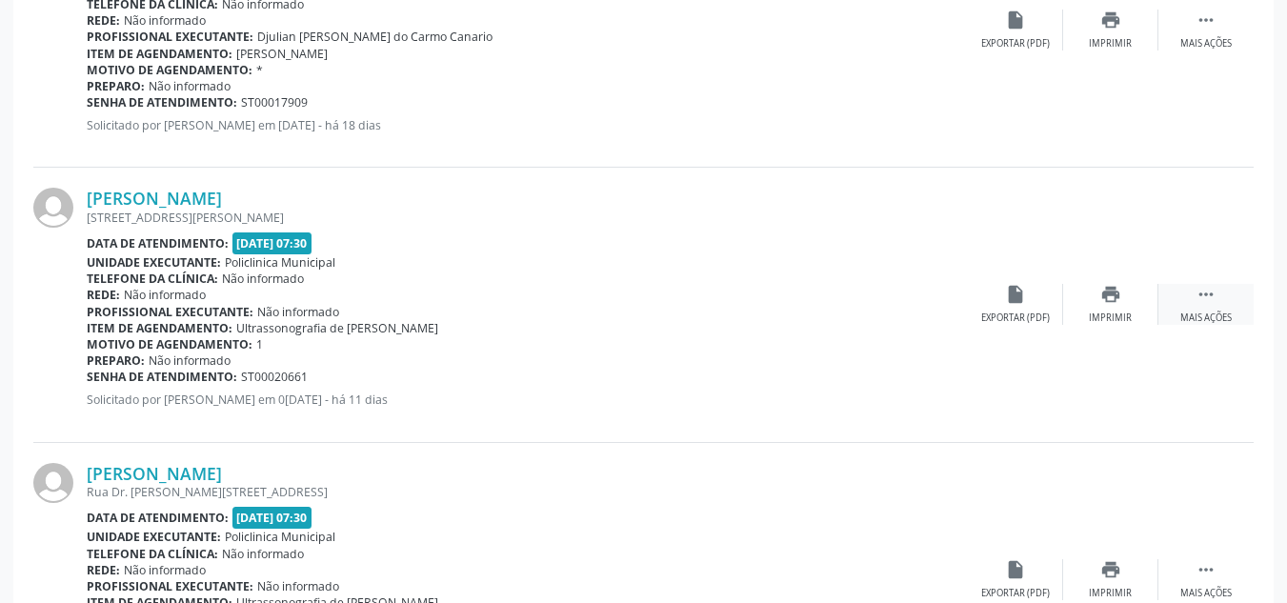
click at [1207, 298] on icon "" at bounding box center [1205, 294] width 21 height 21
click at [1017, 294] on icon "cancel" at bounding box center [1015, 294] width 21 height 21
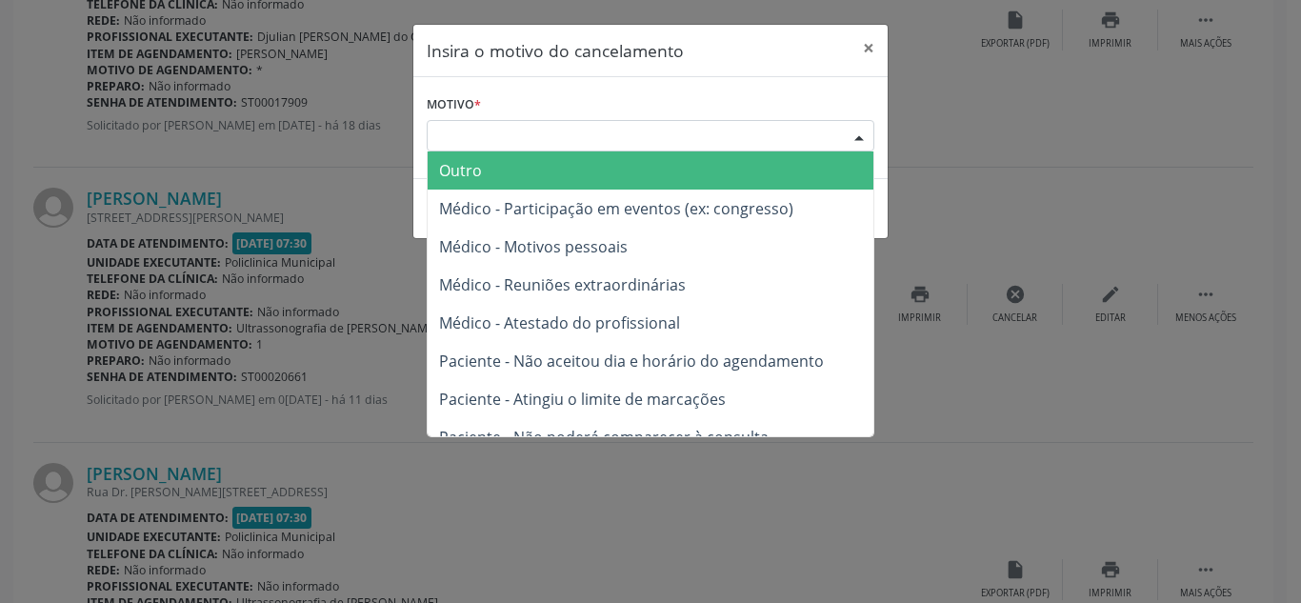
click at [436, 130] on div "Escolha o motivo" at bounding box center [651, 136] width 448 height 32
click at [445, 173] on span "Outro" at bounding box center [460, 170] width 43 height 21
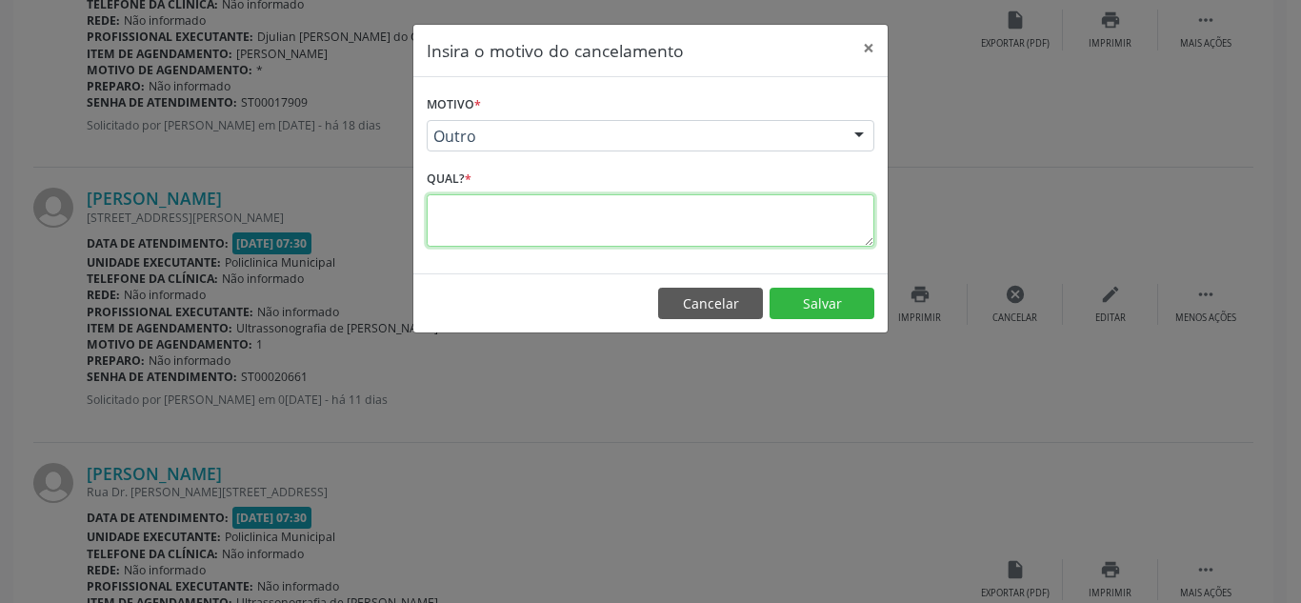
click at [449, 214] on textarea at bounding box center [651, 220] width 448 height 52
type textarea "."
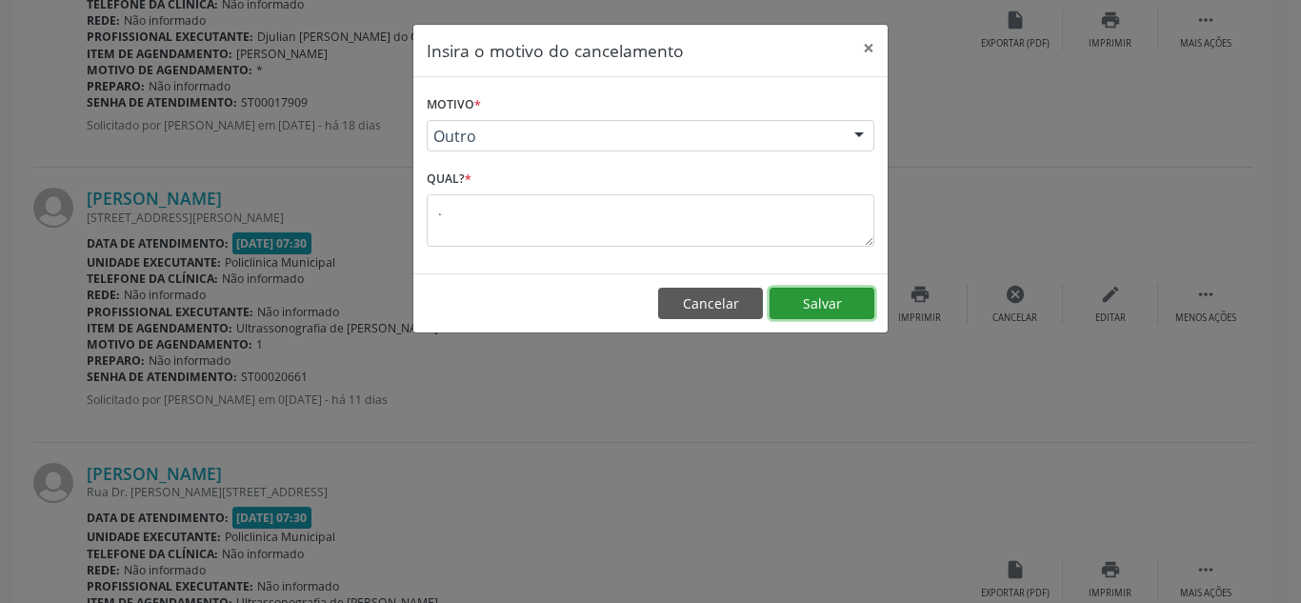
click at [834, 299] on button "Salvar" at bounding box center [821, 304] width 105 height 32
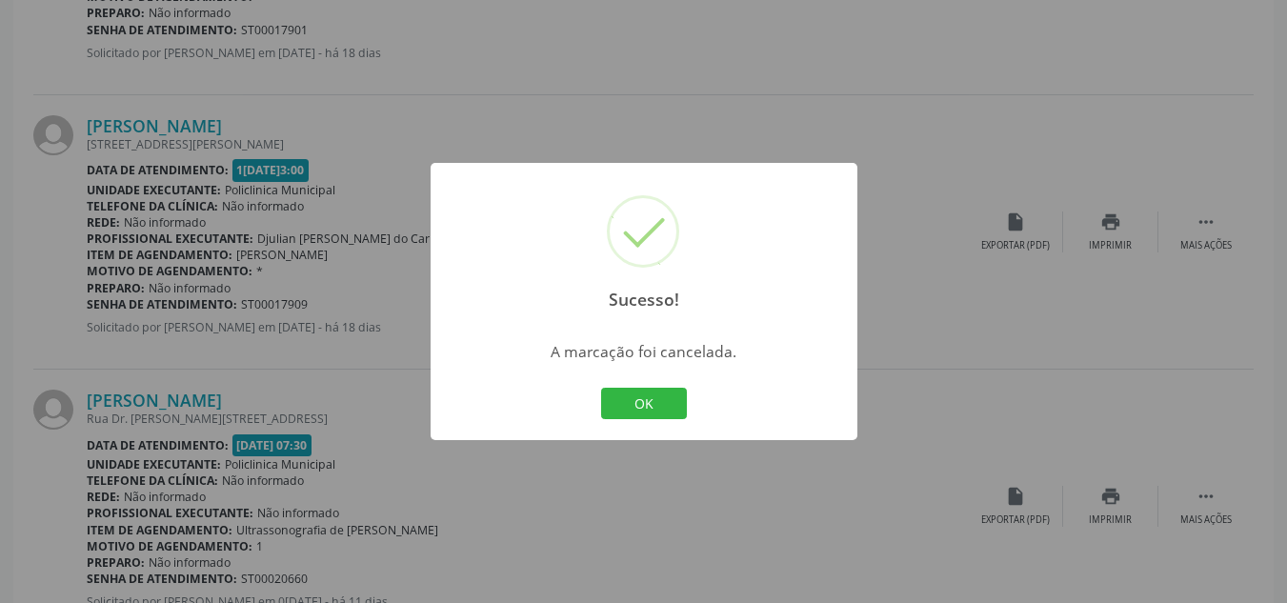
scroll to position [3489, 0]
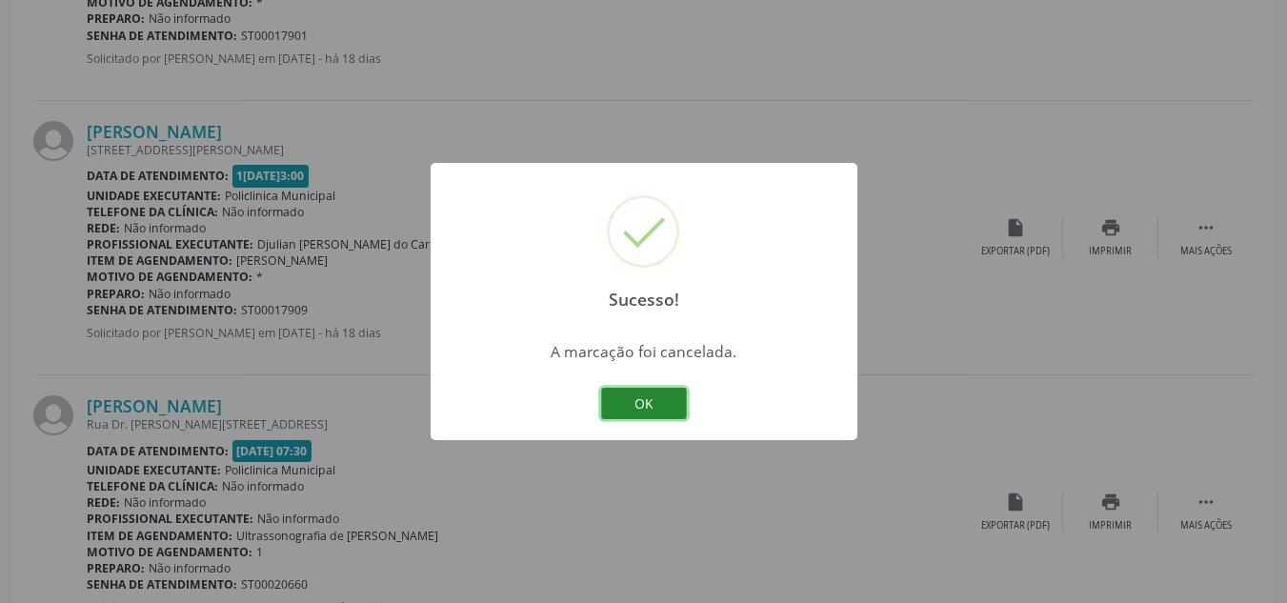
click at [634, 404] on button "OK" at bounding box center [644, 404] width 86 height 32
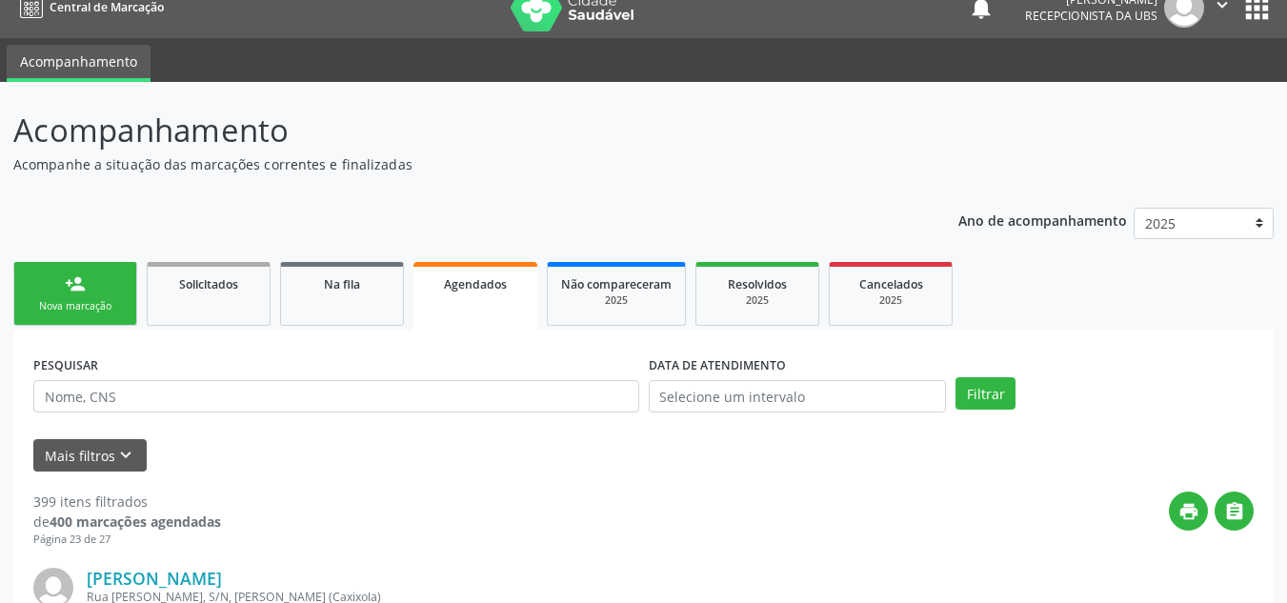
scroll to position [0, 0]
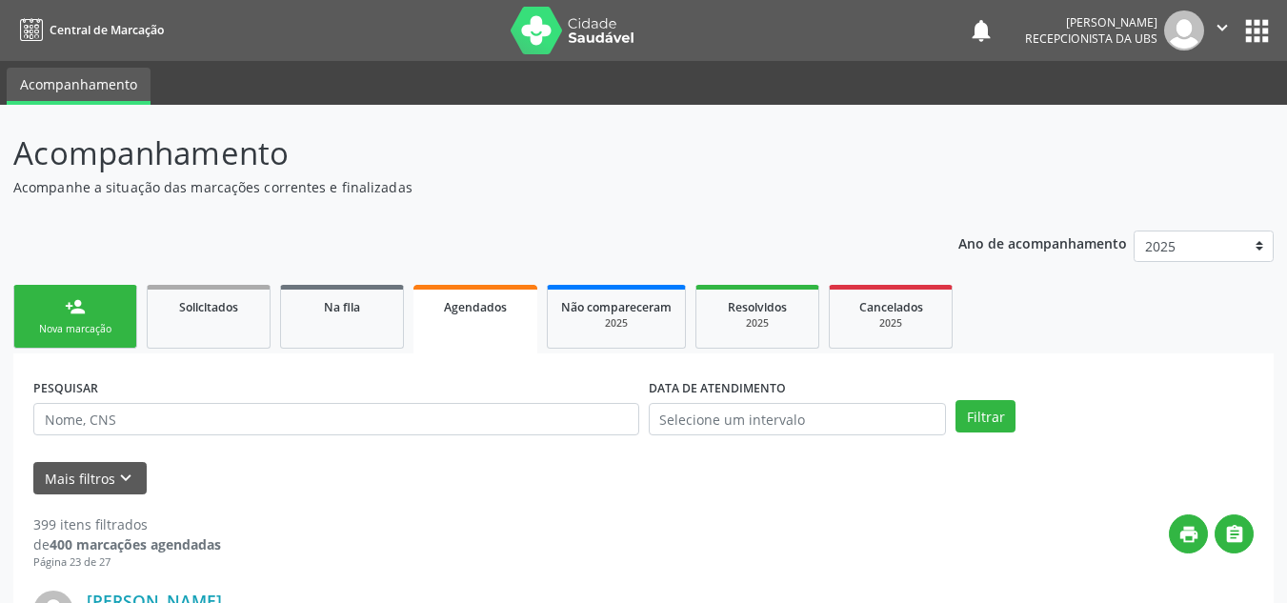
click at [95, 311] on link "person_add Nova marcação" at bounding box center [75, 317] width 124 height 64
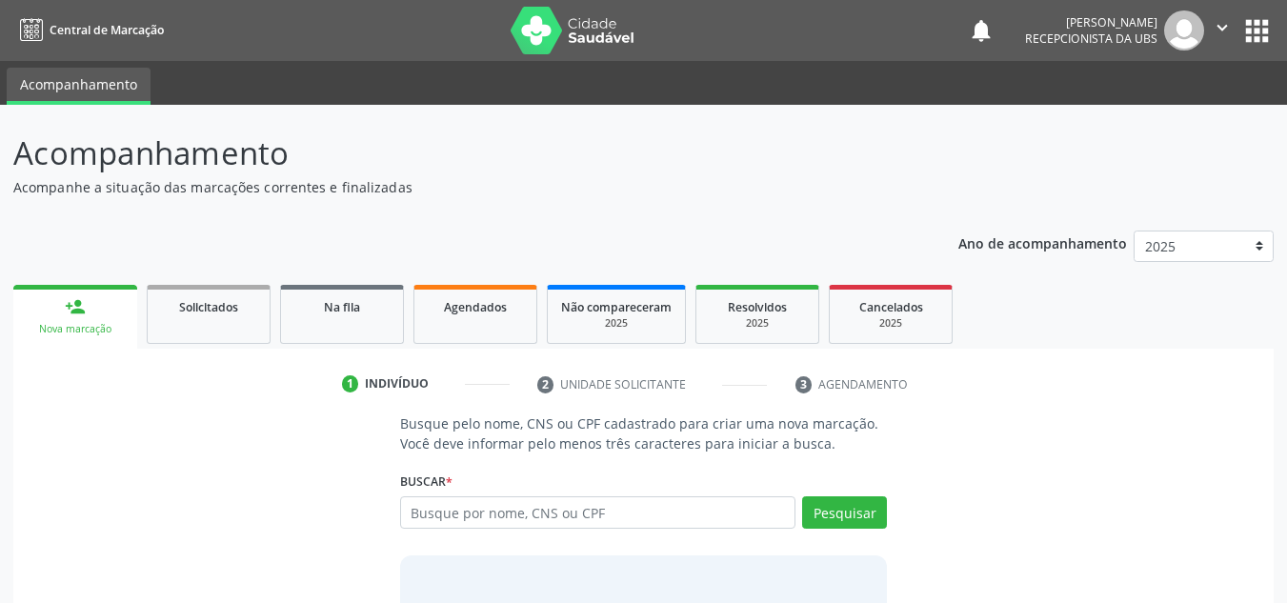
scroll to position [131, 0]
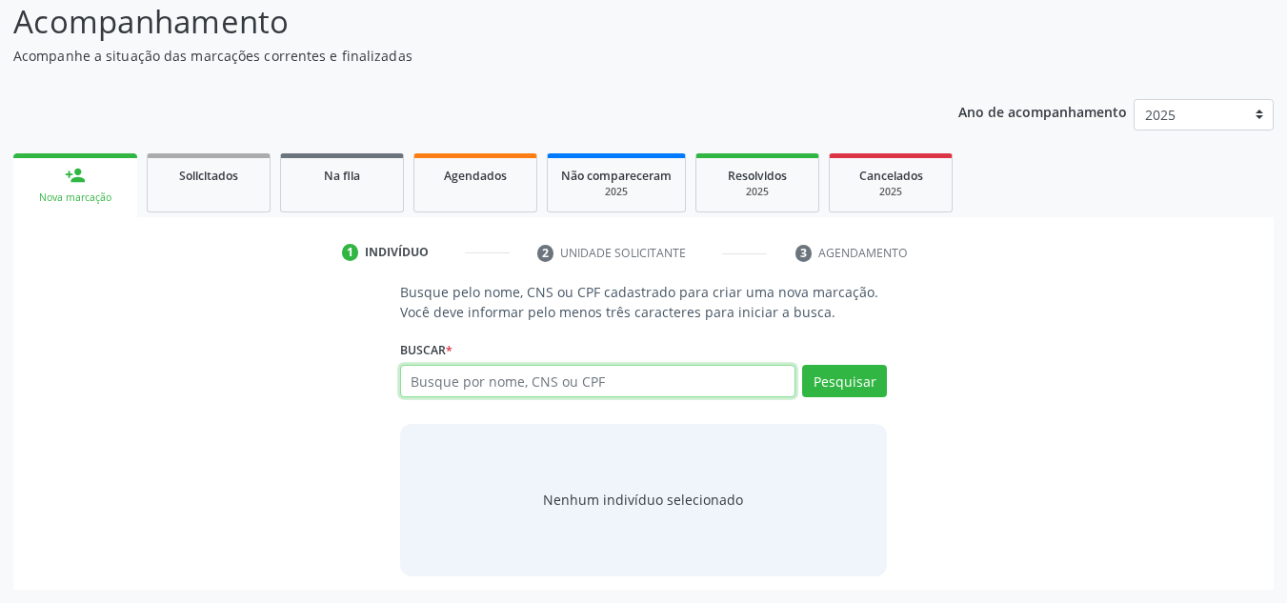
click at [411, 375] on input "text" at bounding box center [598, 381] width 396 height 32
type input "700006868655104"
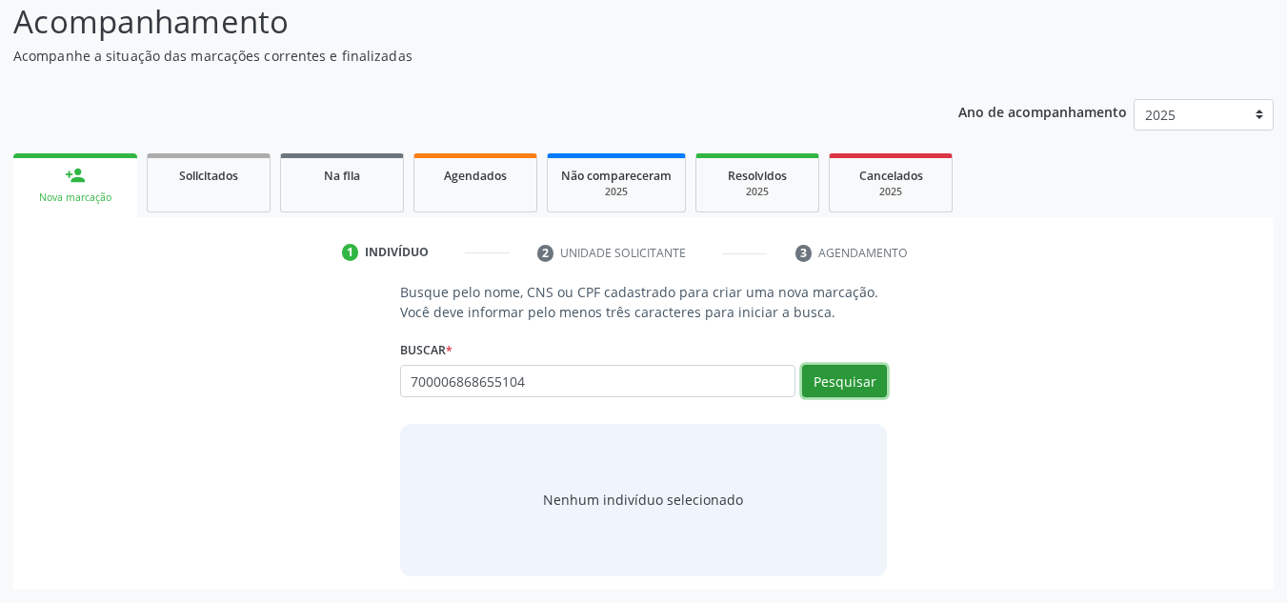
click at [843, 377] on button "Pesquisar" at bounding box center [844, 381] width 85 height 32
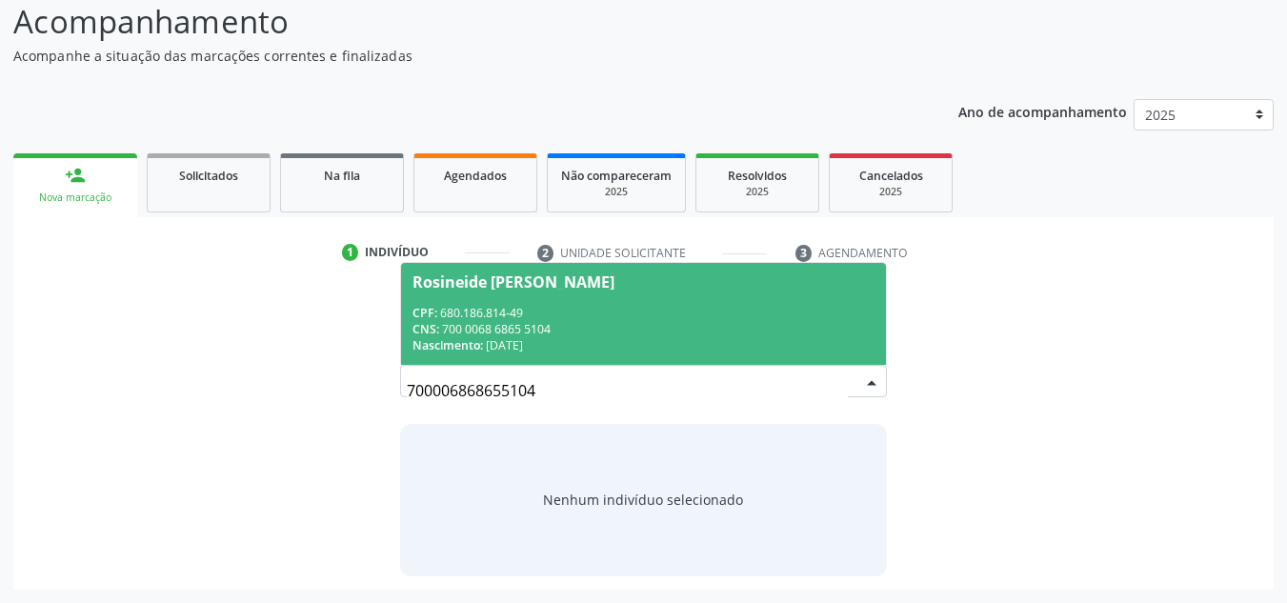
click at [641, 501] on div "Nenhum indivíduo selecionado" at bounding box center [643, 499] width 200 height 20
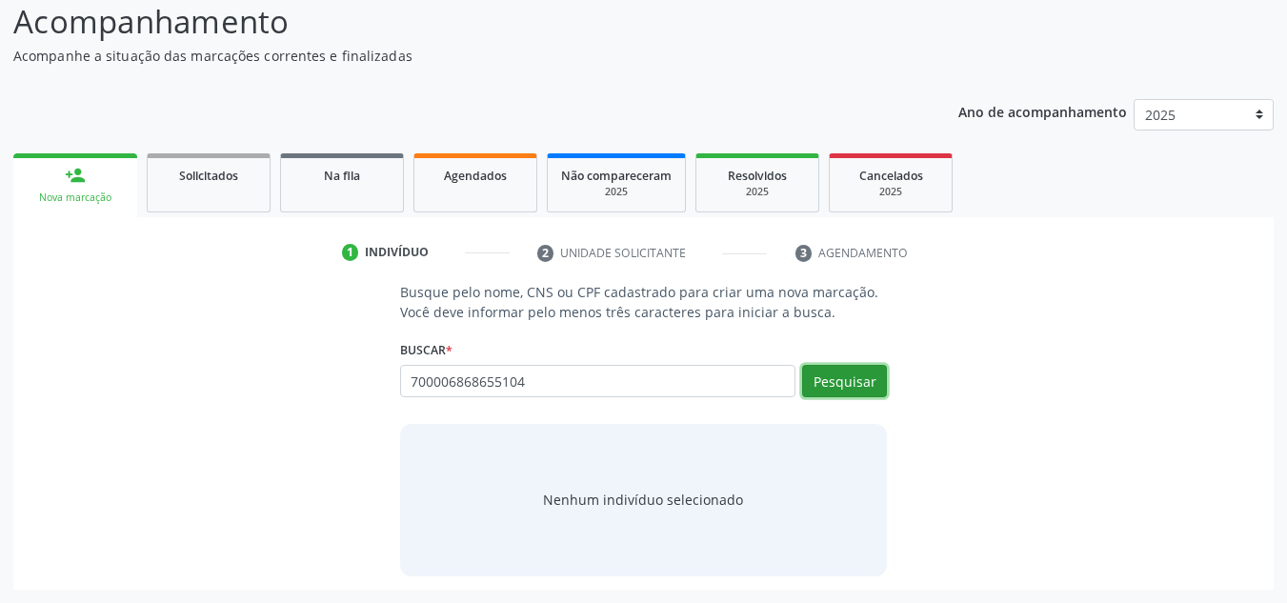
click at [848, 369] on button "Pesquisar" at bounding box center [844, 381] width 85 height 32
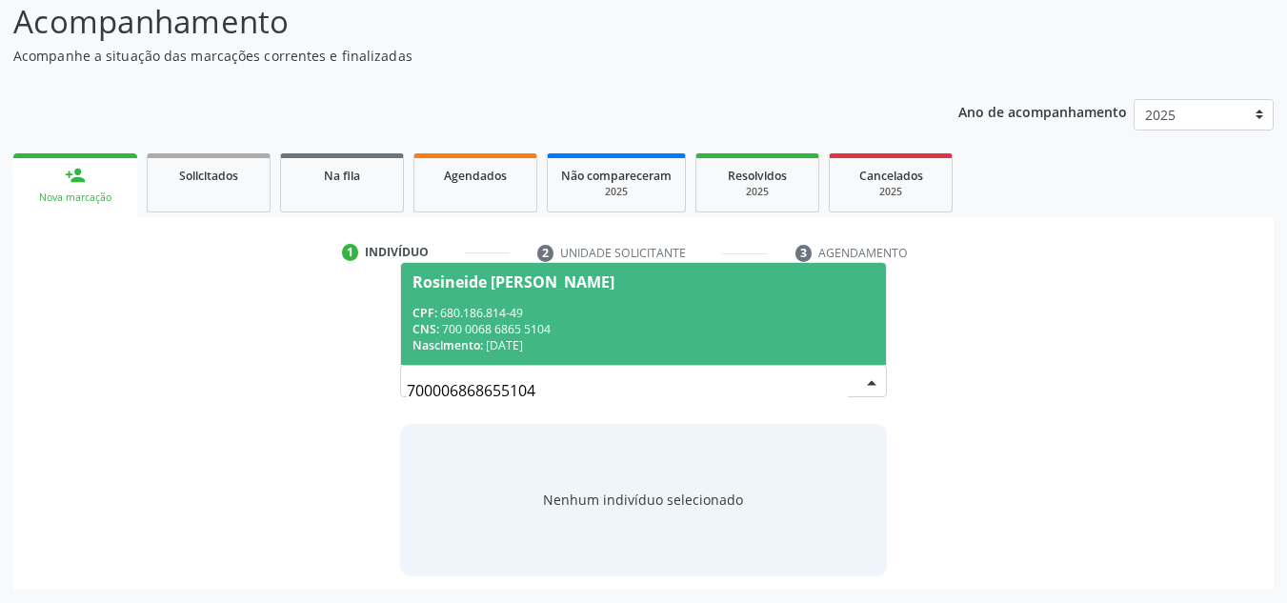
click at [576, 280] on div "Rosineide [PERSON_NAME]" at bounding box center [513, 281] width 202 height 15
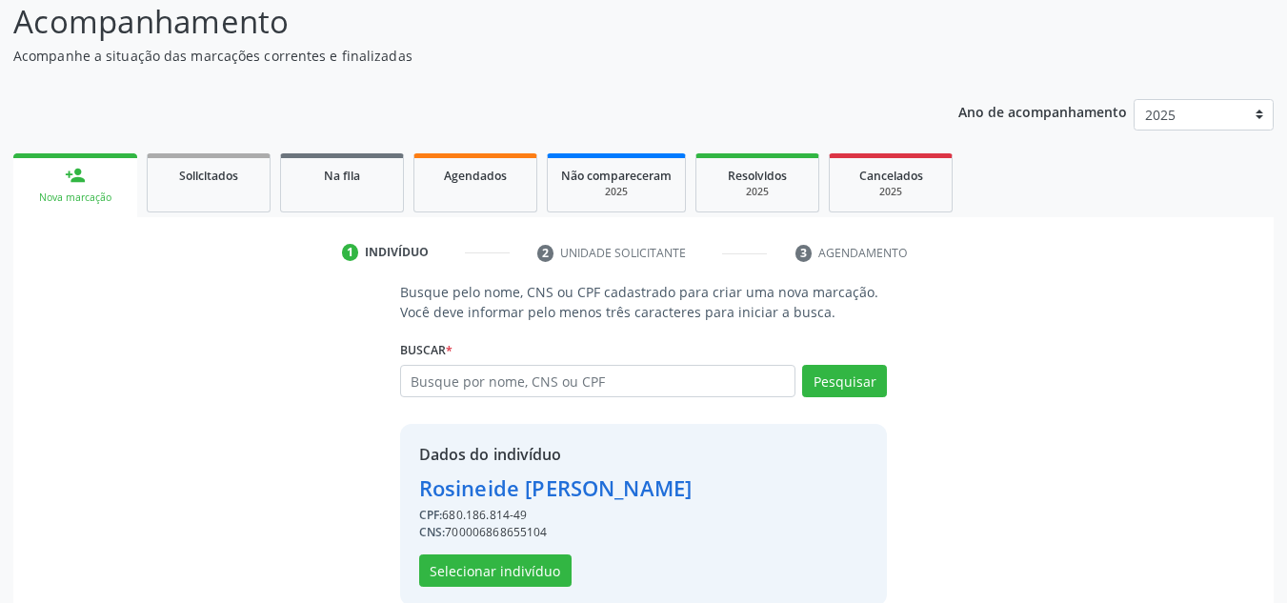
click at [70, 203] on div "Nova marcação" at bounding box center [75, 197] width 97 height 14
click at [519, 563] on button "Selecionar indivíduo" at bounding box center [495, 570] width 152 height 32
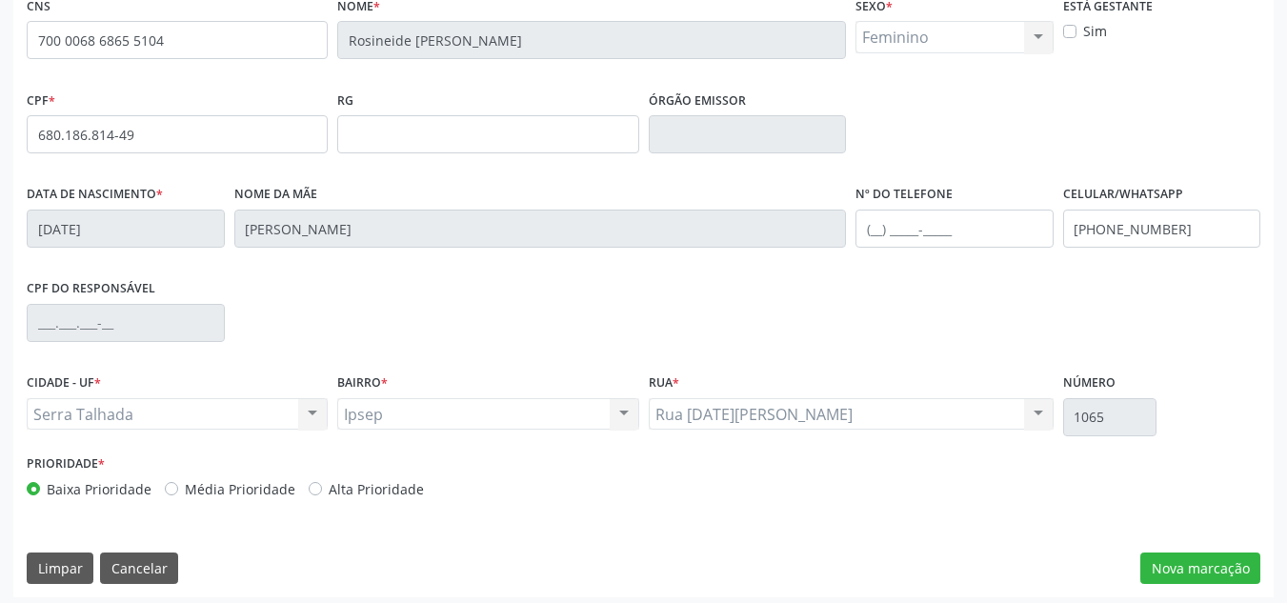
scroll to position [429, 0]
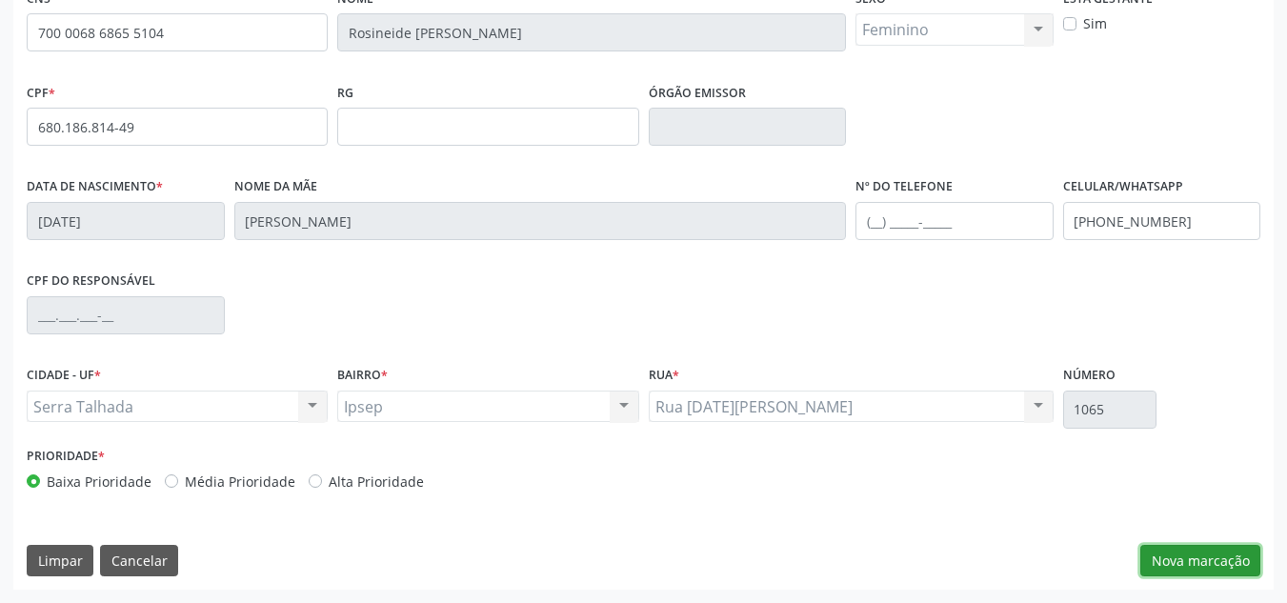
click at [1164, 563] on button "Nova marcação" at bounding box center [1200, 561] width 120 height 32
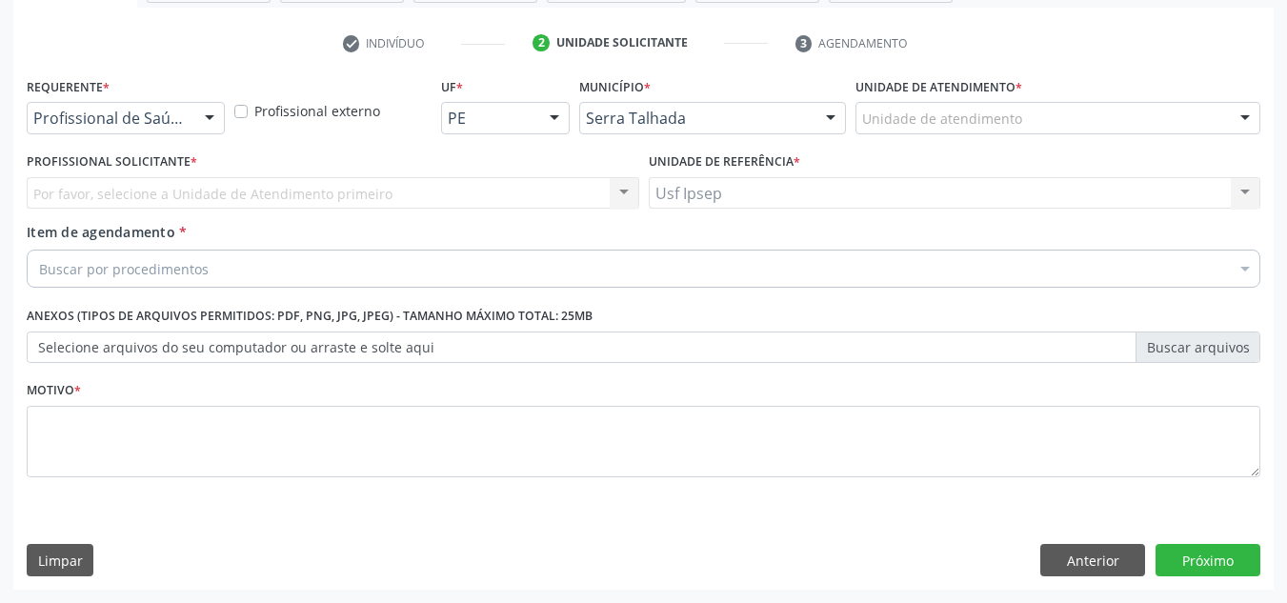
scroll to position [341, 0]
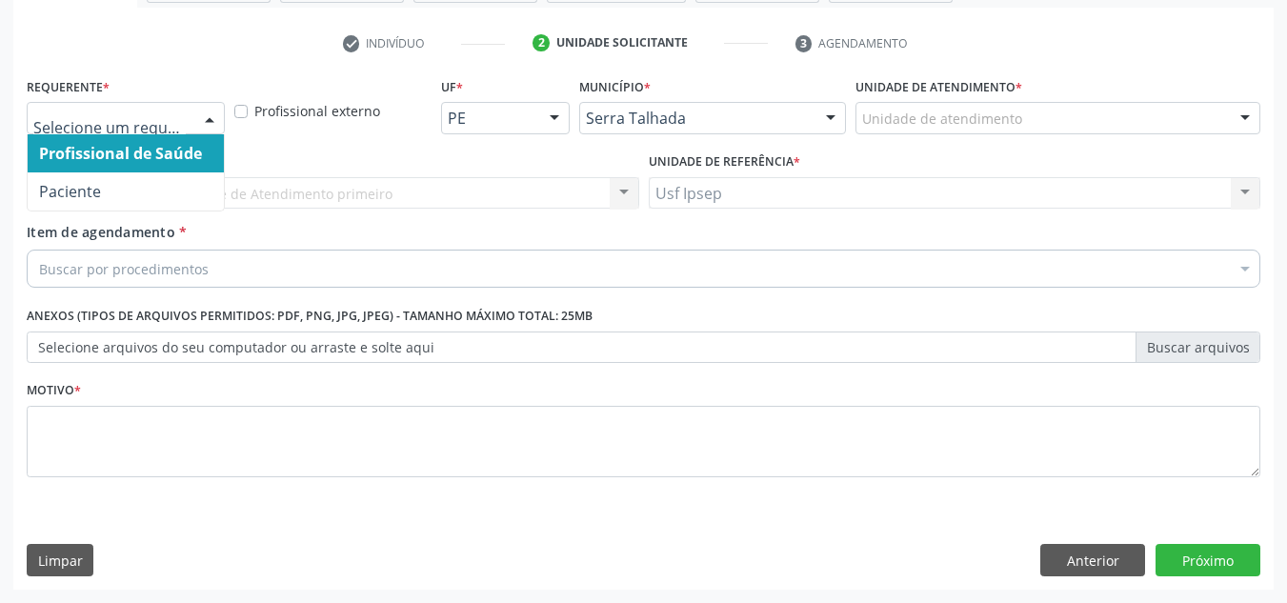
click at [215, 112] on div at bounding box center [209, 119] width 29 height 32
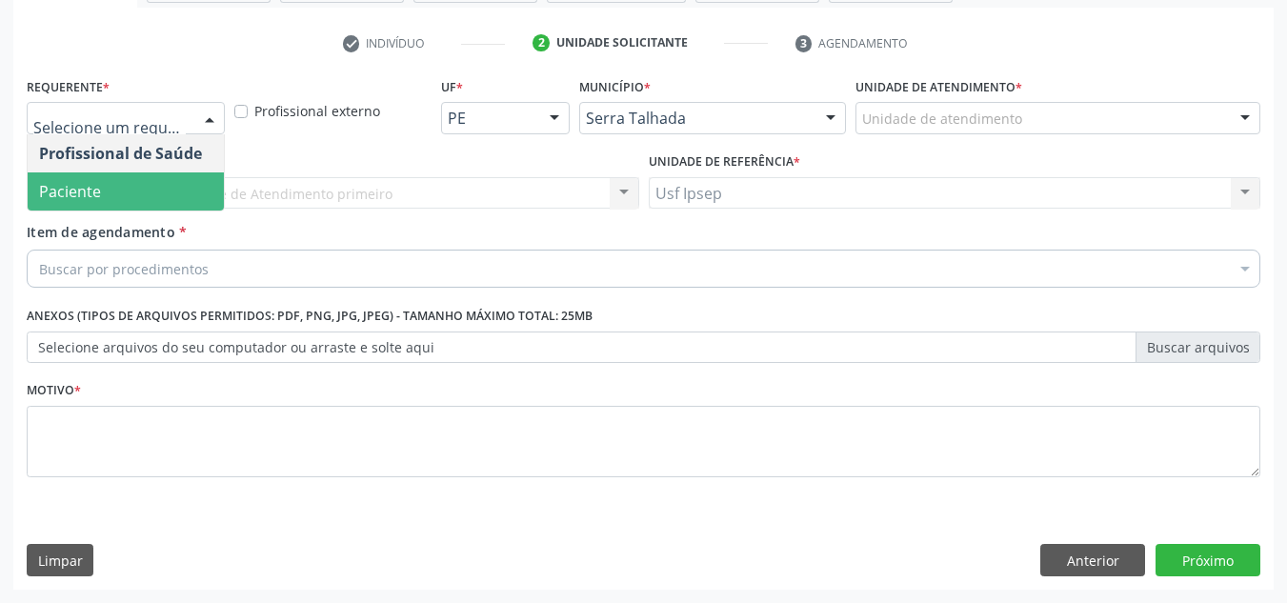
click at [92, 190] on span "Paciente" at bounding box center [70, 191] width 62 height 21
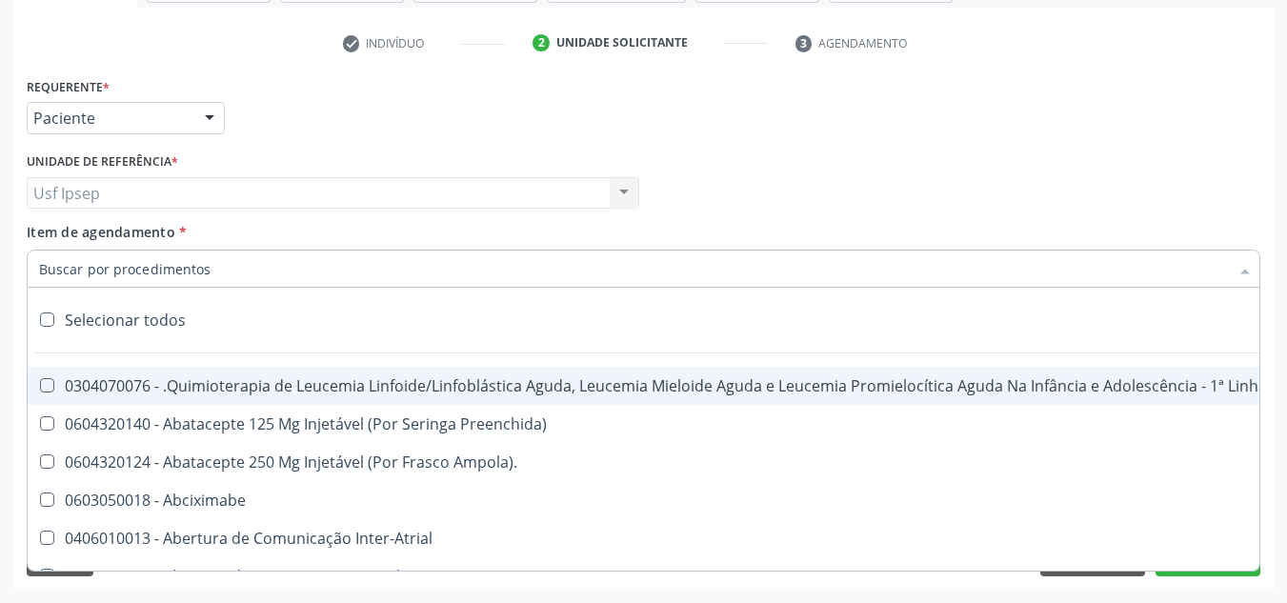
click at [52, 266] on input "Item de agendamento *" at bounding box center [633, 268] width 1189 height 38
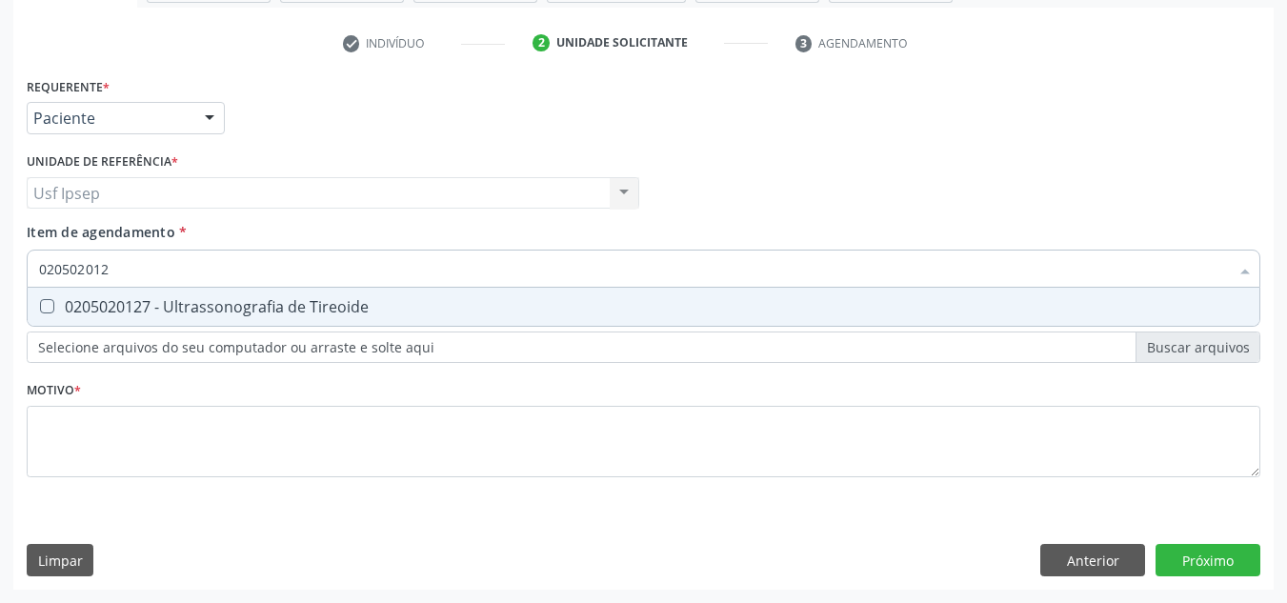
type input "0205020127"
click at [51, 305] on Tireoide at bounding box center [47, 306] width 14 height 14
click at [40, 305] on Tireoide "checkbox" at bounding box center [34, 306] width 12 height 12
checkbox Tireoide "true"
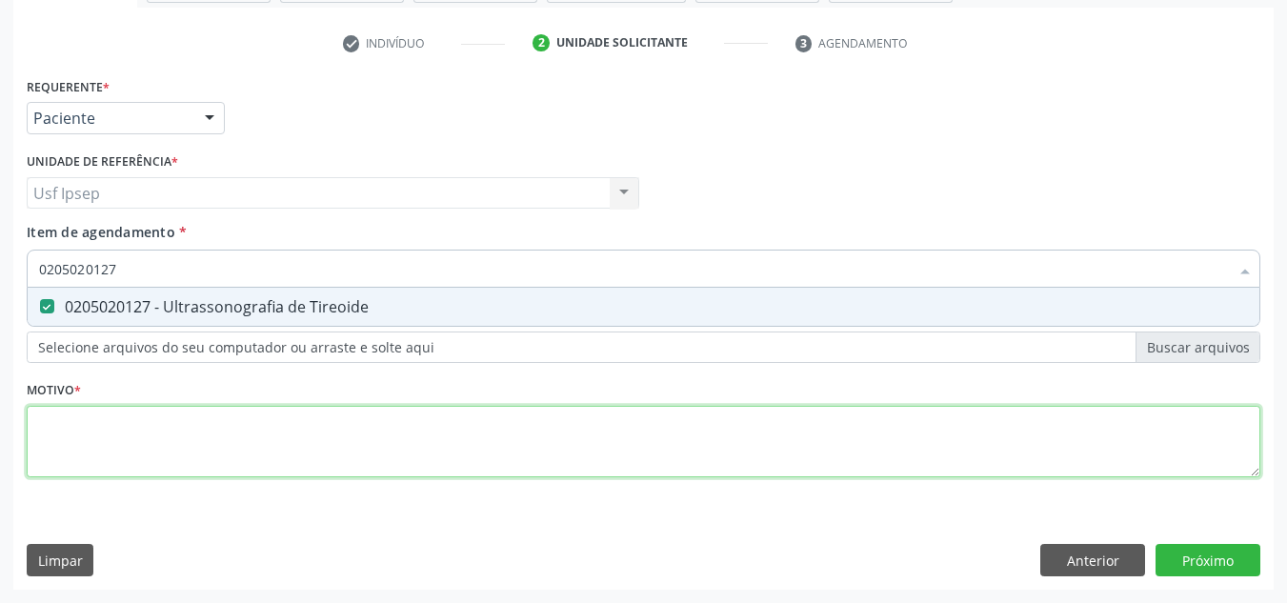
click at [59, 439] on div "Requerente * Paciente Profissional de Saúde Paciente Nenhum resultado encontrad…" at bounding box center [643, 287] width 1233 height 431
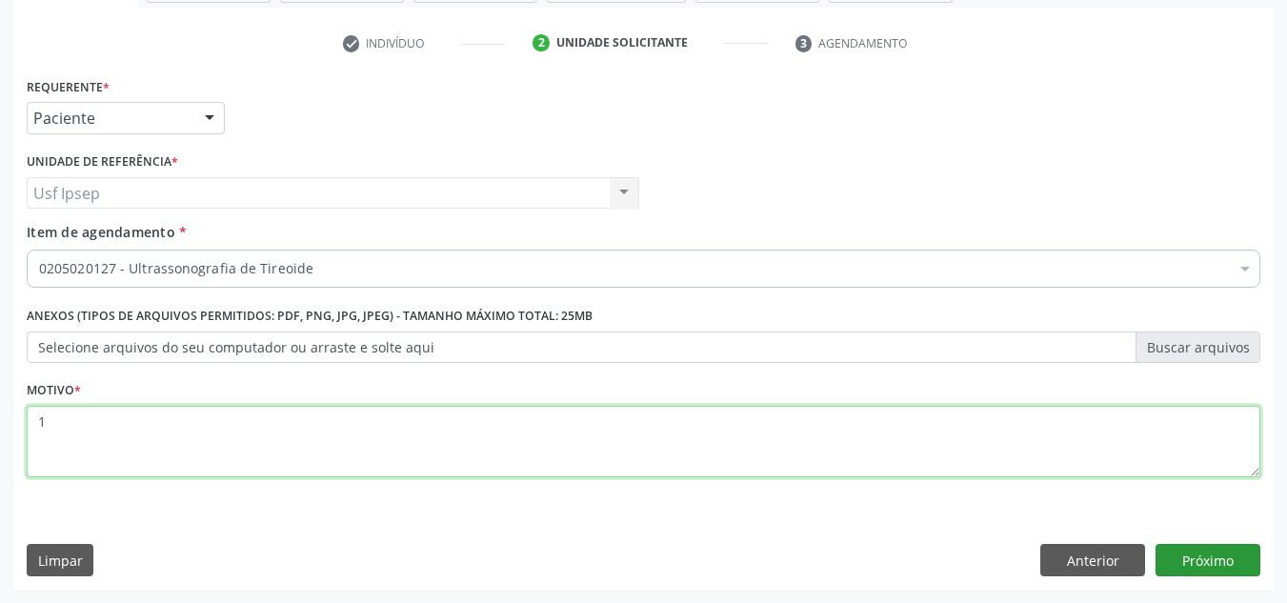
type textarea "1"
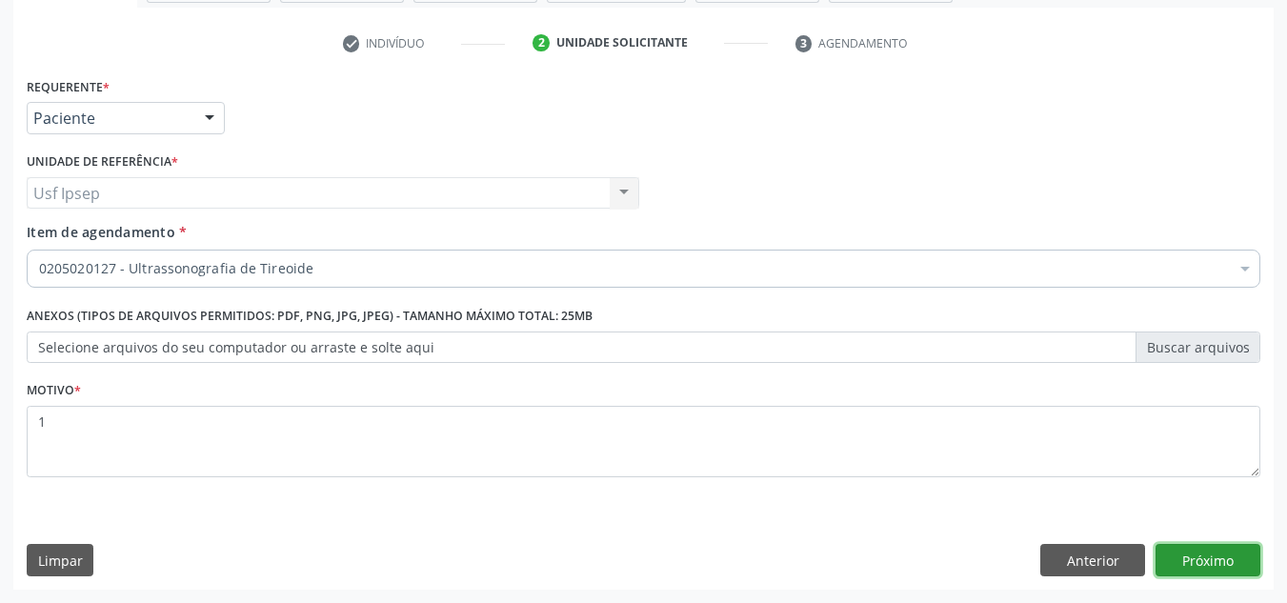
click at [1185, 562] on button "Próximo" at bounding box center [1207, 560] width 105 height 32
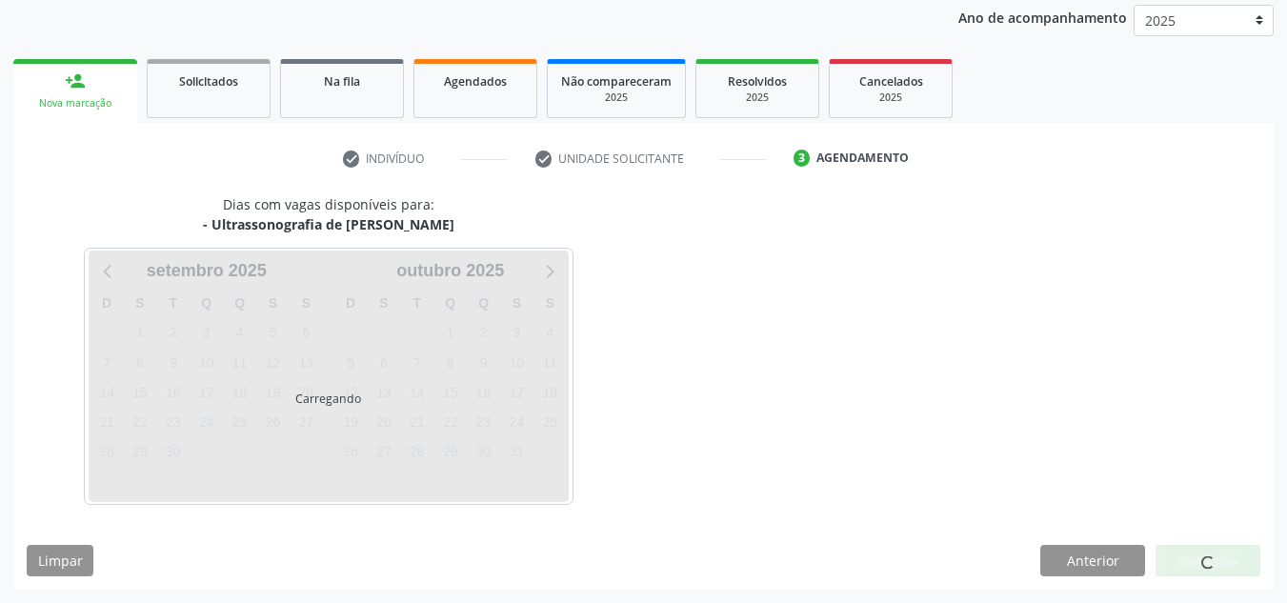
scroll to position [226, 0]
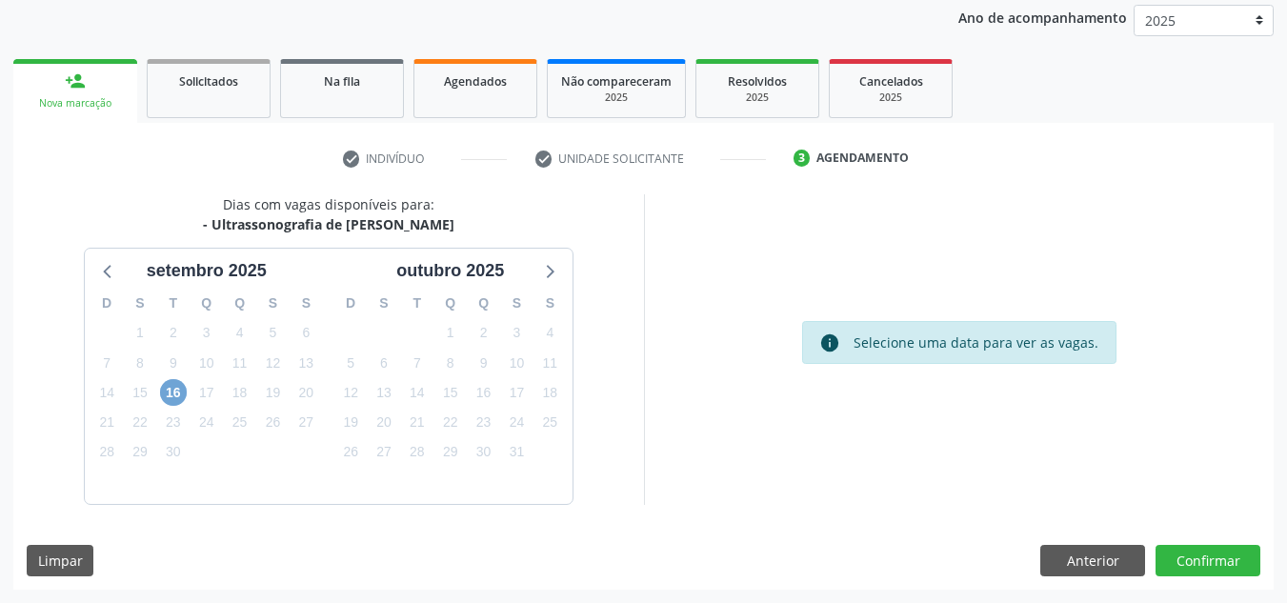
click at [174, 390] on span "16" at bounding box center [173, 392] width 27 height 27
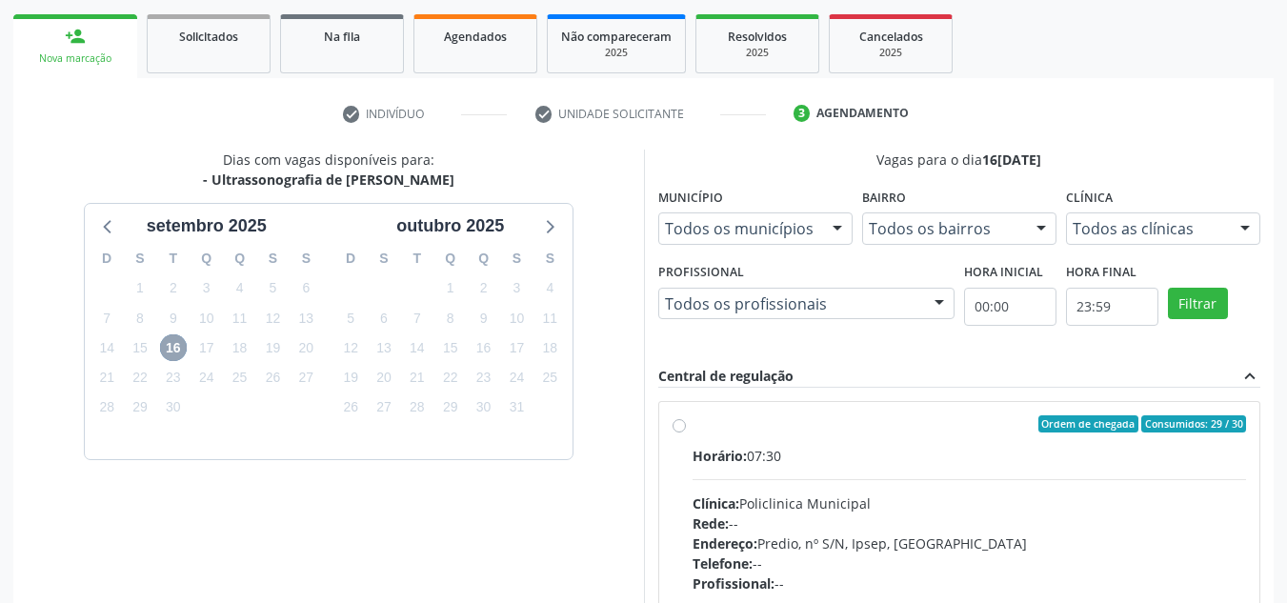
scroll to position [321, 0]
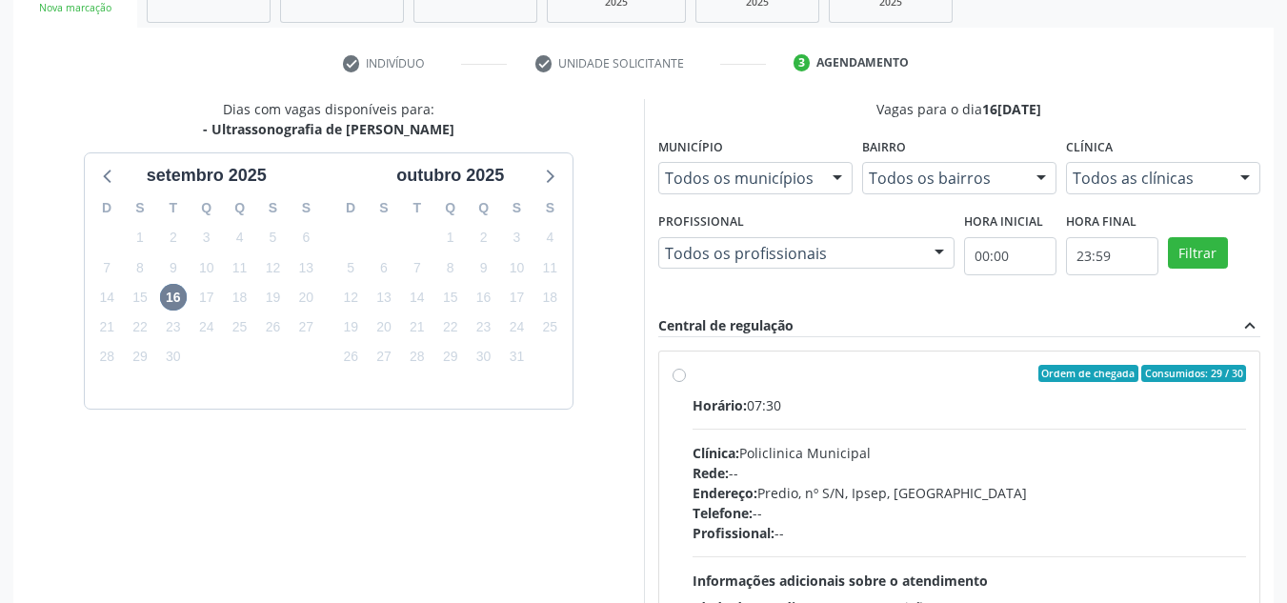
click at [692, 373] on label "Ordem de chegada Consumidos: 29 / 30 Horário: 07:30 Clínica: Policlinica Munici…" at bounding box center [969, 511] width 554 height 292
click at [679, 373] on input "Ordem de chegada Consumidos: 29 / 30 Horário: 07:30 Clínica: Policlinica Munici…" at bounding box center [678, 373] width 13 height 17
radio input "true"
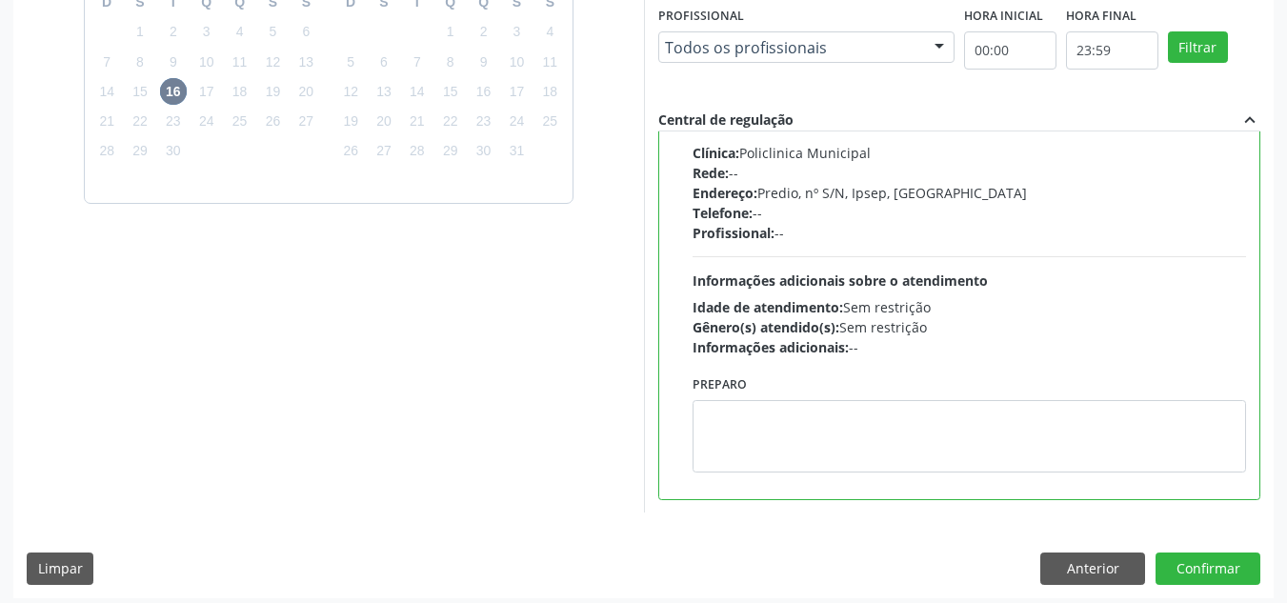
scroll to position [535, 0]
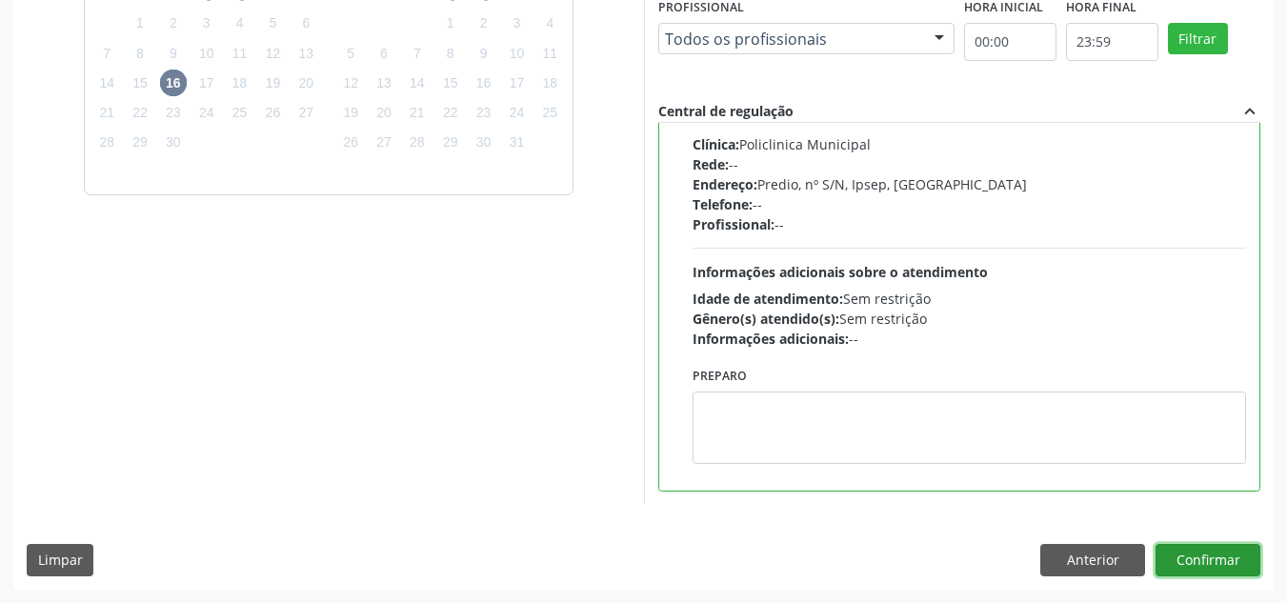
click at [1201, 561] on button "Confirmar" at bounding box center [1207, 560] width 105 height 32
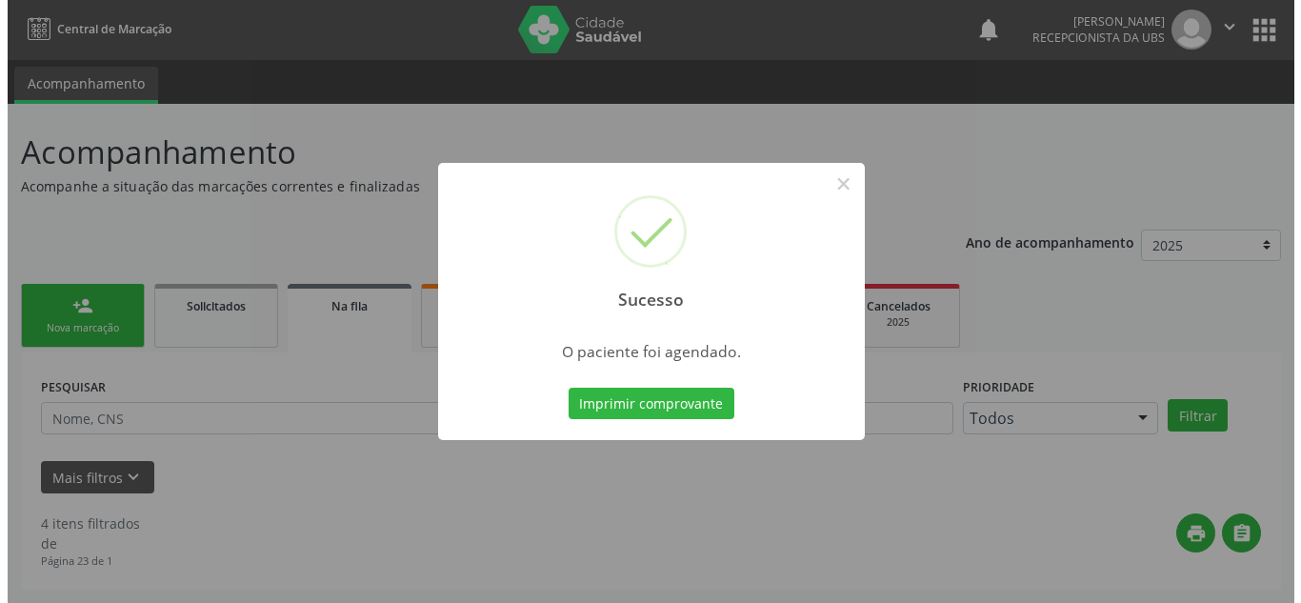
scroll to position [0, 0]
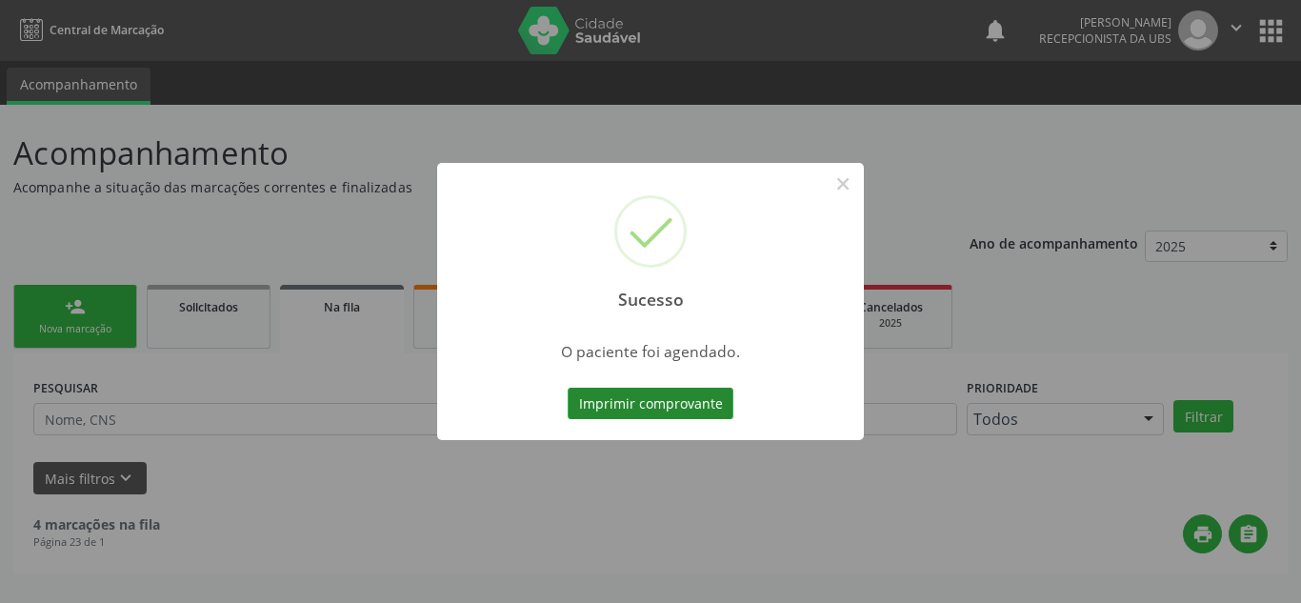
click at [606, 407] on button "Imprimir comprovante" at bounding box center [651, 404] width 166 height 32
